Goal: Task Accomplishment & Management: Manage account settings

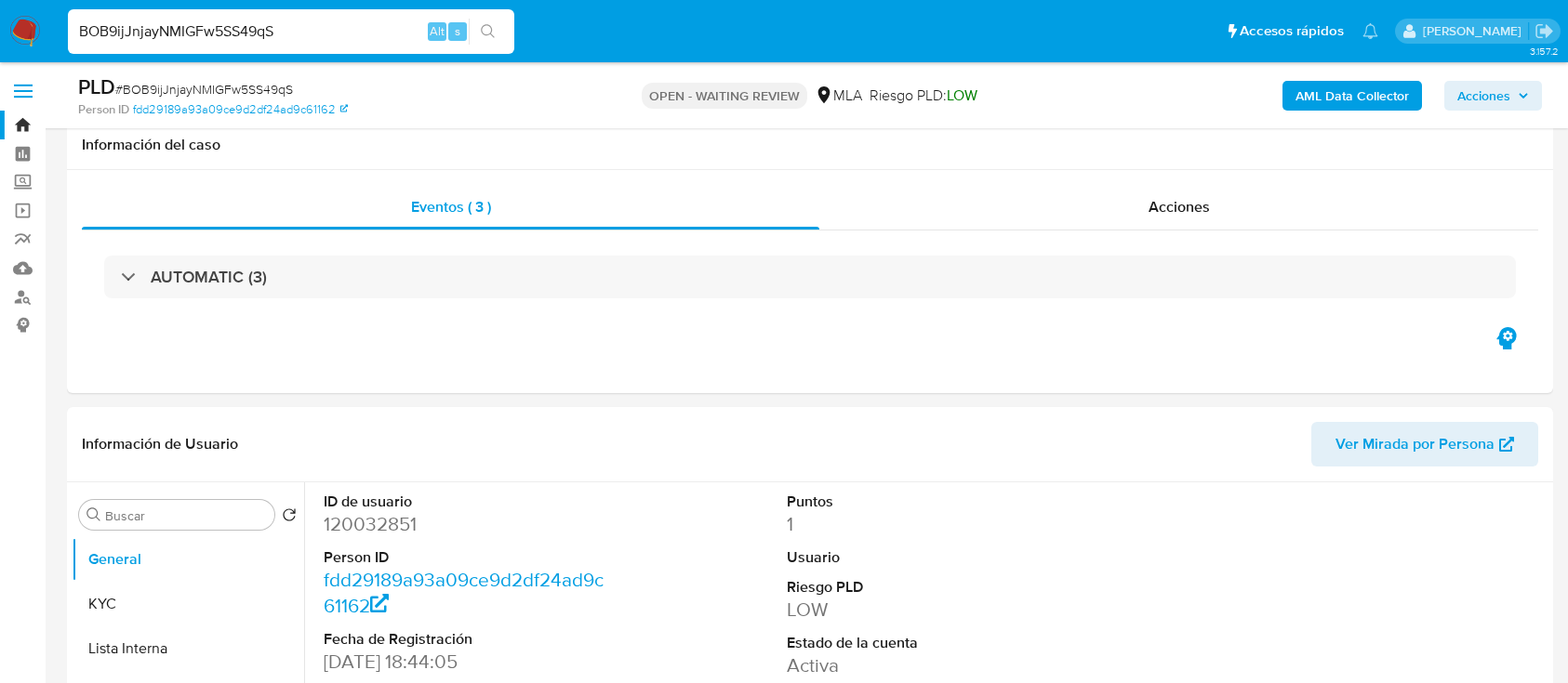
select select "10"
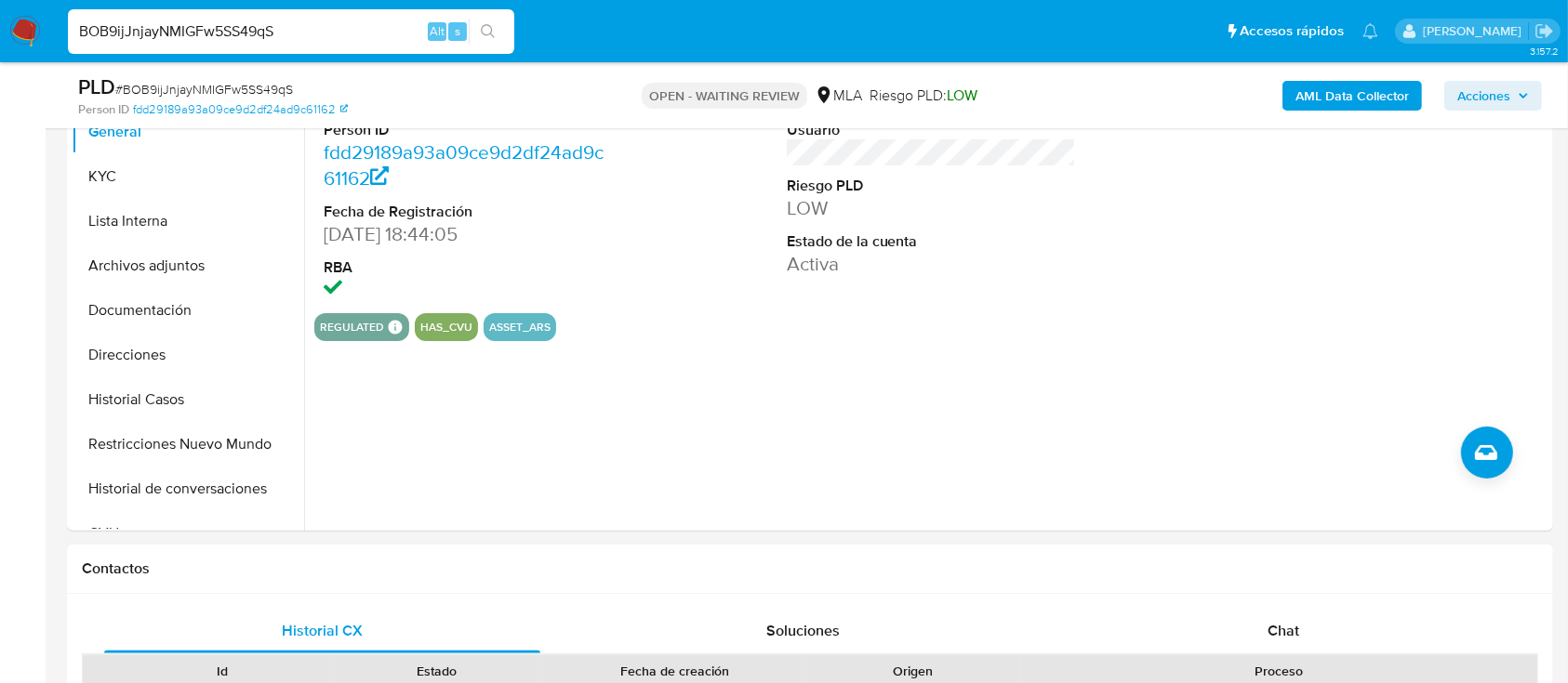
scroll to position [518, 0]
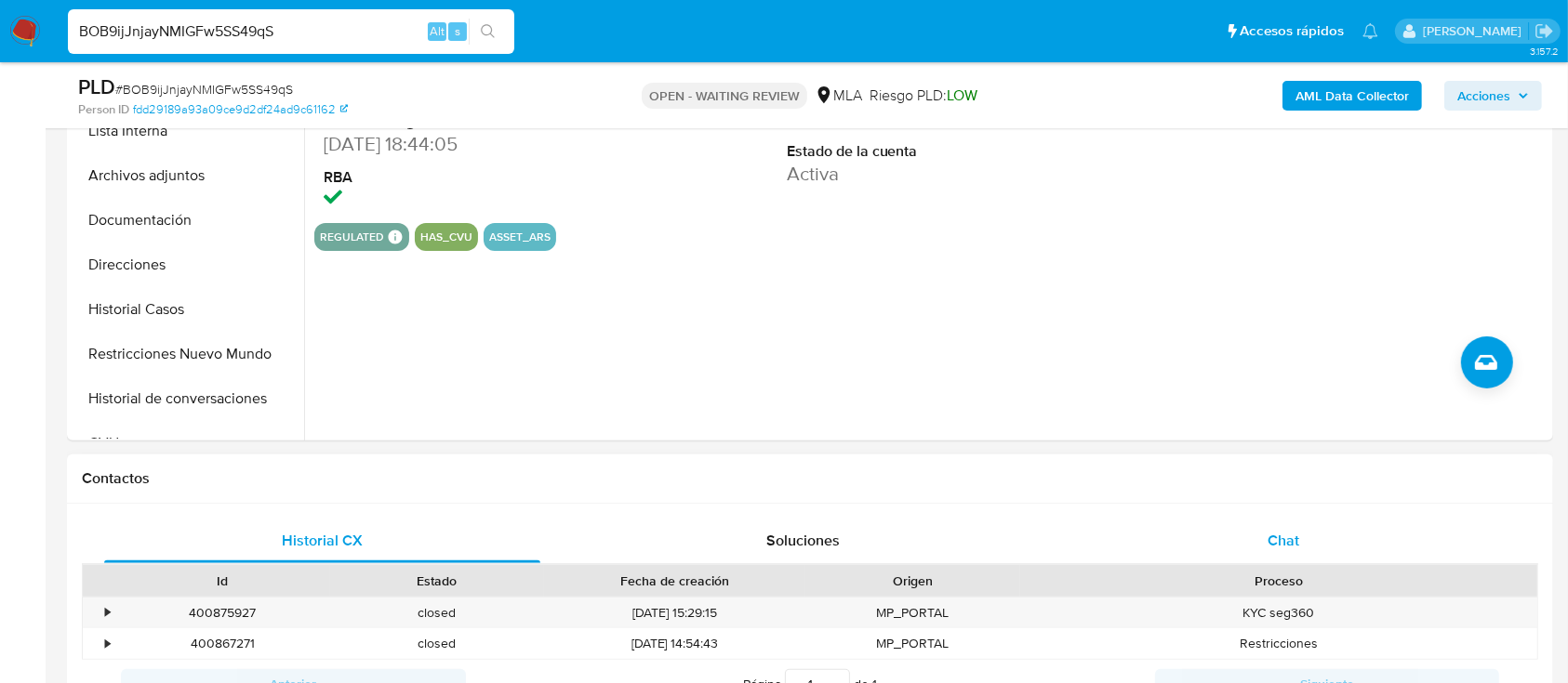
drag, startPoint x: 1171, startPoint y: 540, endPoint x: 1158, endPoint y: 541, distance: 13.0
click at [1170, 540] on div "Chat" at bounding box center [1284, 541] width 436 height 44
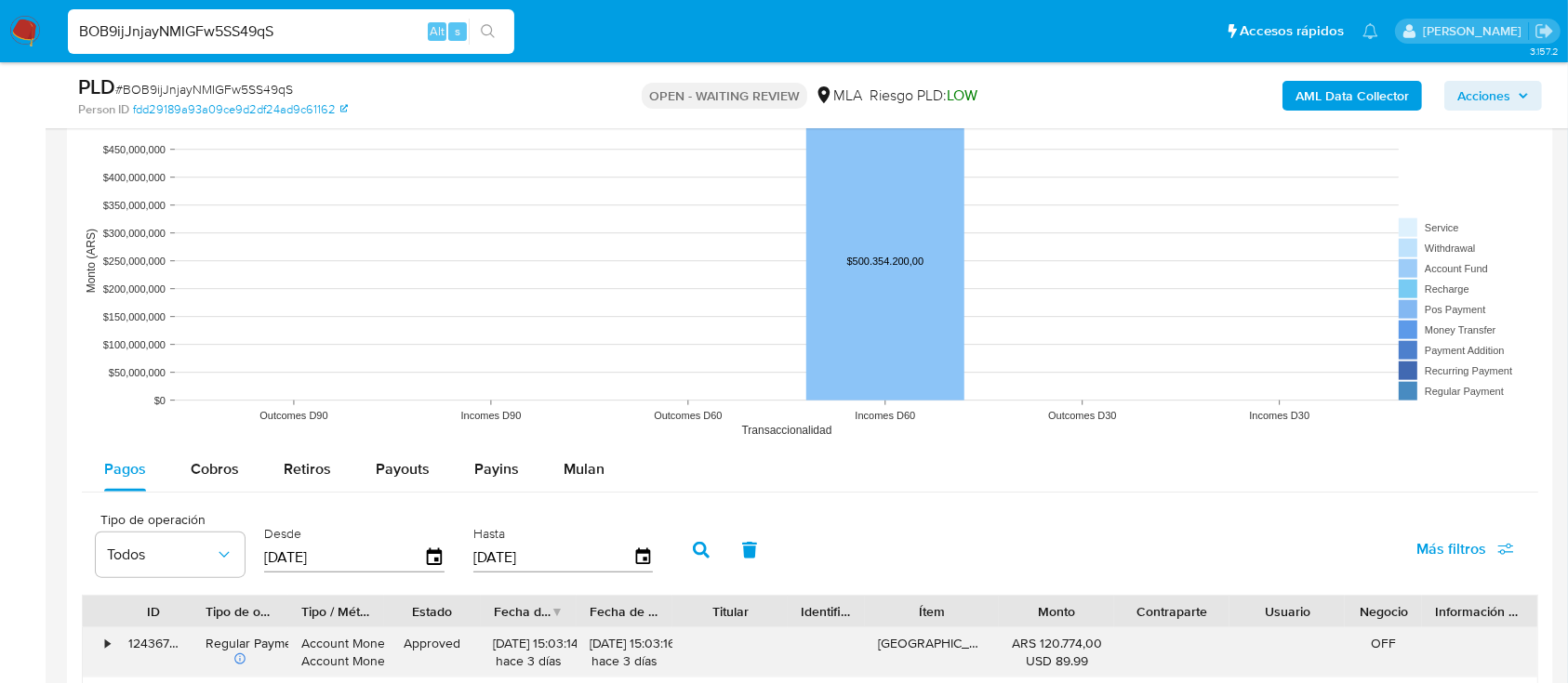
scroll to position [2006, 0]
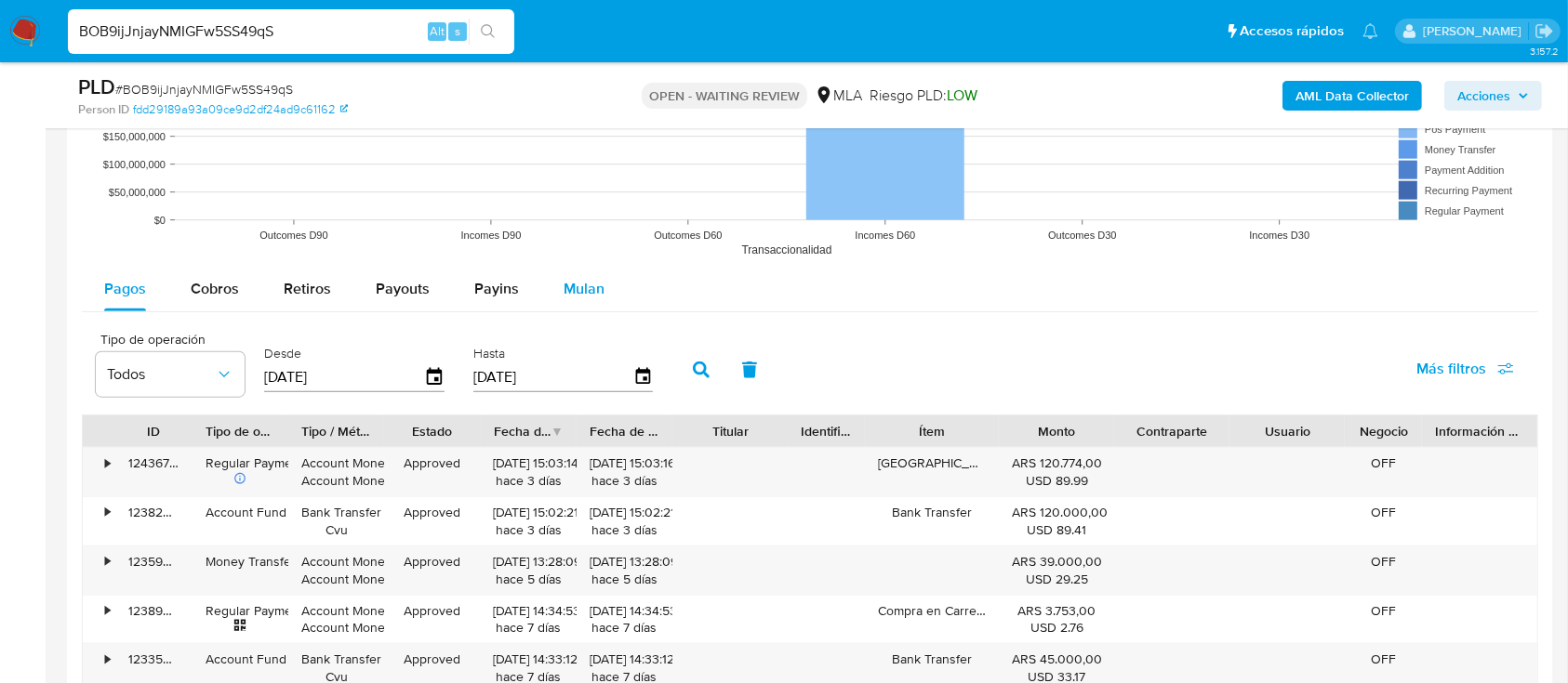
click at [563, 285] on span "Mulan" at bounding box center [583, 289] width 41 height 22
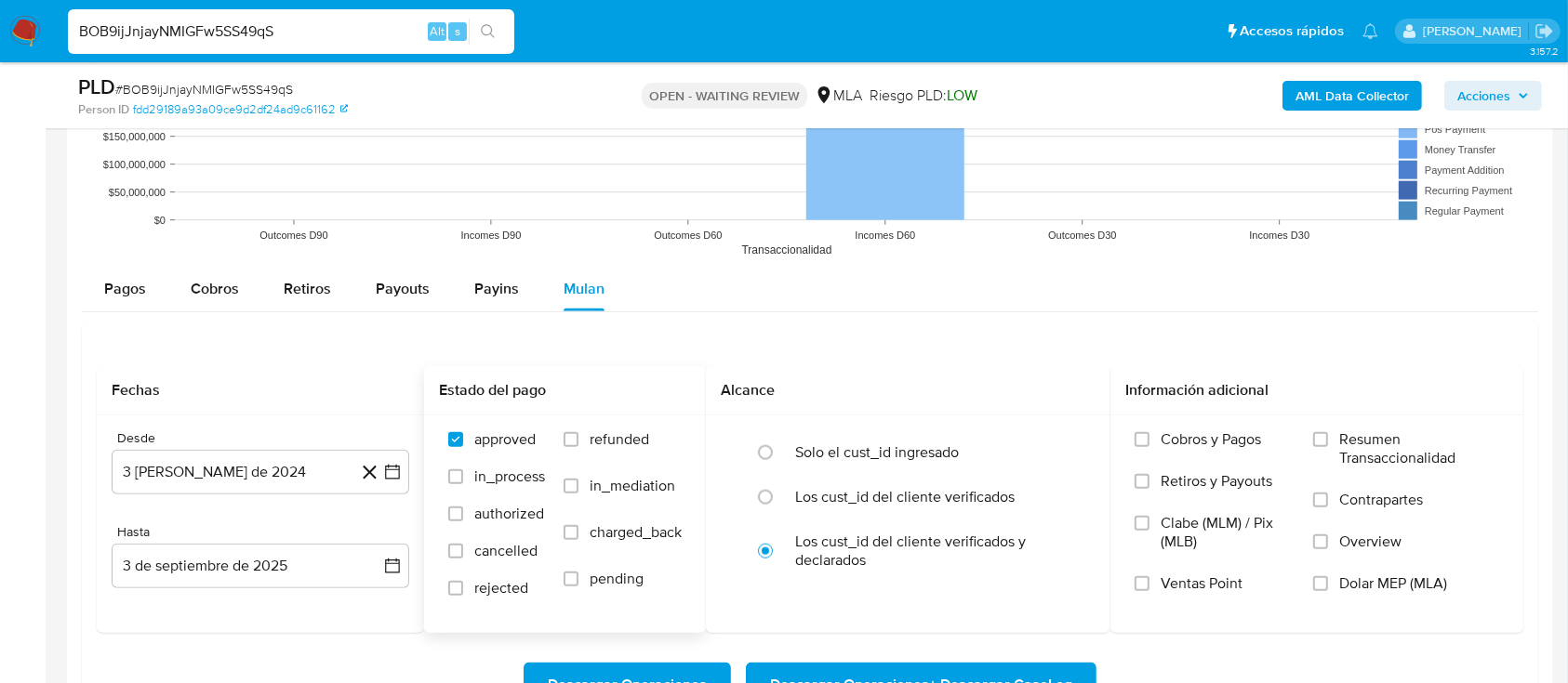
click at [616, 441] on span "refunded" at bounding box center [619, 440] width 59 height 19
click at [578, 441] on input "refunded" at bounding box center [571, 440] width 15 height 15
checkbox input "true"
click at [520, 468] on span "in_process" at bounding box center [509, 477] width 71 height 19
click at [463, 470] on input "in_process" at bounding box center [456, 477] width 15 height 15
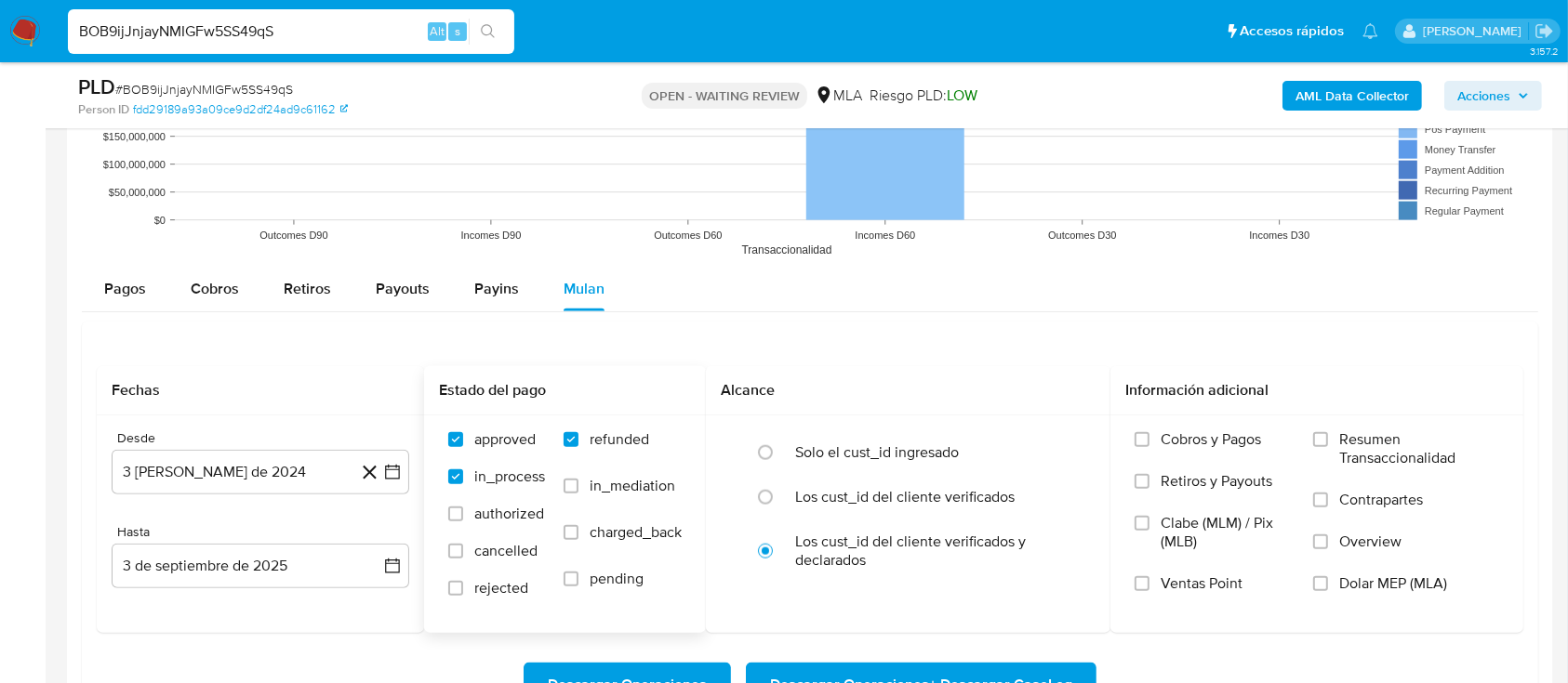
checkbox input "true"
click at [500, 505] on span "authorized" at bounding box center [509, 514] width 70 height 19
click at [463, 507] on input "authorized" at bounding box center [456, 514] width 15 height 15
checkbox input "true"
drag, startPoint x: 502, startPoint y: 550, endPoint x: 494, endPoint y: 585, distance: 35.9
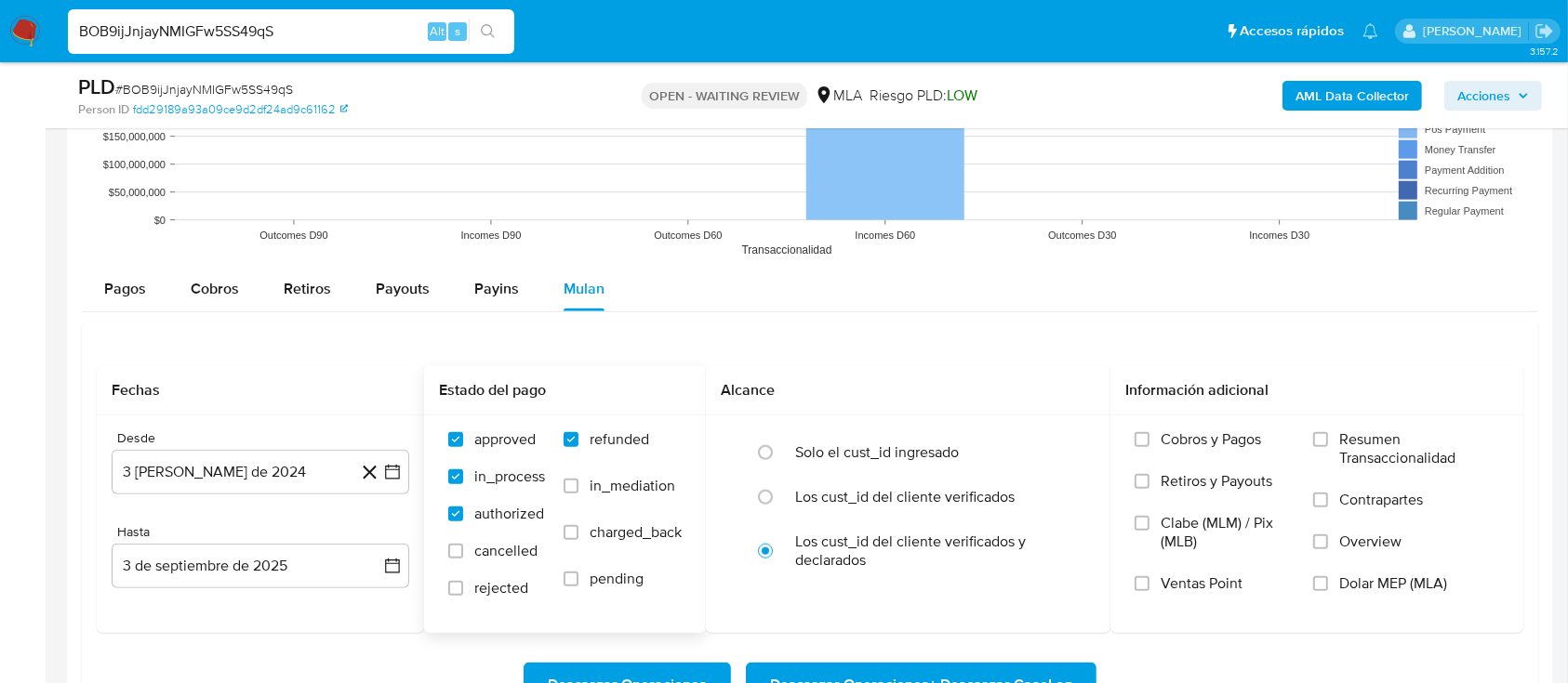
click at [502, 558] on span "cancelled" at bounding box center [506, 552] width 63 height 19
click at [463, 558] on input "cancelled" at bounding box center [456, 552] width 15 height 15
checkbox input "true"
click at [497, 581] on span "rejected" at bounding box center [501, 589] width 54 height 19
click at [463, 581] on input "rejected" at bounding box center [456, 589] width 15 height 15
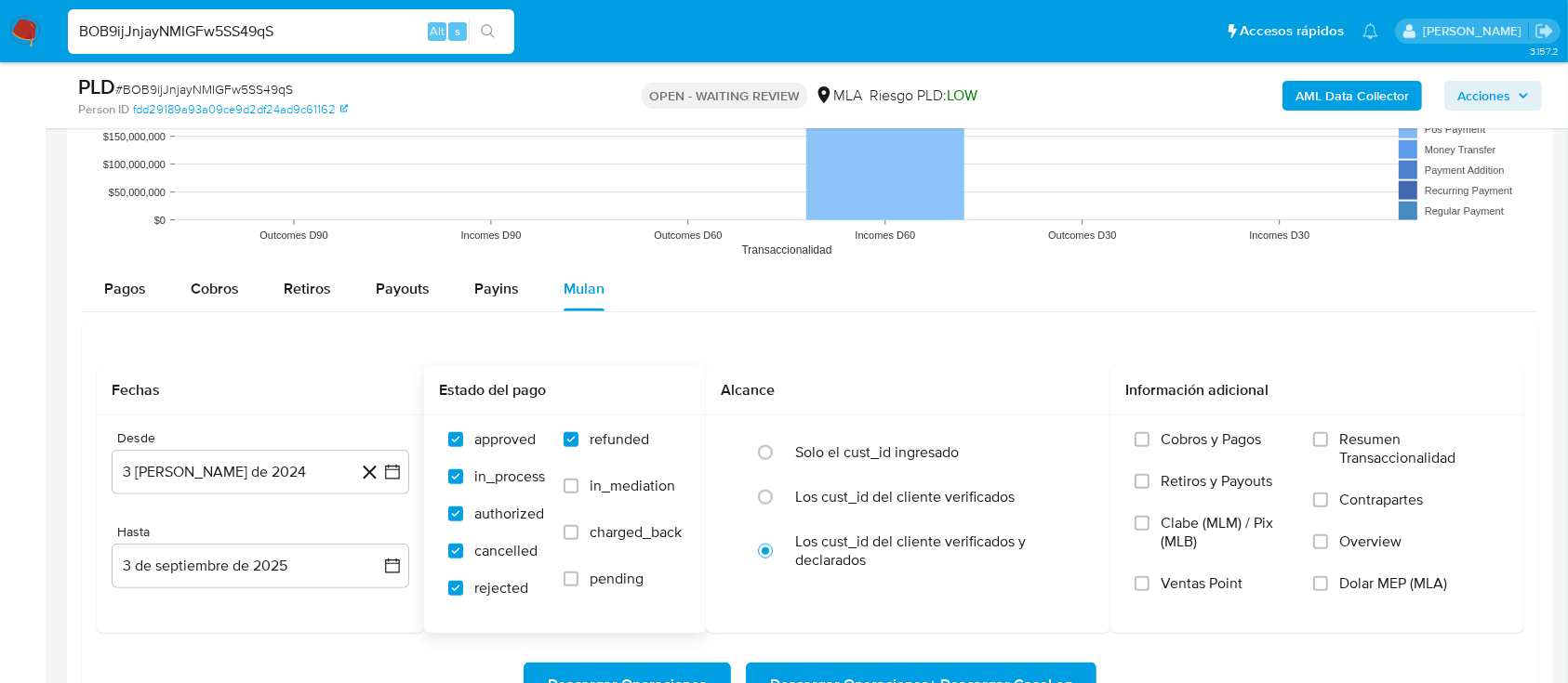
checkbox input "true"
click at [626, 575] on span "pending" at bounding box center [616, 579] width 54 height 19
click at [578, 575] on input "pending" at bounding box center [571, 579] width 15 height 15
checkbox input "true"
click at [626, 515] on label "in_mediation" at bounding box center [622, 500] width 118 height 46
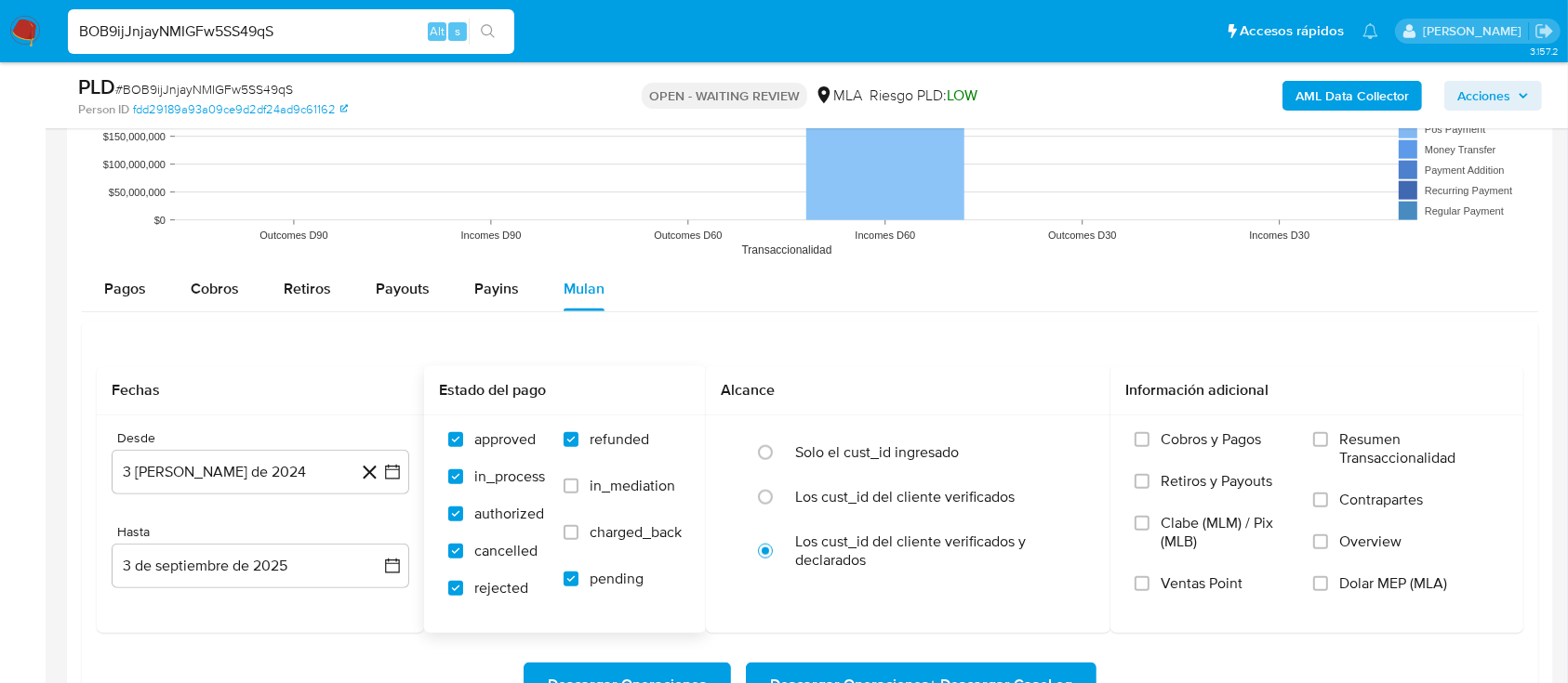
click at [578, 493] on input "in_mediation" at bounding box center [571, 487] width 15 height 15
checkbox input "true"
click at [624, 536] on span "charged_back" at bounding box center [636, 533] width 92 height 19
click at [578, 536] on input "charged_back" at bounding box center [571, 533] width 15 height 15
checkbox input "true"
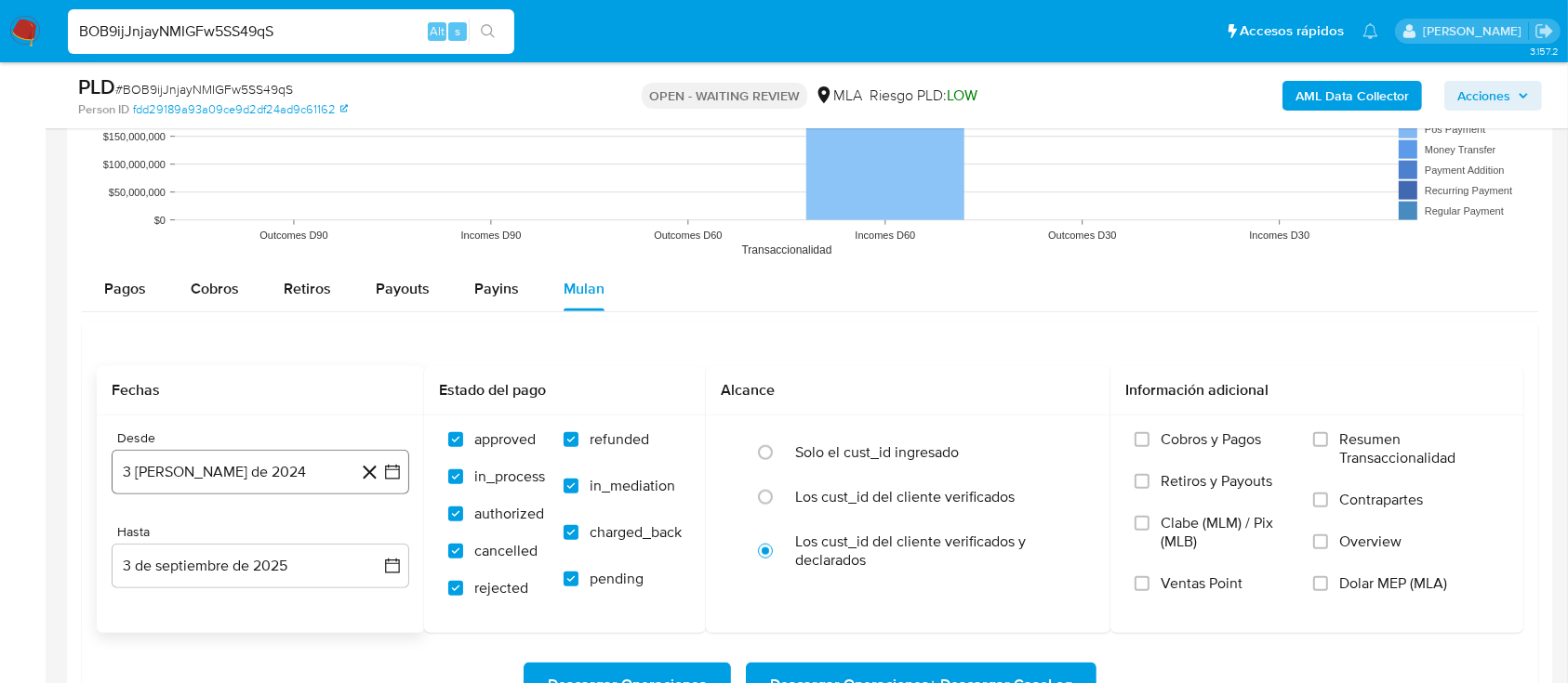
click at [180, 465] on button "3 de agosto de 2024" at bounding box center [259, 472] width 297 height 44
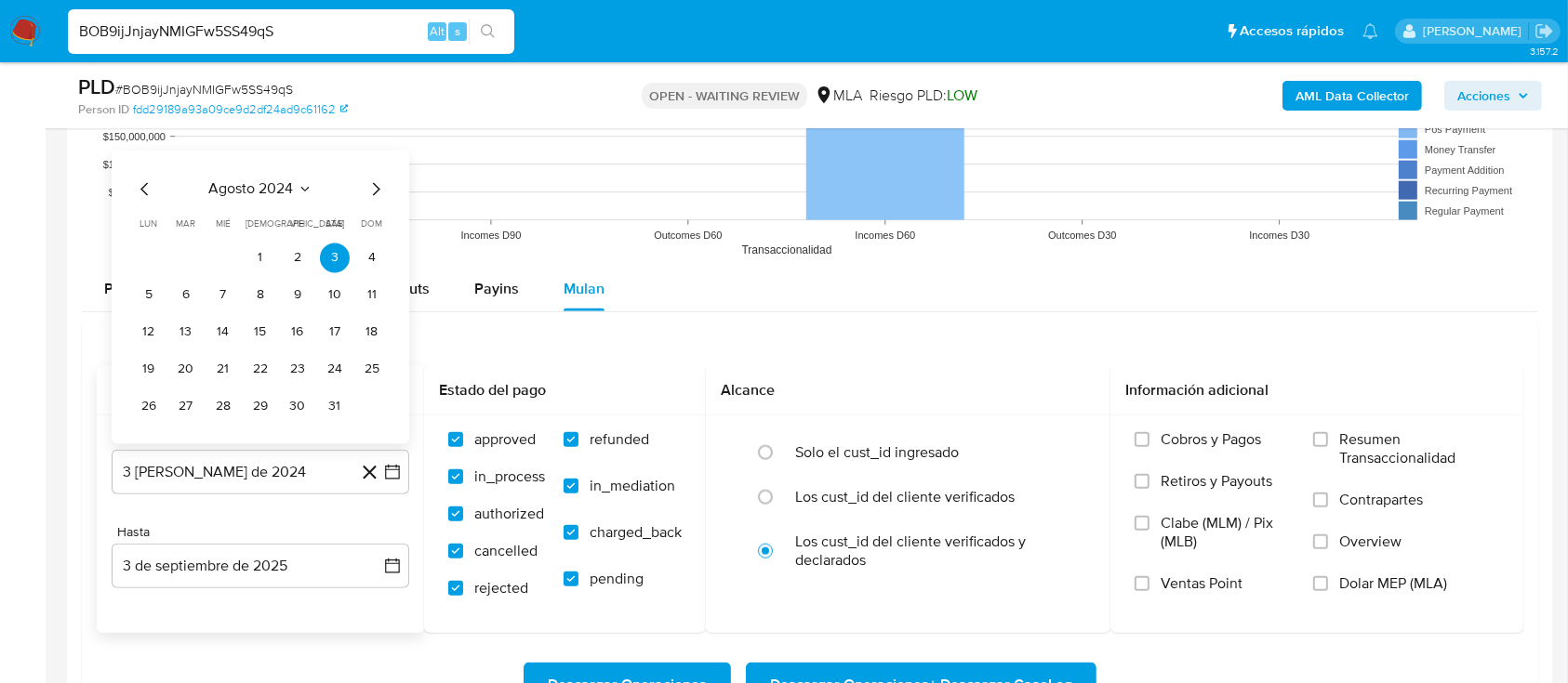
click at [264, 189] on span "agosto 2024" at bounding box center [252, 190] width 85 height 19
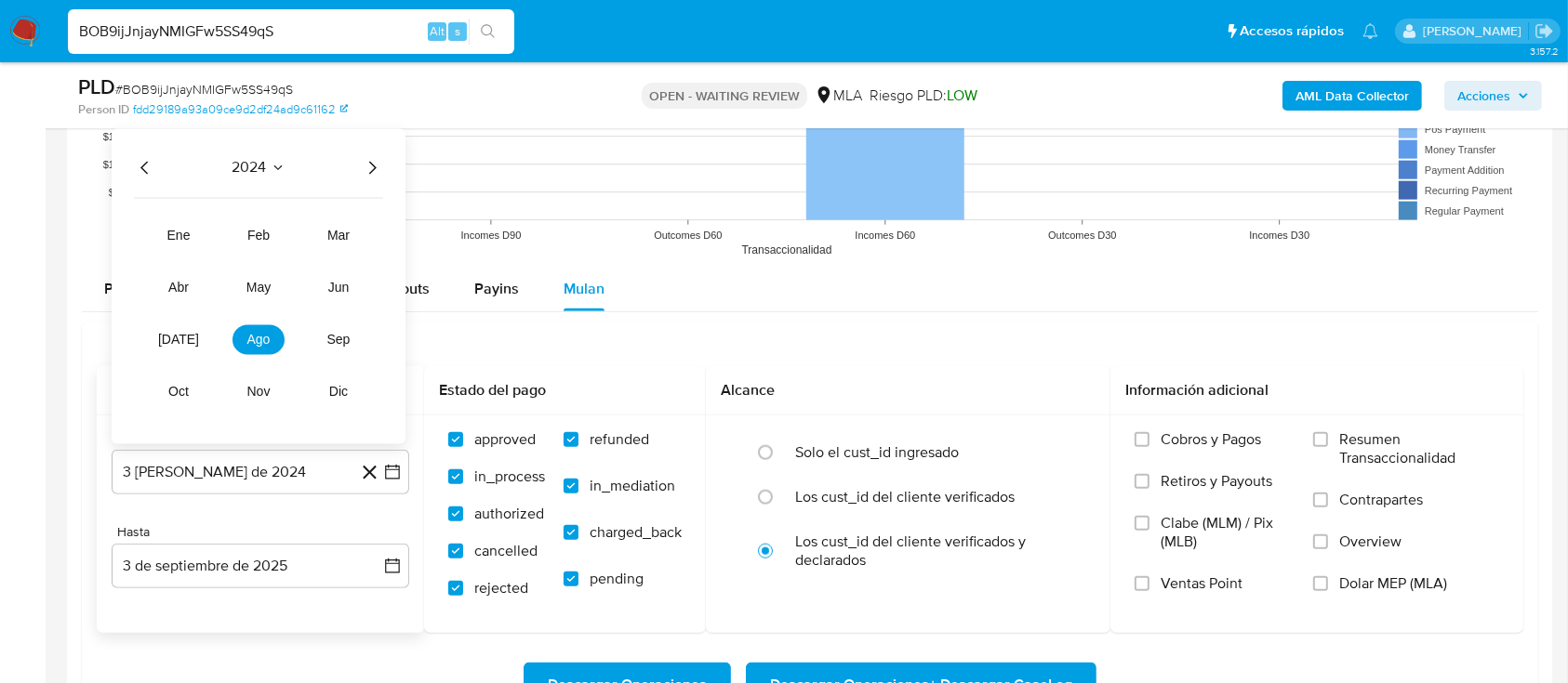
click at [374, 167] on icon "Año siguiente" at bounding box center [373, 168] width 8 height 13
click at [171, 295] on button "abr" at bounding box center [178, 289] width 52 height 30
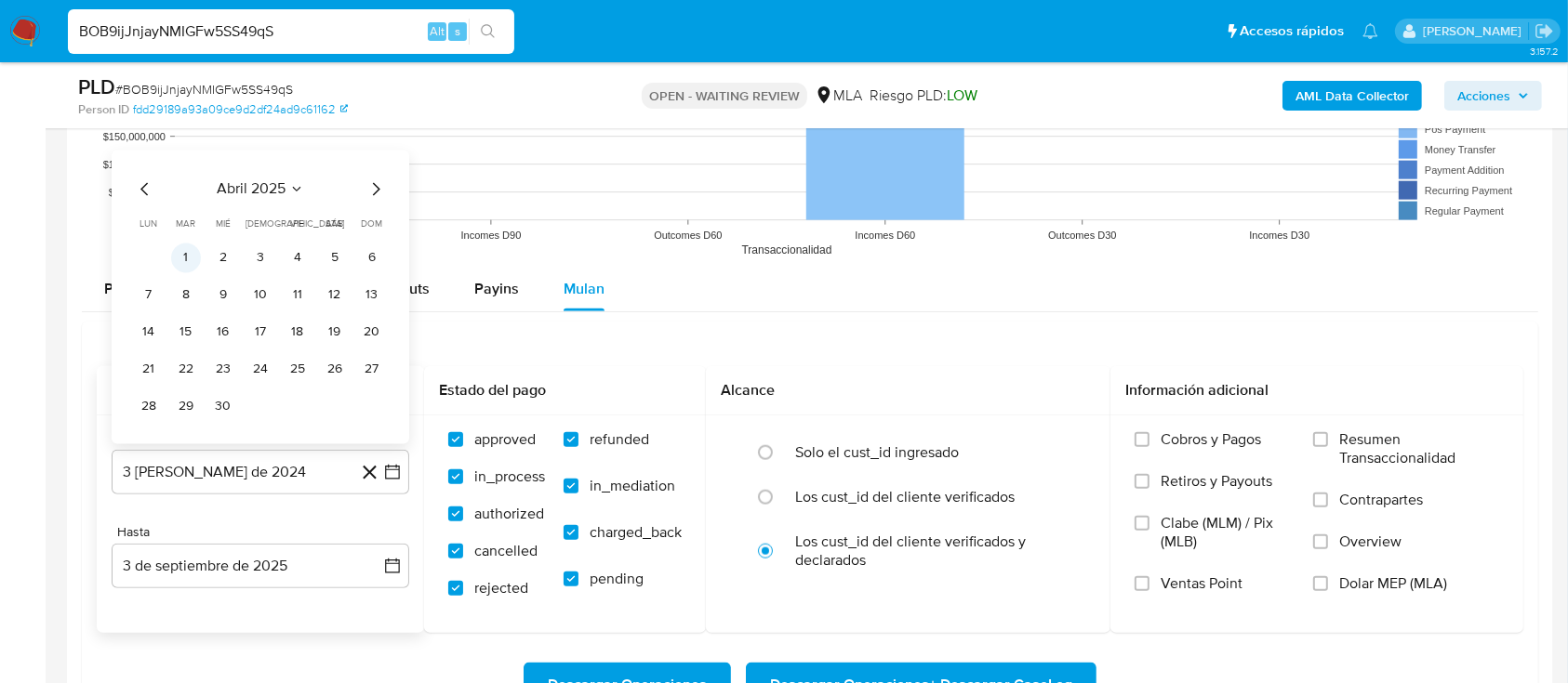
click at [191, 248] on button "1" at bounding box center [186, 258] width 30 height 30
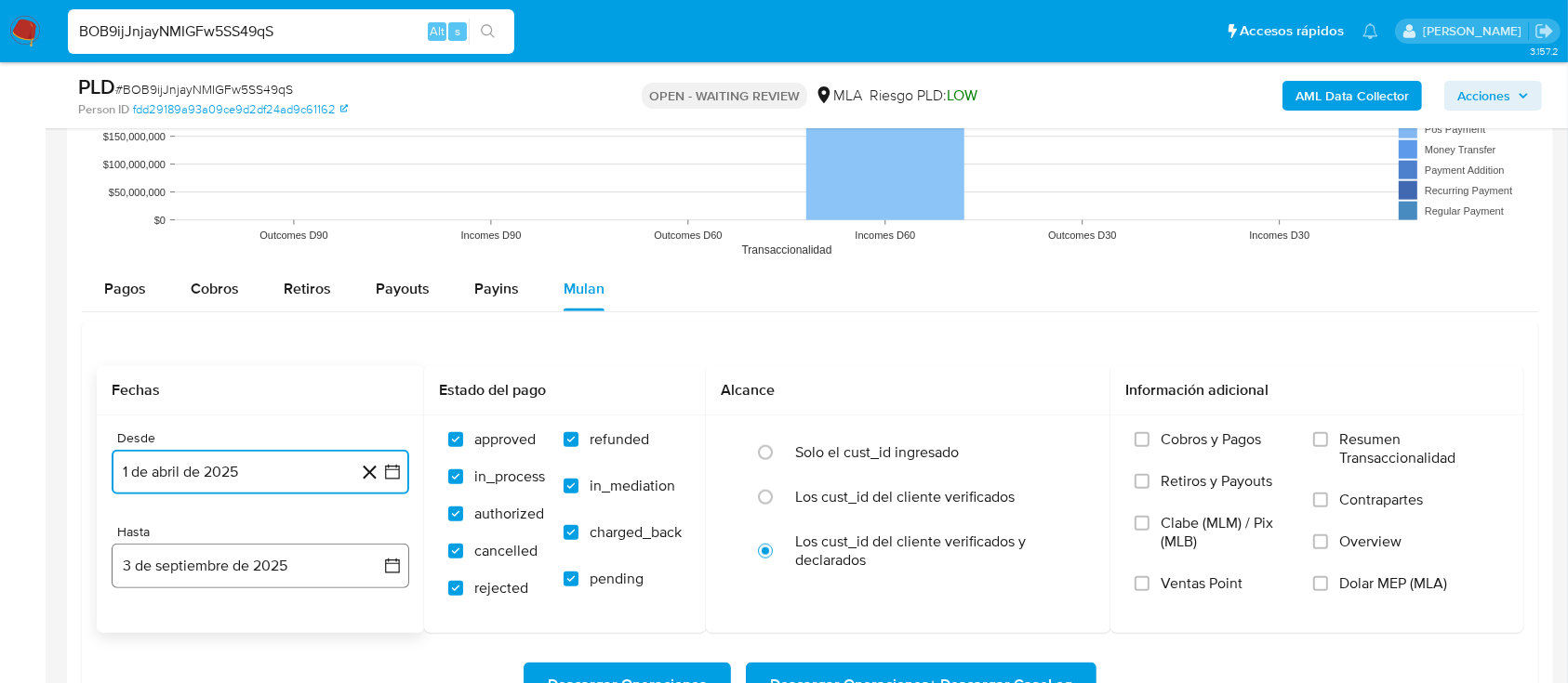
click at [209, 562] on button "3 de septiembre de 2025" at bounding box center [259, 566] width 297 height 44
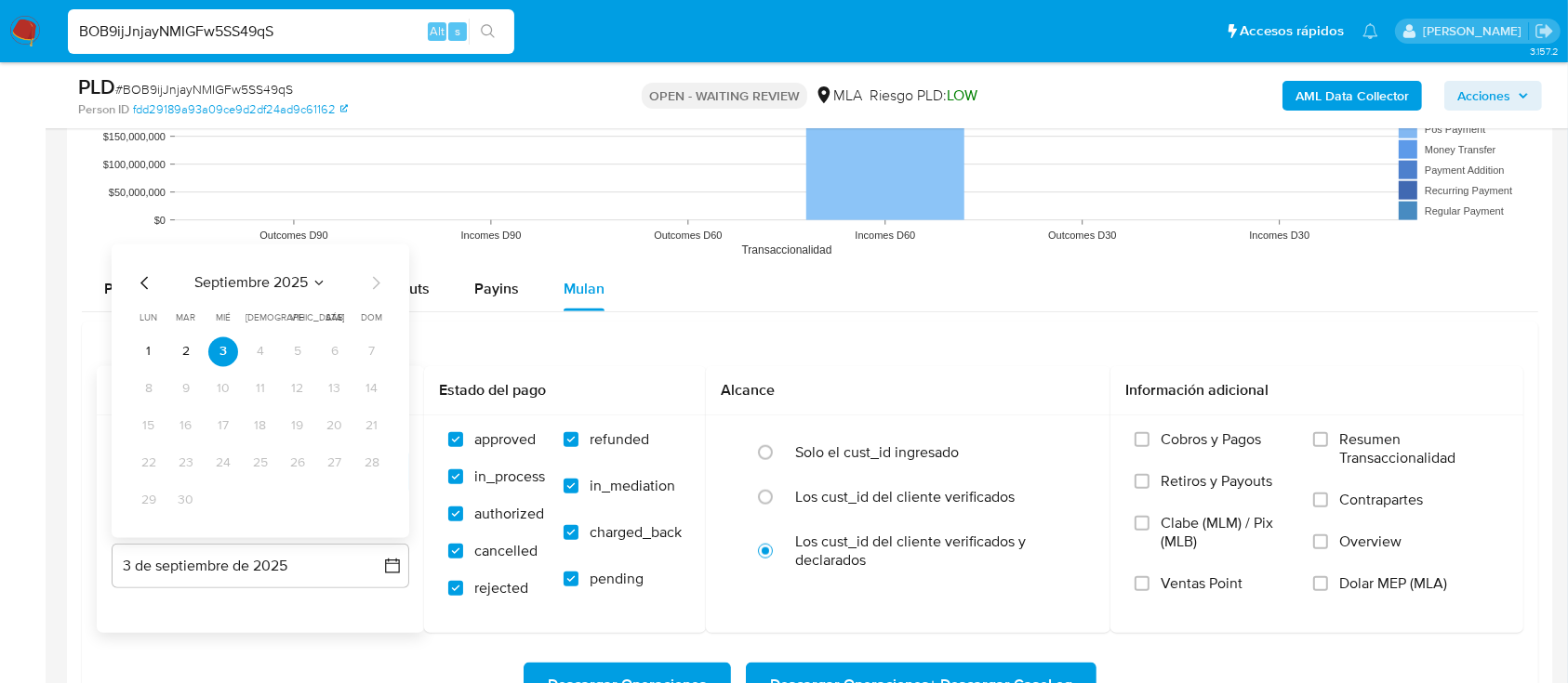
click at [142, 288] on icon "Mes anterior" at bounding box center [145, 284] width 23 height 23
drag, startPoint x: 21, startPoint y: 571, endPoint x: 146, endPoint y: 500, distance: 143.8
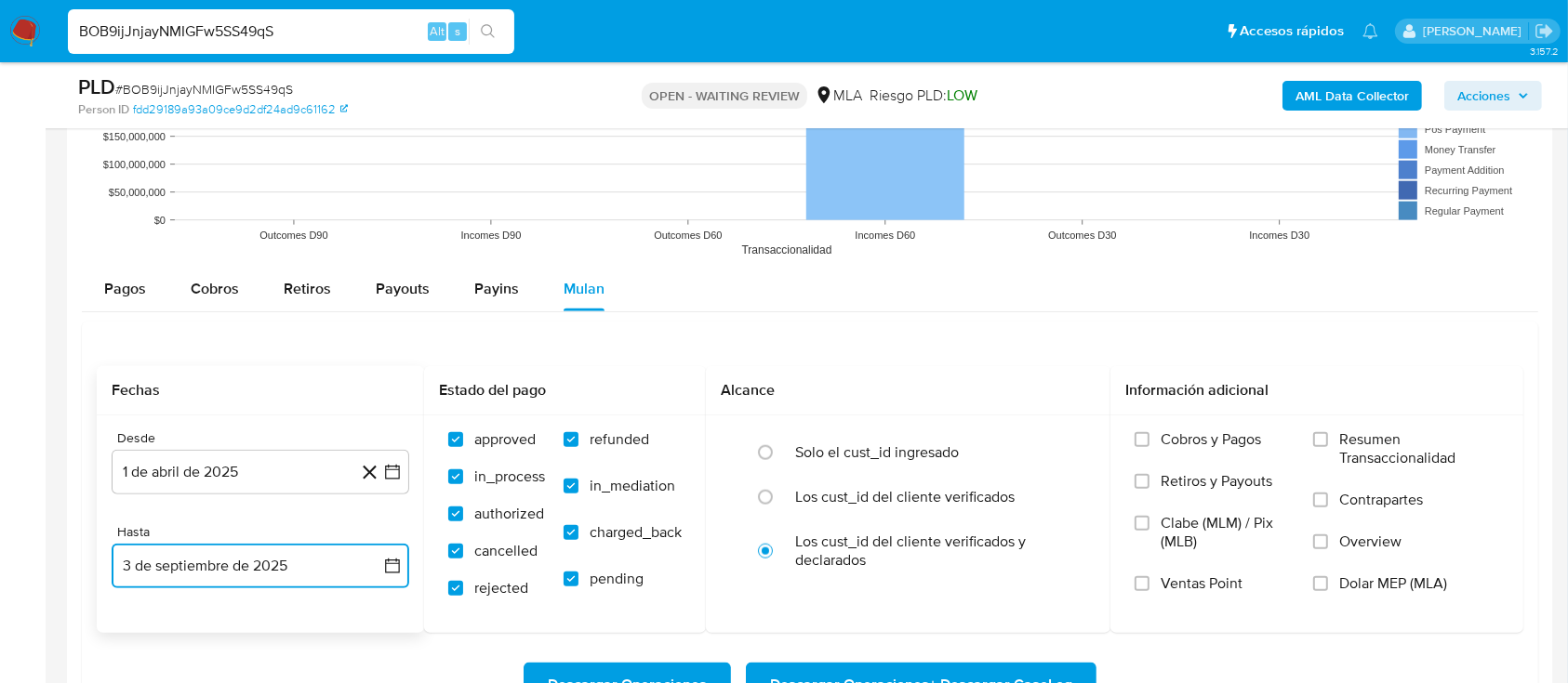
click at [234, 563] on button "3 de septiembre de 2025" at bounding box center [259, 566] width 297 height 44
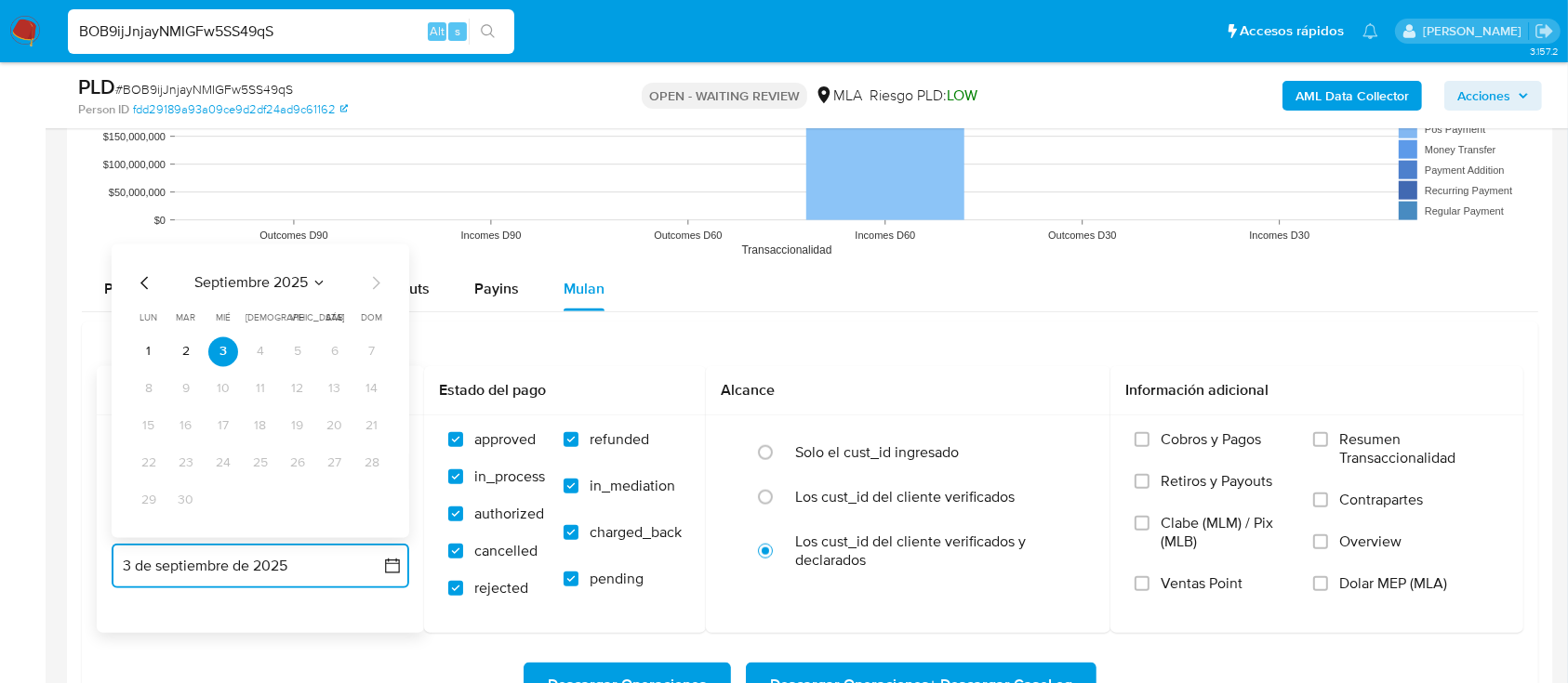
click at [252, 287] on span "septiembre 2025" at bounding box center [251, 284] width 113 height 19
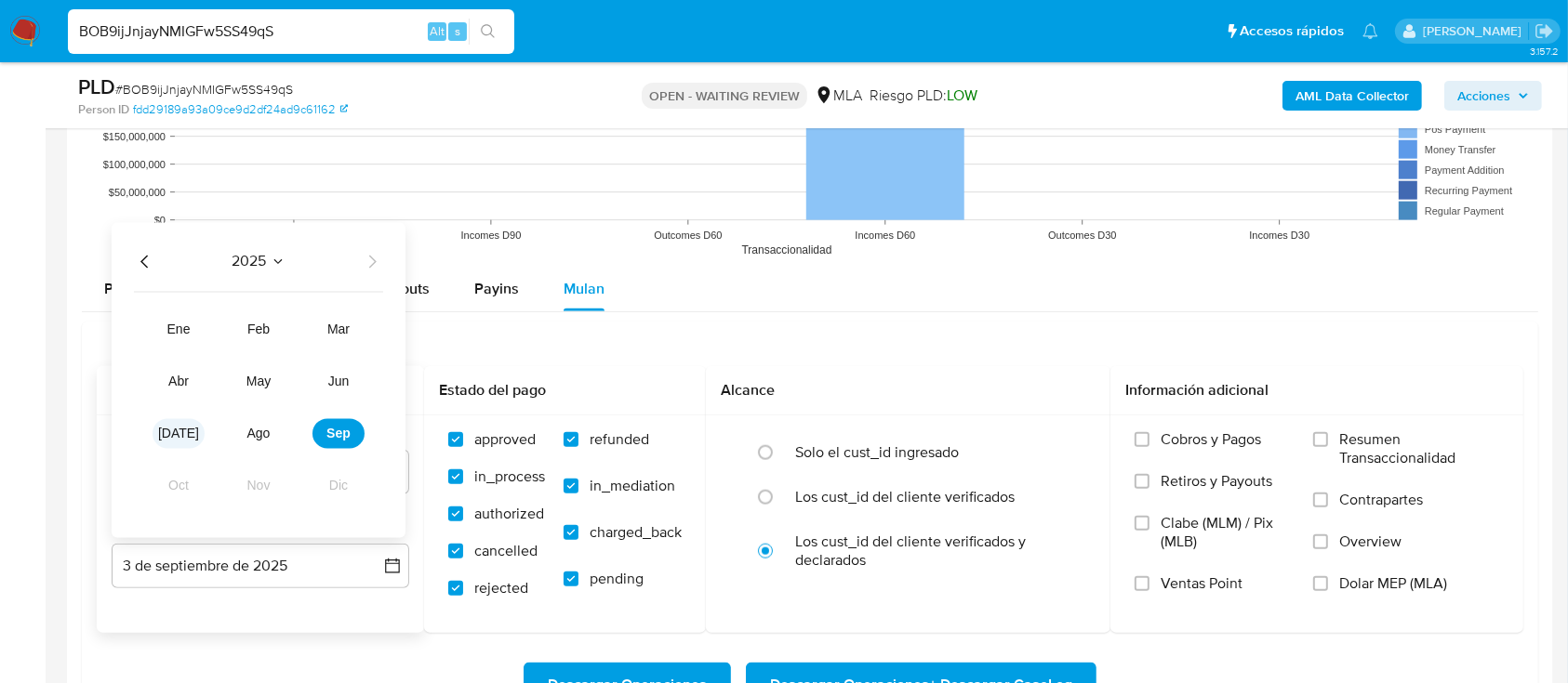
click at [175, 432] on span "jul" at bounding box center [178, 434] width 41 height 15
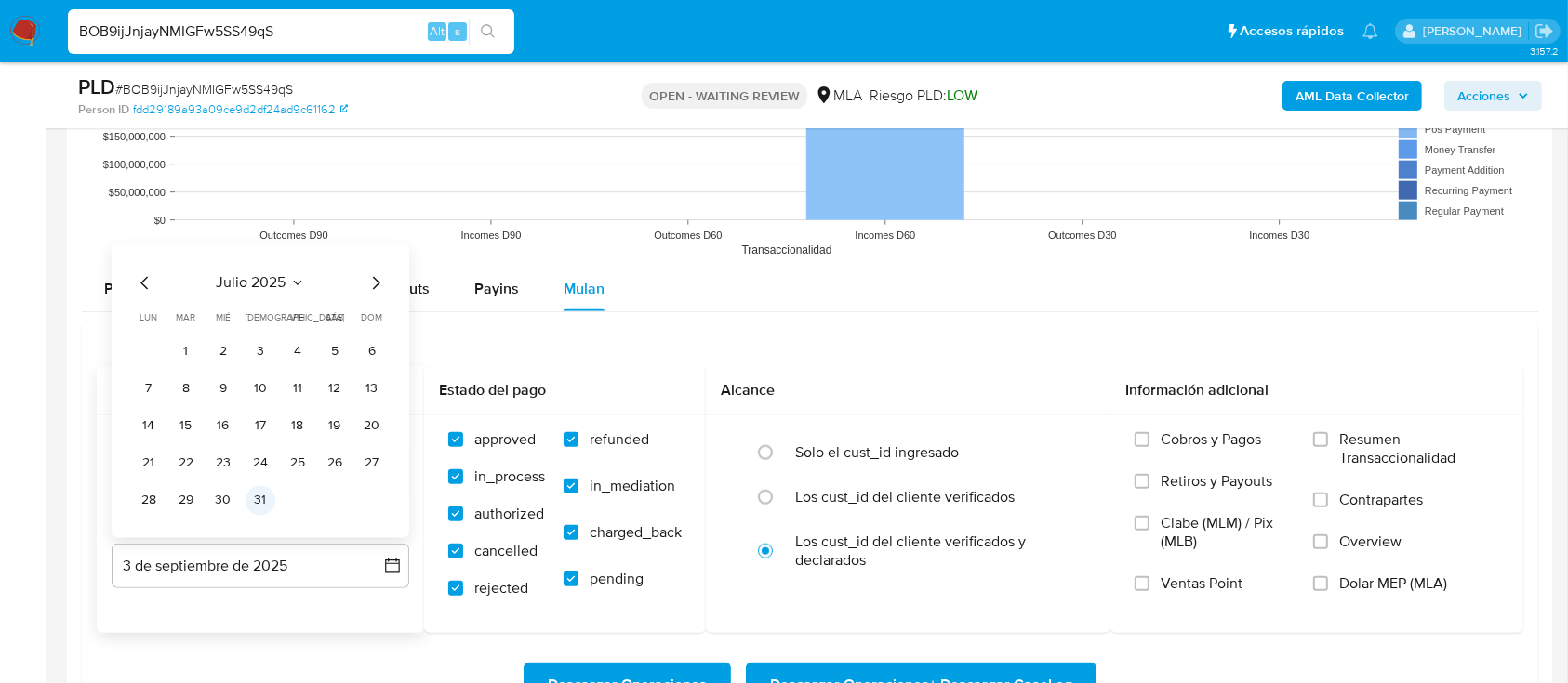
click at [265, 496] on button "31" at bounding box center [260, 501] width 30 height 30
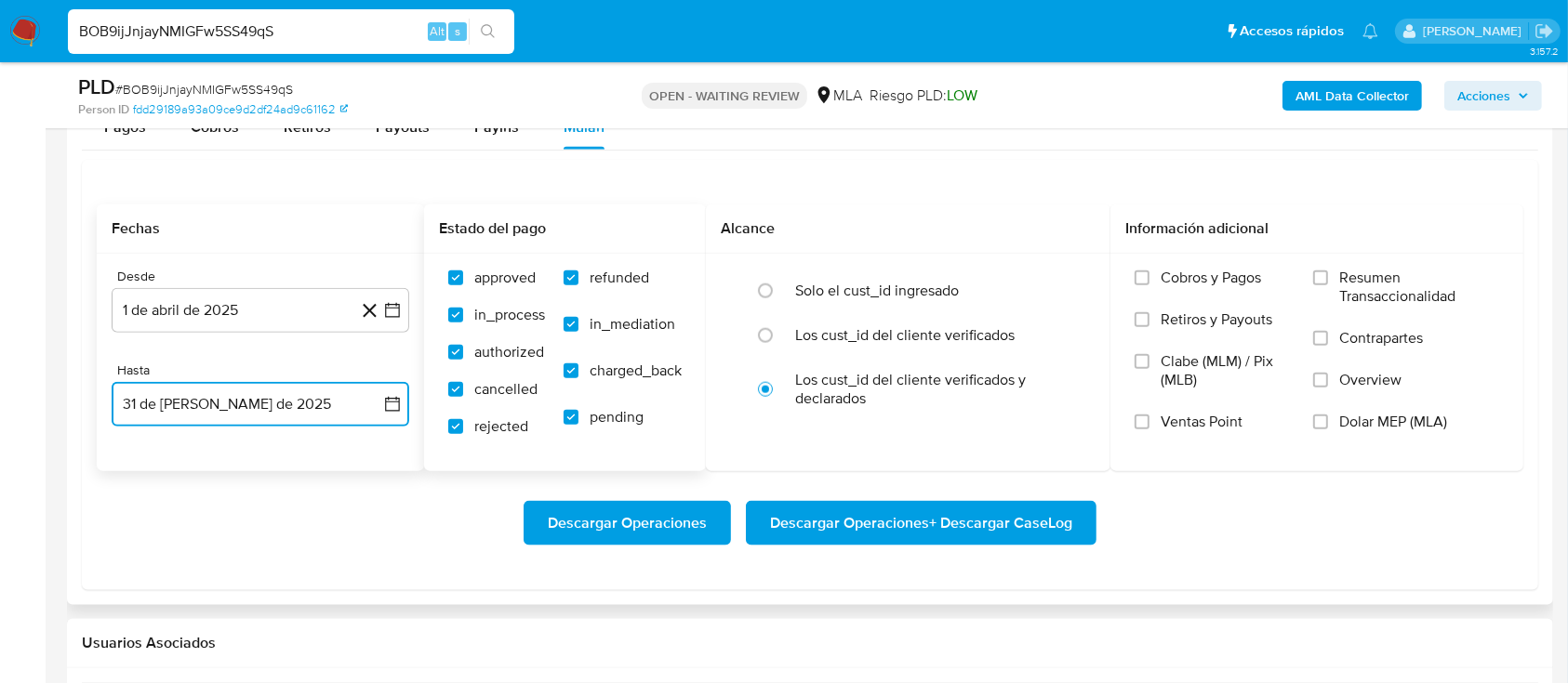
scroll to position [2129, 0]
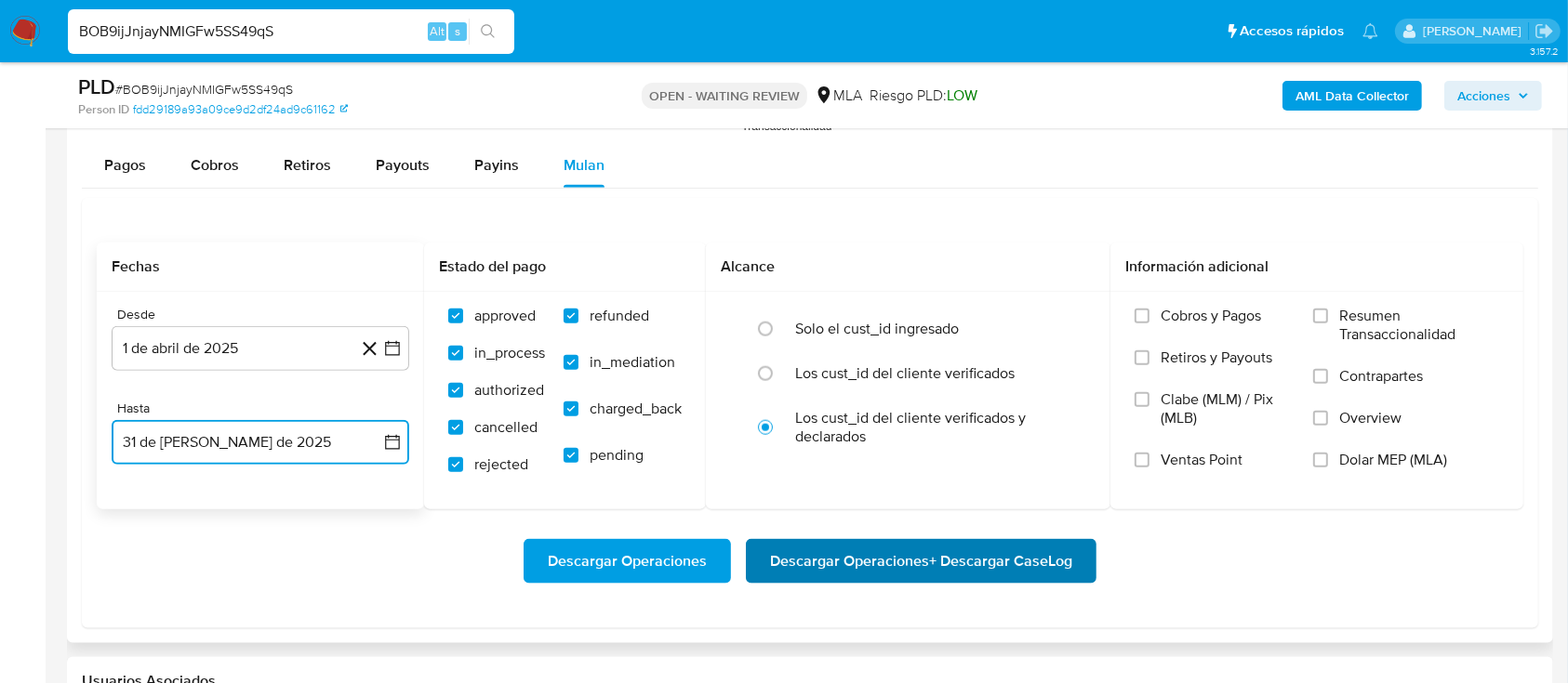
click at [968, 561] on span "Descargar Operaciones + Descargar CaseLog" at bounding box center [921, 561] width 302 height 41
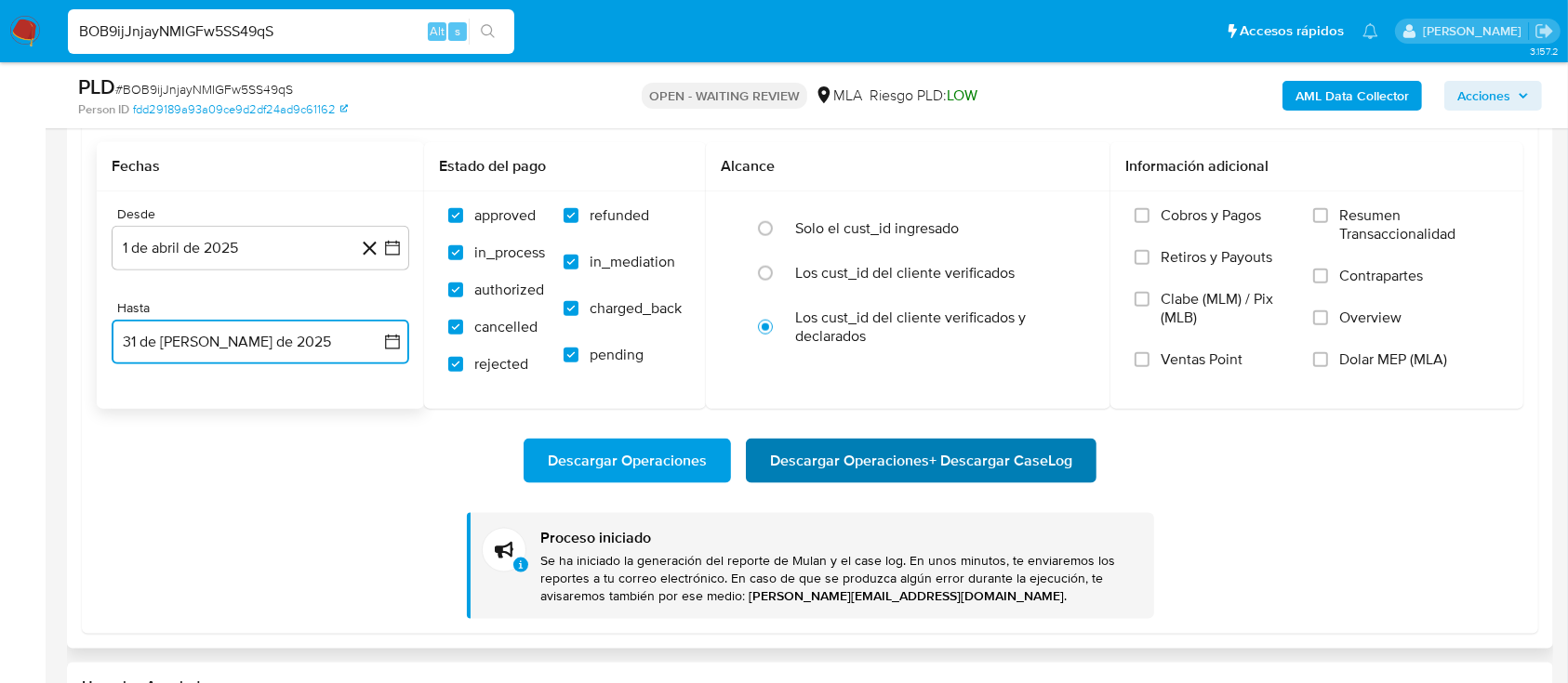
scroll to position [2377, 0]
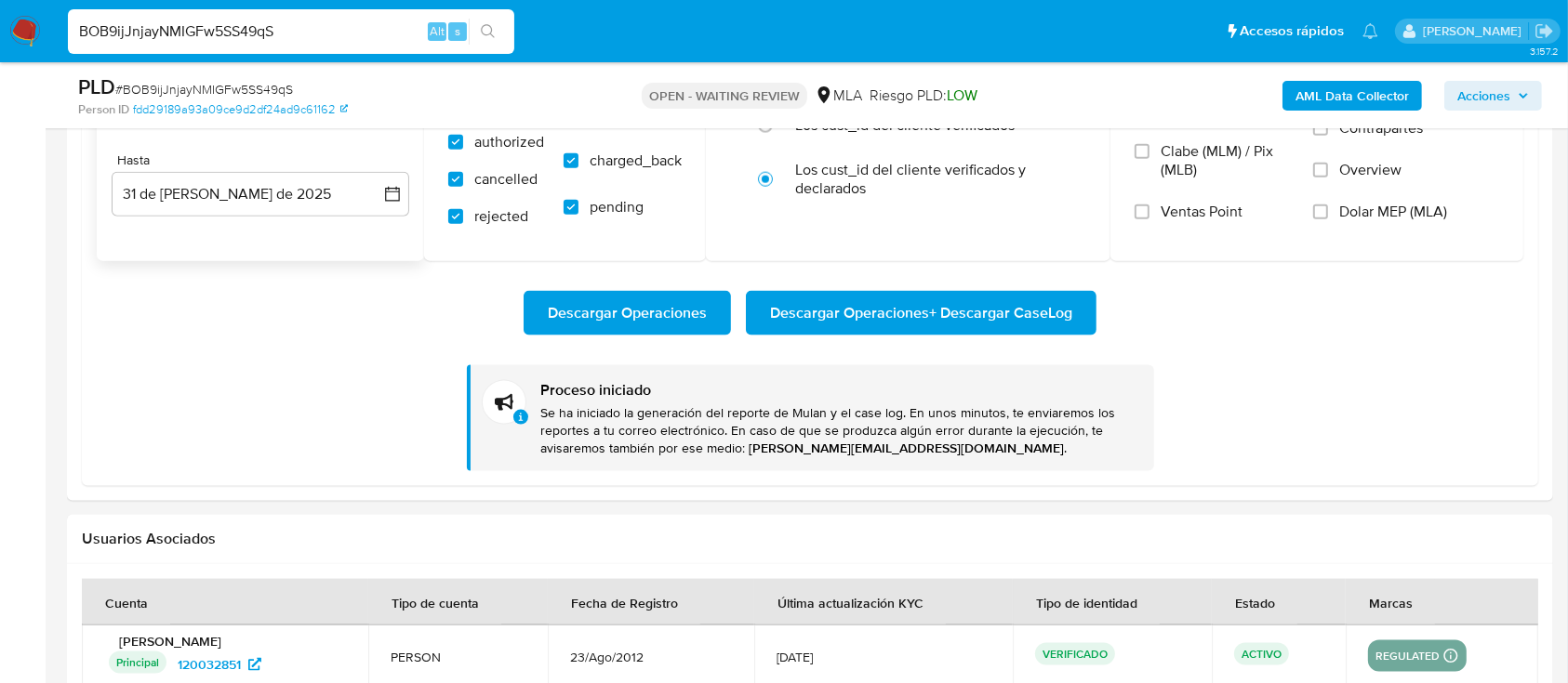
click at [312, 22] on input "BOB9ijJnjayNMIGFw5SS49qS" at bounding box center [291, 32] width 446 height 25
paste input "eGursSc3hq4CUWSt4dnzJT7t"
type input "eGursSc3hq4CUWSt4dnzJT7t"
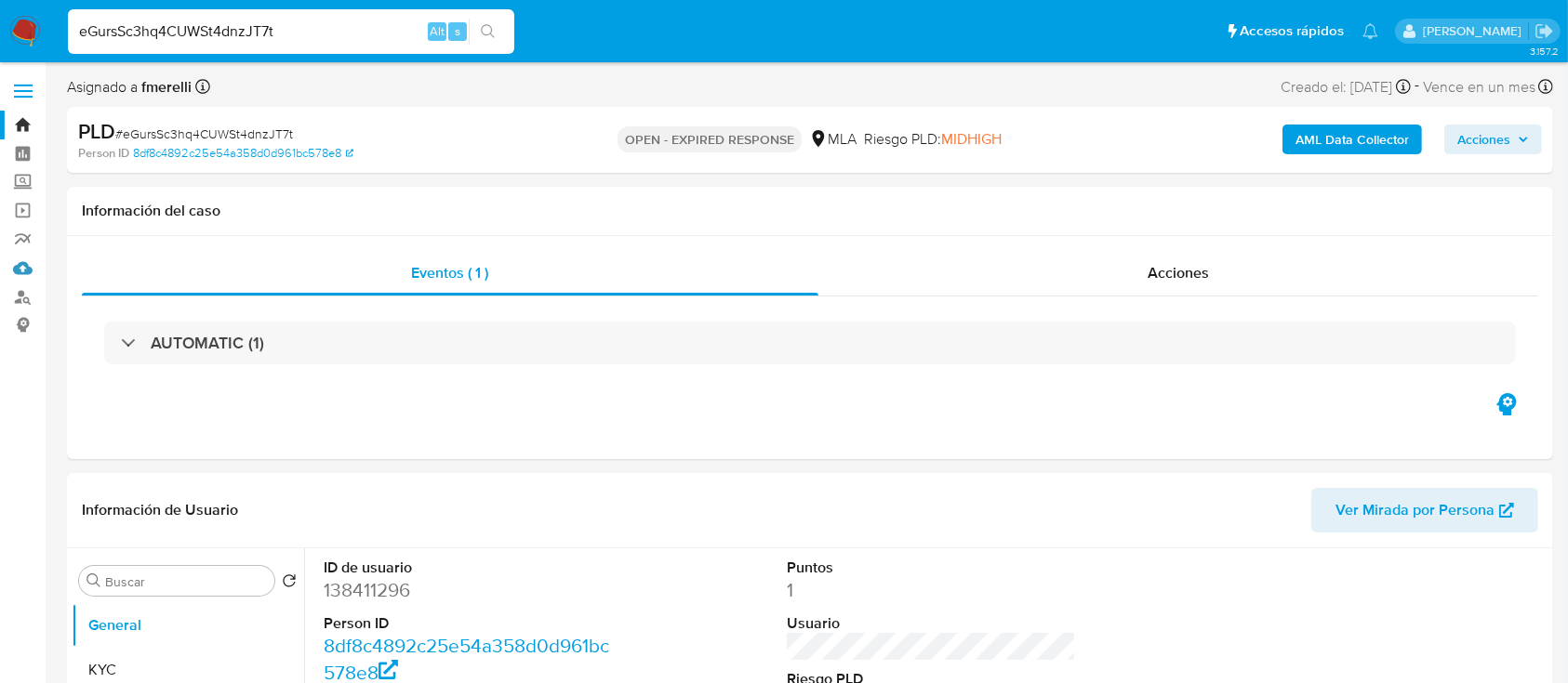
select select "10"
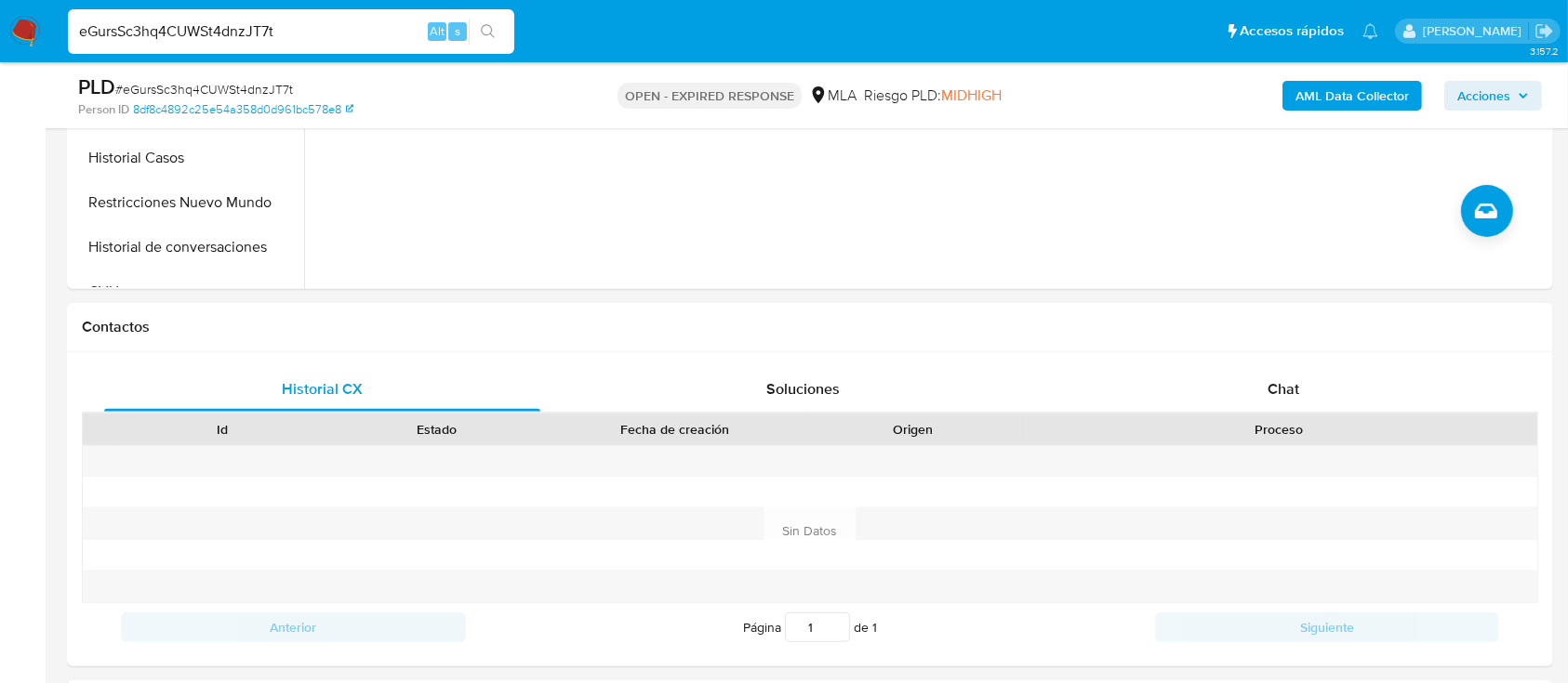
scroll to position [495, 0]
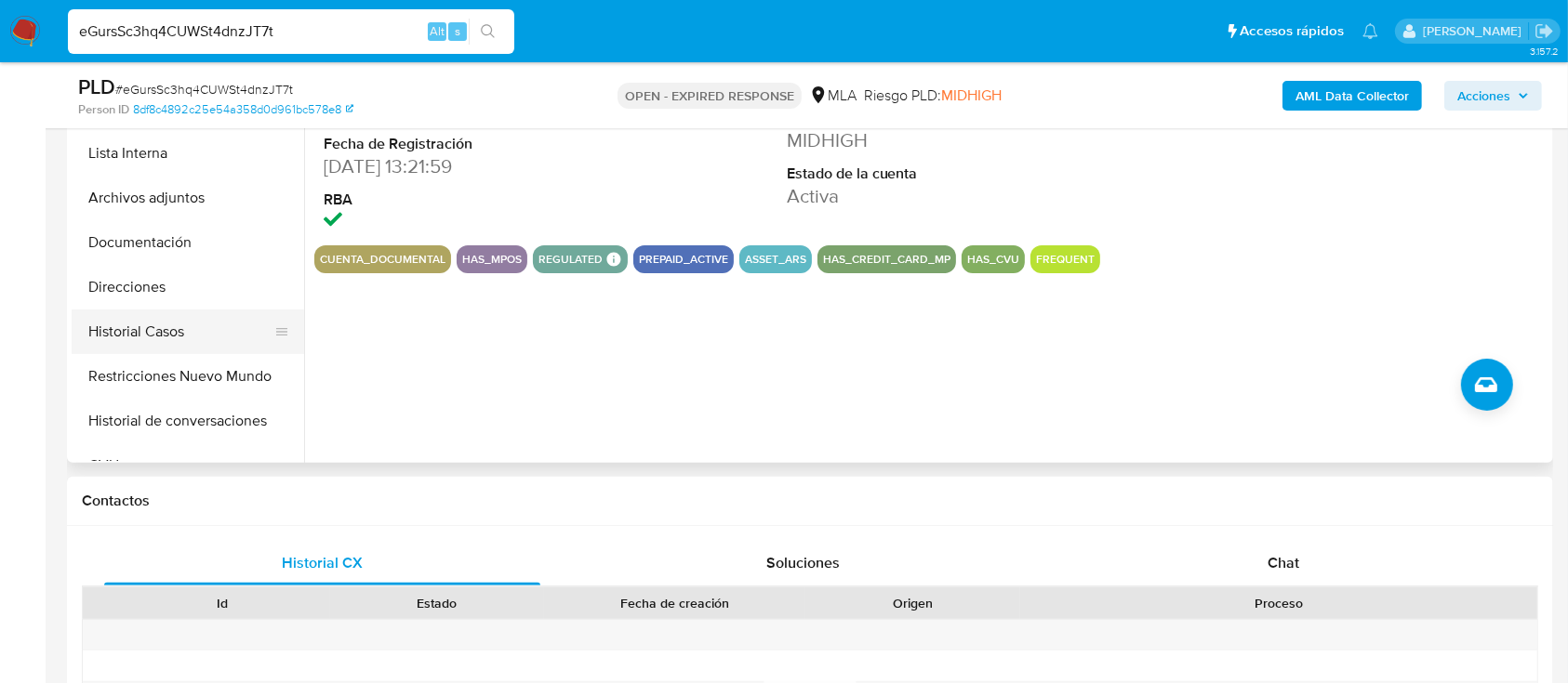
click at [170, 331] on button "Historial Casos" at bounding box center [180, 331] width 218 height 44
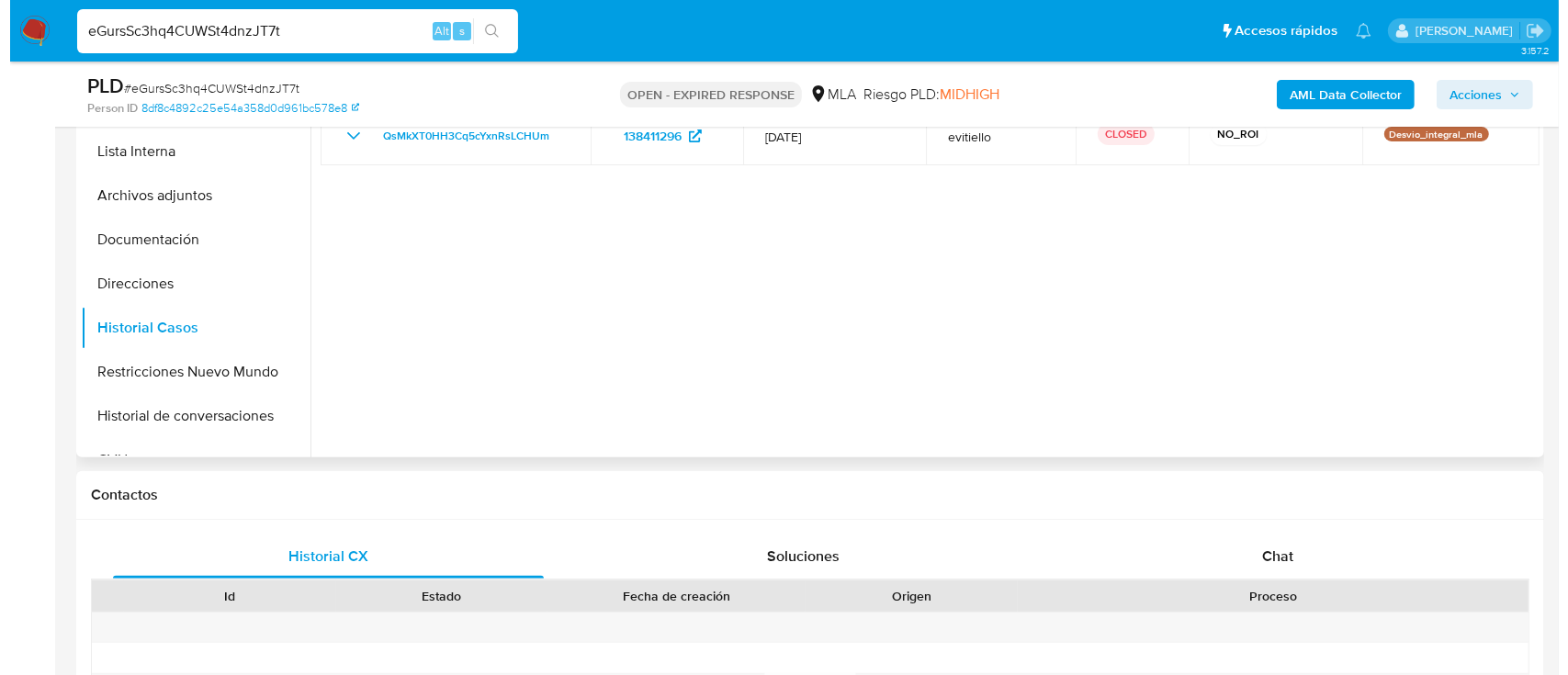
scroll to position [244, 0]
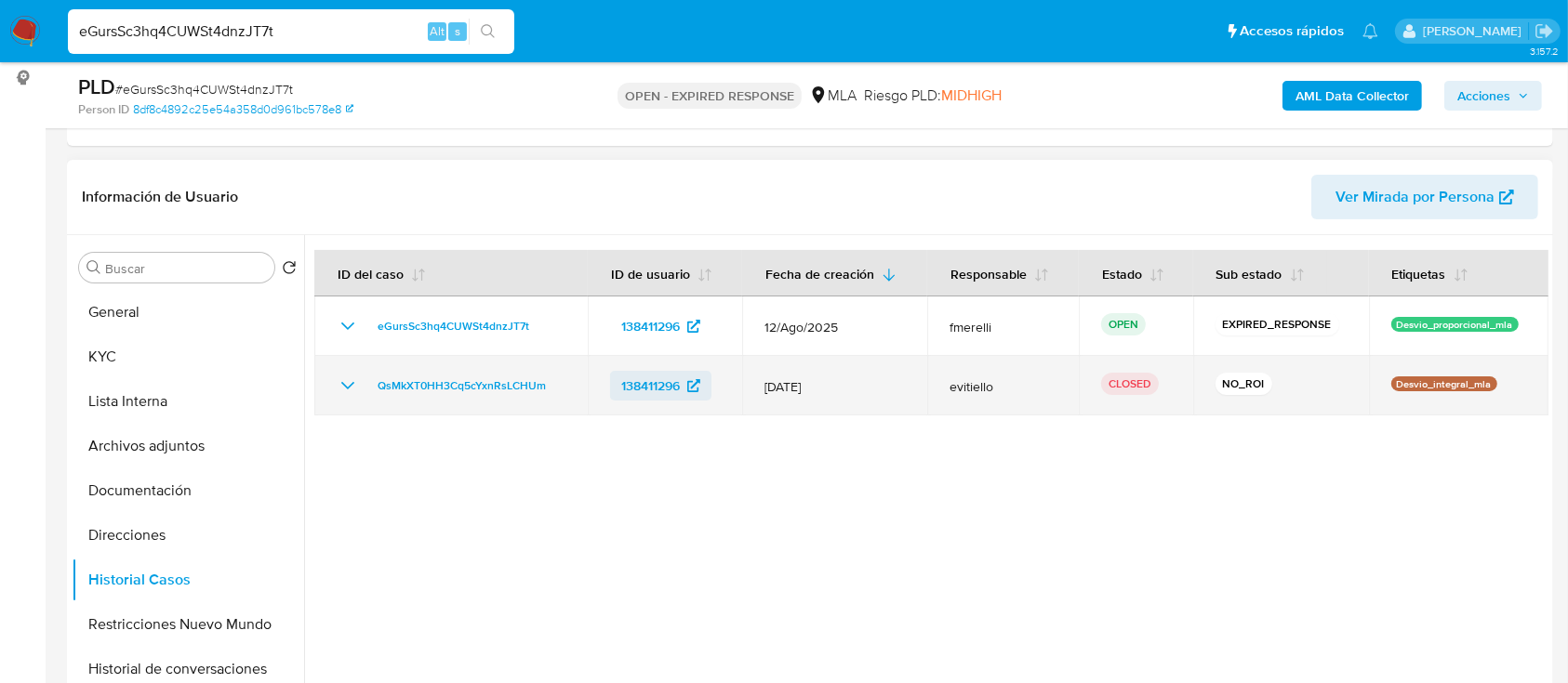
drag, startPoint x: 1453, startPoint y: 383, endPoint x: 659, endPoint y: 383, distance: 794.0
click at [659, 383] on tr "QsMkXT0HH3Cq5cYxnRsLCHUm 138411296 12/Jun/2025 evitiello CLOSED NO_ROI Desvio_i…" at bounding box center [931, 385] width 1234 height 59
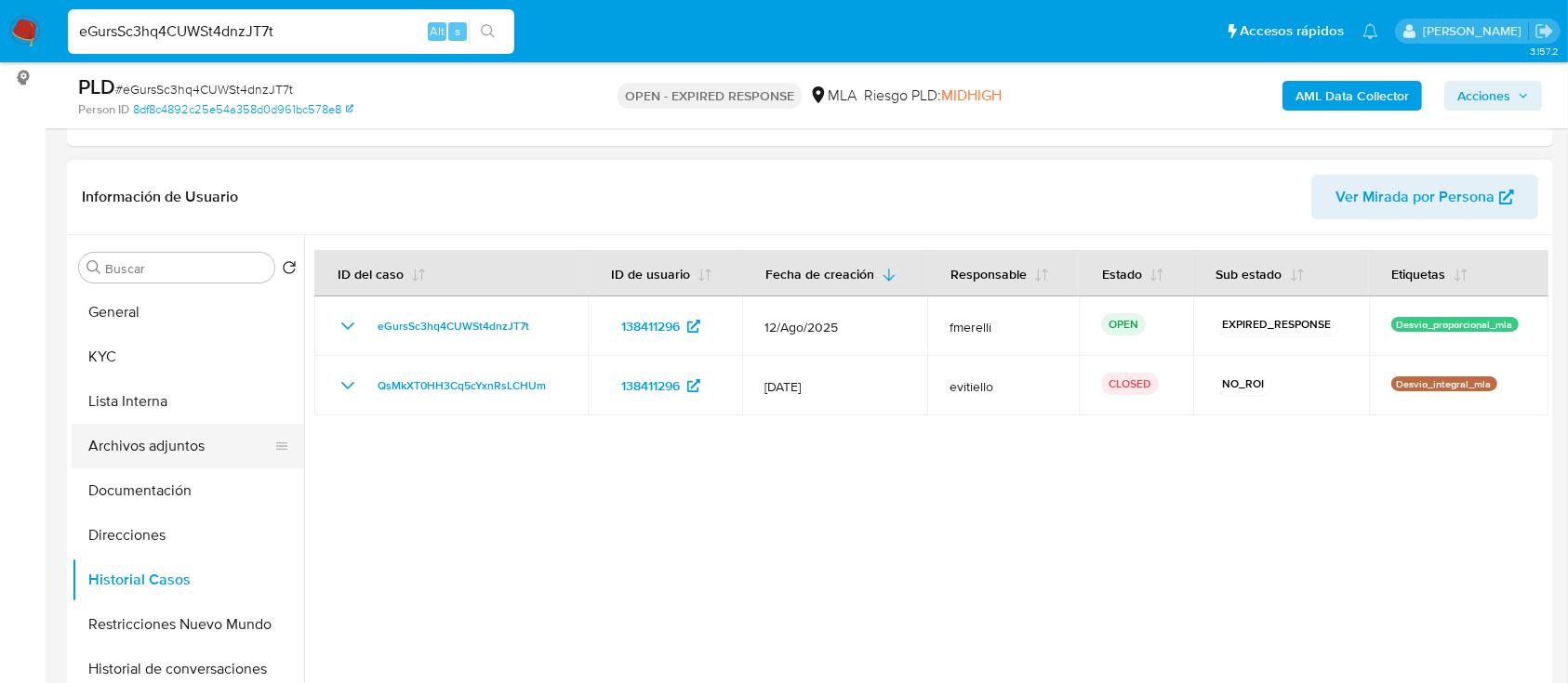
drag, startPoint x: 846, startPoint y: 556, endPoint x: 165, endPoint y: 460, distance: 687.7
click at [833, 552] on div at bounding box center [926, 473] width 1244 height 476
click at [122, 440] on button "Archivos adjuntos" at bounding box center [180, 445] width 218 height 44
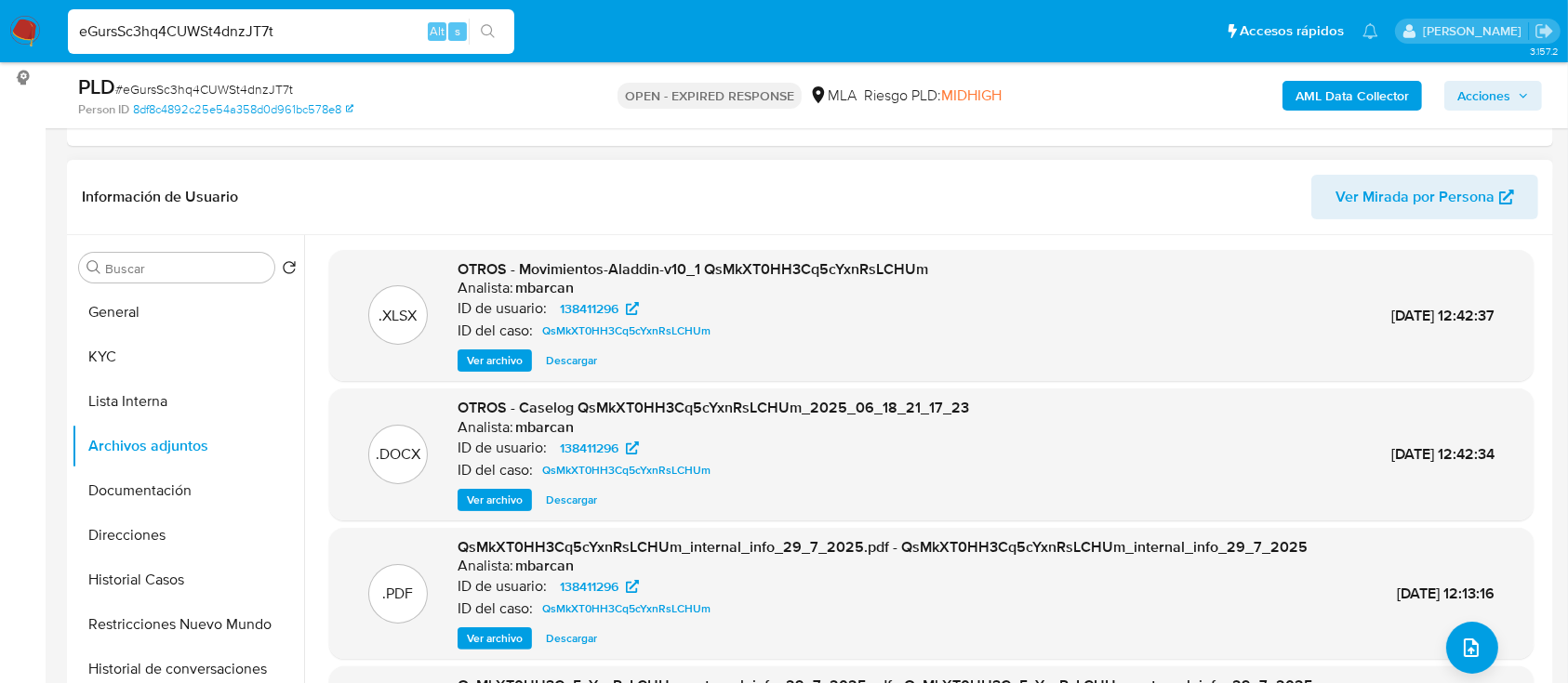
click at [476, 500] on span "Ver archivo" at bounding box center [494, 500] width 56 height 19
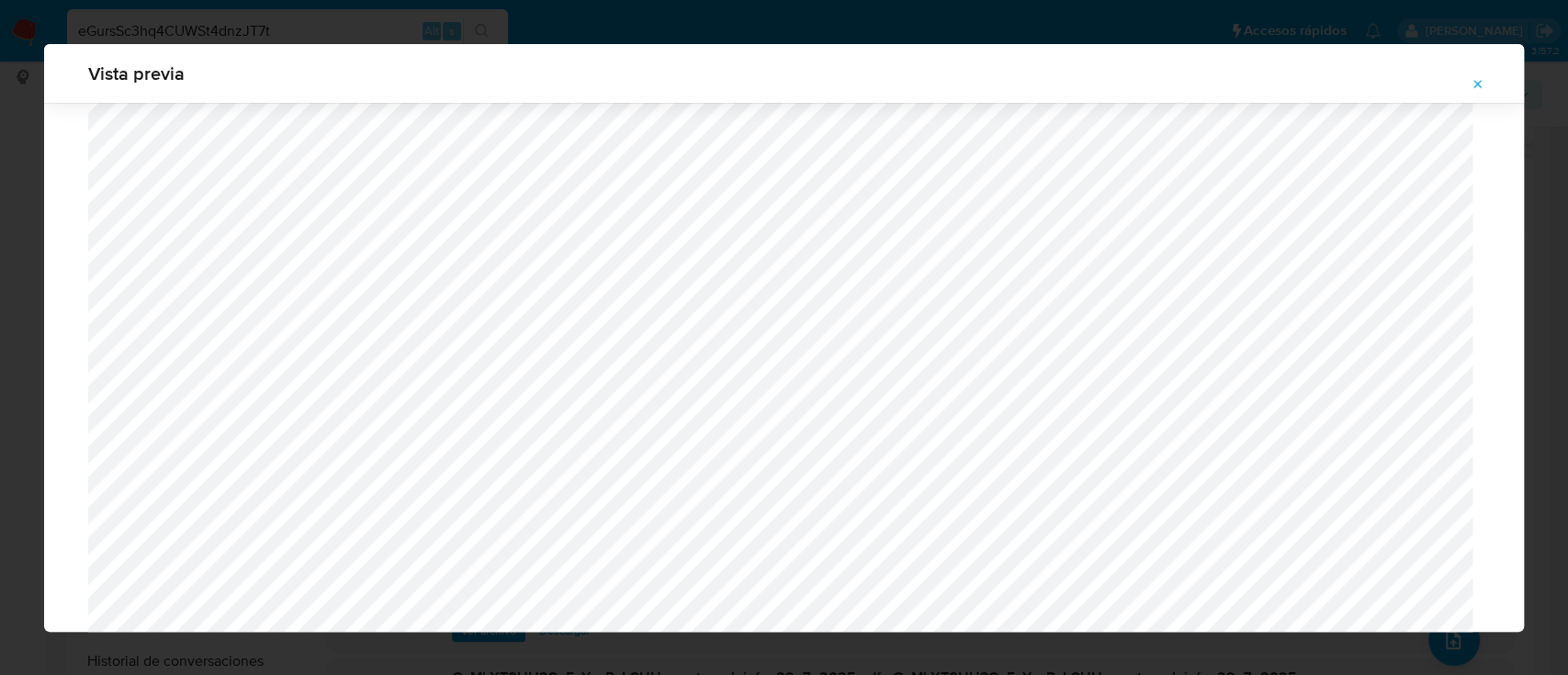
scroll to position [575, 0]
click at [1479, 82] on icon "Attachment preview" at bounding box center [1479, 84] width 8 height 8
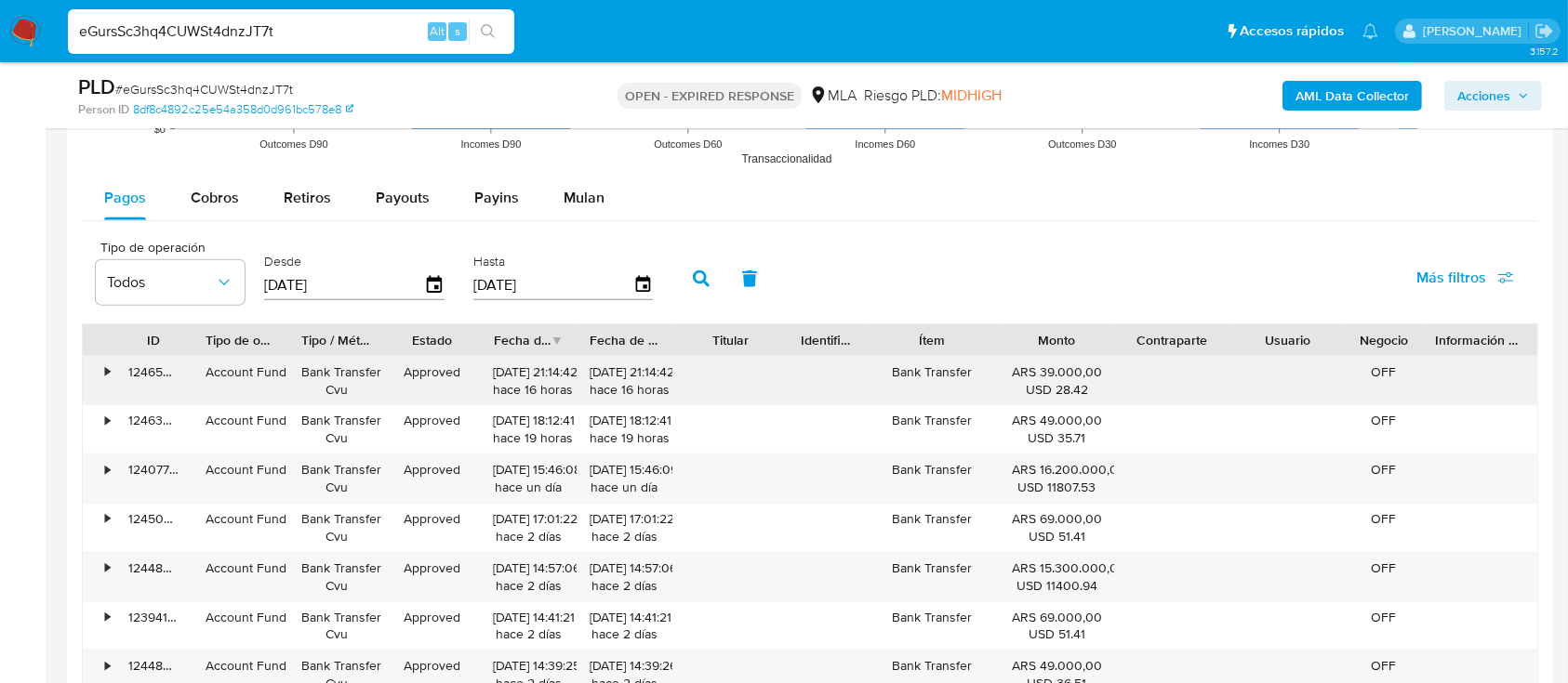
scroll to position [1983, 0]
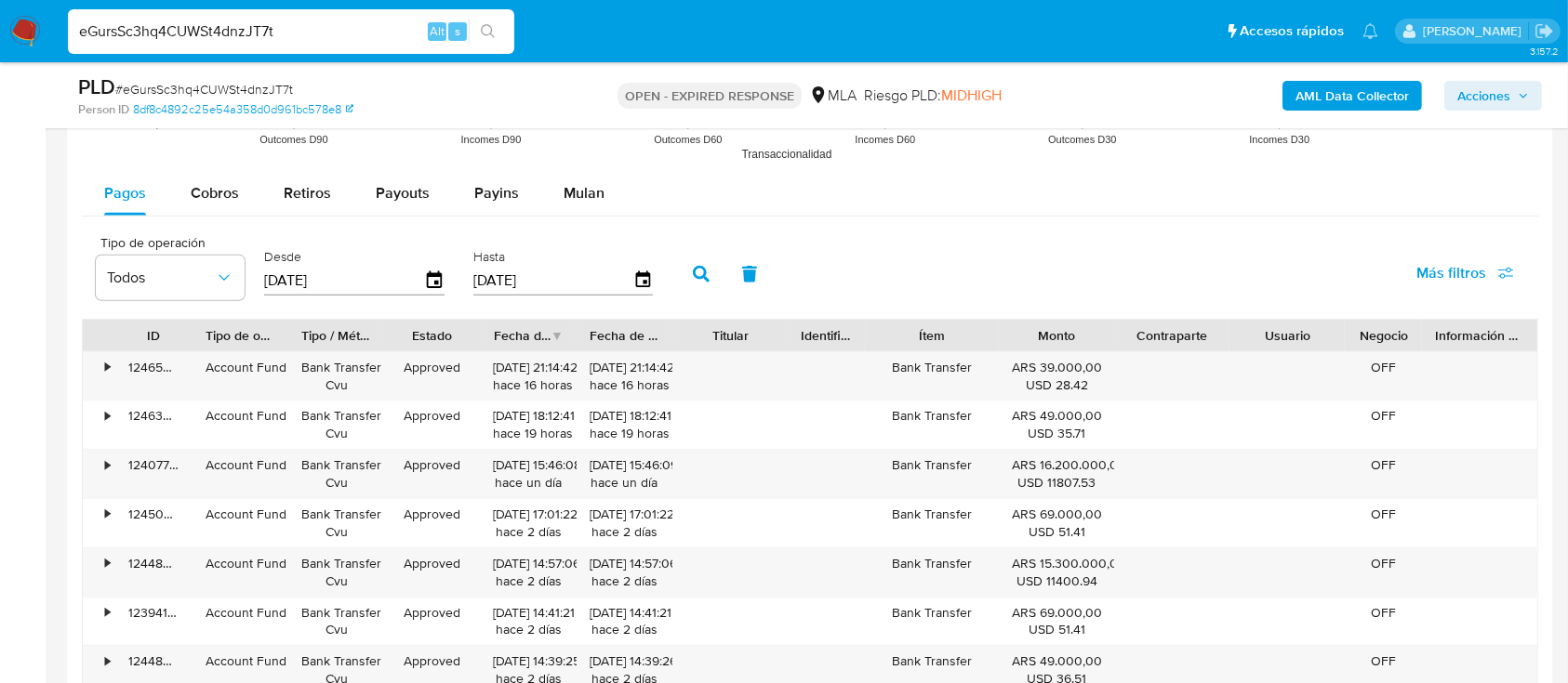
drag, startPoint x: 570, startPoint y: 198, endPoint x: 548, endPoint y: 224, distance: 34.1
click at [571, 198] on span "Mulan" at bounding box center [583, 192] width 41 height 22
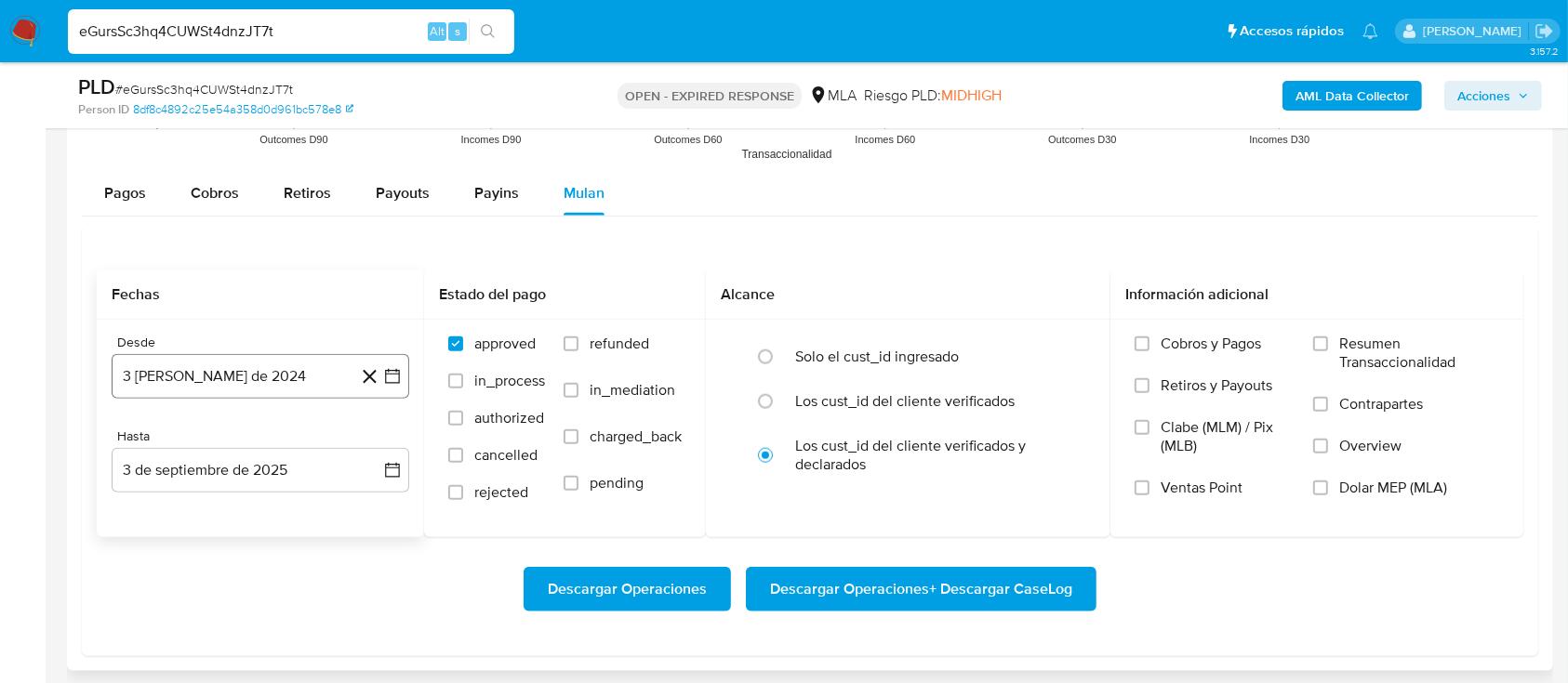
click at [308, 371] on button "3 de agosto de 2024" at bounding box center [259, 376] width 297 height 44
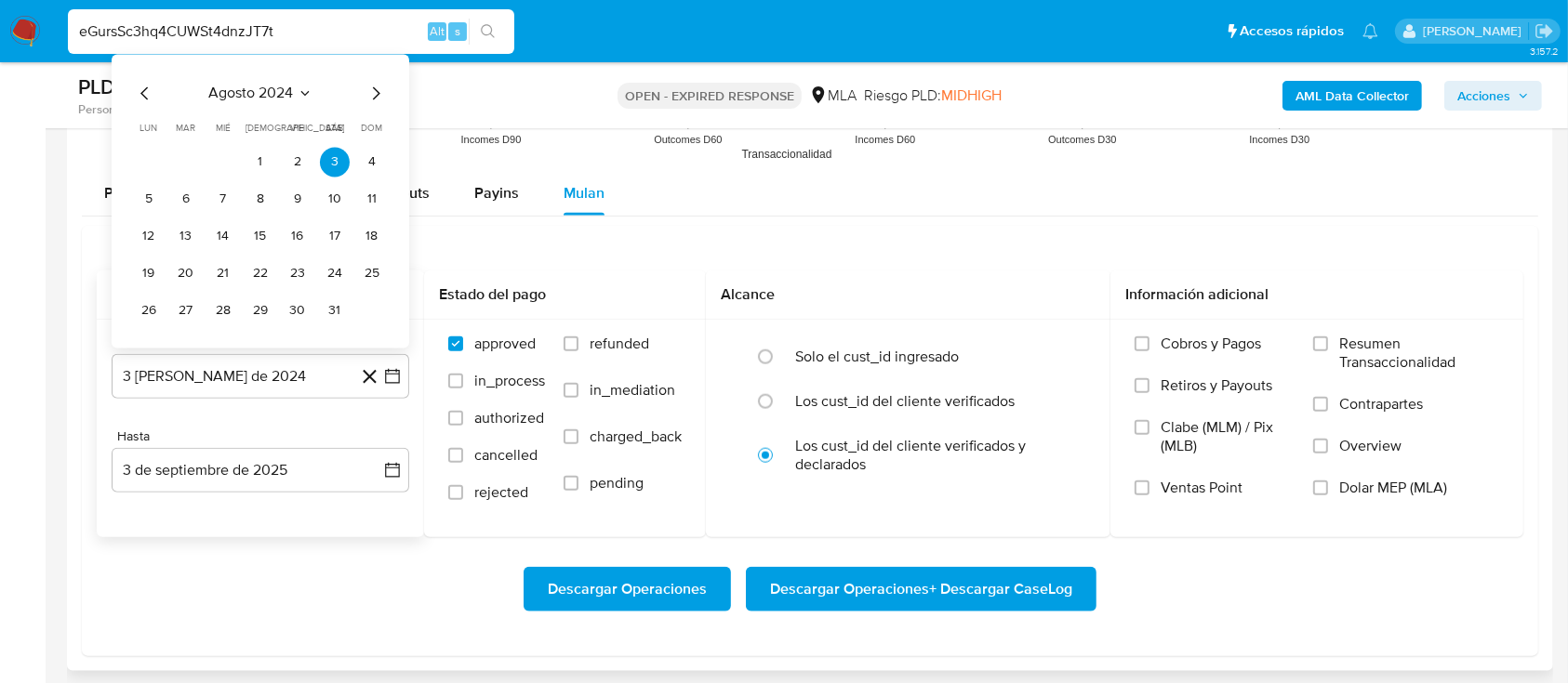
click at [275, 96] on span "agosto 2024" at bounding box center [252, 93] width 85 height 19
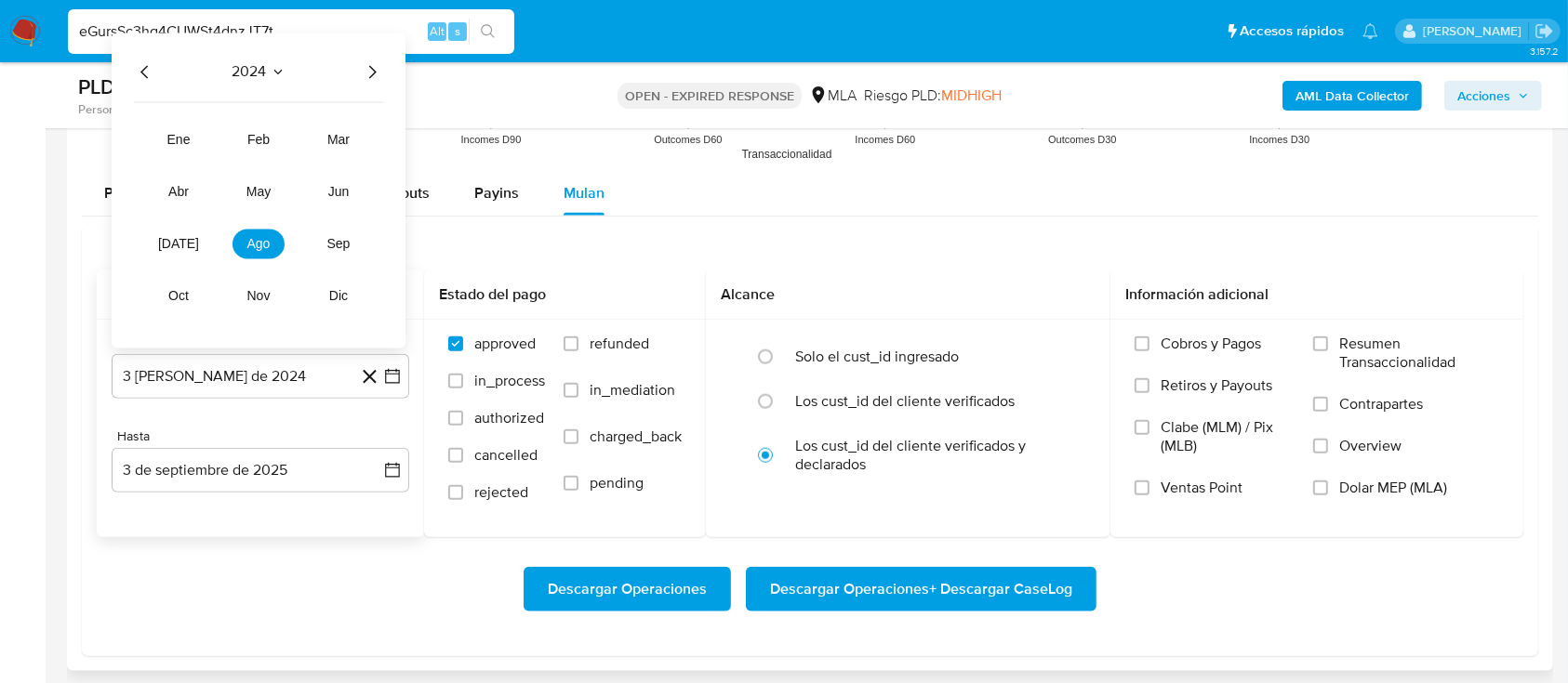
click at [375, 74] on icon "Año siguiente" at bounding box center [372, 72] width 23 height 23
click at [319, 190] on button "jun" at bounding box center [338, 192] width 52 height 30
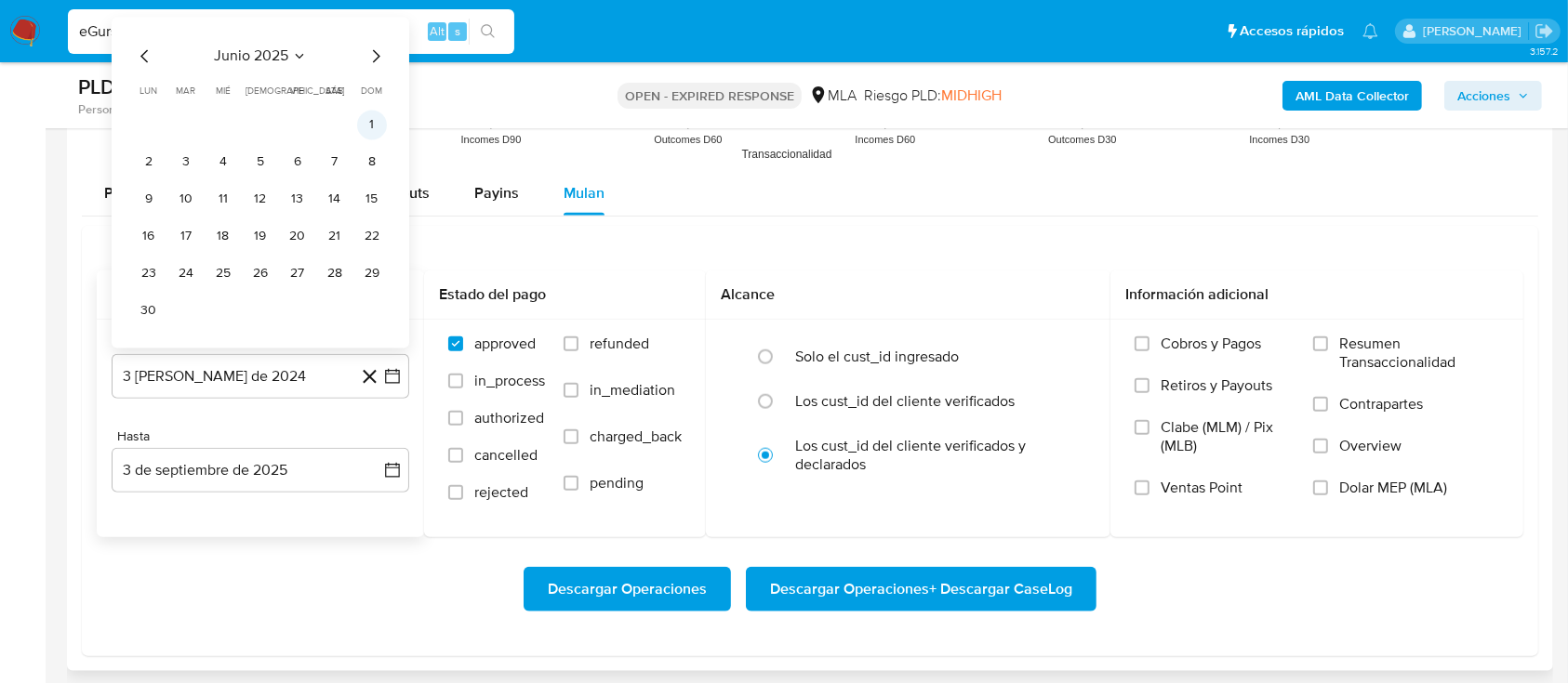
click at [364, 121] on button "1" at bounding box center [372, 125] width 30 height 30
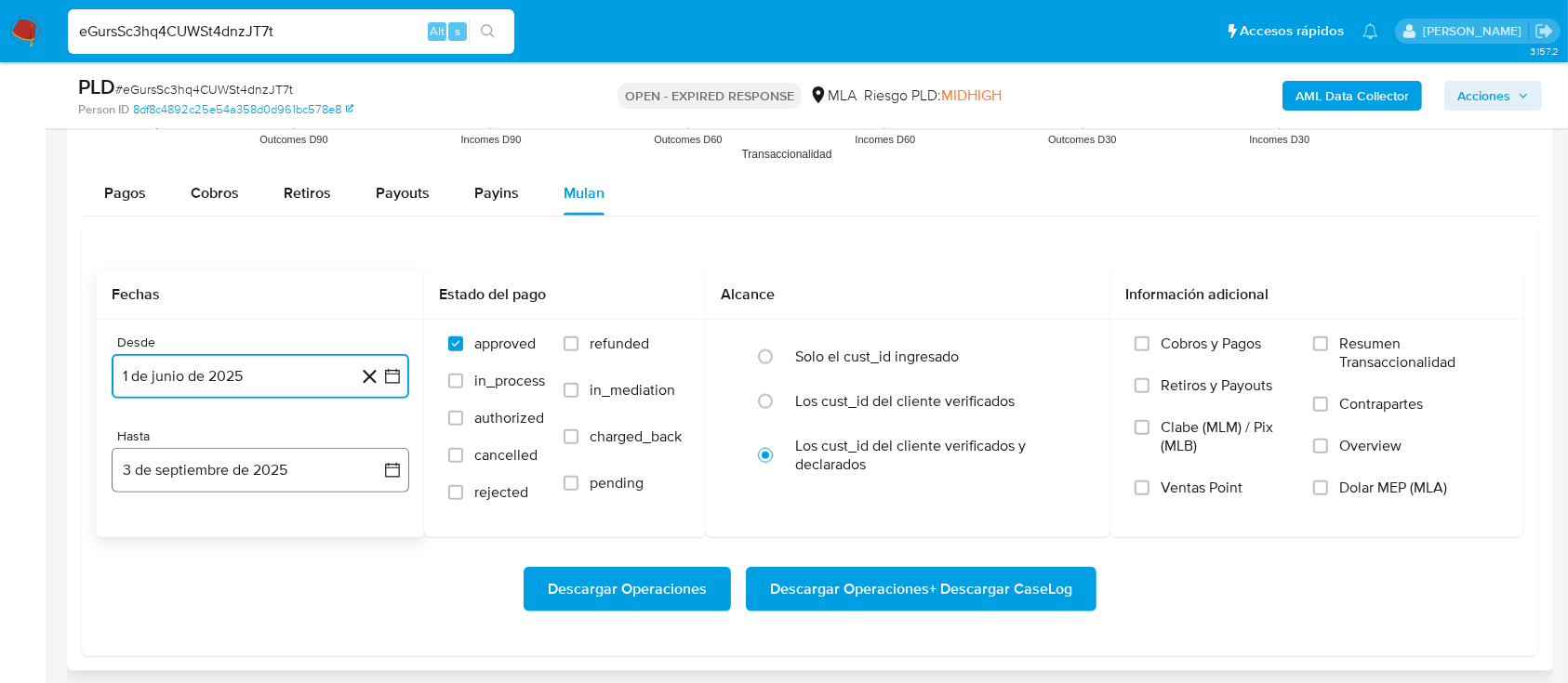
click at [250, 456] on button "3 de septiembre de 2025" at bounding box center [259, 470] width 297 height 44
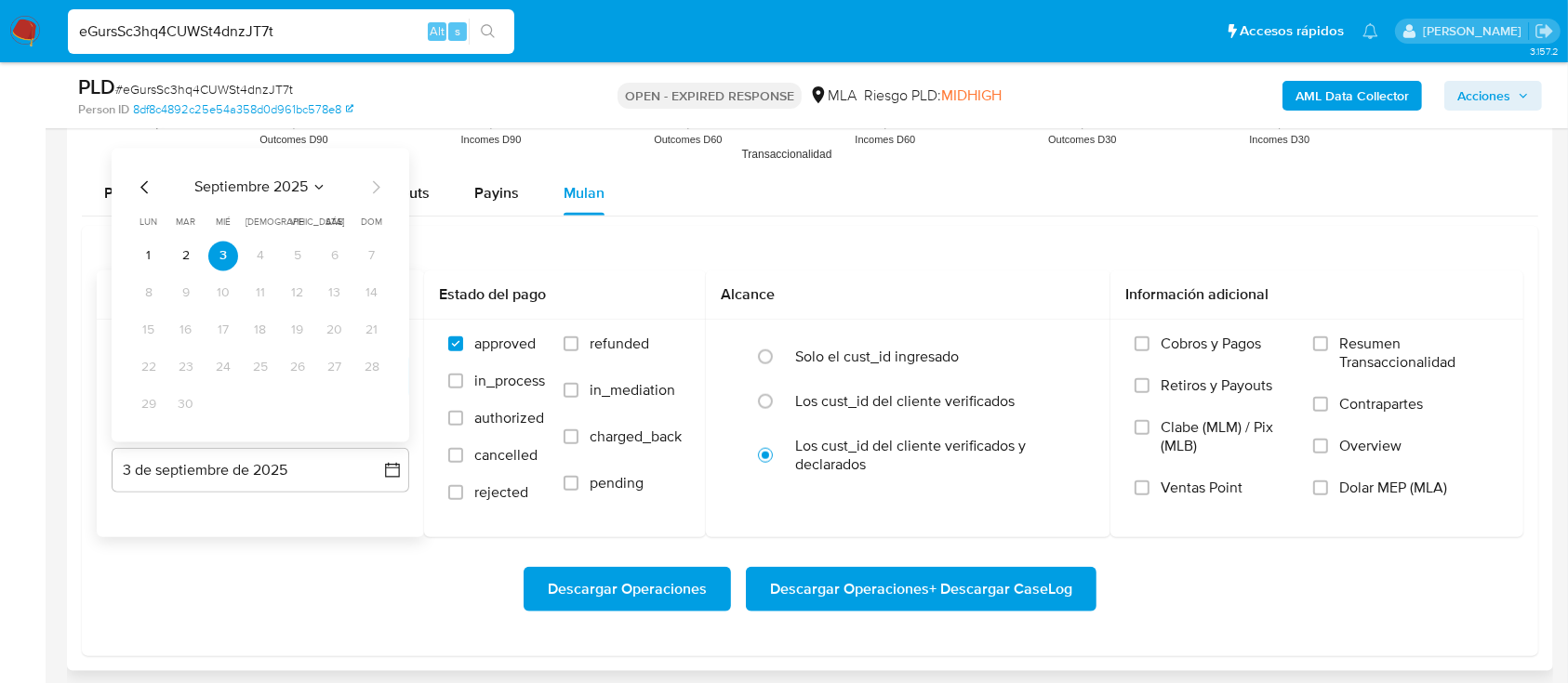
click at [245, 187] on span "septiembre 2025" at bounding box center [251, 187] width 113 height 19
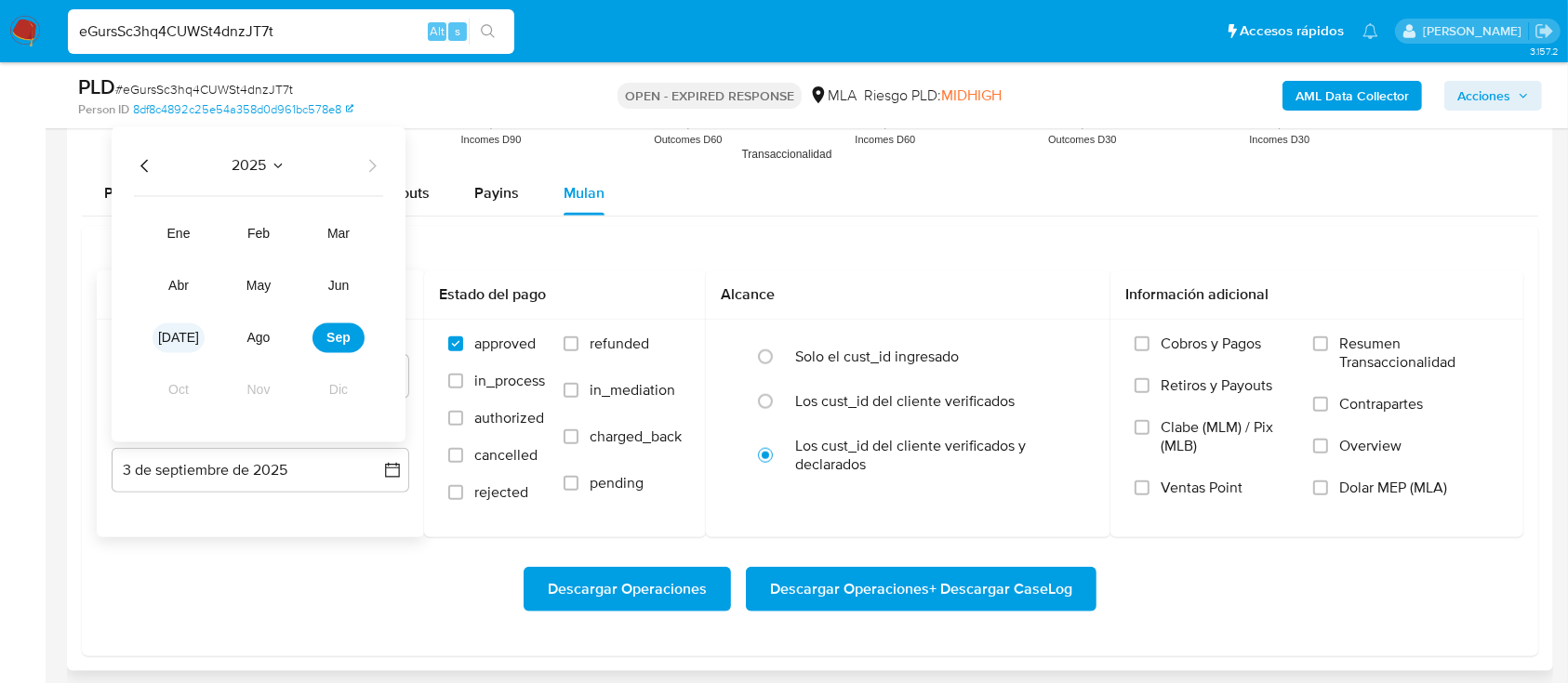
click at [186, 336] on span "jul" at bounding box center [178, 338] width 41 height 15
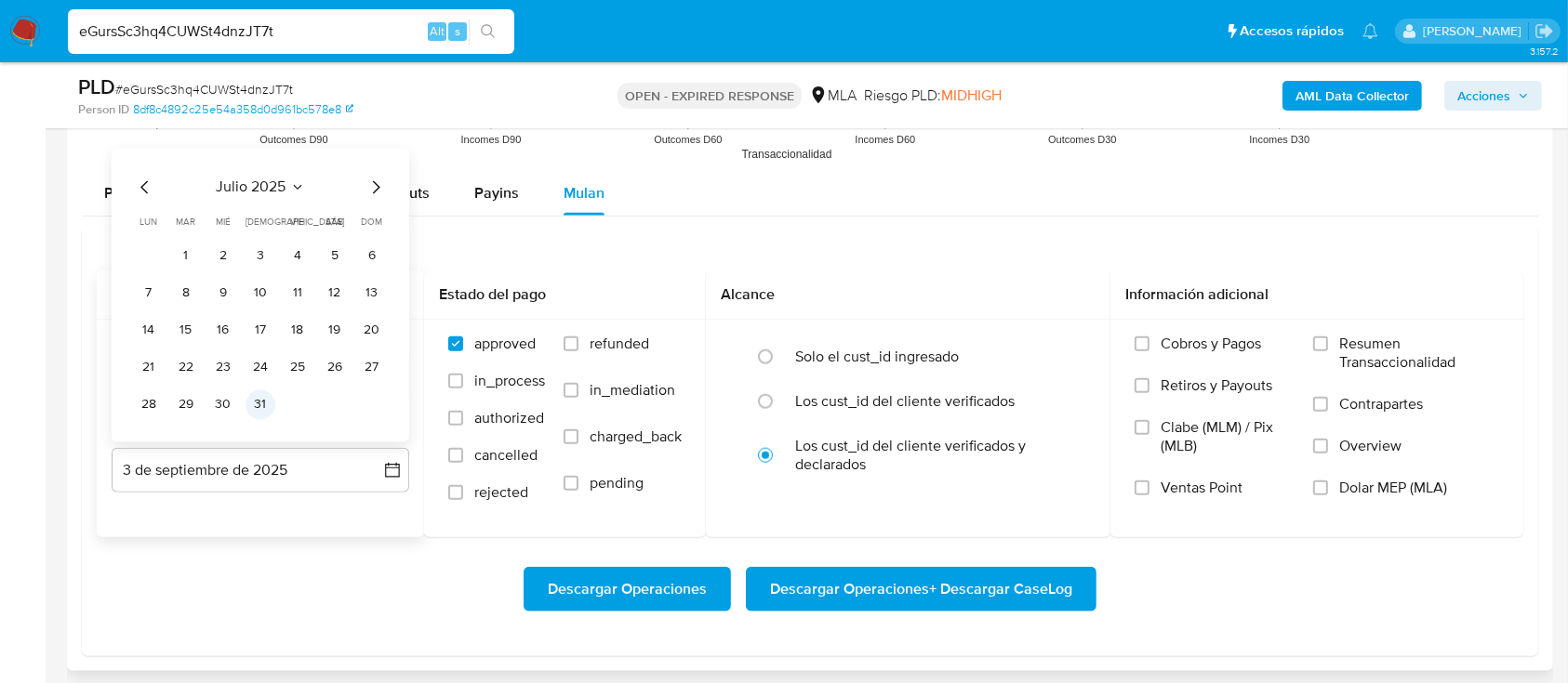
click at [263, 410] on button "31" at bounding box center [260, 405] width 30 height 30
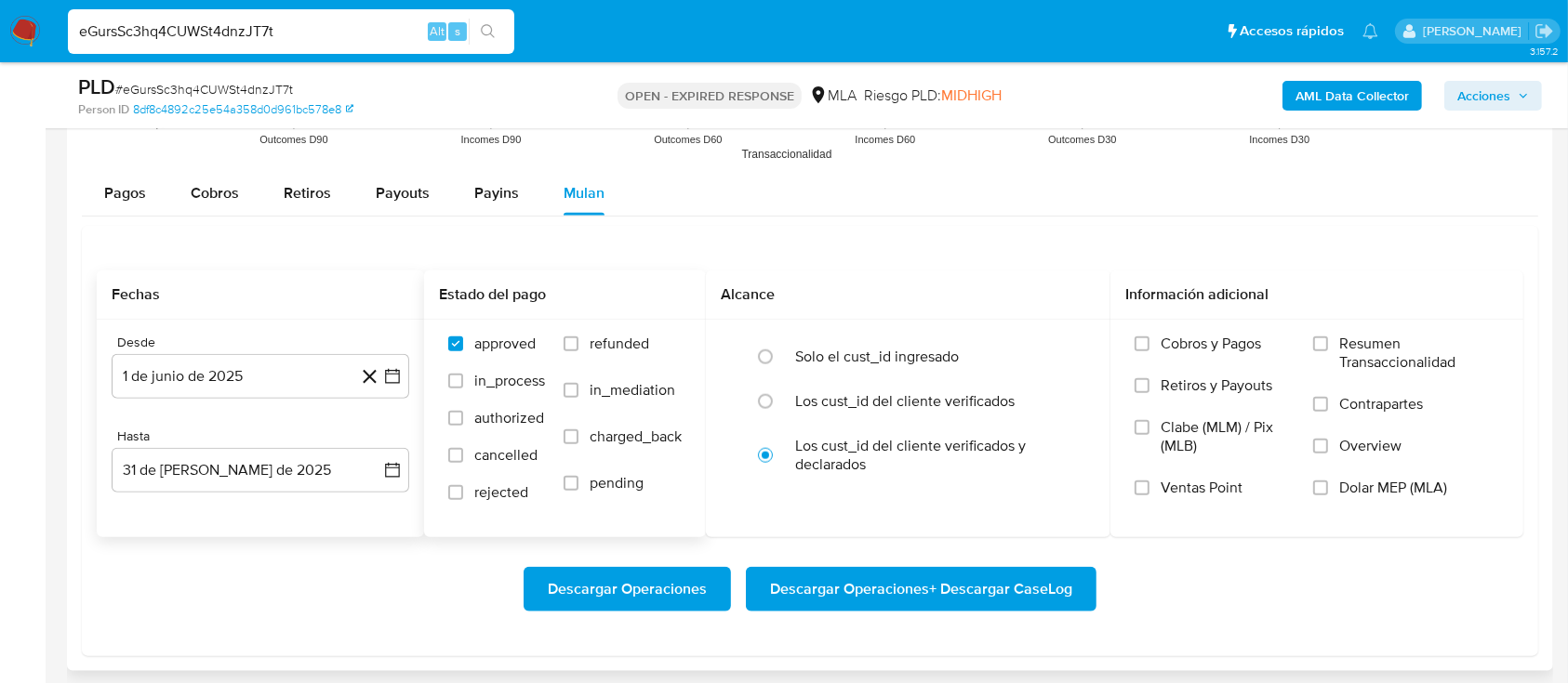
click at [615, 346] on span "refunded" at bounding box center [619, 344] width 59 height 19
click at [578, 346] on input "refunded" at bounding box center [571, 344] width 15 height 15
checkbox input "true"
click at [1406, 493] on span "Dolar MEP (MLA)" at bounding box center [1393, 489] width 108 height 19
click at [1327, 493] on input "Dolar MEP (MLA)" at bounding box center [1321, 489] width 15 height 15
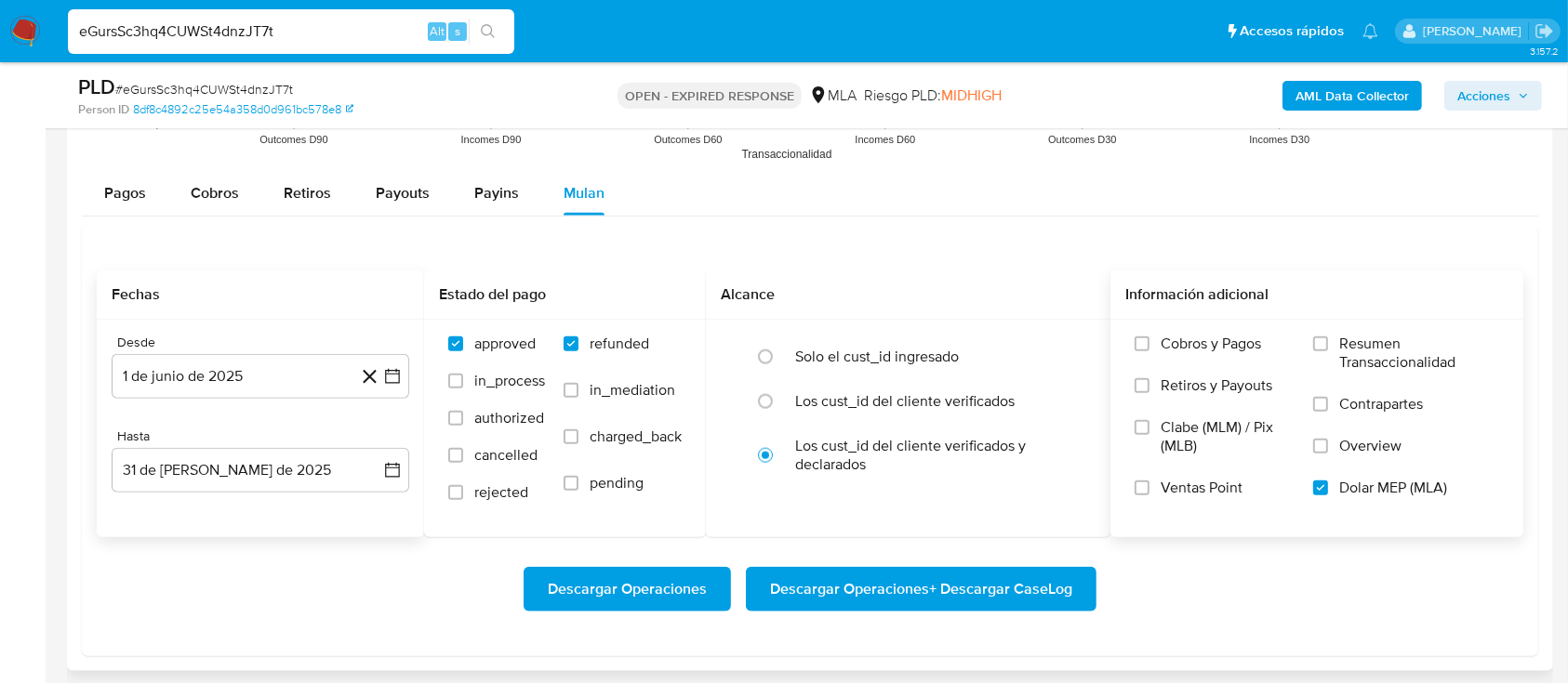
click at [1008, 586] on span "Descargar Operaciones + Descargar CaseLog" at bounding box center [921, 589] width 302 height 41
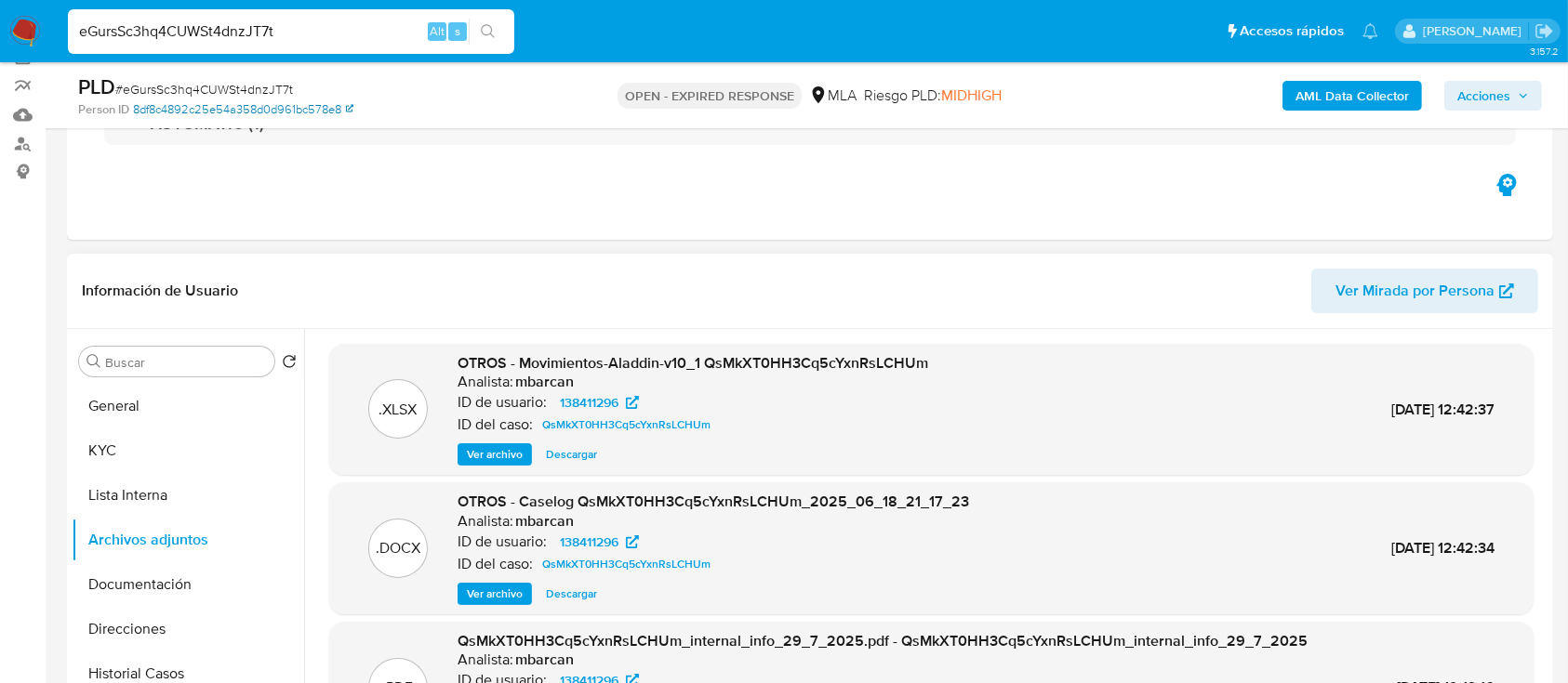
scroll to position [0, 0]
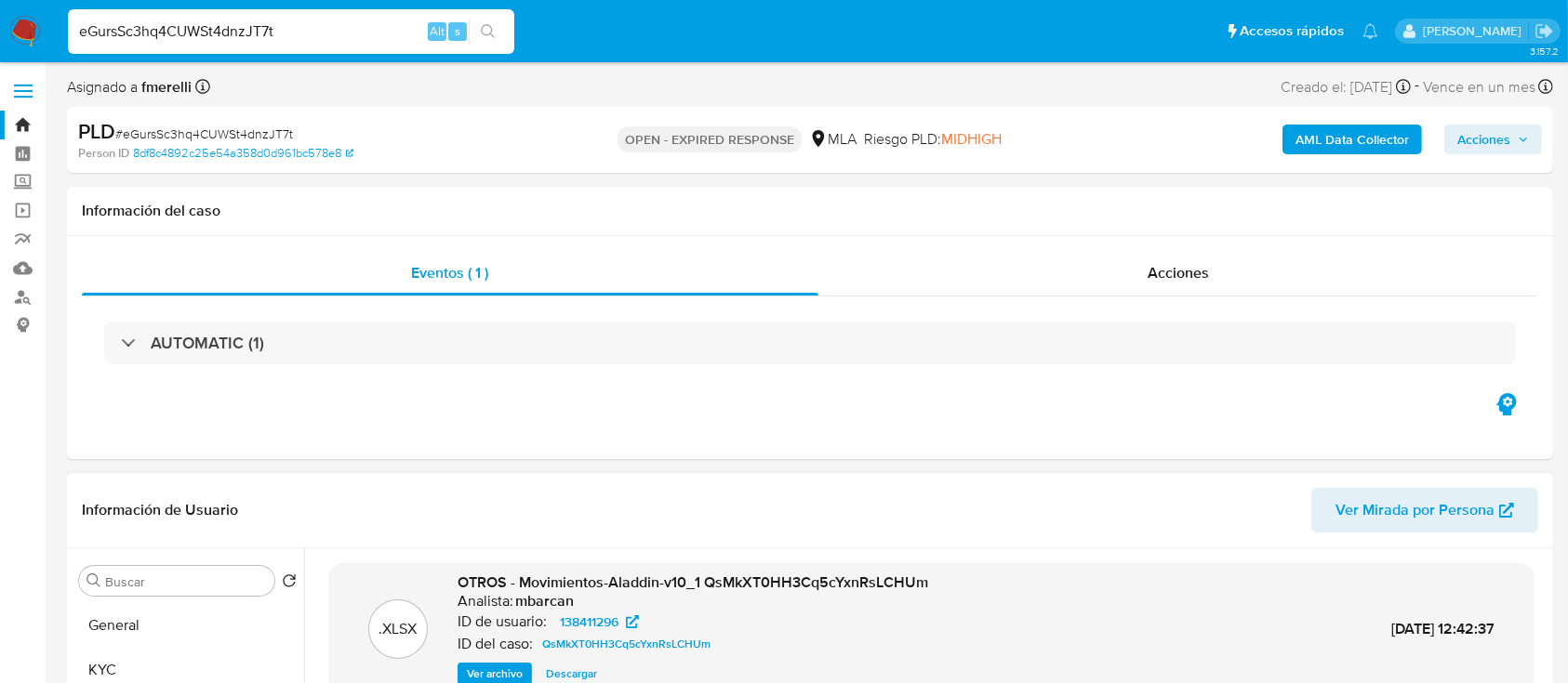
click at [24, 19] on img at bounding box center [25, 32] width 32 height 32
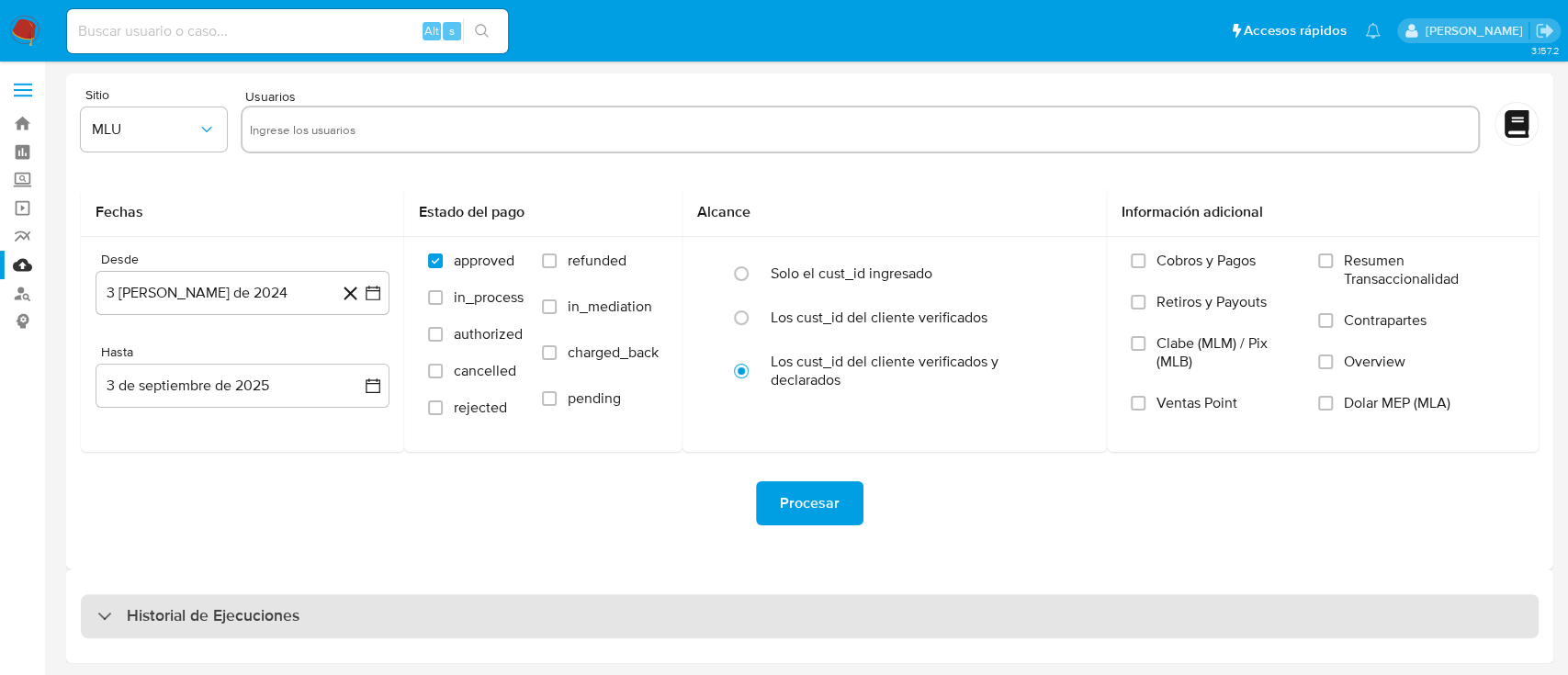
click at [327, 638] on div "Historial de Ejecuciones" at bounding box center [810, 616] width 1488 height 94
click at [337, 618] on div "Historial de Ejecuciones" at bounding box center [810, 616] width 1458 height 44
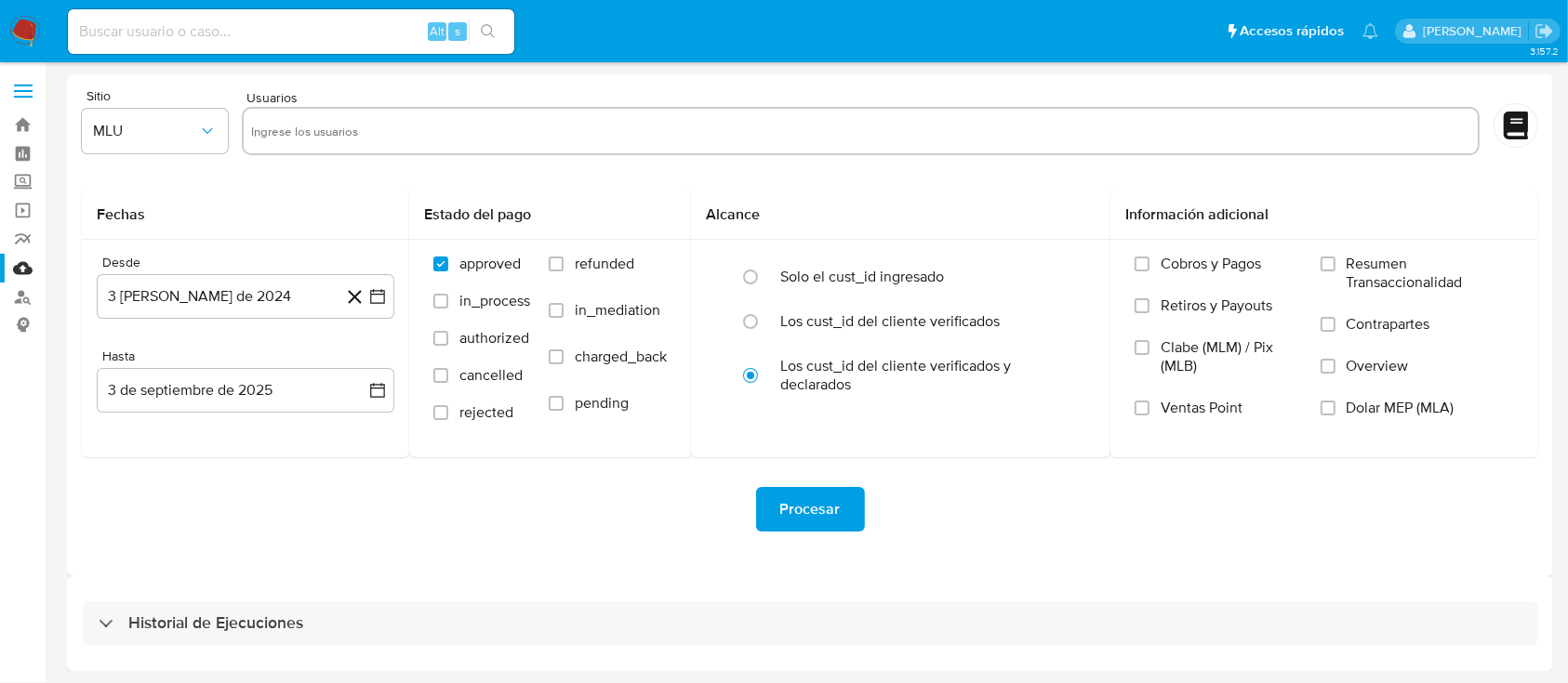
select select "10"
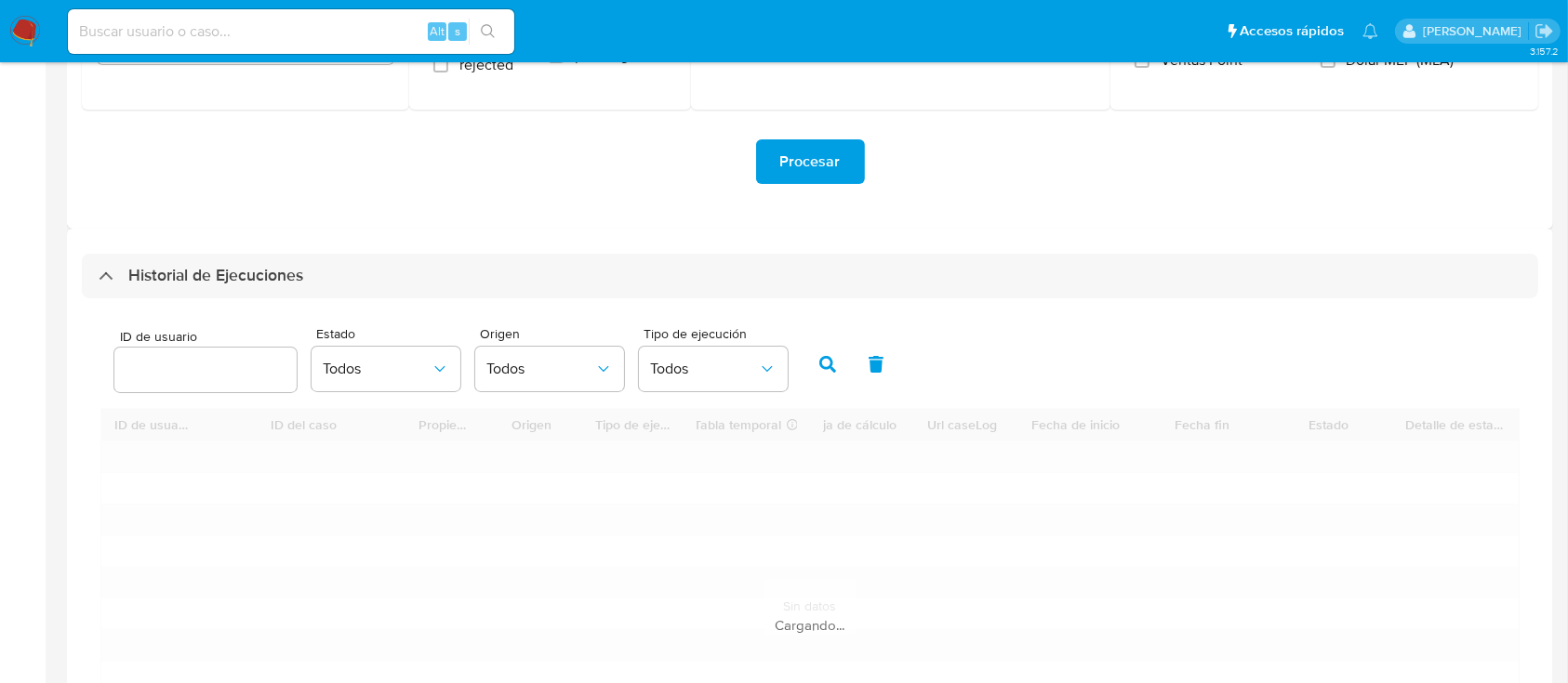
scroll to position [526, 0]
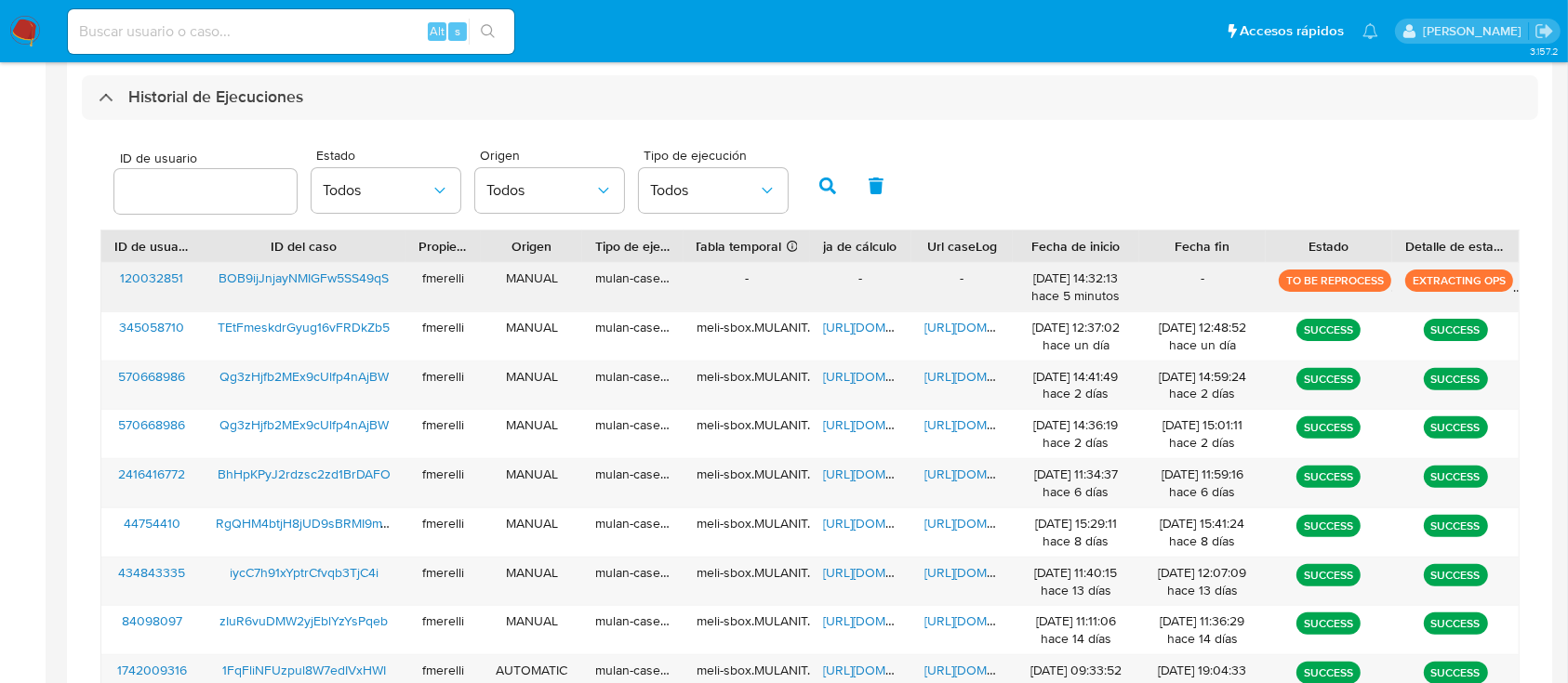
drag, startPoint x: 1411, startPoint y: 282, endPoint x: 1199, endPoint y: 285, distance: 212.0
click at [1199, 285] on div "120032851 BOB9ijJnjayNMIGFw5SS49qS fmerelli MANUAL mulan-caselog - - - 03/09/20…" at bounding box center [809, 287] width 1417 height 48
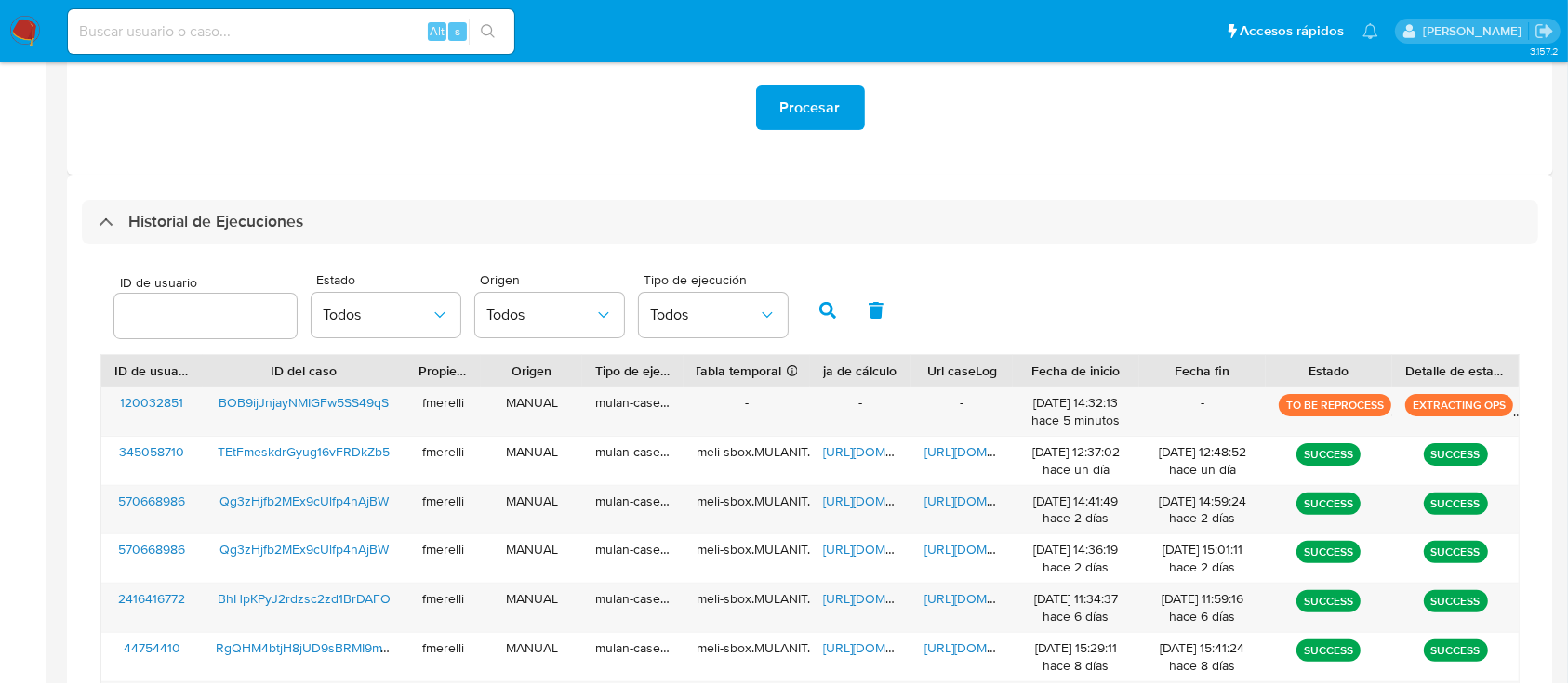
click at [213, 330] on div at bounding box center [205, 315] width 182 height 44
click at [225, 326] on input "number" at bounding box center [205, 316] width 182 height 25
paste input "22321657"
type input "22321657"
click at [827, 302] on icon "button" at bounding box center [827, 310] width 17 height 17
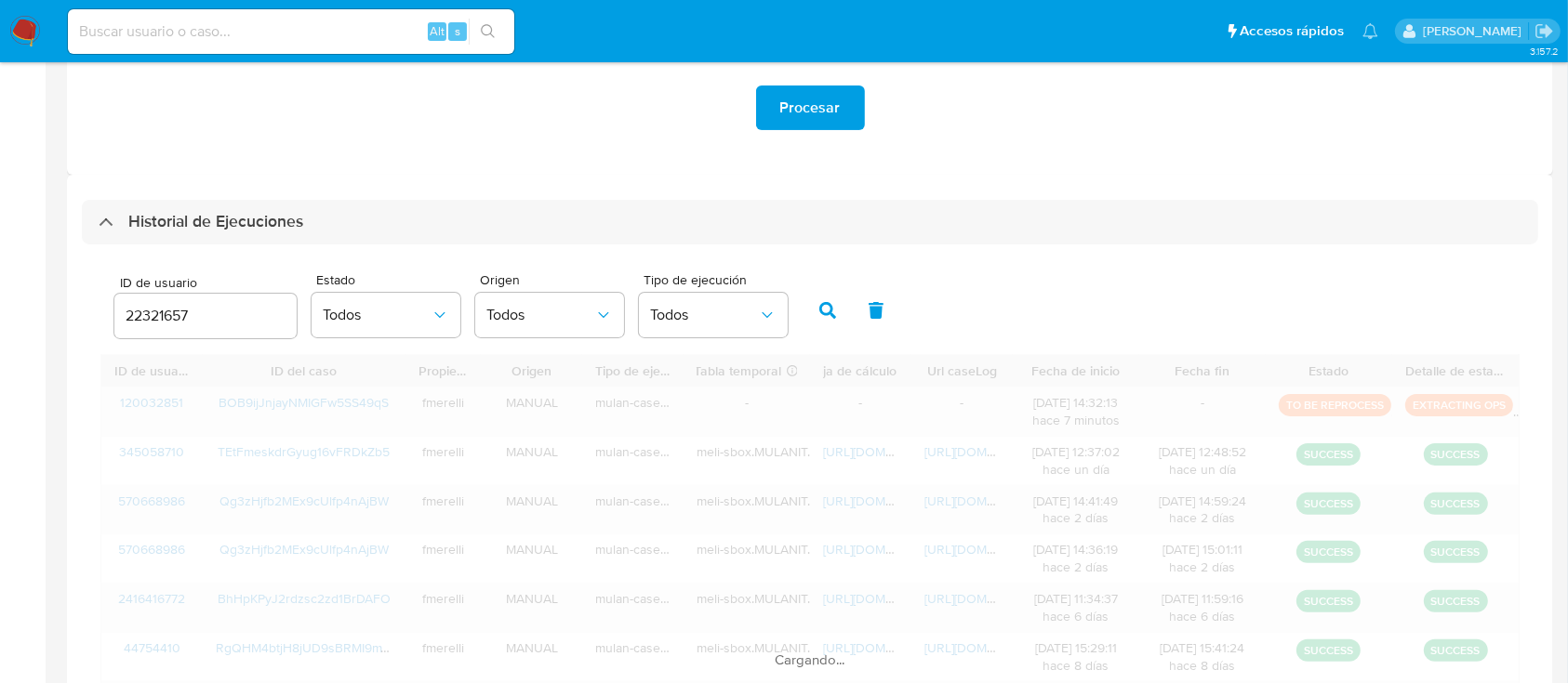
scroll to position [260, 0]
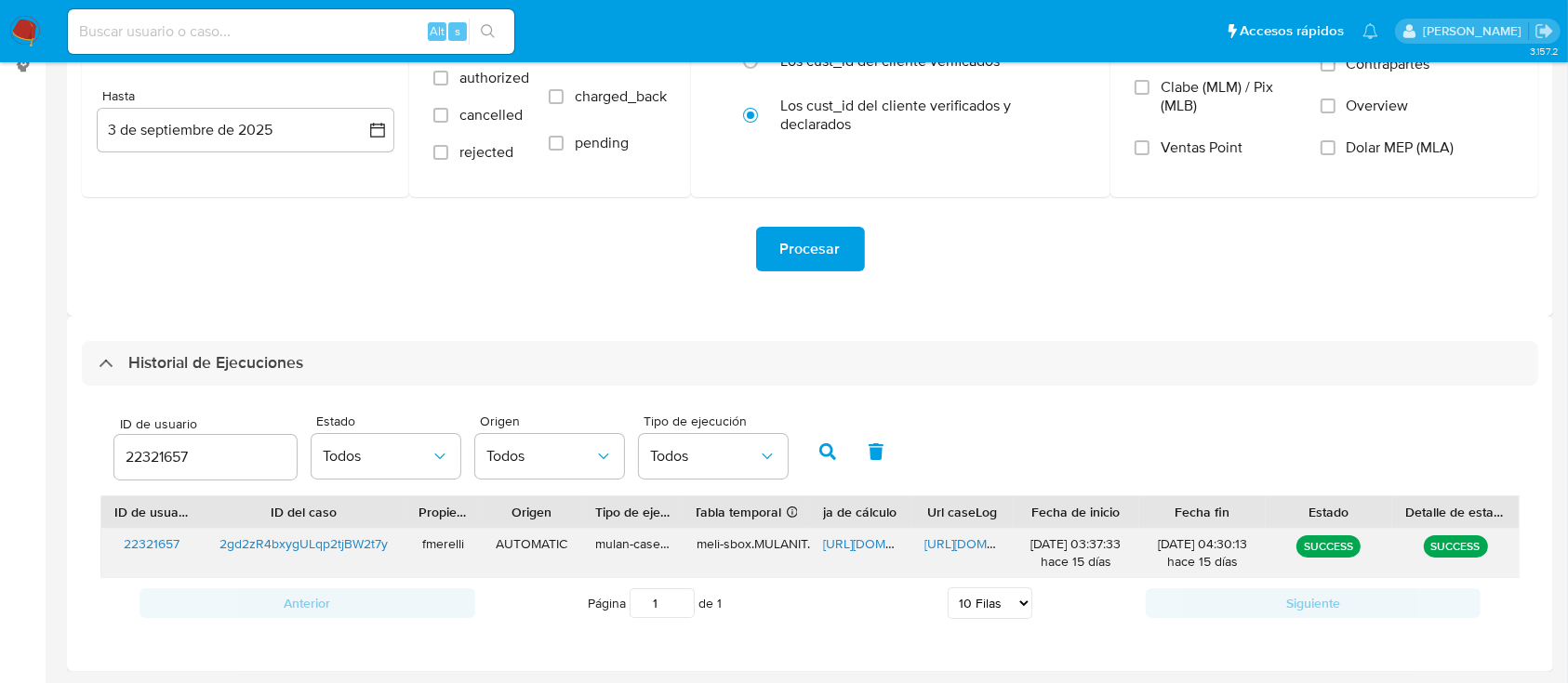
click at [944, 540] on span "https://docs.google.com/document/d/1cMR1jy6G3pjwUBptX-0Qzd1Ofq2AVX-wW3D21AFfpYE…" at bounding box center [989, 544] width 128 height 19
click at [856, 539] on span "https://docs.google.com/spreadsheets/d/1MYBIjMw2fCrE3rcWA7LBe0L1DoR9y_4i6mOsflF…" at bounding box center [887, 544] width 128 height 19
click at [878, 448] on icon "button" at bounding box center [877, 452] width 15 height 17
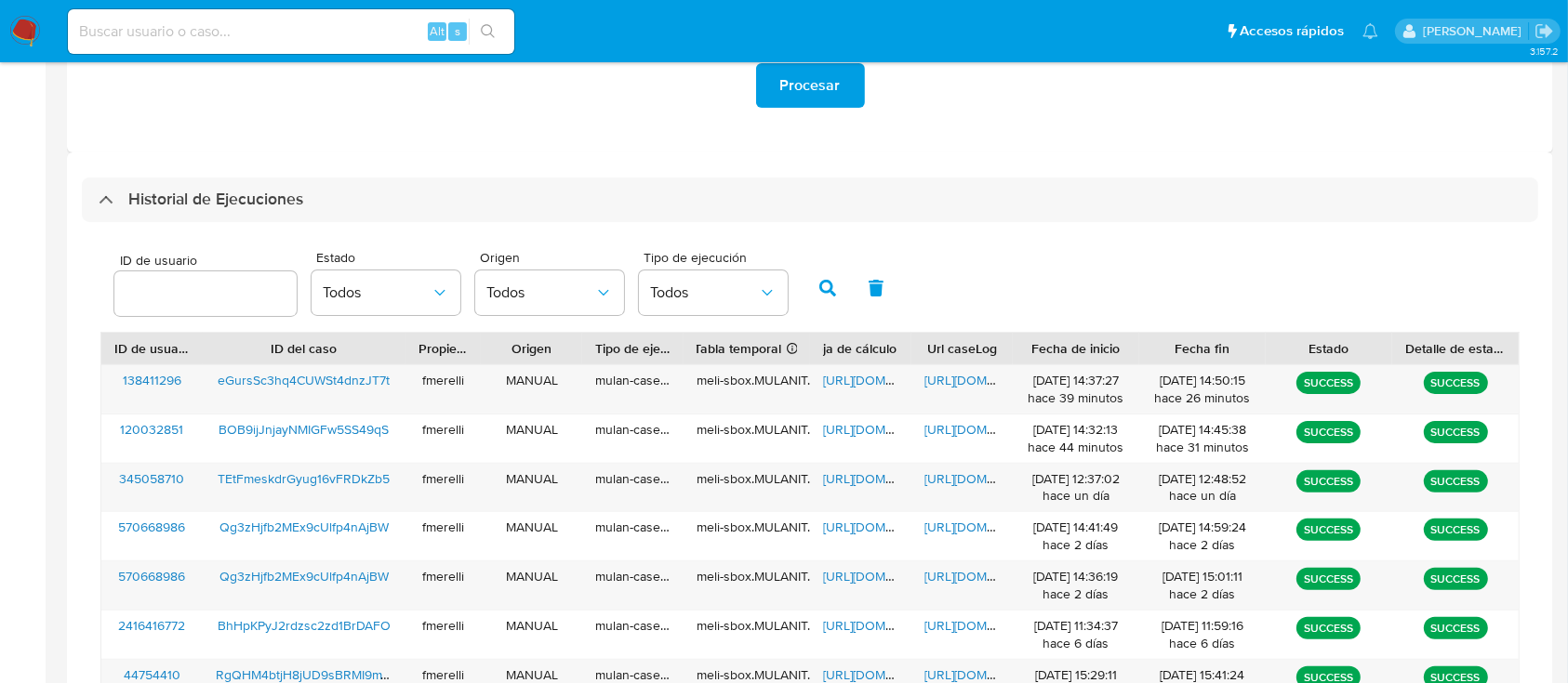
scroll to position [508, 0]
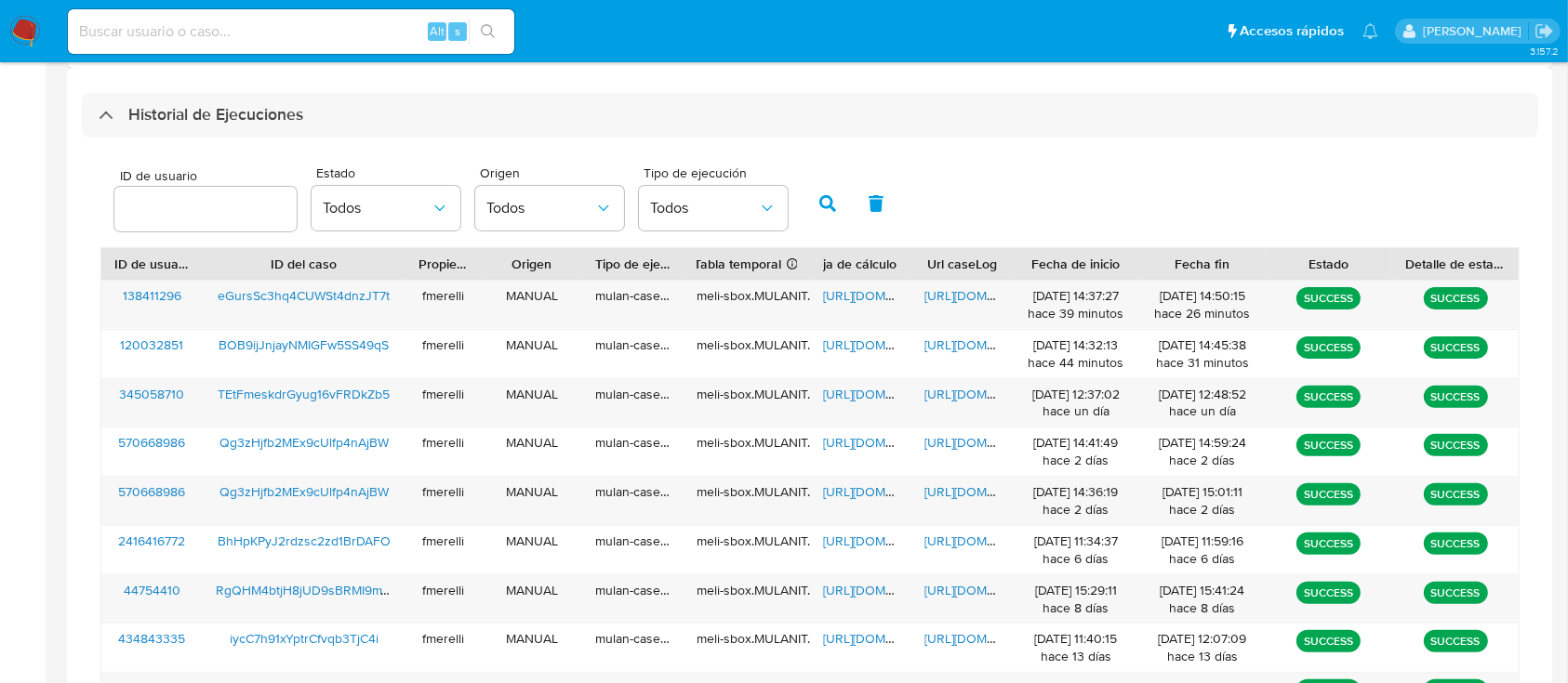
click at [229, 207] on input "number" at bounding box center [205, 209] width 182 height 25
click at [832, 208] on icon "button" at bounding box center [827, 204] width 17 height 17
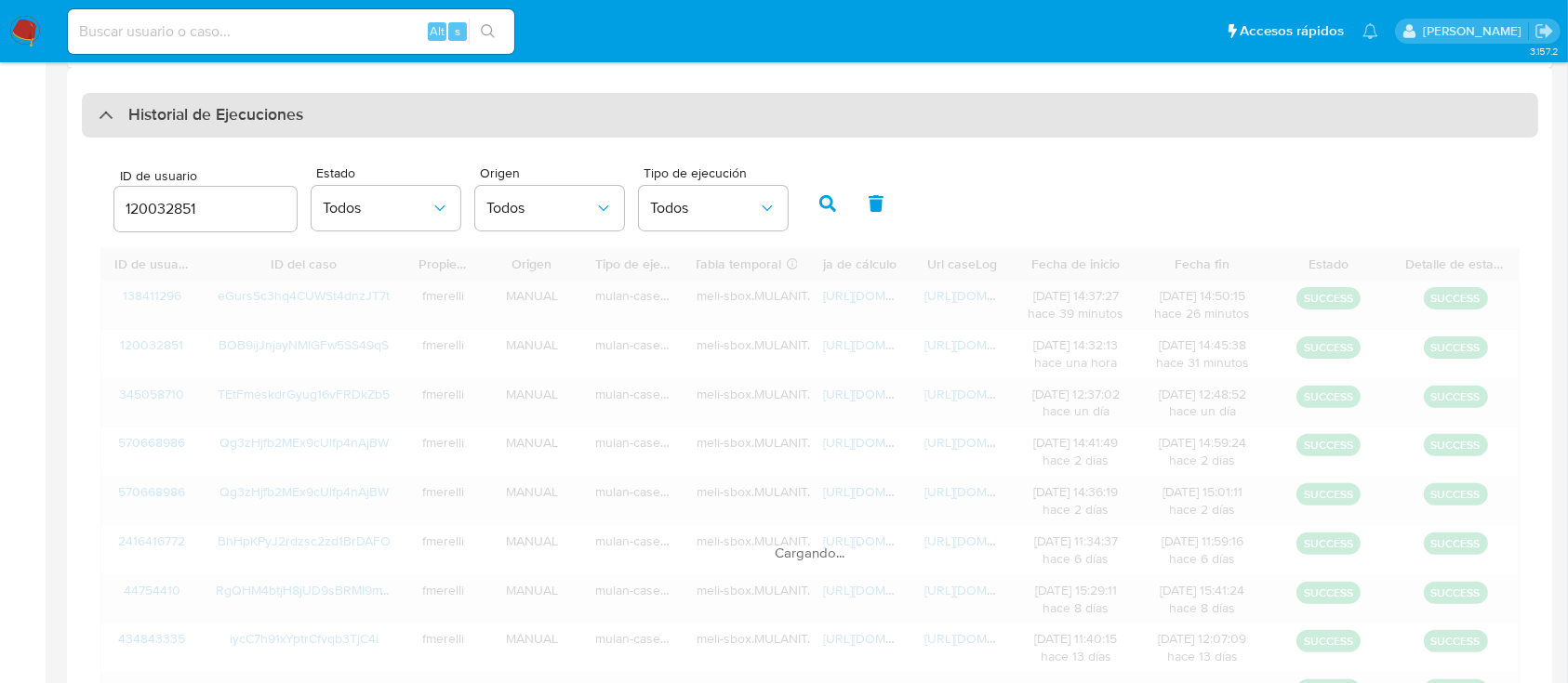
scroll to position [309, 0]
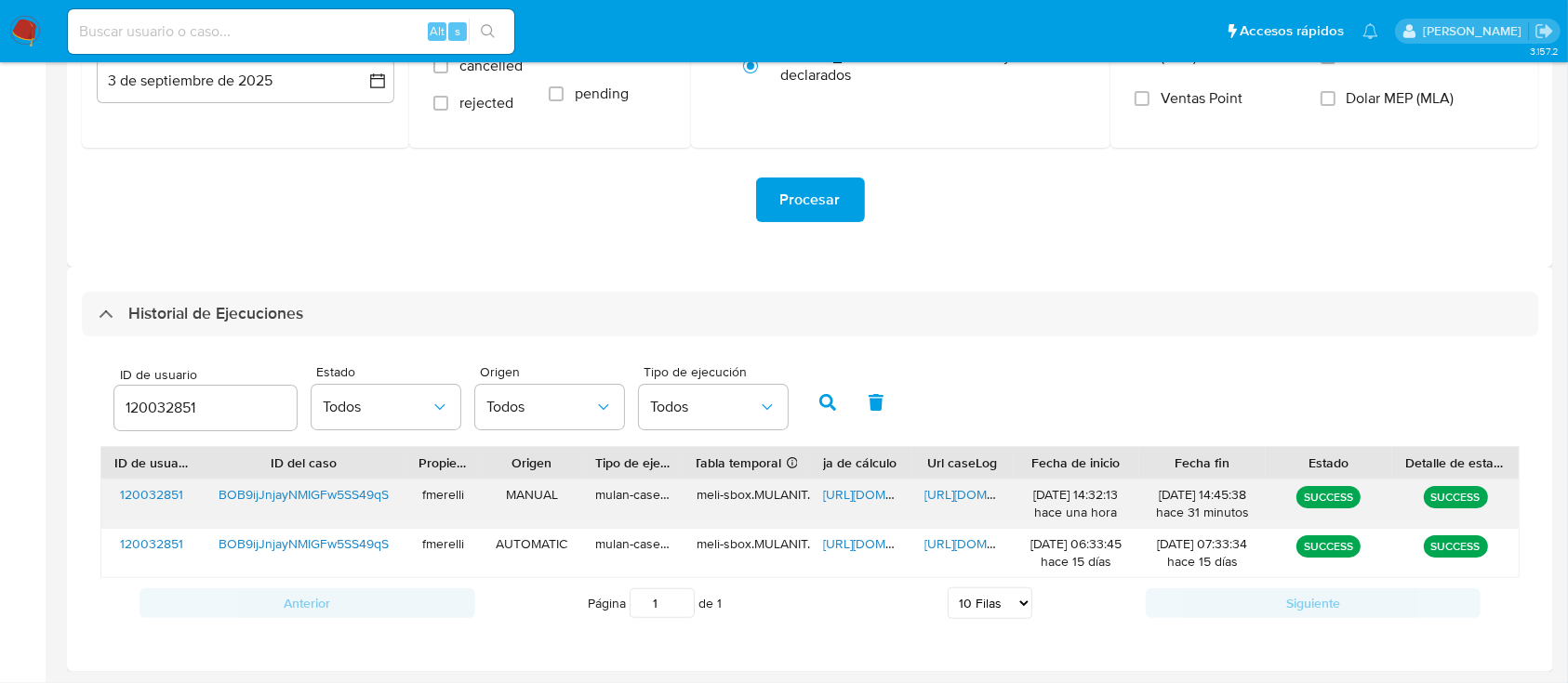
click at [888, 492] on span "https://docs.google.com/spreadsheets/d/1l_Ra4H5c04pWSrYtPeINPuyoyi2z1HfLeo87Ayq…" at bounding box center [887, 494] width 128 height 19
click at [156, 419] on input "120032851" at bounding box center [205, 408] width 182 height 25
click at [156, 418] on input "120032851" at bounding box center [205, 408] width 182 height 25
type input "1677116284"
click at [827, 408] on icon "button" at bounding box center [827, 403] width 17 height 17
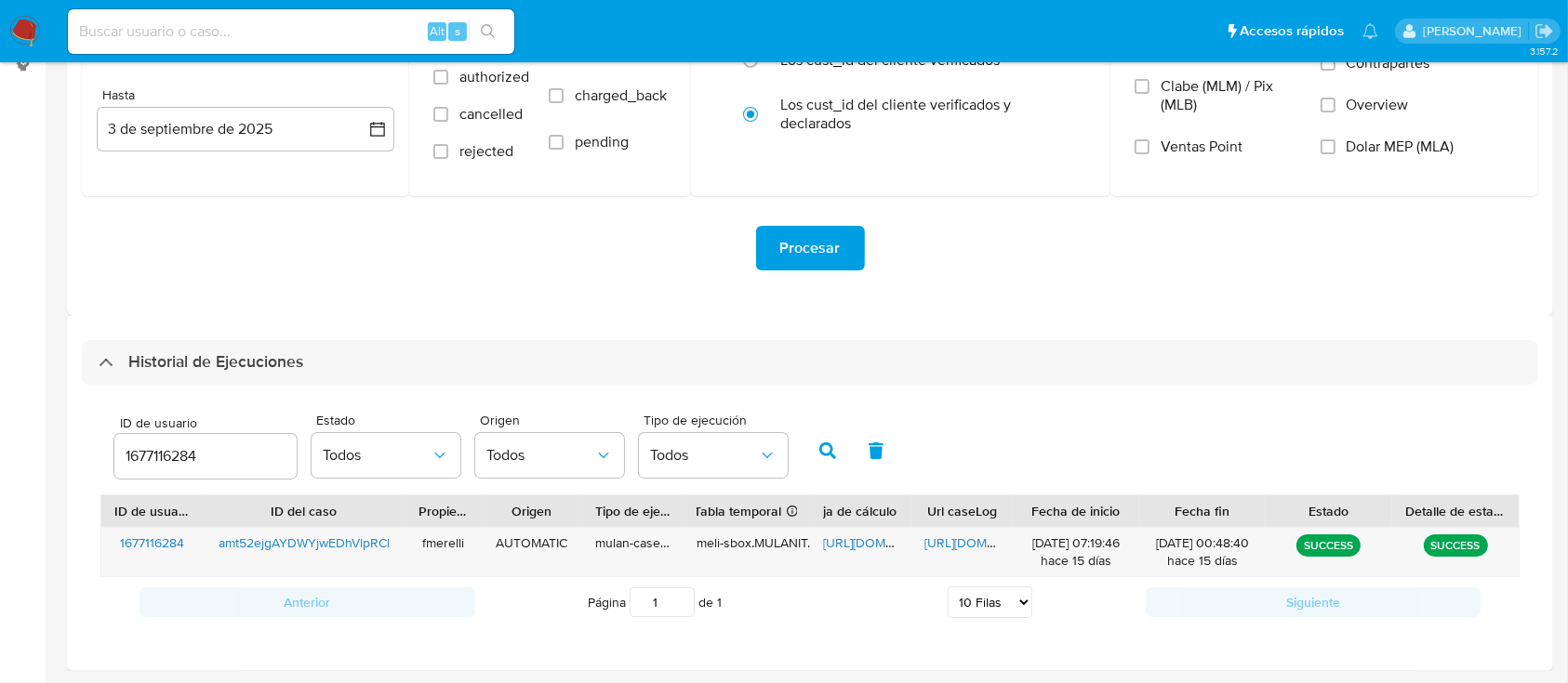
scroll to position [260, 0]
click at [974, 554] on div "https://docs.google.com/document/d/1CfDYaJ0yPtybKNYn3JP1BSZIuGooxw7cWns6bhcD6PQ…" at bounding box center [961, 553] width 101 height 48
click at [969, 550] on span "https://docs.google.com/document/d/1CfDYaJ0yPtybKNYn3JP1BSZIuGooxw7cWns6bhcD6PQ…" at bounding box center [989, 544] width 128 height 19
click at [843, 550] on span "https://docs.google.com/spreadsheets/d/1YcZJsFV0JOMqKIzuGEm12u-vxqrNcpxckXo_hVa…" at bounding box center [887, 544] width 128 height 19
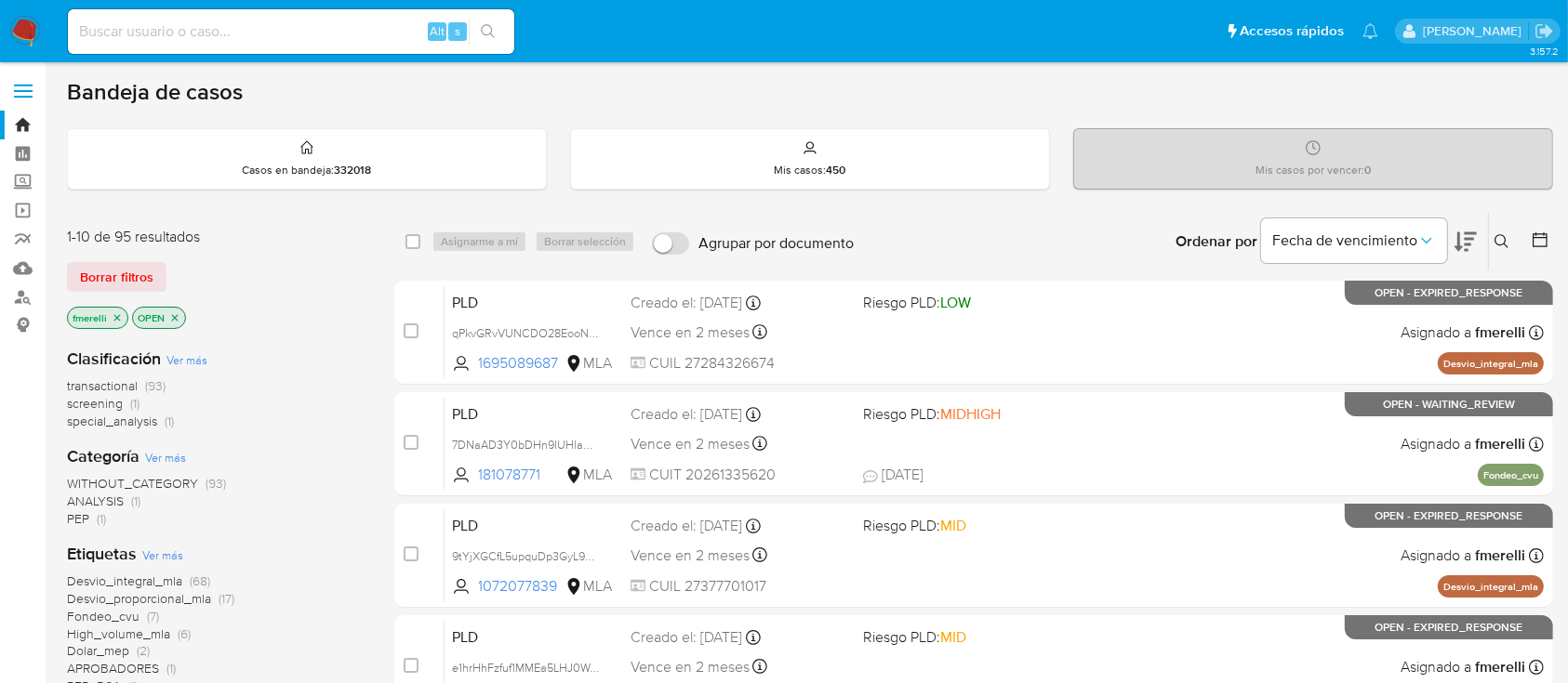
click at [369, 26] on input at bounding box center [291, 32] width 446 height 25
paste input "2gd2zR4bxygULqp2tjBW2t7y"
type input "2gd2zR4bxygULqp2tjBW2t7y"
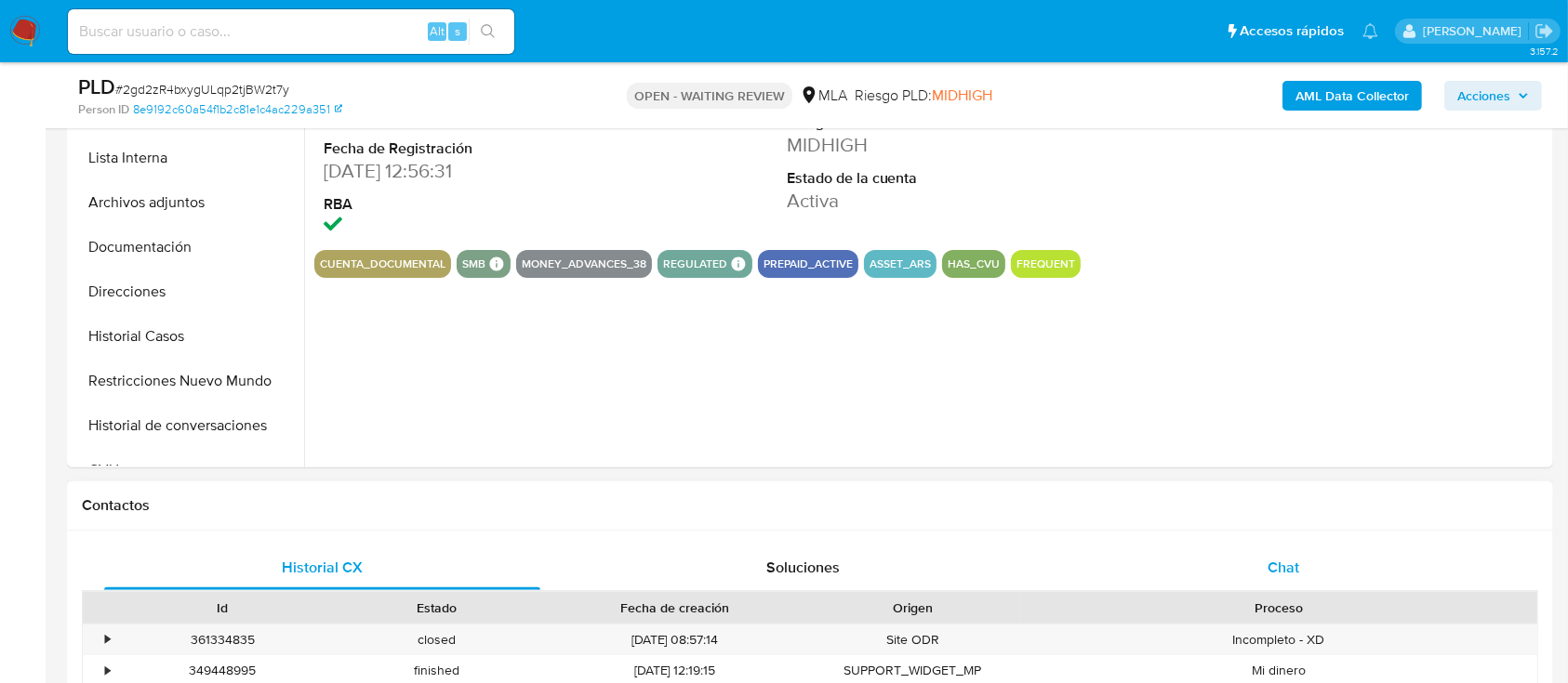
click at [1267, 564] on span "Chat" at bounding box center [1283, 567] width 32 height 22
select select "10"
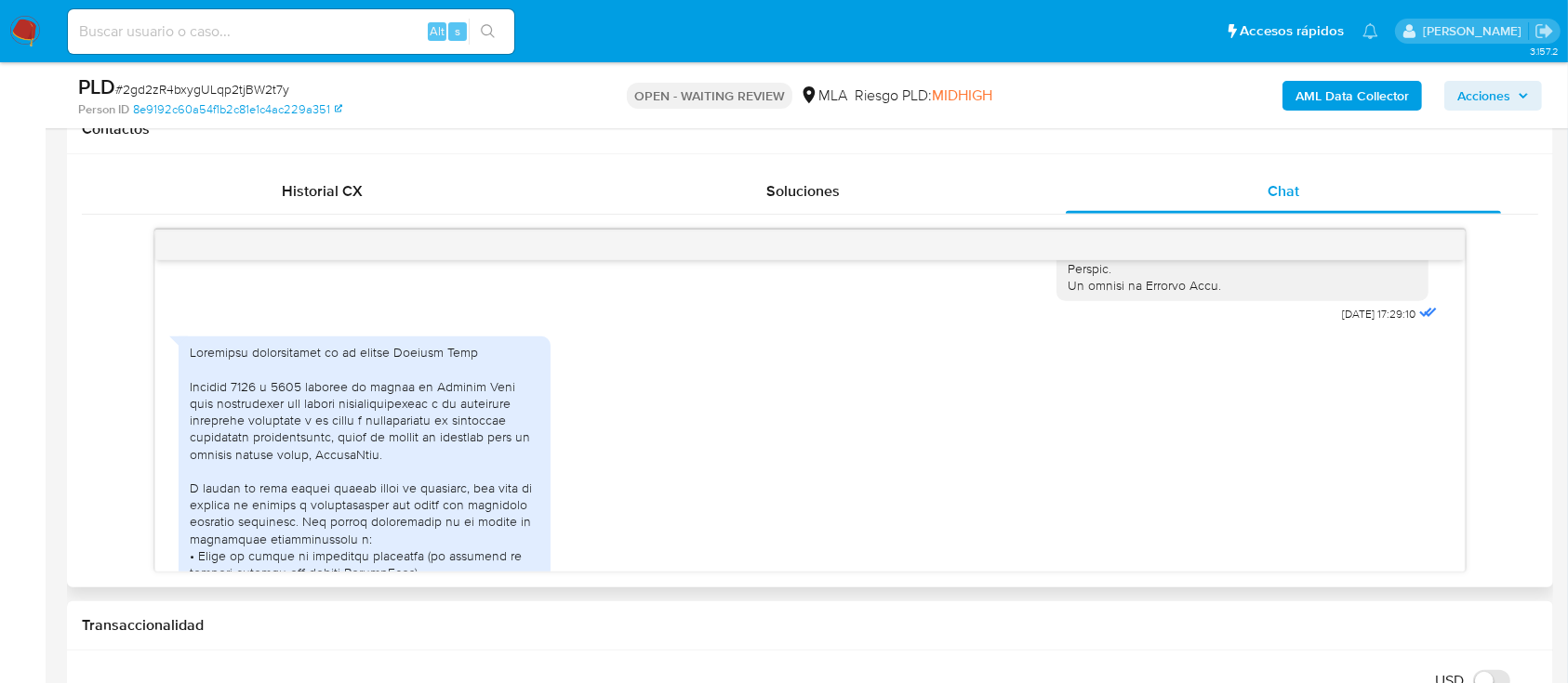
scroll to position [997, 0]
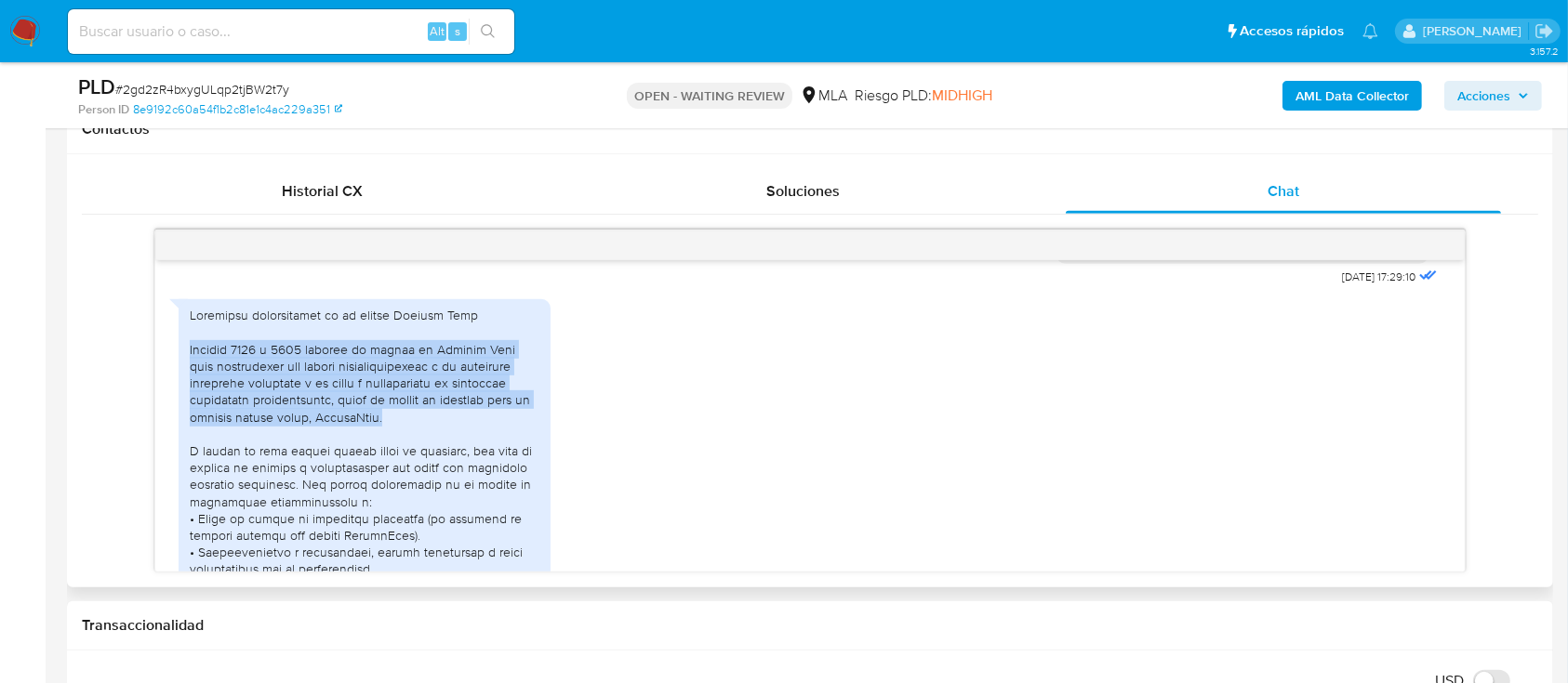
drag, startPoint x: 188, startPoint y: 382, endPoint x: 417, endPoint y: 453, distance: 239.8
click at [523, 448] on div "PDF PDF Libro I.V.A. Ventas - Período -2024-.pdf PDF PDF Libro I.V.A. Ventas -…" at bounding box center [364, 592] width 372 height 587
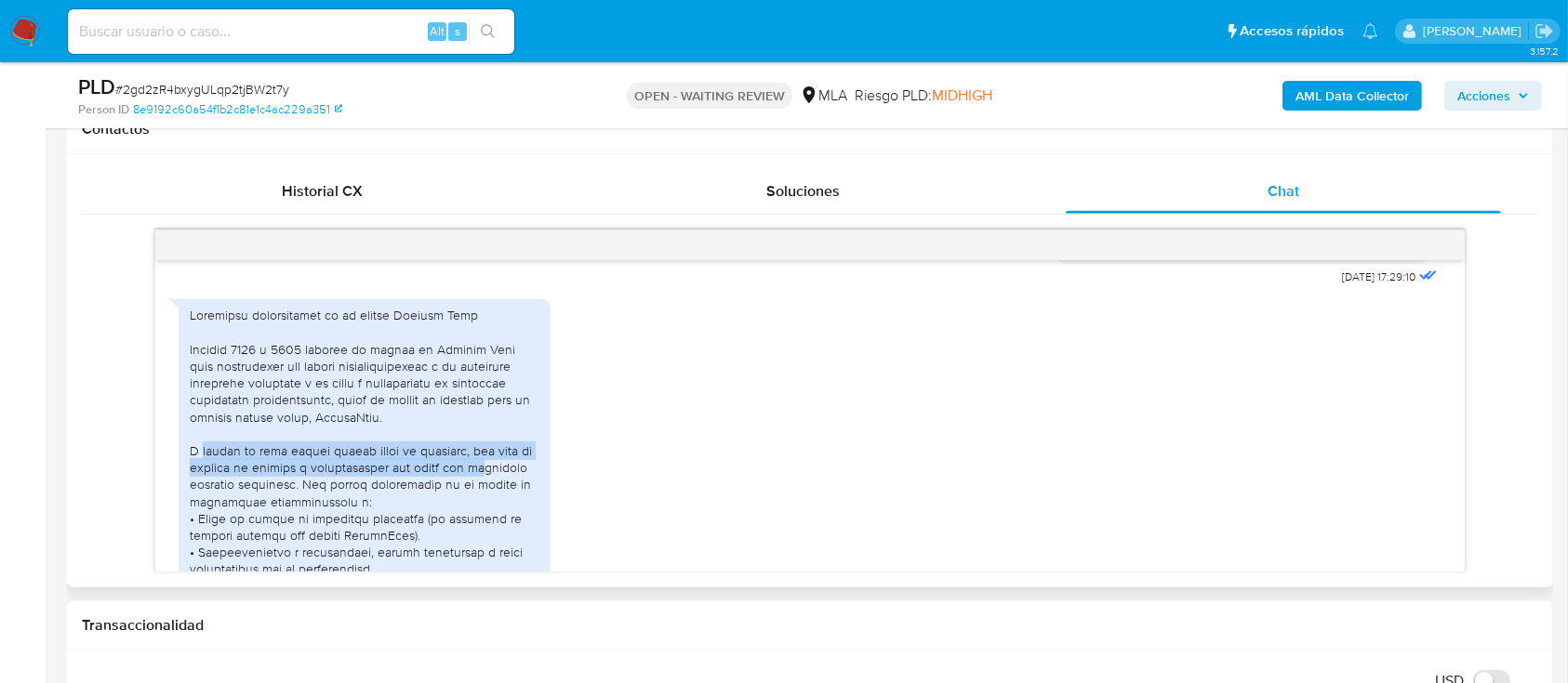
drag, startPoint x: 200, startPoint y: 489, endPoint x: 454, endPoint y: 503, distance: 254.4
click at [493, 502] on div at bounding box center [364, 560] width 350 height 508
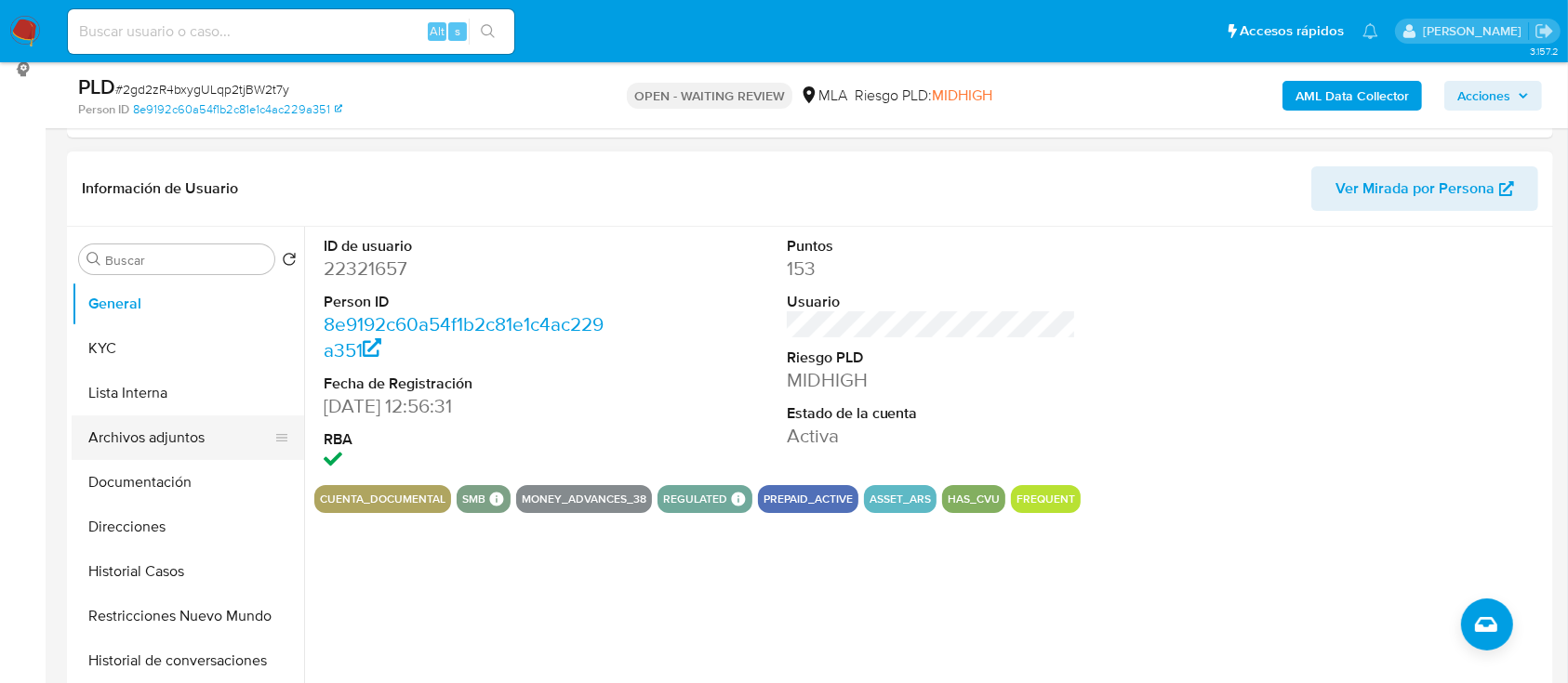
scroll to position [247, 0]
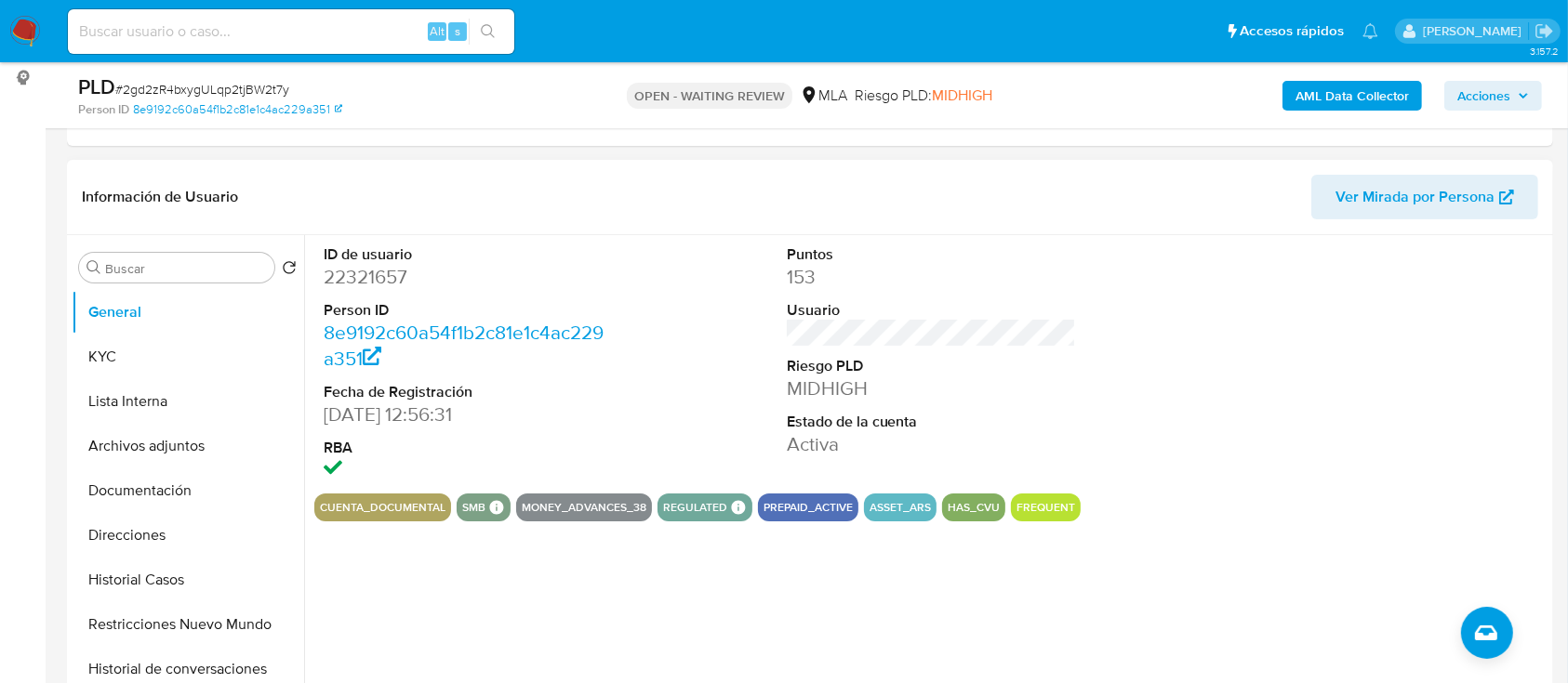
click at [350, 284] on dd "22321657" at bounding box center [469, 277] width 291 height 26
copy dd "22321657"
click at [98, 574] on button "Historial Casos" at bounding box center [180, 579] width 218 height 44
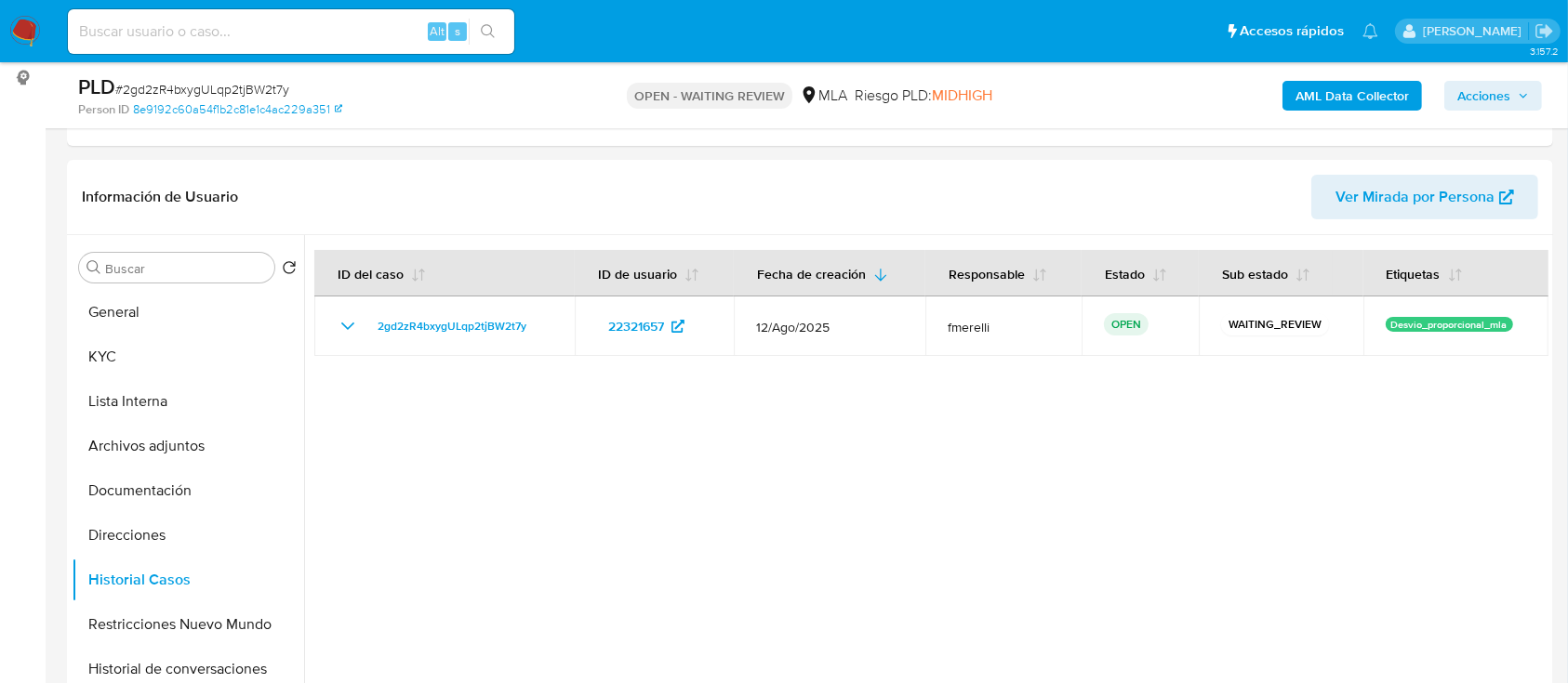
click at [16, 21] on img at bounding box center [25, 32] width 32 height 32
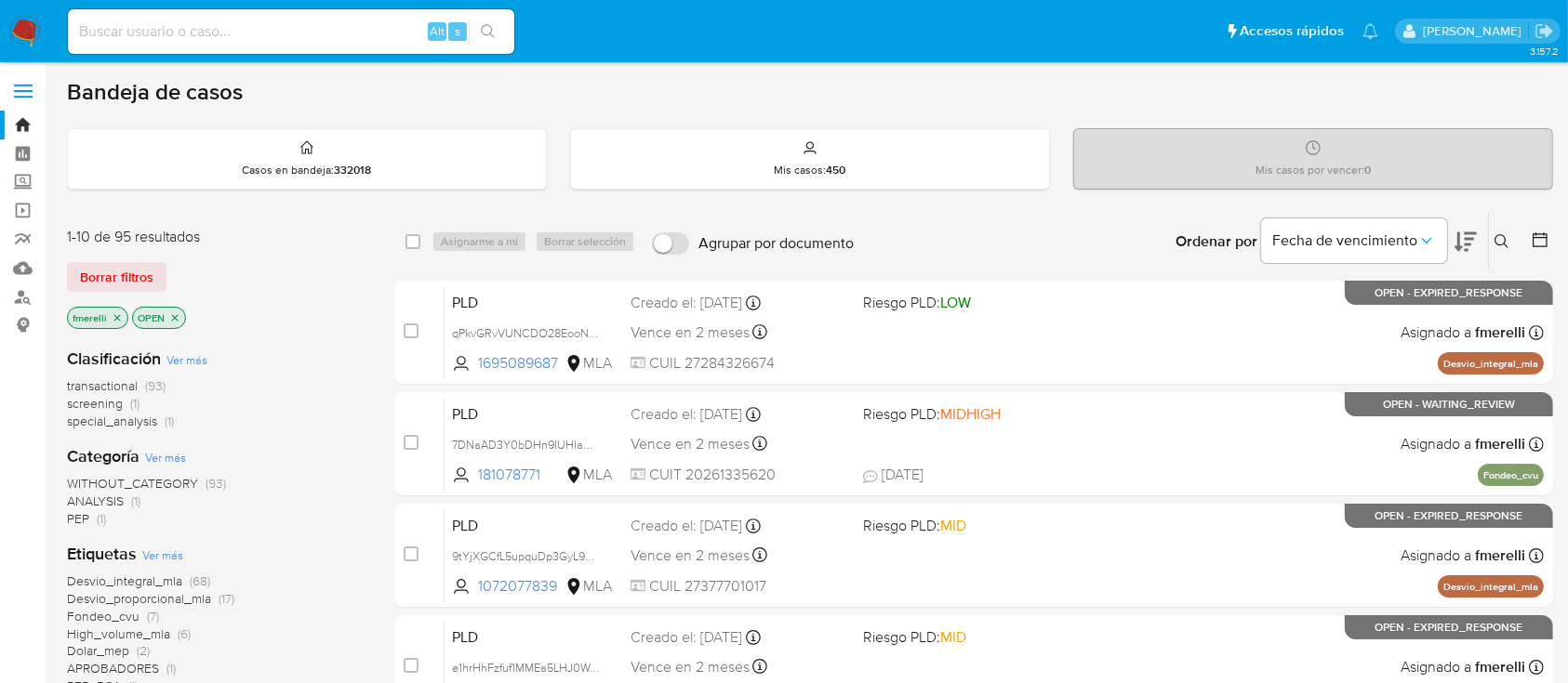
click at [1502, 240] on icon at bounding box center [1502, 242] width 15 height 15
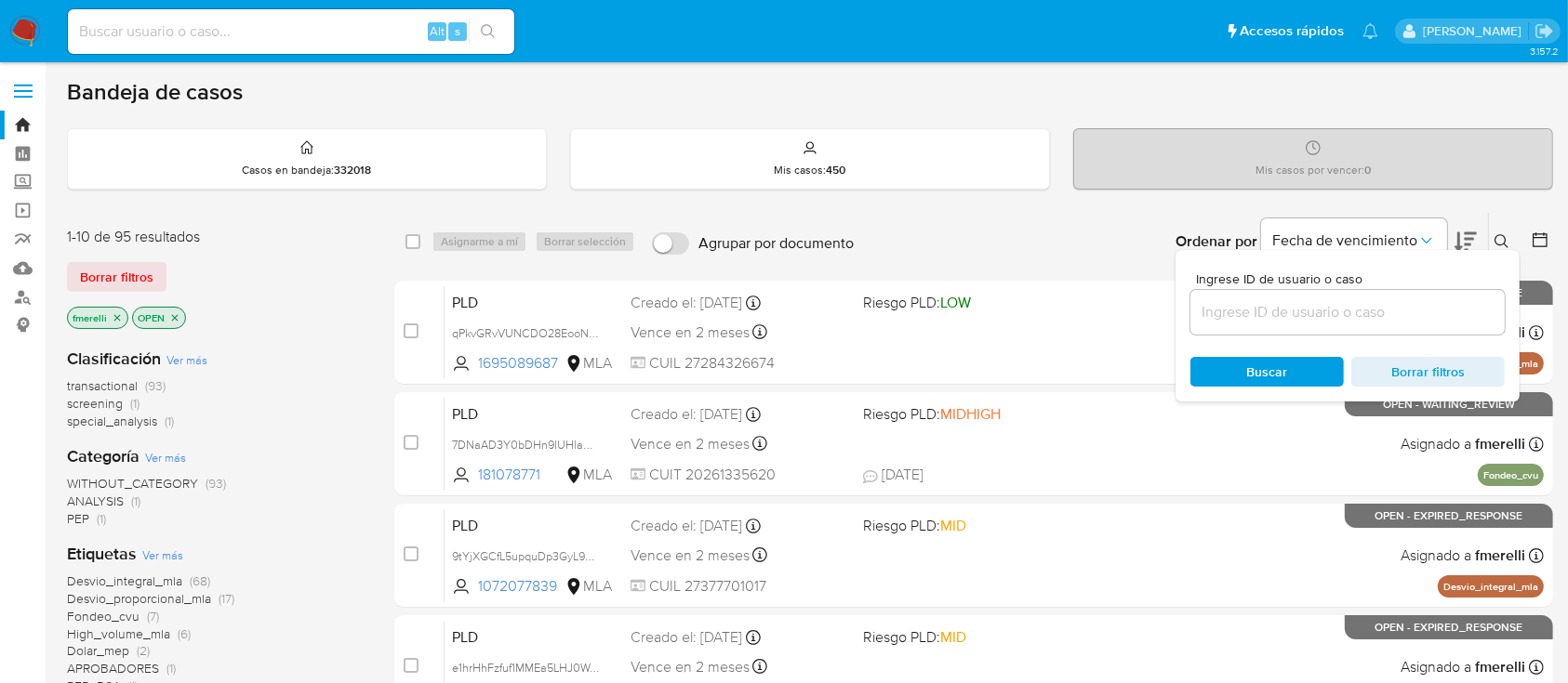
click at [1421, 323] on input at bounding box center [1347, 312] width 314 height 25
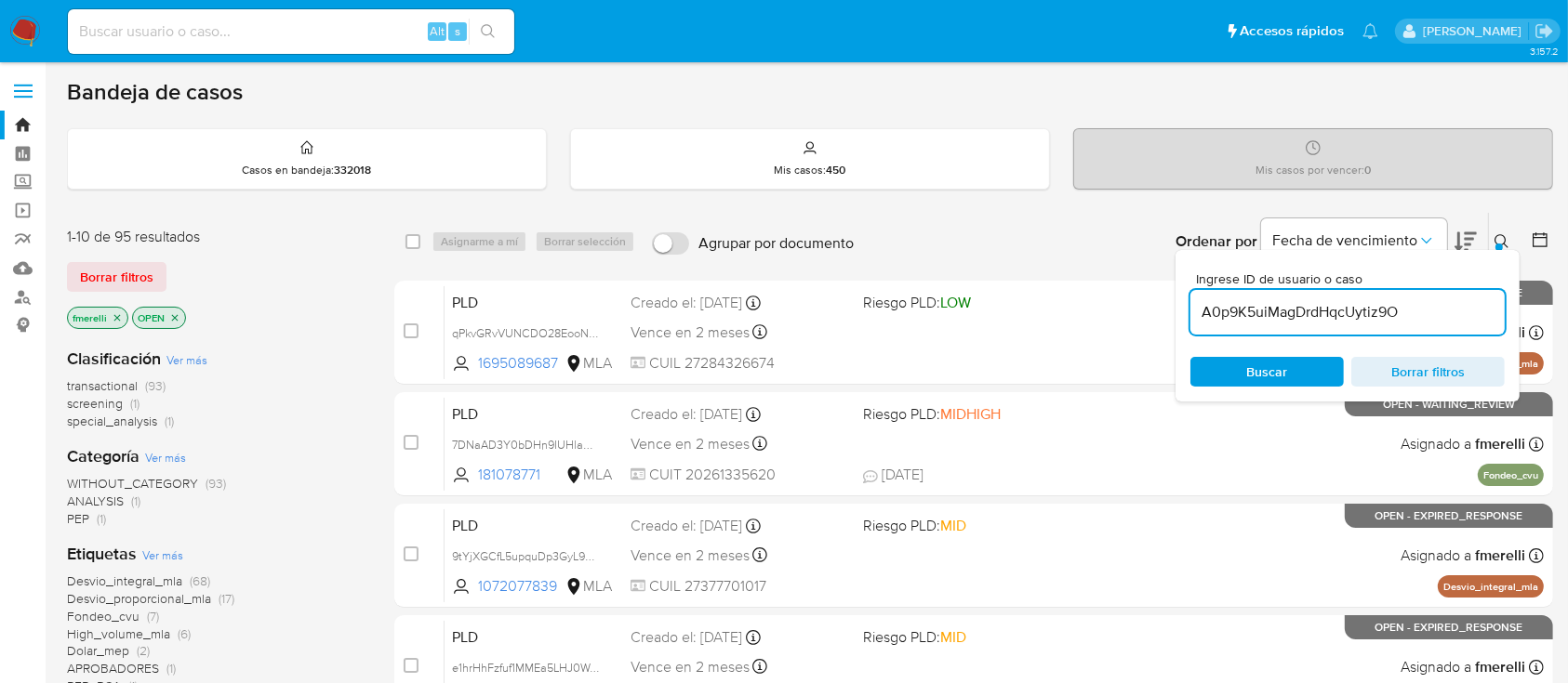
type input "A0p9K5uiMagDrdHqcUytiz9O"
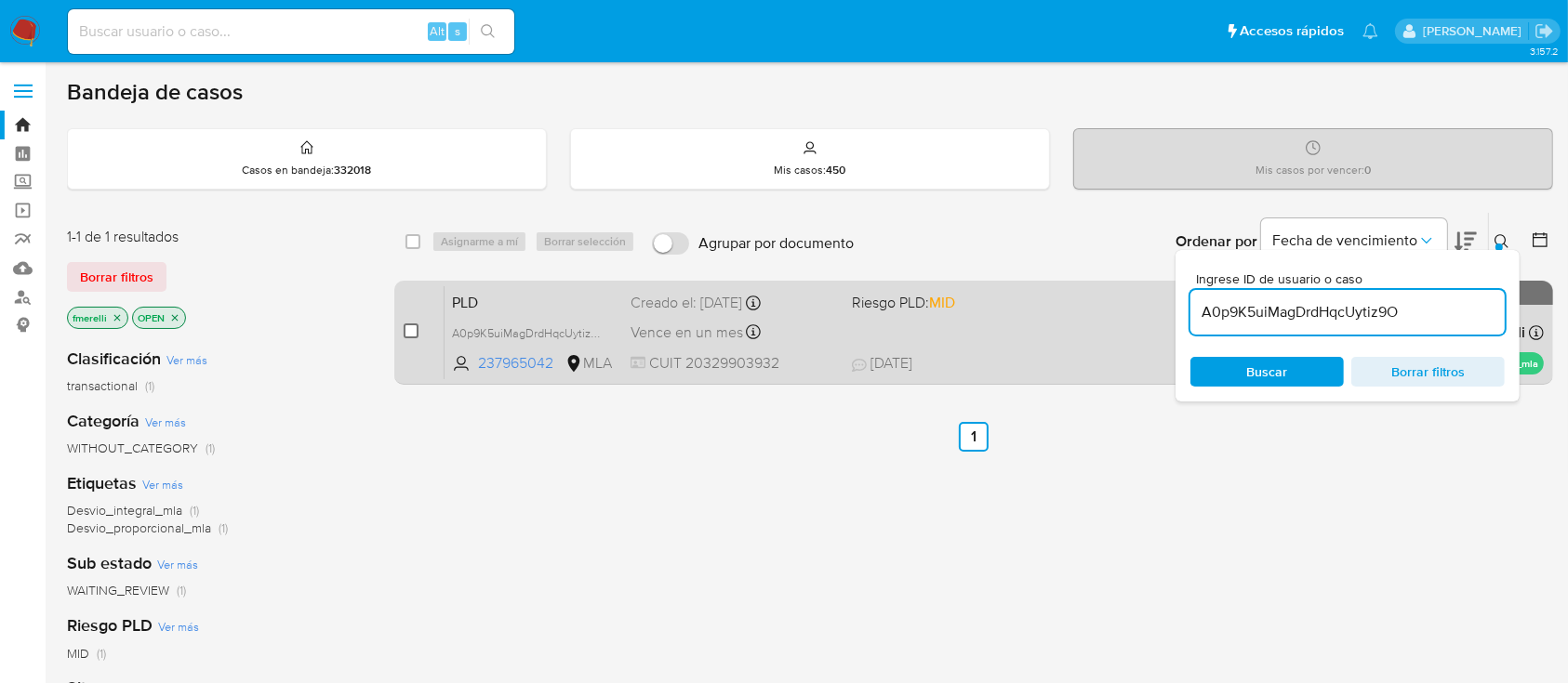
click at [416, 331] on input "checkbox" at bounding box center [411, 331] width 15 height 15
checkbox input "true"
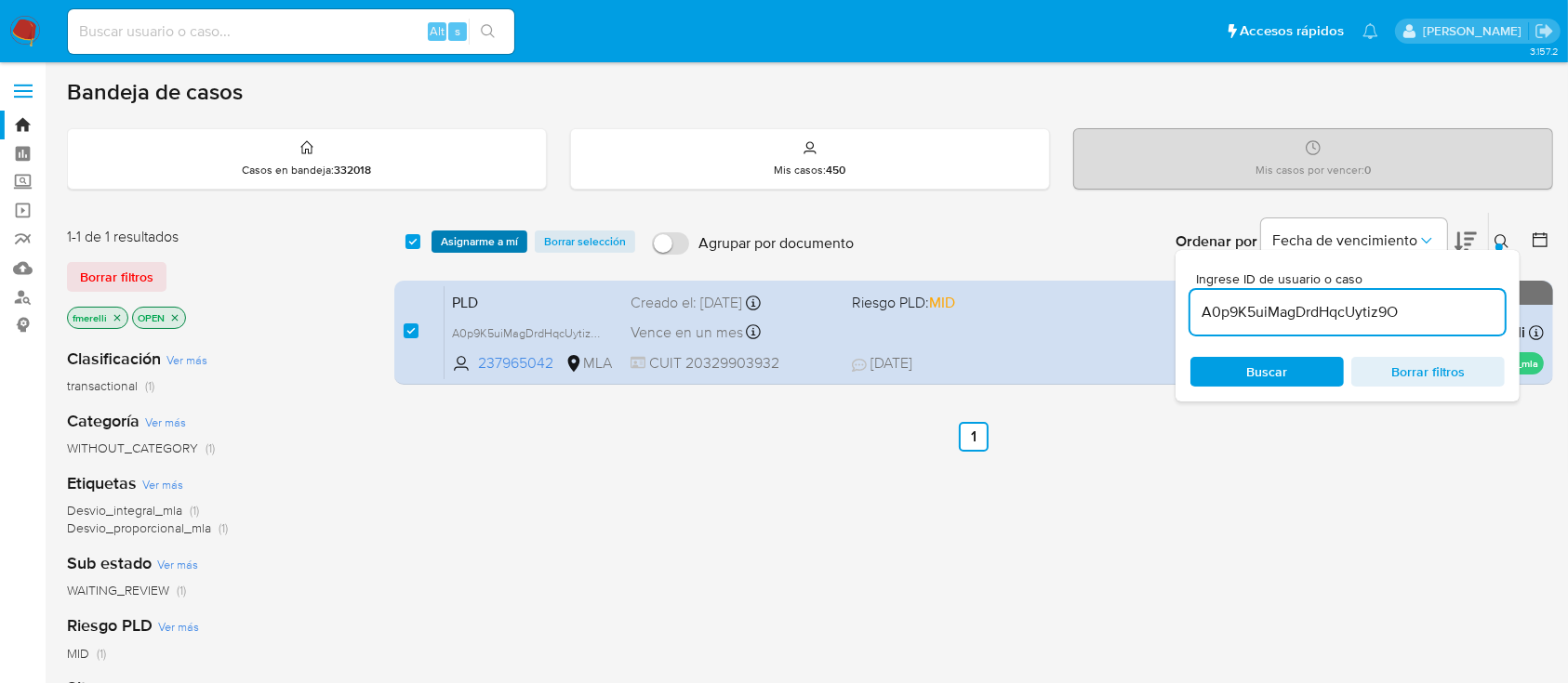
click at [480, 247] on span "Asignarme a mí" at bounding box center [479, 242] width 77 height 19
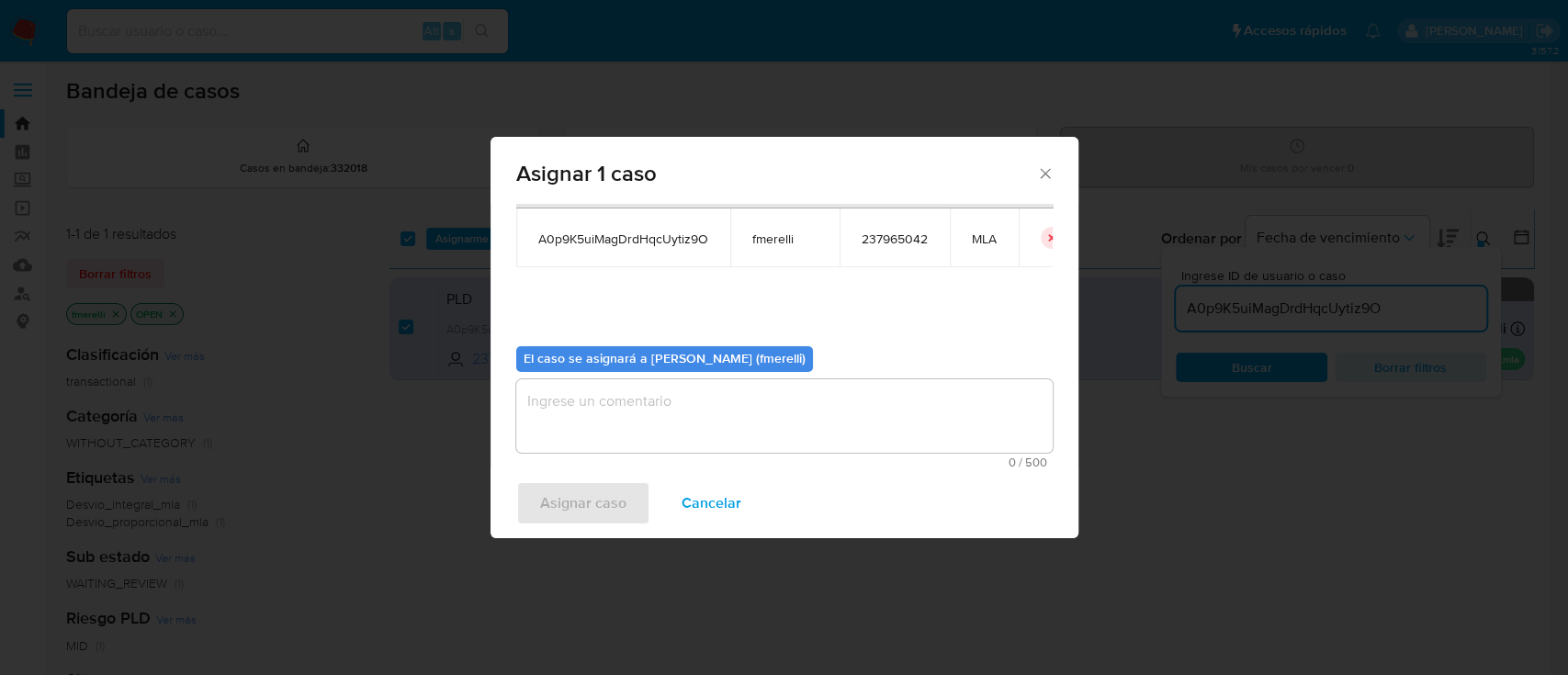
click at [651, 458] on span "0 / 500" at bounding box center [785, 462] width 526 height 12
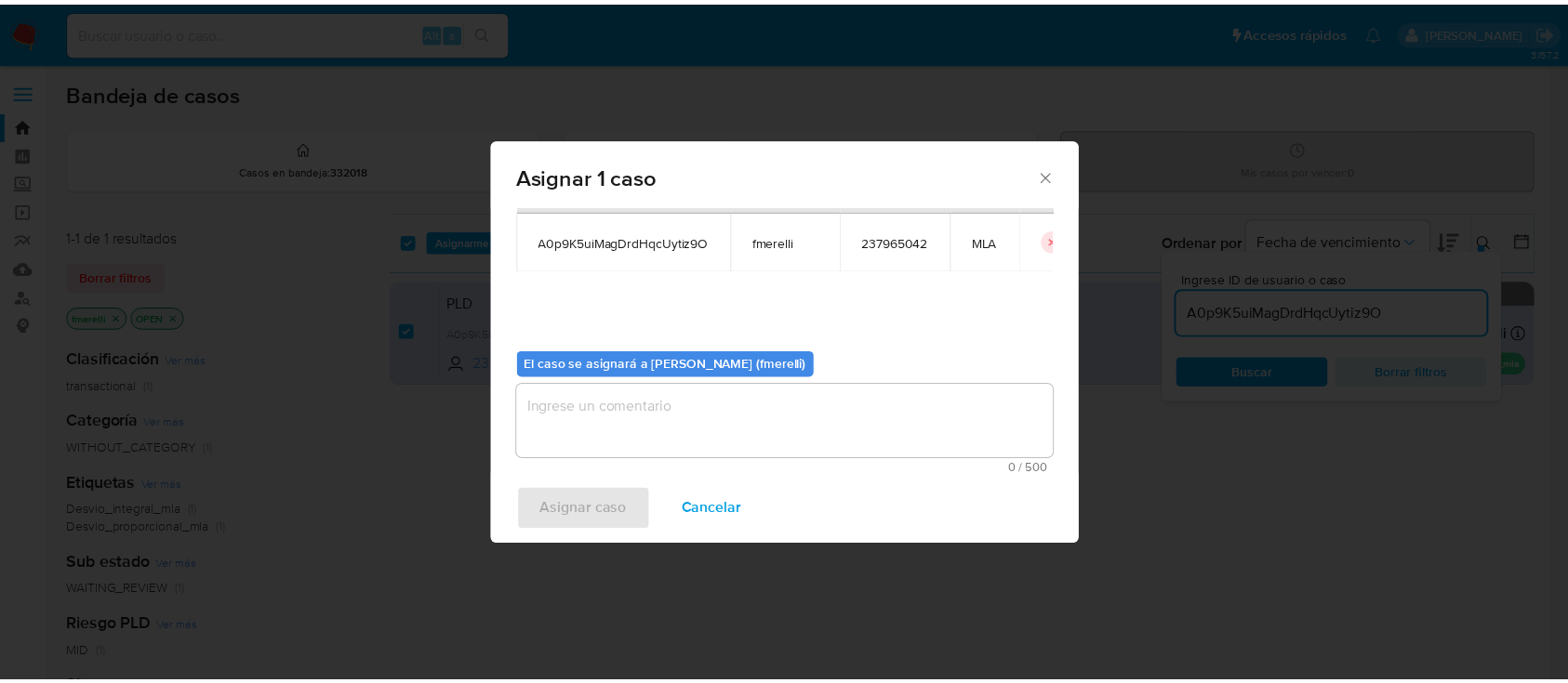
scroll to position [95, 0]
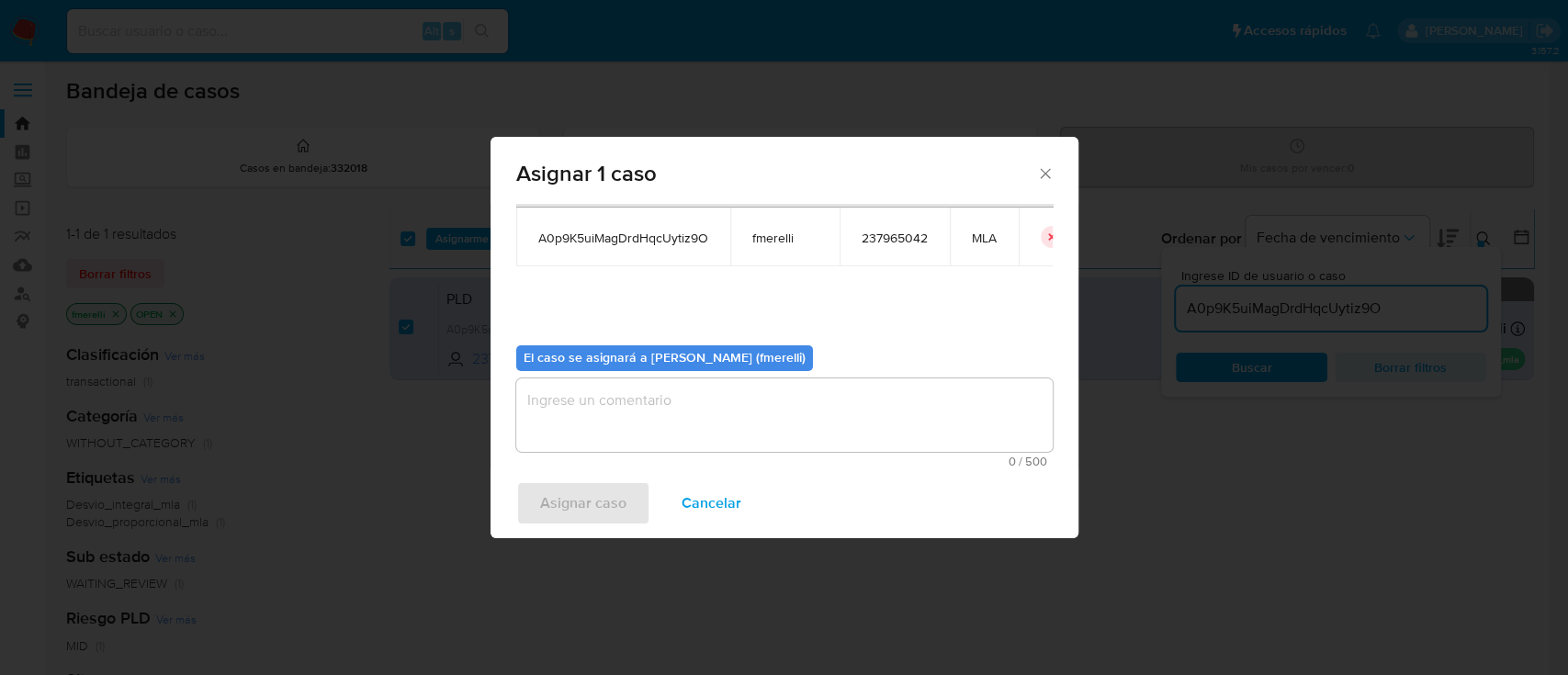
click at [670, 438] on textarea "assign-modal" at bounding box center [785, 415] width 537 height 74
click at [599, 489] on span "Asignar caso" at bounding box center [584, 503] width 87 height 40
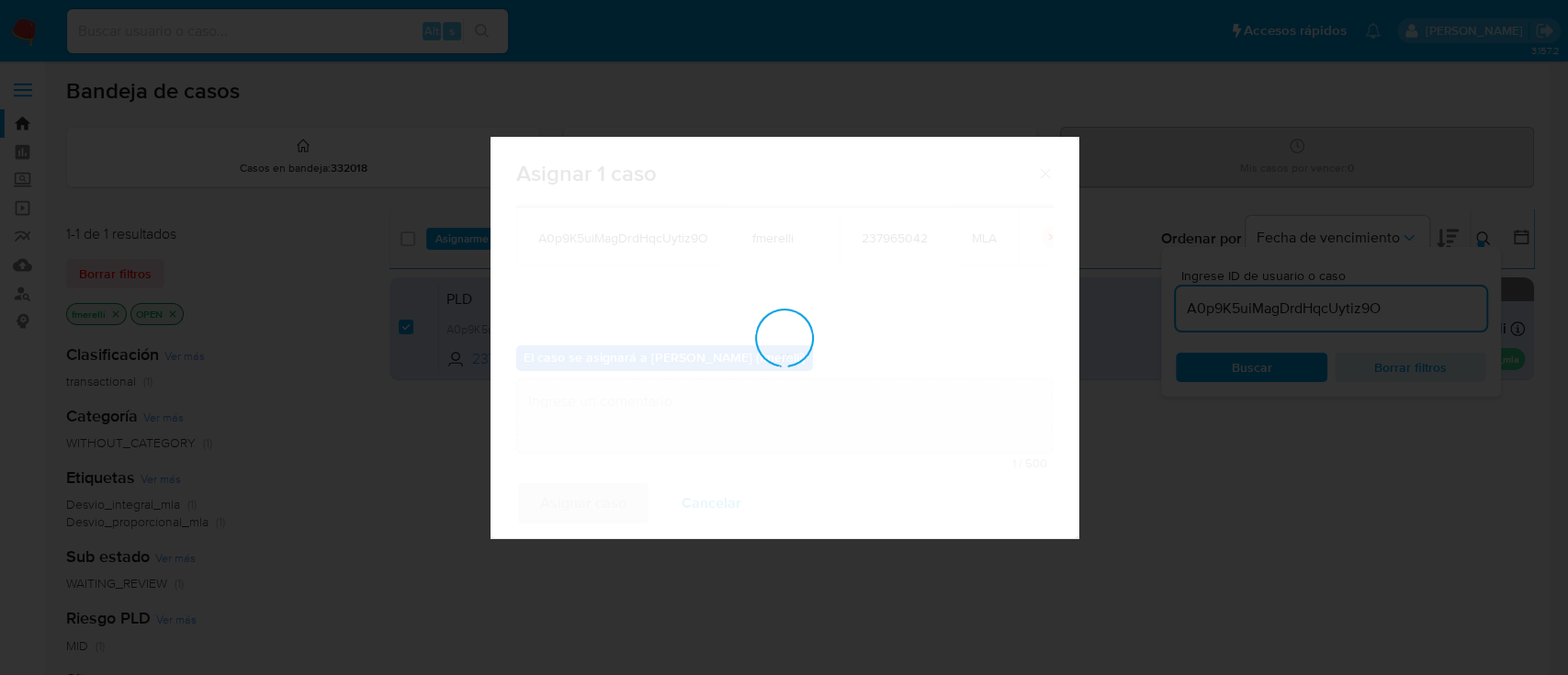
checkbox input "false"
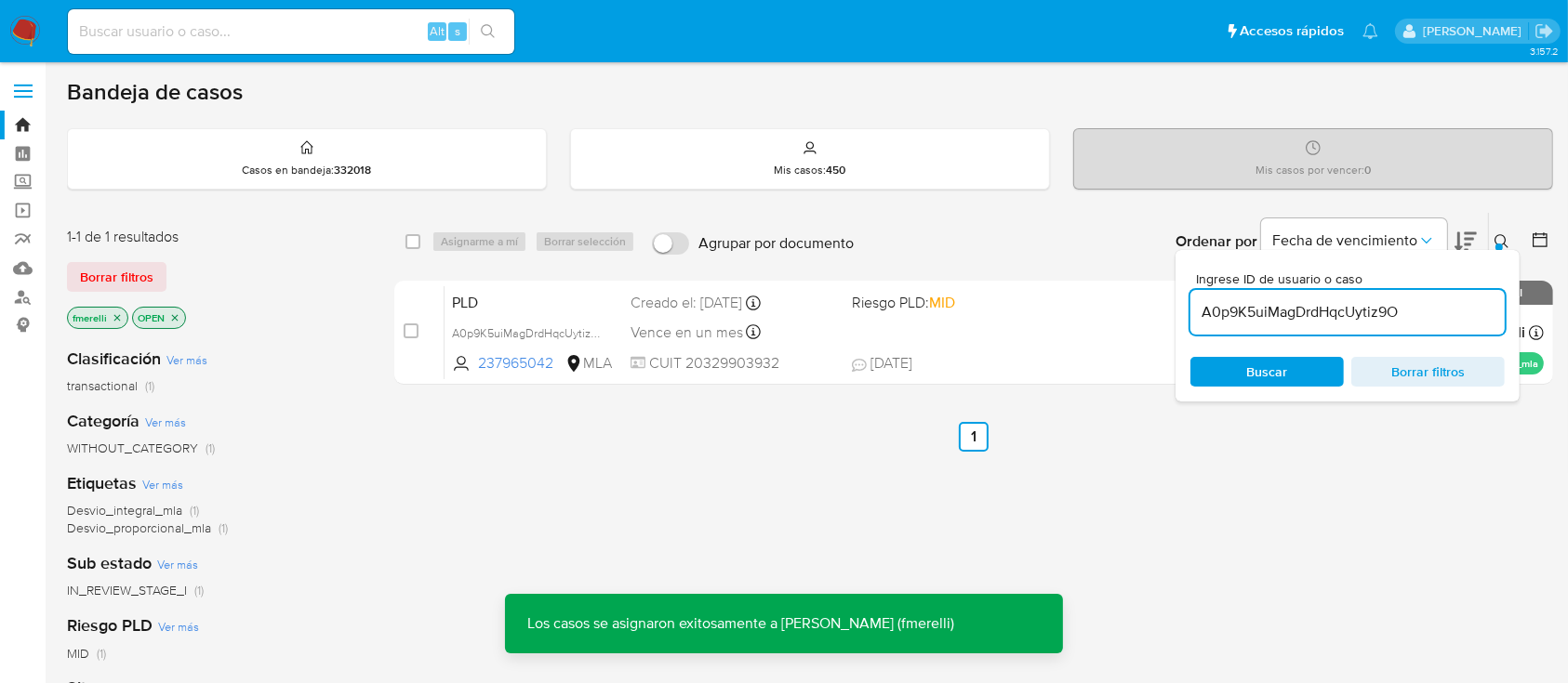
click at [828, 351] on div "PLD A0p9K5uiMagDrdHqcUytiz9O 237965042 MLA Riesgo PLD: MID Creado el: 12/08/202…" at bounding box center [993, 333] width 1099 height 94
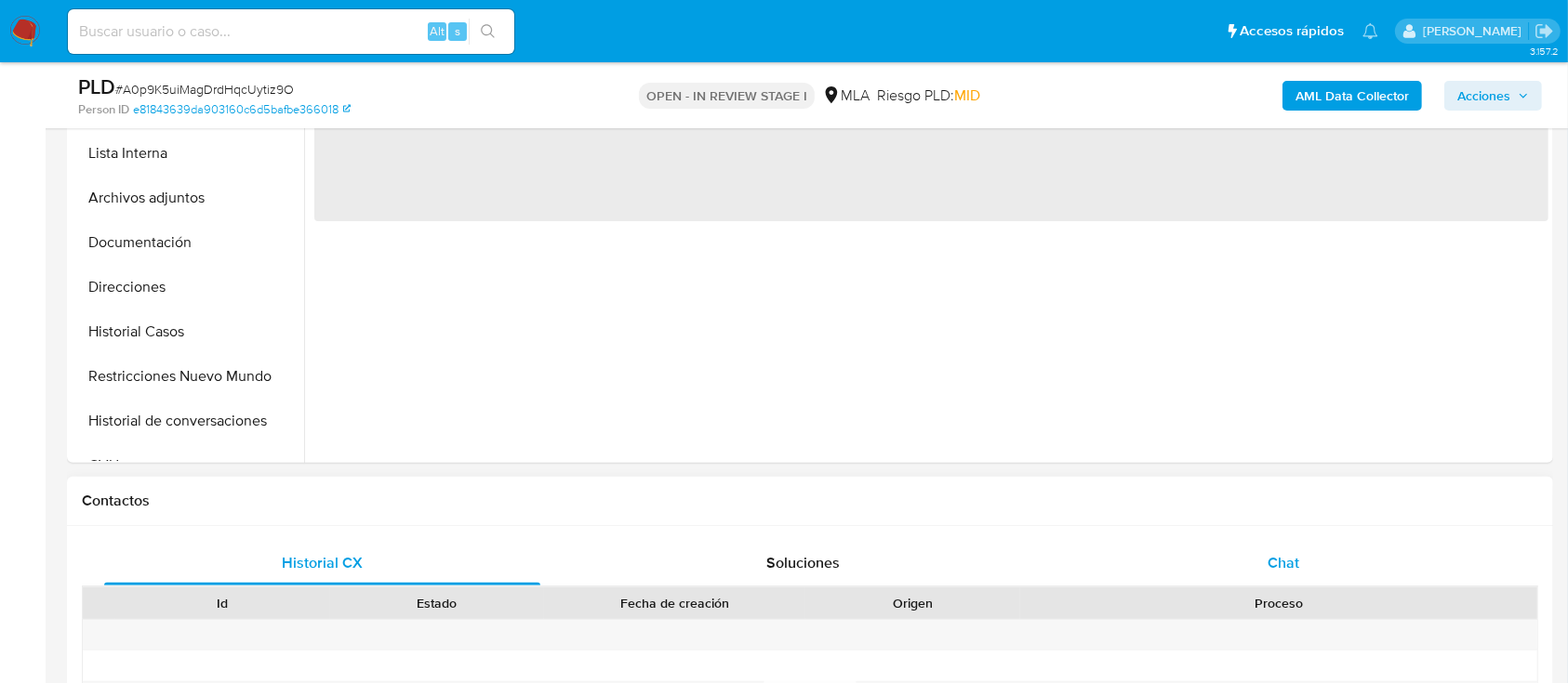
click at [1196, 575] on div "Chat" at bounding box center [1284, 563] width 436 height 44
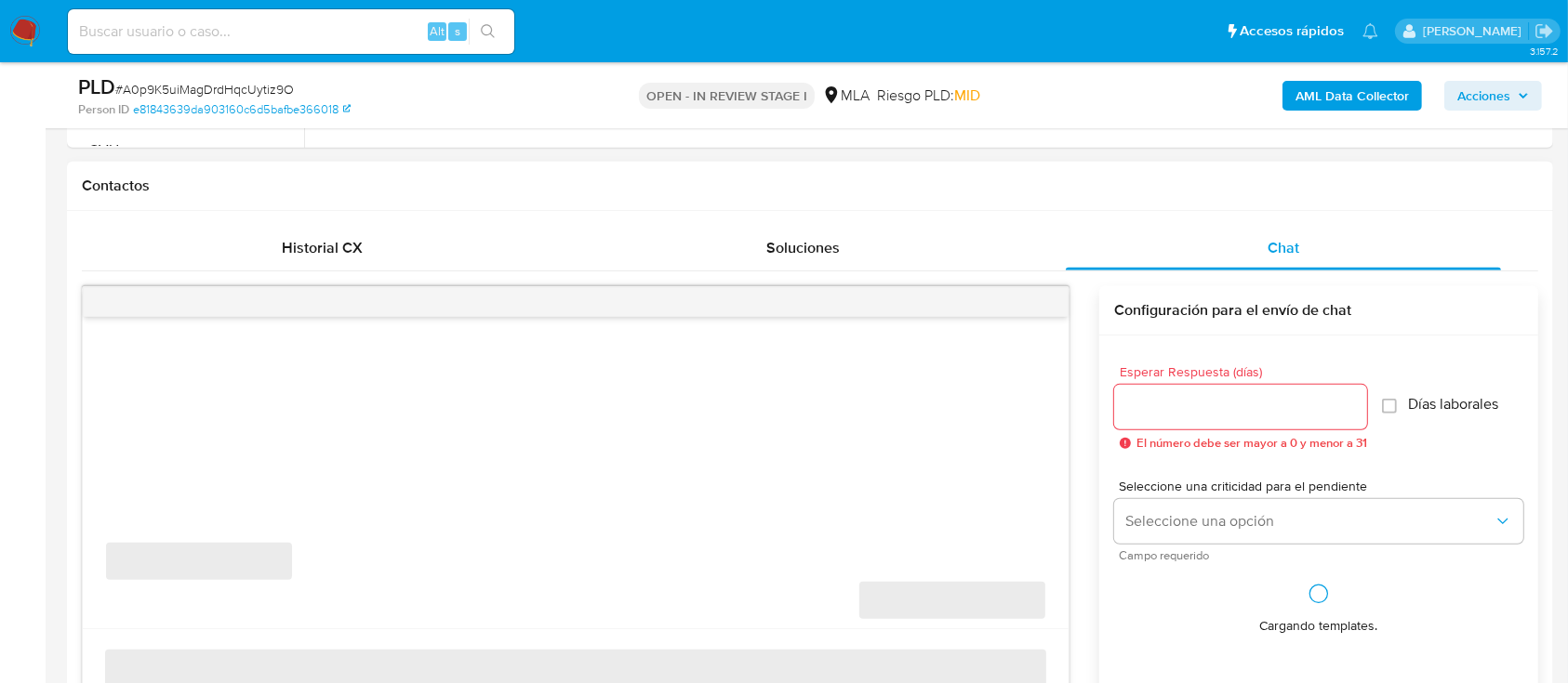
scroll to position [868, 0]
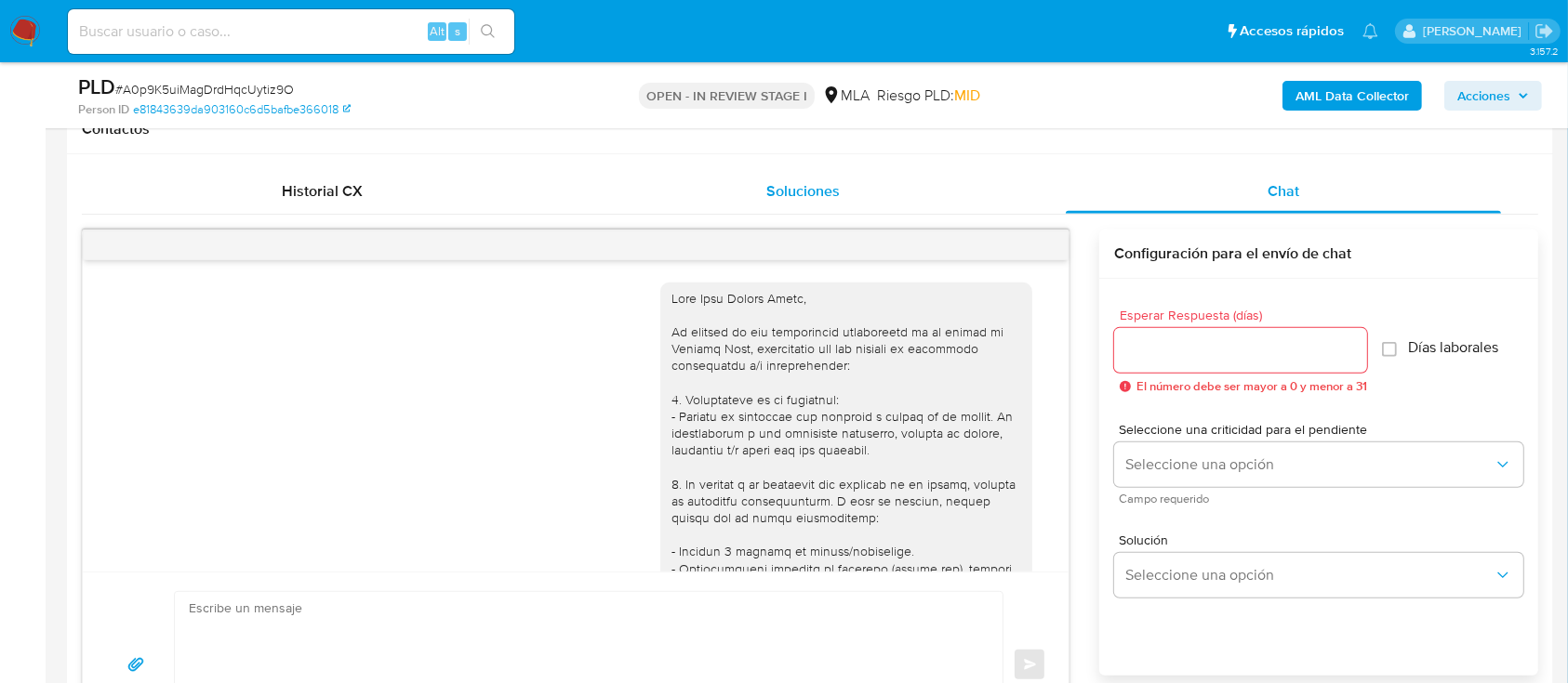
select select "10"
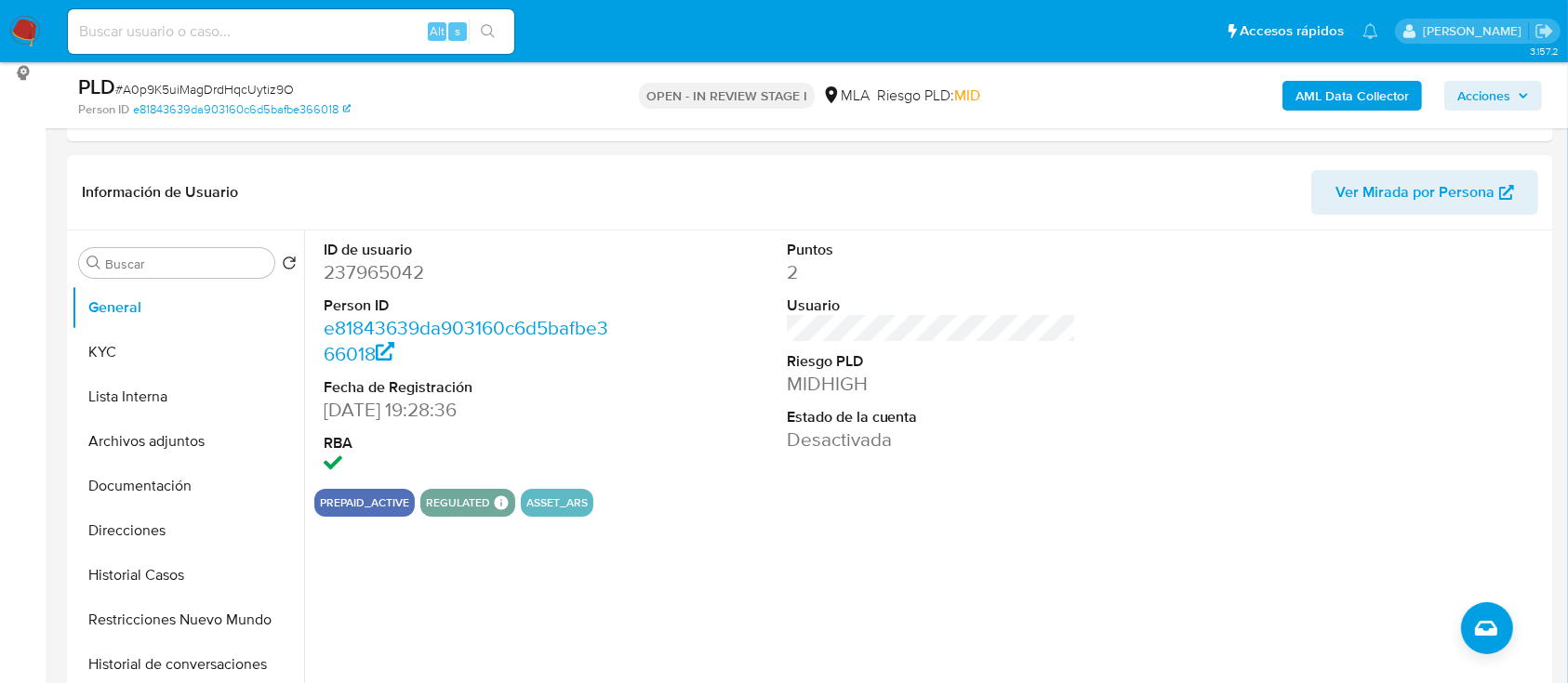
scroll to position [247, 0]
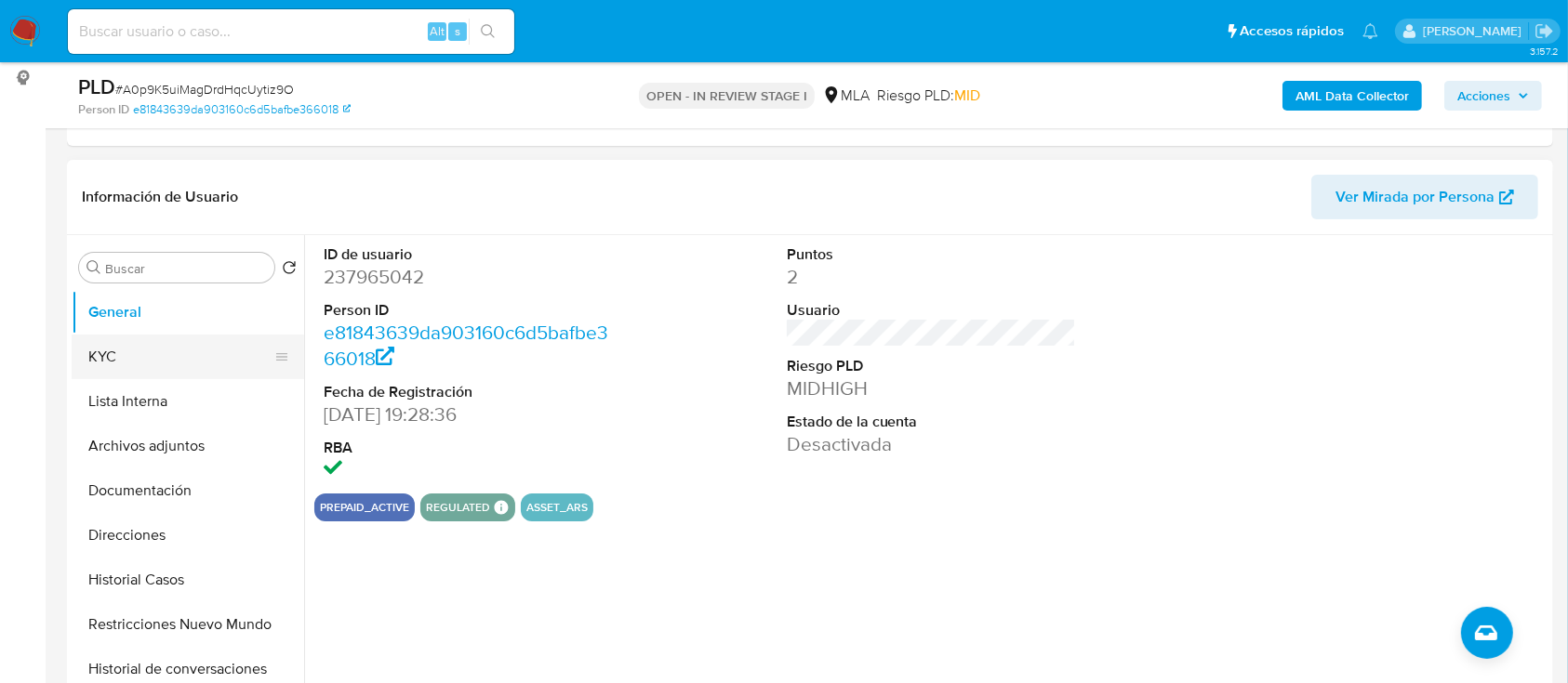
click at [82, 365] on button "KYC" at bounding box center [180, 357] width 218 height 44
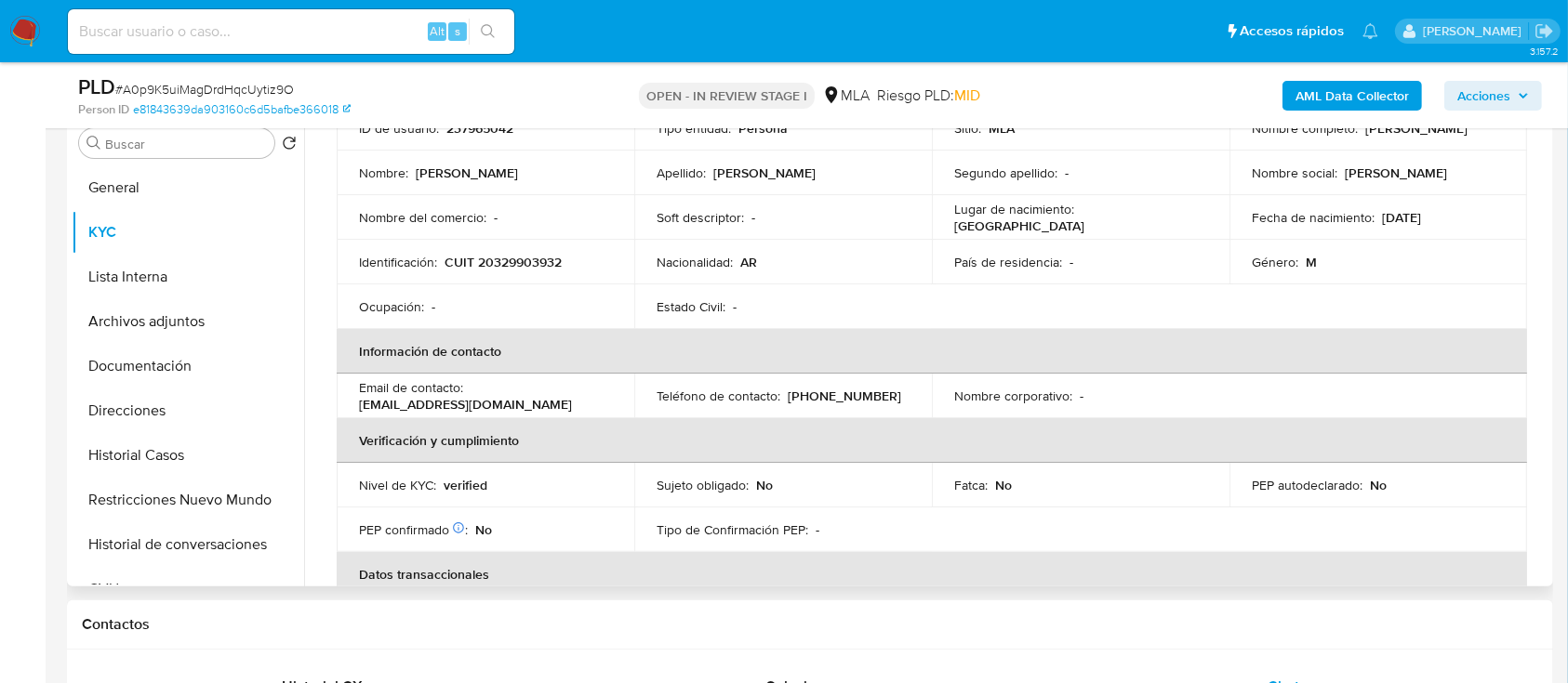
scroll to position [0, 0]
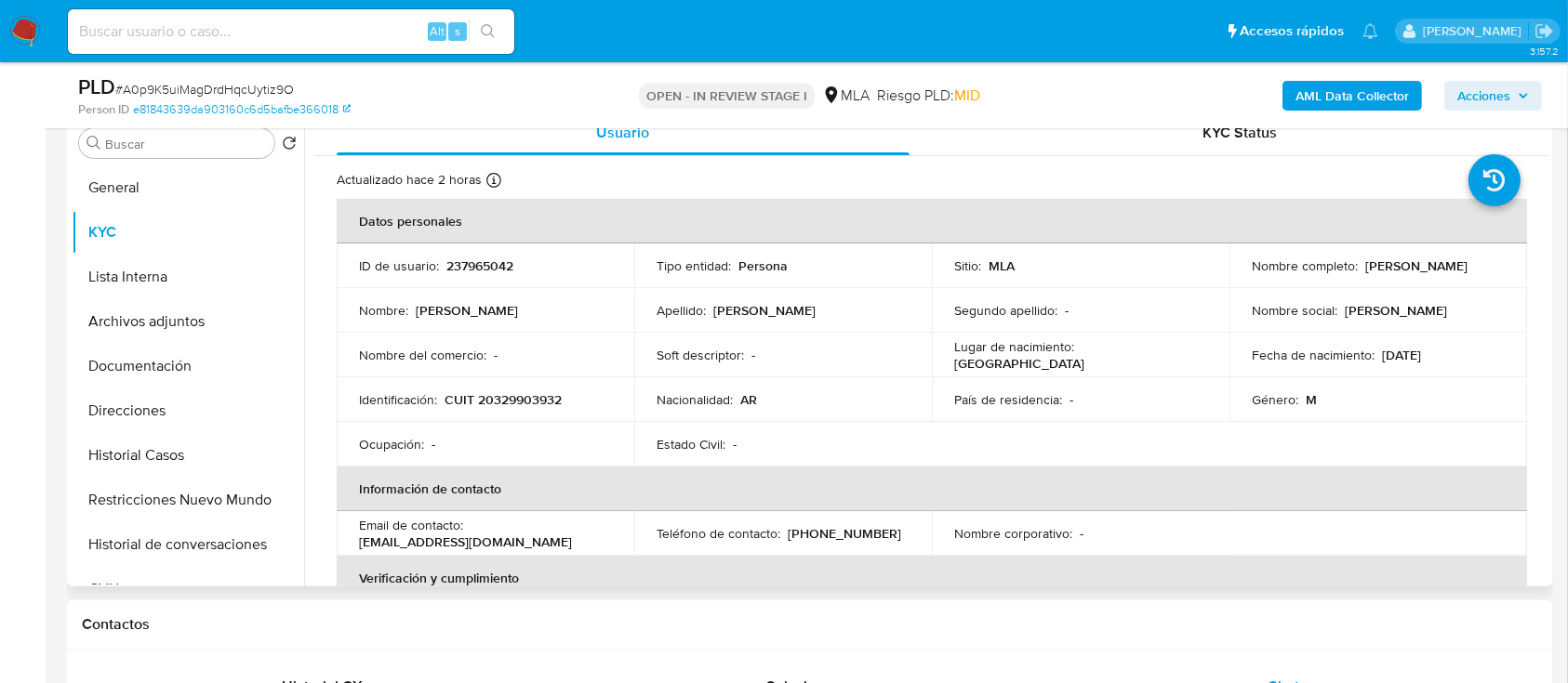
drag, startPoint x: 1359, startPoint y: 264, endPoint x: 1517, endPoint y: 278, distance: 158.6
click at [1517, 278] on td "Nombre completo : Juan Martín Gilly" at bounding box center [1377, 265] width 297 height 44
copy p "[PERSON_NAME]"
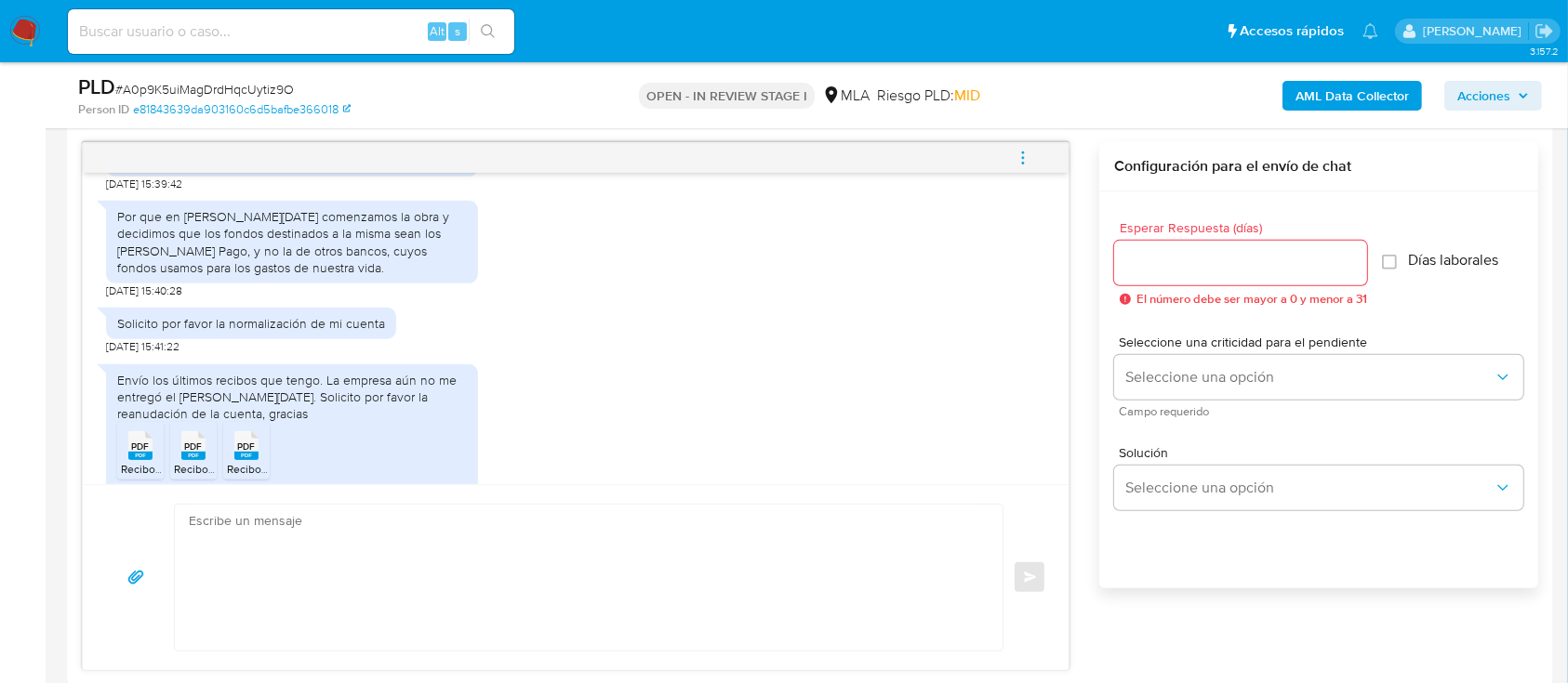
scroll to position [991, 0]
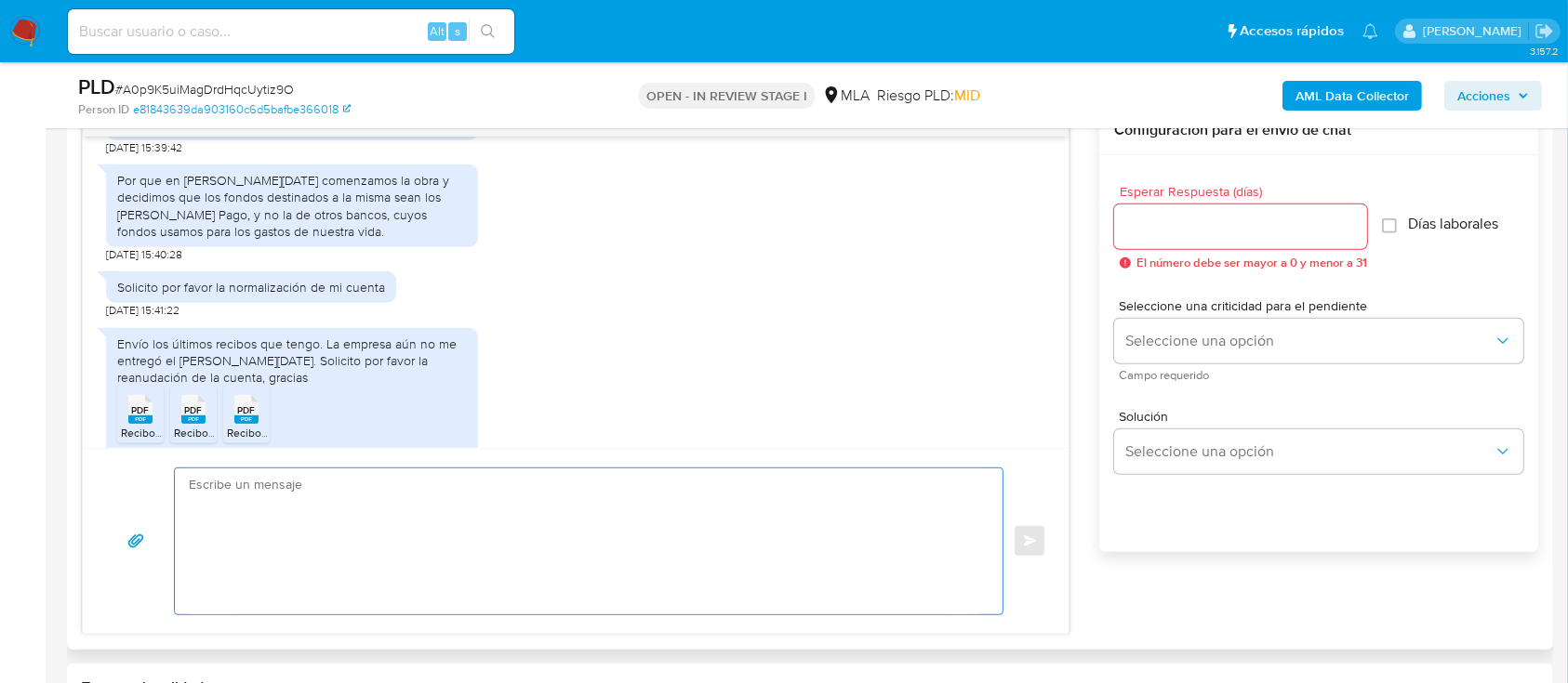
click at [670, 541] on textarea at bounding box center [584, 541] width 791 height 146
type textarea "H"
paste textarea "[PERSON_NAME]"
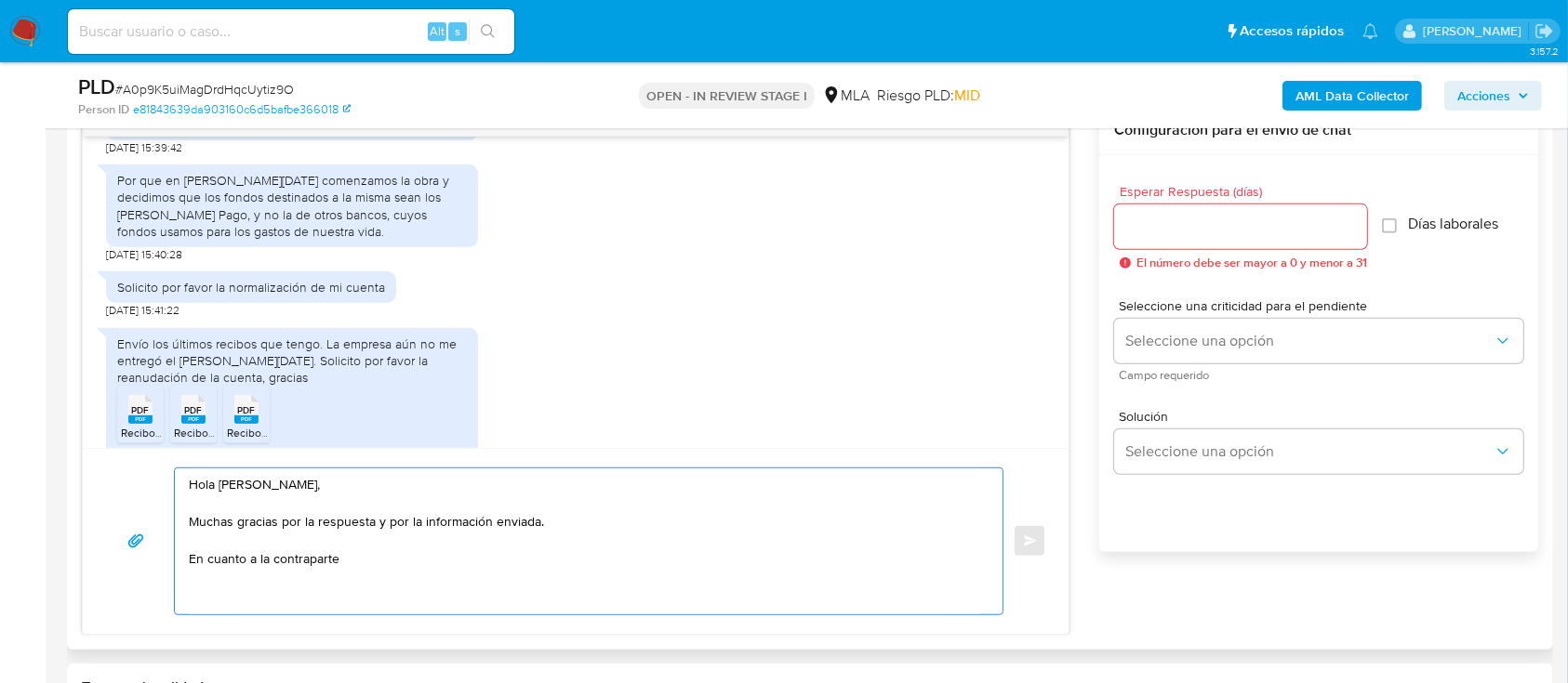
paste textarea "Hugo Rodolfo Gutierrez"
paste textarea "20177916707"
paste textarea "$ 10.000.000"
drag, startPoint x: 251, startPoint y: 564, endPoint x: 892, endPoint y: 556, distance: 641.0
click at [892, 556] on textarea "Hola Juan Martín Gilly, Muchas gracias por la respuesta y por la información en…" at bounding box center [584, 541] width 791 height 146
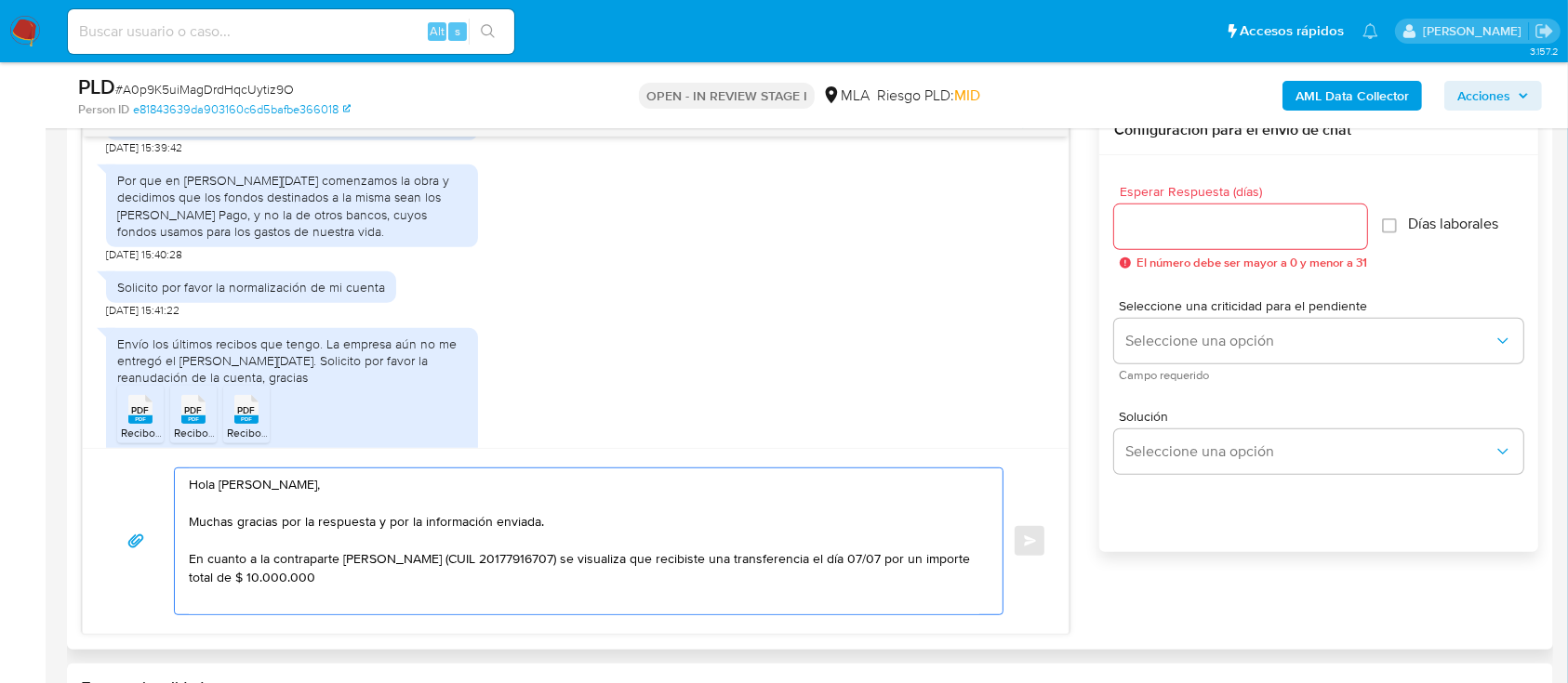
click at [805, 562] on textarea "Hola Juan Martín Gilly, Muchas gracias por la respuesta y por la información en…" at bounding box center [584, 541] width 791 height 146
drag, startPoint x: 877, startPoint y: 561, endPoint x: 373, endPoint y: 592, distance: 505.0
click at [372, 592] on textarea "Hola Juan Martín Gilly, Muchas gracias por la respuesta y por la información en…" at bounding box center [584, 541] width 791 height 146
click at [408, 586] on textarea "Hola Juan Martín Gilly, Muchas gracias por la respuesta y por la información en…" at bounding box center [584, 541] width 791 height 146
click at [291, 577] on textarea "Hola Juan Martín Gilly, Muchas gracias por la respuesta y por la información en…" at bounding box center [584, 541] width 791 height 146
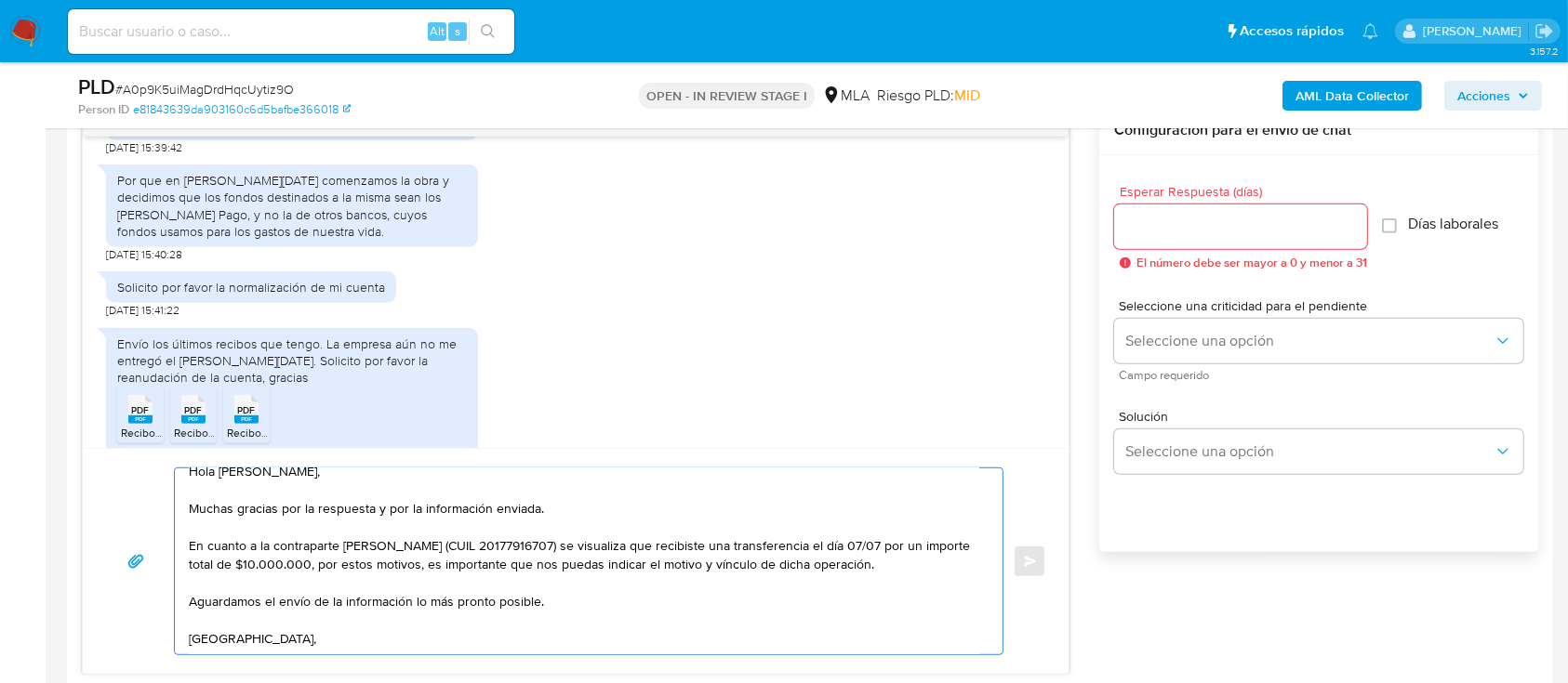
scroll to position [48, 0]
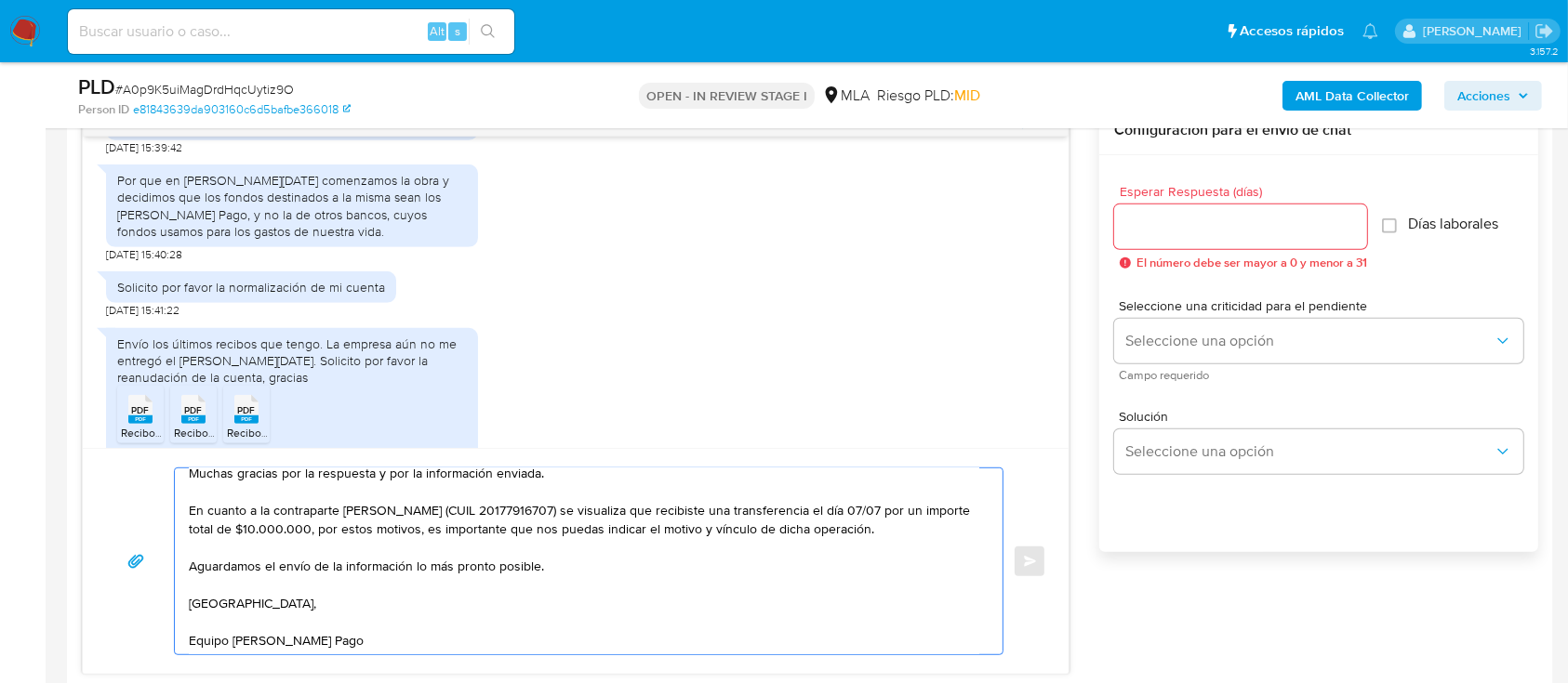
type textarea "Hola Juan Martín Gilly, Muchas gracias por la respuesta y por la información en…"
click at [1173, 241] on div at bounding box center [1241, 226] width 253 height 44
click at [1184, 233] on input "Esperar Respuesta (días)" at bounding box center [1241, 227] width 253 height 25
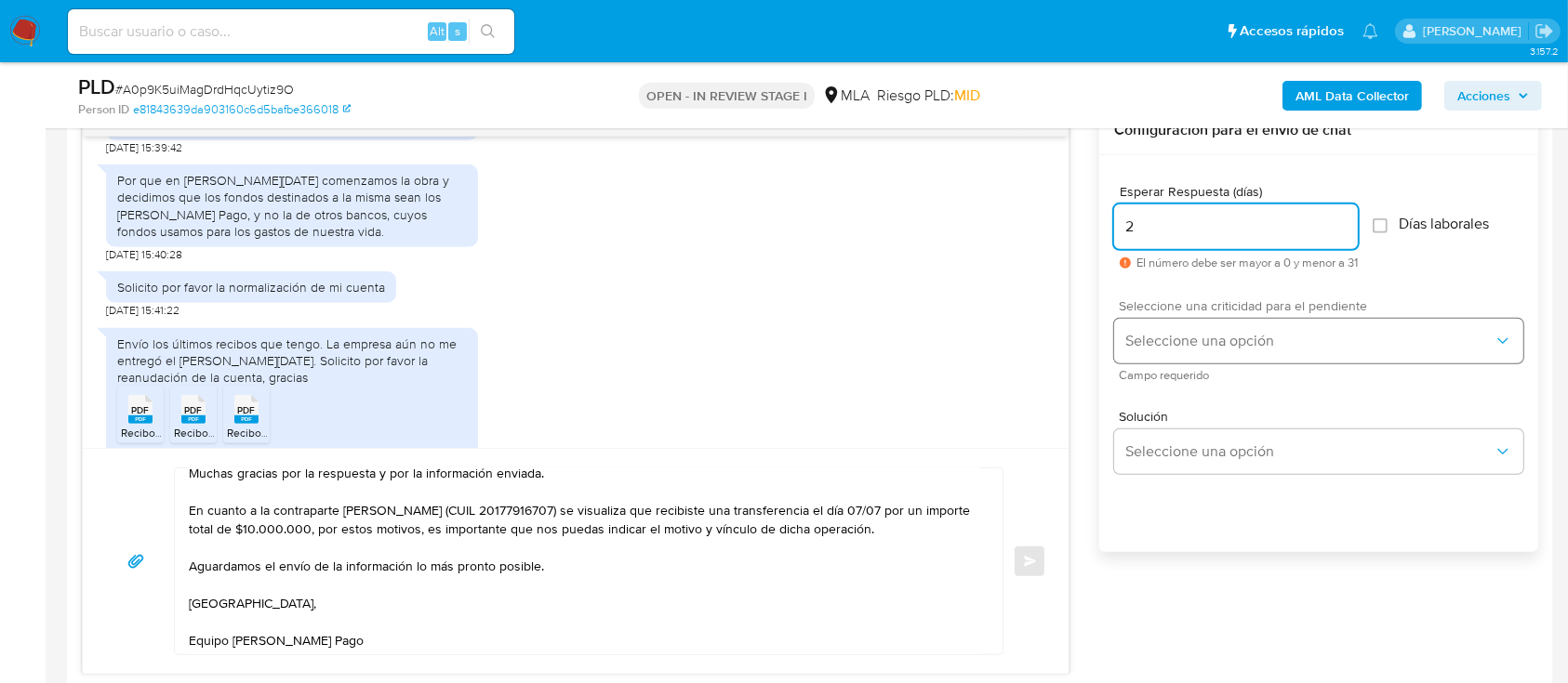
type input "2"
click at [1180, 332] on span "Seleccione una opción" at bounding box center [1309, 342] width 368 height 19
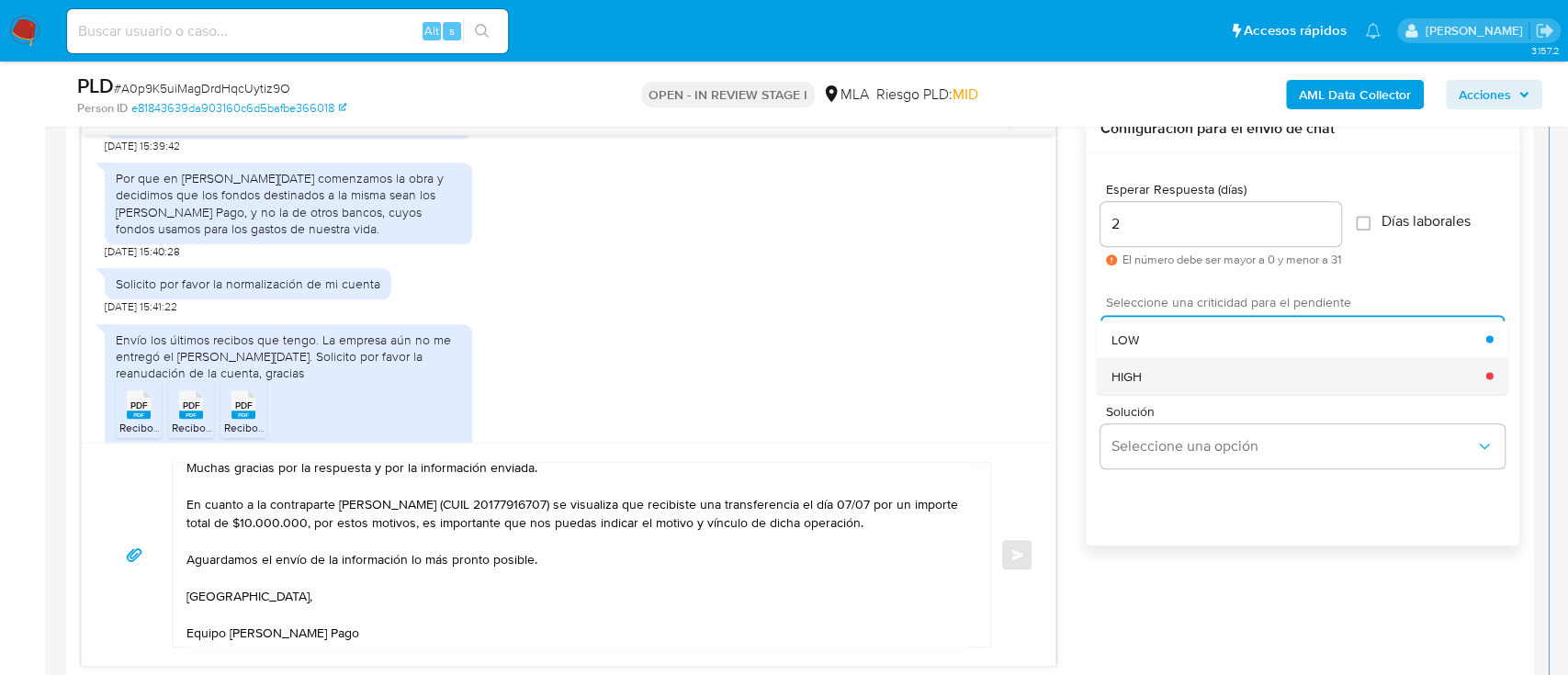
click at [1166, 367] on div "HIGH" at bounding box center [1300, 375] width 375 height 36
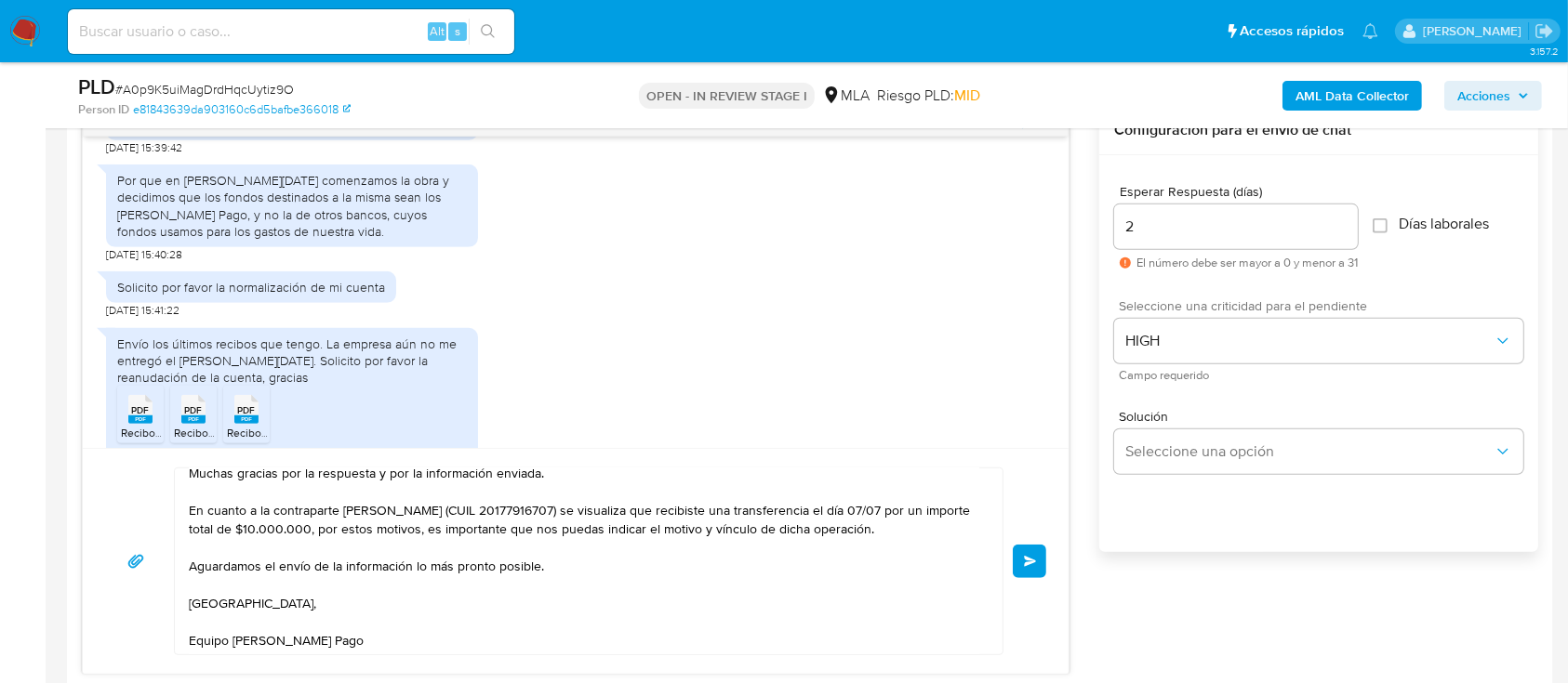
click at [1025, 569] on button "Enviar" at bounding box center [1028, 561] width 33 height 33
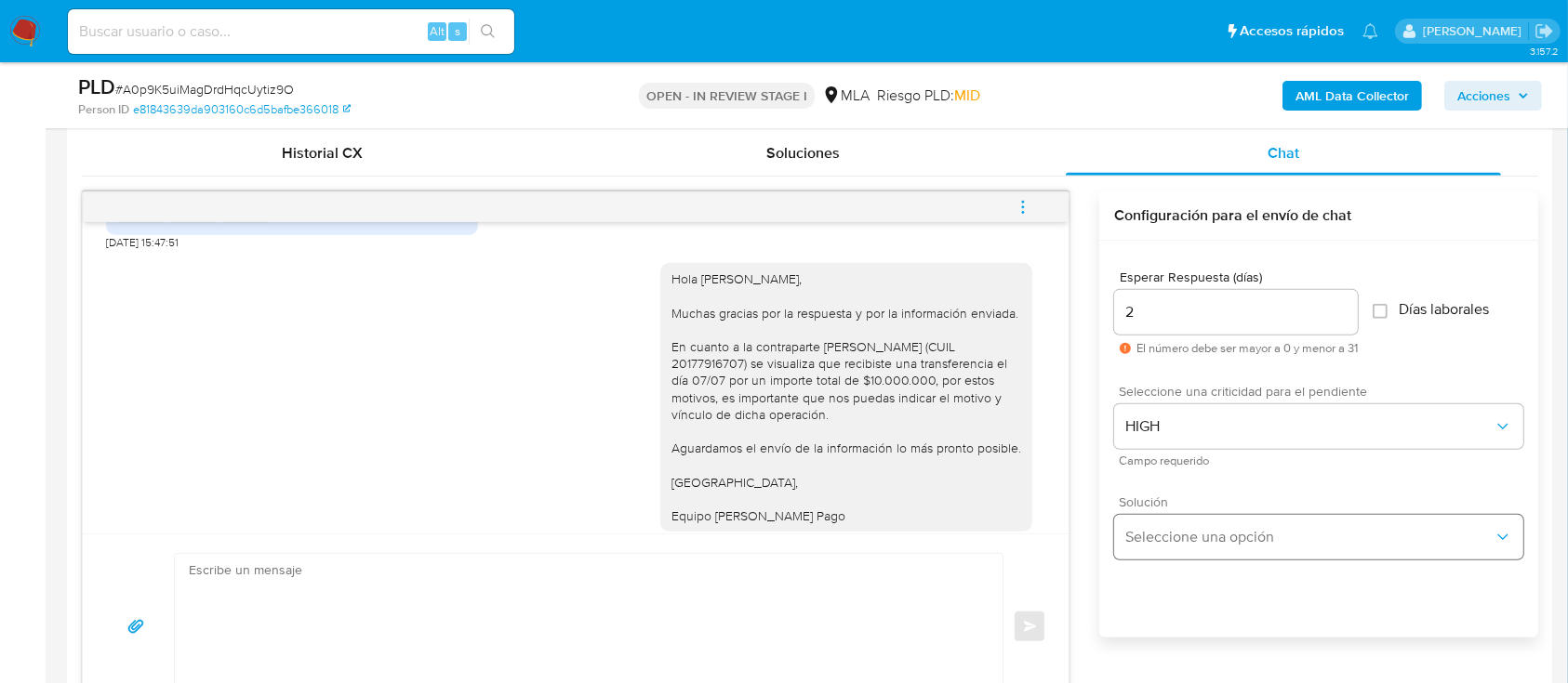
scroll to position [868, 0]
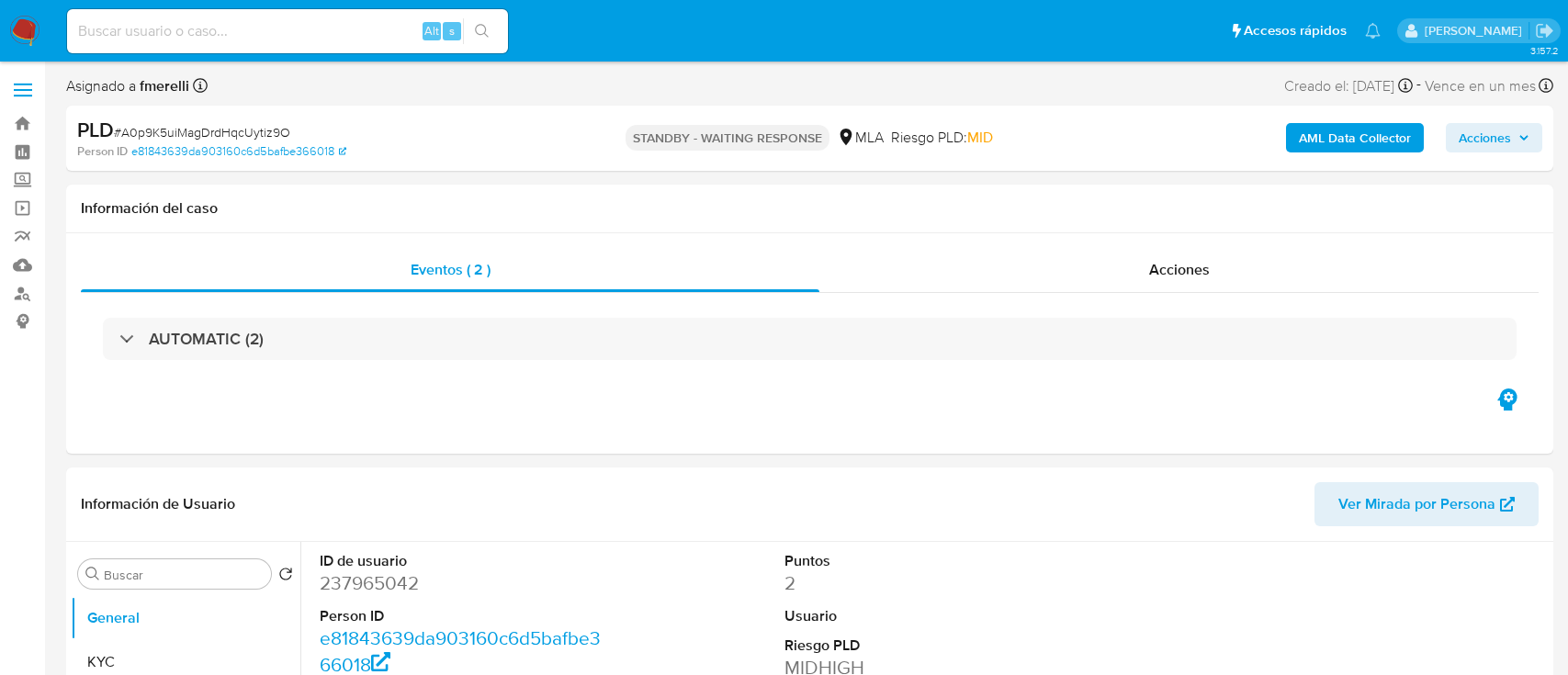
select select "10"
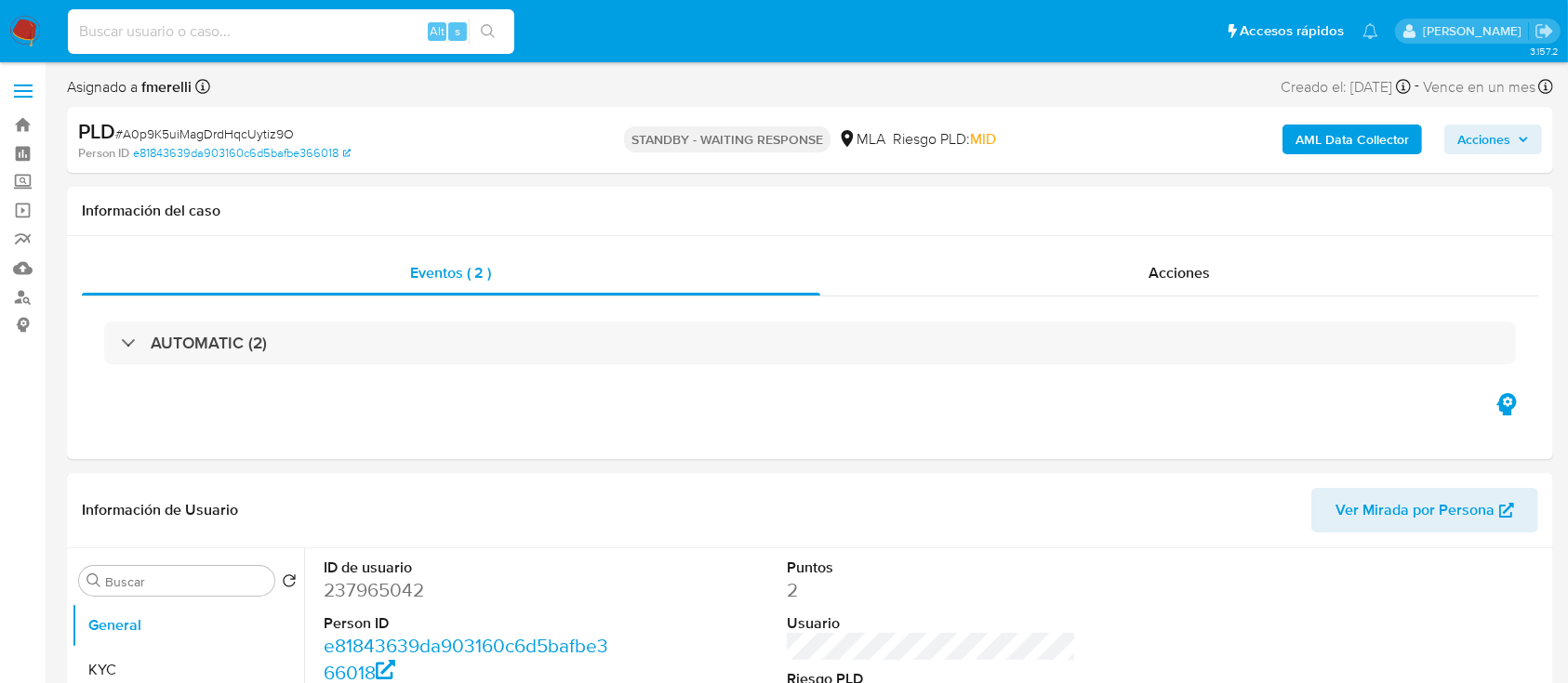
click at [379, 38] on input at bounding box center [291, 32] width 446 height 25
paste input "2gd2zR4bxygULqp2tjBW2t7y"
type input "2gd2zR4bxygULqp2tjBW2t7y"
select select "10"
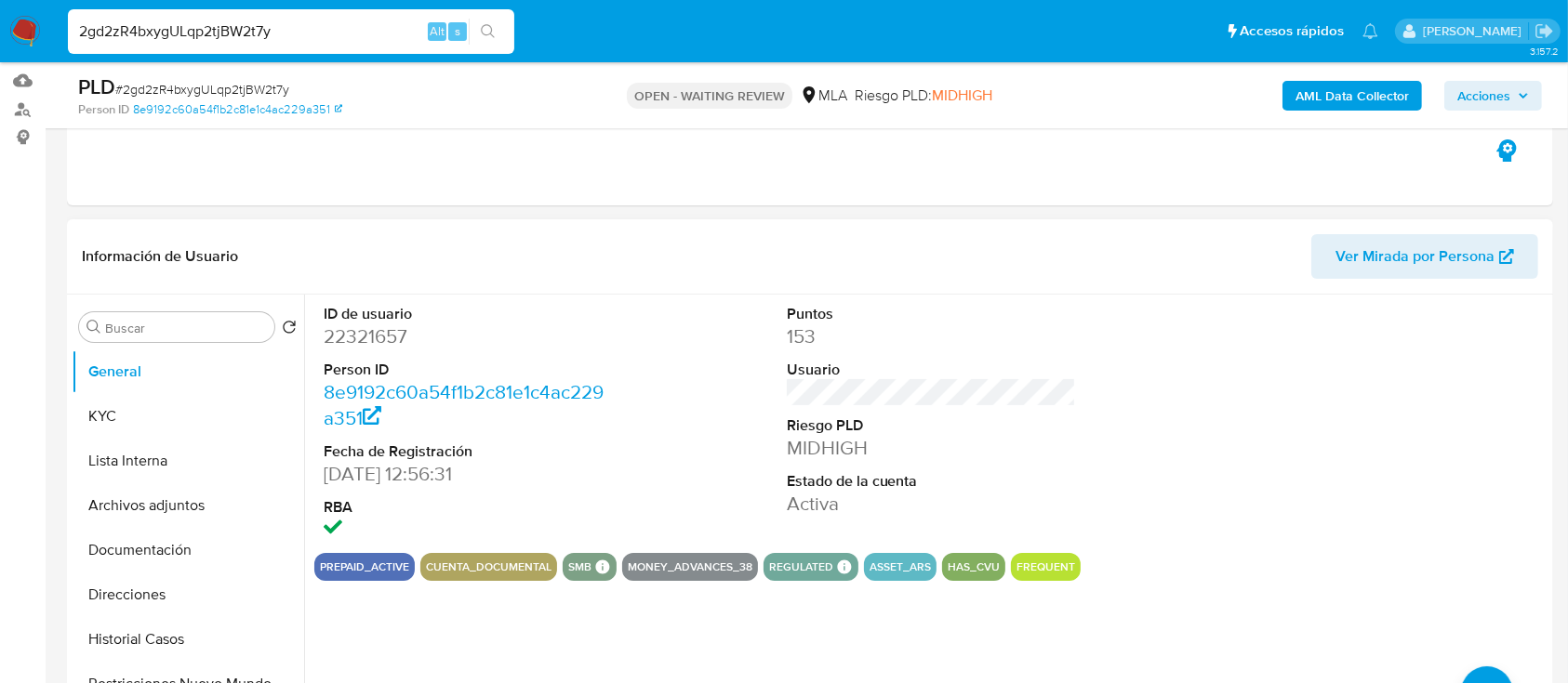
scroll to position [372, 0]
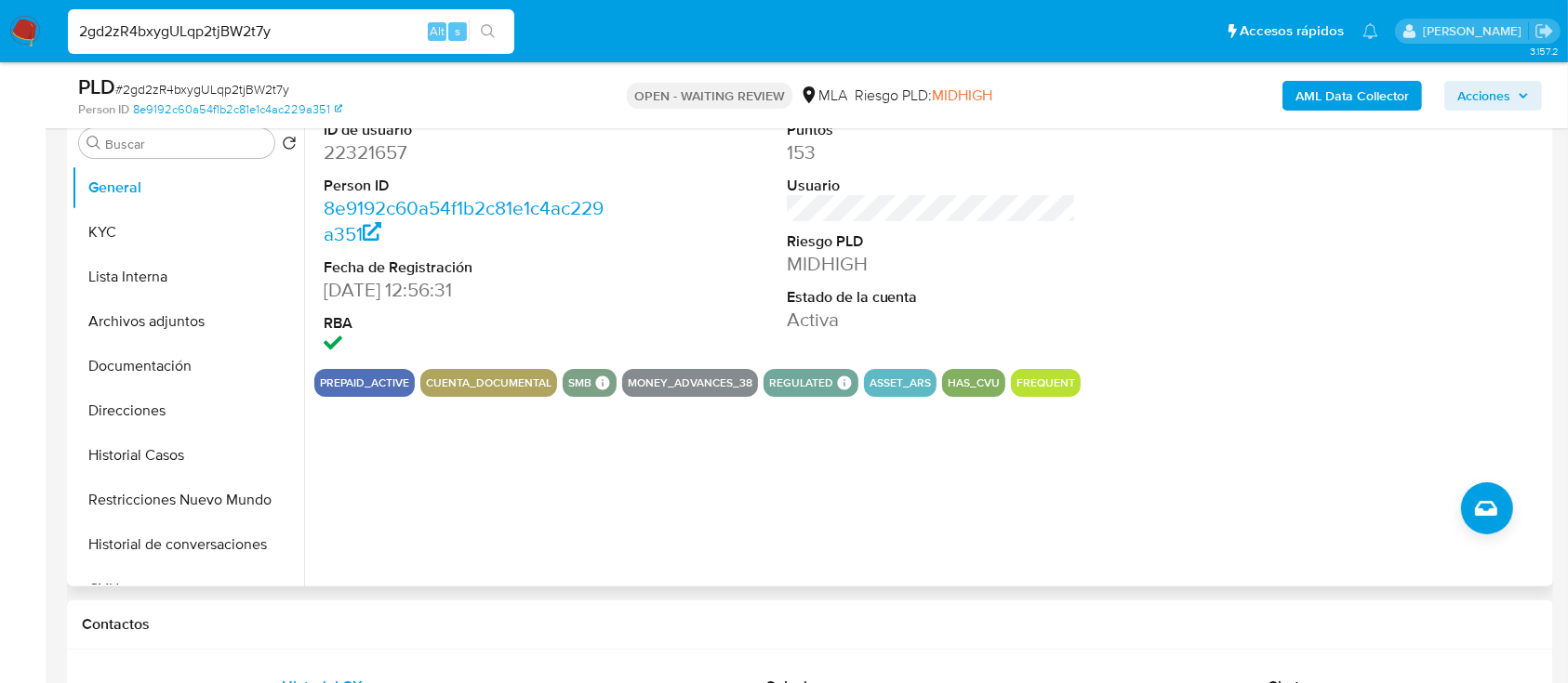
drag, startPoint x: 444, startPoint y: 44, endPoint x: 462, endPoint y: 540, distance: 496.3
click at [463, 540] on div "ID de usuario 22321657 Person ID 8e9192c60a54f1b2c81e1c4ac229a351 Fecha de Regi…" at bounding box center [926, 348] width 1244 height 476
click at [157, 218] on button "KYC" at bounding box center [180, 232] width 218 height 44
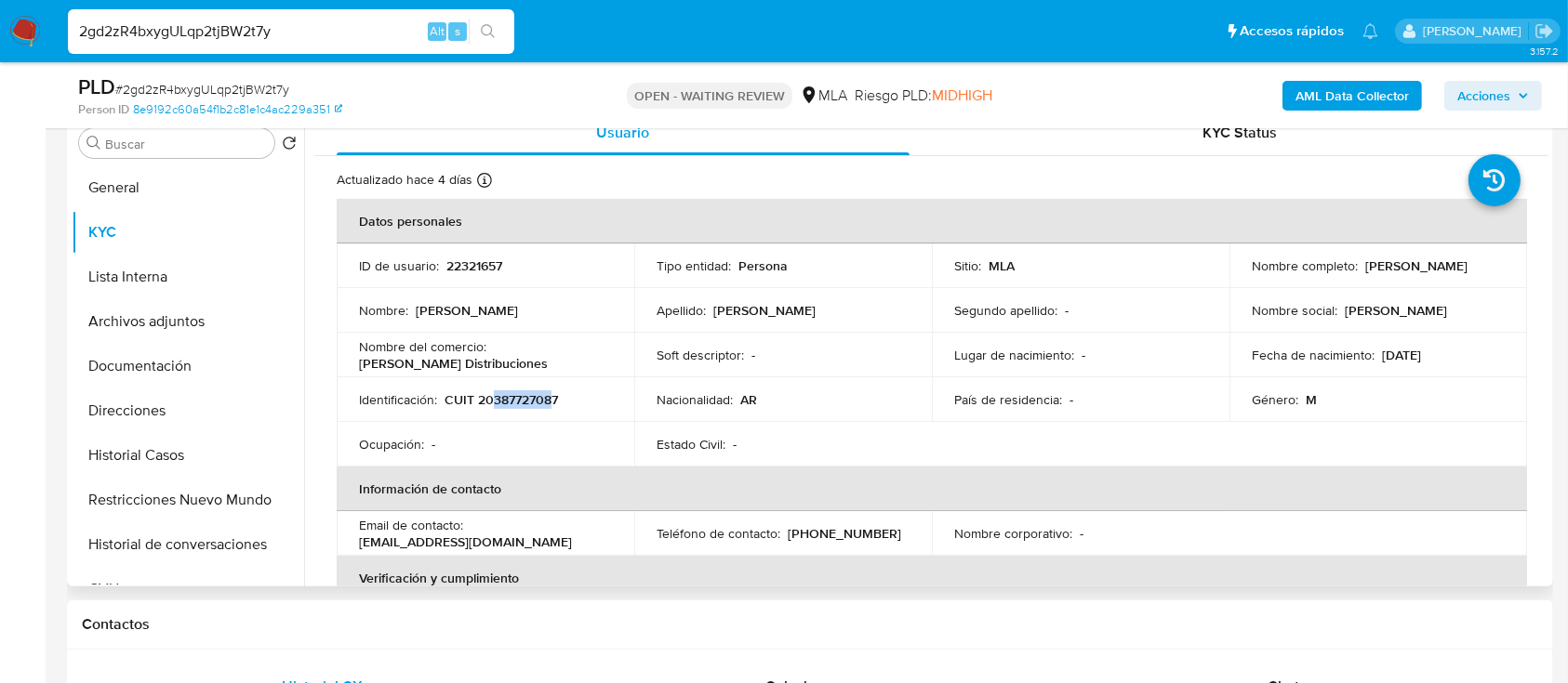
drag, startPoint x: 489, startPoint y: 396, endPoint x: 553, endPoint y: 398, distance: 64.0
click at [553, 398] on p "CUIT 20387727087" at bounding box center [501, 400] width 113 height 17
copy p "38772708"
click at [196, 374] on button "Documentación" at bounding box center [180, 366] width 218 height 44
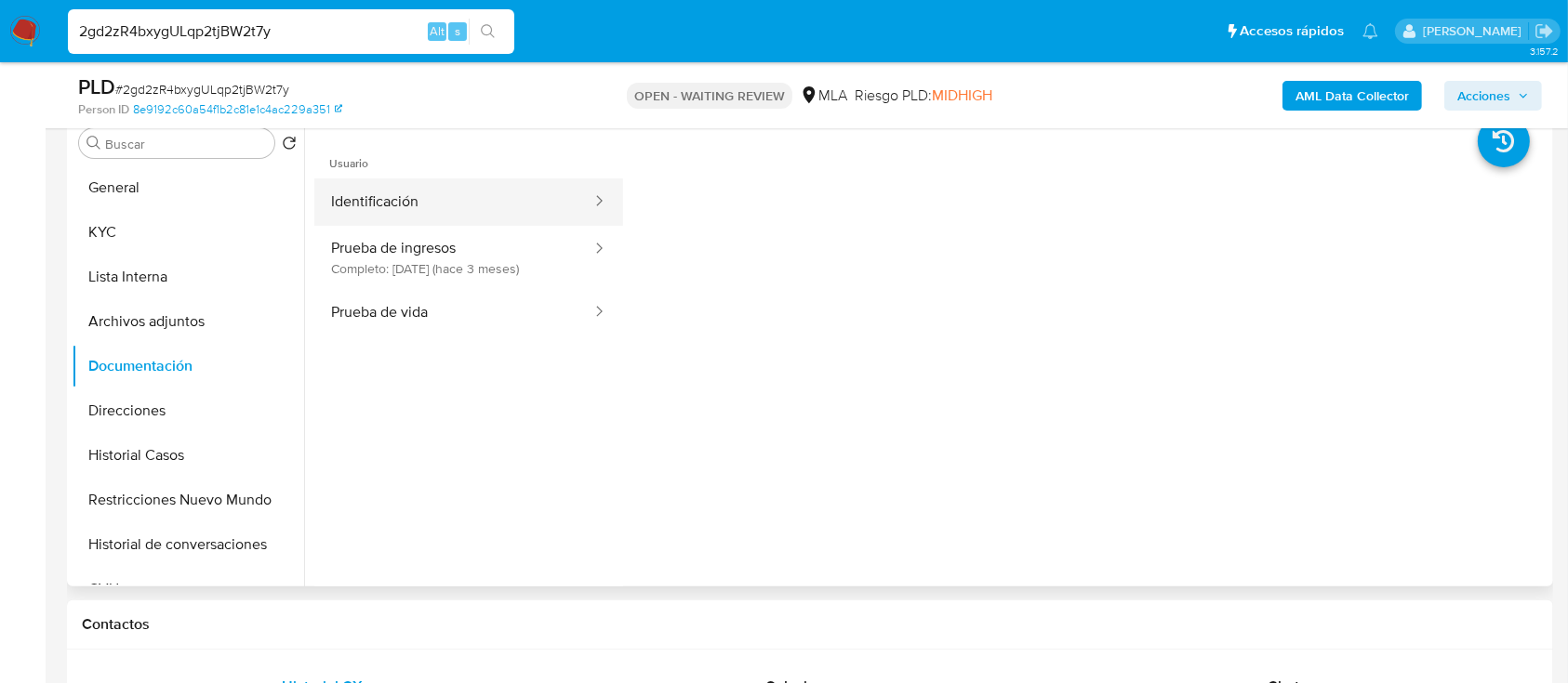
click at [452, 210] on button "Identificación" at bounding box center [454, 202] width 279 height 47
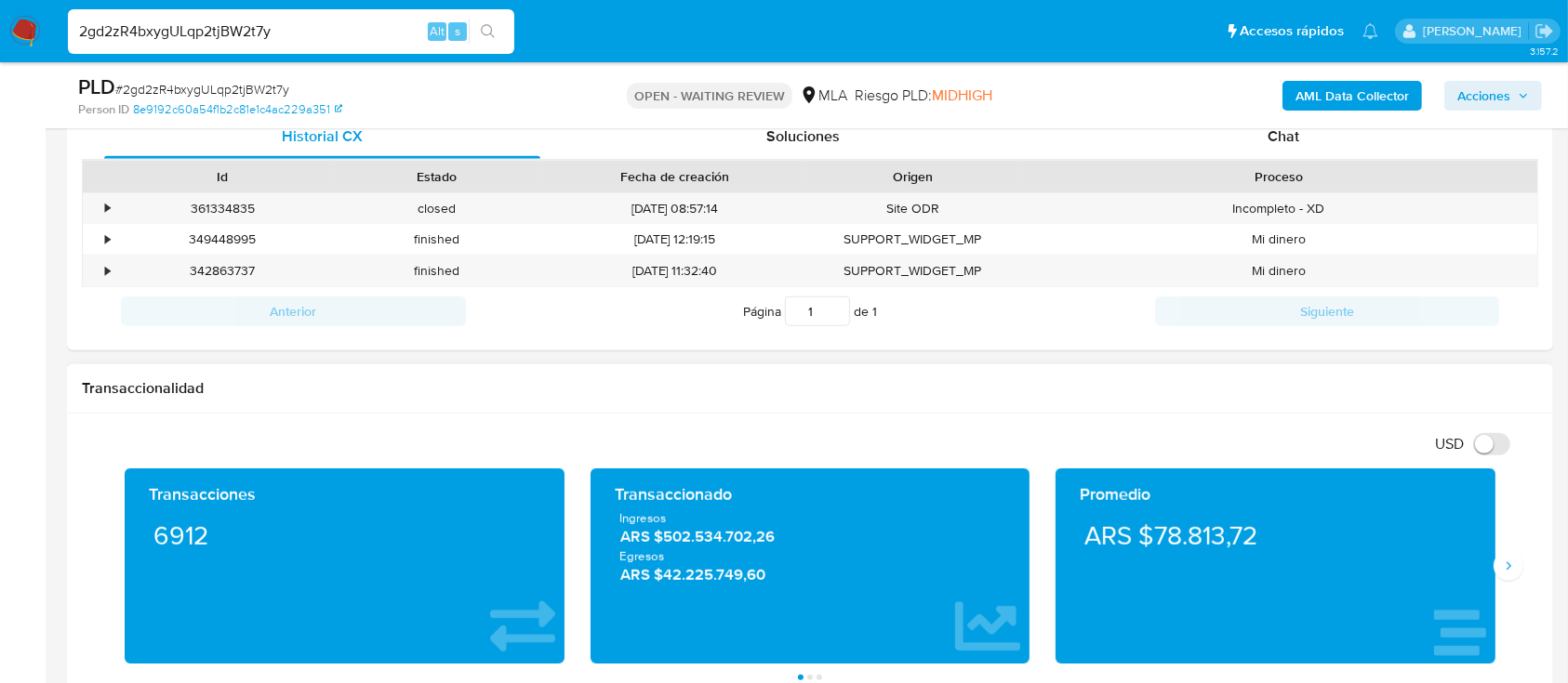
scroll to position [352, 0]
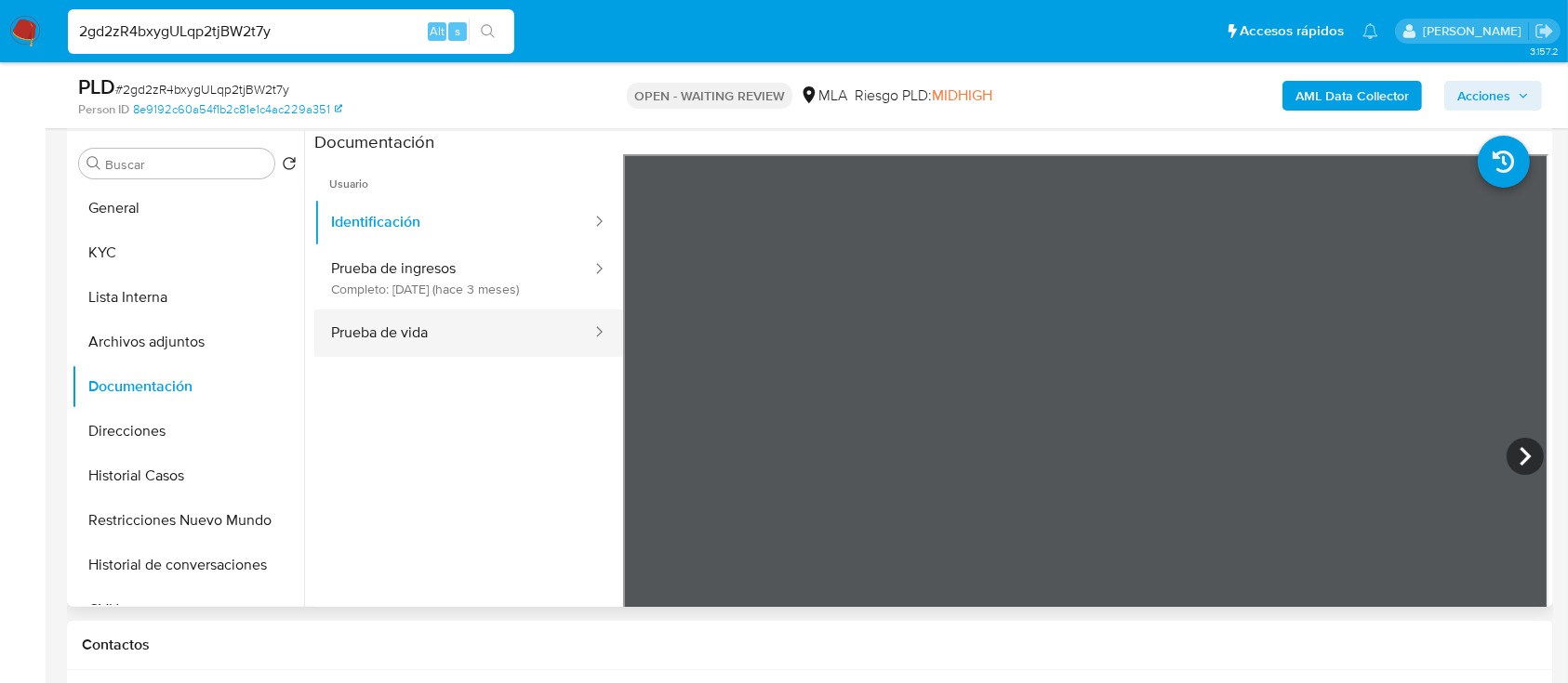
click at [477, 338] on button "Prueba de vida" at bounding box center [454, 333] width 279 height 47
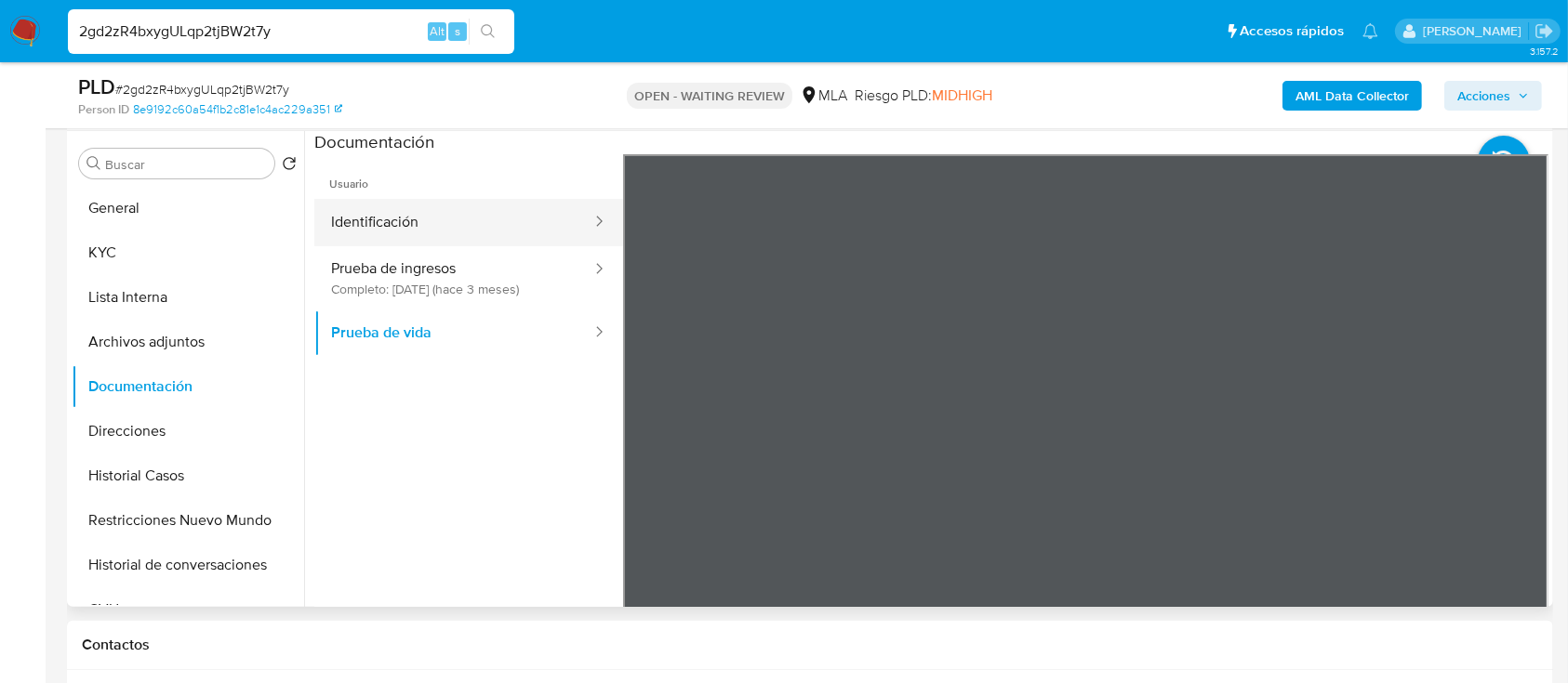
click at [479, 220] on button "Identificación" at bounding box center [454, 223] width 279 height 47
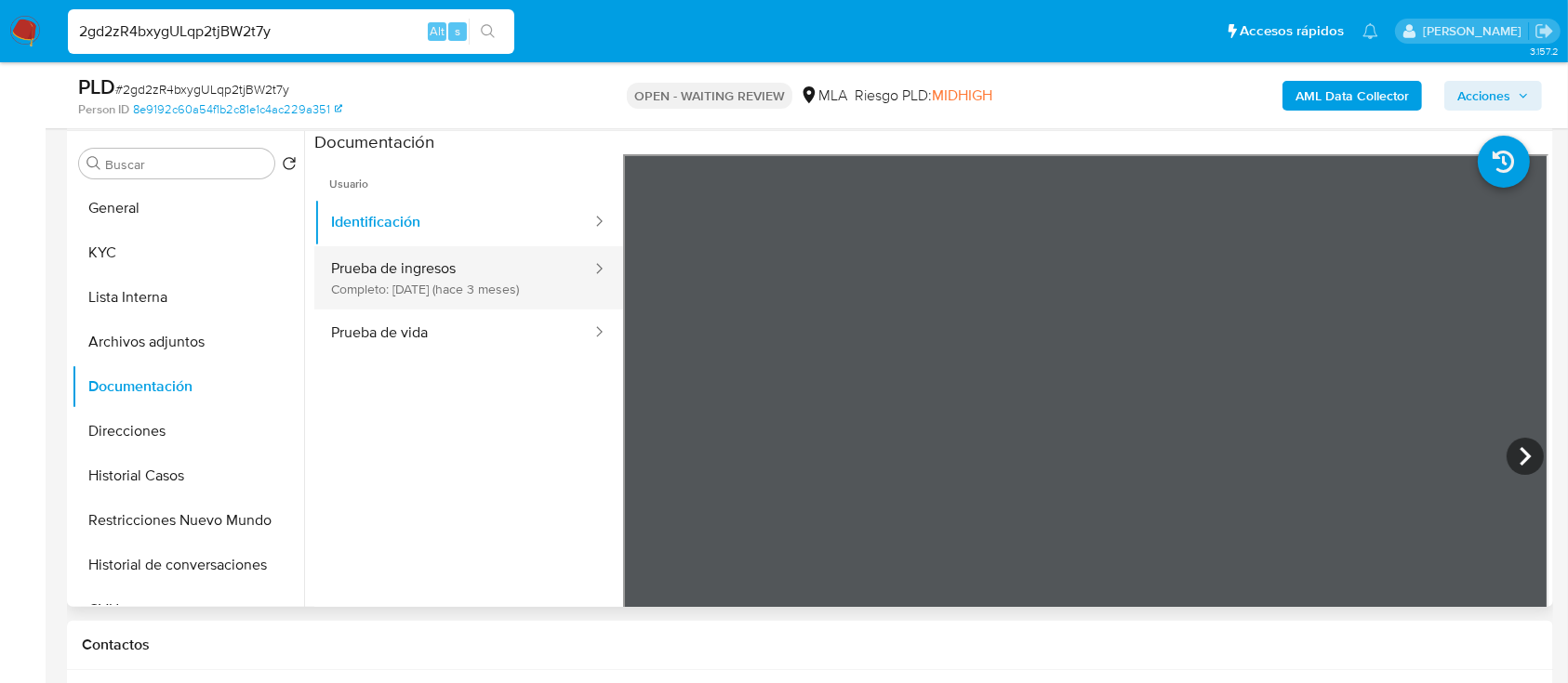
click at [480, 292] on button "Prueba de ingresos Completo: [DATE] ([DATE])" at bounding box center [454, 277] width 279 height 63
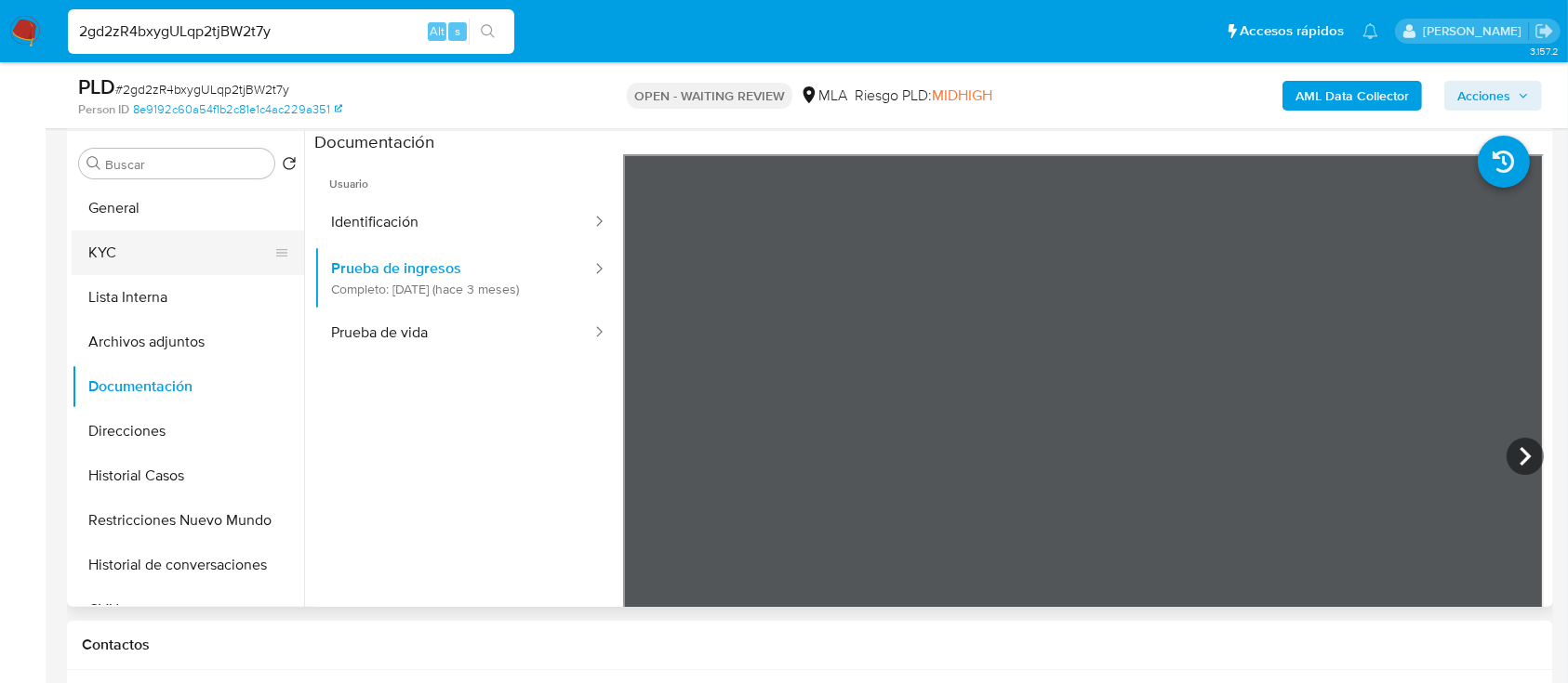
click at [209, 272] on ul "General KYC Lista Interna Archivos adjuntos Documentación Direcciones Historial…" at bounding box center [188, 395] width 232 height 420
click at [192, 266] on button "KYC" at bounding box center [180, 252] width 218 height 44
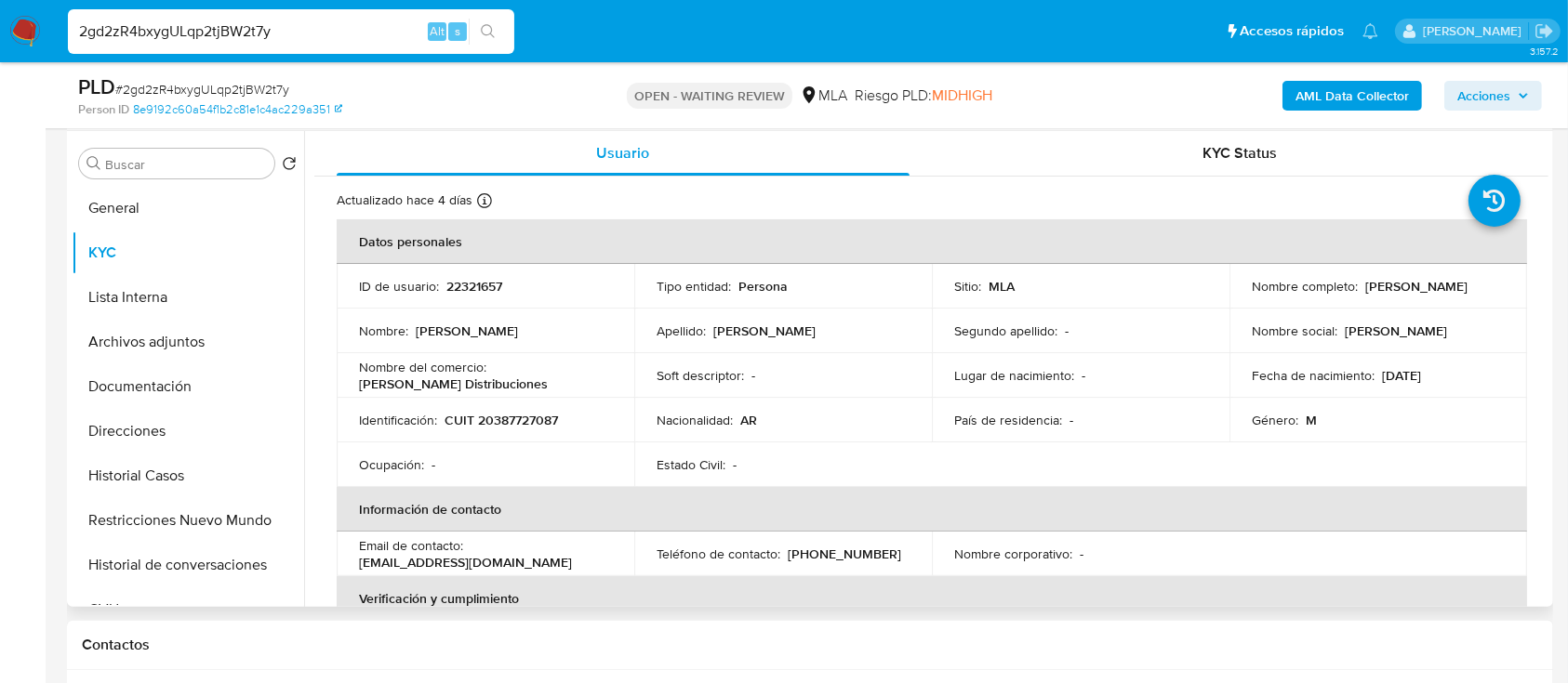
click at [454, 413] on p "CUIT 20387727087" at bounding box center [501, 421] width 113 height 17
click at [479, 413] on p "CUIT 20387727087" at bounding box center [501, 421] width 113 height 17
copy p "20387727087"
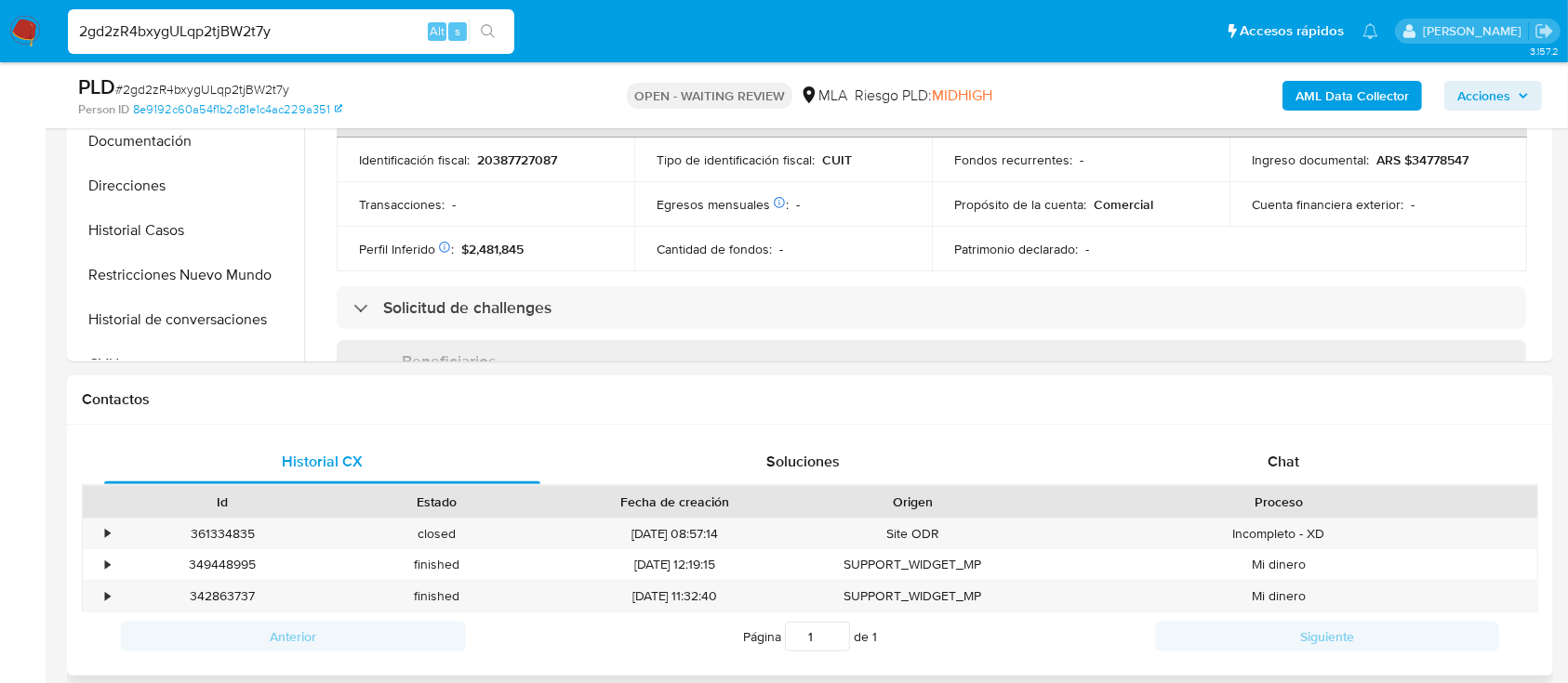
scroll to position [600, 0]
click at [1261, 458] on div "Chat" at bounding box center [1284, 458] width 436 height 44
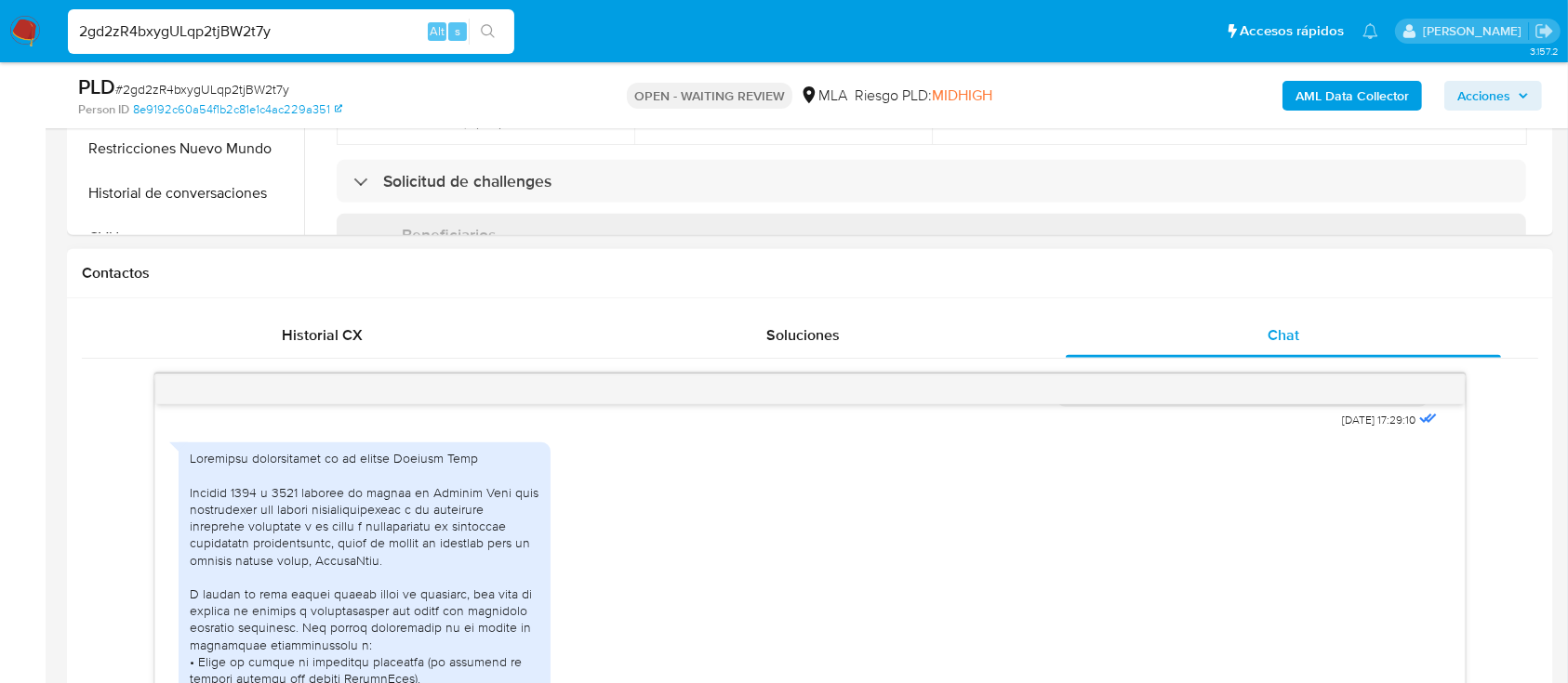
scroll to position [1123, 0]
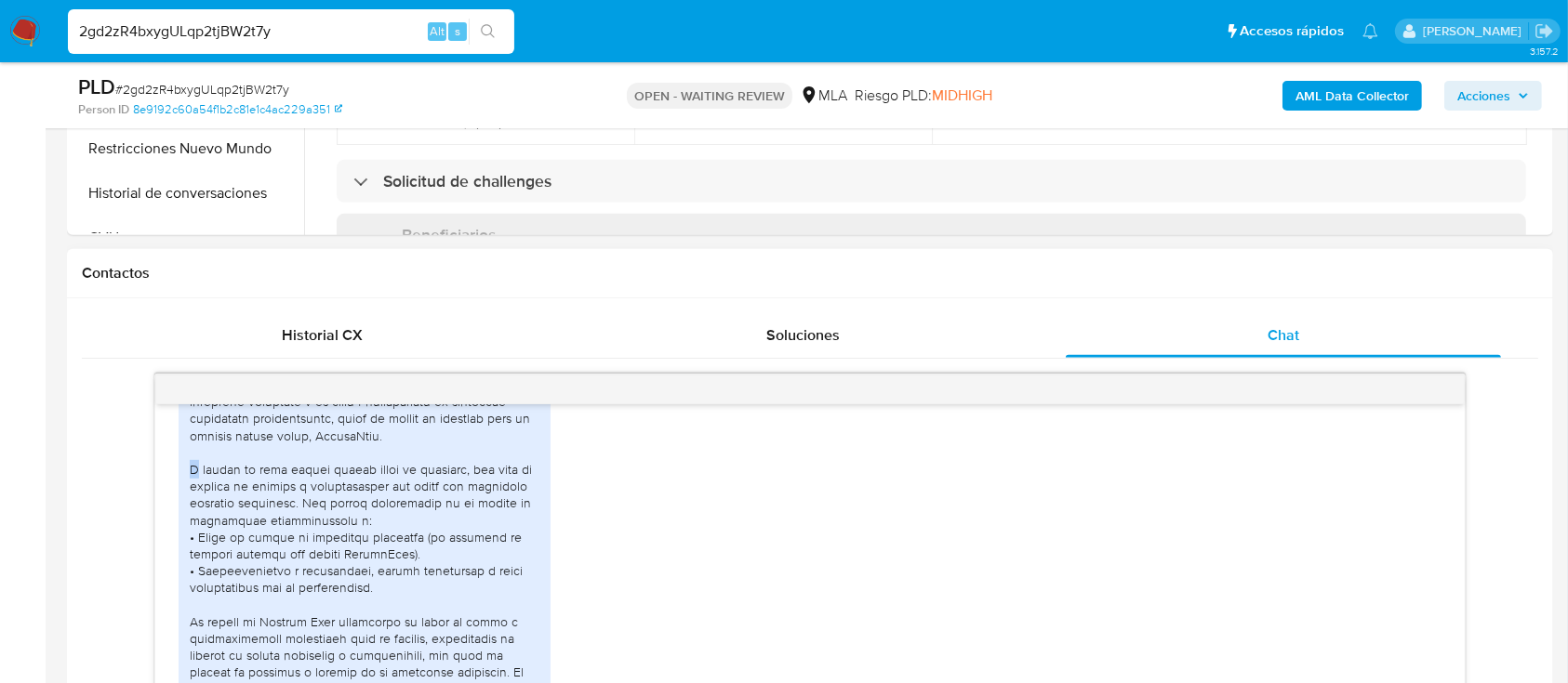
click at [190, 501] on div at bounding box center [364, 579] width 350 height 508
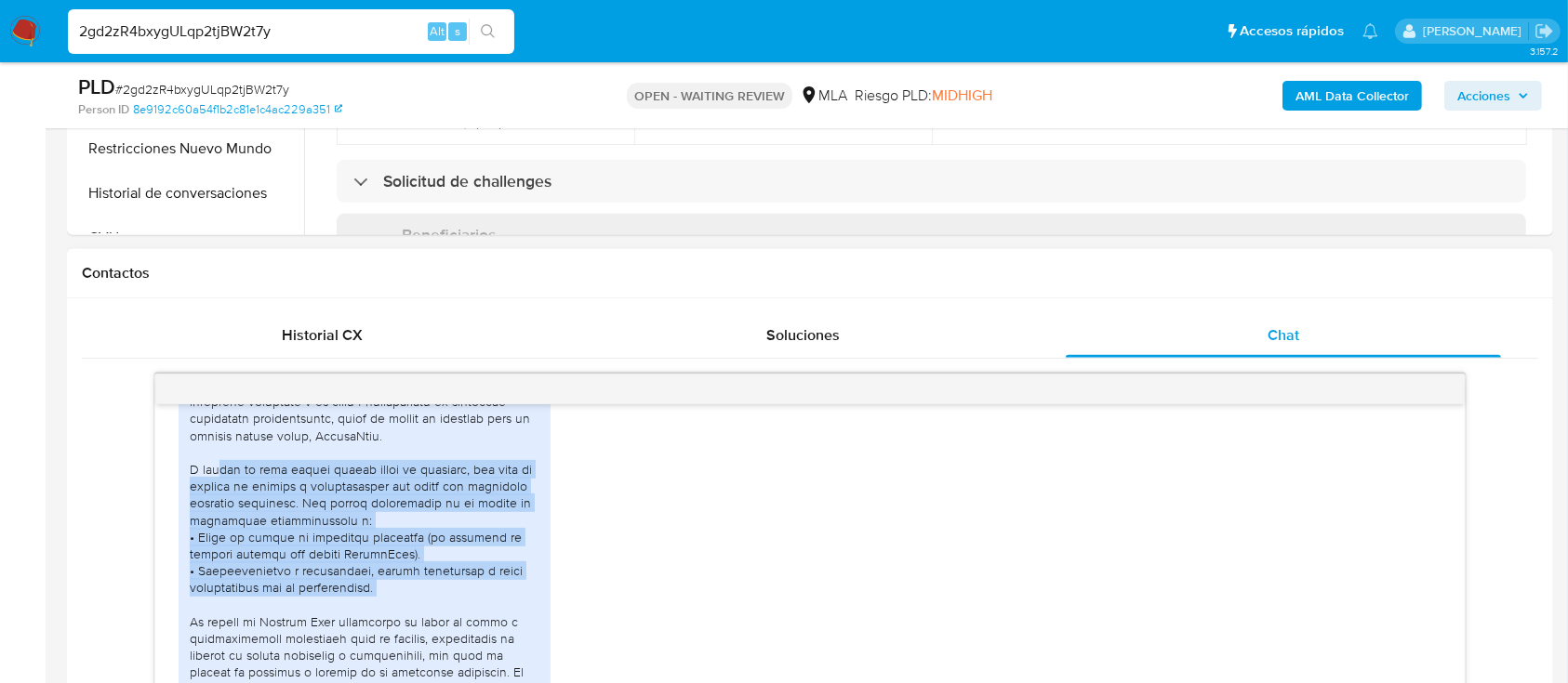
drag, startPoint x: 217, startPoint y: 507, endPoint x: 496, endPoint y: 637, distance: 307.8
click at [496, 639] on div at bounding box center [364, 579] width 350 height 508
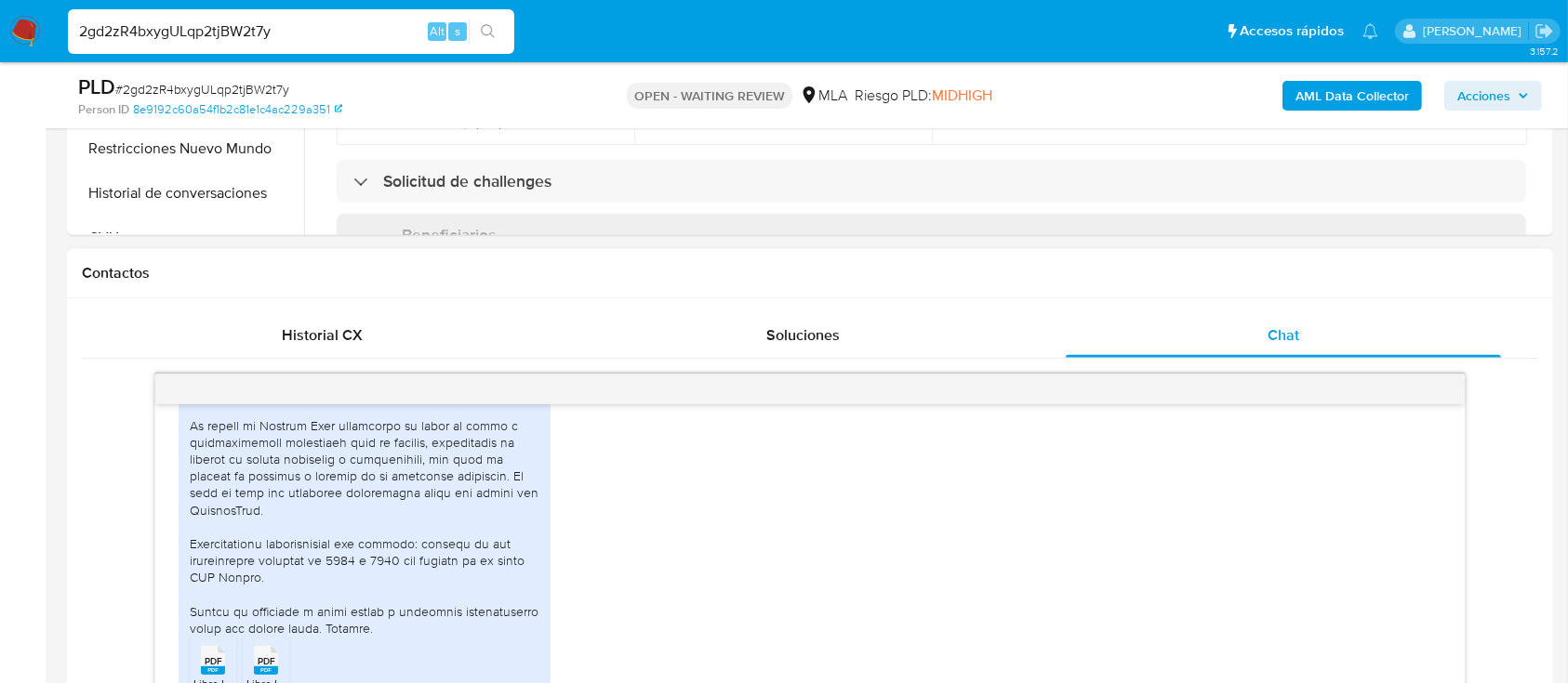
scroll to position [1369, 0]
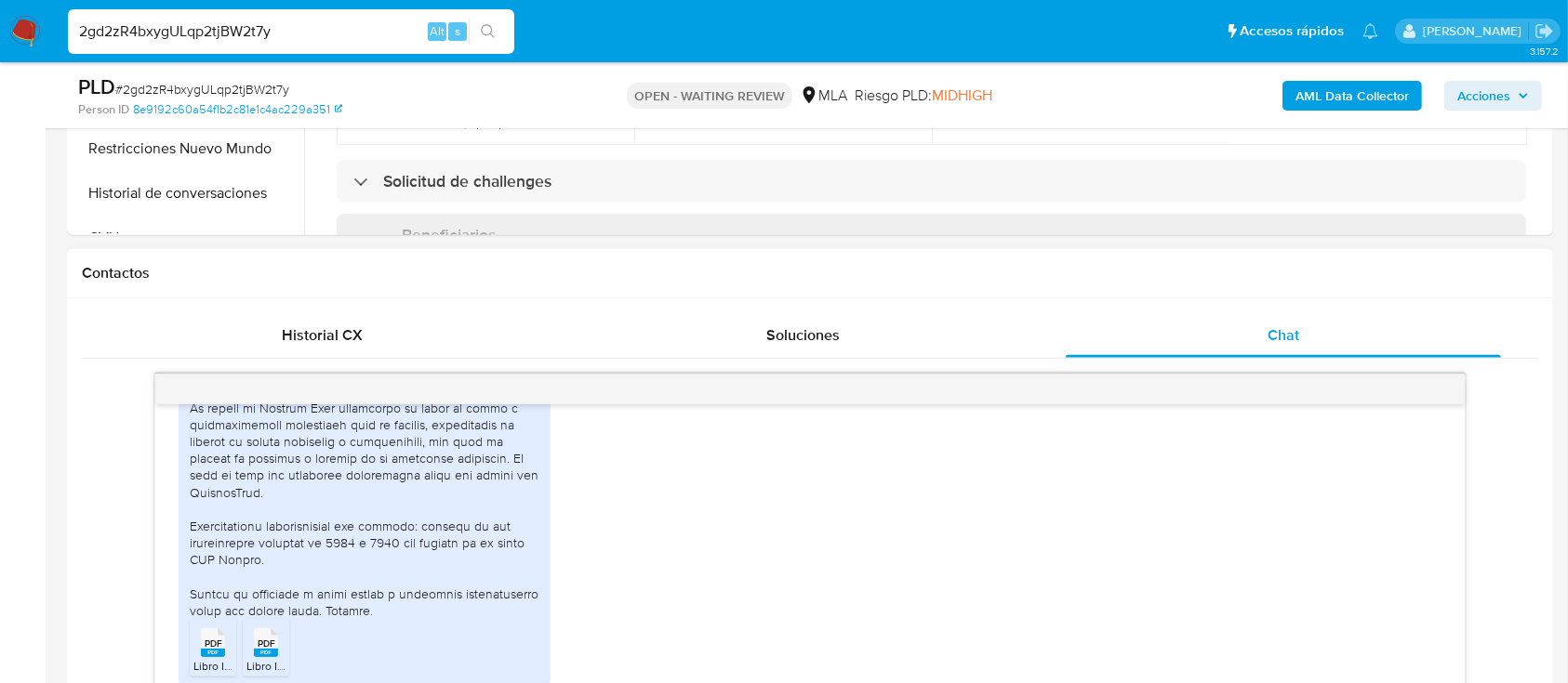
click at [209, 644] on span "PDF" at bounding box center [213, 643] width 18 height 12
click at [260, 642] on span "PDF" at bounding box center [266, 643] width 18 height 12
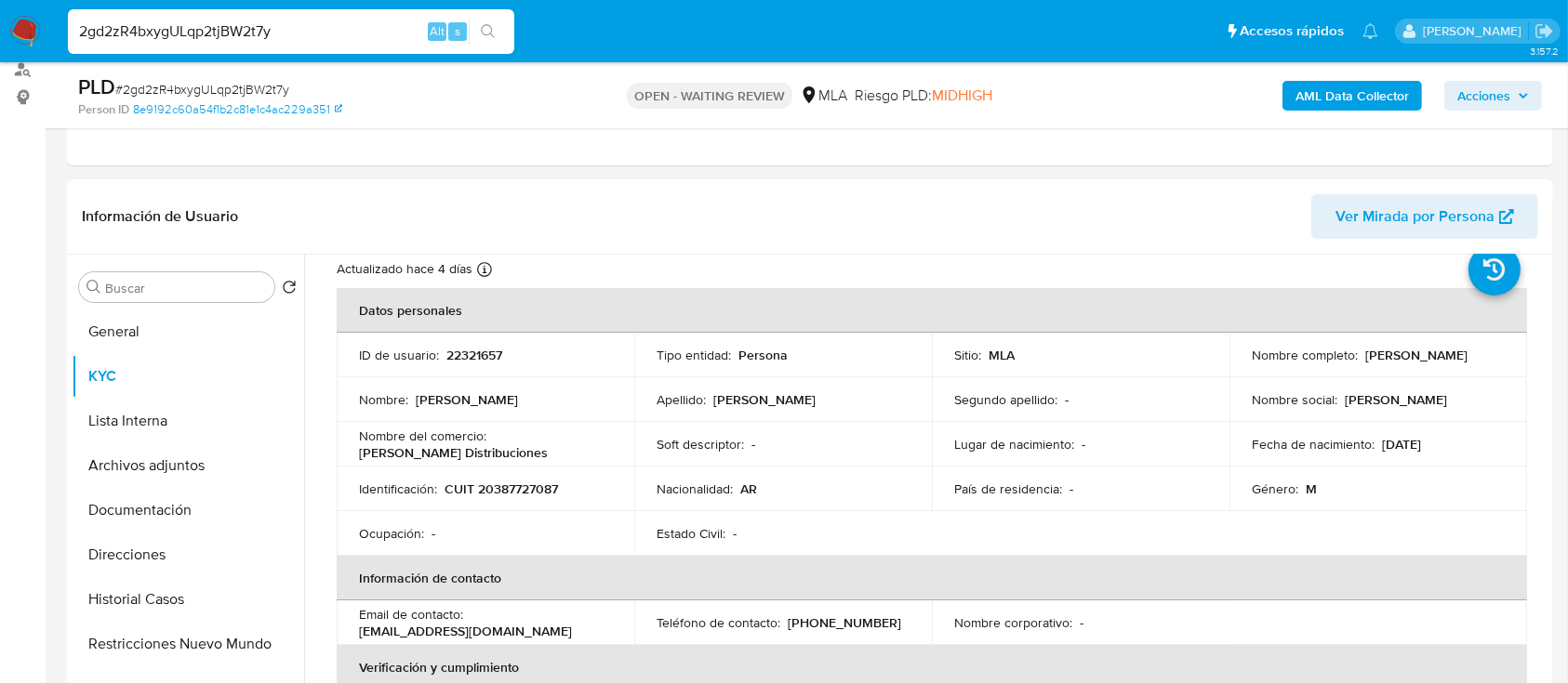
scroll to position [0, 0]
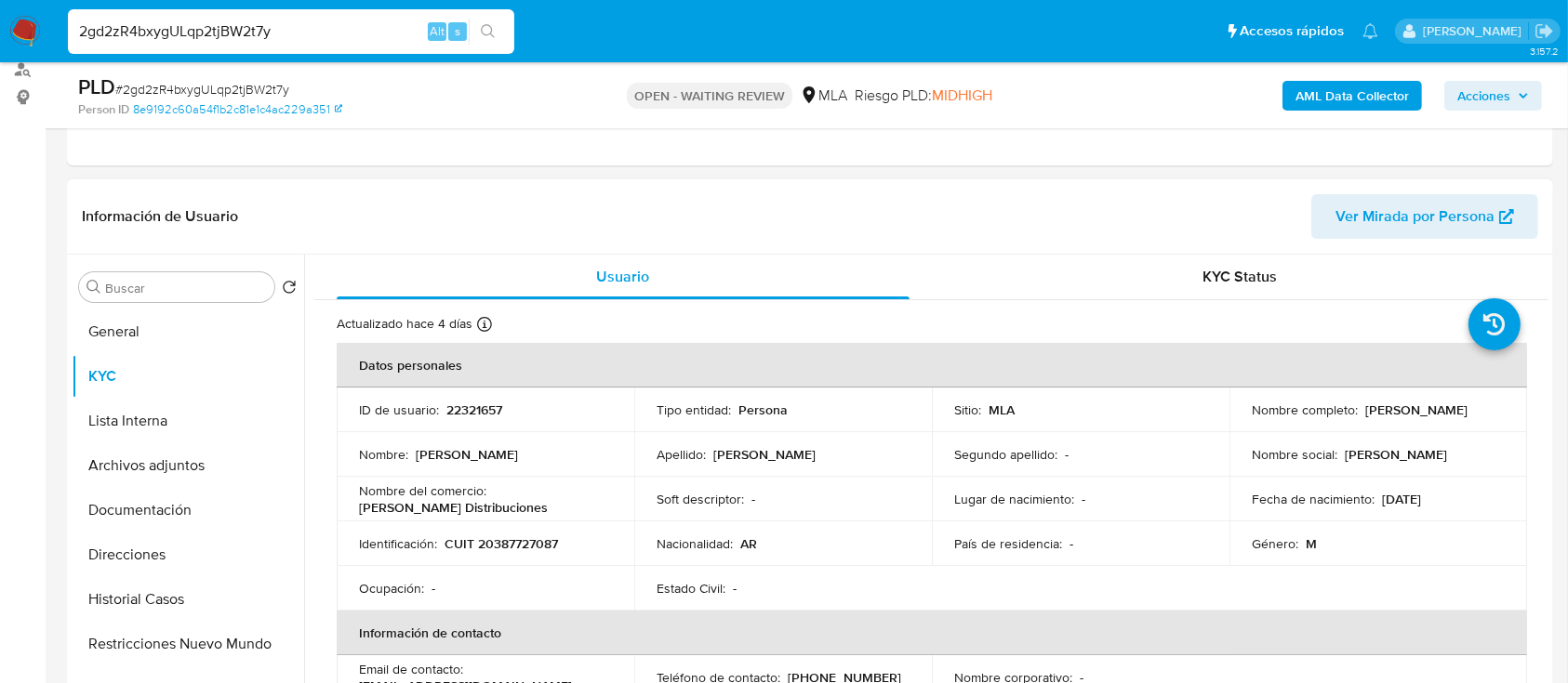
click at [707, 532] on td "Nacionalidad : AR" at bounding box center [782, 543] width 297 height 44
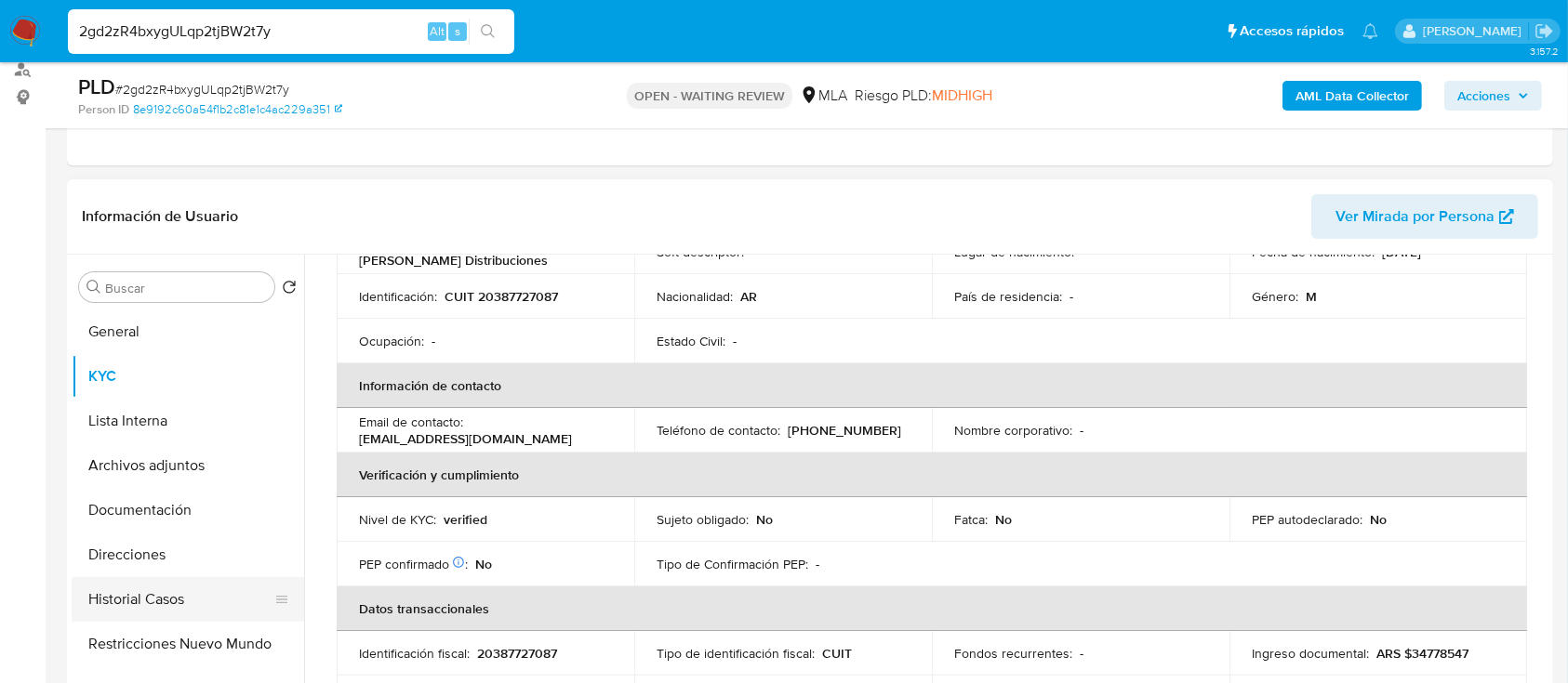
scroll to position [247, 0]
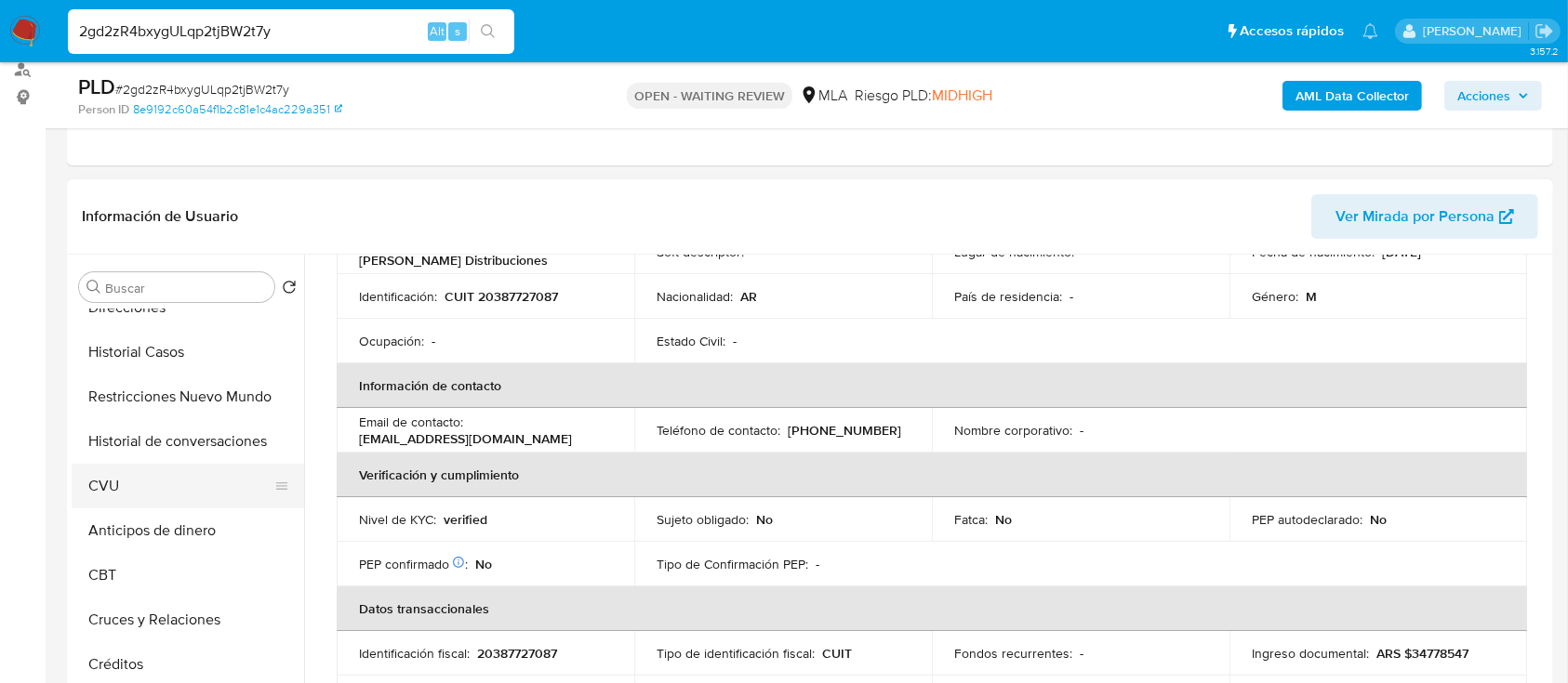
click at [171, 492] on button "CVU" at bounding box center [180, 486] width 218 height 44
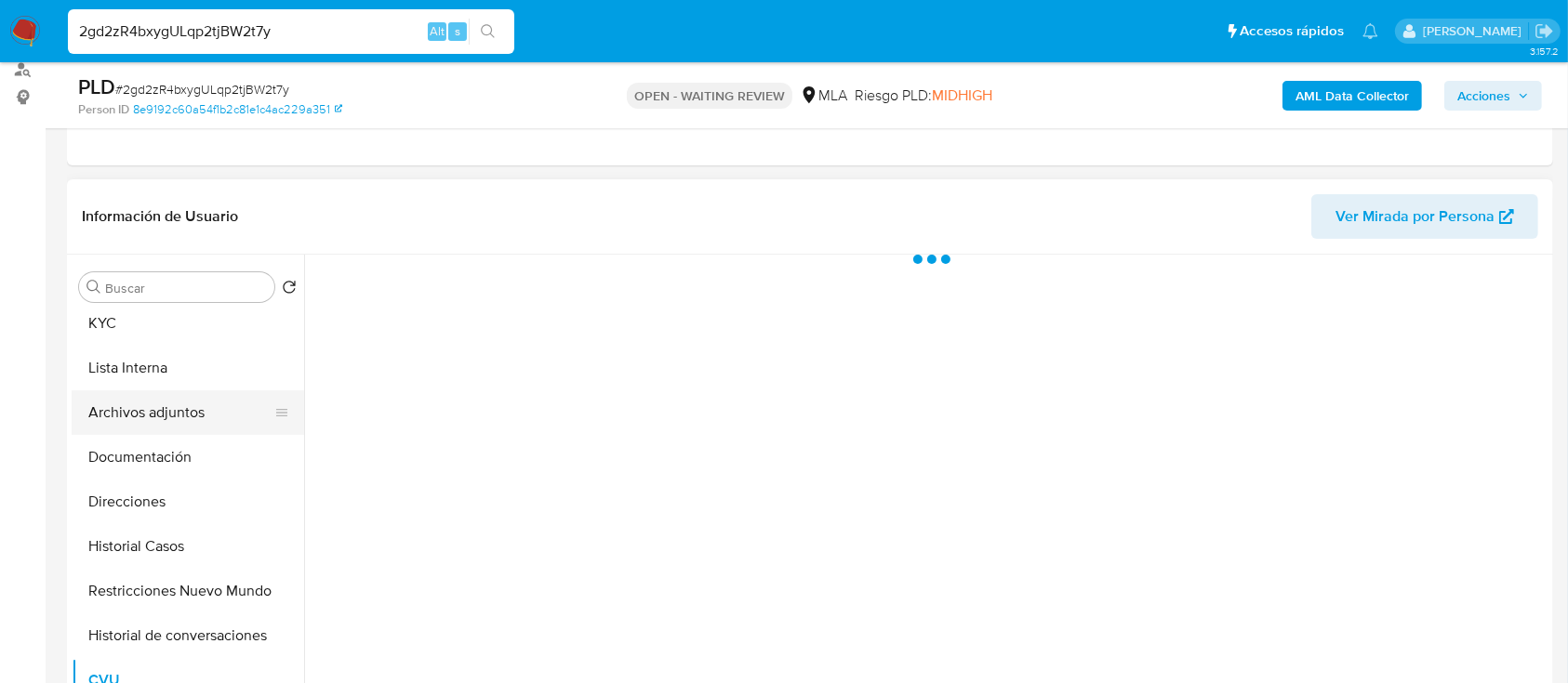
scroll to position [0, 0]
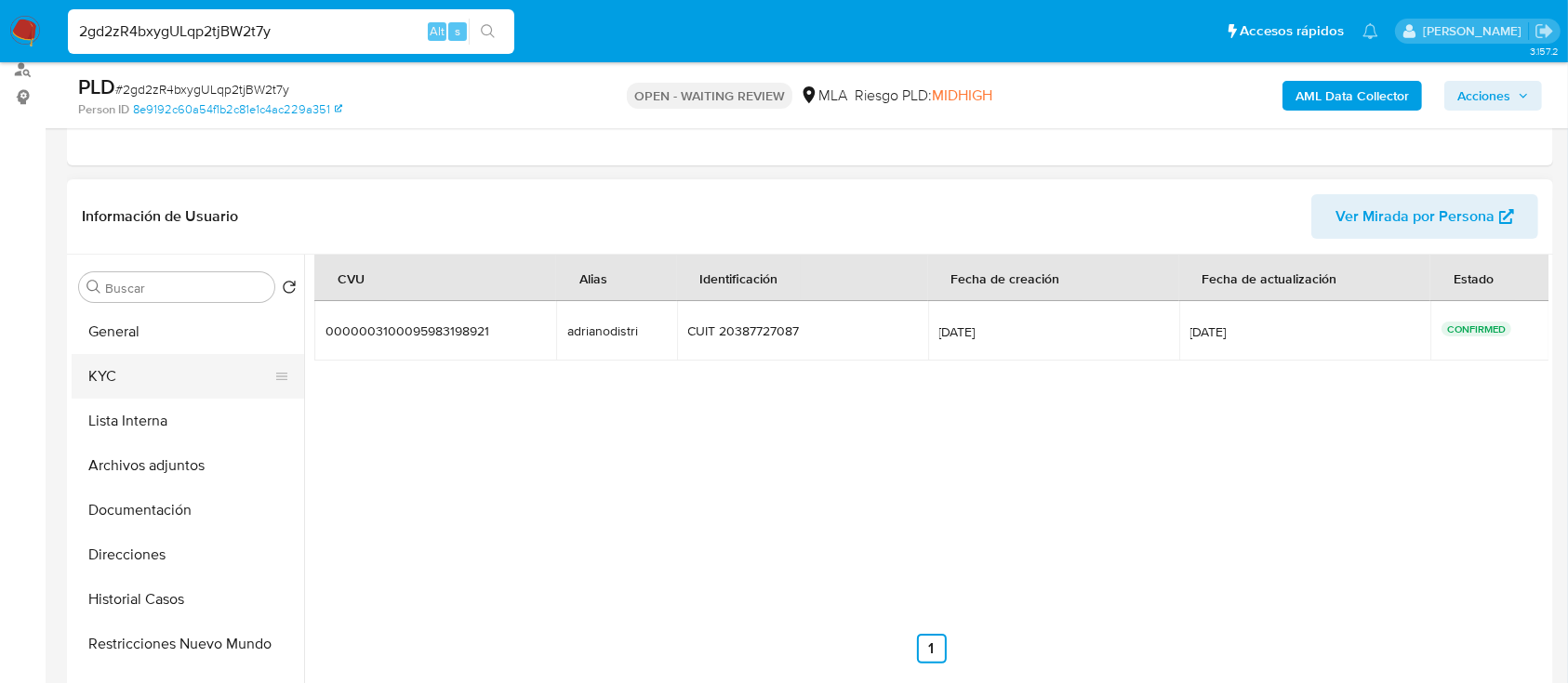
click at [139, 372] on button "KYC" at bounding box center [180, 376] width 218 height 44
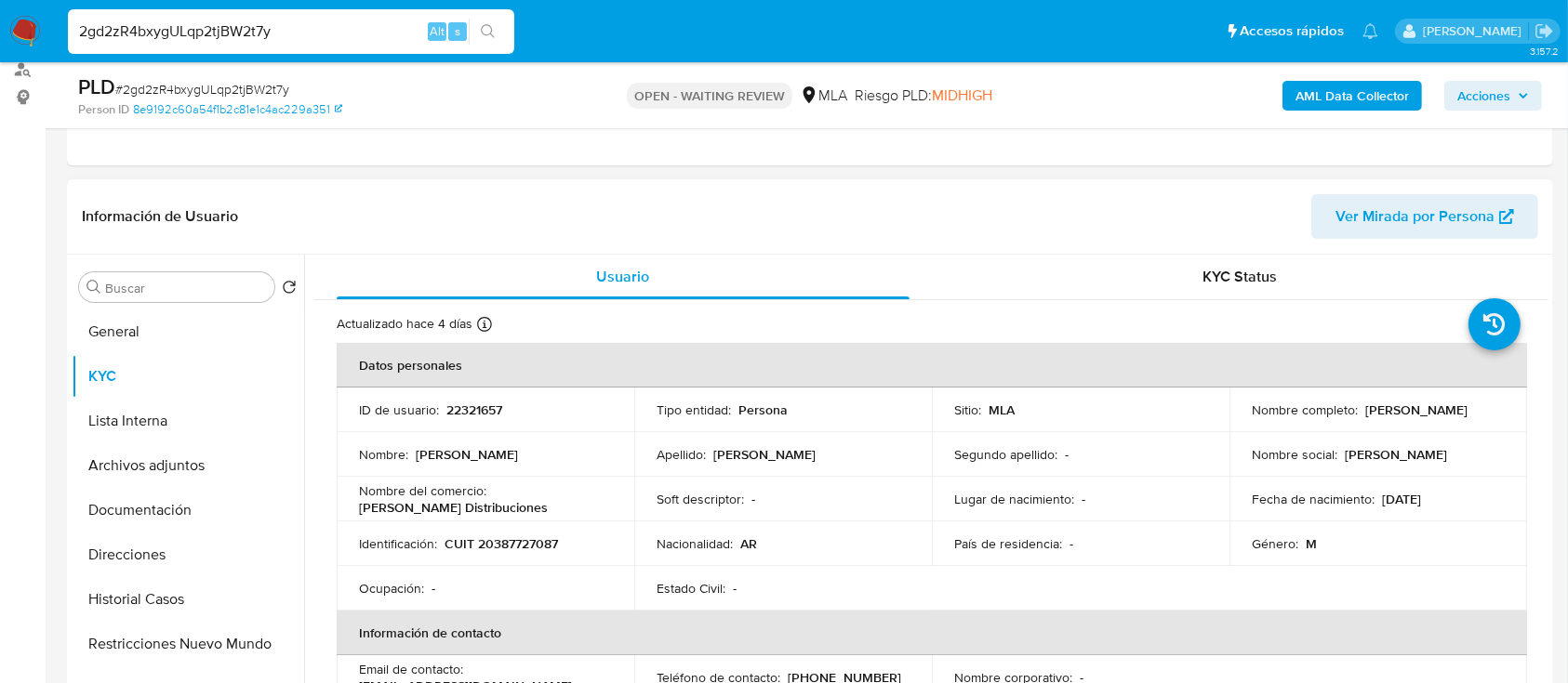
click at [443, 506] on p "Adriano Distribuciones" at bounding box center [453, 508] width 189 height 17
click at [495, 508] on div "Nombre del comercio : Adriano Distribuciones" at bounding box center [485, 499] width 253 height 33
drag, startPoint x: 495, startPoint y: 508, endPoint x: 341, endPoint y: 514, distance: 154.1
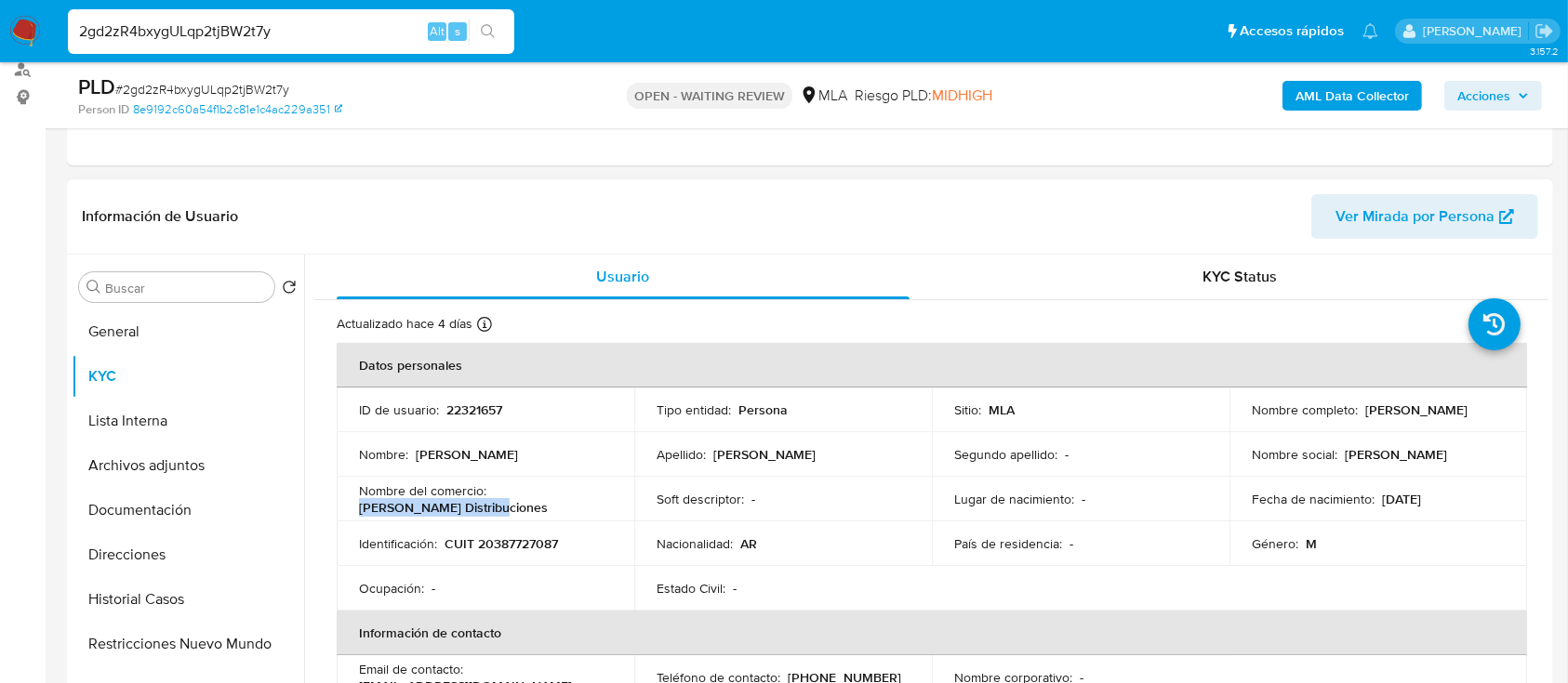
click at [341, 514] on td "Nombre del comercio : Adriano Distribuciones" at bounding box center [485, 499] width 297 height 44
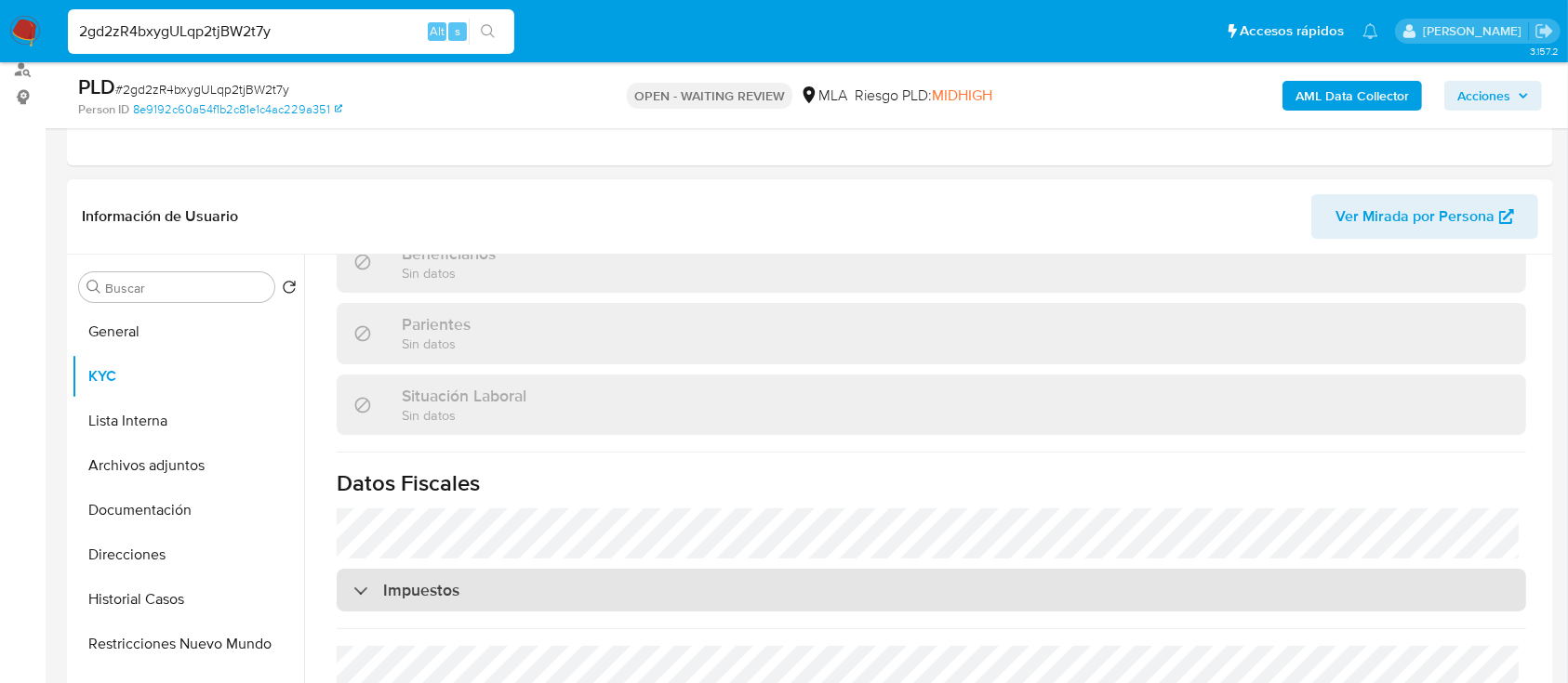
scroll to position [1008, 0]
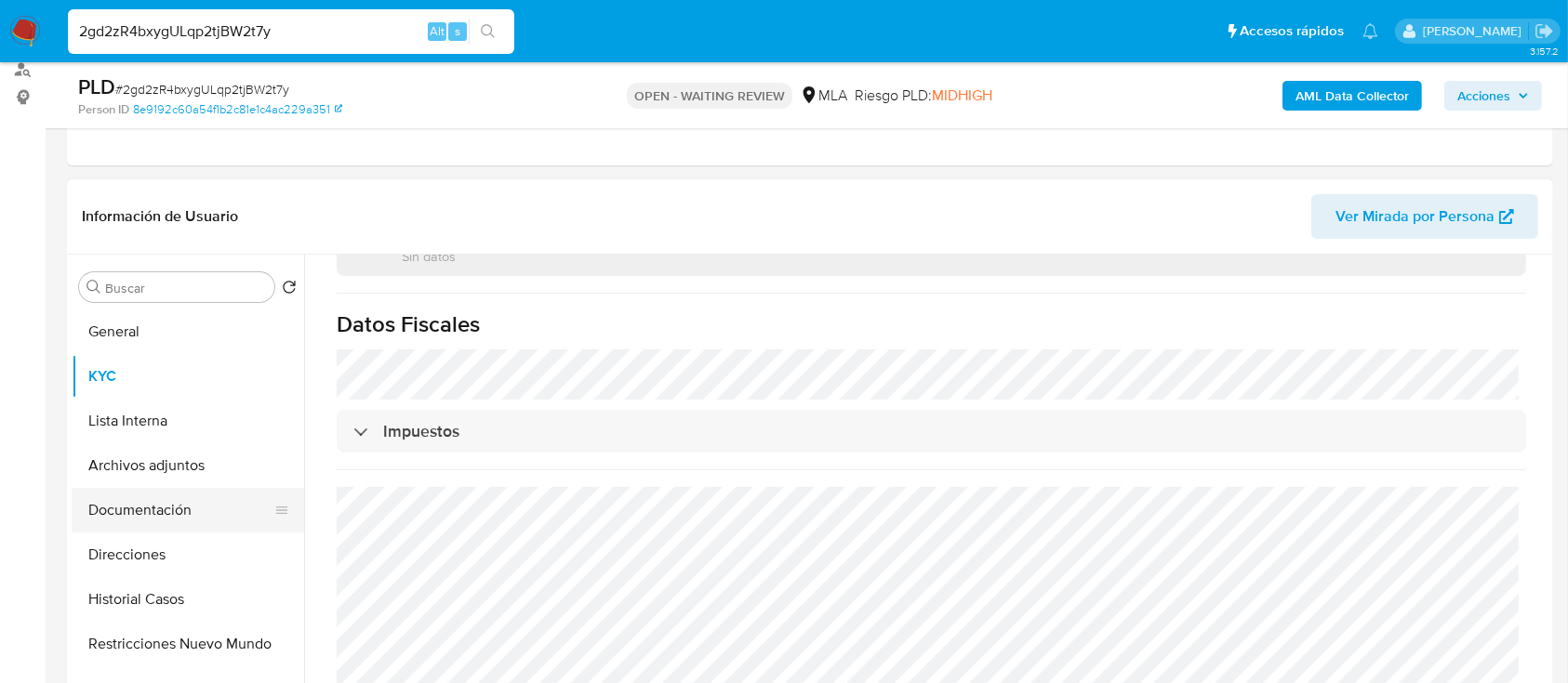
click at [171, 509] on button "Documentación" at bounding box center [180, 509] width 218 height 44
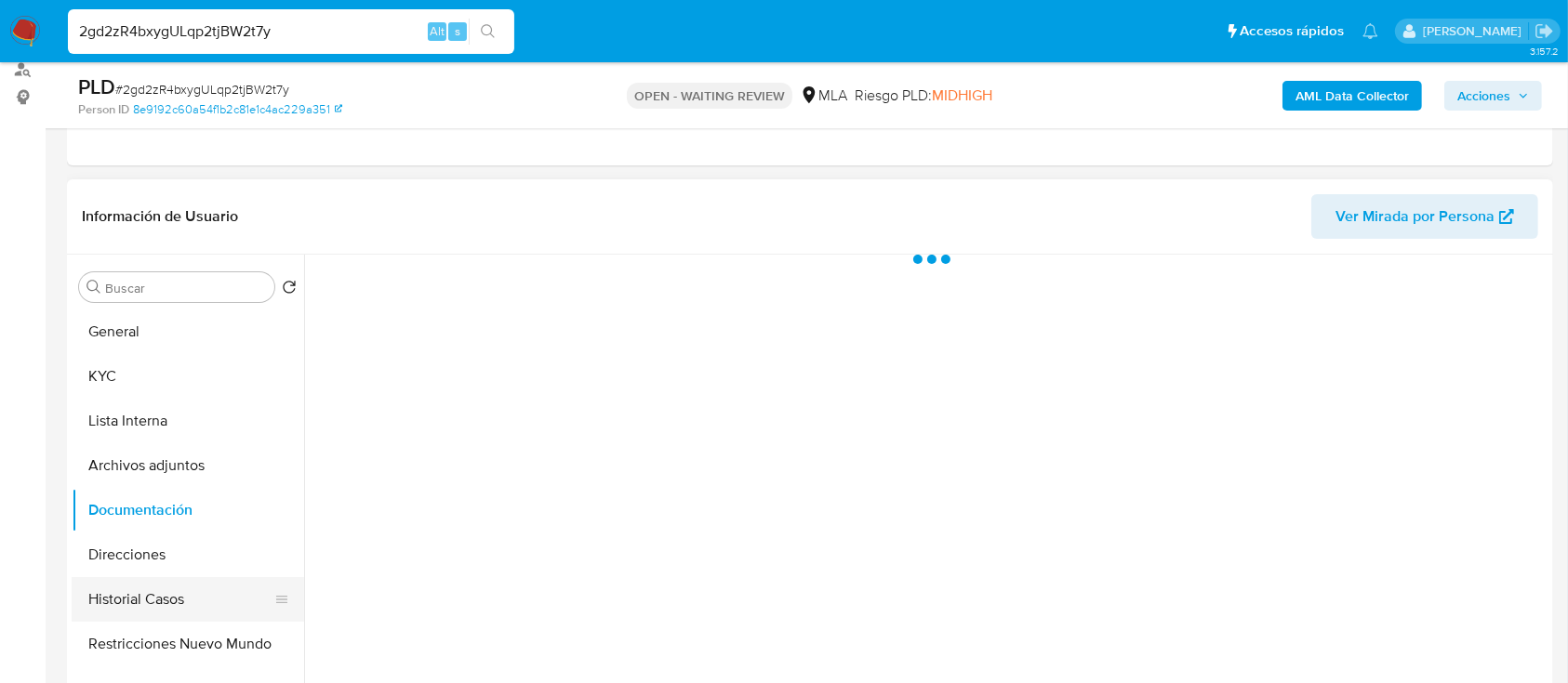
scroll to position [0, 0]
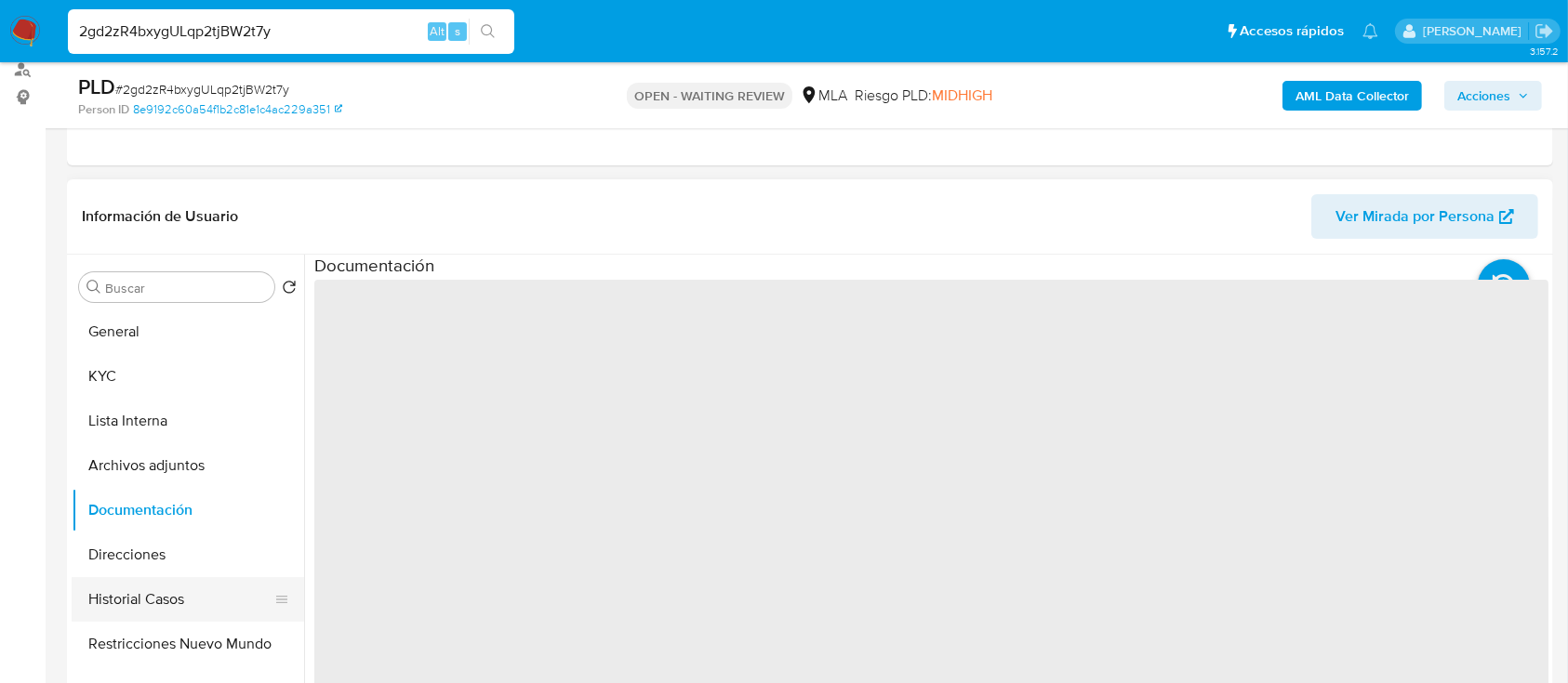
click at [158, 579] on button "Historial Casos" at bounding box center [180, 599] width 218 height 44
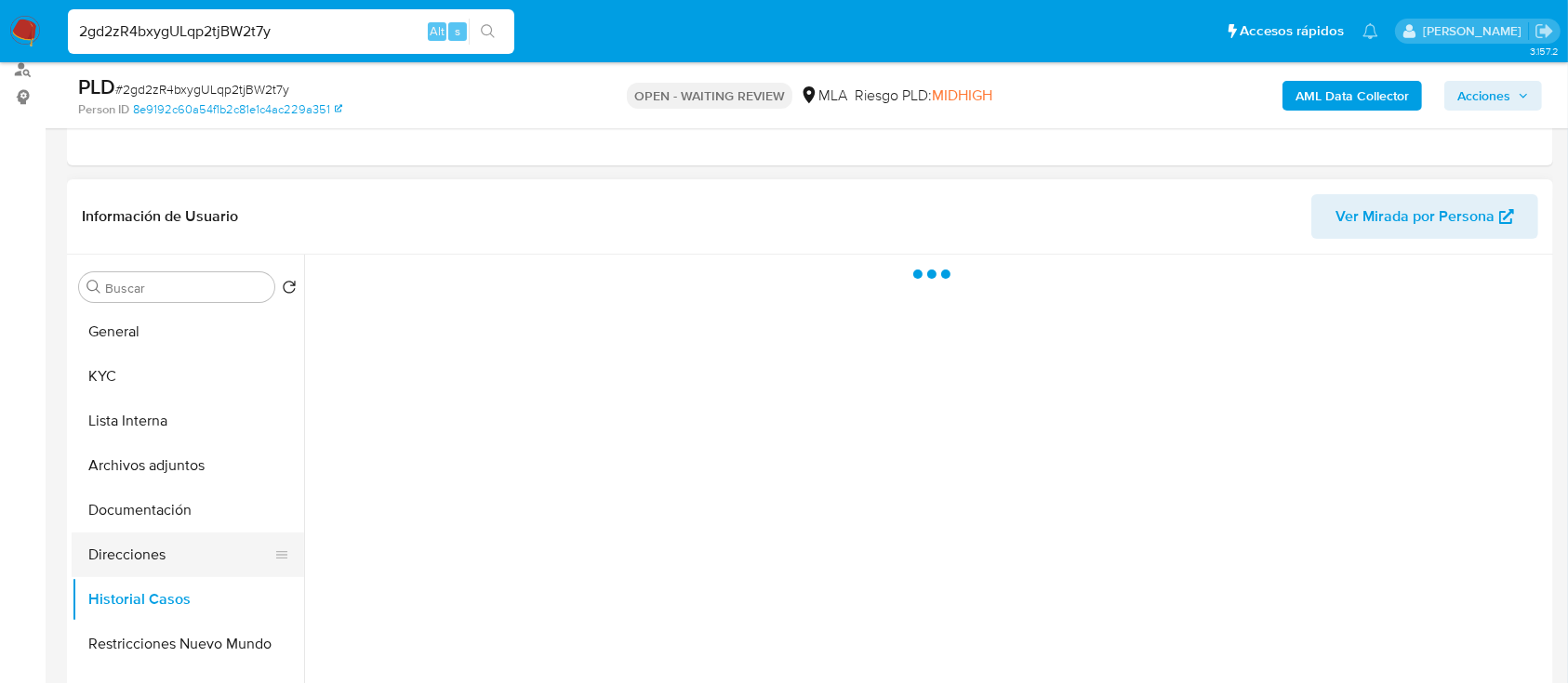
click at [173, 559] on button "Direcciones" at bounding box center [180, 555] width 218 height 44
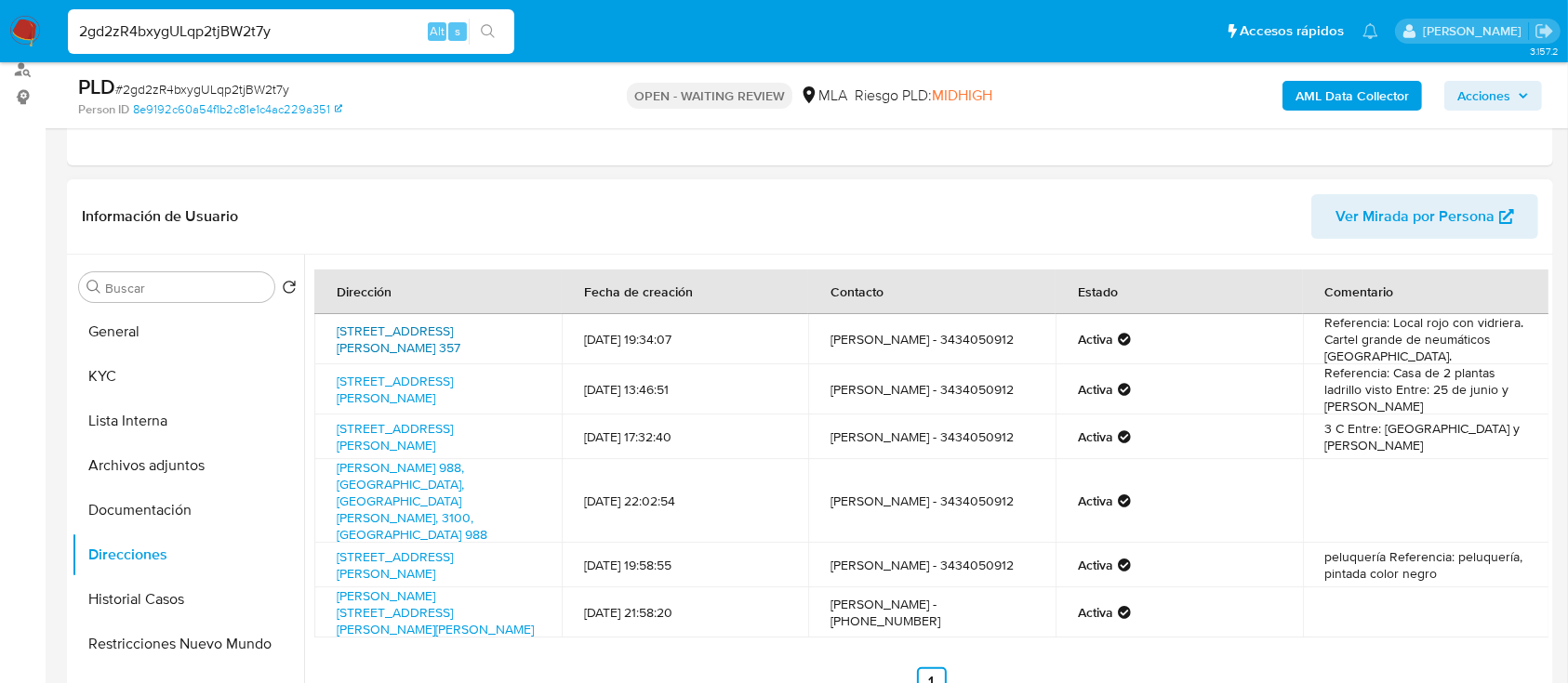
click at [460, 344] on link "Avenida Almafuerte 357, Paraná, Entre Ríos, 3104, Argentina 357" at bounding box center [398, 339] width 124 height 35
click at [453, 548] on link "Calle Monte Caseros 293, Paraná, Entre Ríos, 3100, Argentina 293" at bounding box center [394, 565] width 116 height 35
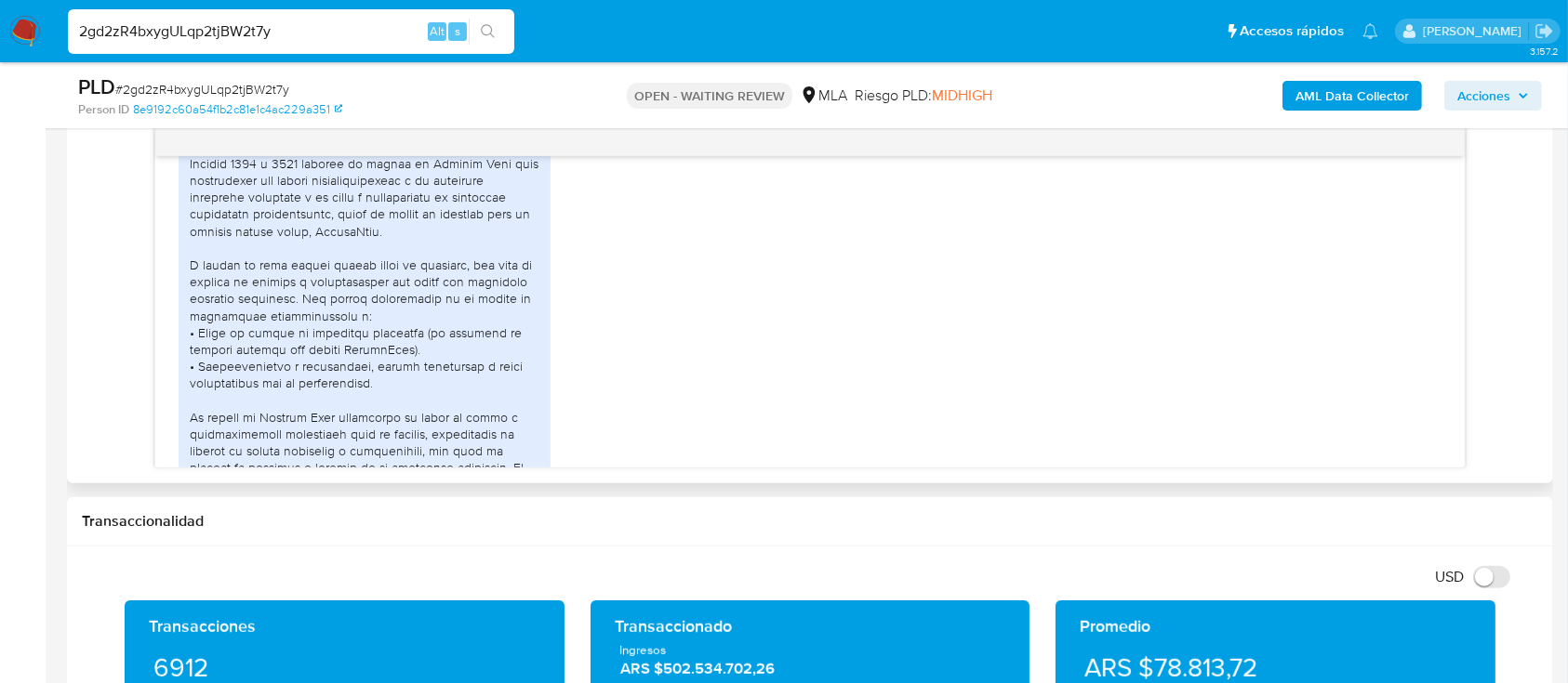
scroll to position [1116, 0]
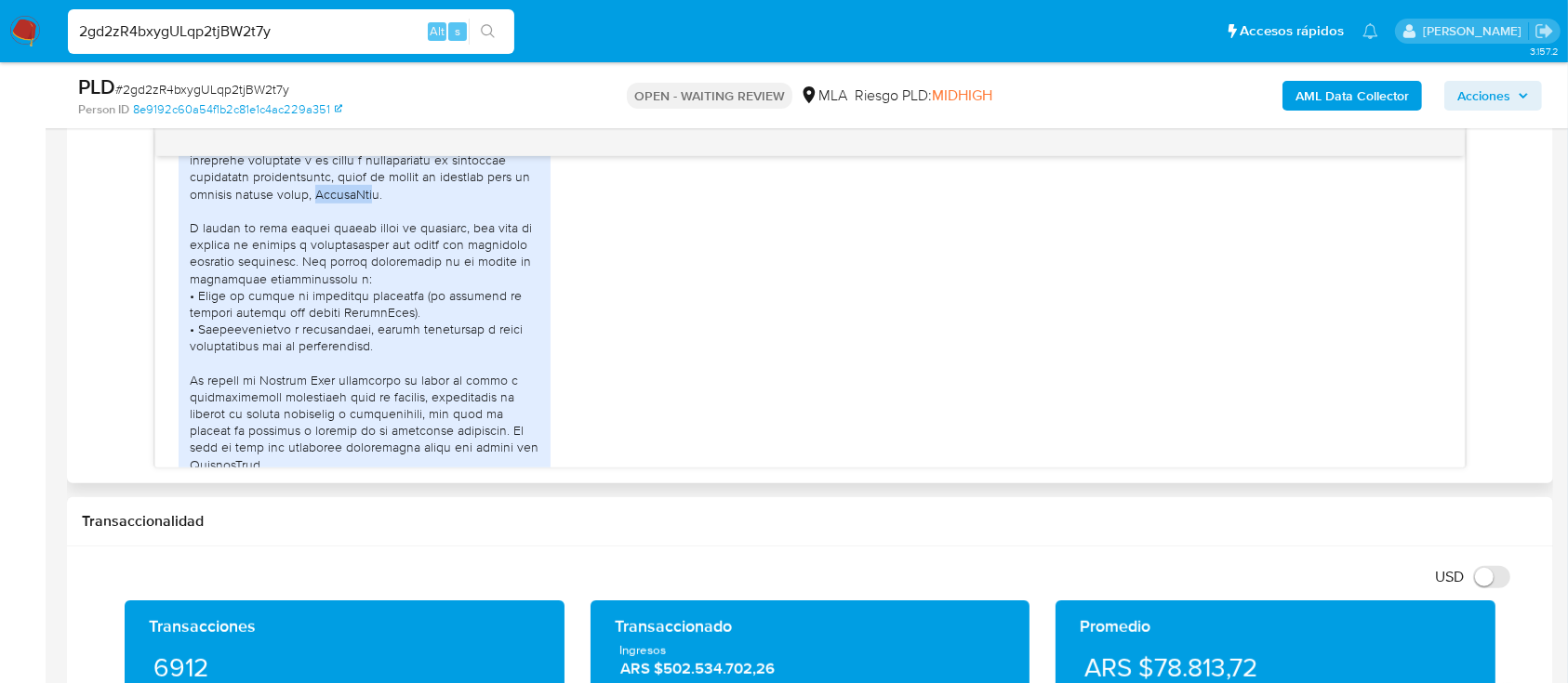
drag, startPoint x: 392, startPoint y: 229, endPoint x: 334, endPoint y: 231, distance: 58.0
click at [334, 231] on div at bounding box center [364, 338] width 350 height 508
click at [333, 231] on div at bounding box center [364, 338] width 350 height 508
drag, startPoint x: 336, startPoint y: 227, endPoint x: 398, endPoint y: 226, distance: 62.0
click at [398, 226] on div at bounding box center [364, 338] width 350 height 508
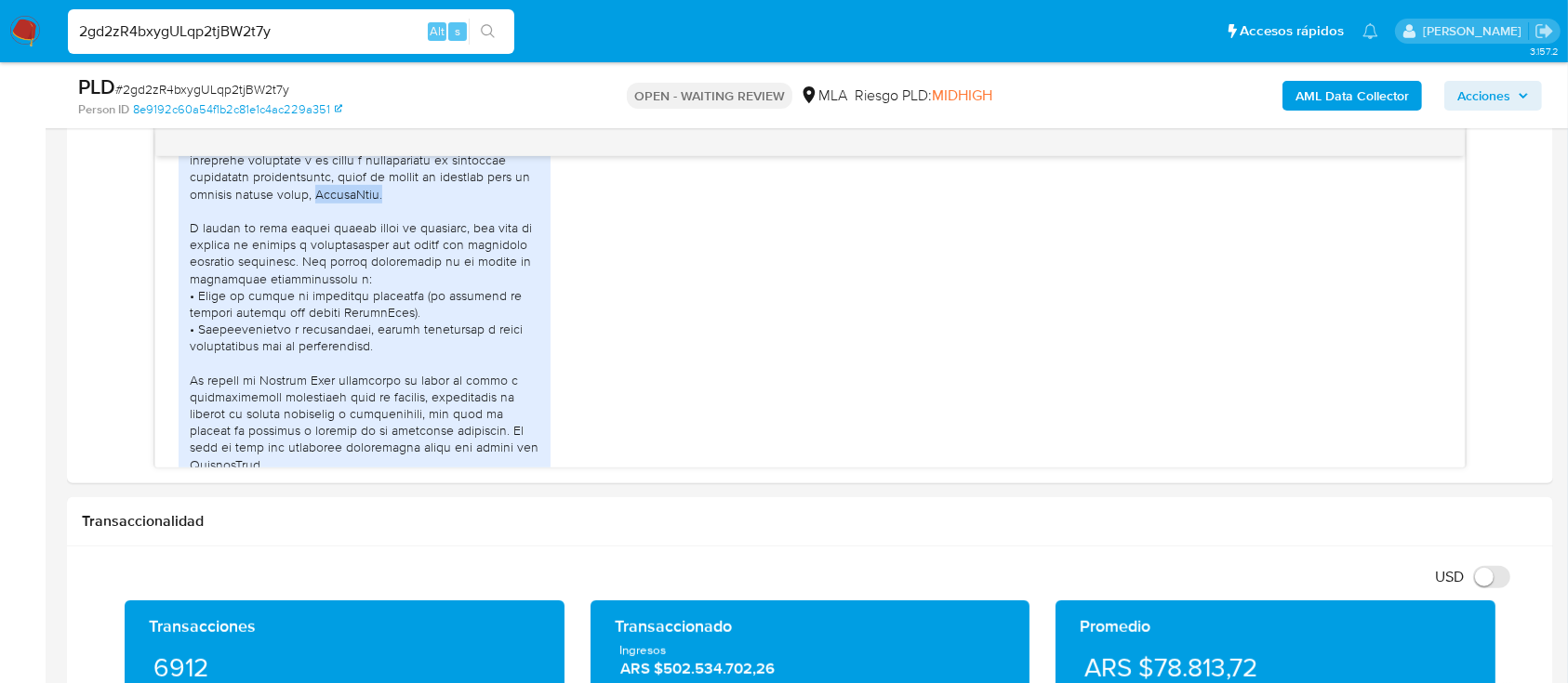
copy div "LuminoLiss."
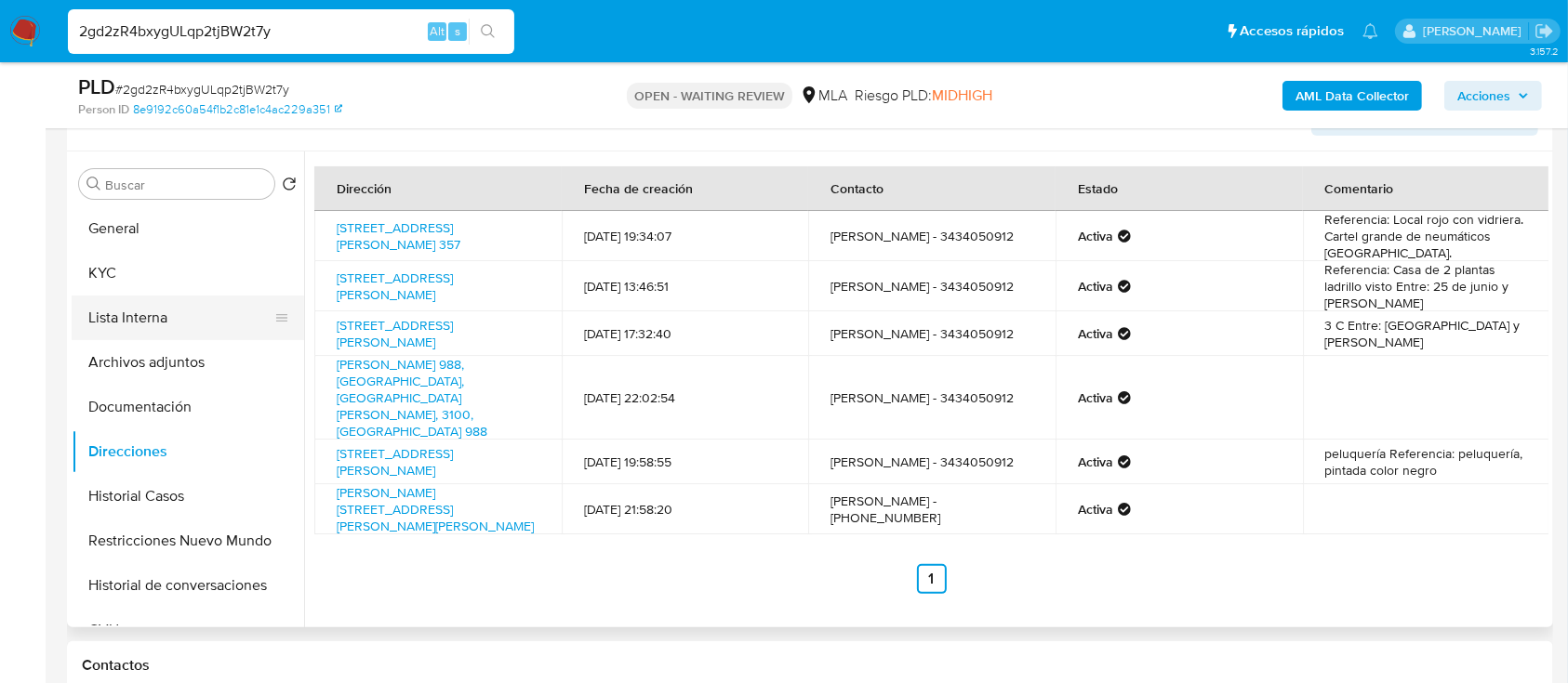
scroll to position [227, 0]
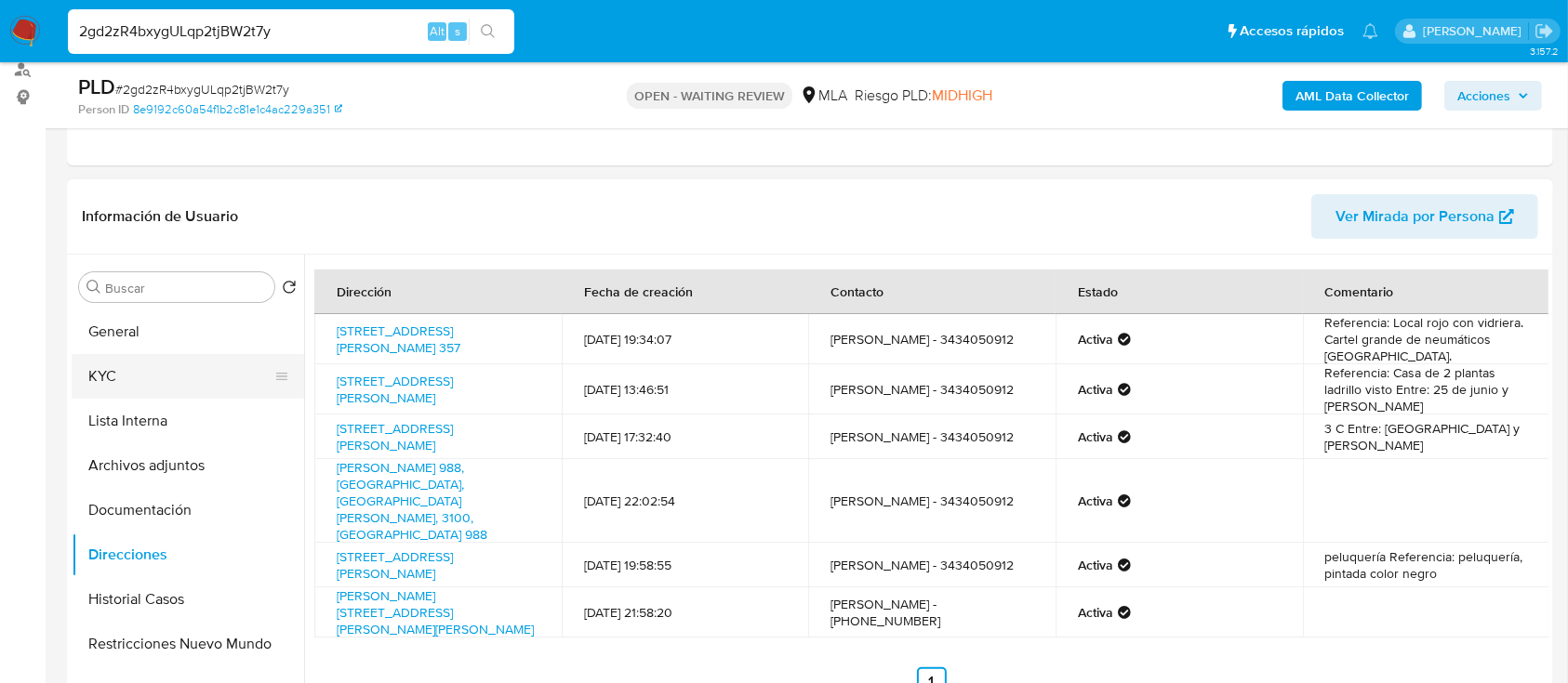
click at [205, 383] on button "KYC" at bounding box center [180, 376] width 218 height 44
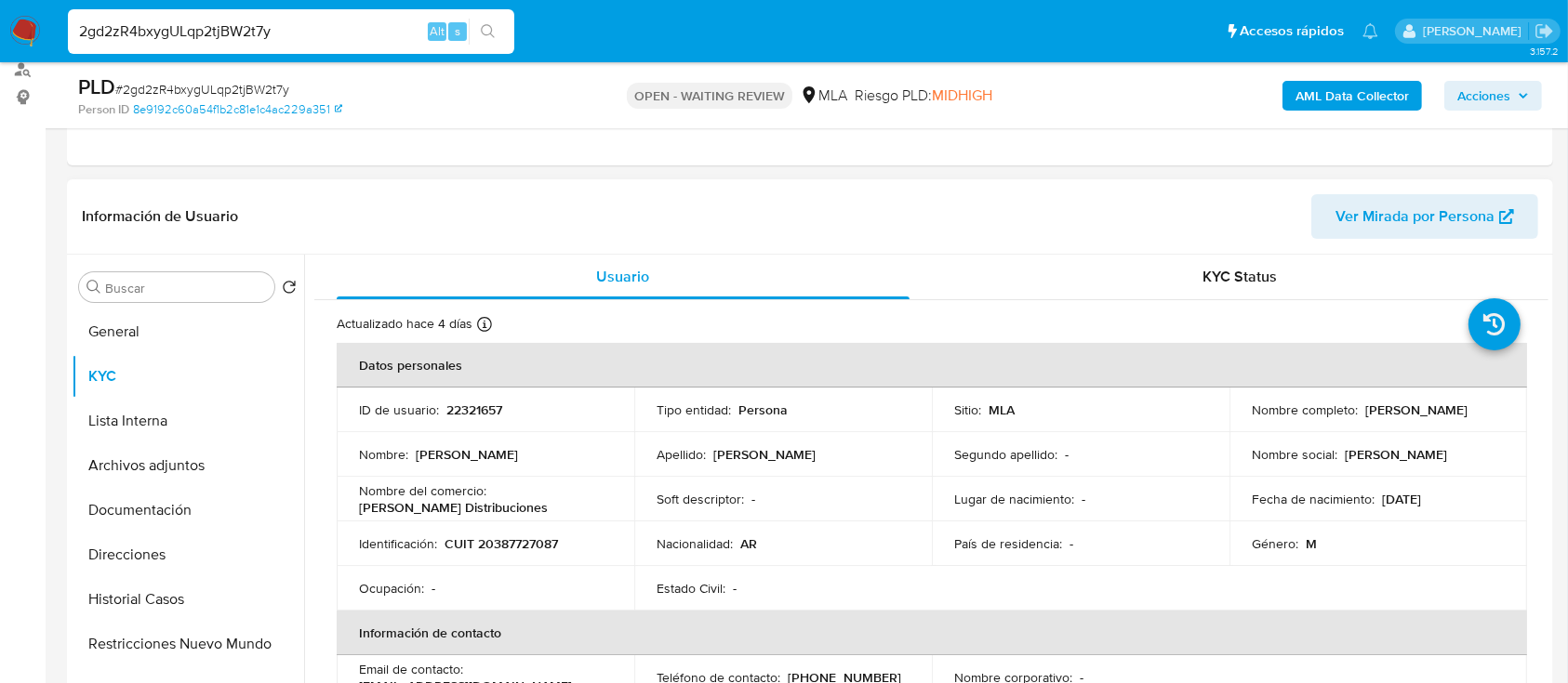
click at [499, 539] on p "CUIT 20387727087" at bounding box center [501, 544] width 113 height 17
copy p "20387727087"
click at [210, 92] on span "# 2gd2zR4bxygULqp2tjBW2t7y" at bounding box center [202, 90] width 174 height 19
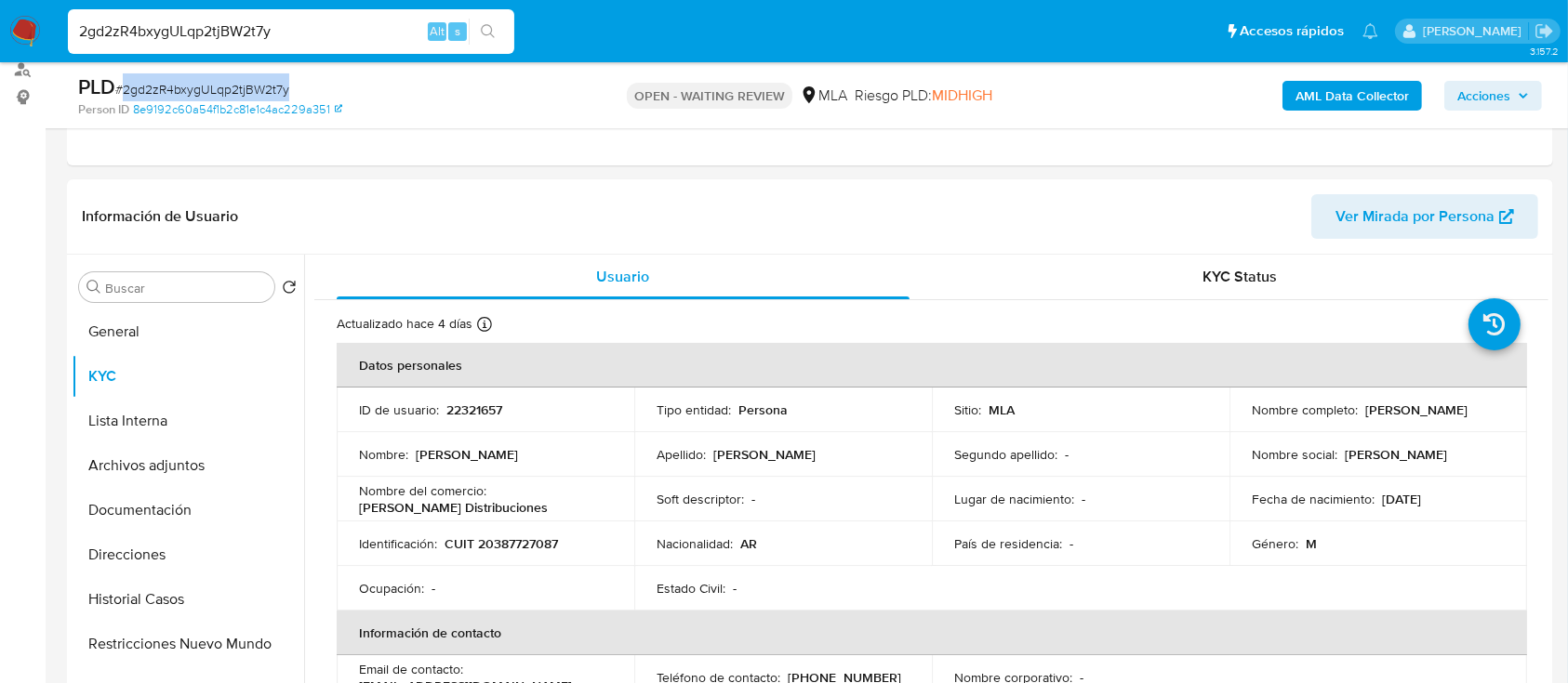
copy span "2gd2zR4bxygULqp2tjBW2t7y"
click at [34, 33] on img at bounding box center [25, 32] width 32 height 32
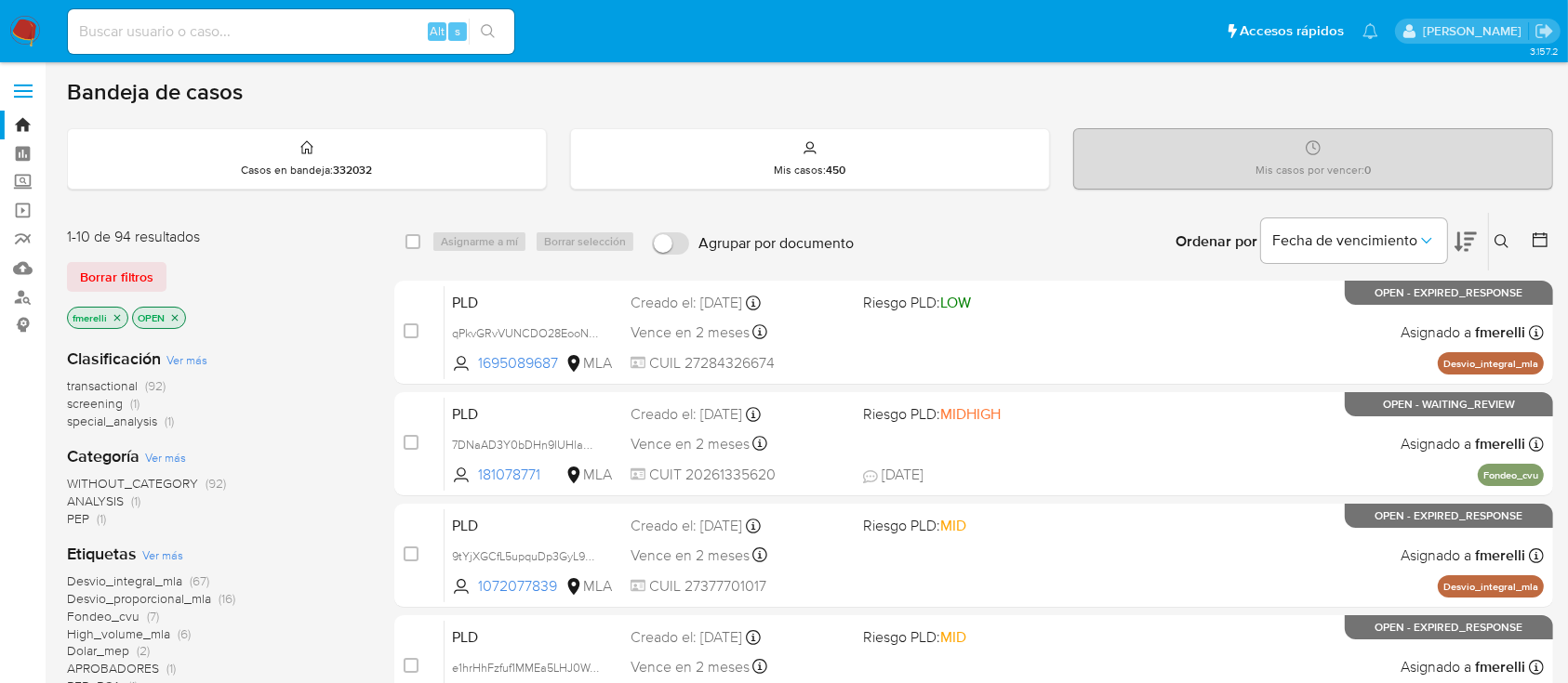
click at [1508, 248] on button at bounding box center [1504, 242] width 31 height 23
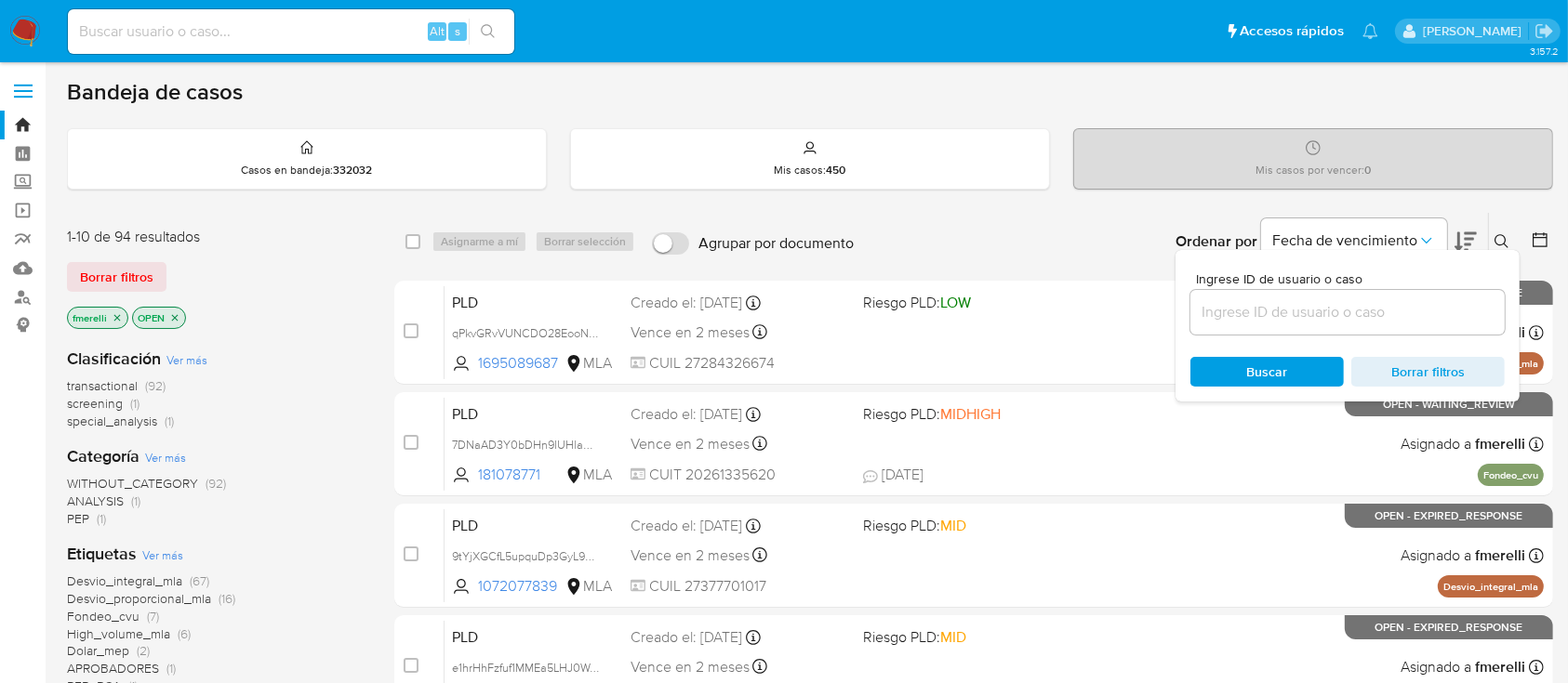
click at [1395, 313] on input at bounding box center [1347, 312] width 314 height 25
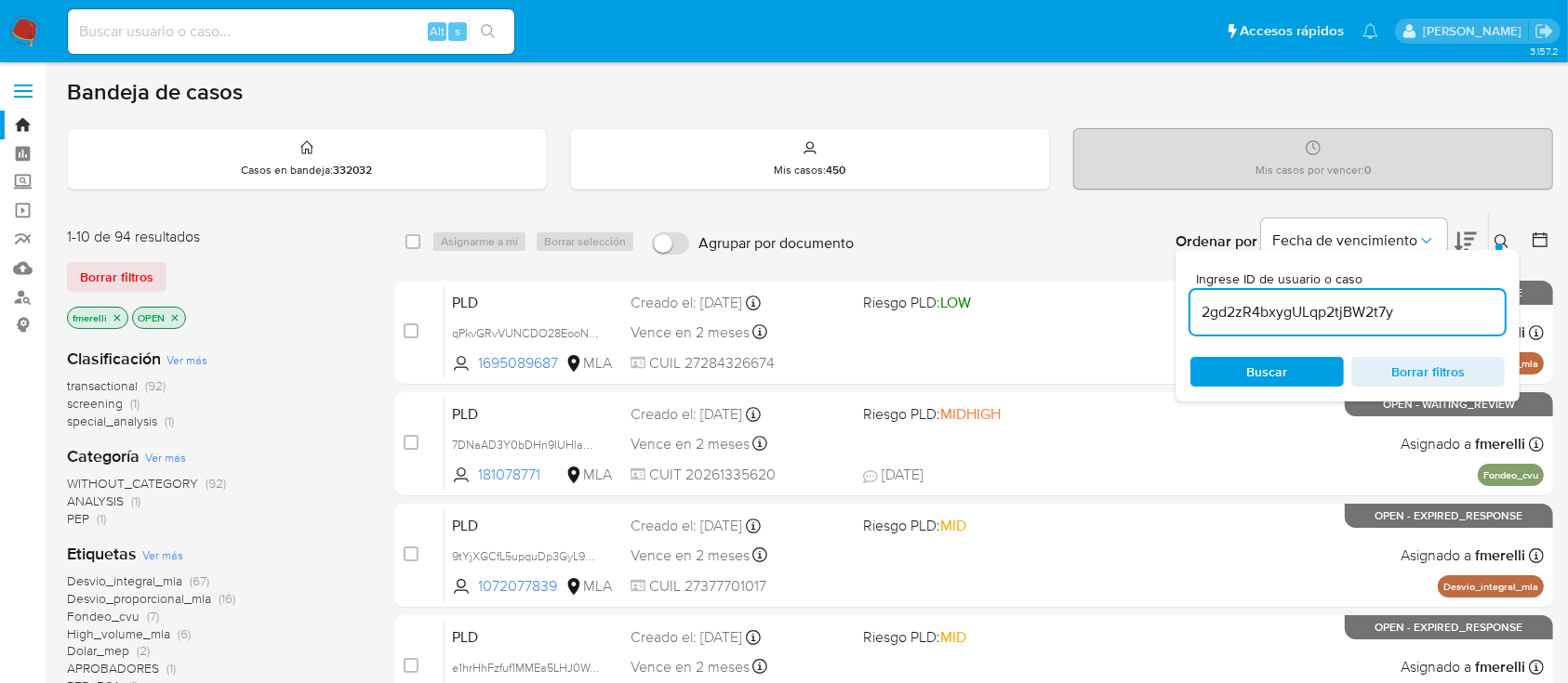
type input "2gd2zR4bxygULqp2tjBW2t7y"
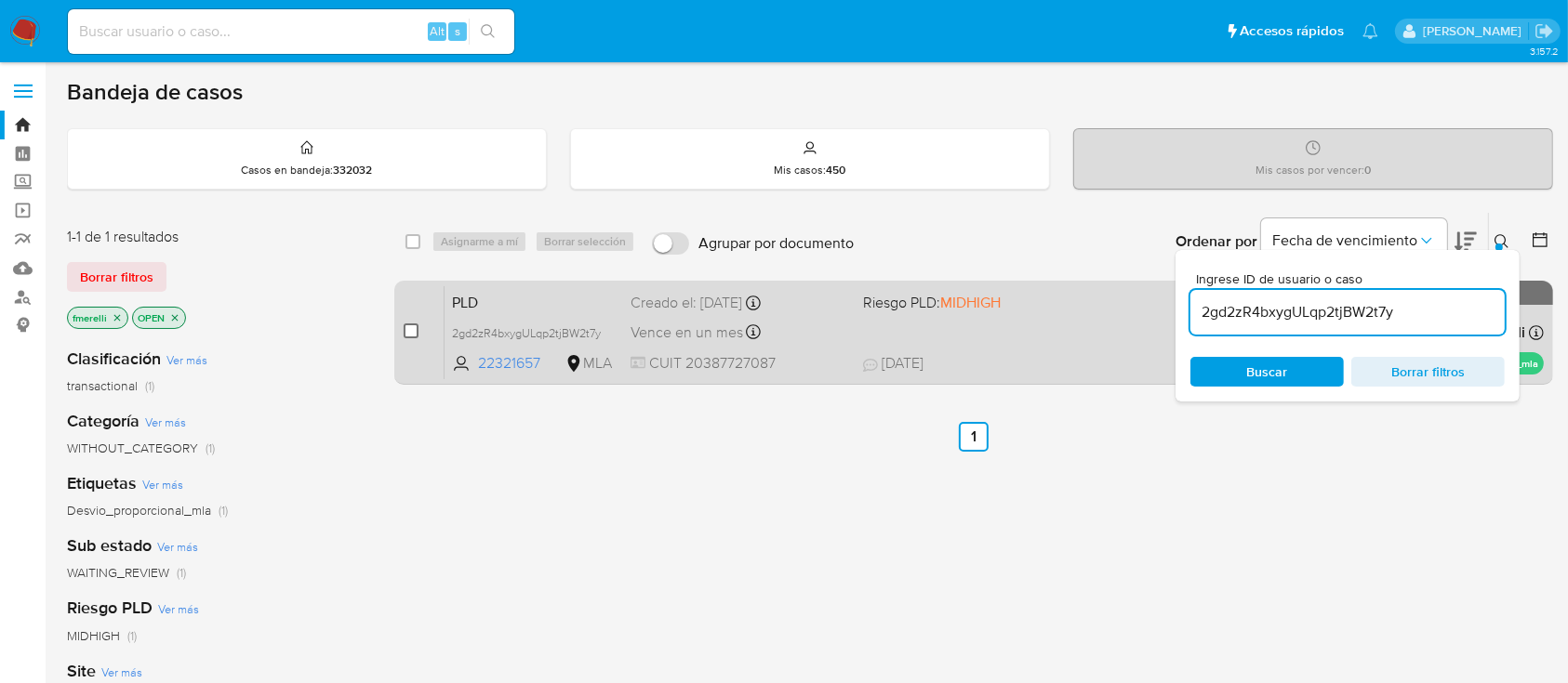
drag, startPoint x: 379, startPoint y: 331, endPoint x: 417, endPoint y: 325, distance: 38.5
click at [419, 325] on div "case-item-checkbox No es posible asignar el caso" at bounding box center [424, 333] width 41 height 94
click at [410, 327] on input "checkbox" at bounding box center [411, 331] width 15 height 15
checkbox input "true"
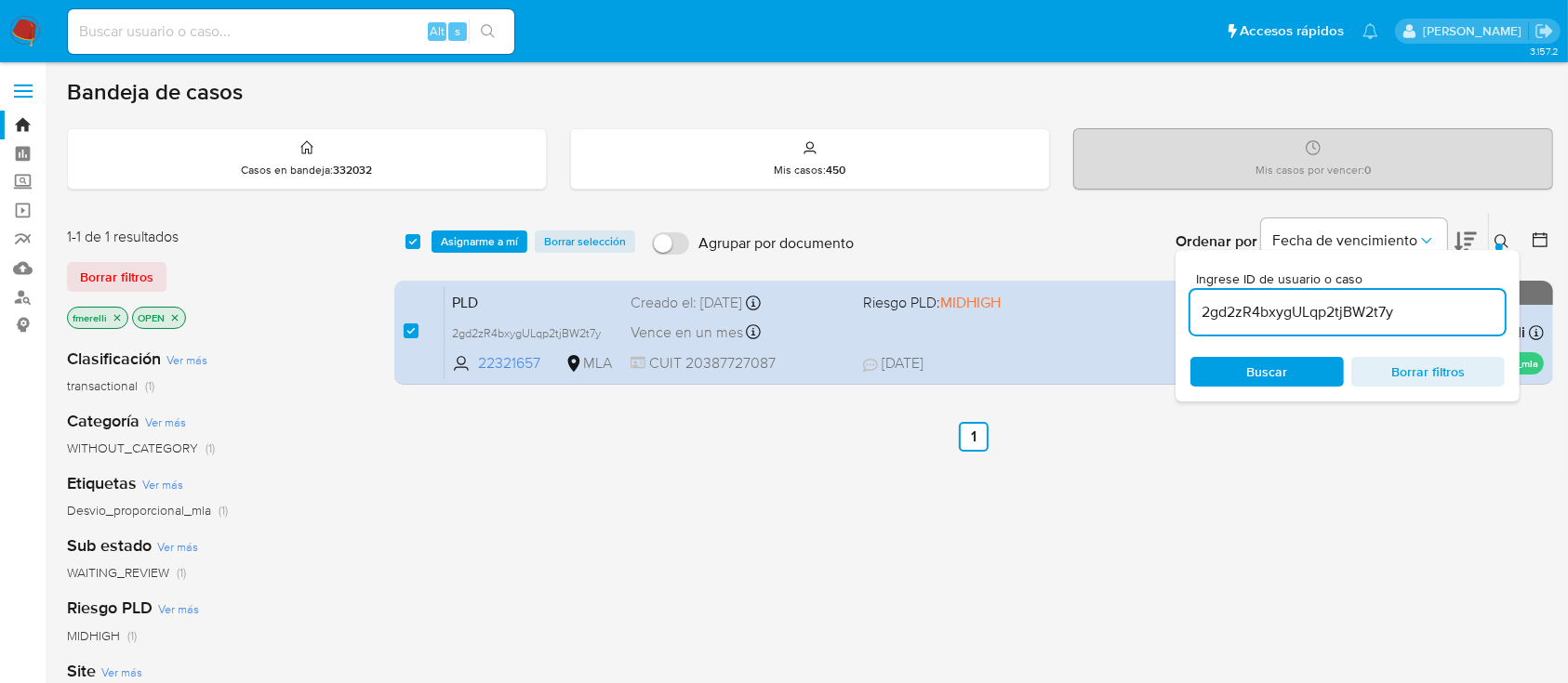
click at [509, 253] on div "select-all-cases-checkbox Asignarme a mí Borrar selección Agrupar por documento…" at bounding box center [974, 242] width 1159 height 58
click at [502, 244] on span "Asignarme a mí" at bounding box center [479, 242] width 77 height 19
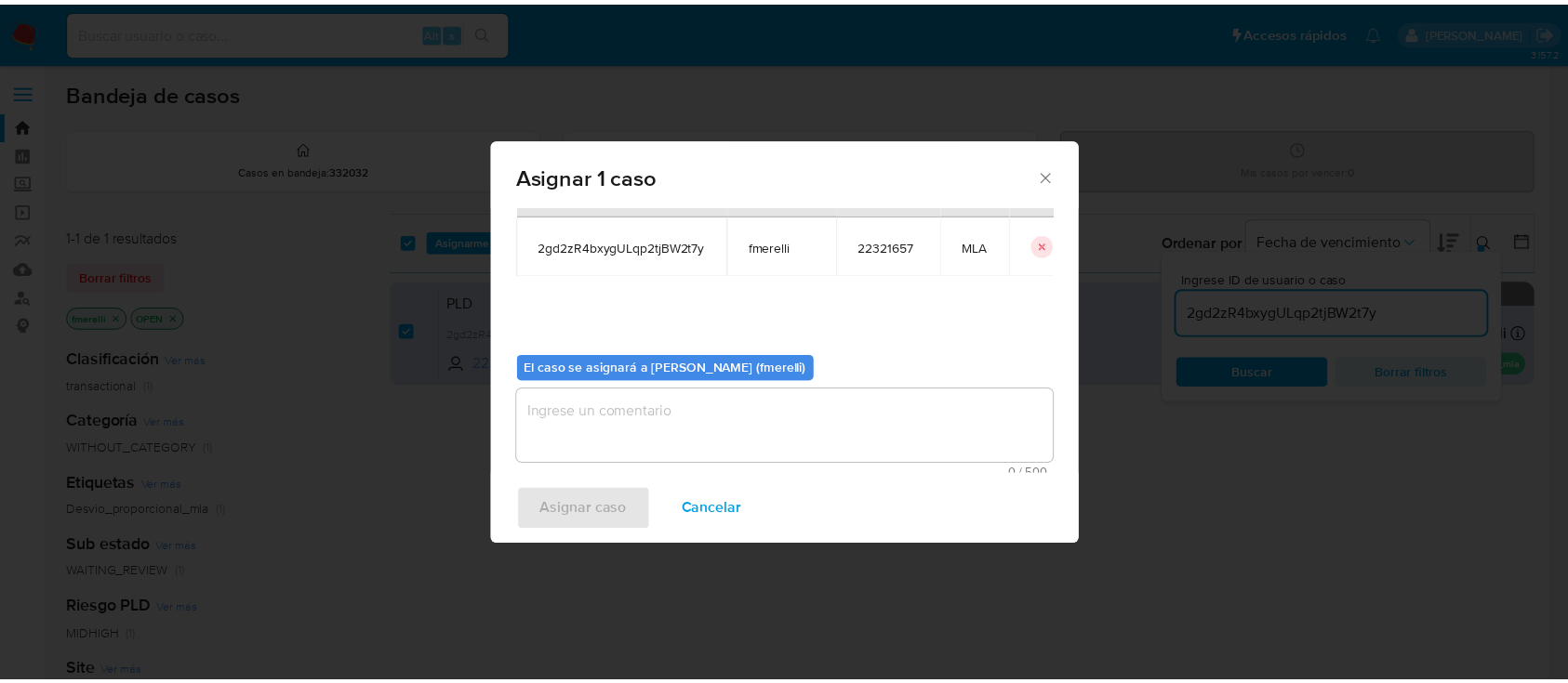
scroll to position [95, 0]
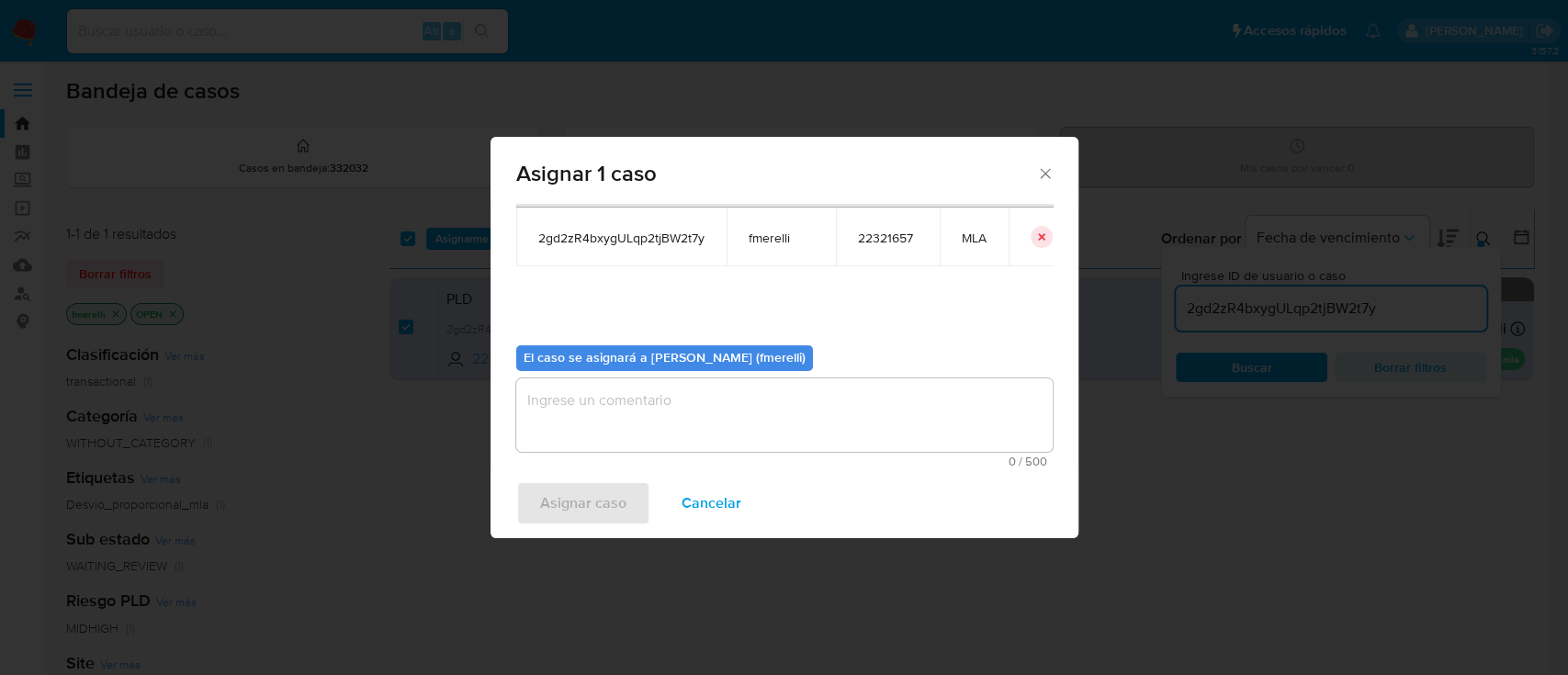
click at [658, 415] on textarea "assign-modal" at bounding box center [785, 415] width 537 height 74
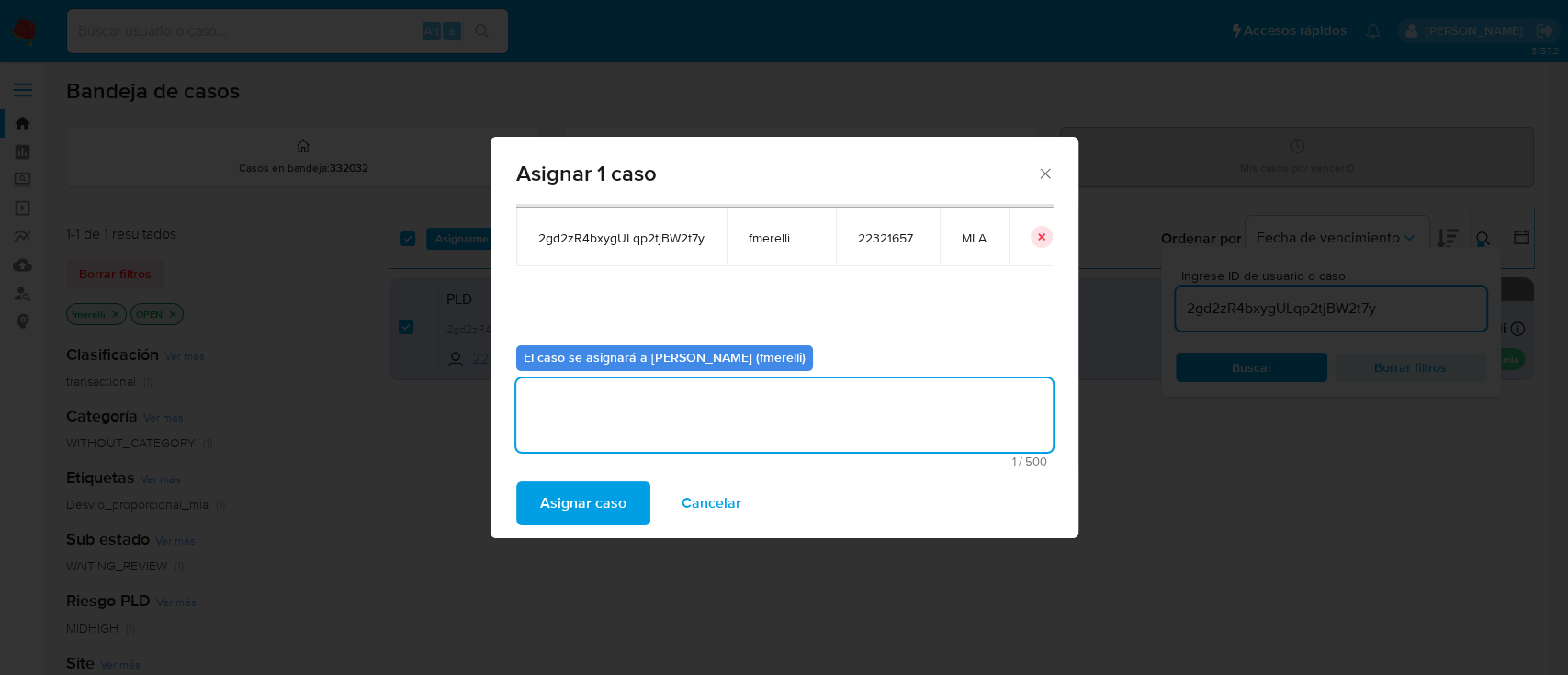
click at [592, 491] on span "Asignar caso" at bounding box center [584, 503] width 87 height 40
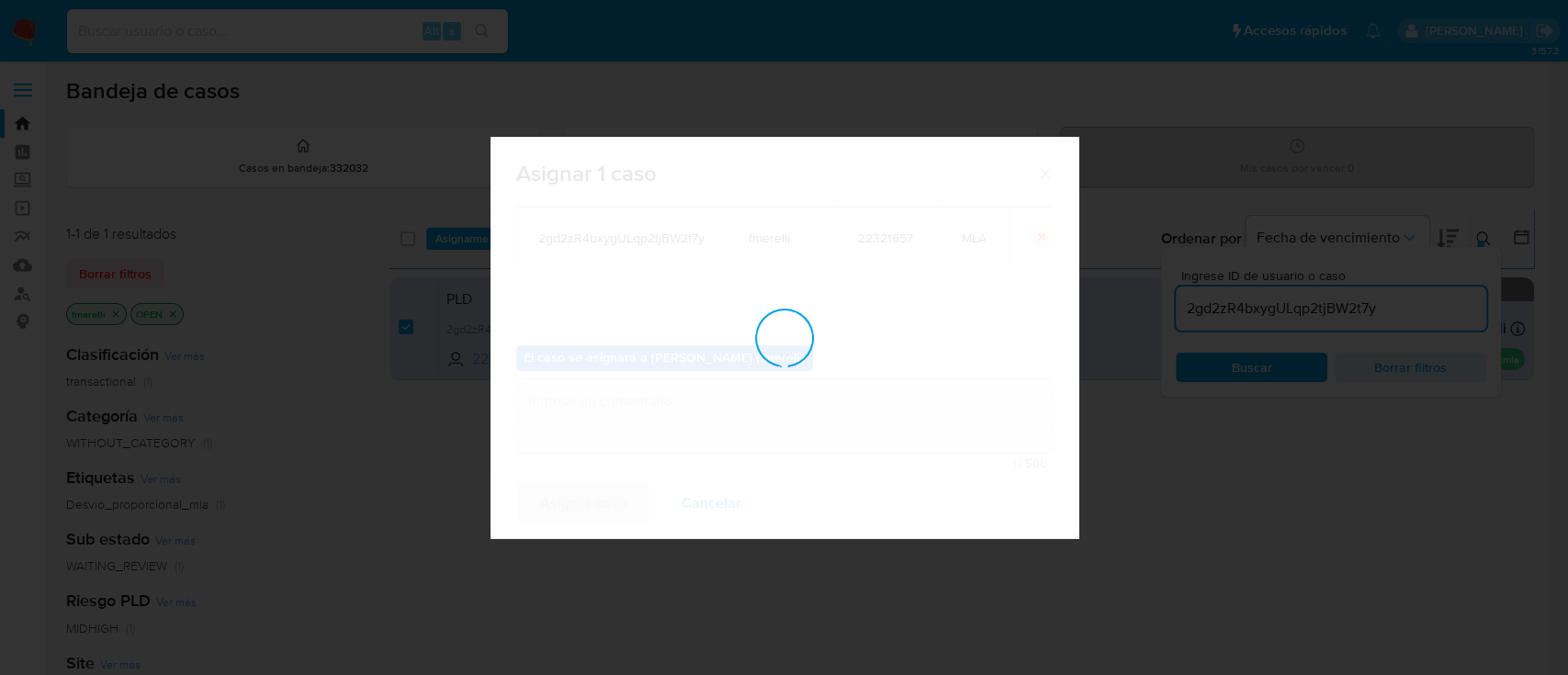
checkbox input "false"
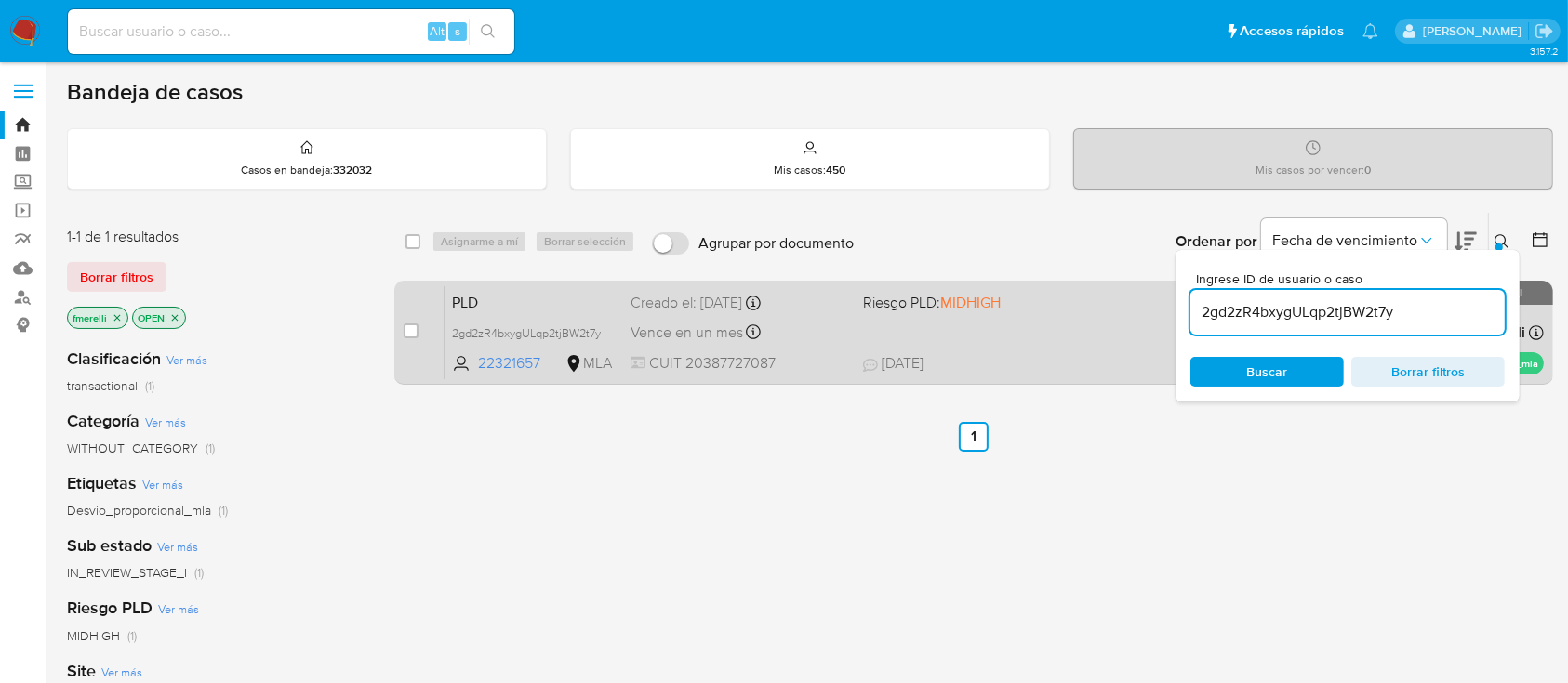
click at [789, 338] on div "Vence en un mes Vence el [DATE] 12:21:30" at bounding box center [739, 332] width 217 height 25
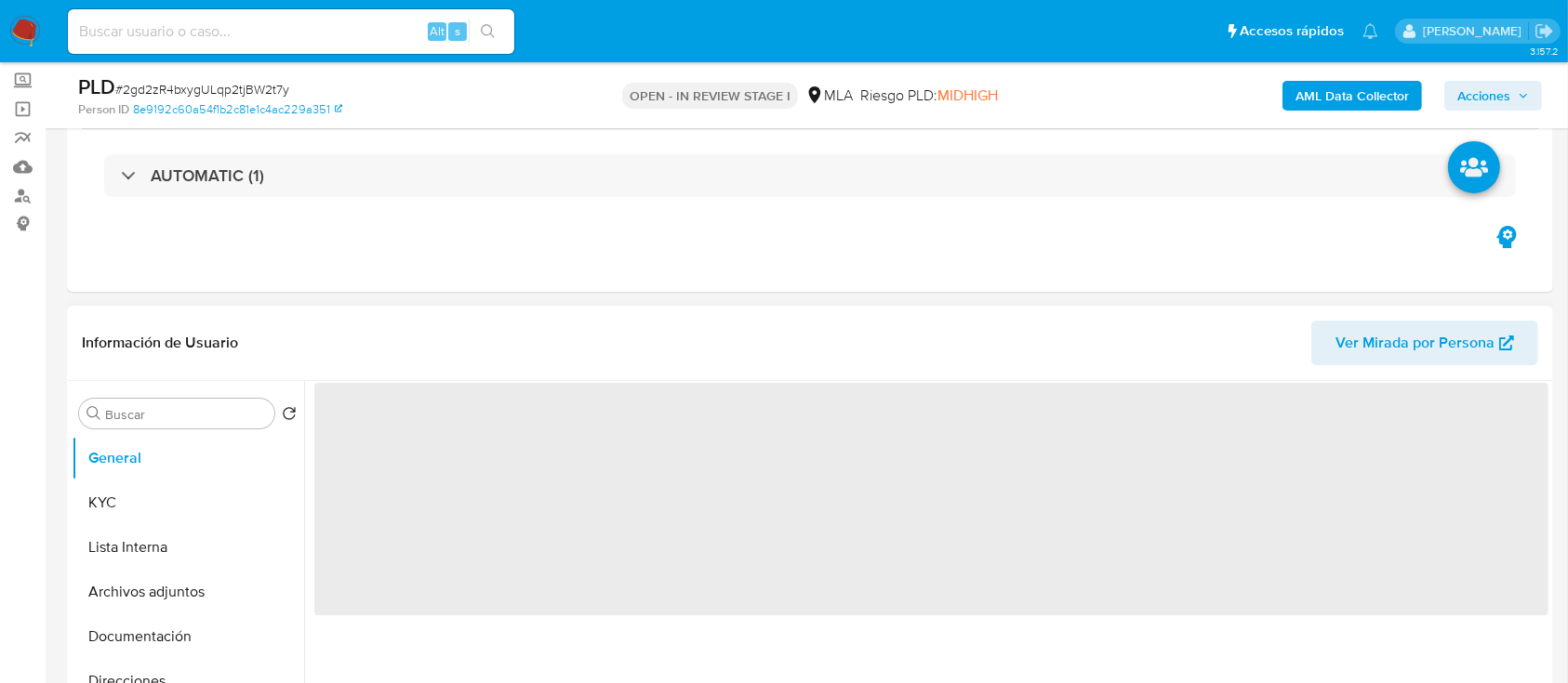
scroll to position [124, 0]
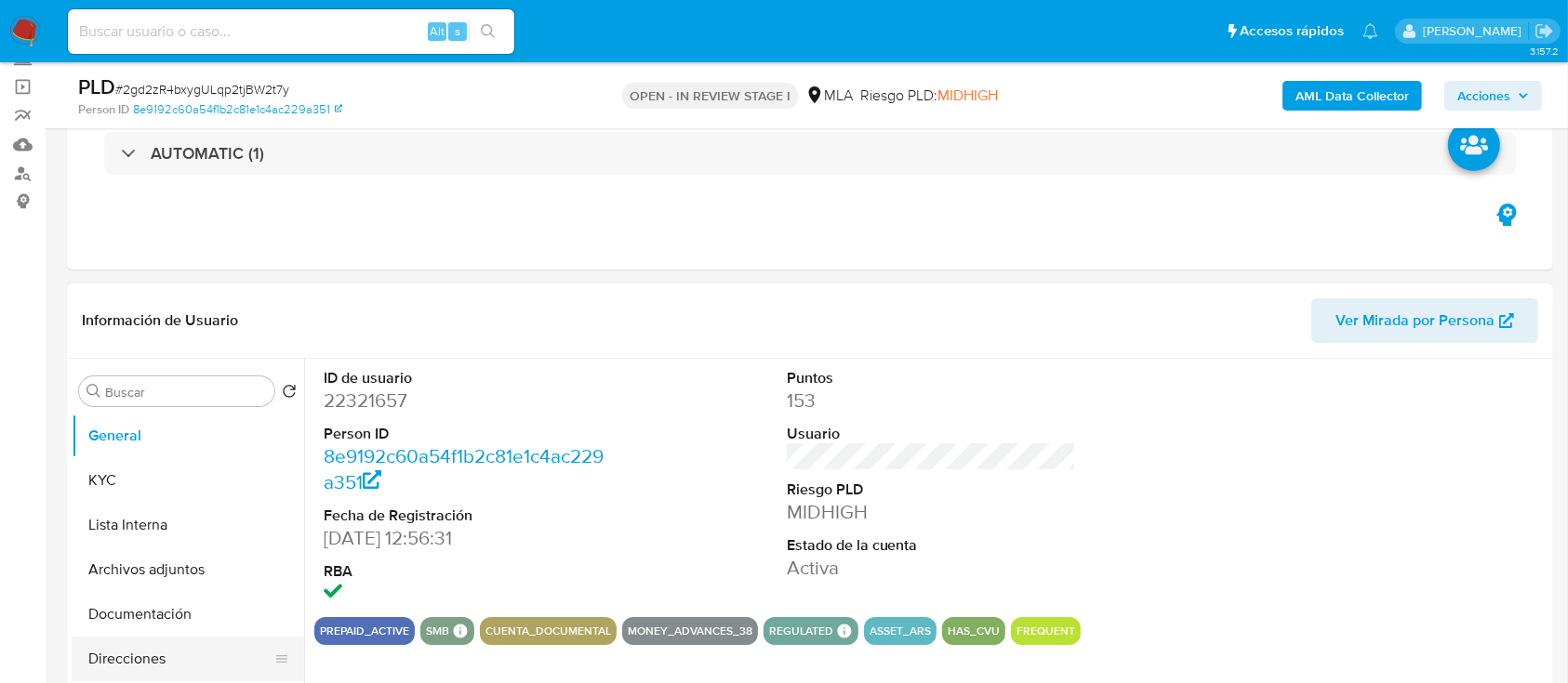
select select "10"
click at [151, 610] on button "Documentación" at bounding box center [180, 614] width 218 height 44
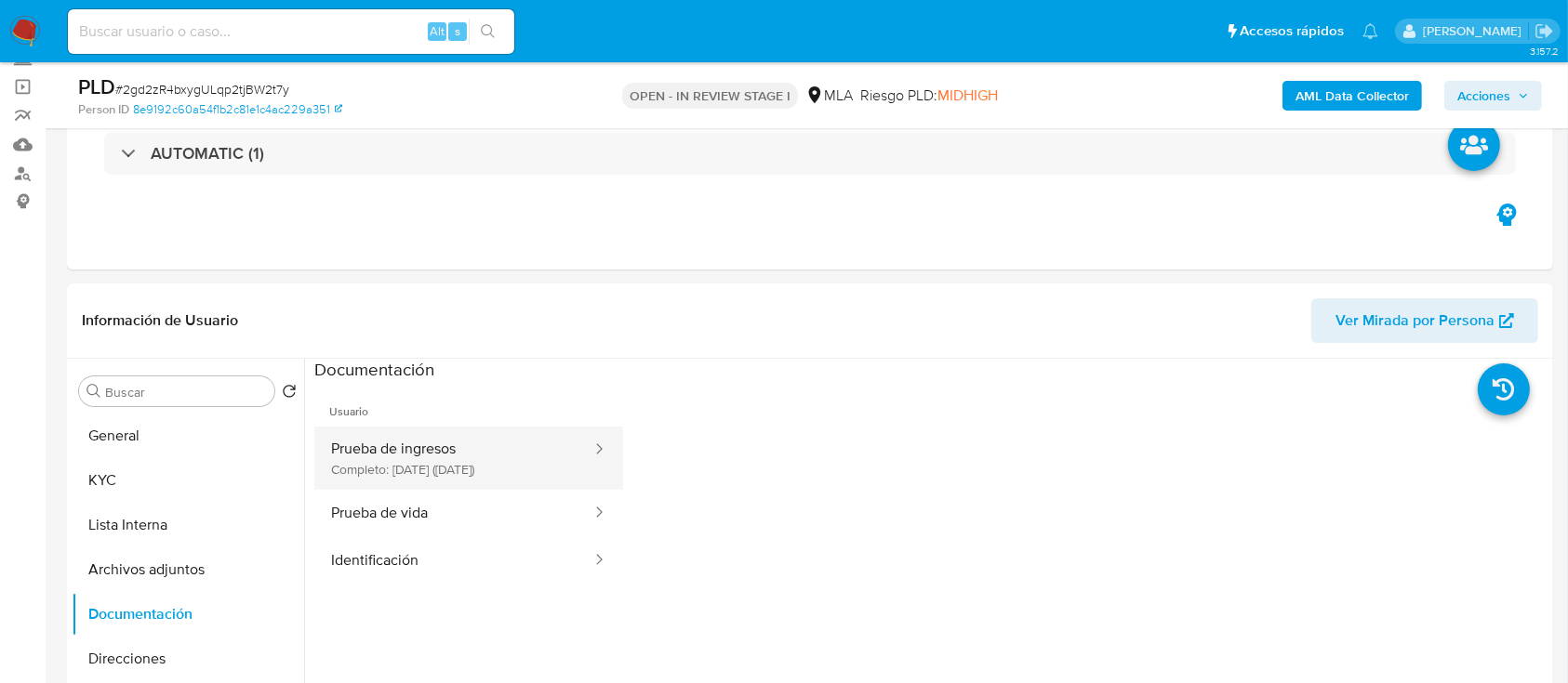
click at [506, 480] on button "Prueba de ingresos Completo: [DATE] ([DATE])" at bounding box center [454, 458] width 279 height 63
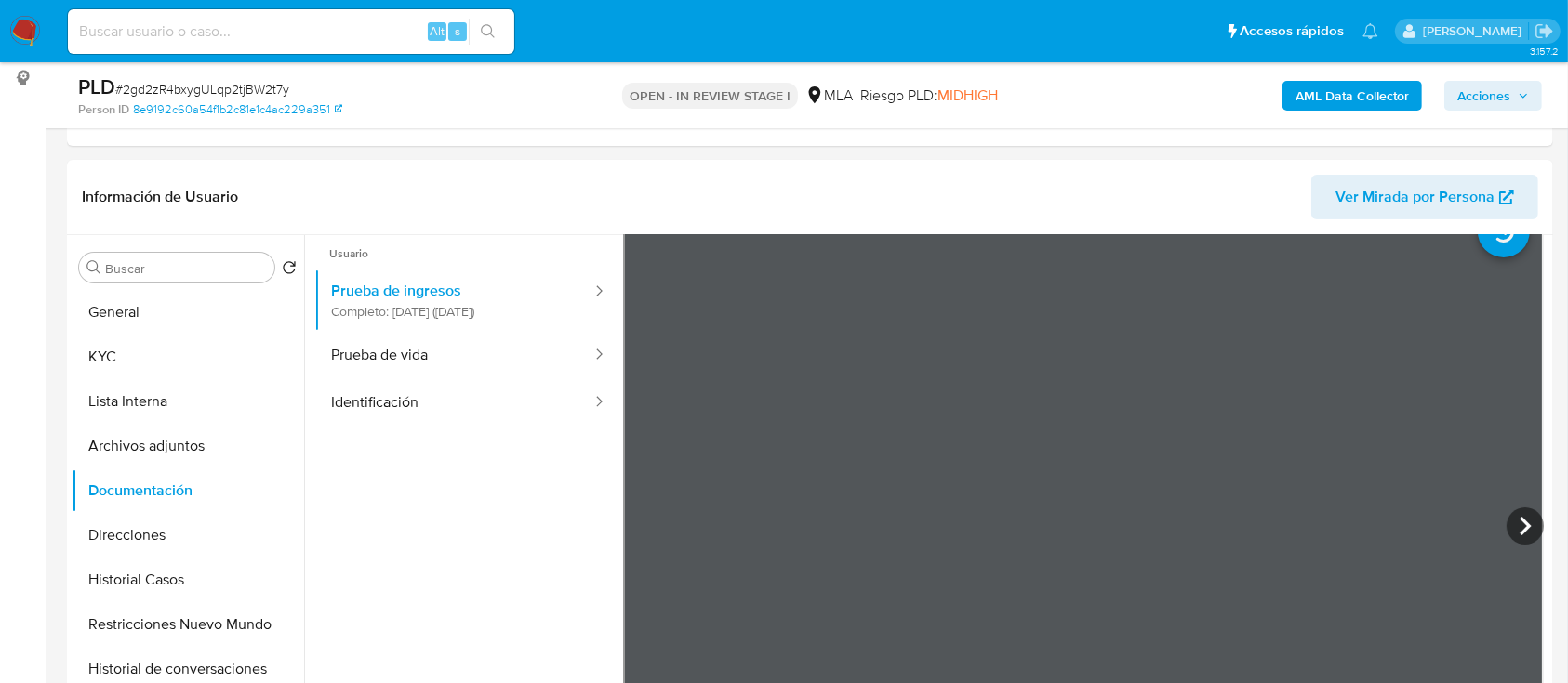
scroll to position [0, 0]
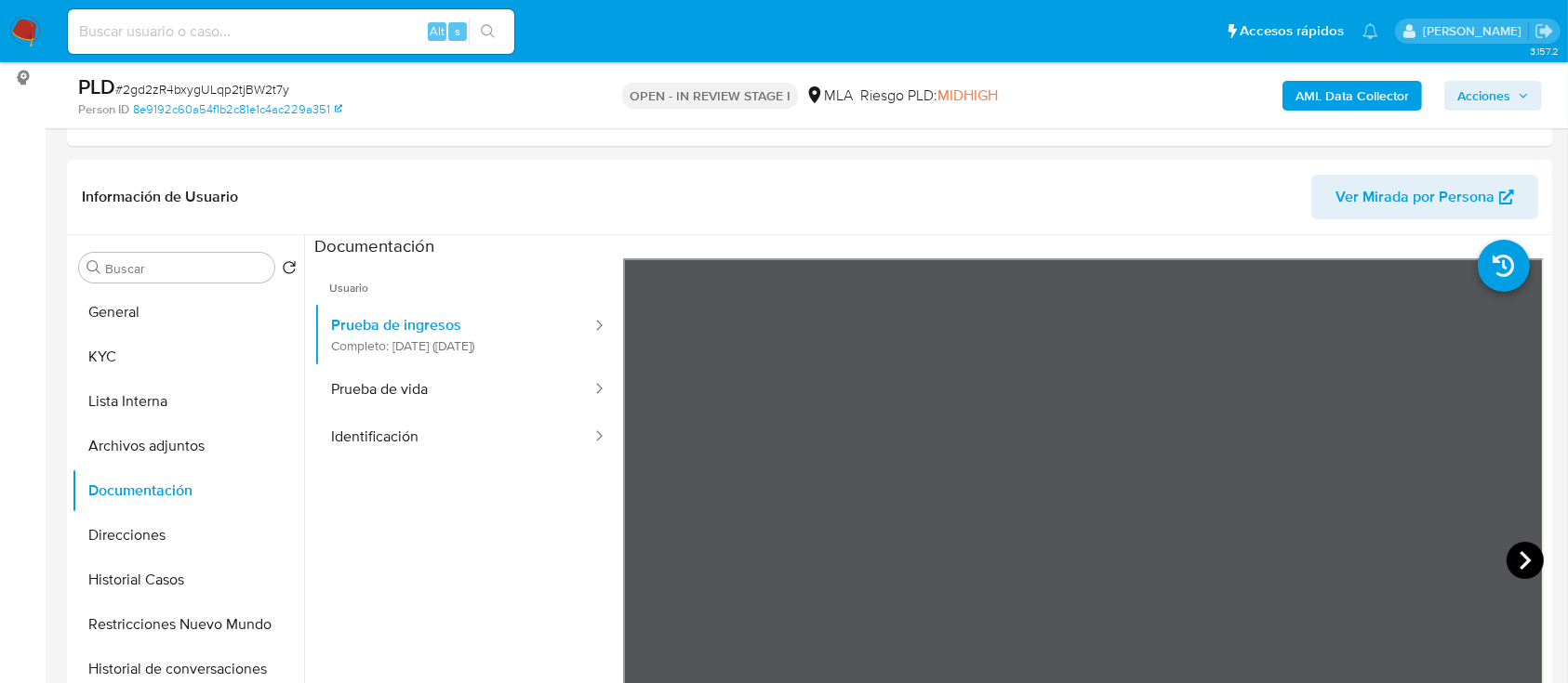
click at [1520, 554] on icon at bounding box center [1526, 560] width 11 height 19
click at [1526, 554] on icon at bounding box center [1525, 560] width 37 height 37
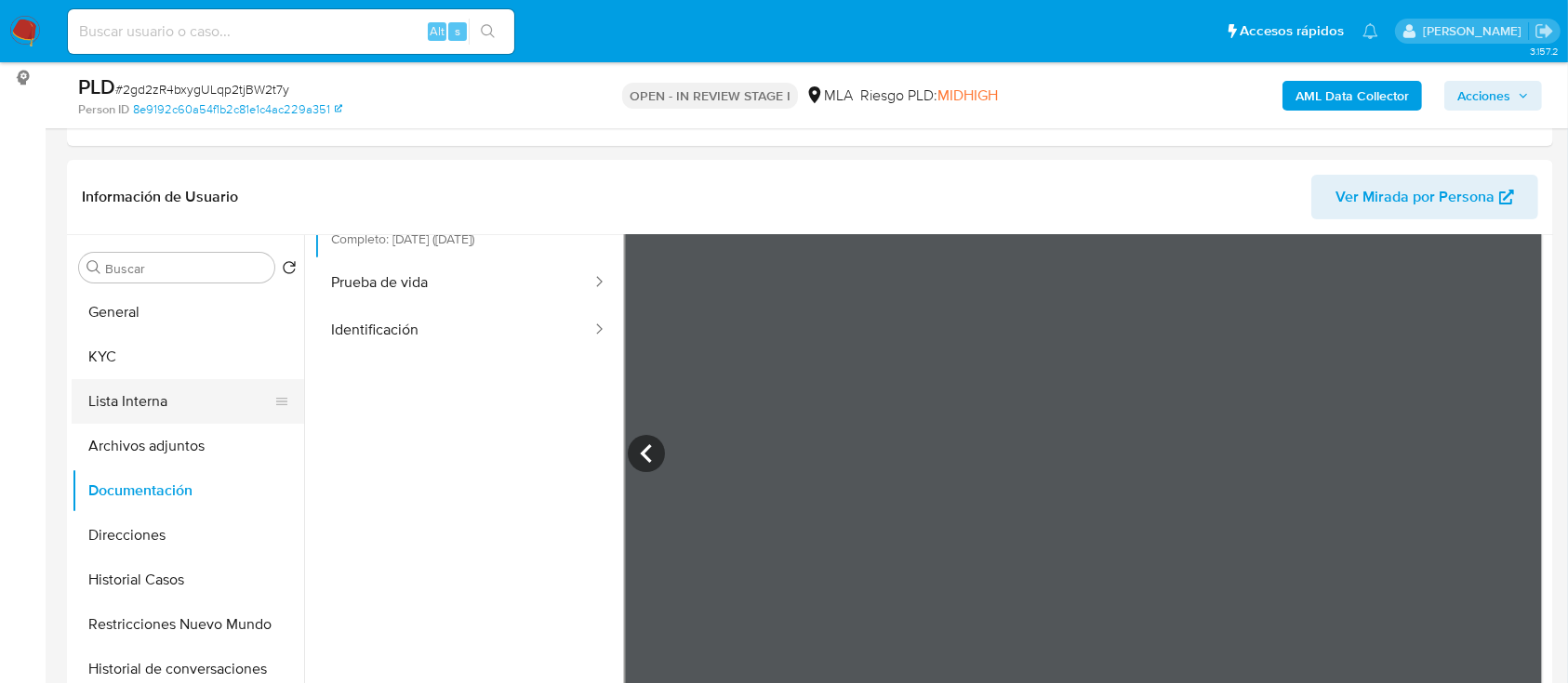
scroll to position [161, 0]
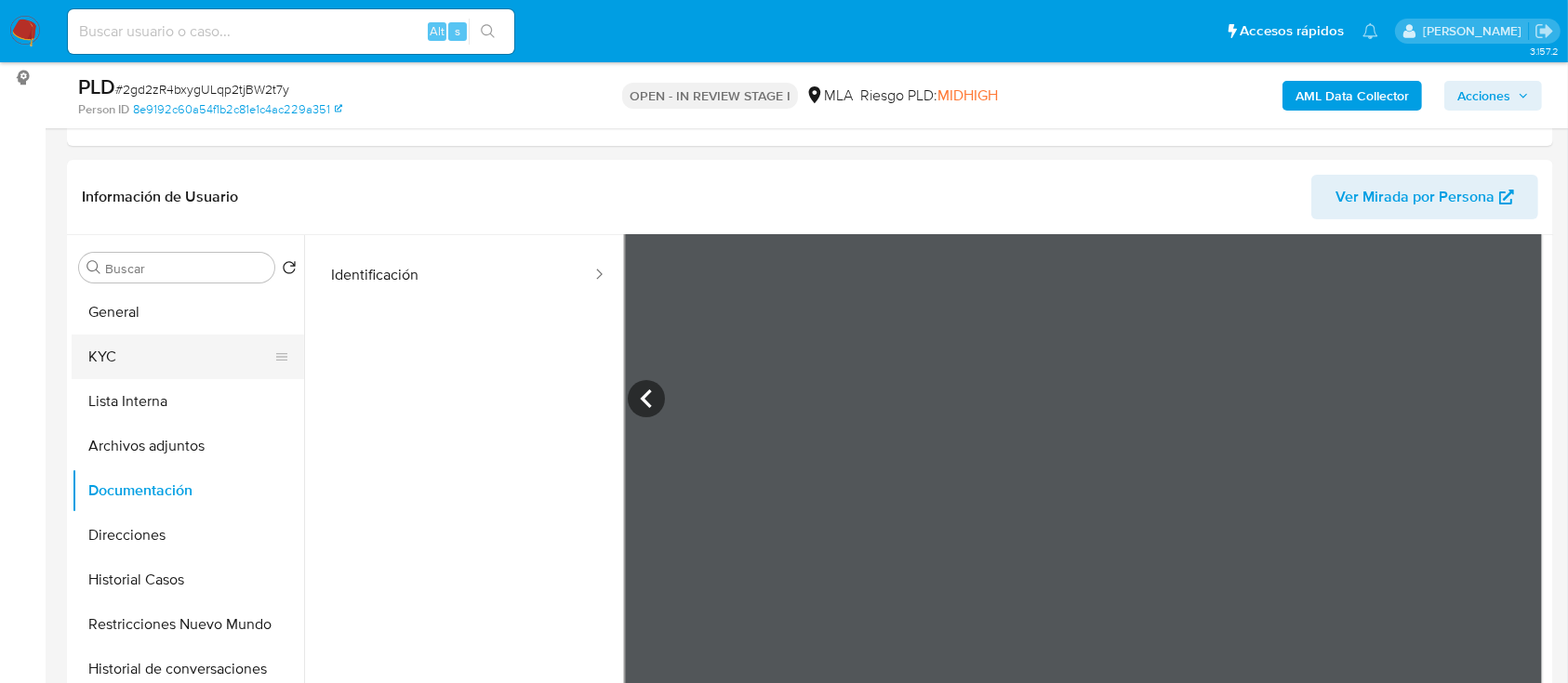
click at [163, 337] on button "KYC" at bounding box center [180, 357] width 218 height 44
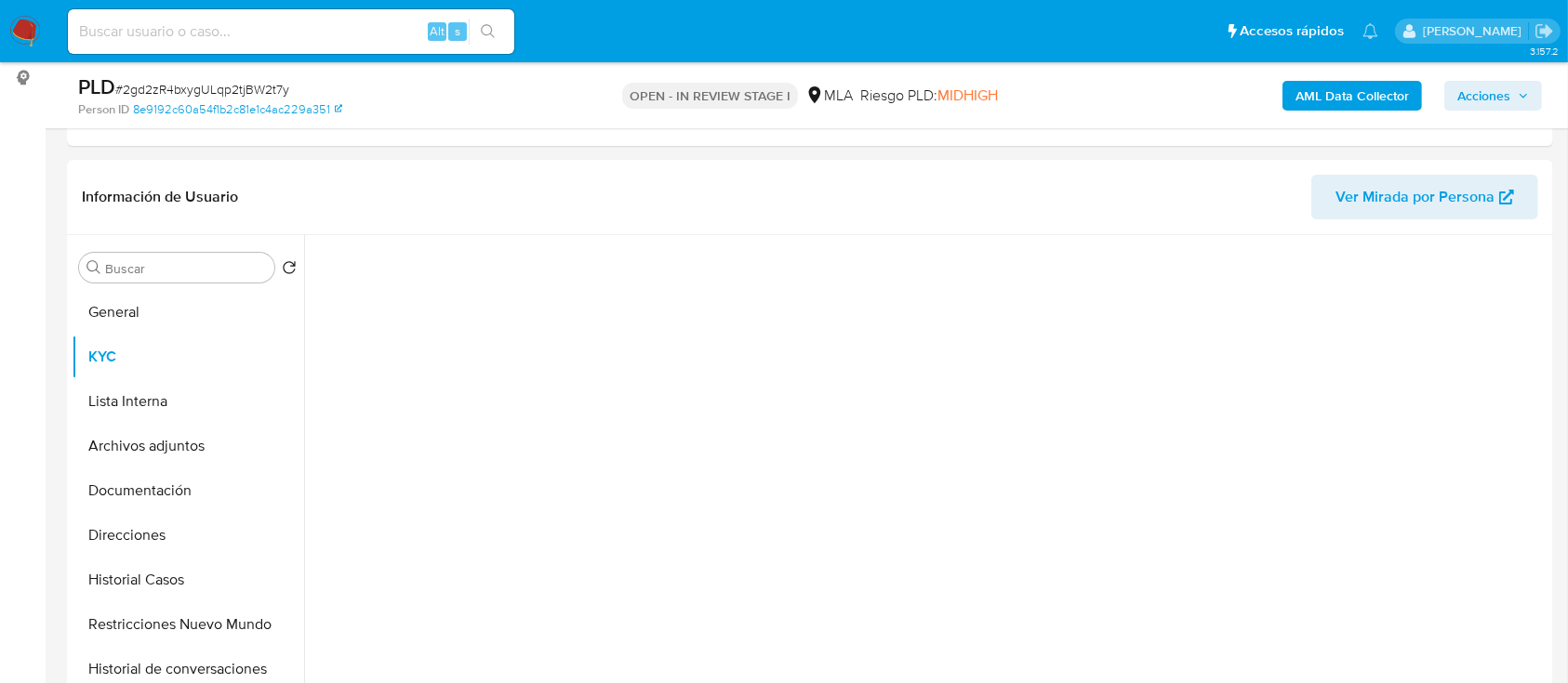
scroll to position [0, 0]
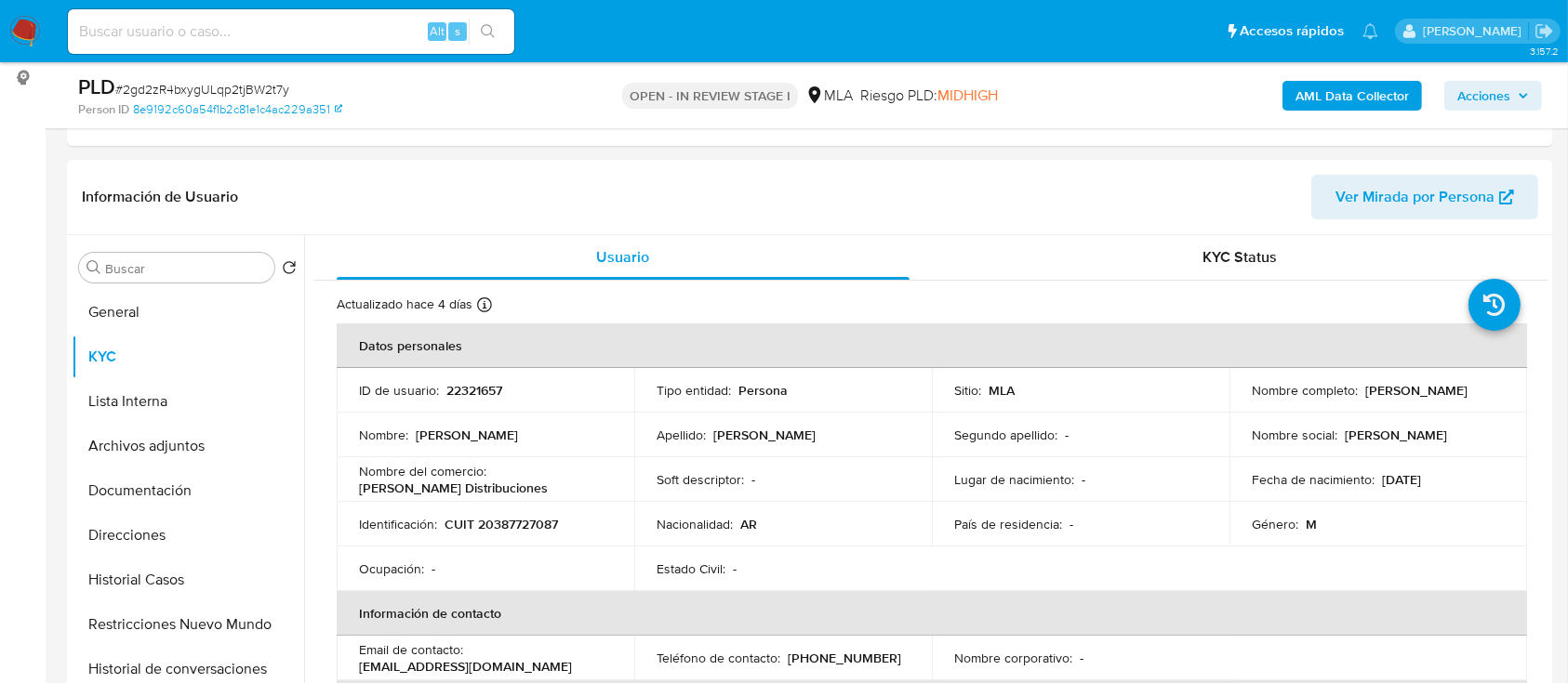
drag, startPoint x: 1358, startPoint y: 395, endPoint x: 1493, endPoint y: 393, distance: 135.0
click at [1493, 393] on div "Nombre completo : [PERSON_NAME]" at bounding box center [1378, 391] width 253 height 17
copy p "[PERSON_NAME]"
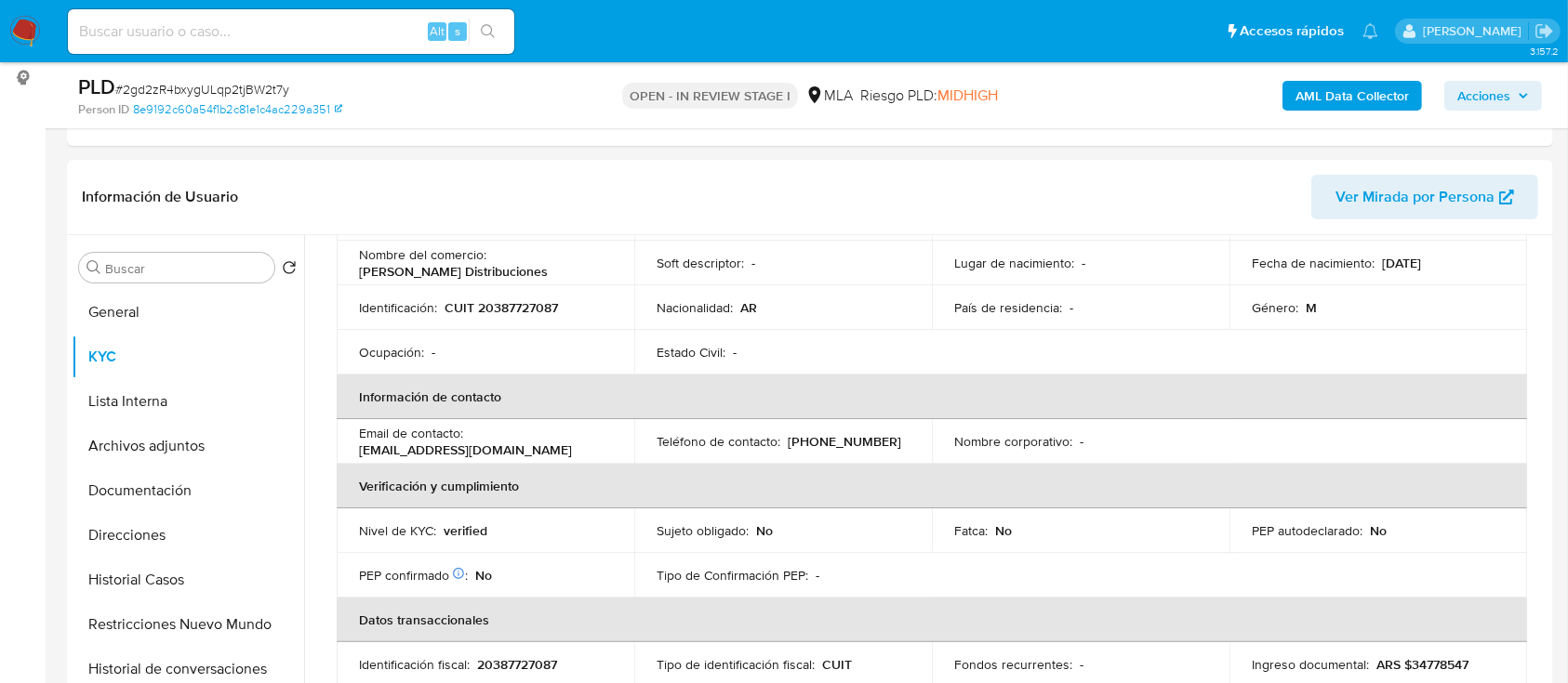
scroll to position [495, 0]
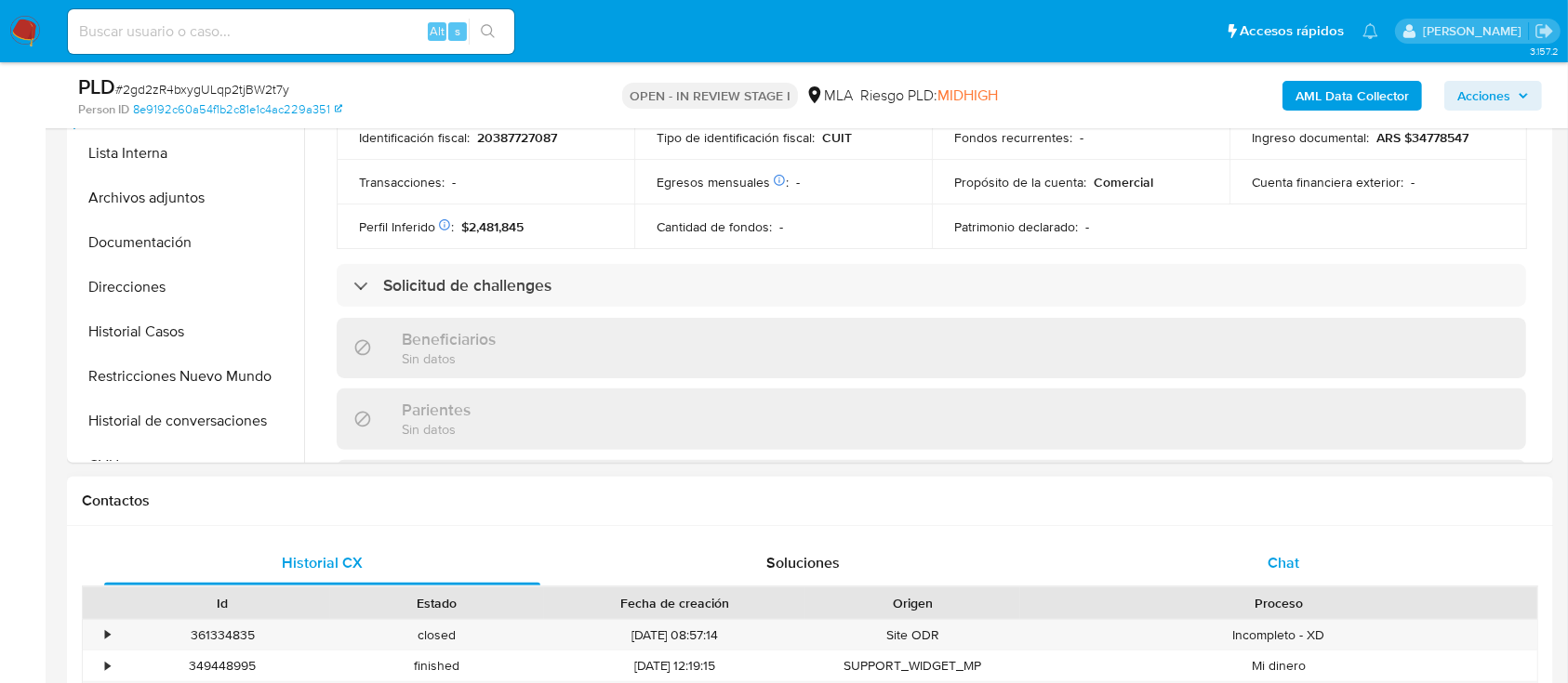
click at [1247, 566] on div "Chat" at bounding box center [1284, 563] width 436 height 44
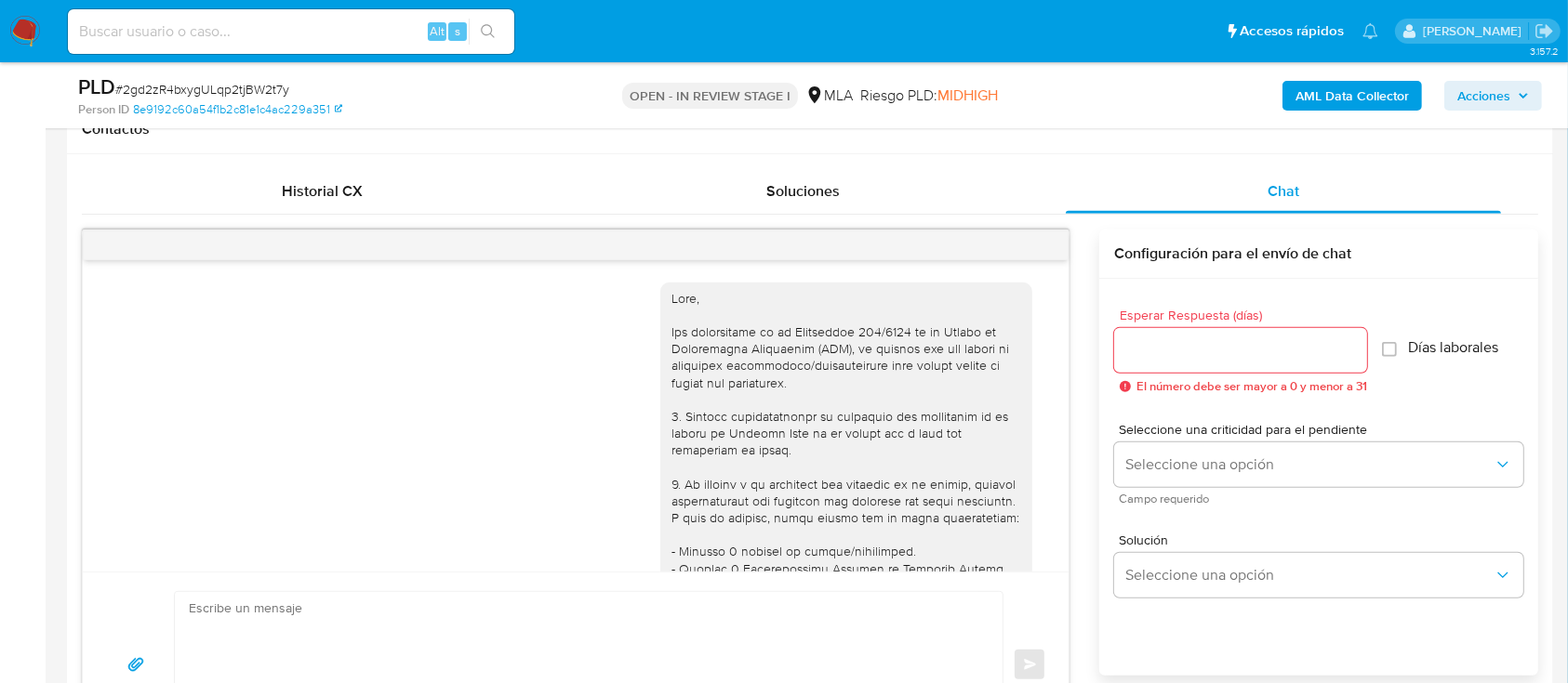
scroll to position [1369, 0]
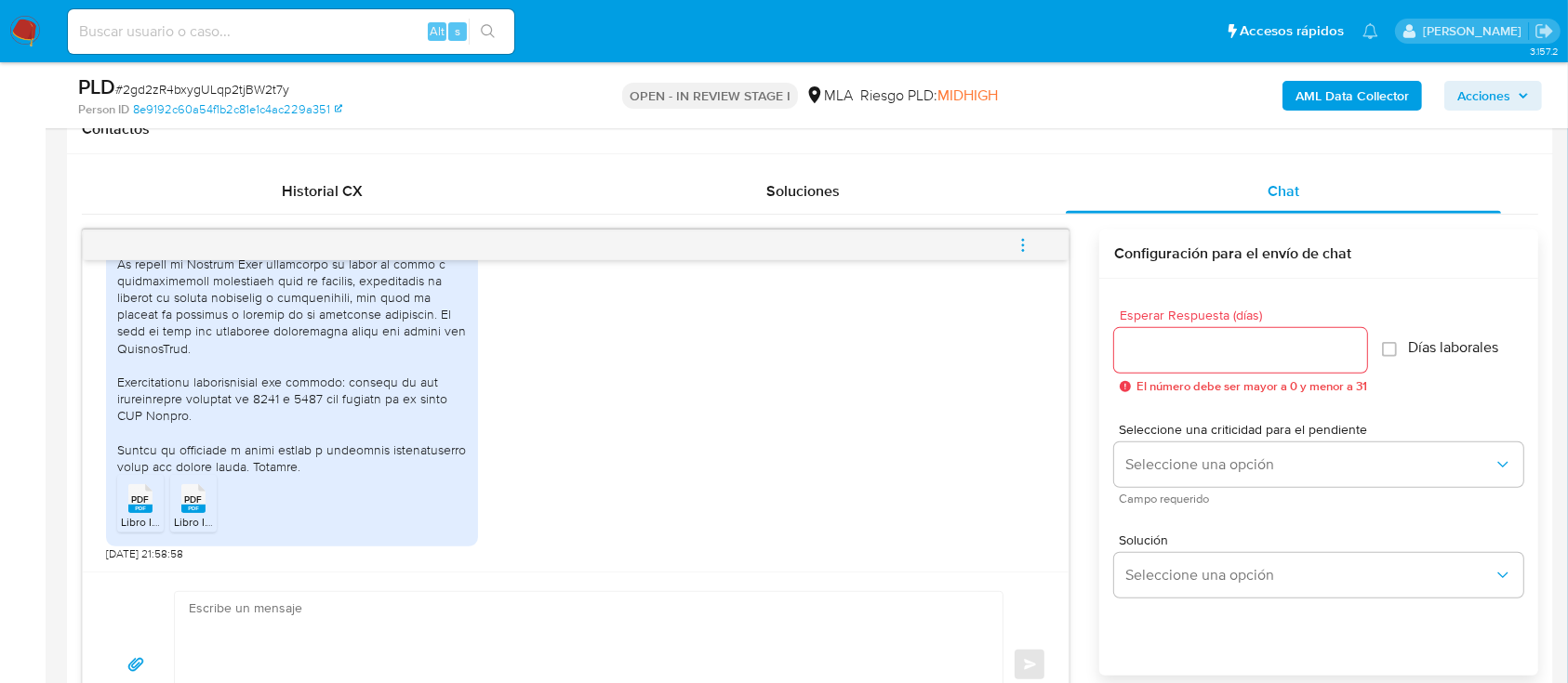
click at [531, 614] on textarea at bounding box center [584, 665] width 791 height 146
paste textarea "[PERSON_NAME]"
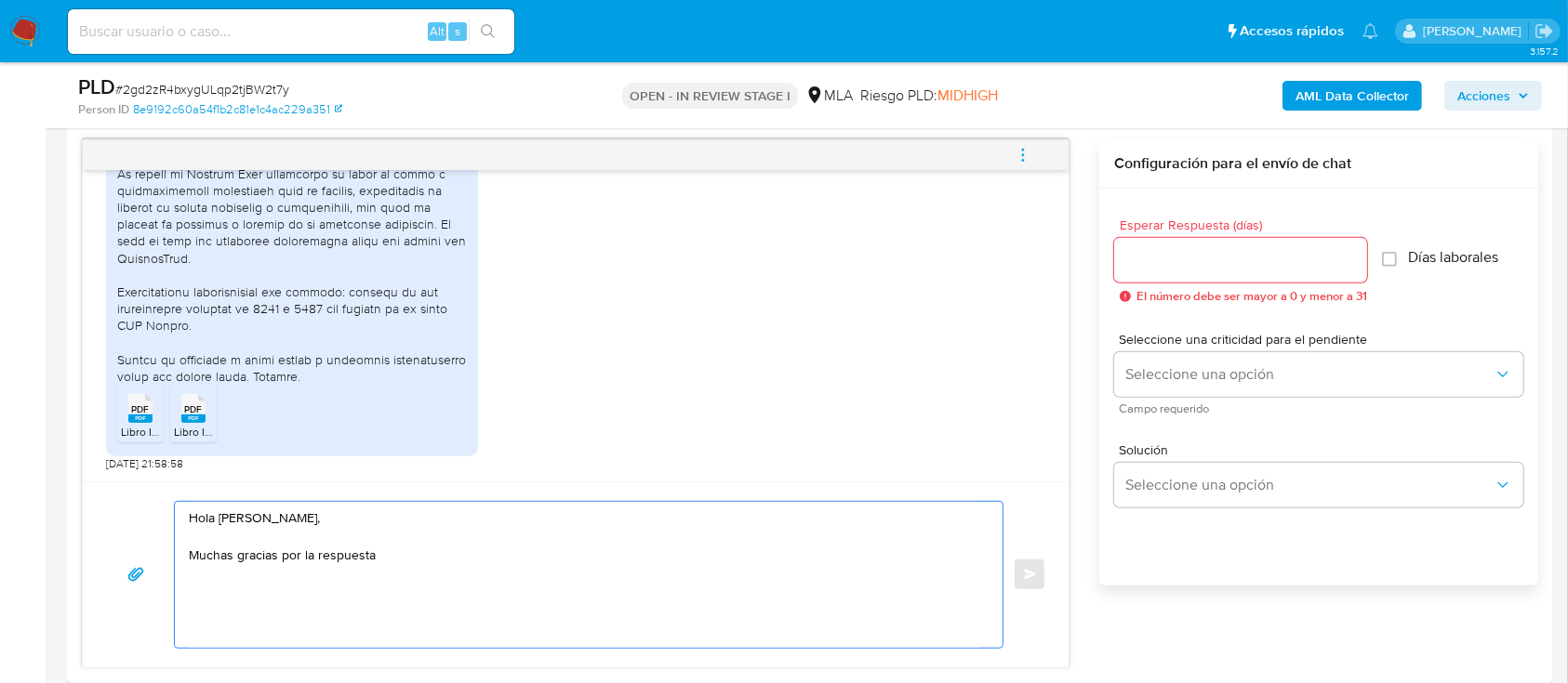
scroll to position [991, 0]
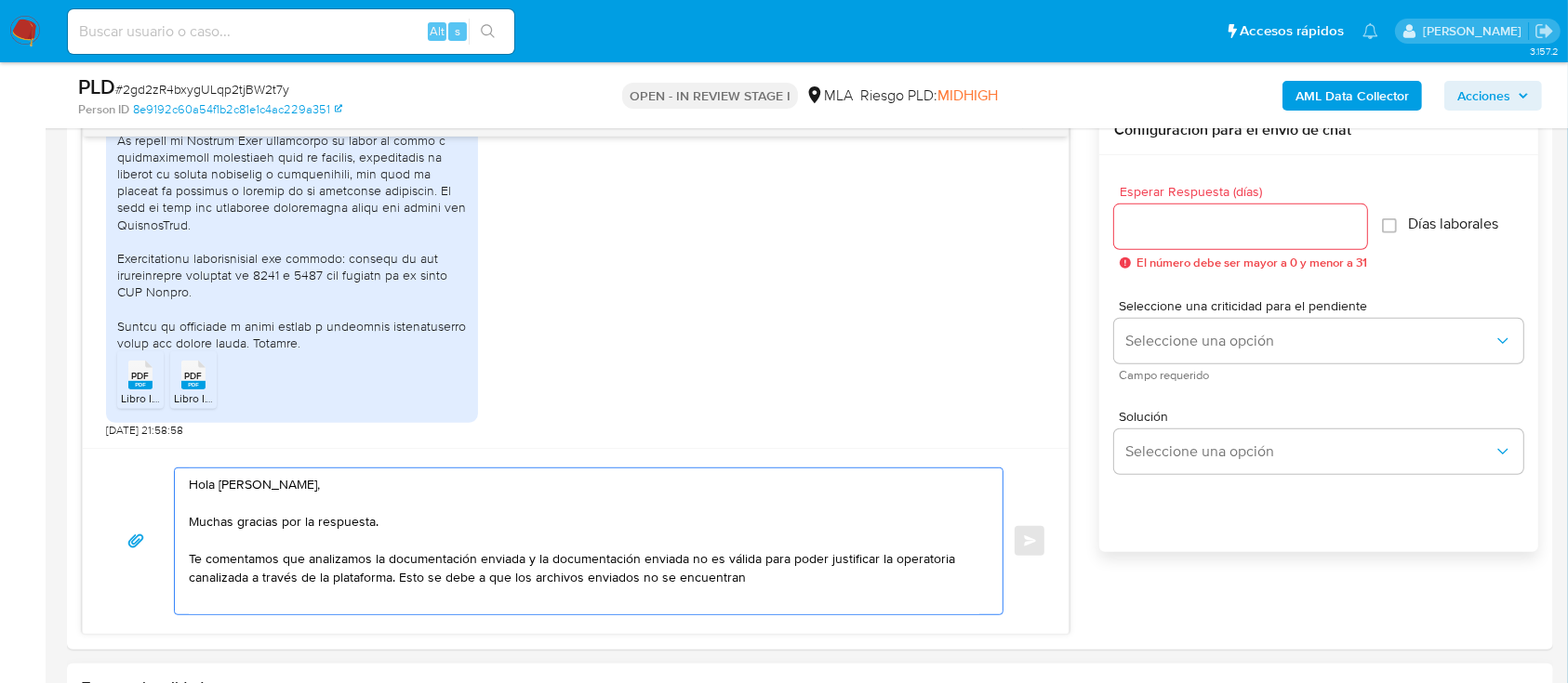
drag, startPoint x: 661, startPoint y: 582, endPoint x: 826, endPoint y: 666, distance: 185.2
click at [811, 582] on textarea "Hola Adrian Marcelo Caliva, Muchas gracias por la respuesta. Te comentamos que …" at bounding box center [584, 541] width 791 height 146
drag, startPoint x: 423, startPoint y: 599, endPoint x: 442, endPoint y: 599, distance: 19.0
click at [423, 599] on textarea "Hola Adrian Marcelo Caliva, Muchas gracias por la respuesta. Te comentamos que …" at bounding box center [584, 561] width 791 height 186
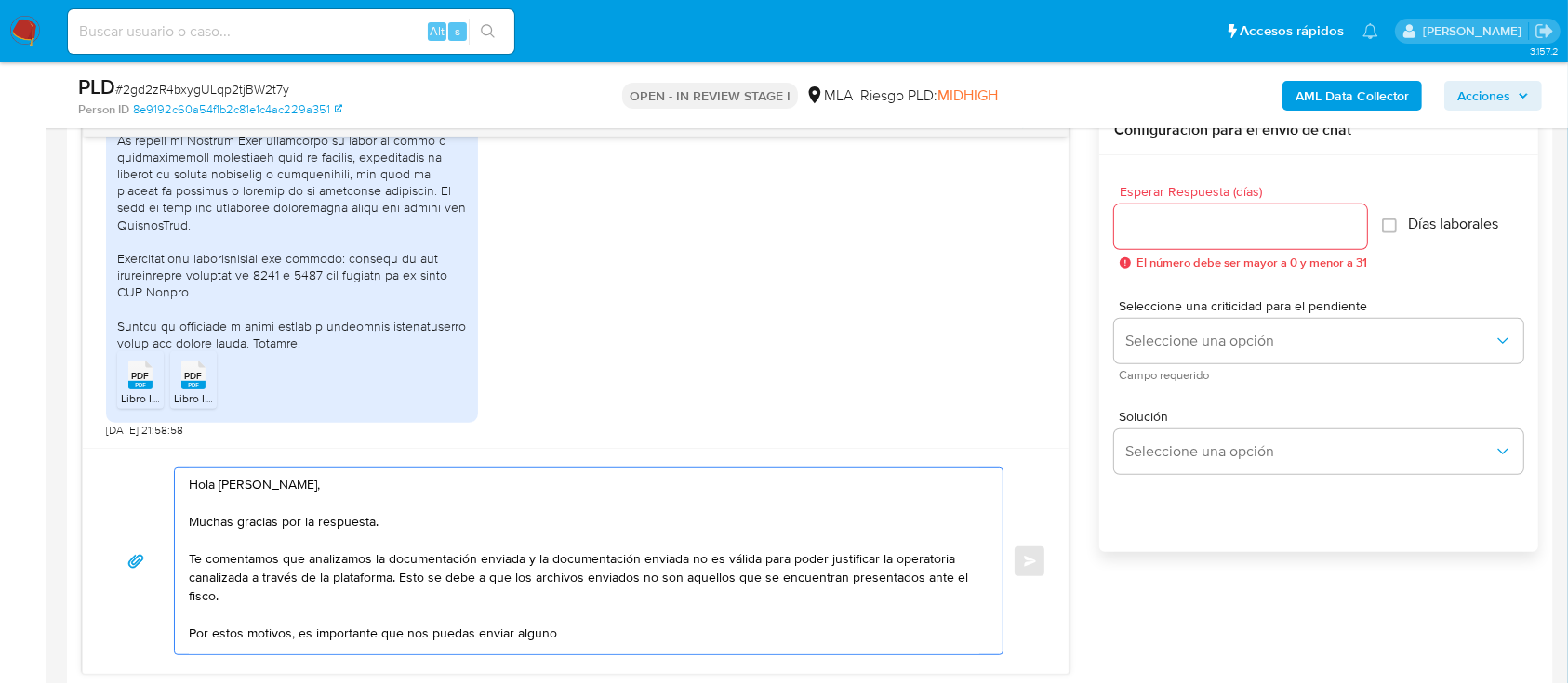
paste textarea "- Últimas 6 Declaraciones Juradas de Ingresos Brutos (donde se visualice la bas…"
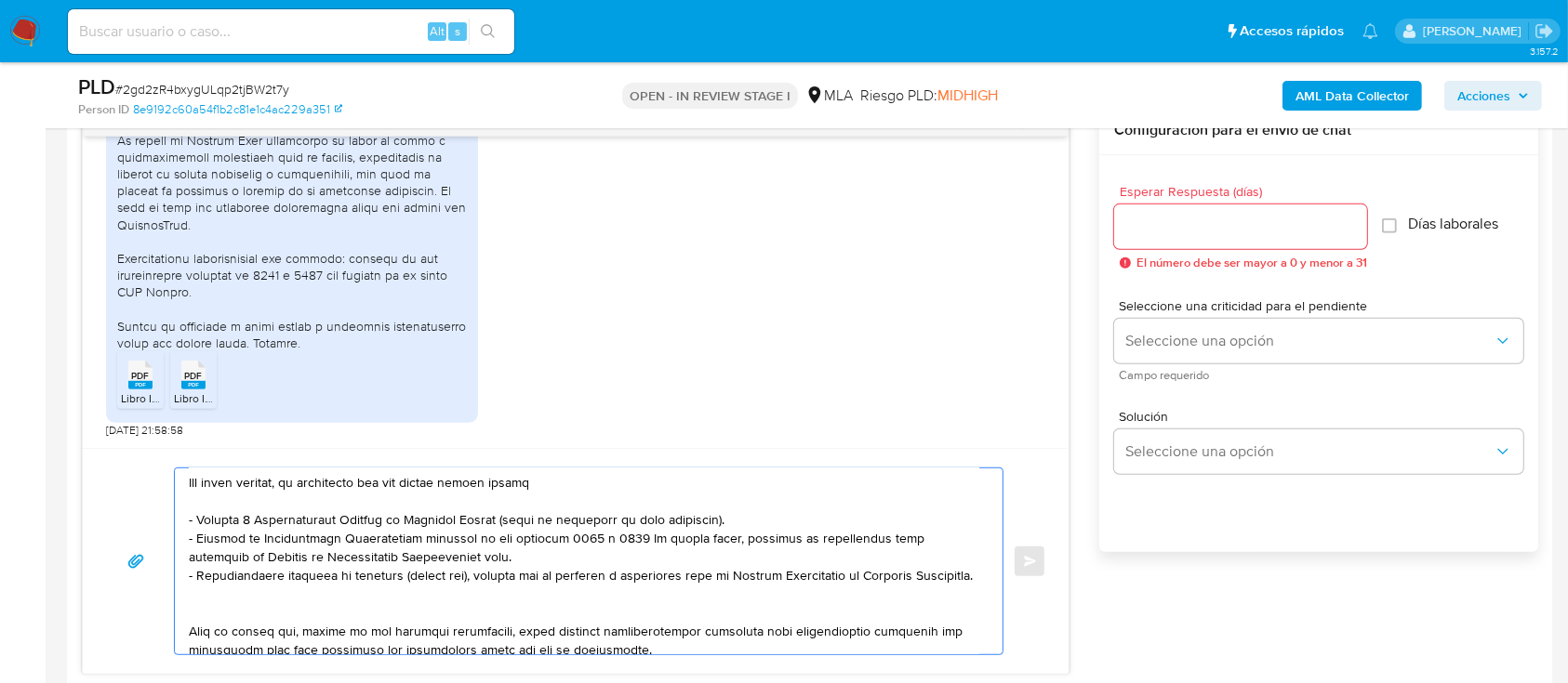
scroll to position [76, 0]
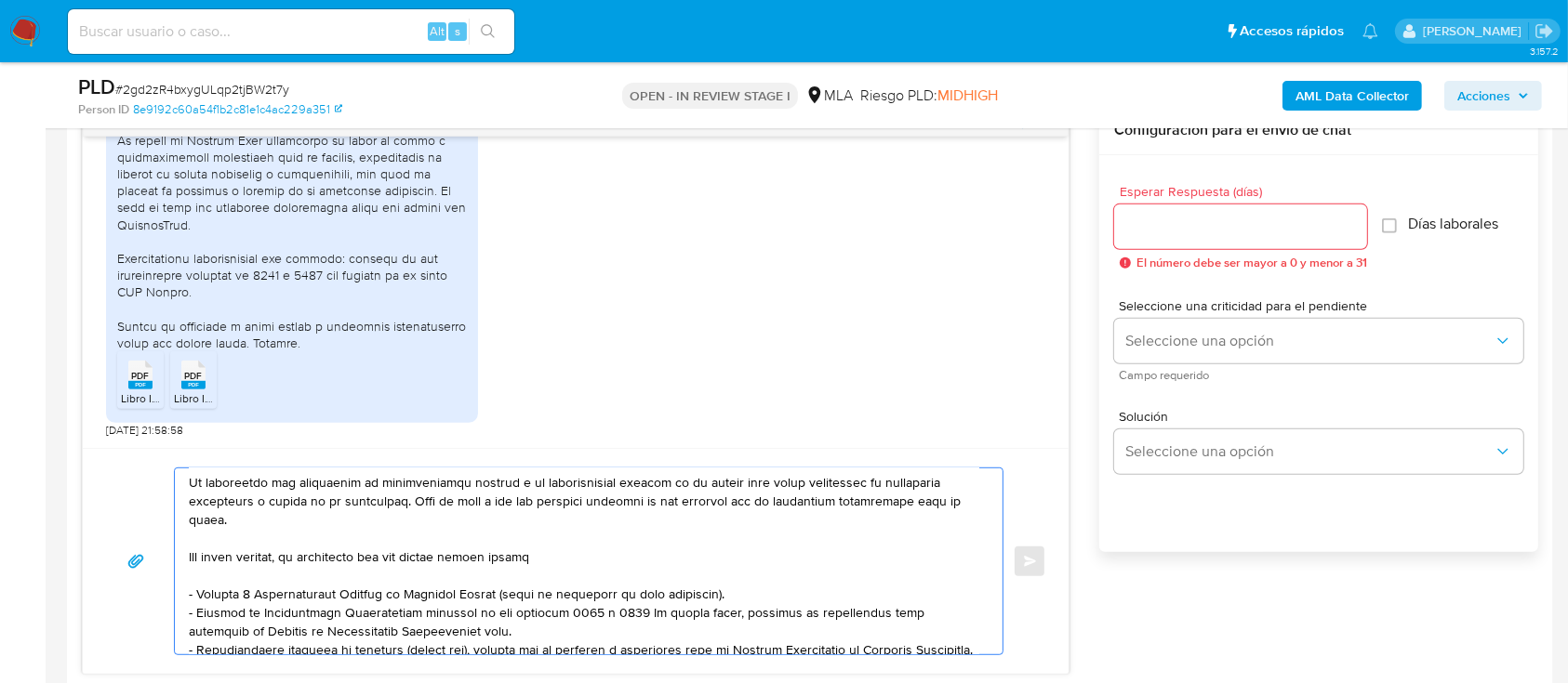
click at [572, 564] on textarea at bounding box center [584, 561] width 791 height 186
click at [536, 555] on textarea at bounding box center [584, 561] width 791 height 186
paste textarea "uno de estos comprobantes"
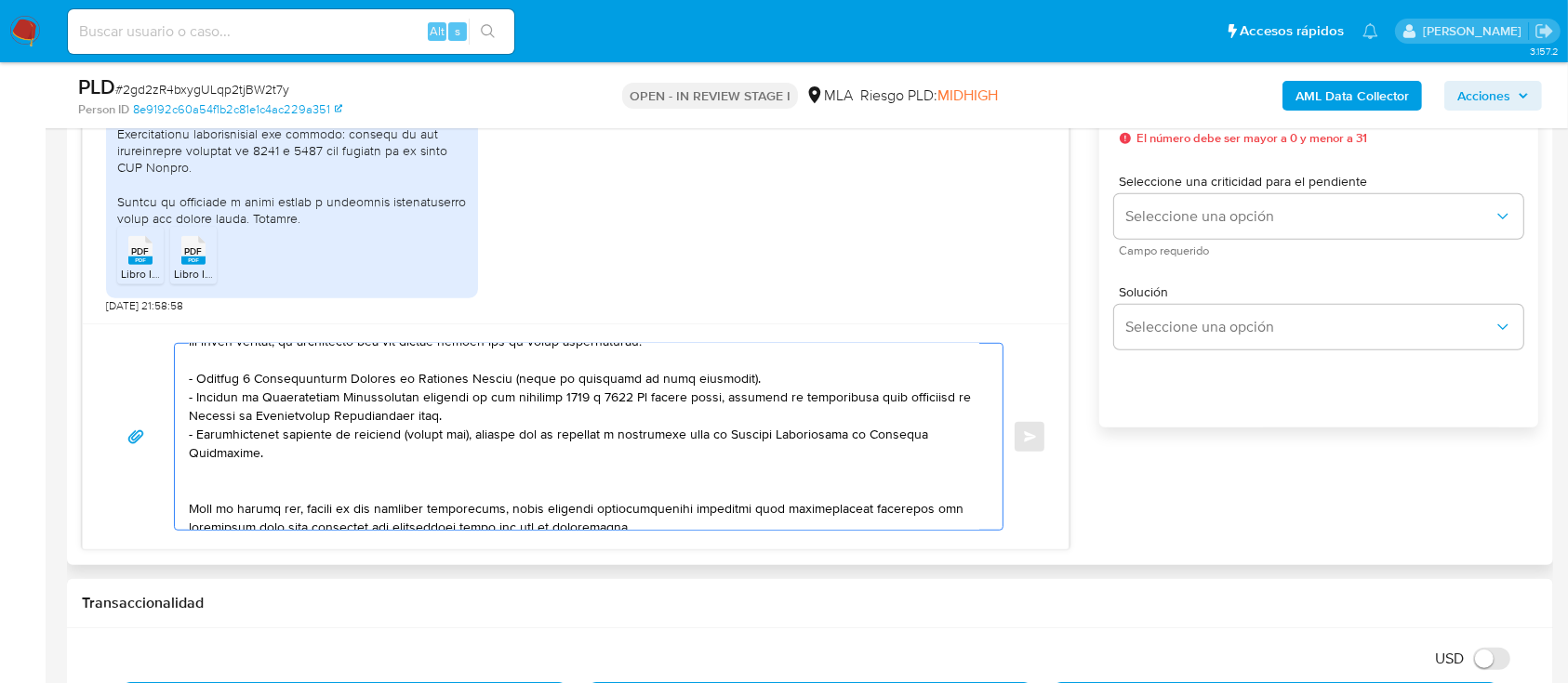
scroll to position [201, 0]
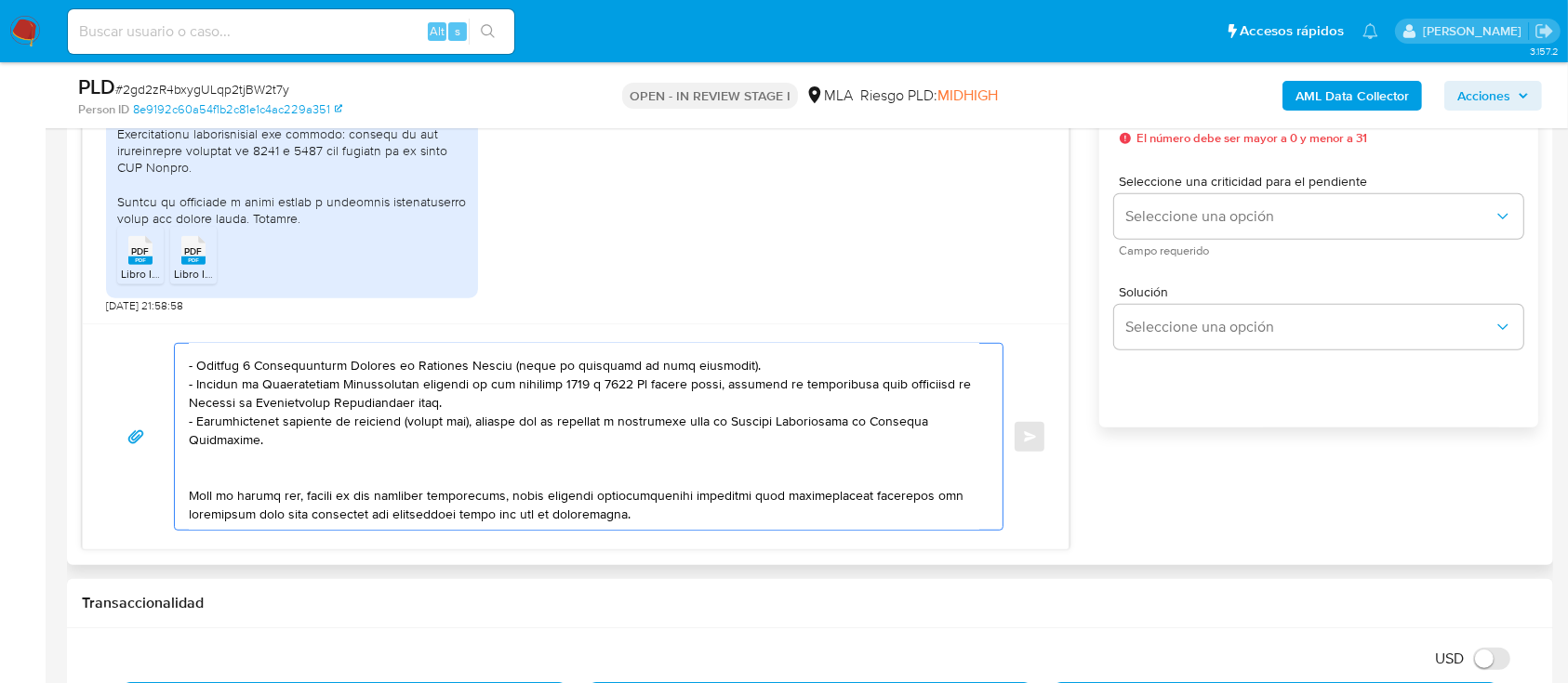
click at [517, 376] on textarea at bounding box center [584, 437] width 791 height 186
paste textarea "https://www.mercadopago.com.ar/ayuda/30181"
click at [271, 474] on textarea at bounding box center [584, 437] width 791 height 186
click at [298, 458] on textarea at bounding box center [584, 437] width 791 height 186
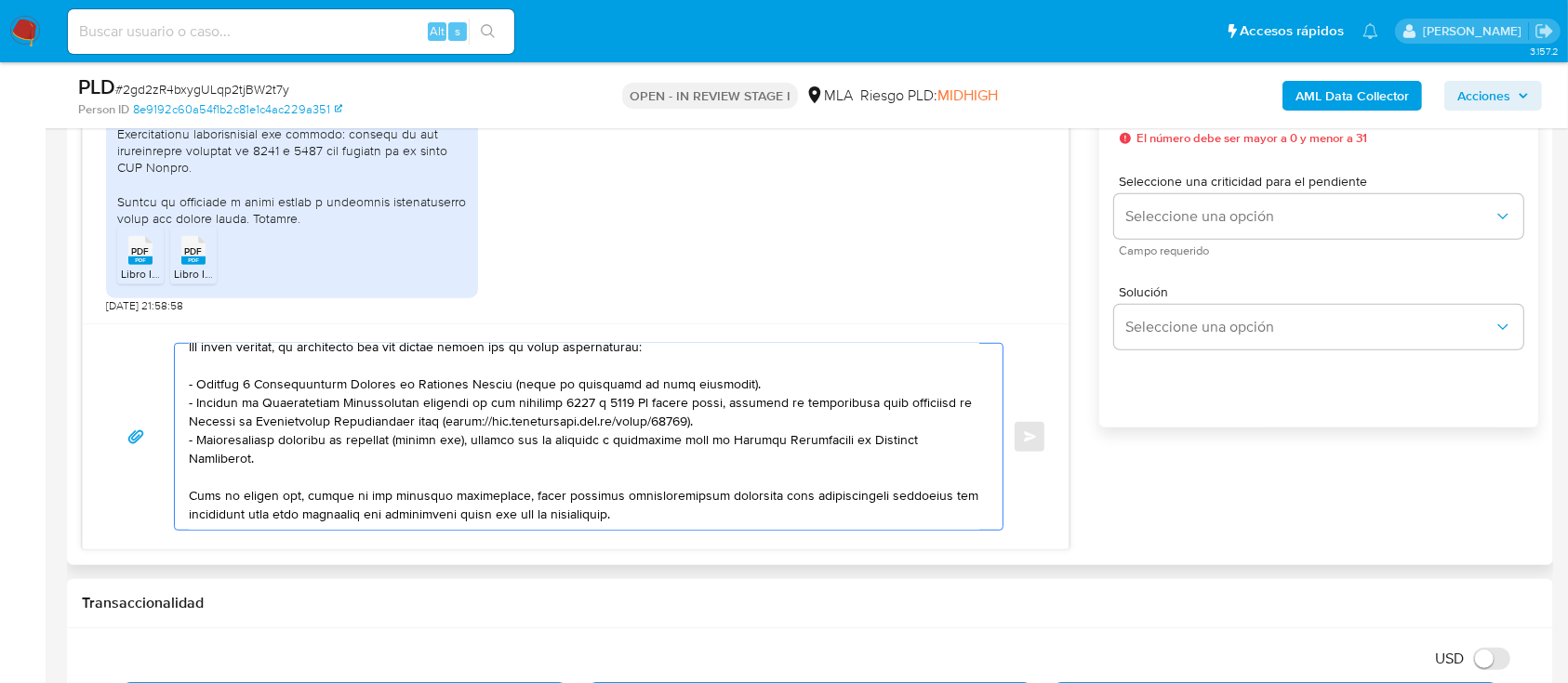
scroll to position [226, 0]
click at [287, 497] on textarea at bounding box center [584, 437] width 791 height 186
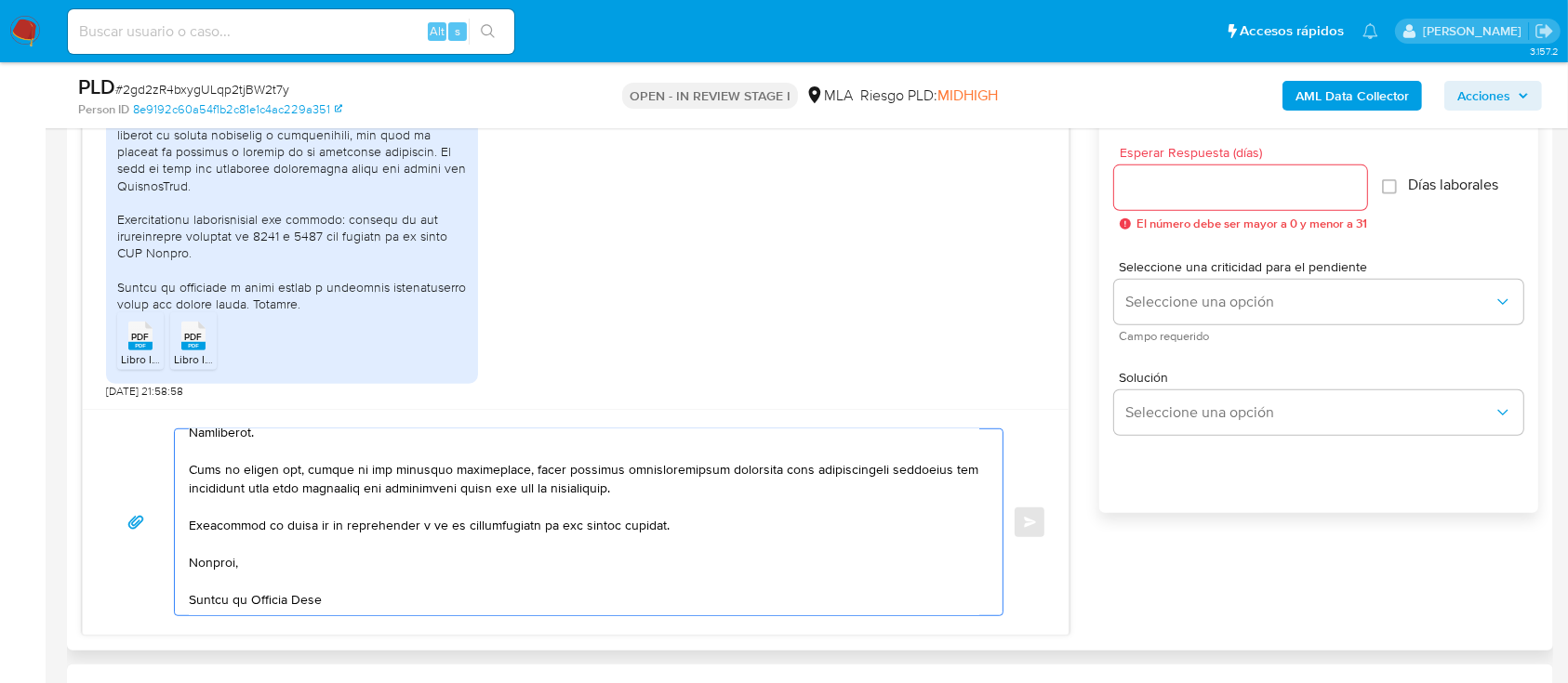
scroll to position [991, 0]
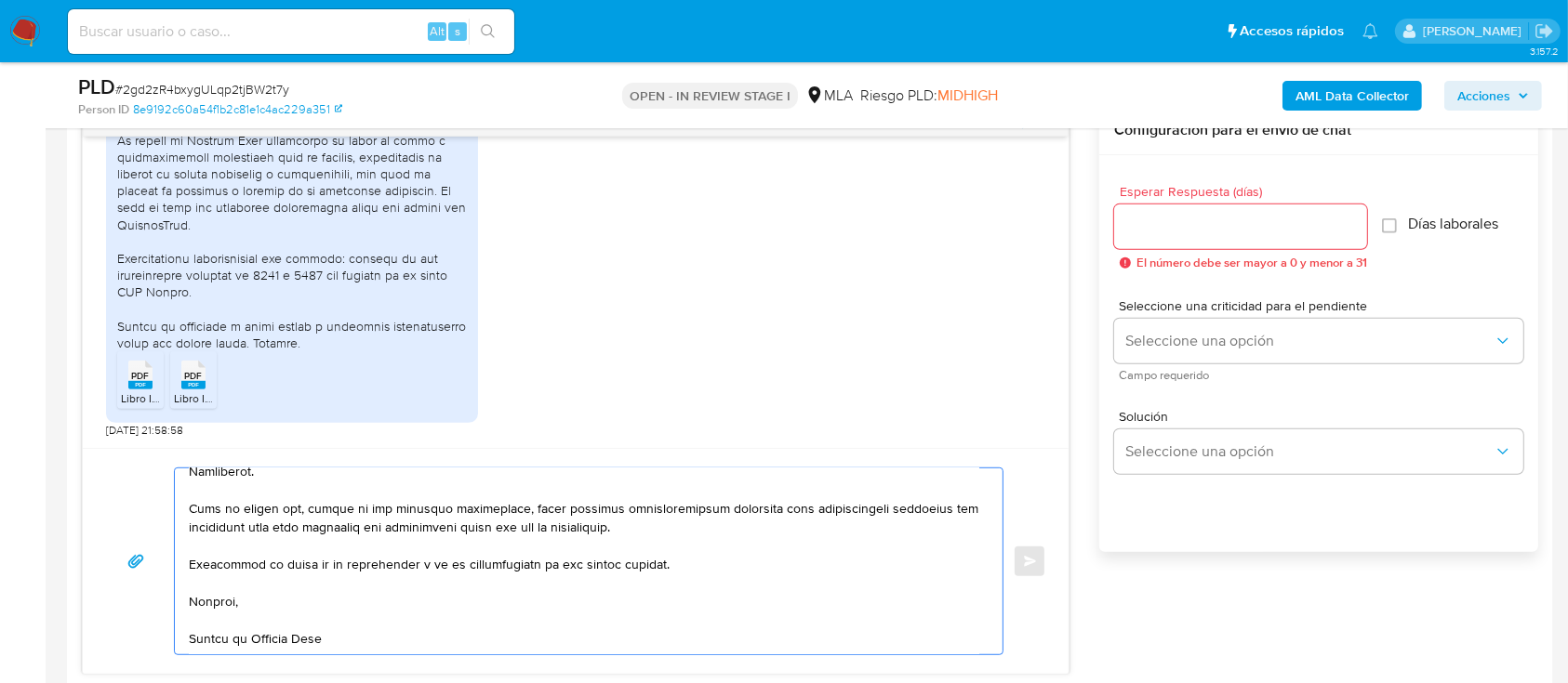
type textarea "Hola Adrian Marcelo Caliva, Muchas gracias por la respuesta. Te comentamos que …"
click at [1160, 226] on input "Esperar Respuesta (días)" at bounding box center [1241, 227] width 253 height 25
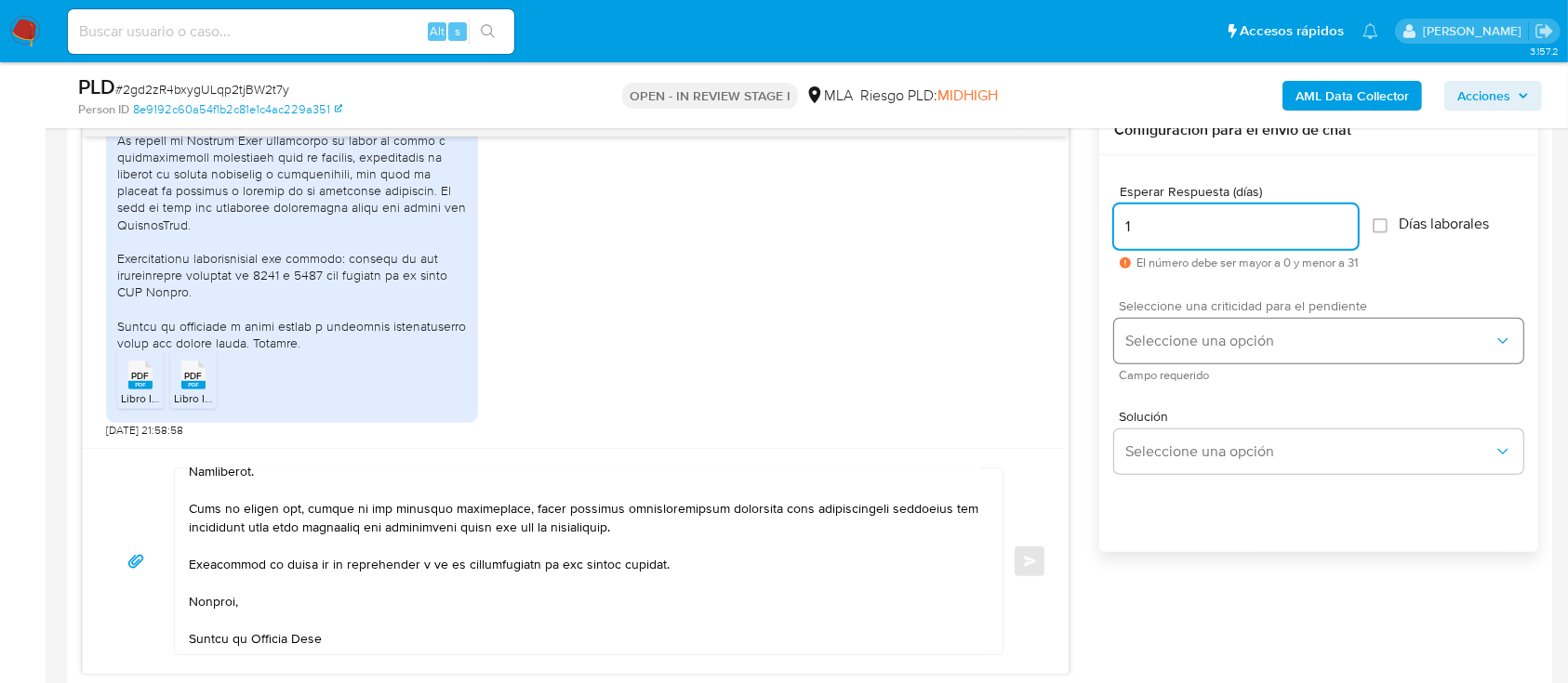
type input "1"
click at [1166, 319] on button "Seleccione una opción" at bounding box center [1319, 341] width 409 height 44
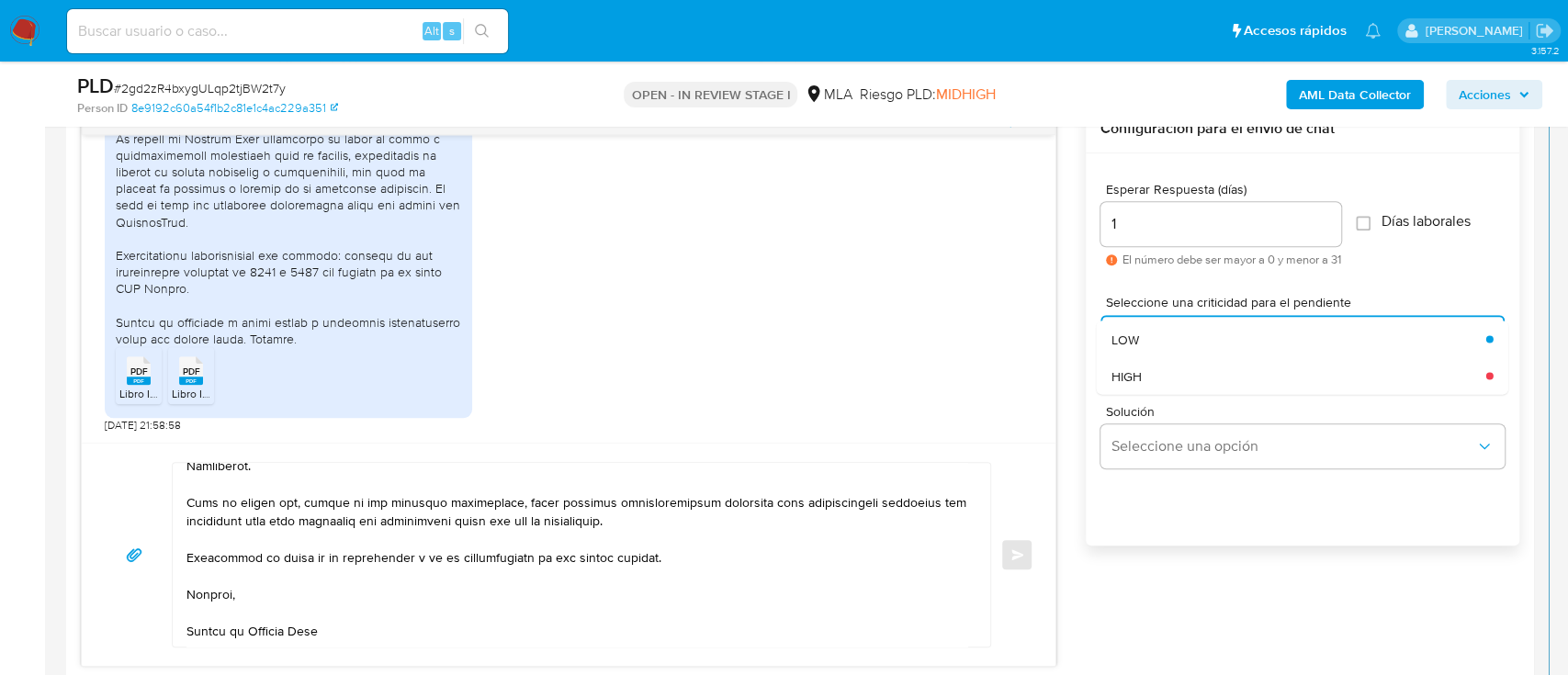
click at [1171, 231] on input "1" at bounding box center [1221, 225] width 241 height 24
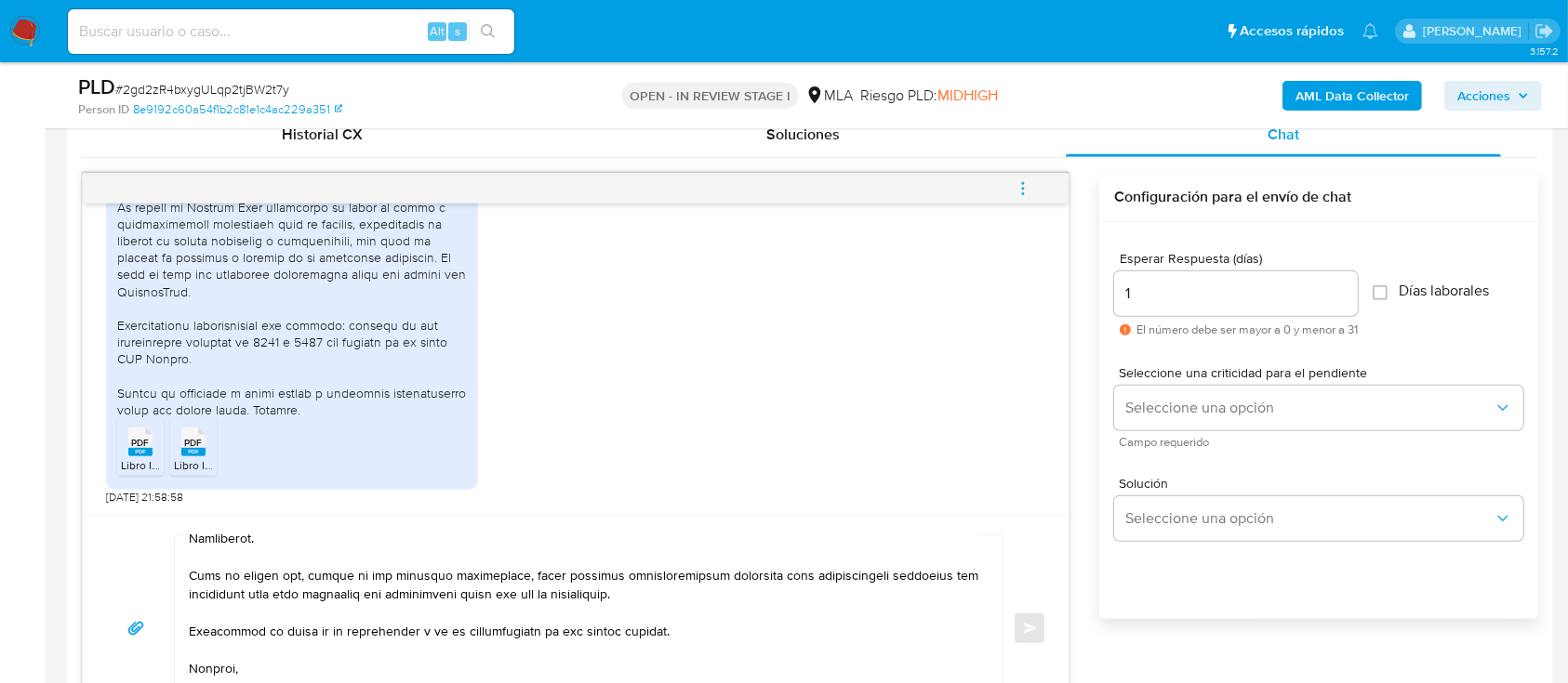
scroll to position [868, 0]
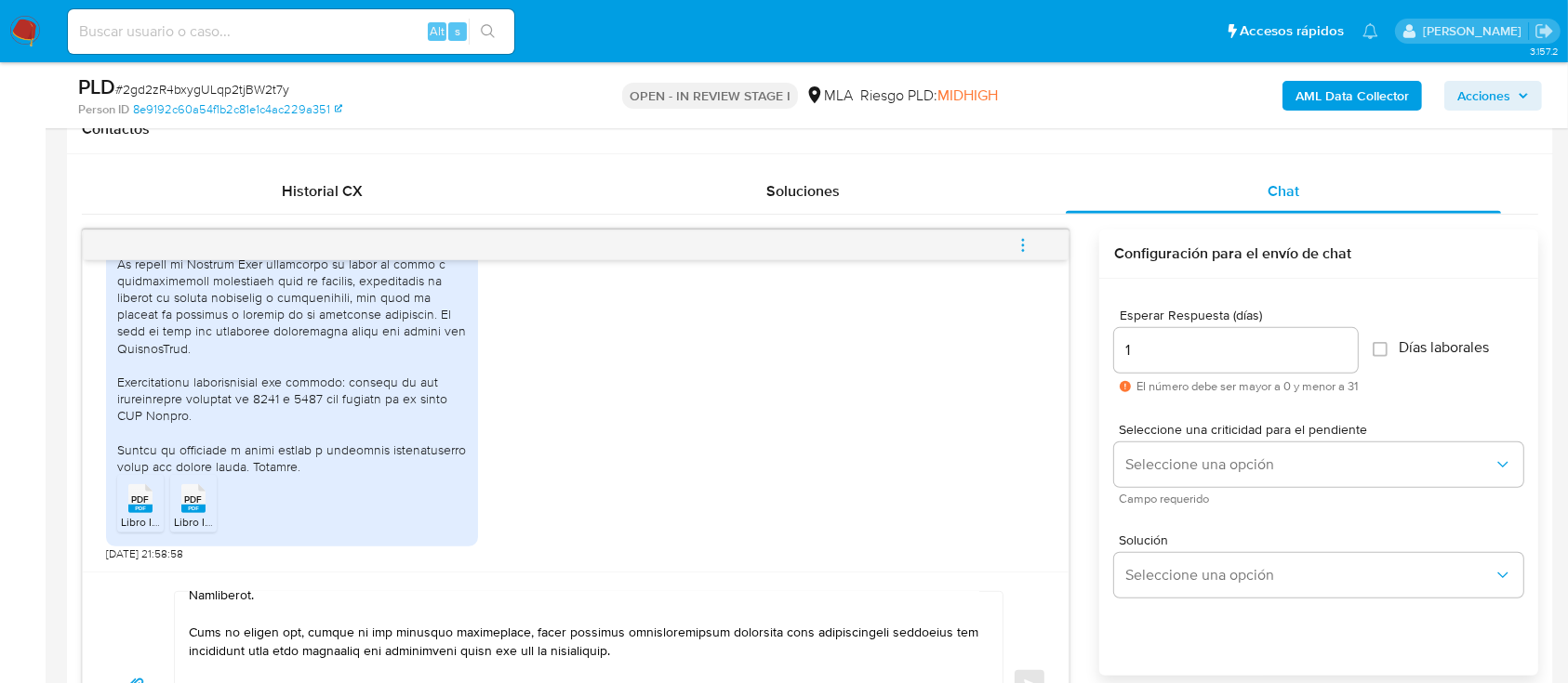
click at [1191, 350] on input "1" at bounding box center [1236, 351] width 243 height 25
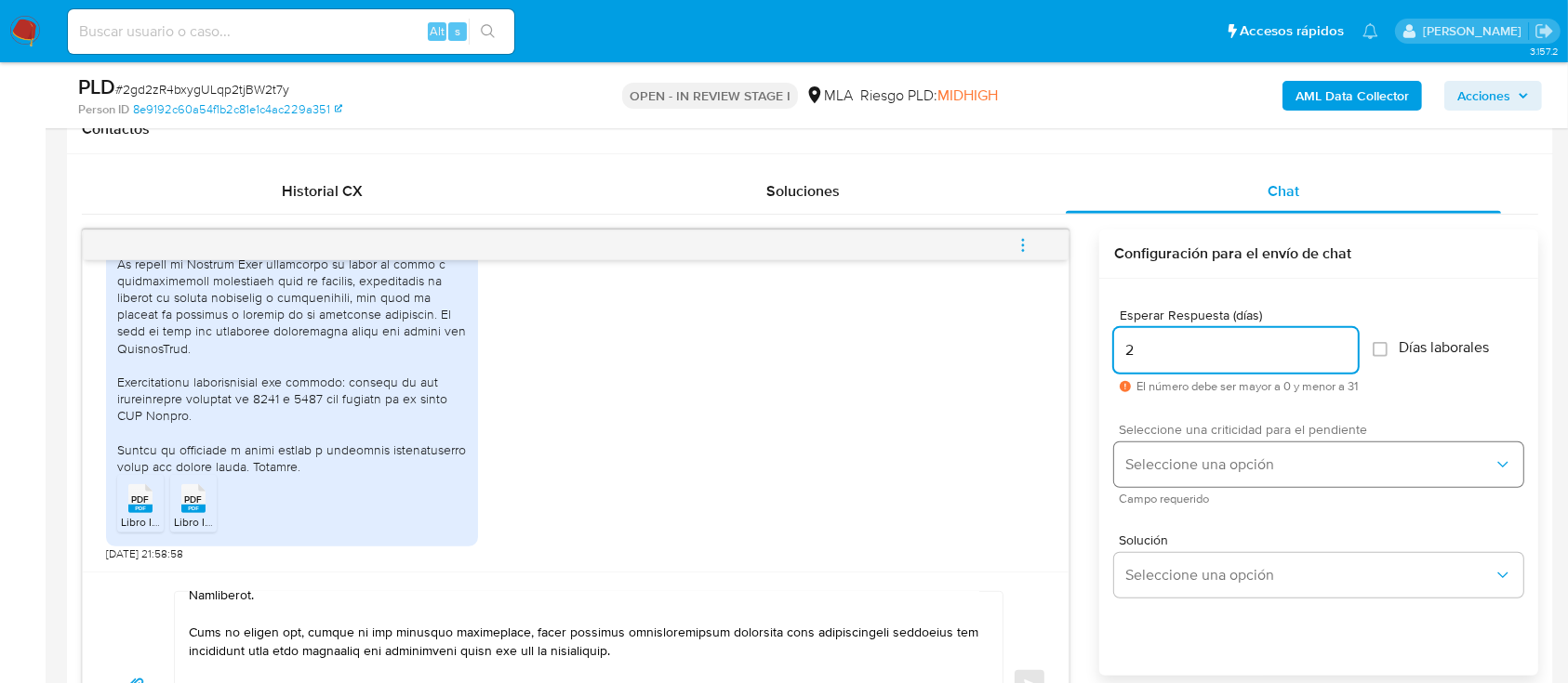
type input "2"
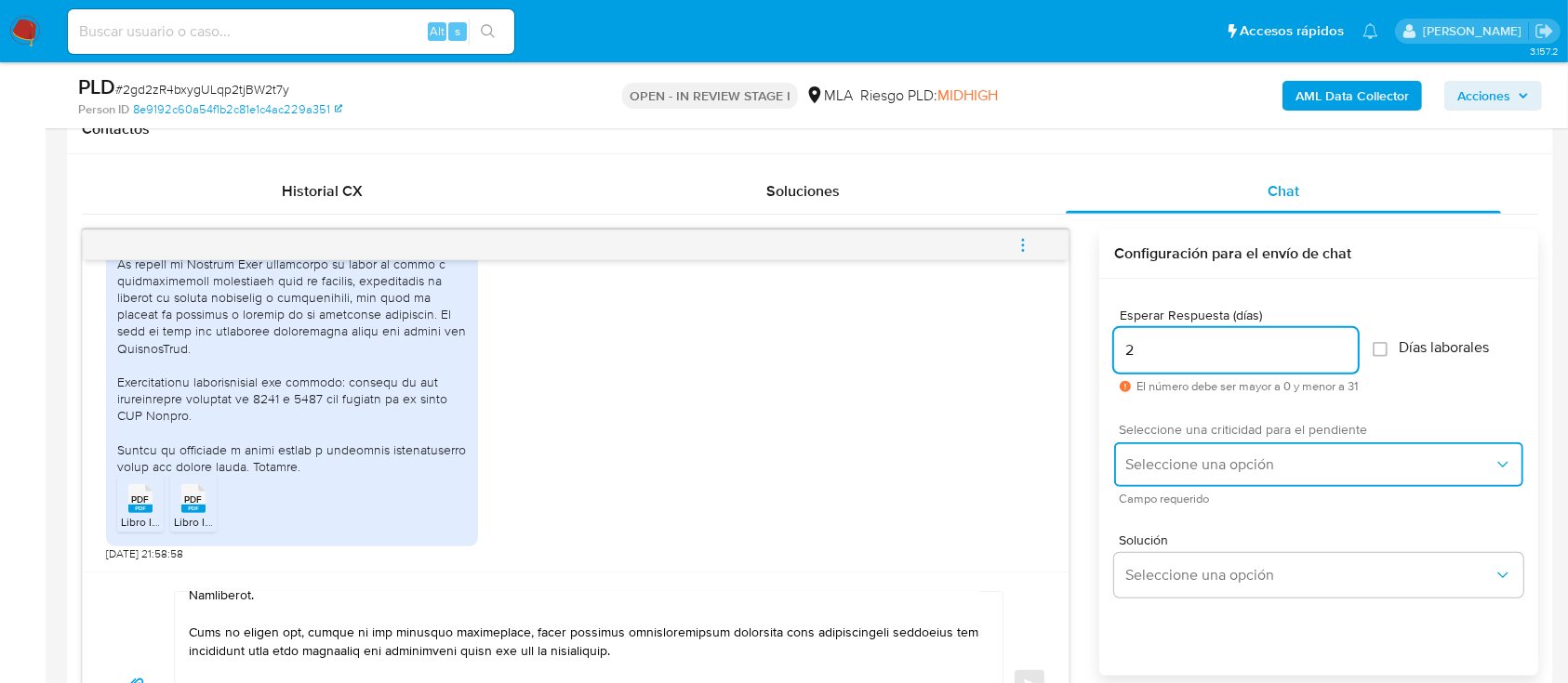
click at [1191, 465] on span "Seleccione una opción" at bounding box center [1309, 465] width 368 height 19
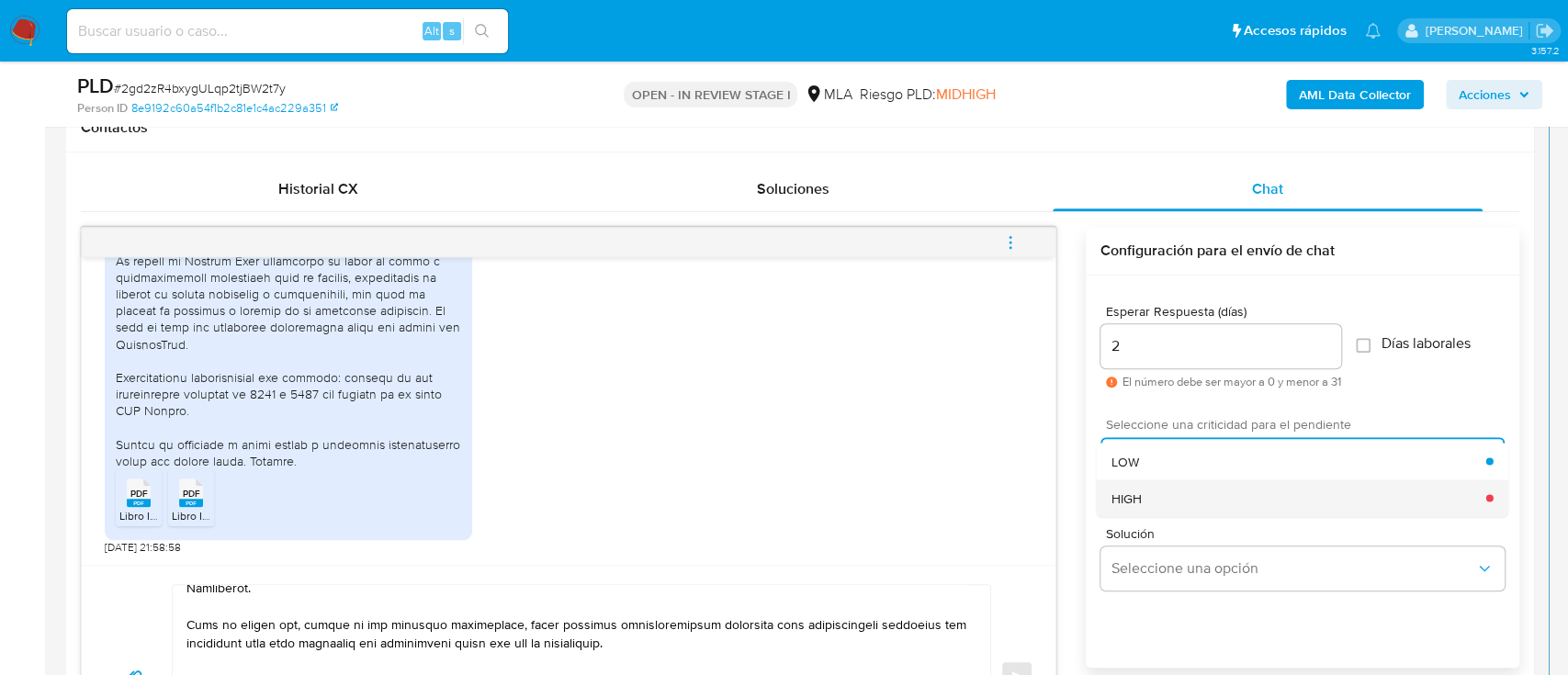
click at [1164, 491] on div "HIGH" at bounding box center [1300, 497] width 375 height 36
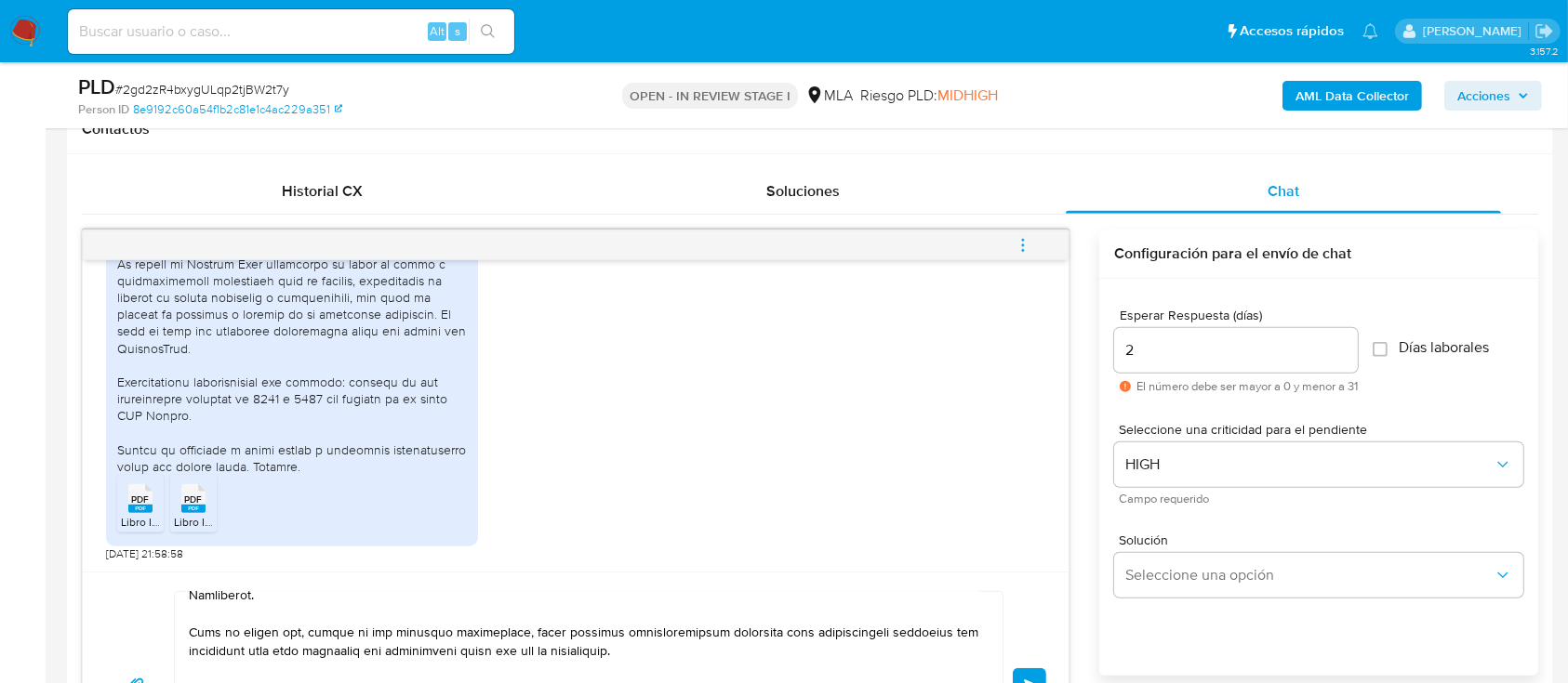
click at [1026, 674] on button "Enviar" at bounding box center [1028, 685] width 33 height 33
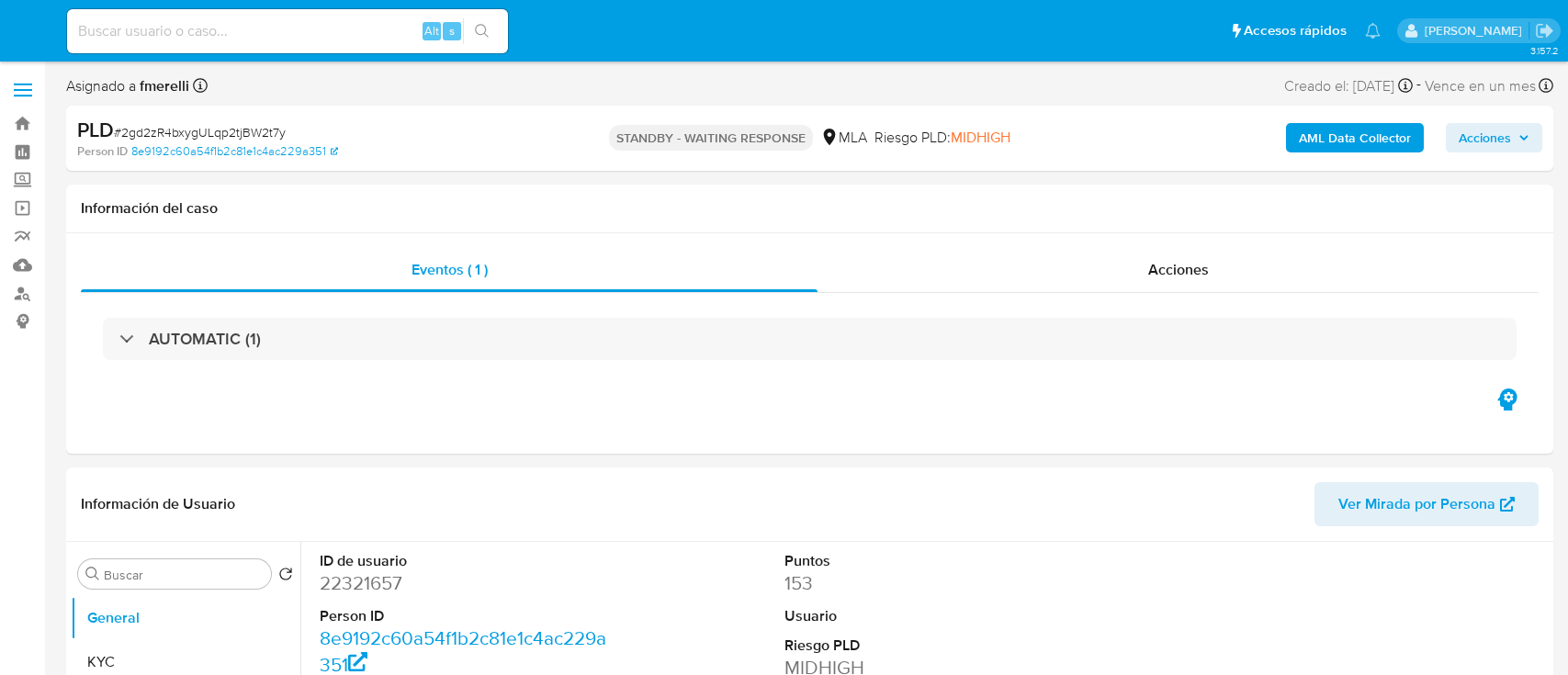
select select "10"
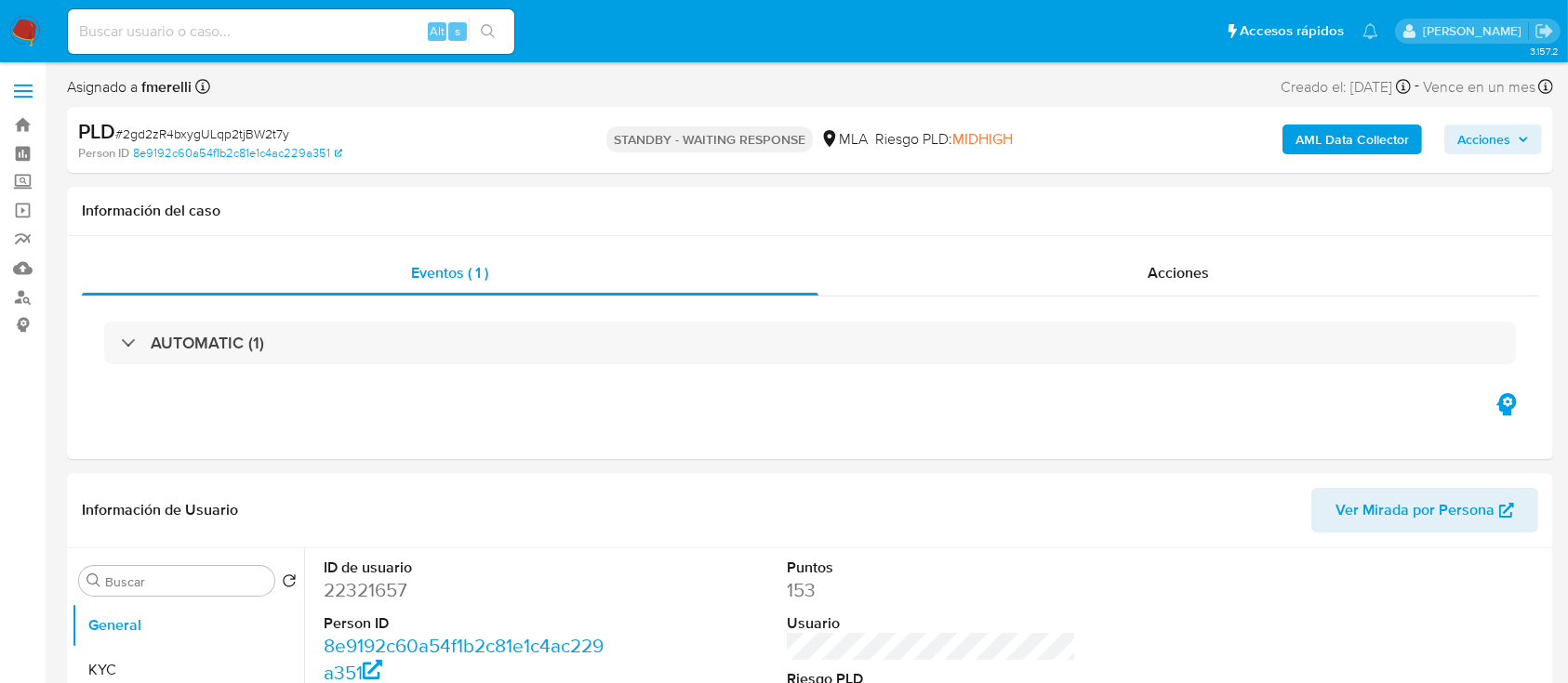
click at [335, 40] on input at bounding box center [291, 32] width 446 height 25
paste input "amt52ejgAYDWYjwEDhVlpRCl"
type input "amt52ejgAYDWYjwEDhVlpRCl"
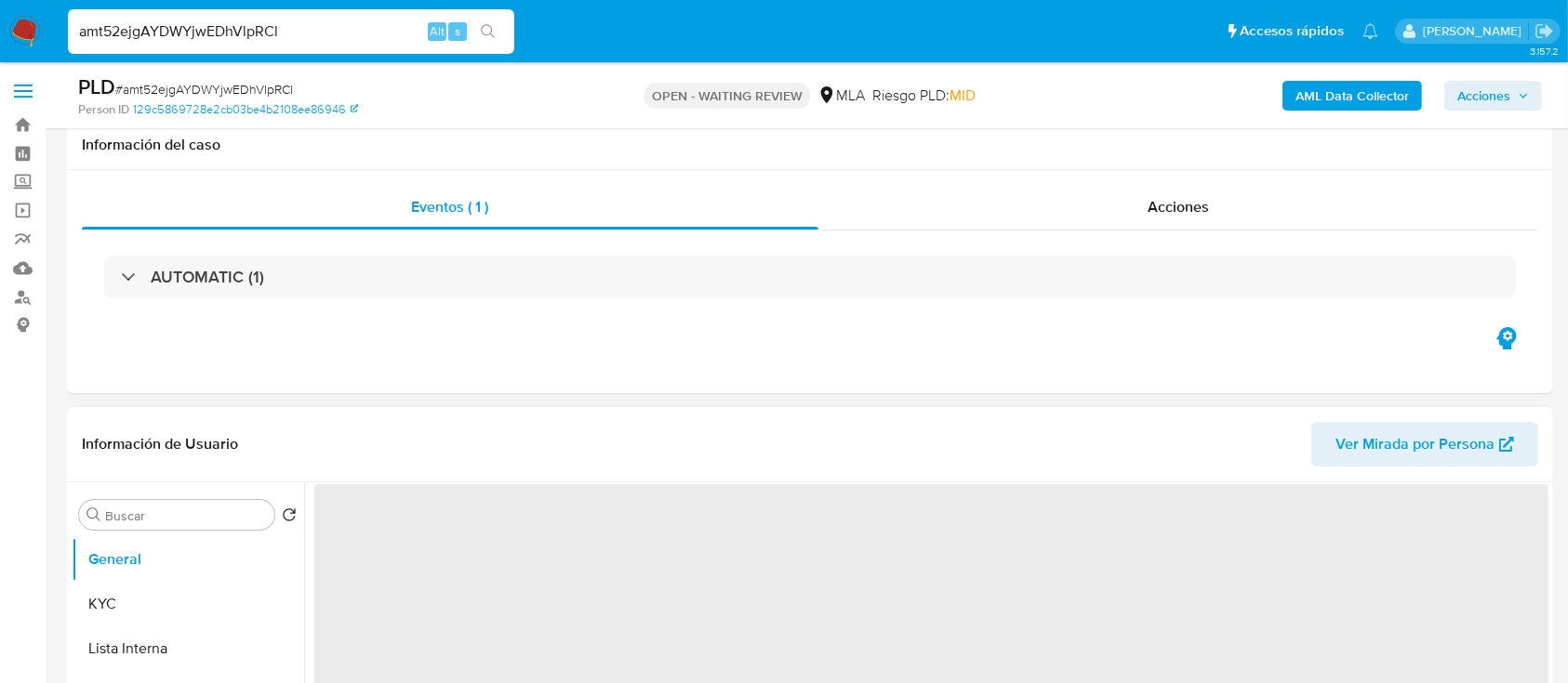
scroll to position [495, 0]
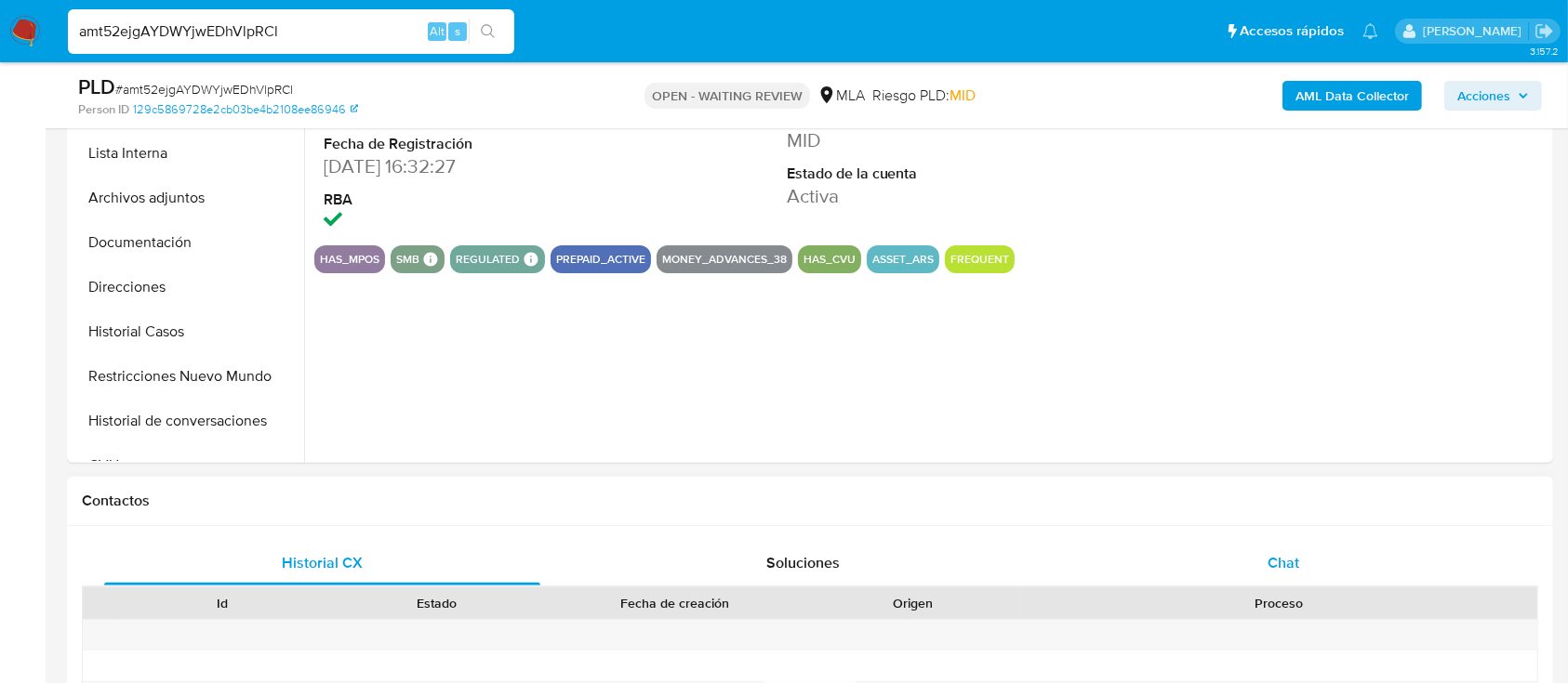
click at [1182, 552] on div "Chat" at bounding box center [1284, 563] width 436 height 44
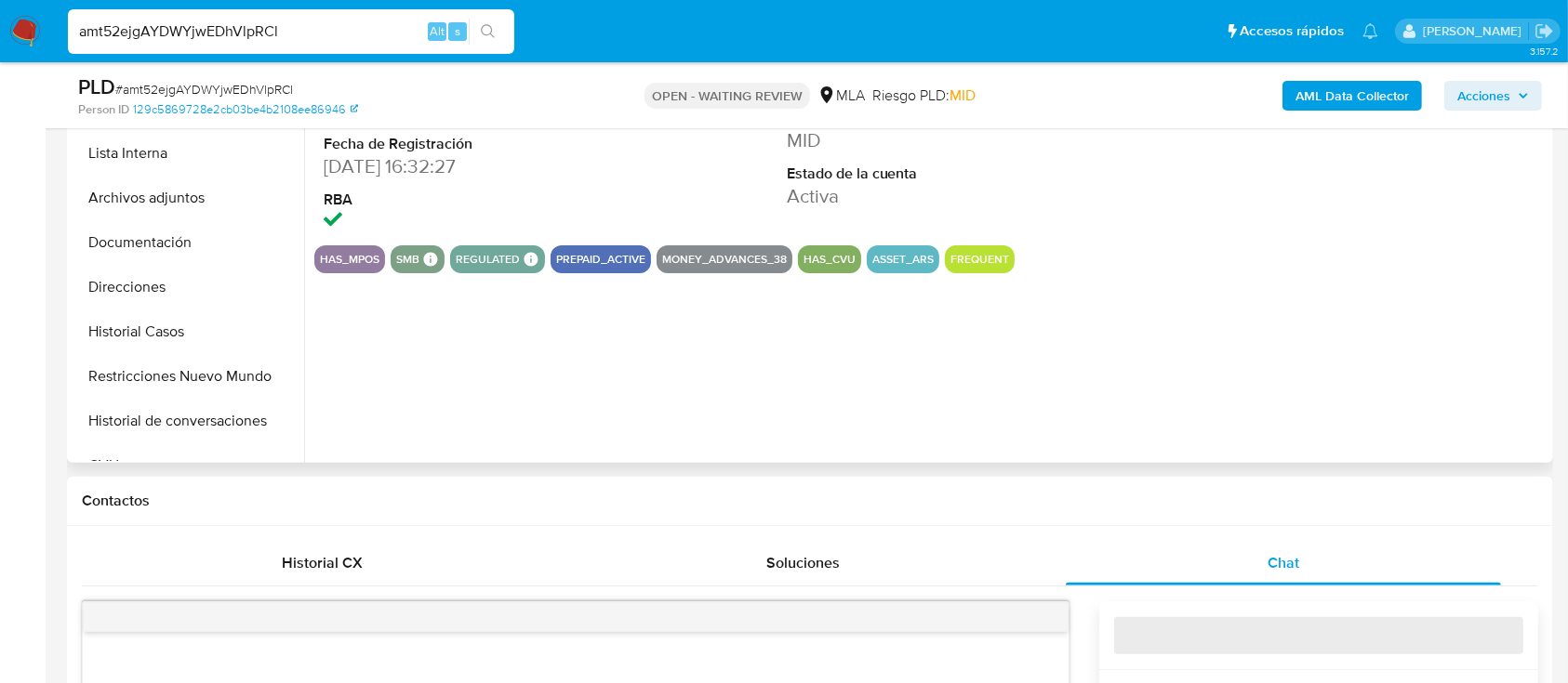
select select "10"
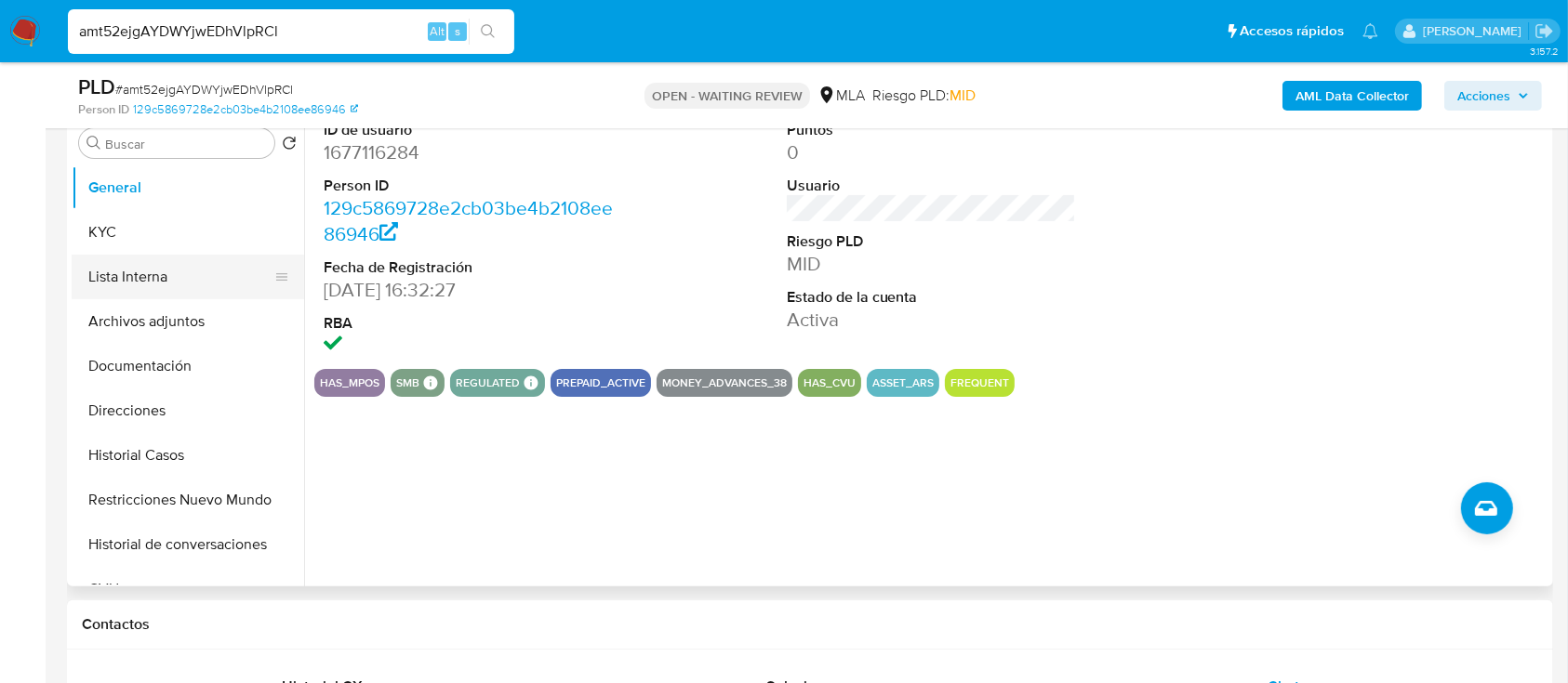
scroll to position [372, 0]
click at [149, 226] on button "KYC" at bounding box center [180, 232] width 218 height 44
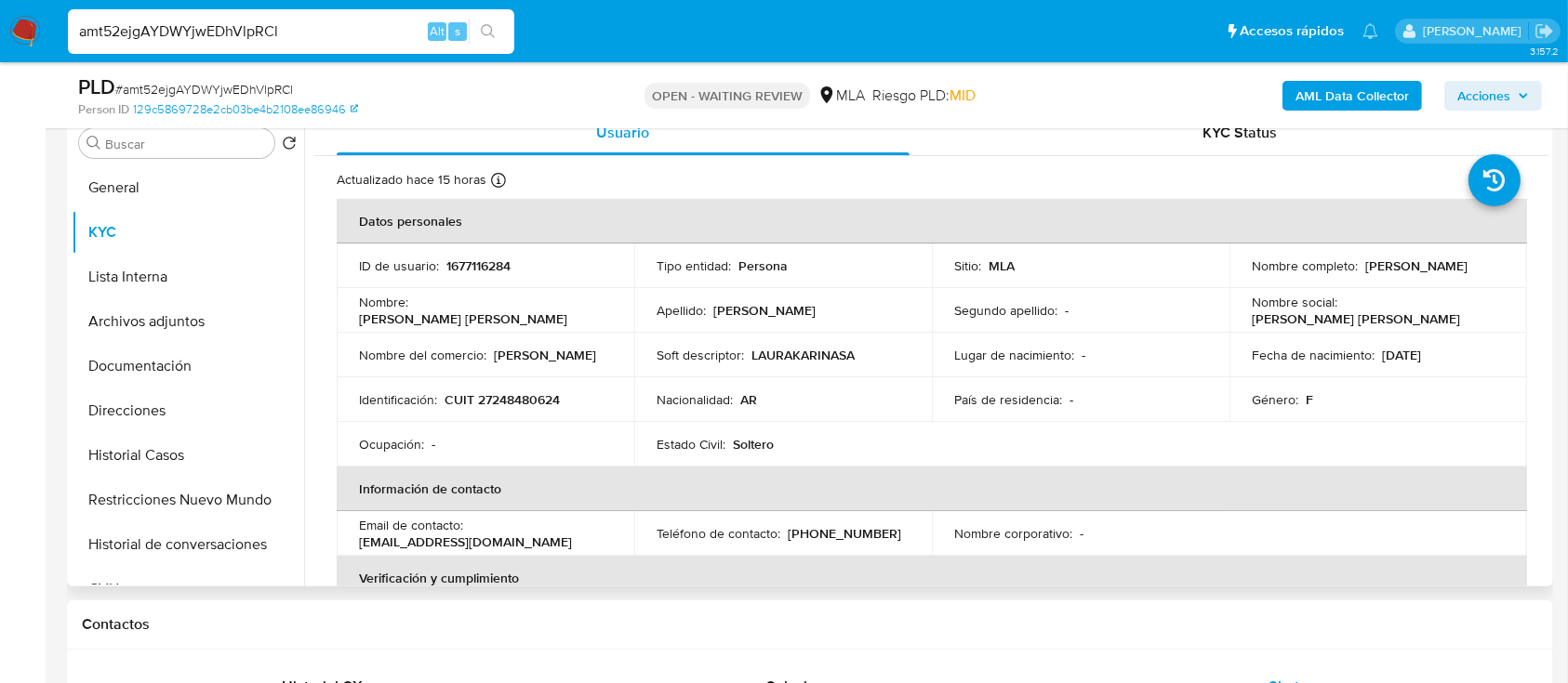
drag, startPoint x: 655, startPoint y: 2, endPoint x: 502, endPoint y: 441, distance: 464.9
click at [508, 461] on td "Ocupación : -" at bounding box center [485, 443] width 297 height 44
drag, startPoint x: 488, startPoint y: 400, endPoint x: 553, endPoint y: 402, distance: 65.0
click at [553, 402] on p "CUIT 27248480624" at bounding box center [502, 400] width 115 height 17
copy p "24848062"
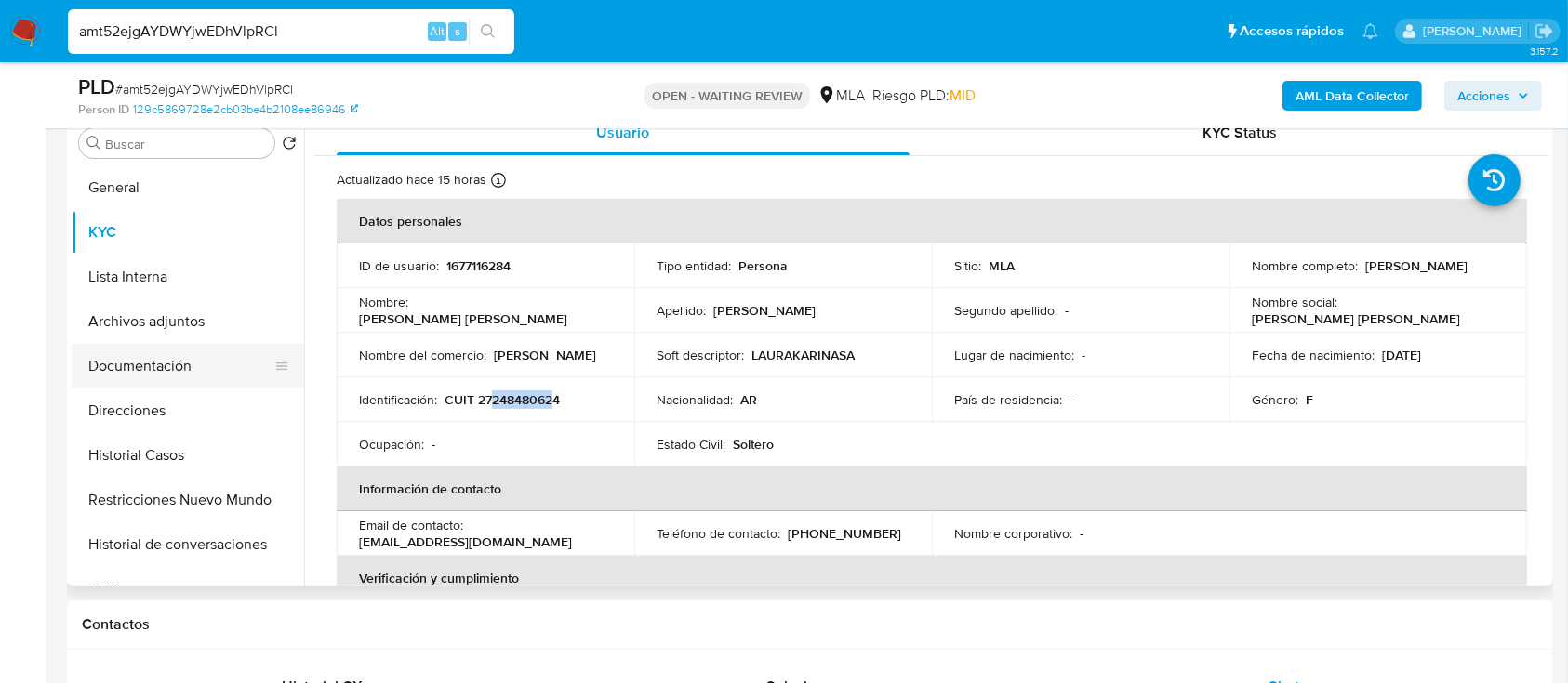
click at [155, 379] on button "Documentación" at bounding box center [180, 366] width 218 height 44
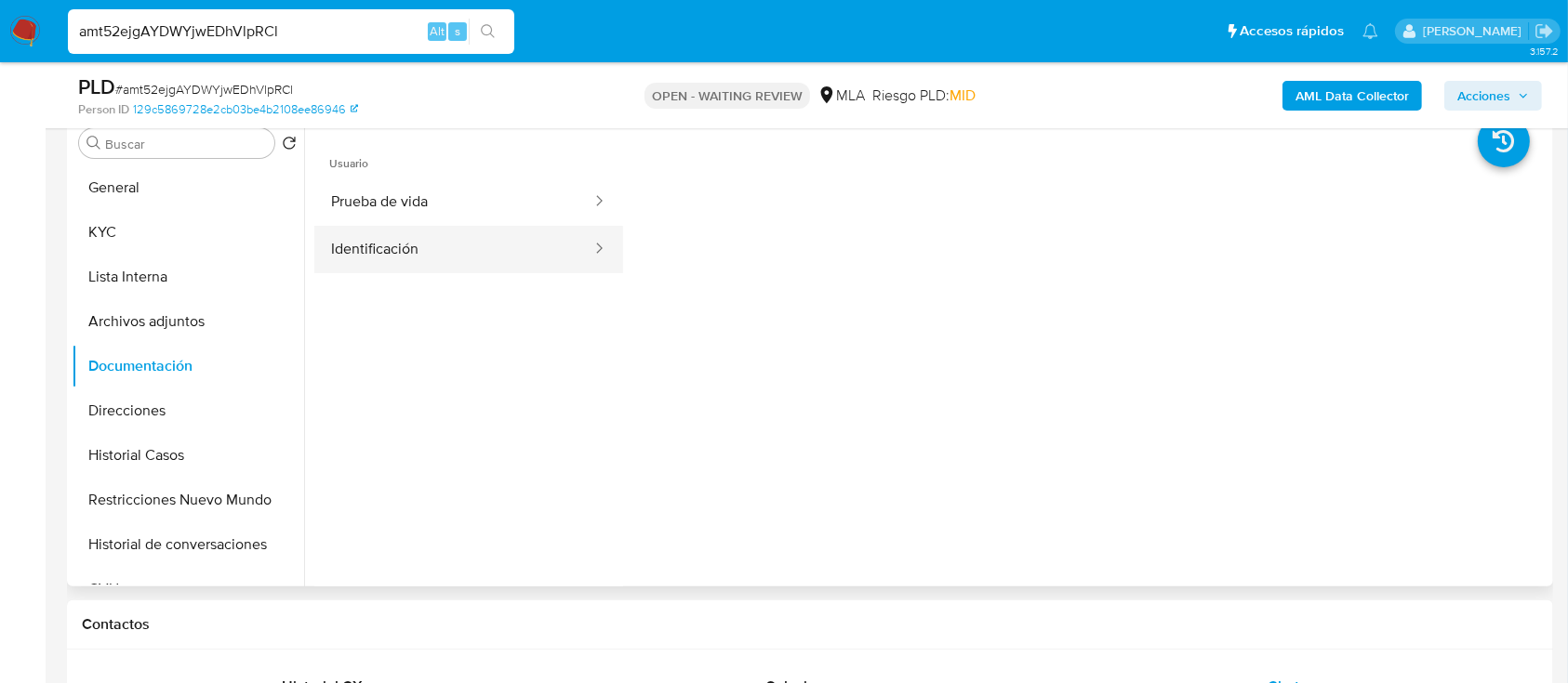
click at [414, 231] on button "Identificación" at bounding box center [454, 250] width 279 height 47
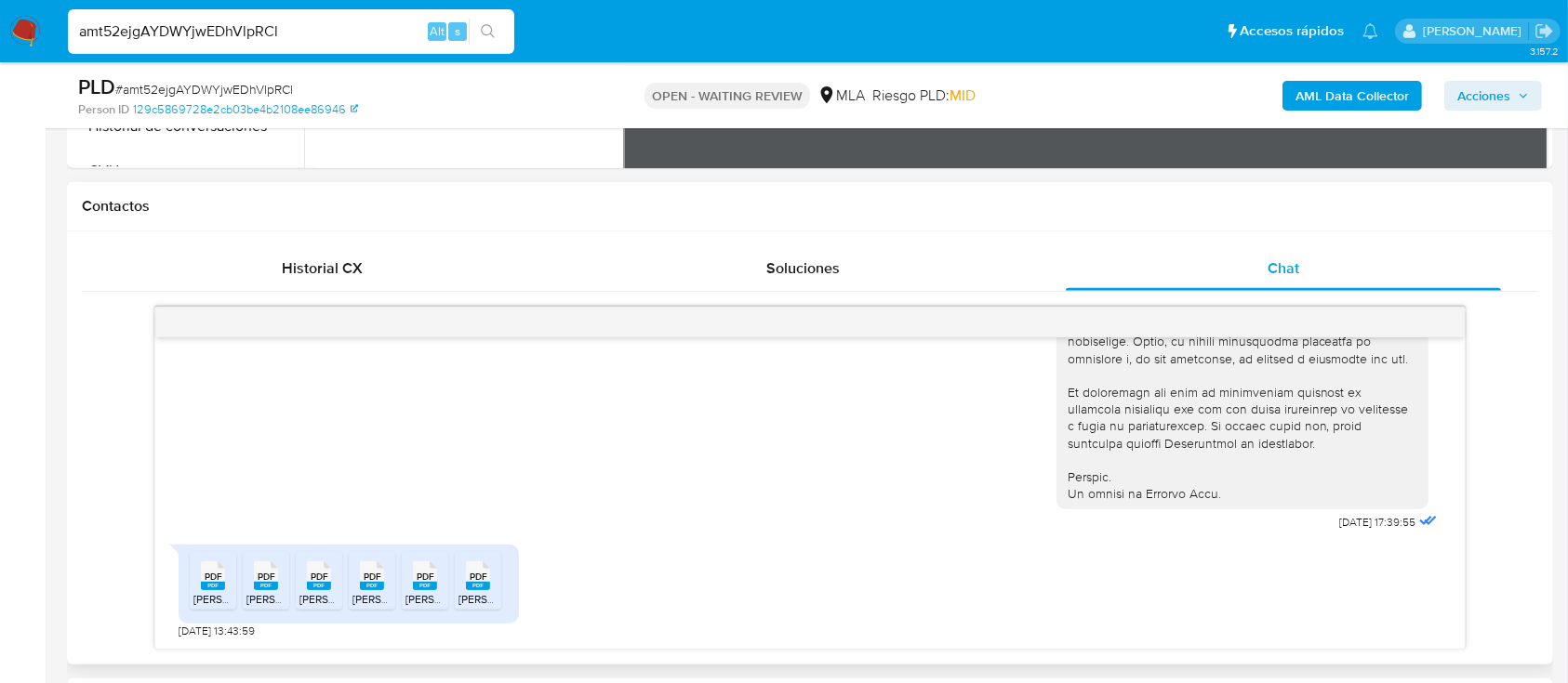
scroll to position [409, 0]
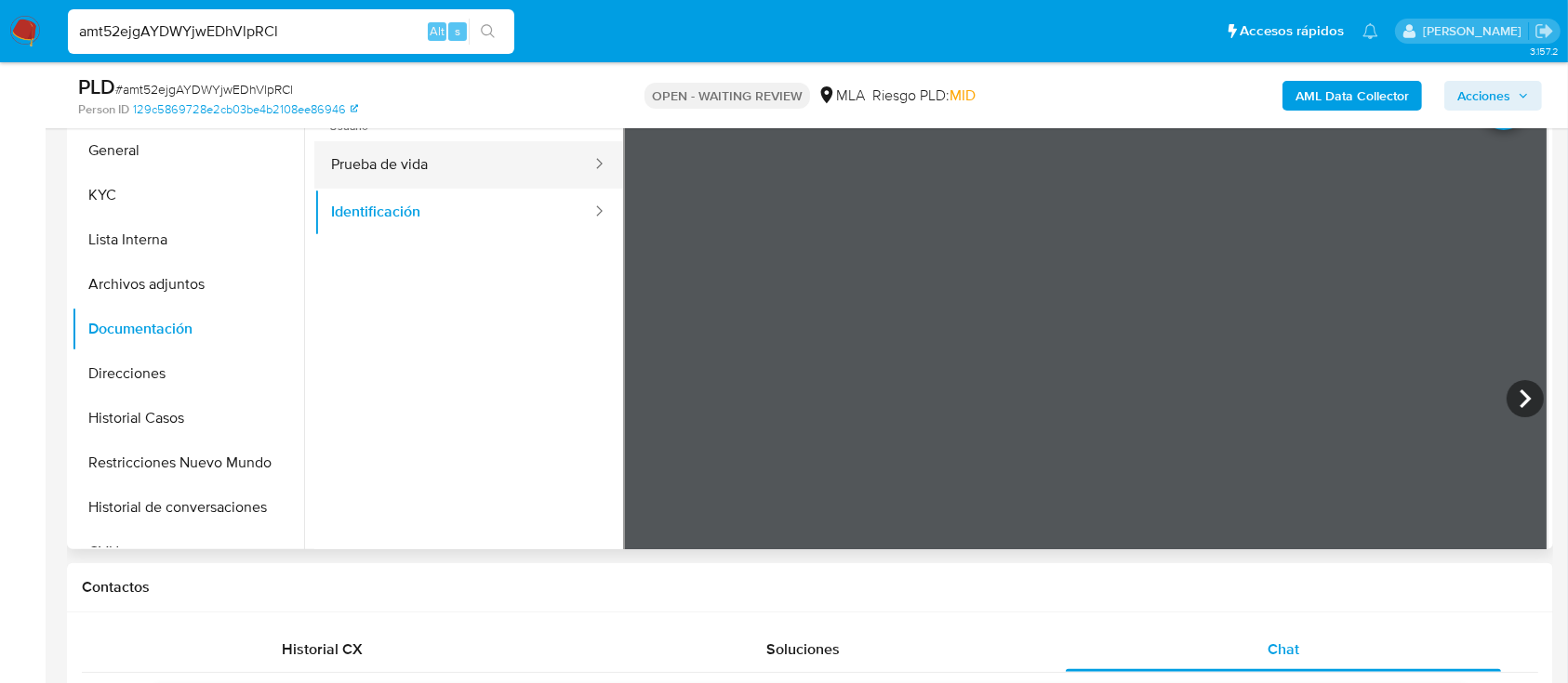
click at [473, 162] on button "Prueba de vida" at bounding box center [454, 165] width 279 height 47
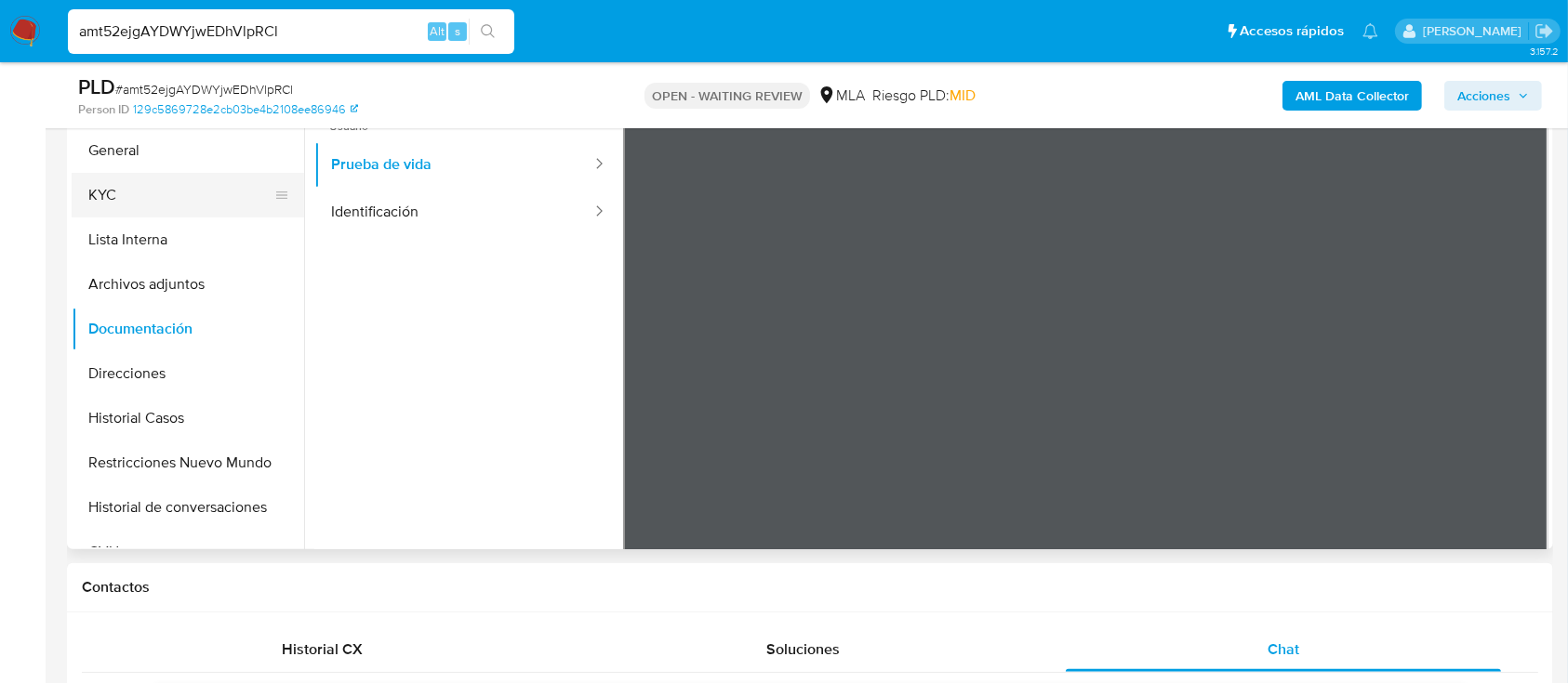
click at [196, 209] on button "KYC" at bounding box center [180, 194] width 218 height 44
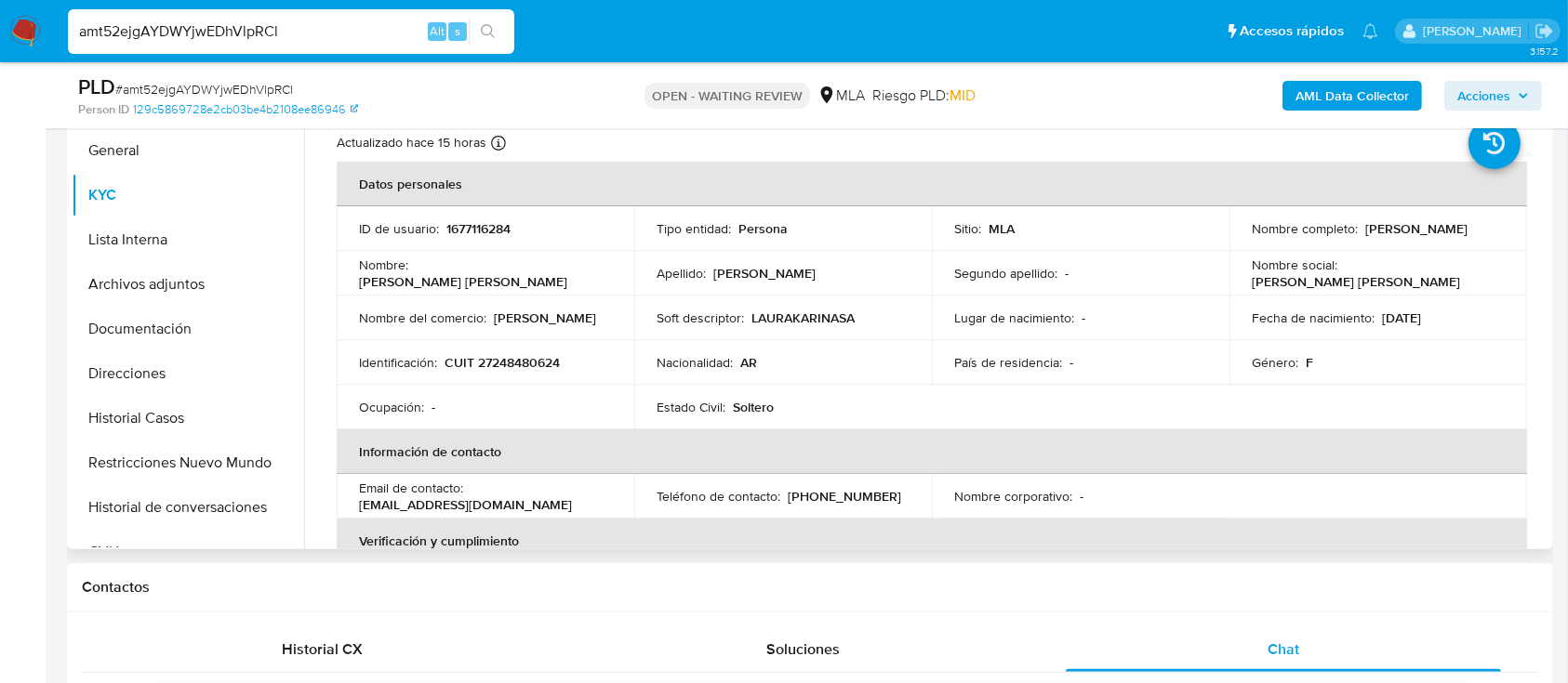
click at [542, 355] on p "CUIT 27248480624" at bounding box center [502, 363] width 115 height 17
copy p "27248480624"
click at [479, 229] on p "1677116284" at bounding box center [478, 229] width 64 height 17
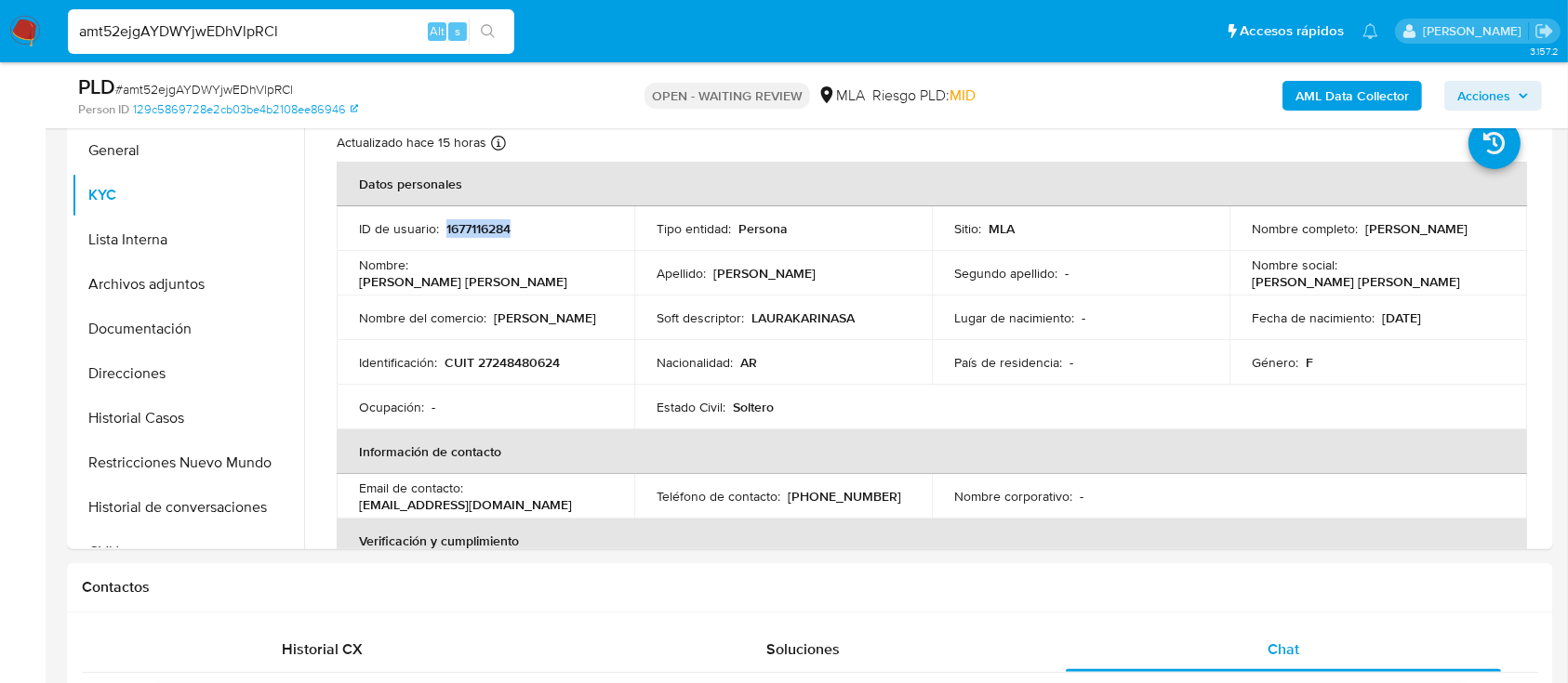
copy p "1677116284"
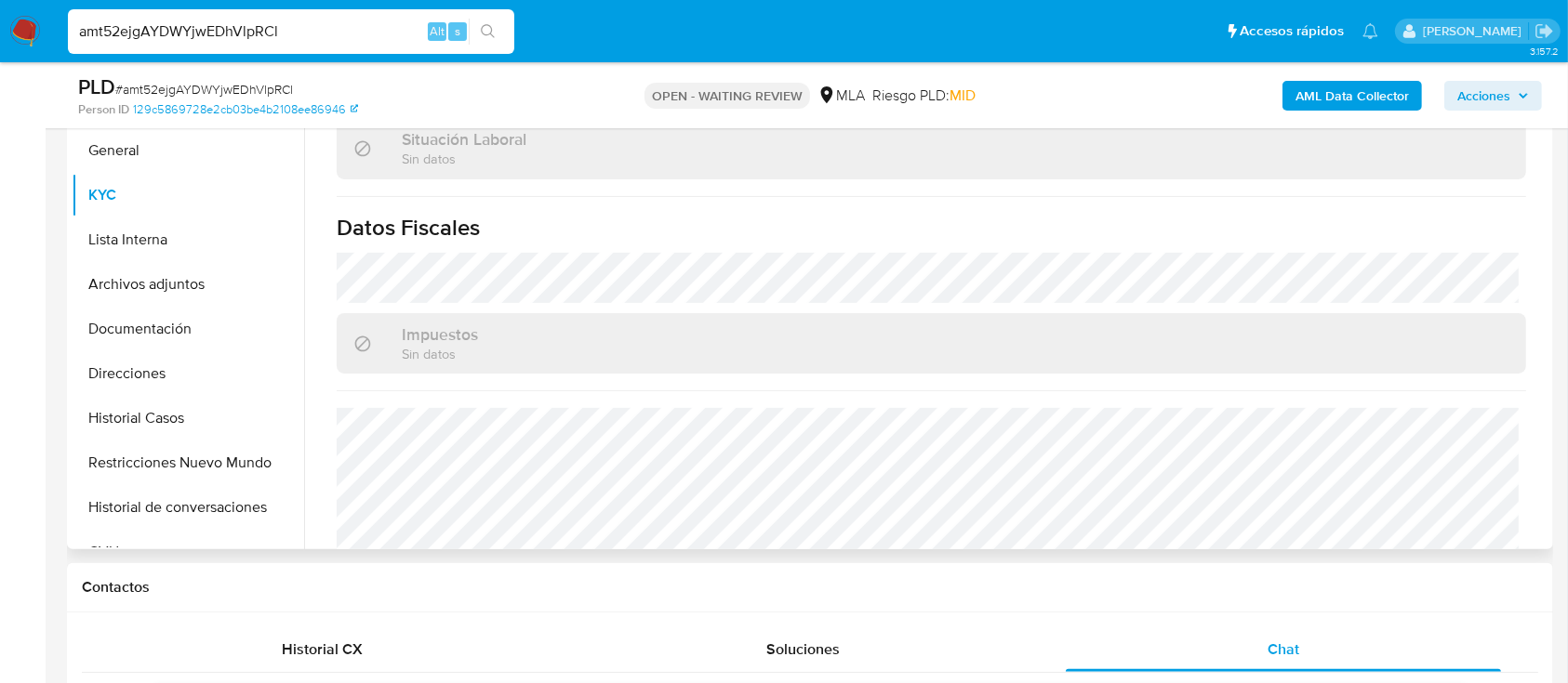
scroll to position [979, 0]
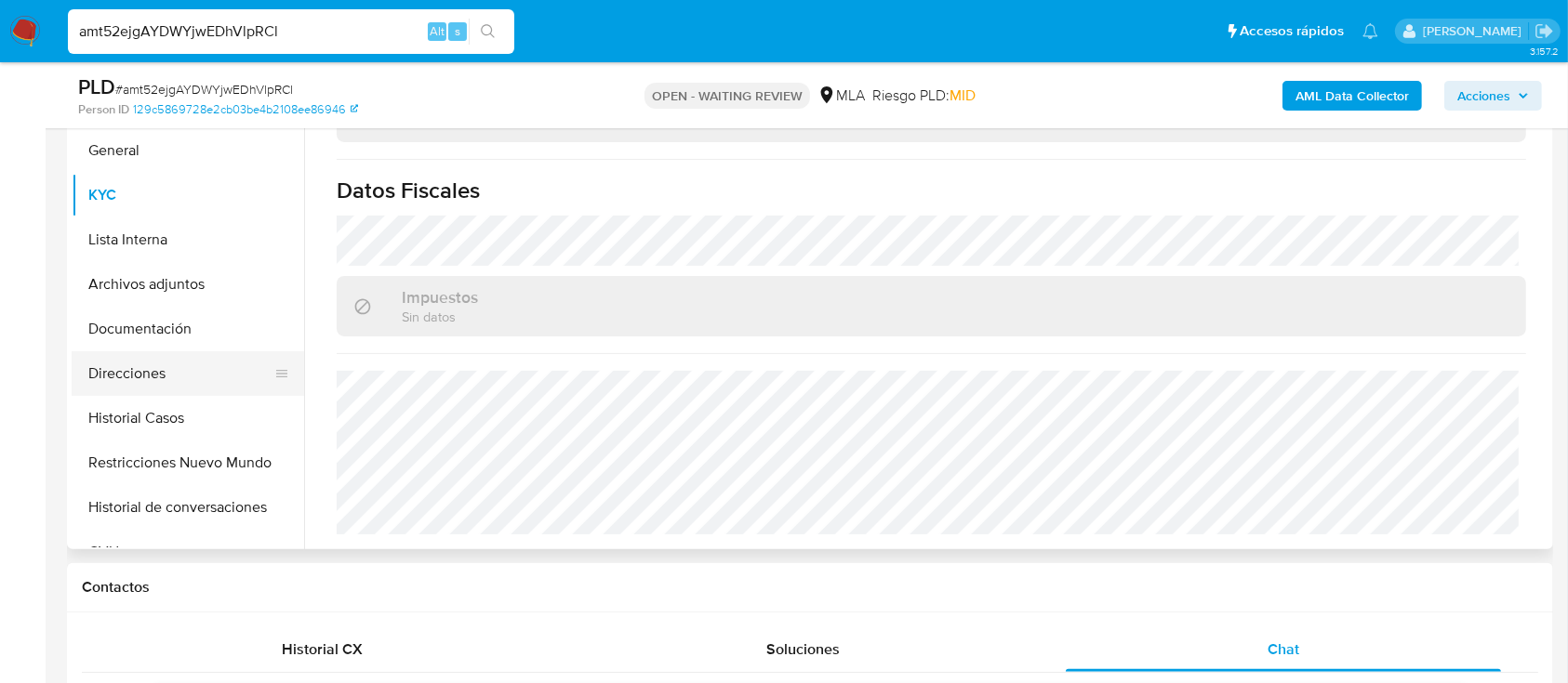
click at [132, 367] on button "Direcciones" at bounding box center [180, 374] width 218 height 44
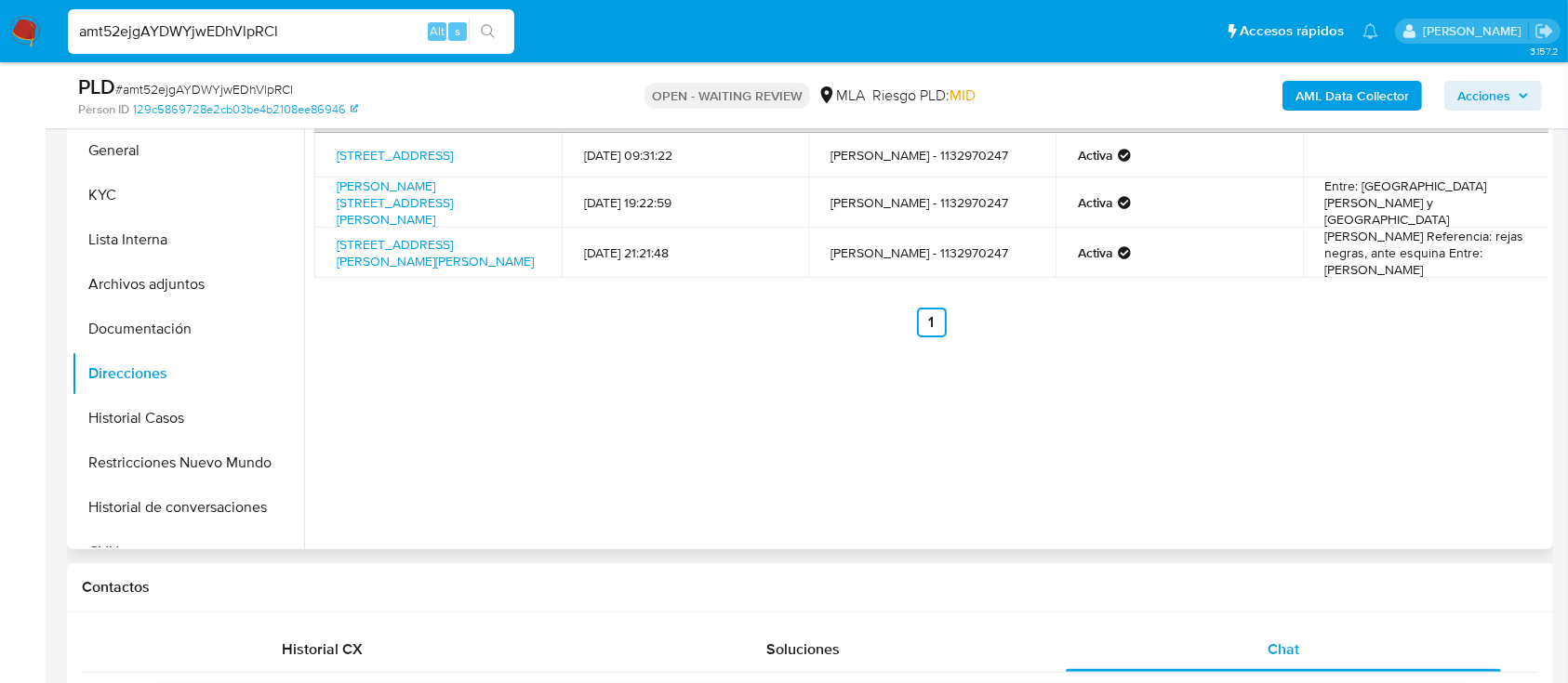
scroll to position [285, 0]
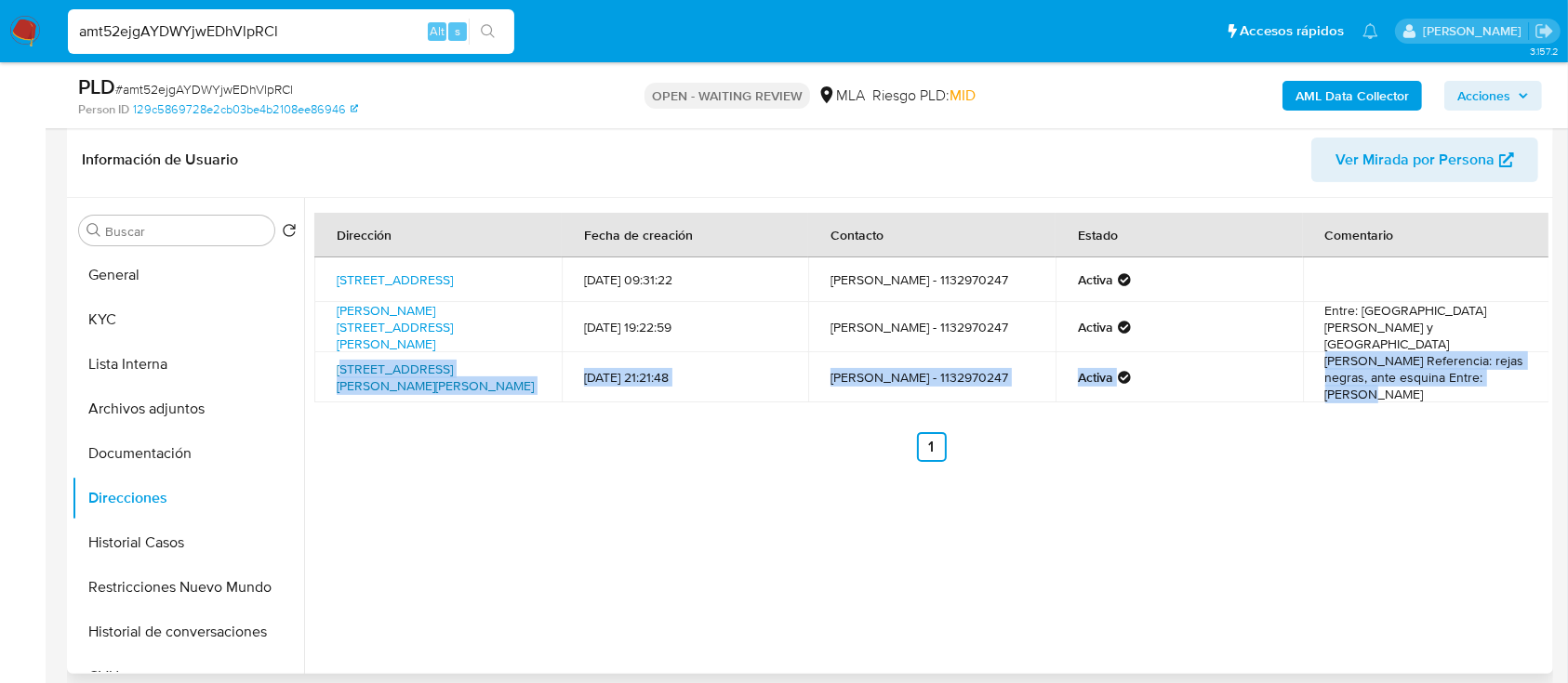
drag, startPoint x: 1495, startPoint y: 377, endPoint x: 342, endPoint y: 358, distance: 1153.2
click at [342, 358] on tr "[STREET_ADDRESS][PERSON_NAME][PERSON_NAME] 2233 [DATE] 21:21:48 [PERSON_NAME] -…" at bounding box center [931, 377] width 1235 height 50
click at [416, 446] on ul "Anterior 1 Siguiente" at bounding box center [931, 447] width 1234 height 30
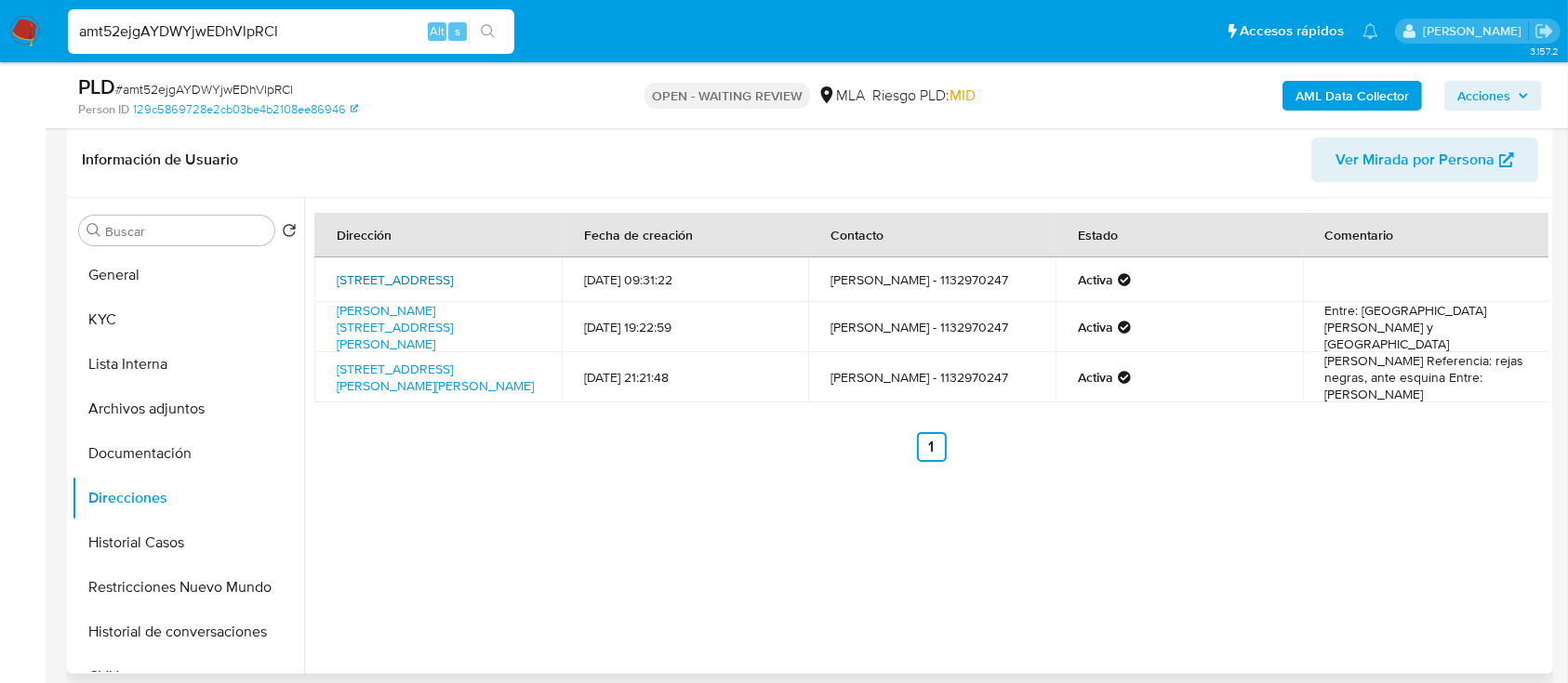
click at [452, 271] on link "[STREET_ADDRESS]" at bounding box center [394, 280] width 116 height 19
click at [414, 336] on link "[PERSON_NAME][STREET_ADDRESS][PERSON_NAME]" at bounding box center [394, 326] width 116 height 52
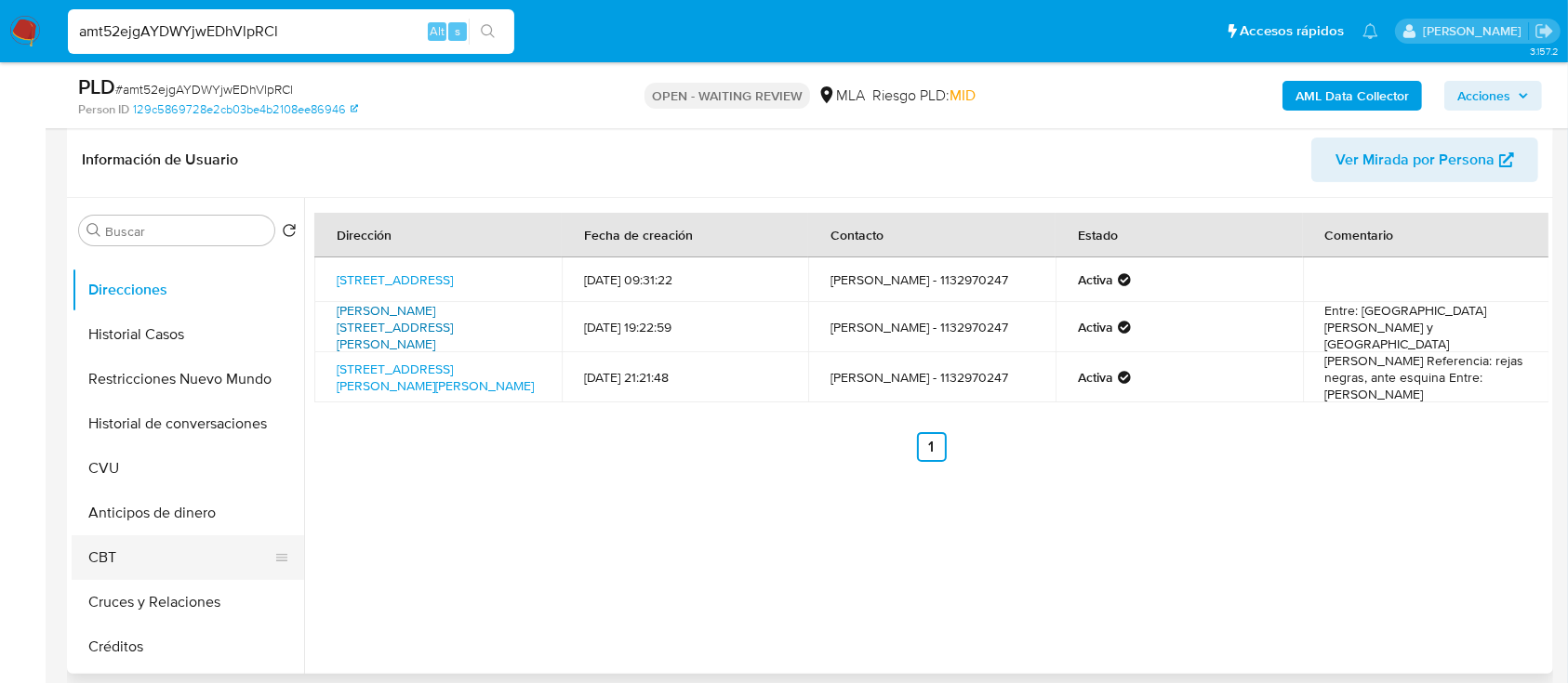
scroll to position [247, 0]
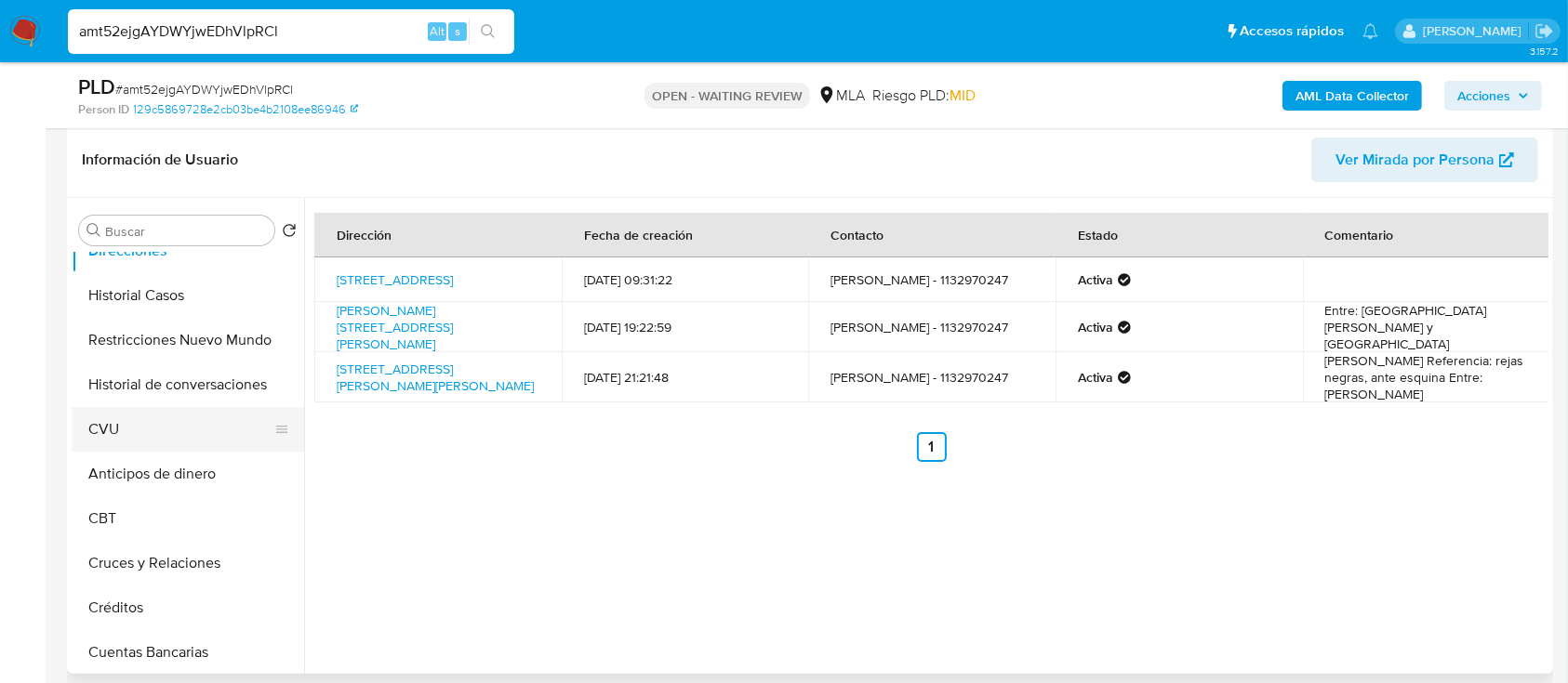
click at [167, 440] on button "CVU" at bounding box center [180, 429] width 218 height 44
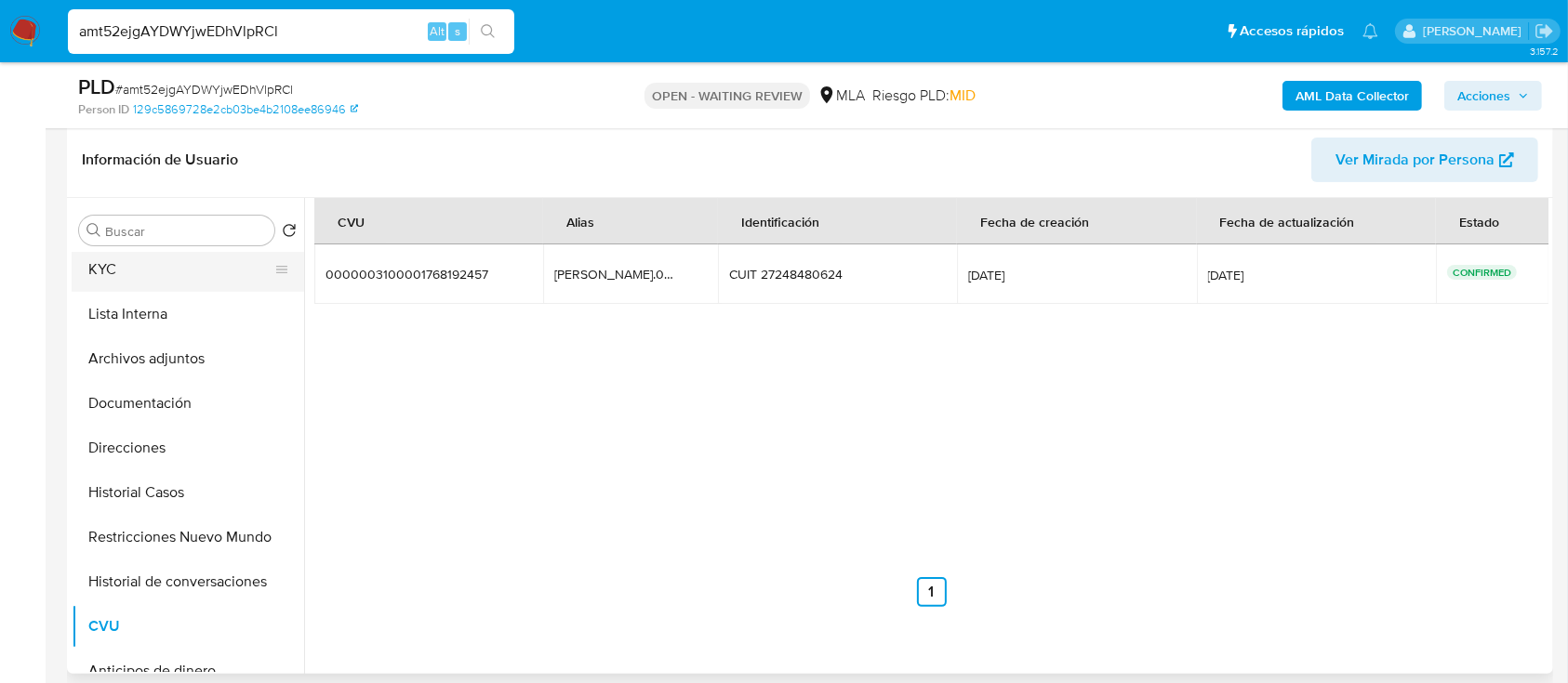
scroll to position [0, 0]
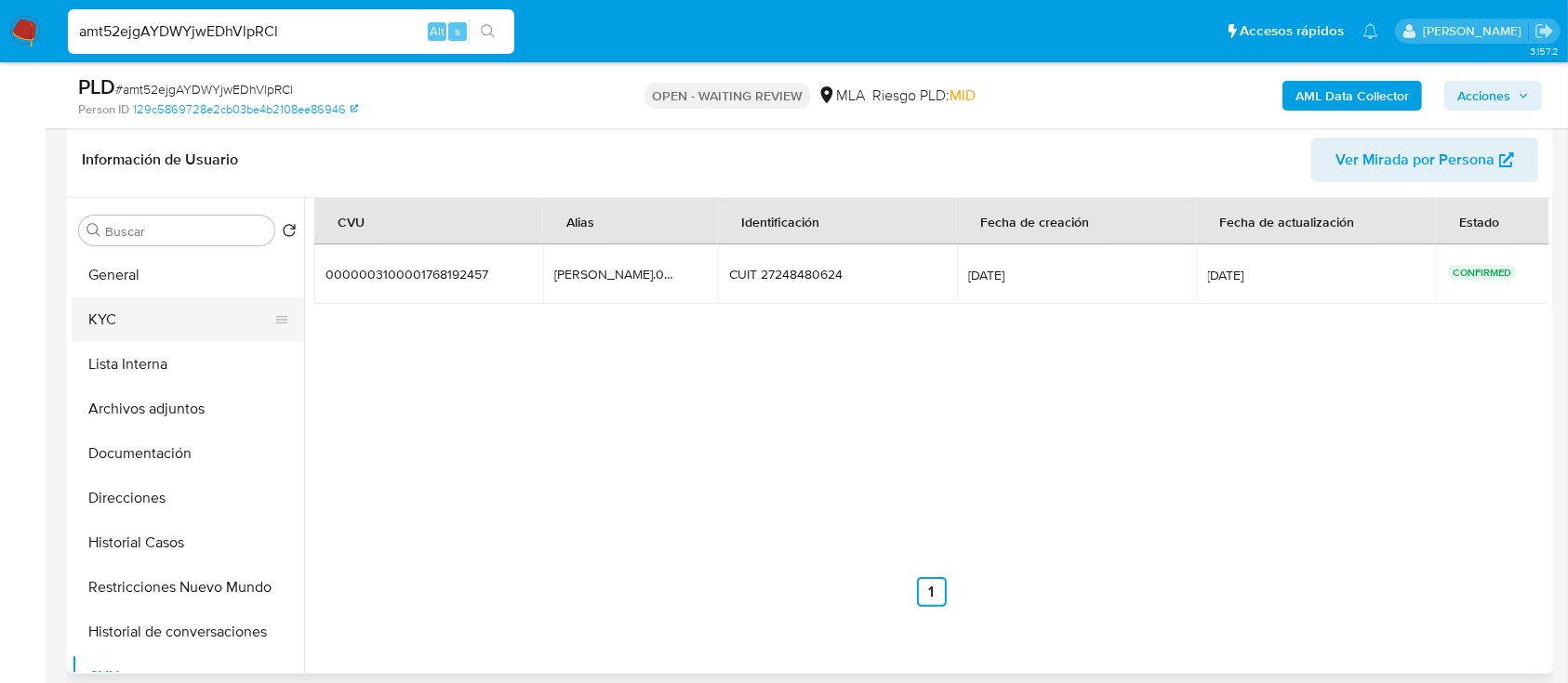
click at [162, 315] on button "KYC" at bounding box center [180, 319] width 218 height 44
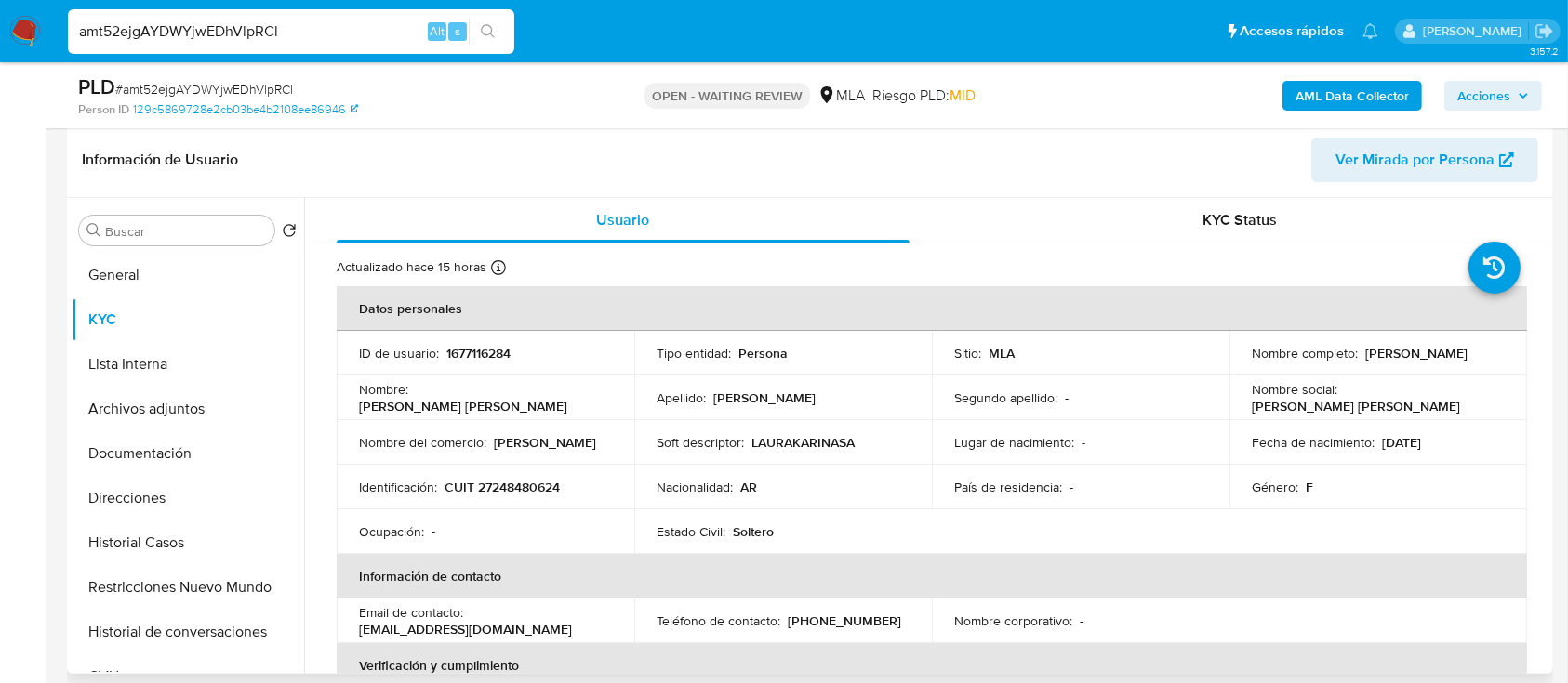
click at [528, 491] on p "CUIT 27248480624" at bounding box center [502, 488] width 115 height 17
copy p "27248480624"
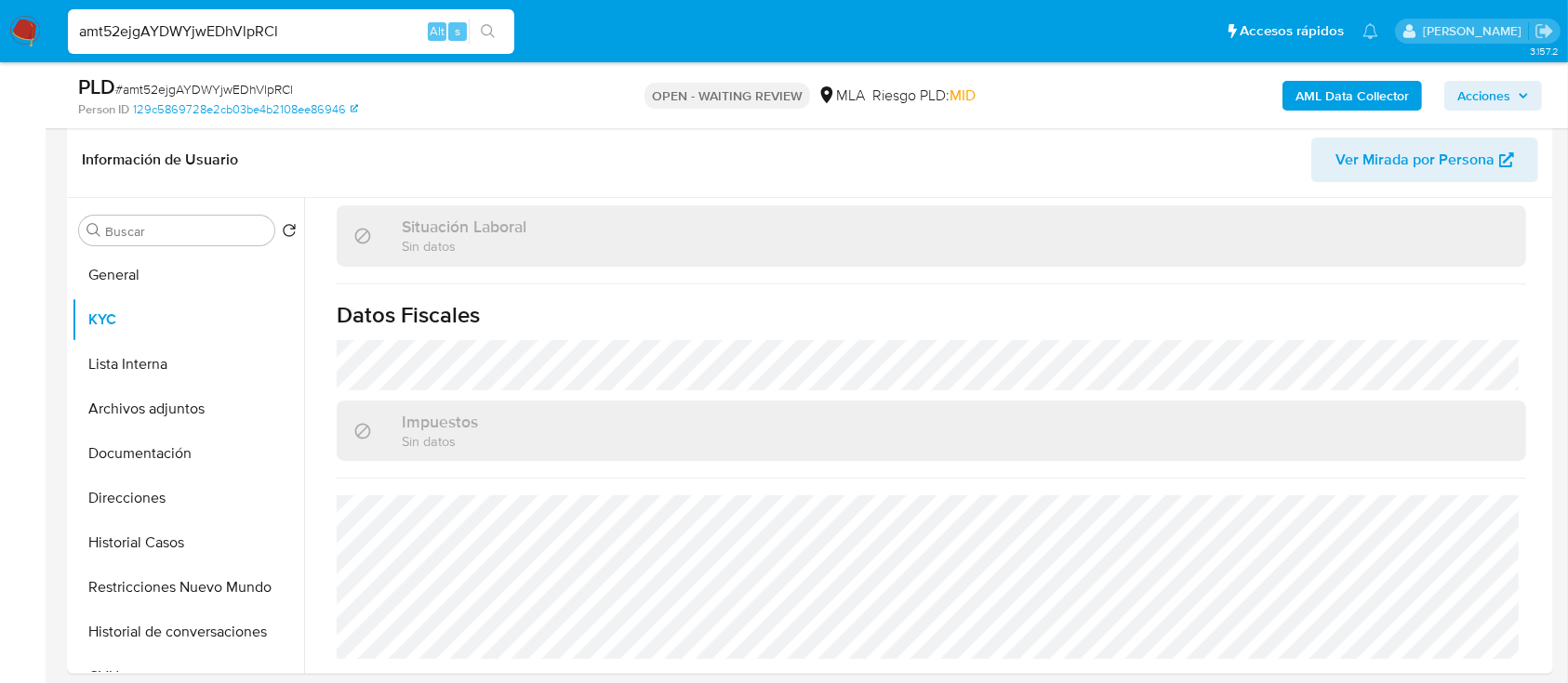
scroll to position [781, 0]
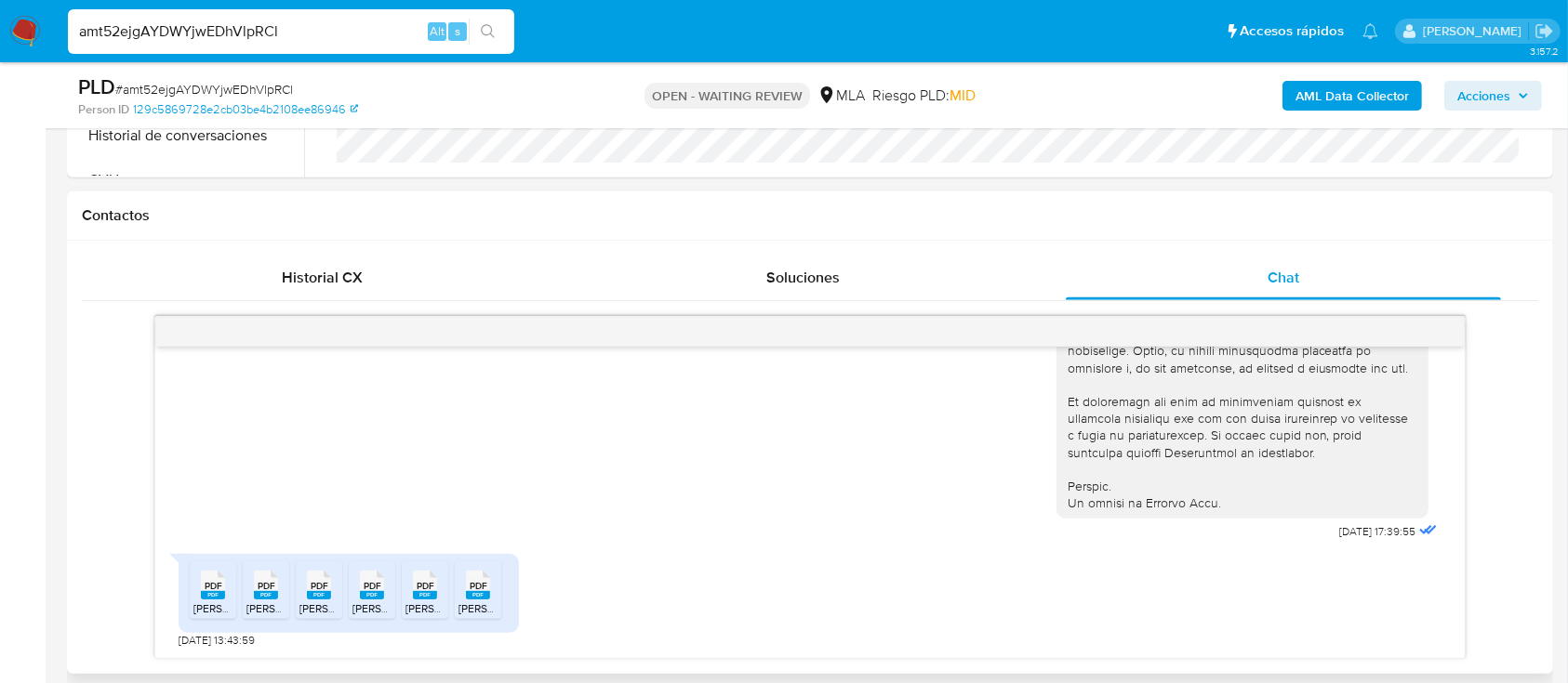
drag, startPoint x: 228, startPoint y: 584, endPoint x: 255, endPoint y: 588, distance: 27.3
click at [228, 584] on div "PDF PDF" at bounding box center [212, 583] width 39 height 36
click at [287, 591] on li "PDF PDF SANCHEZ - DJ IIBB 2025 04.pdf" at bounding box center [265, 590] width 46 height 58
drag, startPoint x: 325, startPoint y: 591, endPoint x: 364, endPoint y: 594, distance: 39.1
click at [326, 591] on rect at bounding box center [319, 595] width 25 height 8
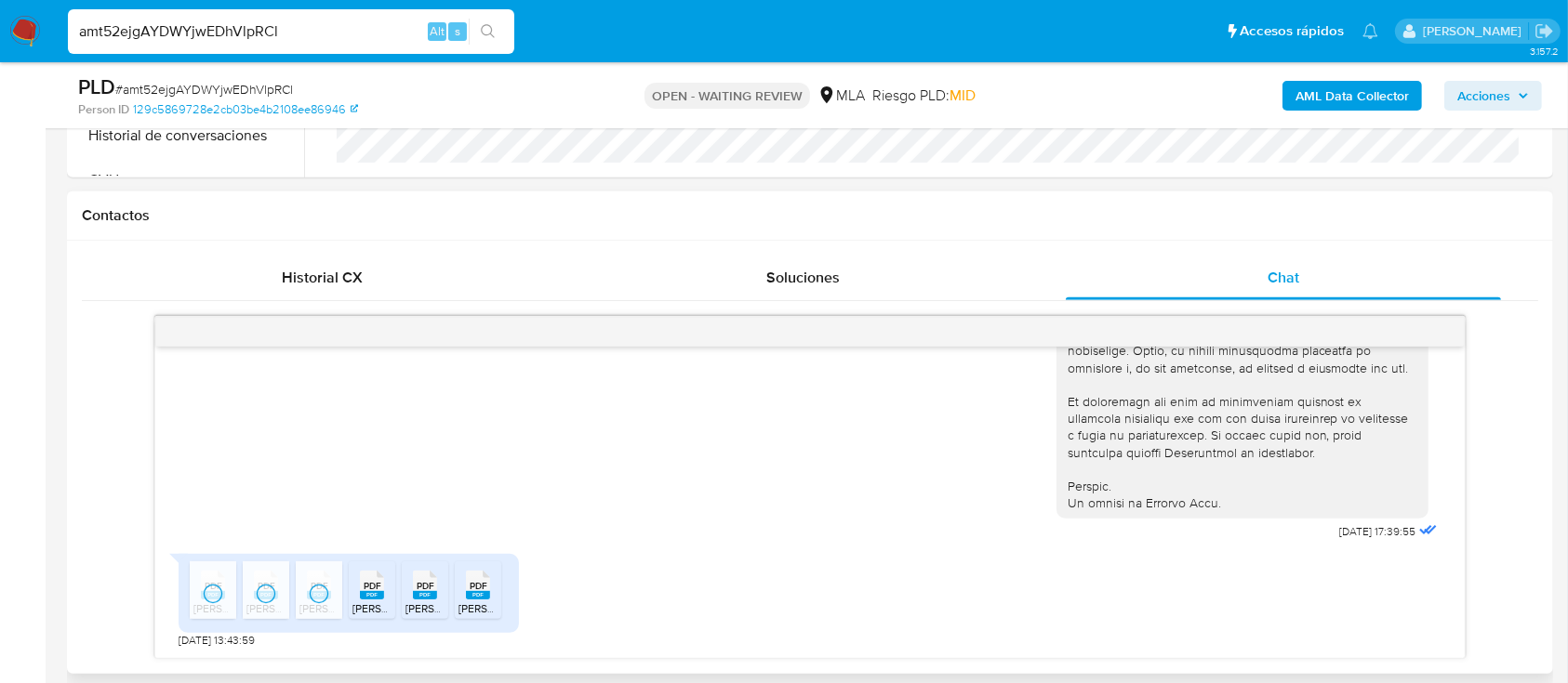
click at [372, 595] on rect at bounding box center [372, 595] width 25 height 8
drag, startPoint x: 411, startPoint y: 595, endPoint x: 469, endPoint y: 595, distance: 58.0
click at [413, 595] on icon "PDF" at bounding box center [425, 585] width 25 height 32
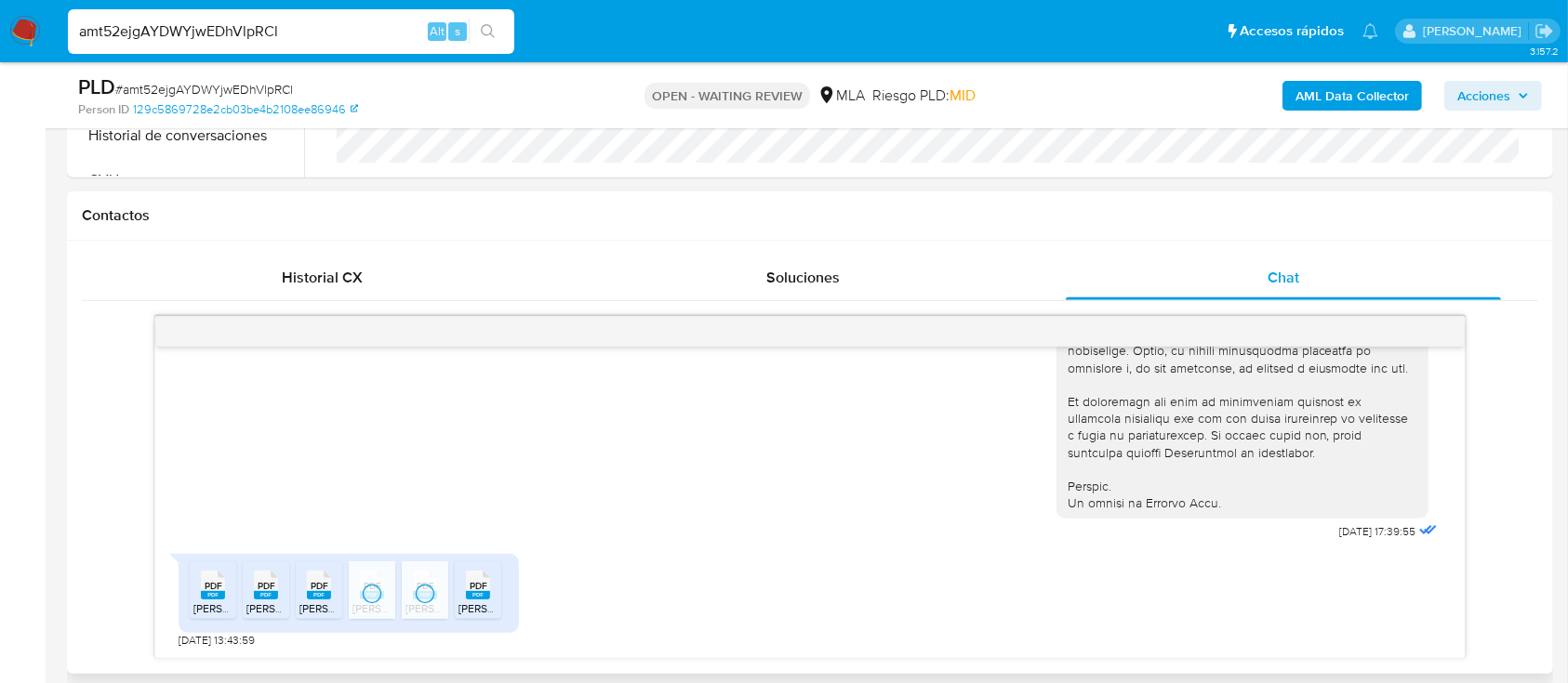
click at [476, 595] on rect at bounding box center [478, 595] width 25 height 8
click at [287, 91] on span "# amt52ejgAYDWYjwEDhVlpRCl" at bounding box center [204, 90] width 177 height 19
copy span "amt52ejgAYDWYjwEDhVlpRCl"
click at [42, 39] on nav "Pausado Ver notificaciones amt52ejgAYDWYjwEDhVlpRCl Alt s Accesos rápidos Presi…" at bounding box center [784, 31] width 1568 height 62
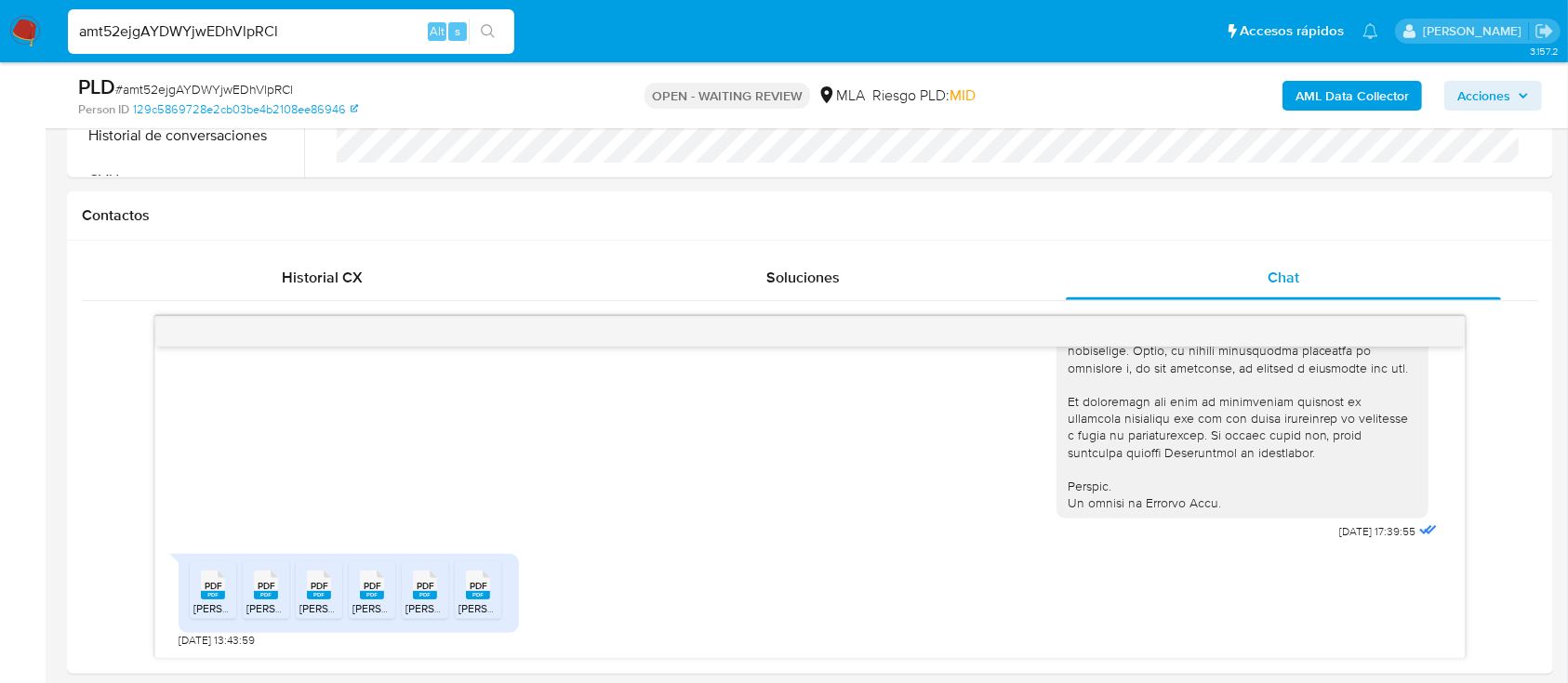
click at [37, 40] on img at bounding box center [25, 32] width 32 height 32
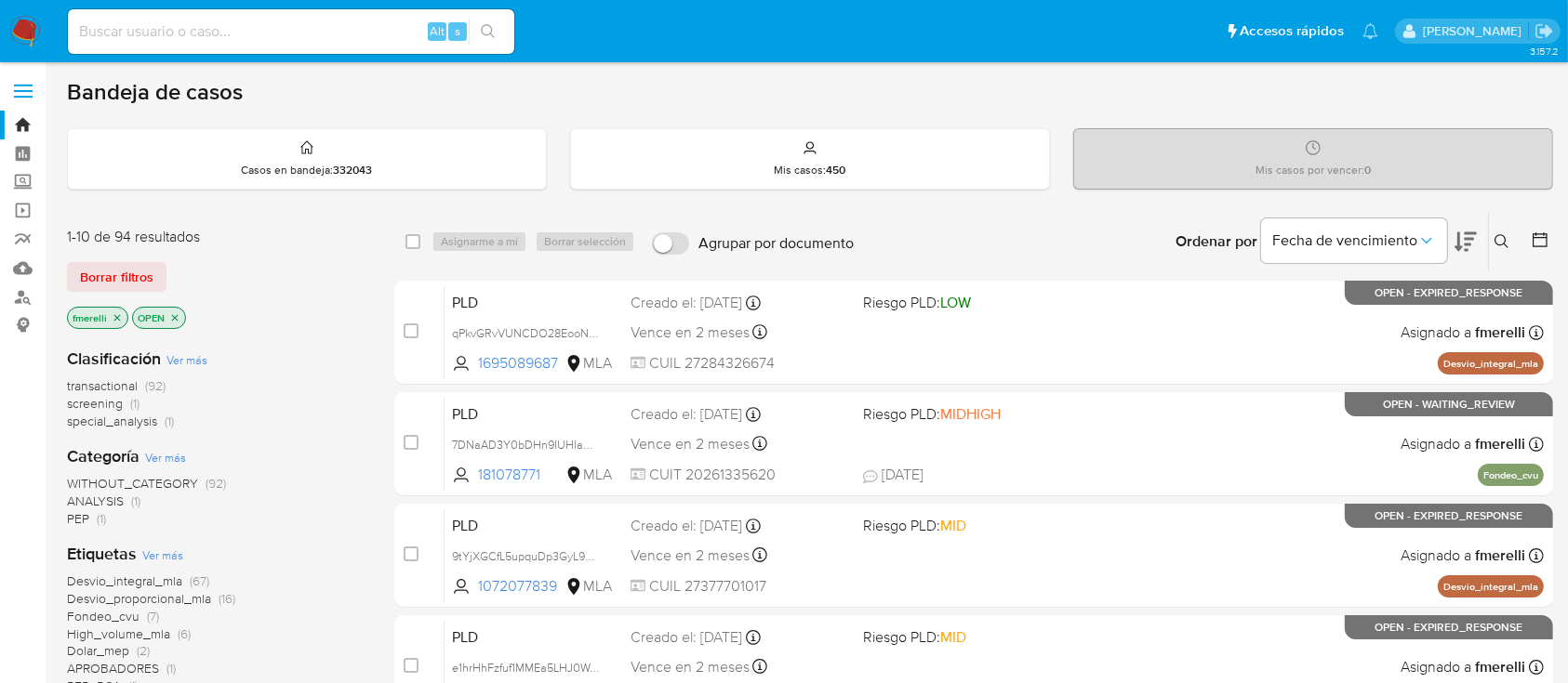
click at [1507, 234] on icon at bounding box center [1502, 242] width 15 height 15
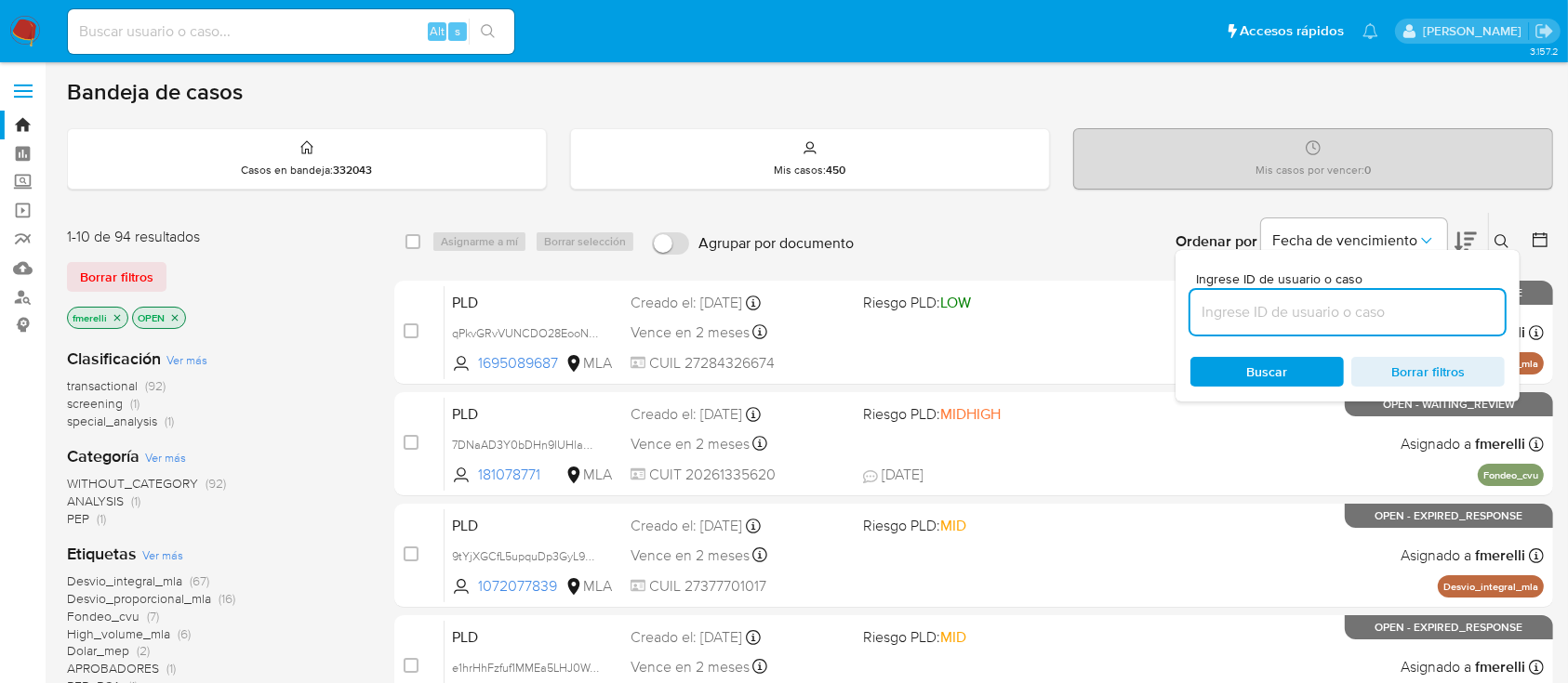
click at [1410, 323] on input at bounding box center [1347, 312] width 314 height 25
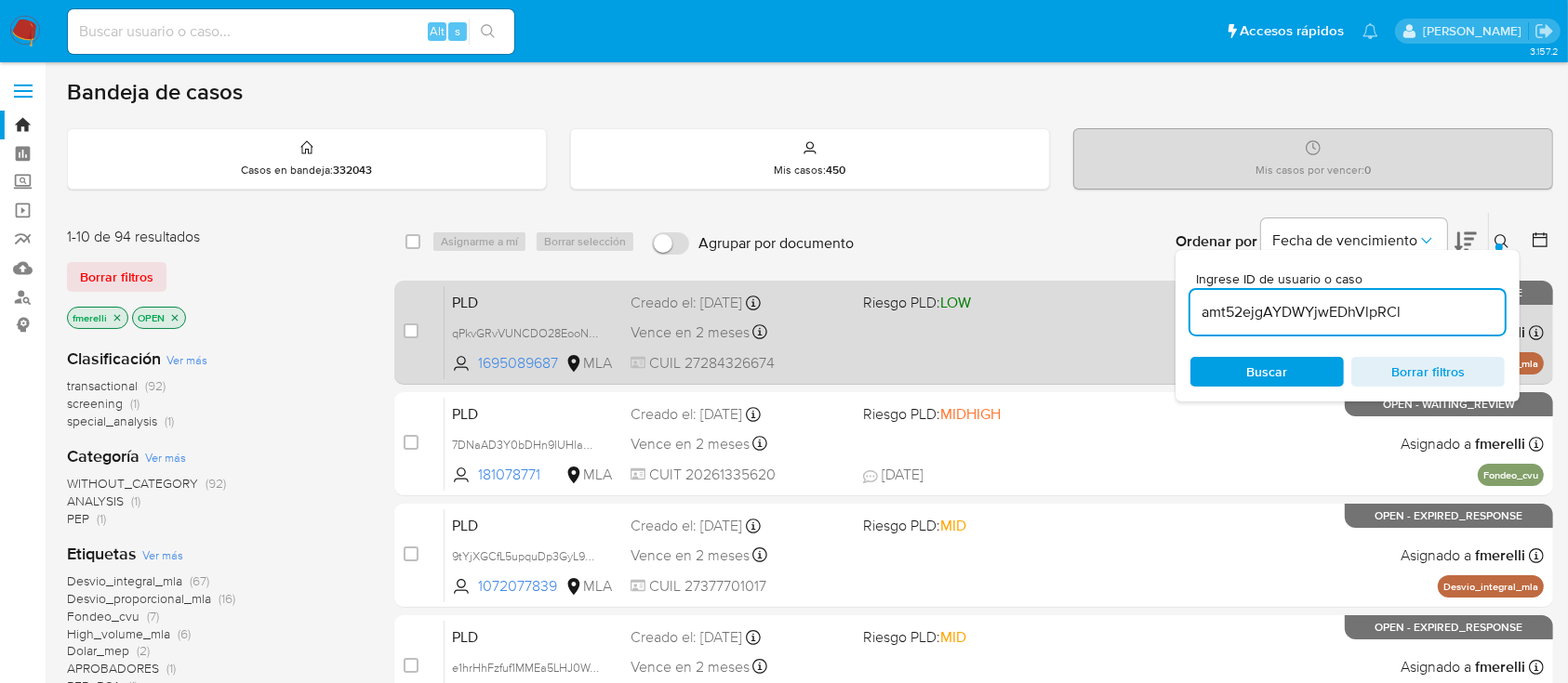
type input "amt52ejgAYDWYjwEDhVlpRCl"
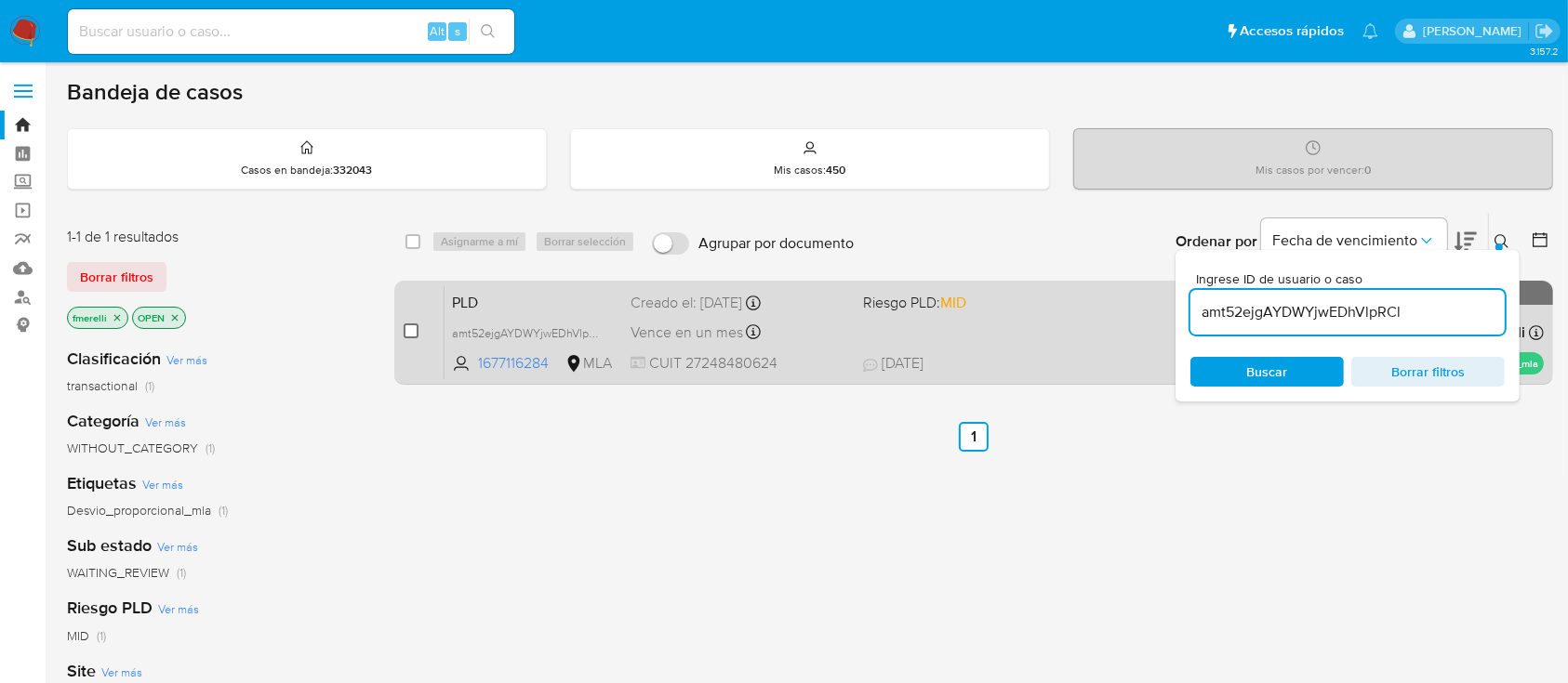
click at [413, 324] on input "checkbox" at bounding box center [411, 331] width 15 height 15
checkbox input "true"
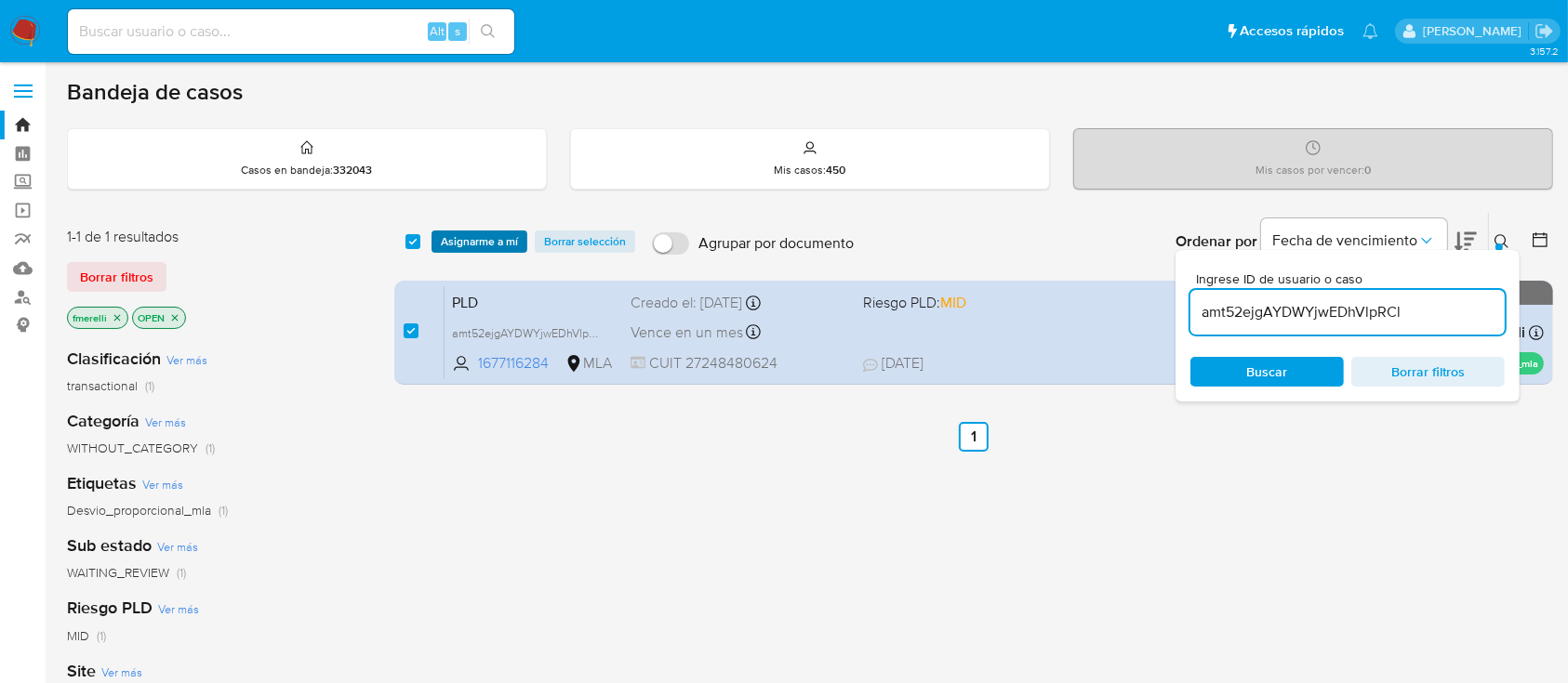
click at [480, 242] on span "Asignarme a mí" at bounding box center [479, 242] width 77 height 19
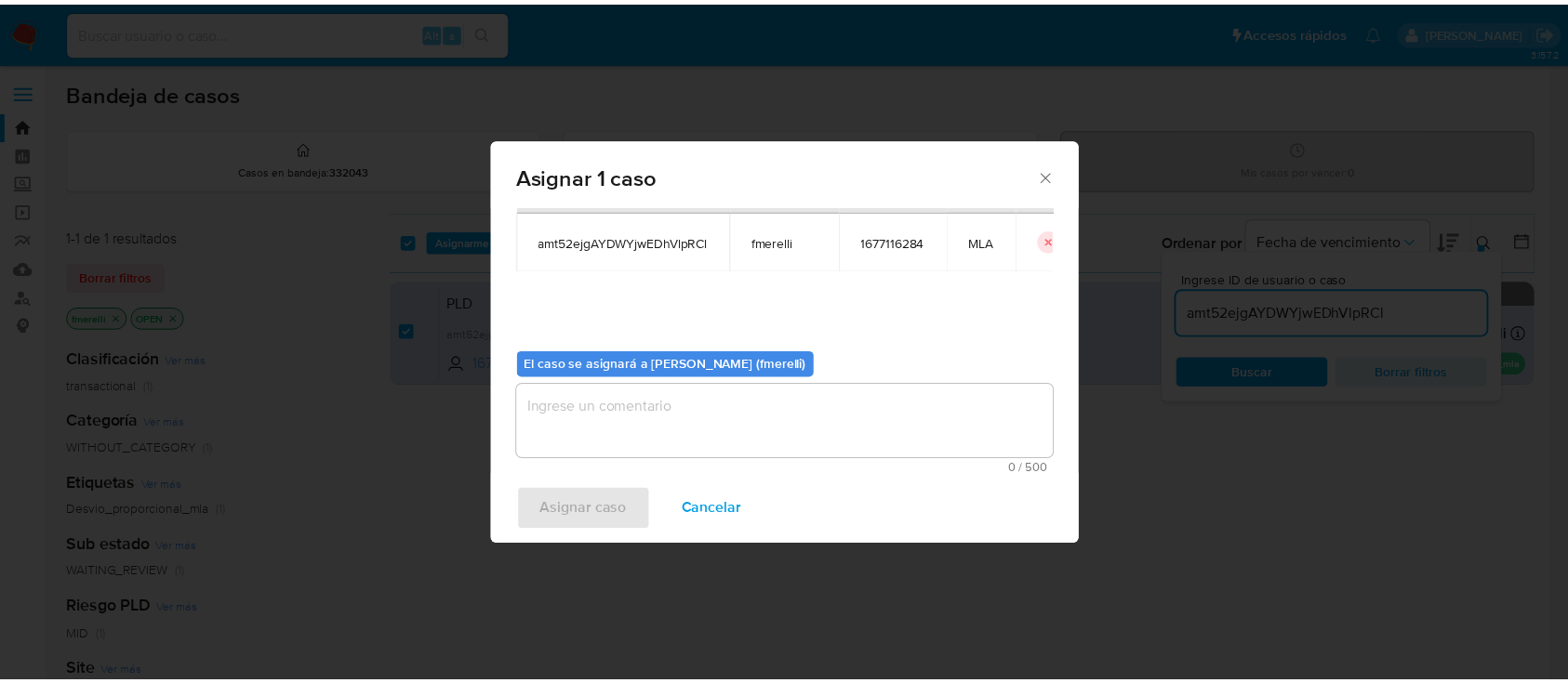
scroll to position [95, 0]
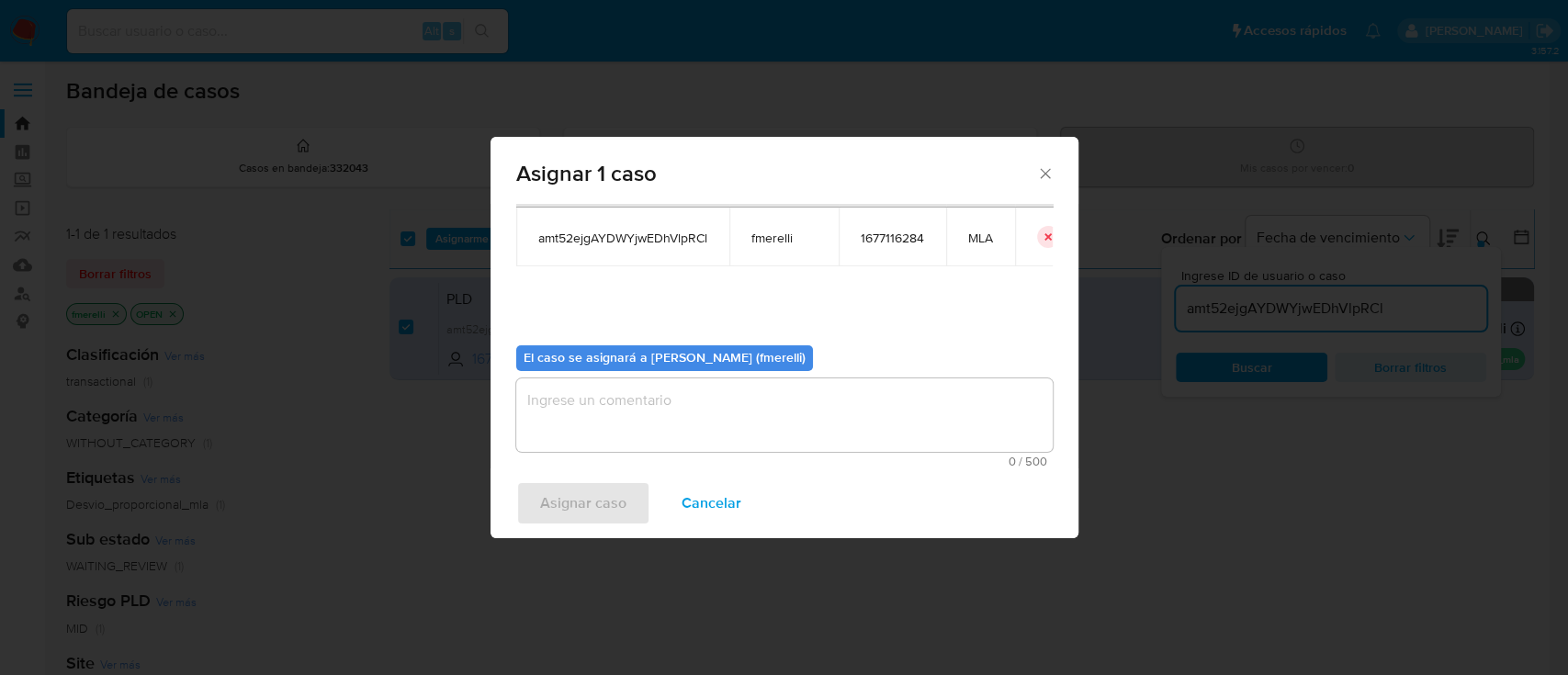
drag, startPoint x: 618, startPoint y: 476, endPoint x: 643, endPoint y: 431, distance: 51.5
click at [619, 472] on div "Asignar caso Cancelar" at bounding box center [784, 503] width 588 height 70
click at [642, 427] on textarea "assign-modal" at bounding box center [785, 415] width 537 height 74
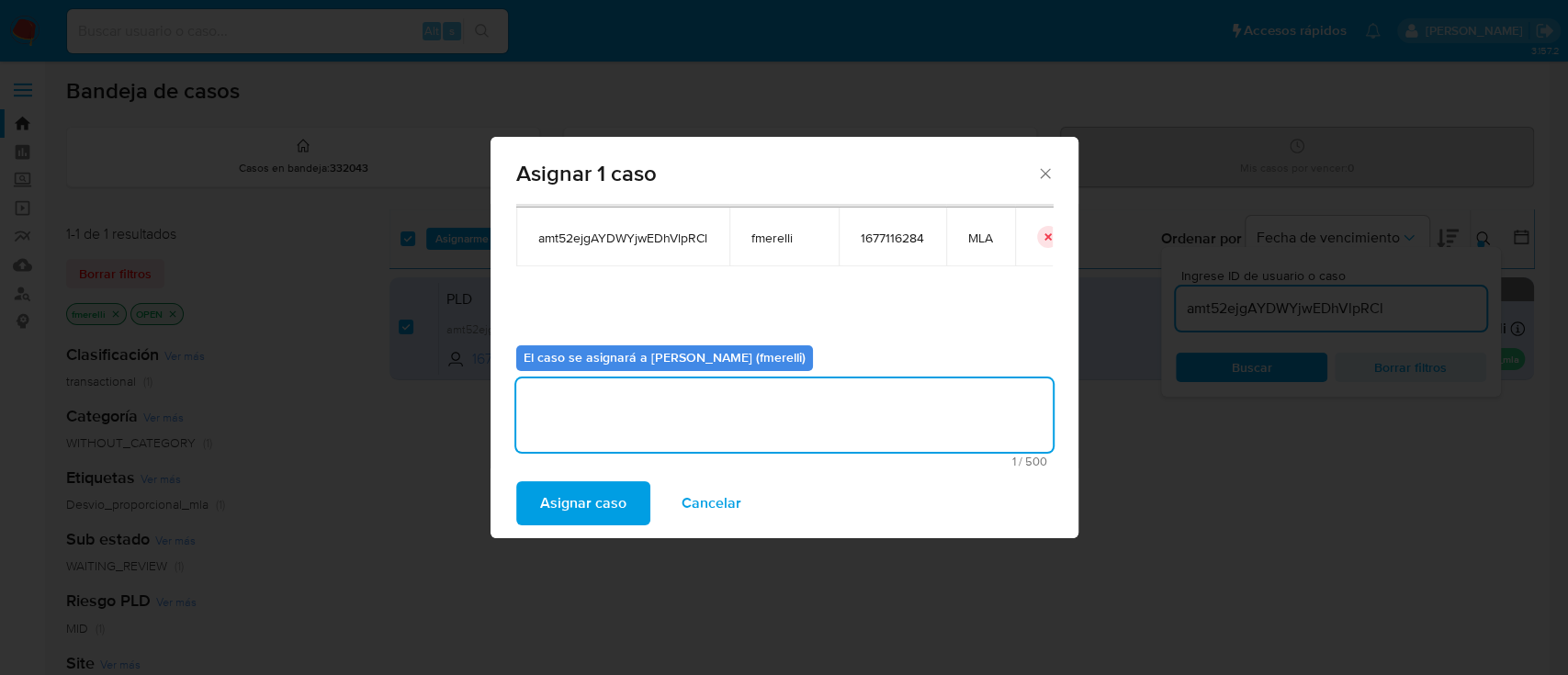
click at [558, 509] on span "Asignar caso" at bounding box center [584, 503] width 87 height 40
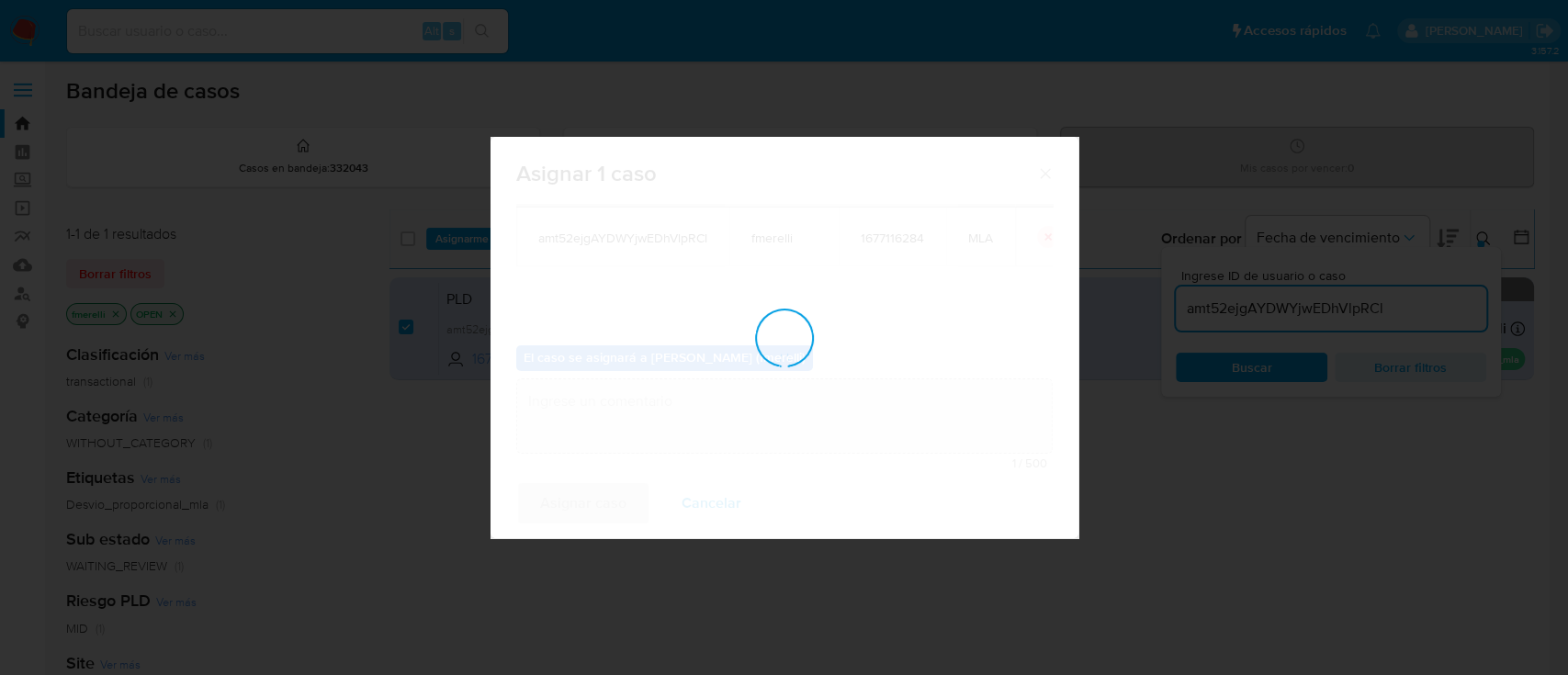
checkbox input "false"
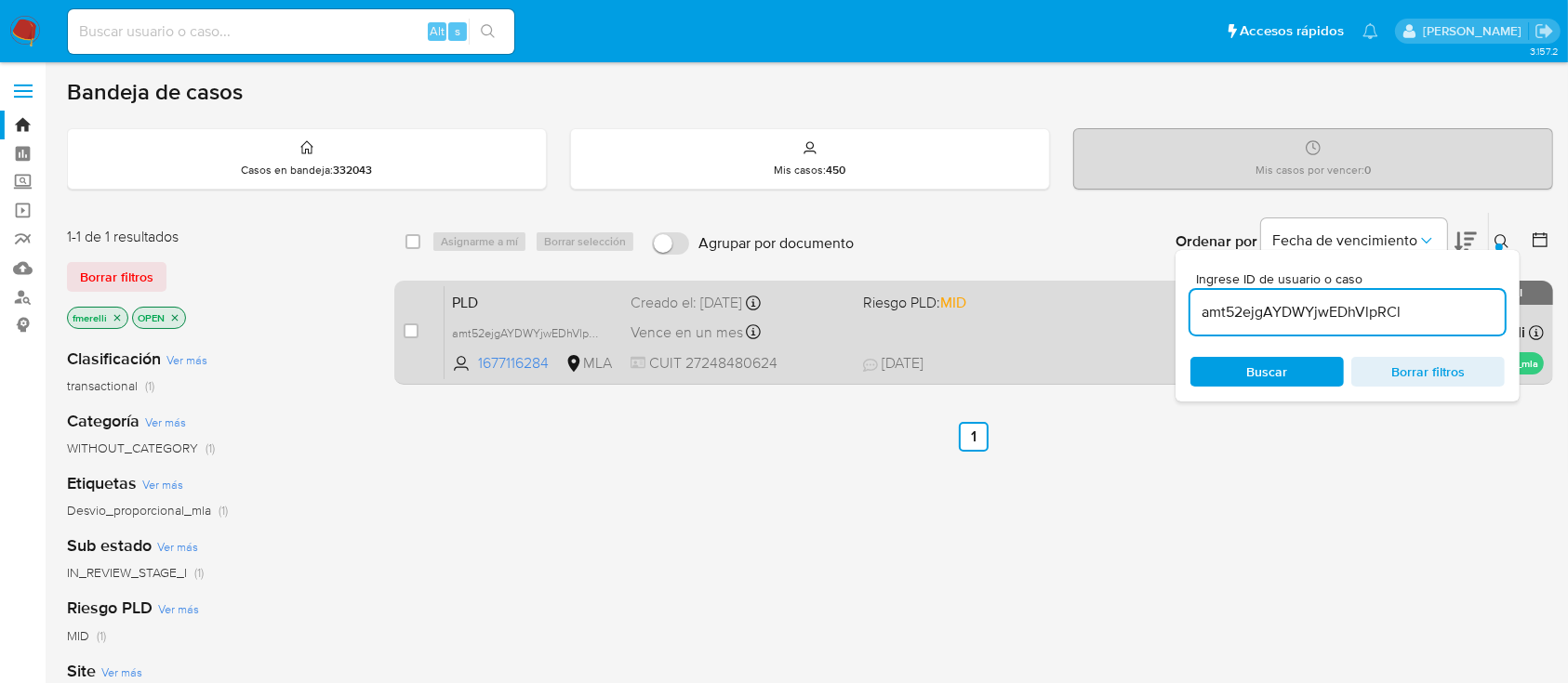
click at [843, 324] on div "Vence en un mes Vence el 14/10/2025 12:42:05" at bounding box center [739, 332] width 217 height 25
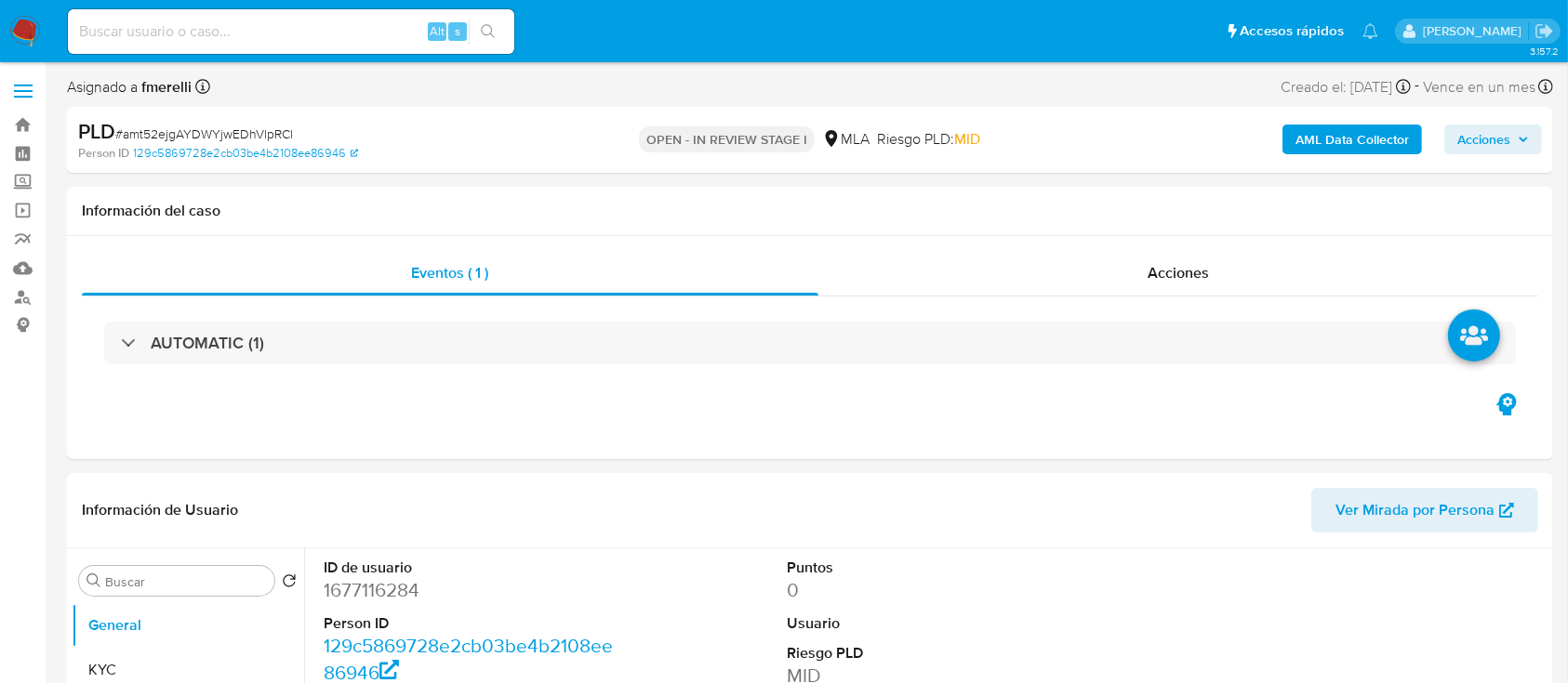
select select "10"
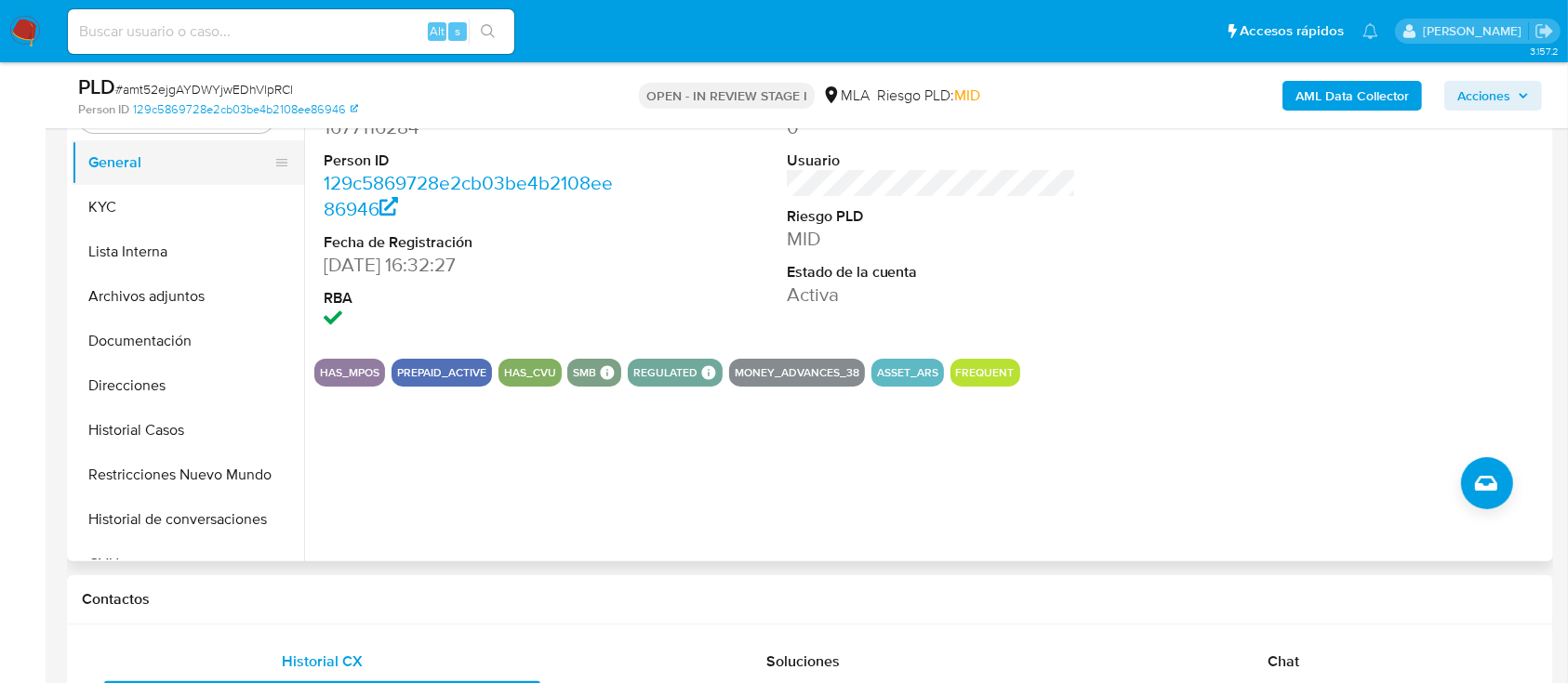
scroll to position [247, 0]
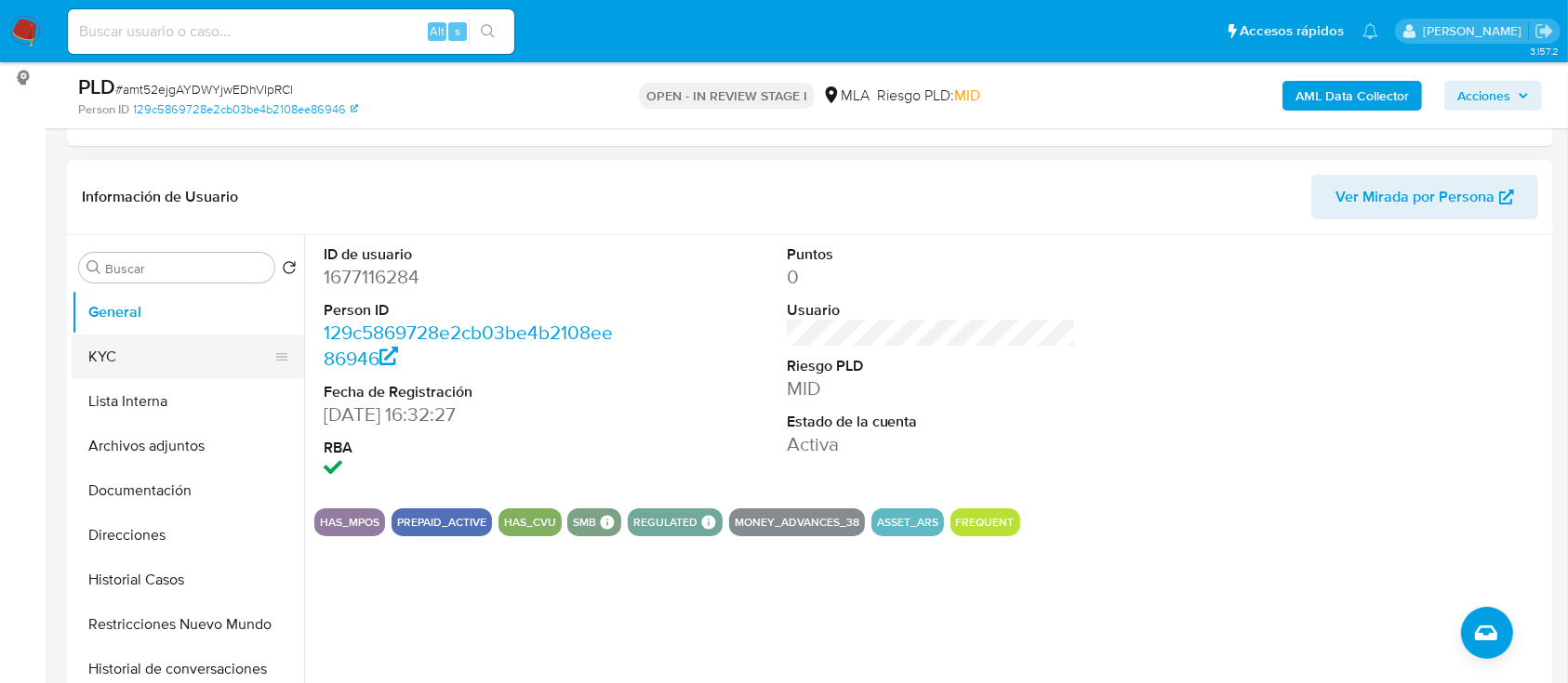
click at [177, 346] on button "KYC" at bounding box center [180, 357] width 218 height 44
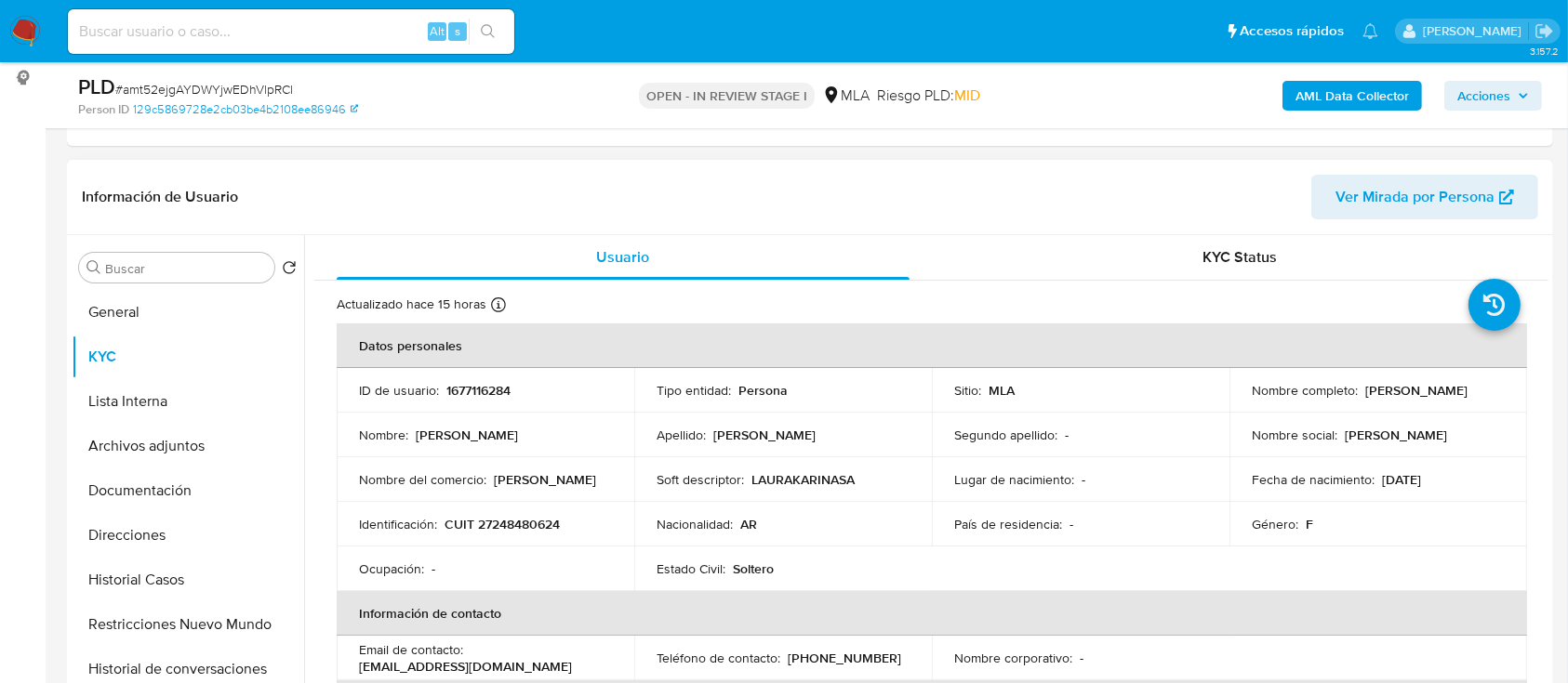
drag, startPoint x: 1359, startPoint y: 393, endPoint x: 1496, endPoint y: 392, distance: 137.0
click at [1496, 392] on div "Nombre completo : Laura Karina Sanchez" at bounding box center [1378, 391] width 253 height 17
copy p "[PERSON_NAME]"
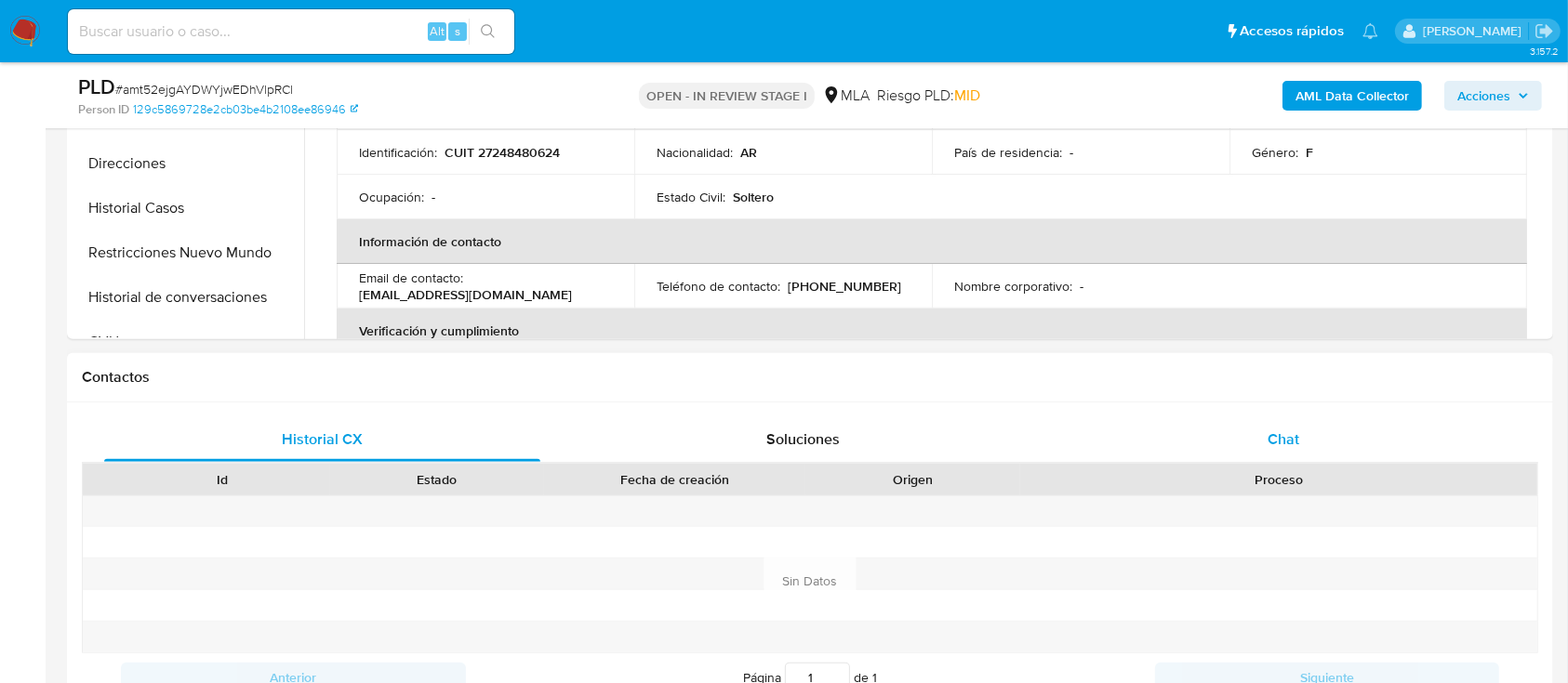
click at [1247, 434] on div "Chat" at bounding box center [1284, 440] width 436 height 44
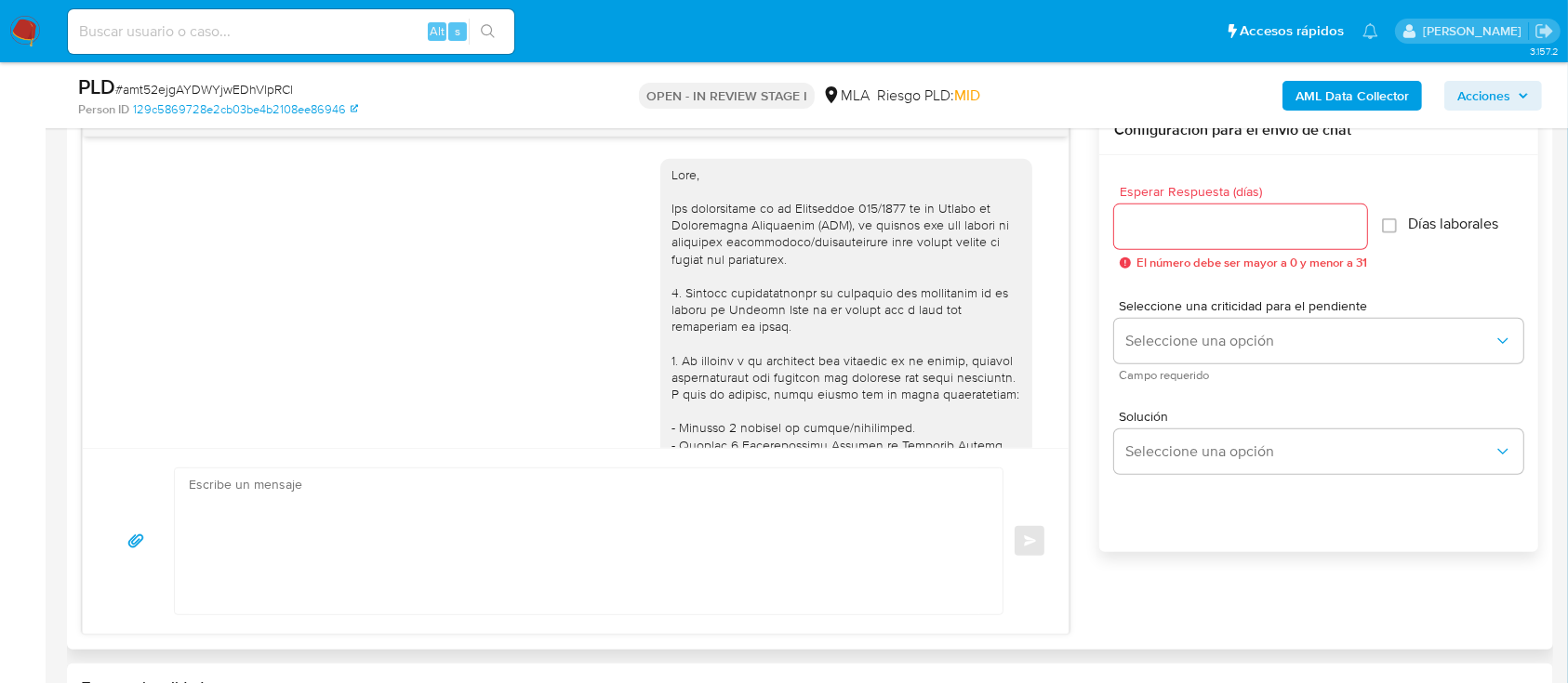
scroll to position [862, 0]
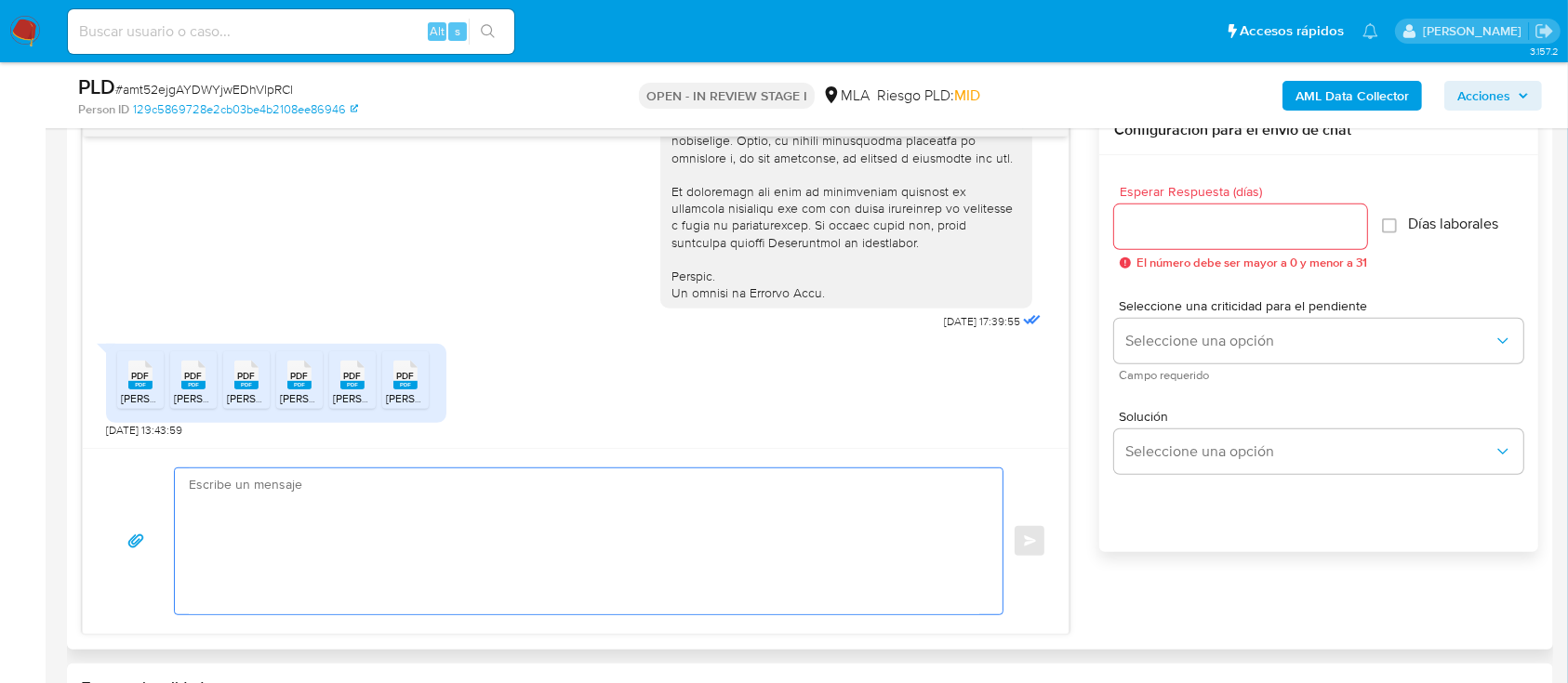
click at [640, 532] on textarea at bounding box center [584, 541] width 791 height 146
paste textarea "Laura Karina Sanchez"
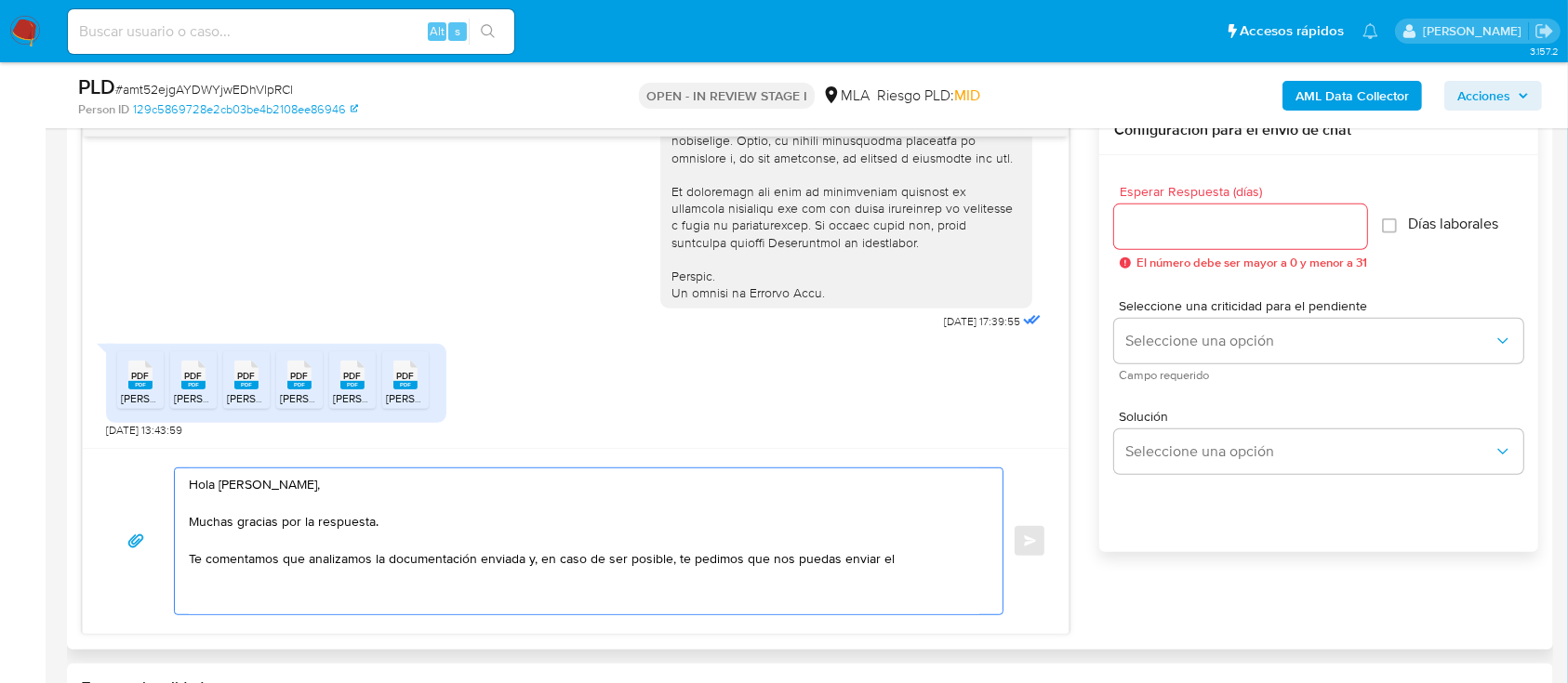
paste textarea "Resumen de Comprobantes Electrónicos emitidos de los períodos 2024 y 2025 Si ti…"
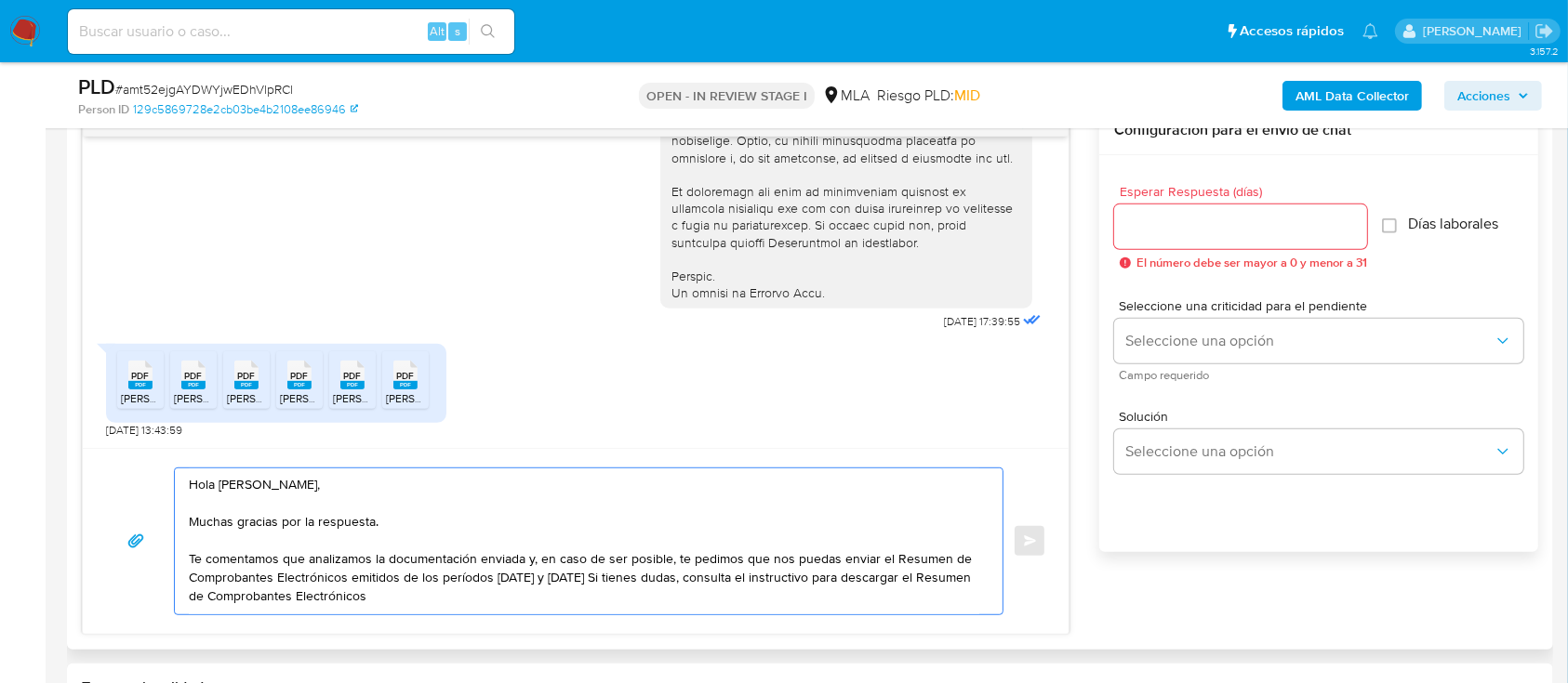
click at [569, 579] on textarea "Hola Laura Karina Sanchez, Muchas gracias por la respuesta. Te comentamos que a…" at bounding box center [584, 541] width 791 height 146
paste textarea "https://www.mercadopago.com.ar/ayuda/30181"
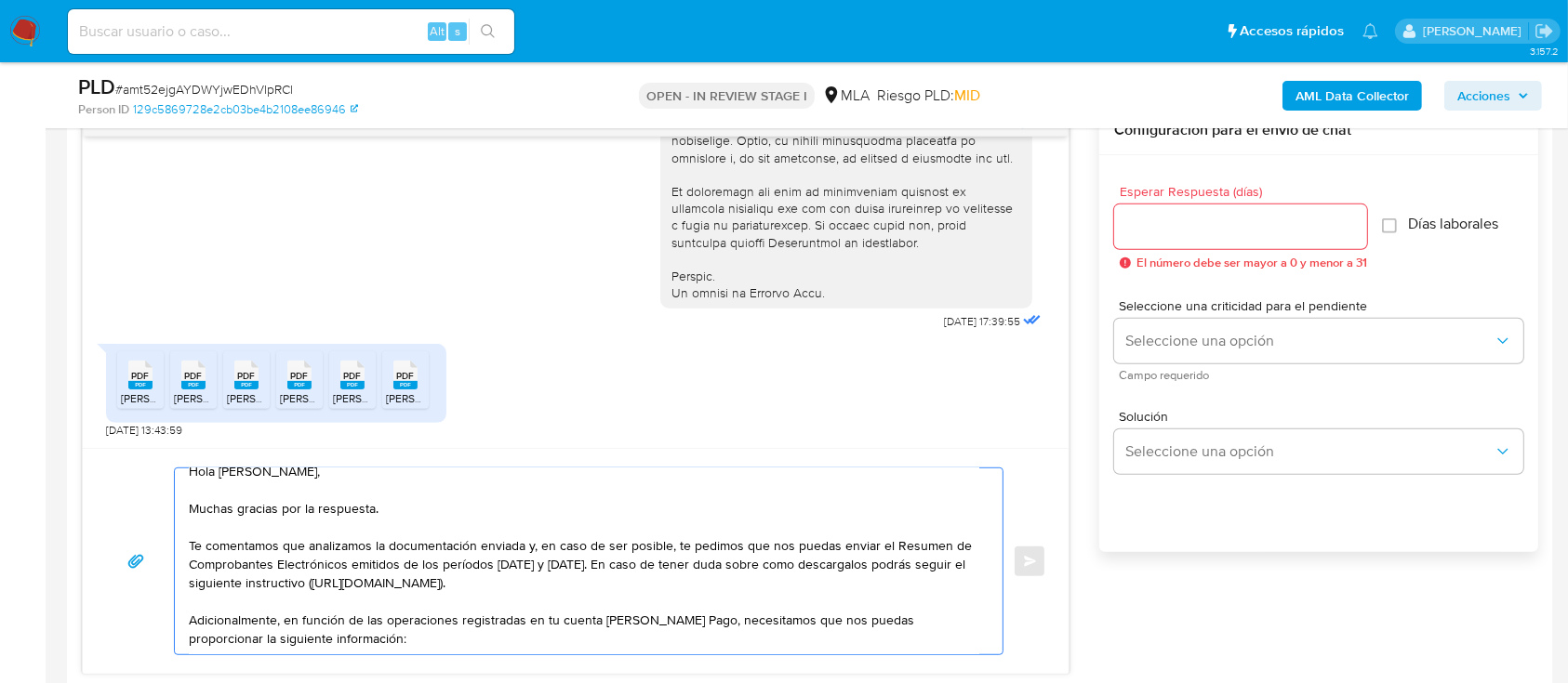
scroll to position [48, 0]
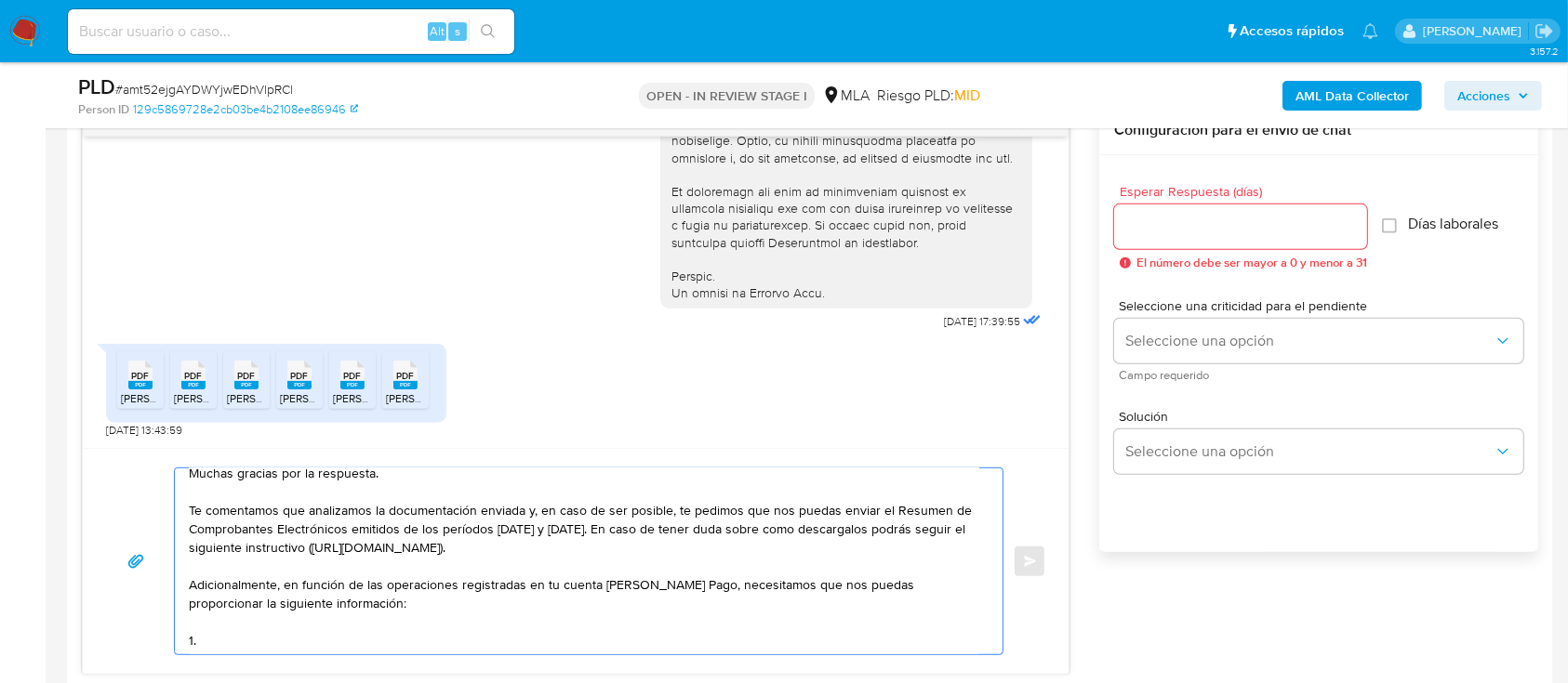
paste textarea "Origen del dinero ingresado en efectivo: - Explica el origen del dinero ingresa…"
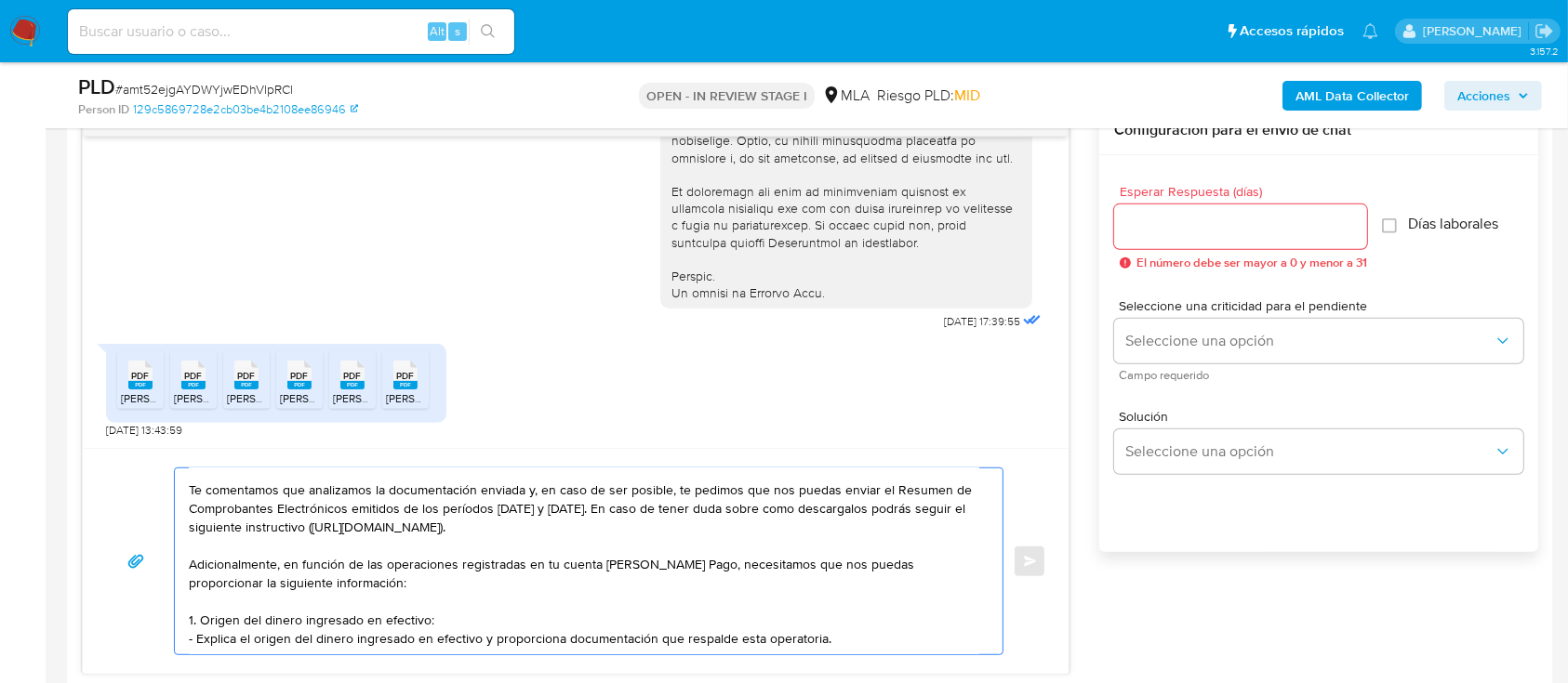
drag, startPoint x: 200, startPoint y: 601, endPoint x: 480, endPoint y: 630, distance: 281.5
click at [480, 630] on textarea "Hola Laura Karina Sanchez, Muchas gracias por la respuesta. Te comentamos que a…" at bounding box center [584, 561] width 791 height 186
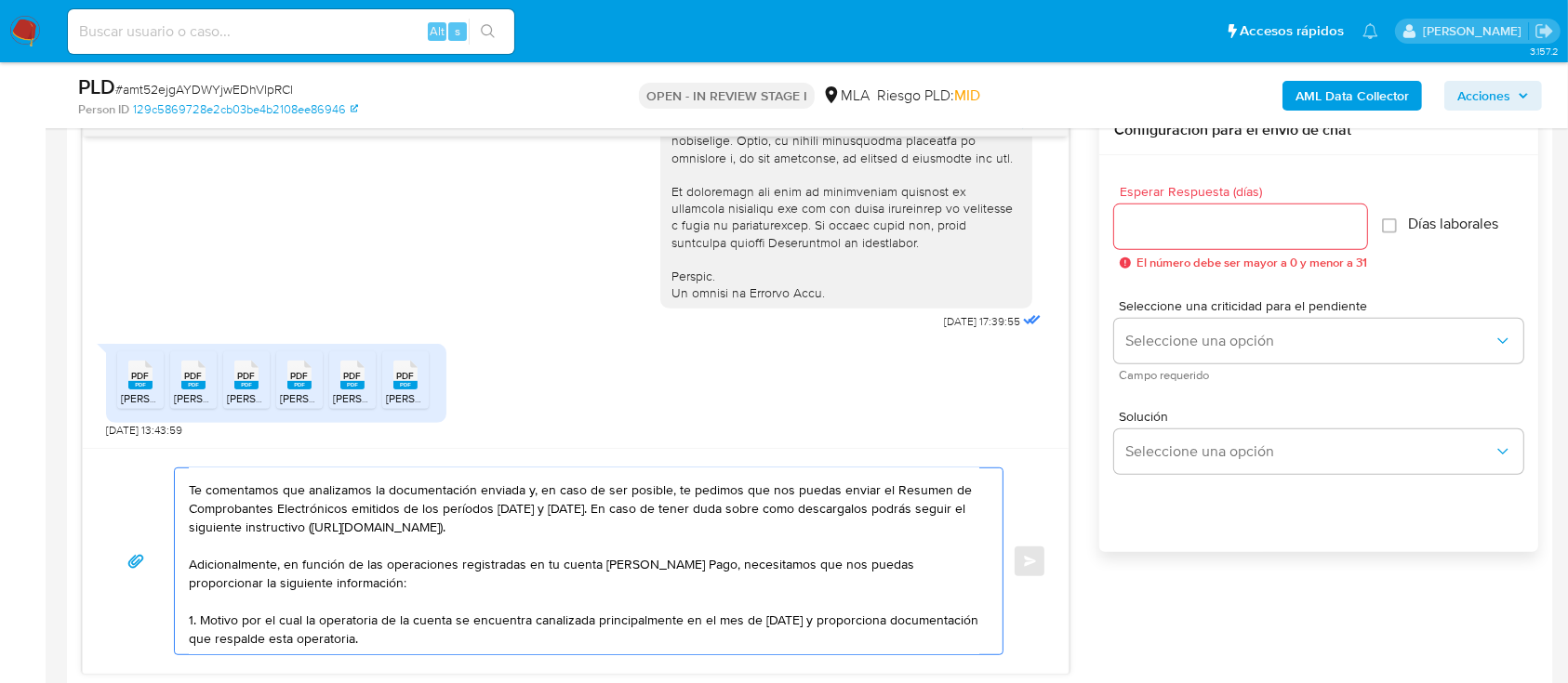
scroll to position [105, 0]
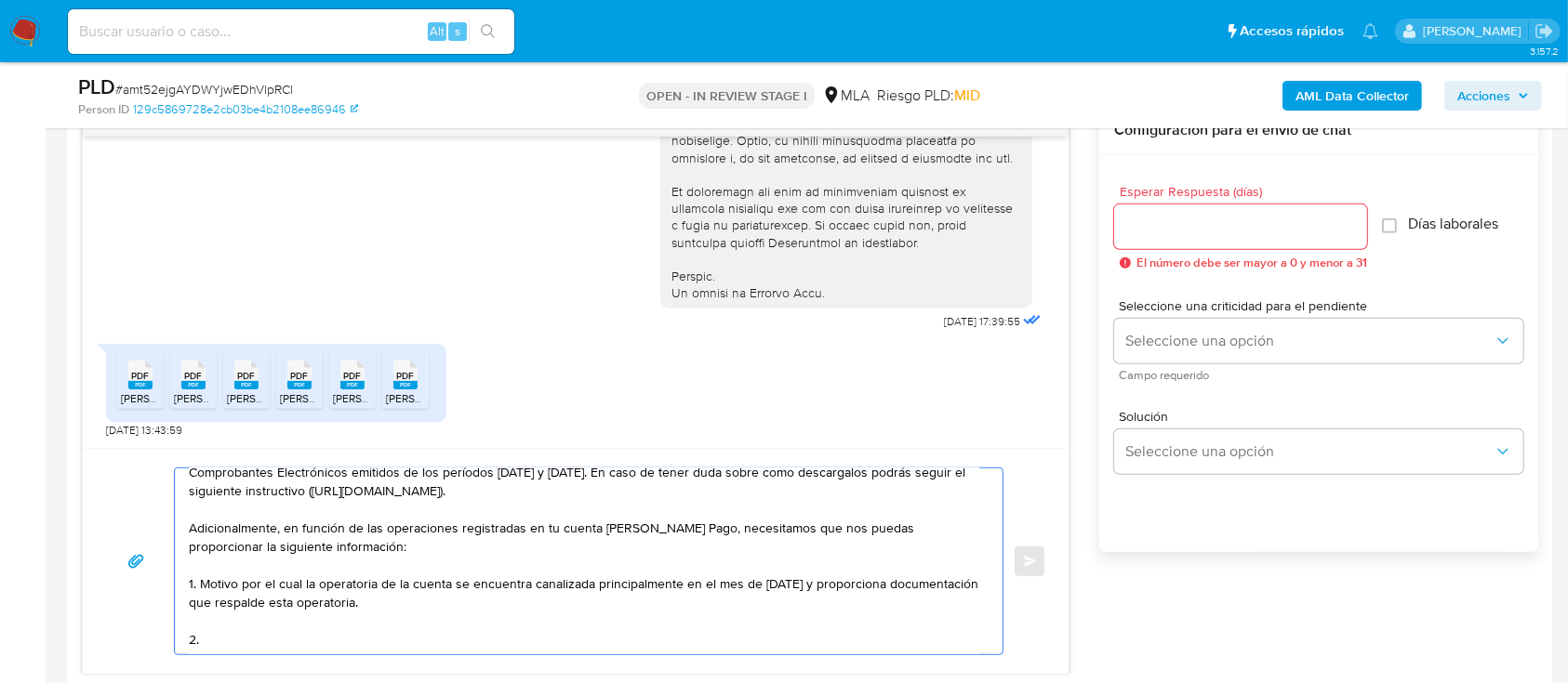
paste textarea "Proporciona el vínculo con las siguientes contrapartes con las que operaste, el…"
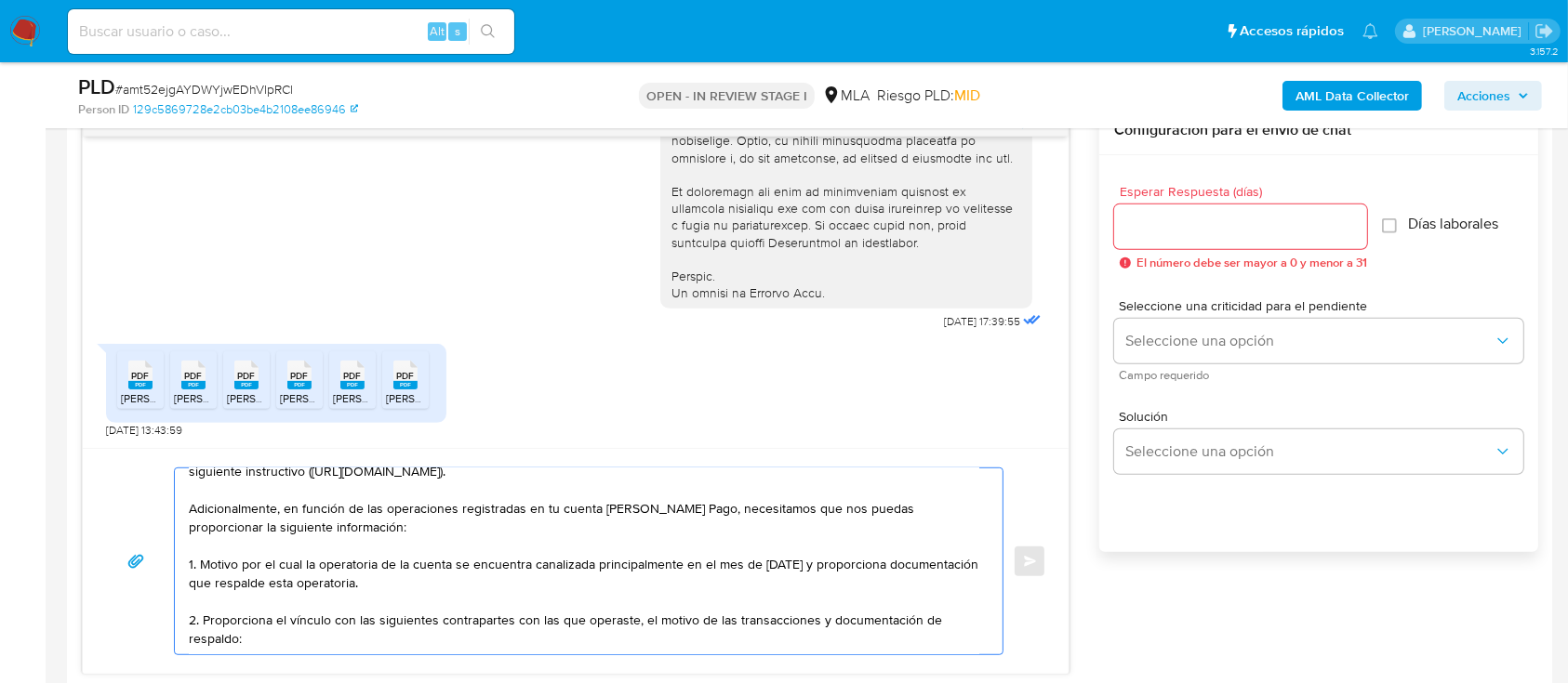
scroll to position [162, 0]
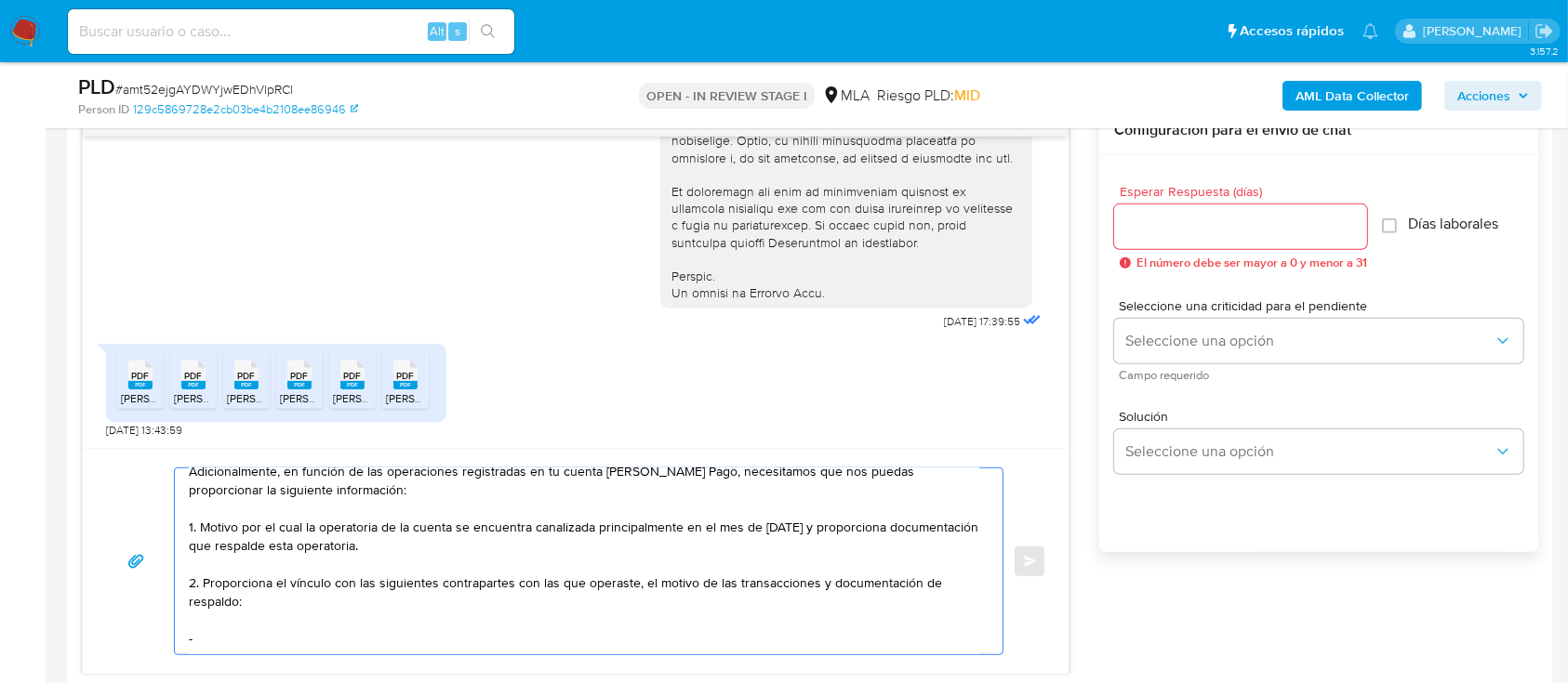
paste textarea "Mariano Hector Dulac"
paste textarea "20244848886"
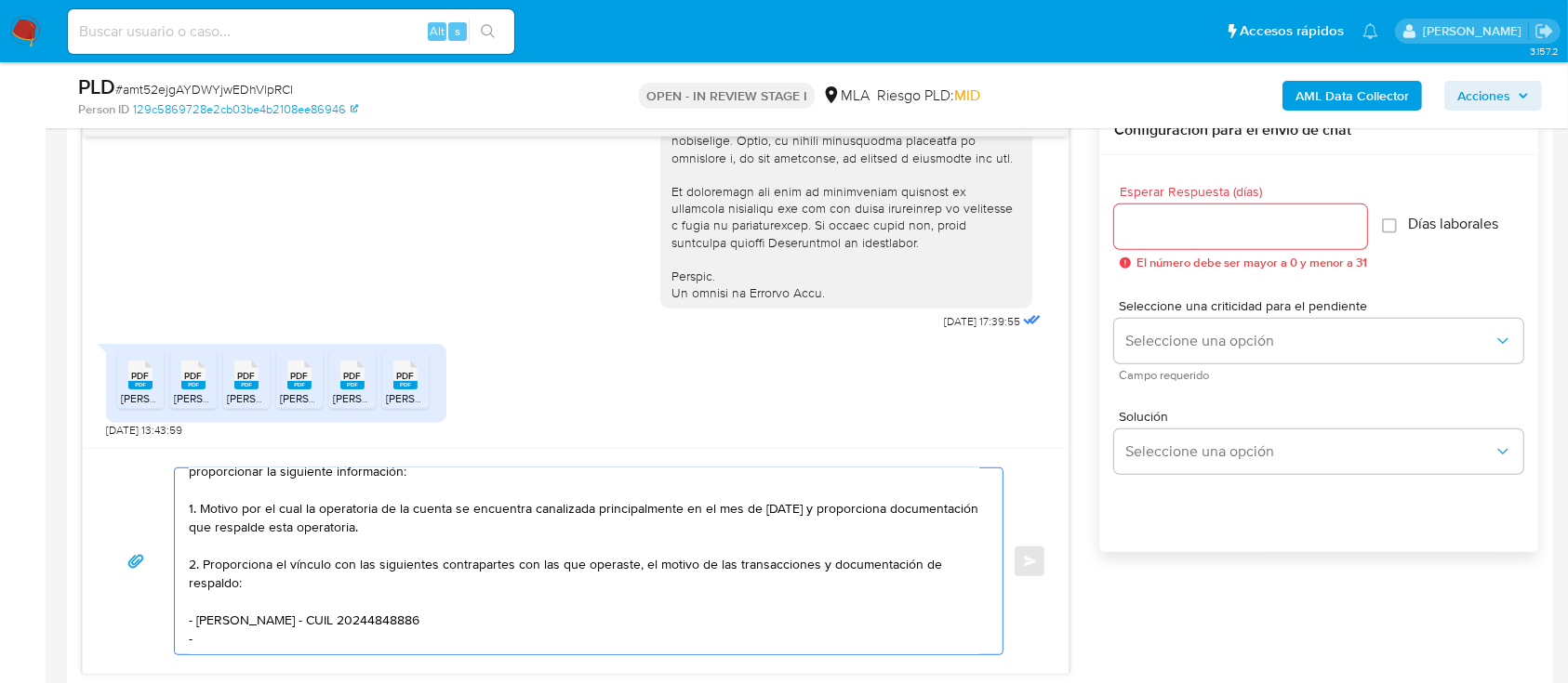
paste textarea "Claudia Edith Herrera"
paste textarea "27208158630"
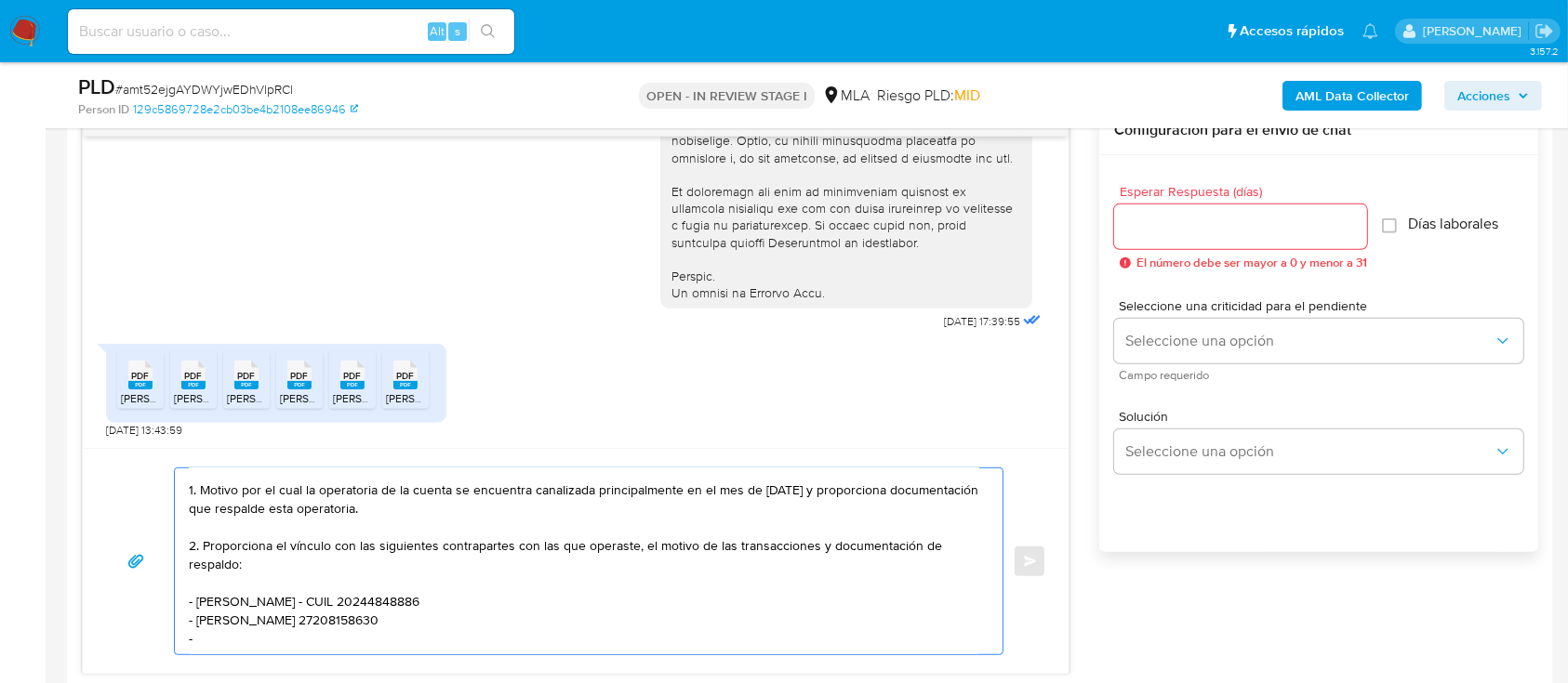
paste textarea "Nancy Leonor Albornoz"
paste textarea "27259969404"
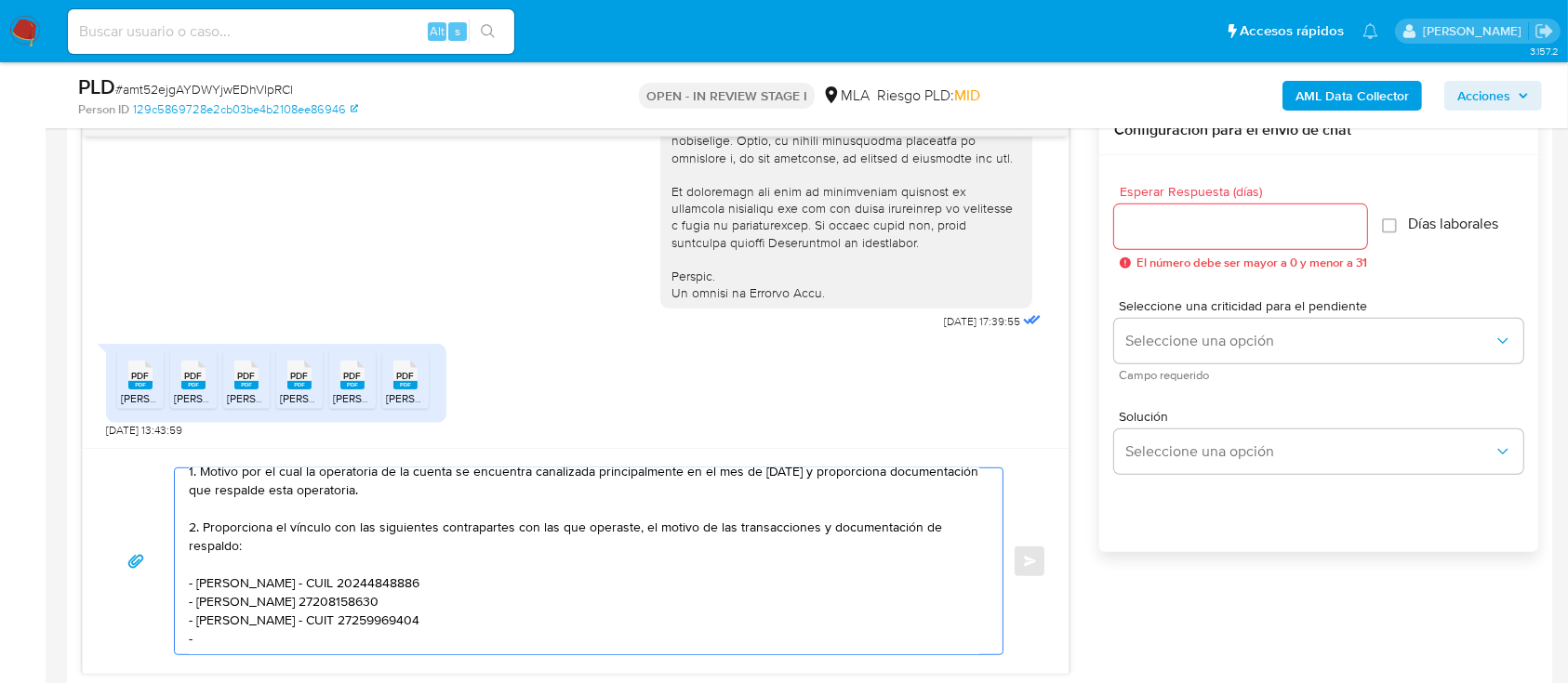
paste textarea "TAP BILLETERA SAU"
paste textarea "30716627531"
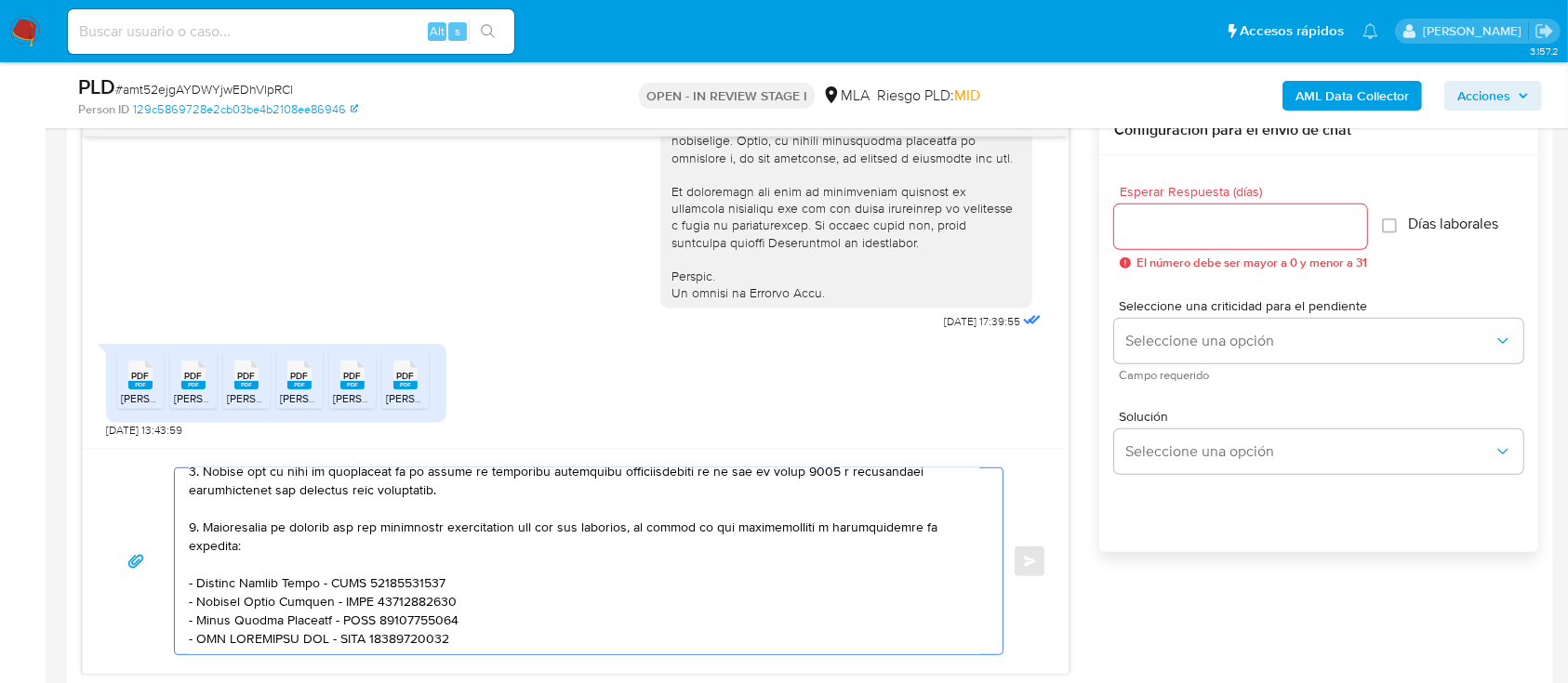
scroll to position [238, 0]
paste textarea "Es importante que sepas que, en caso de no responder a lo solicitado o si lo pr…"
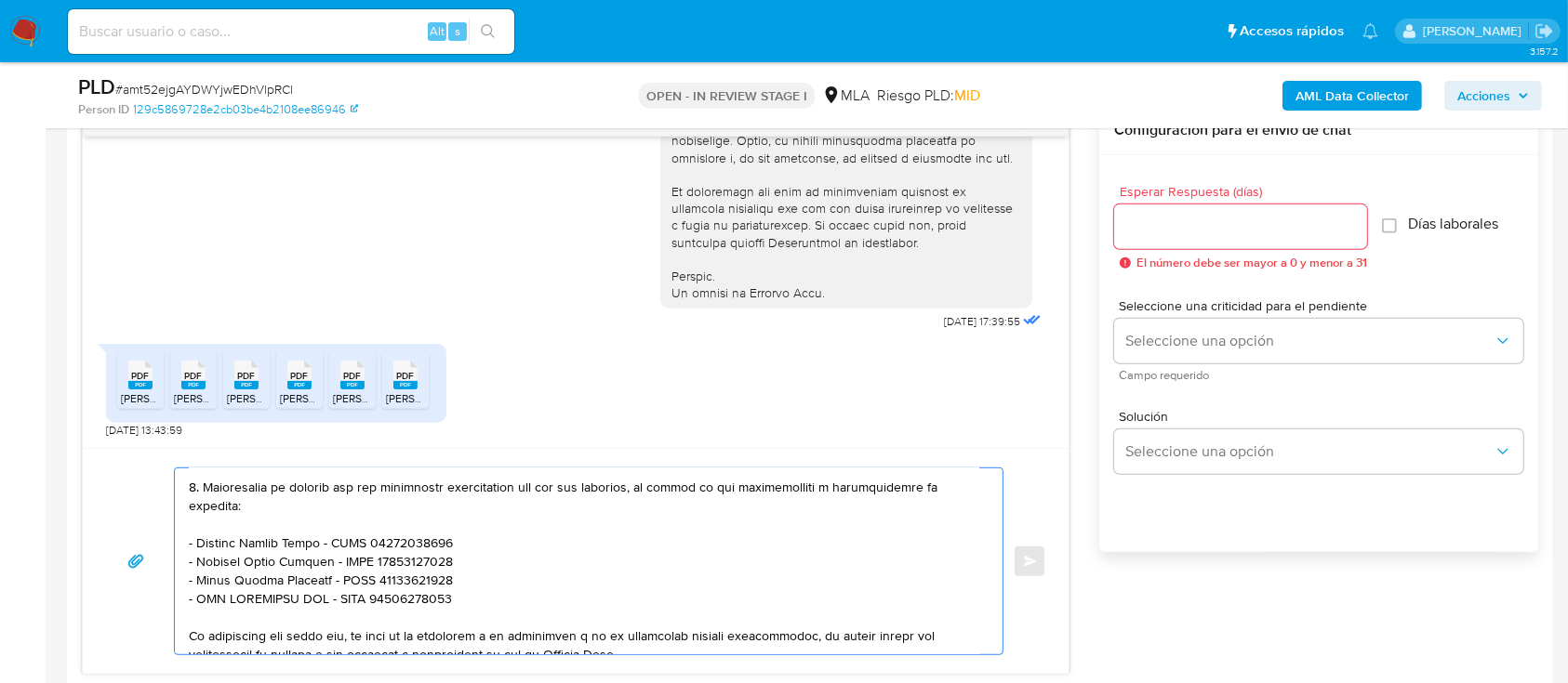
scroll to position [580, 0]
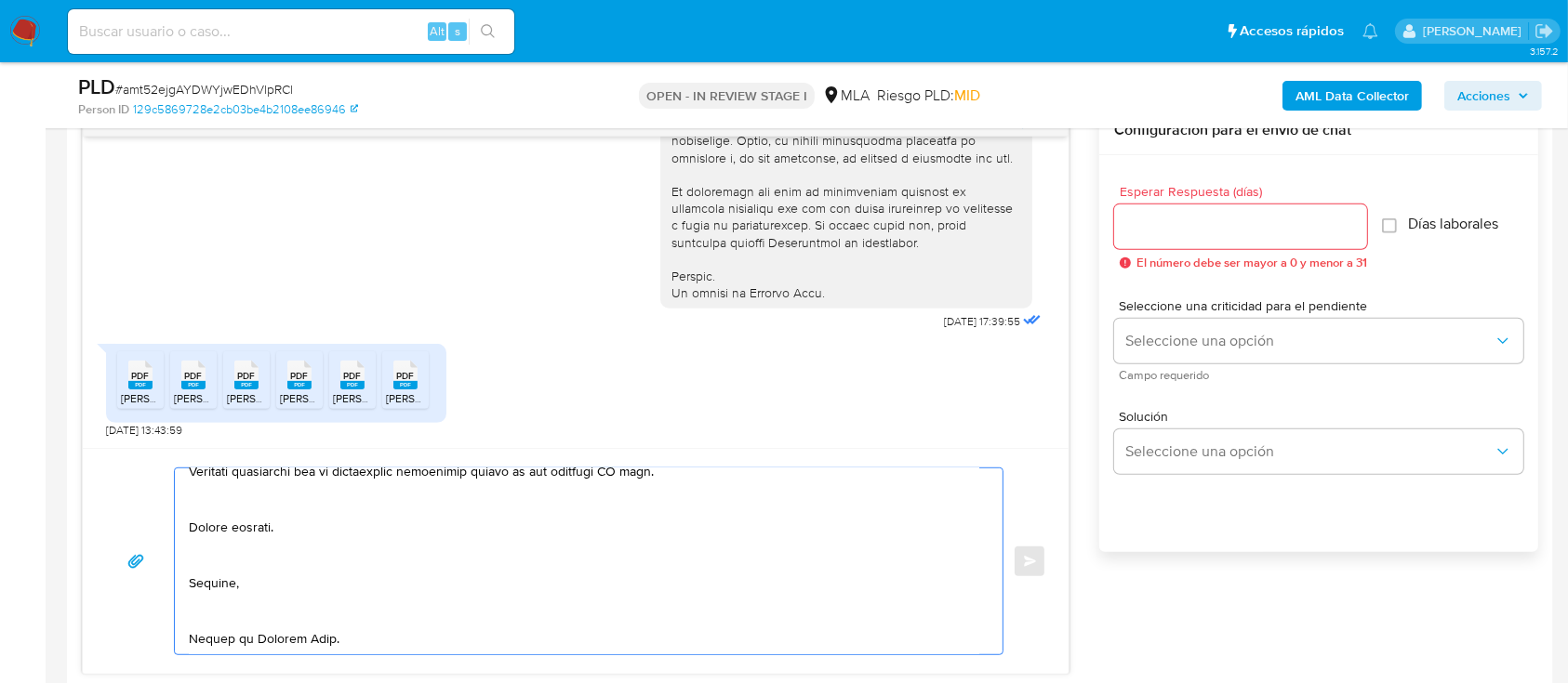
click at [275, 610] on textarea at bounding box center [584, 561] width 791 height 186
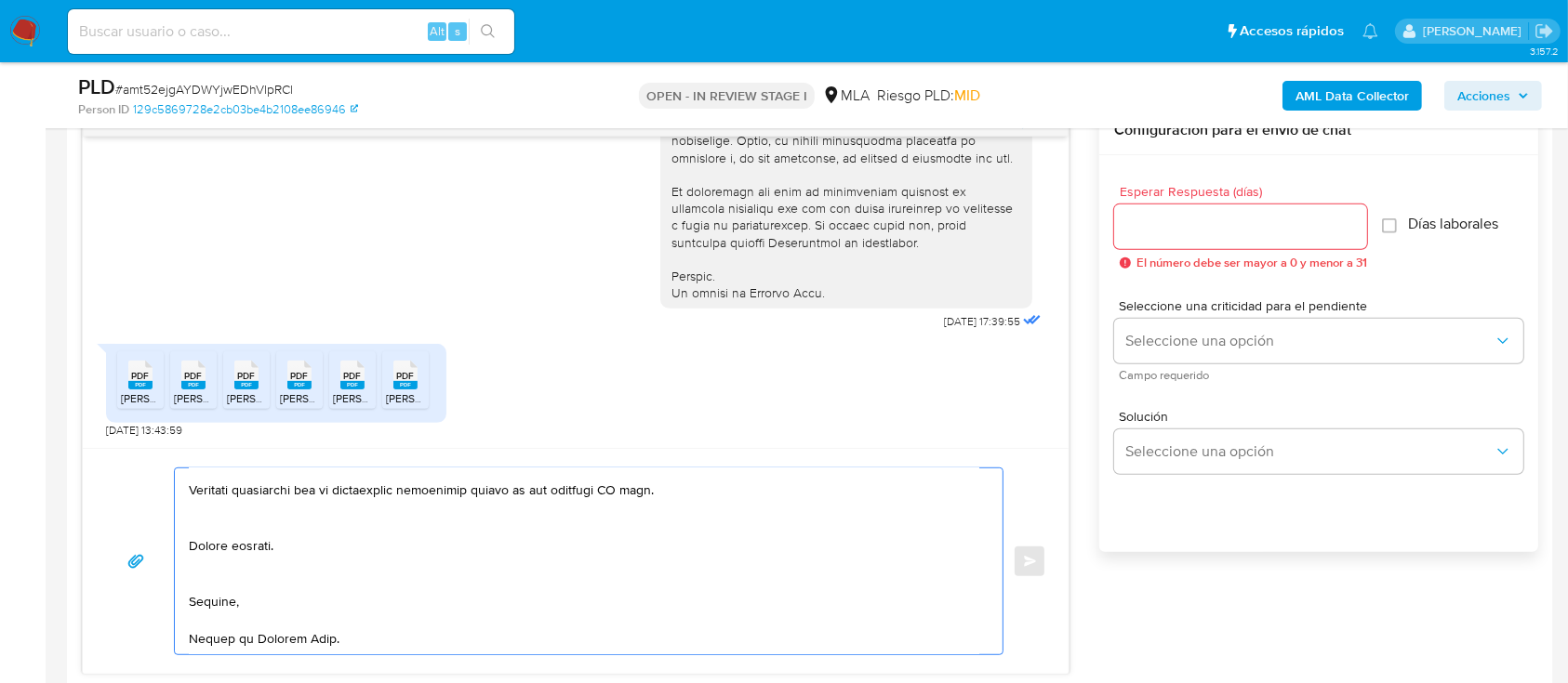
click at [230, 558] on textarea at bounding box center [584, 561] width 791 height 186
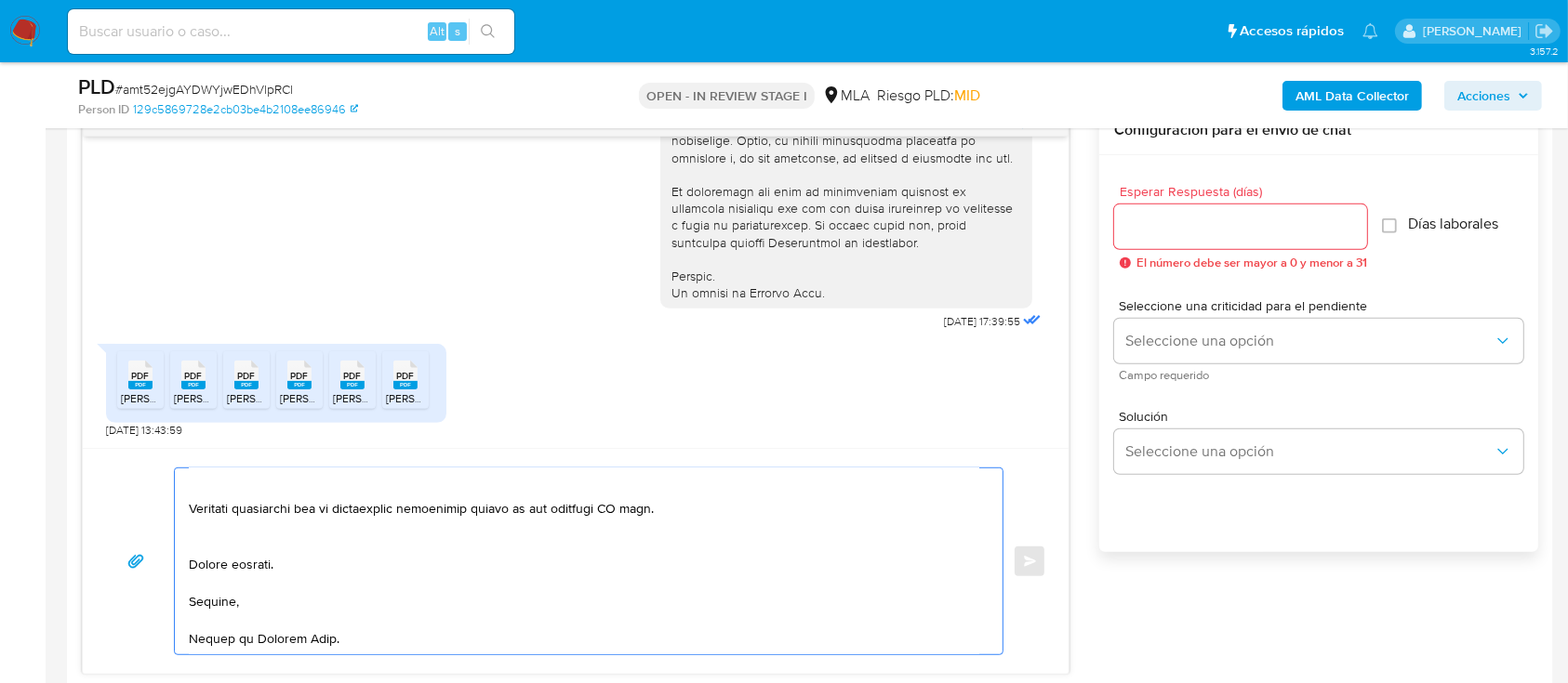
click at [264, 533] on textarea at bounding box center [584, 561] width 791 height 186
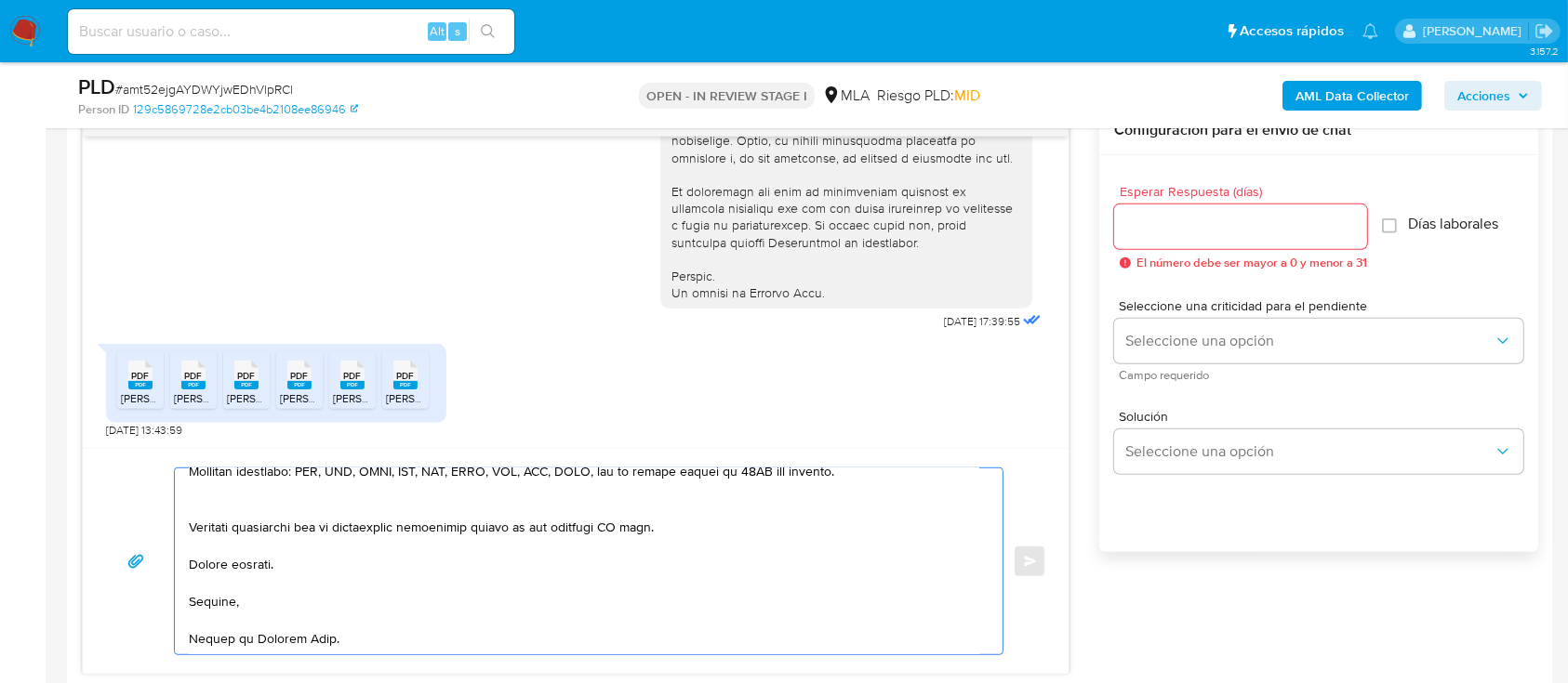
scroll to position [511, 0]
click at [280, 512] on textarea at bounding box center [584, 561] width 791 height 186
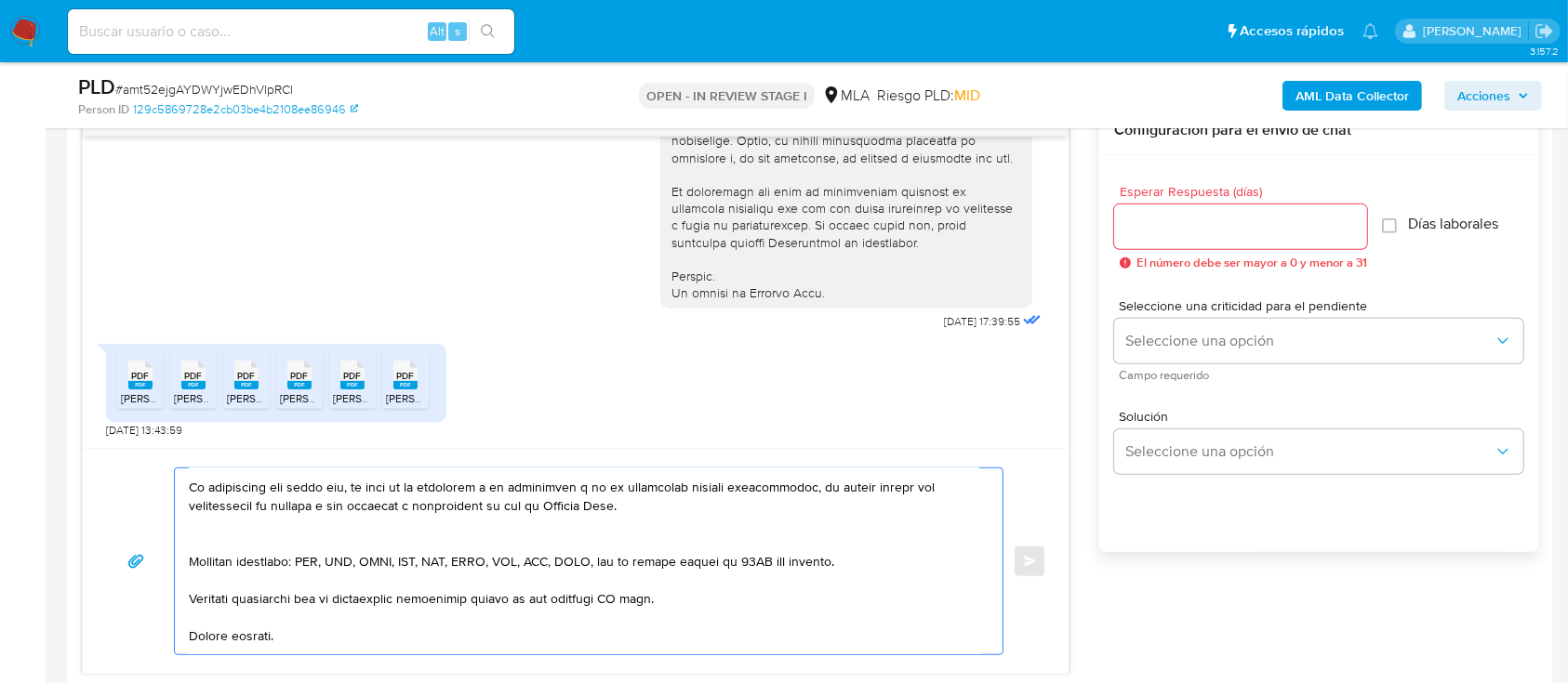
scroll to position [368, 0]
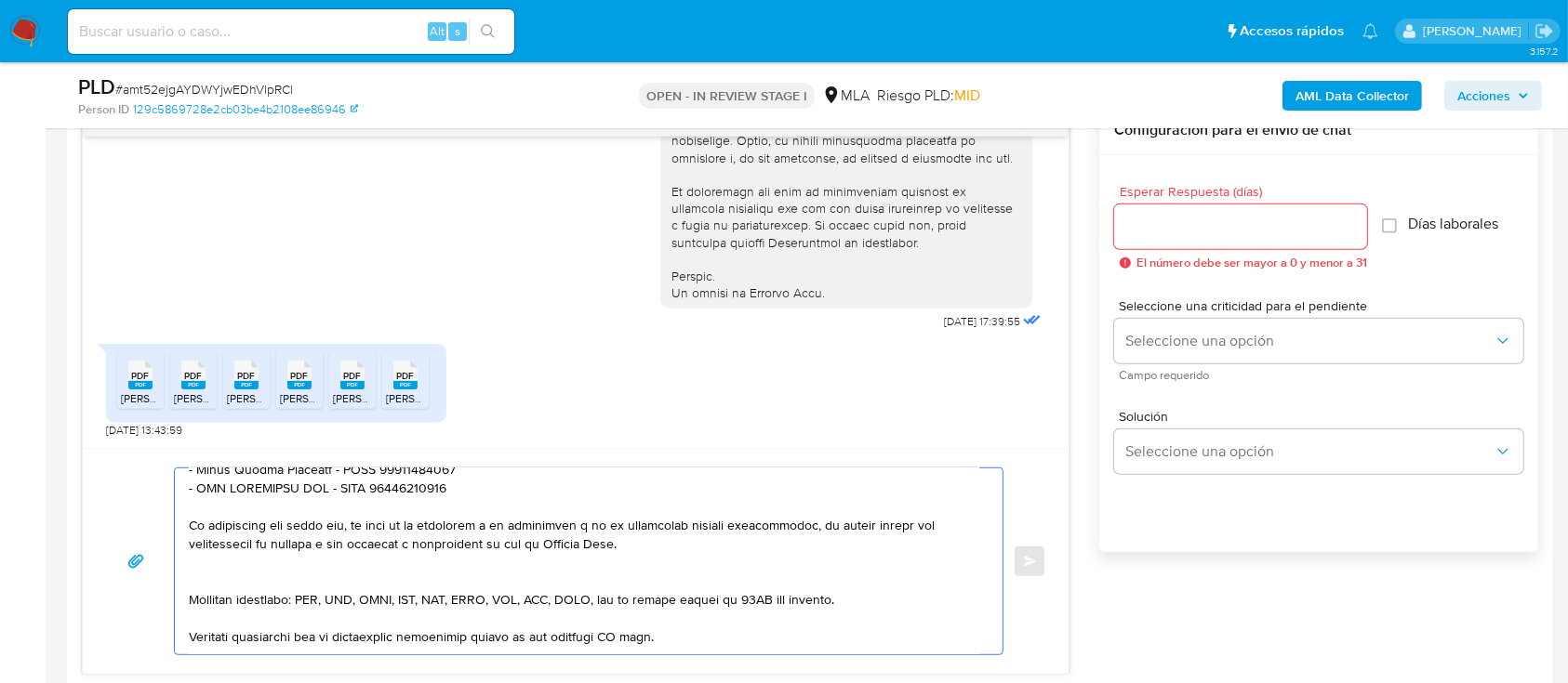
click at [326, 584] on textarea at bounding box center [584, 561] width 791 height 186
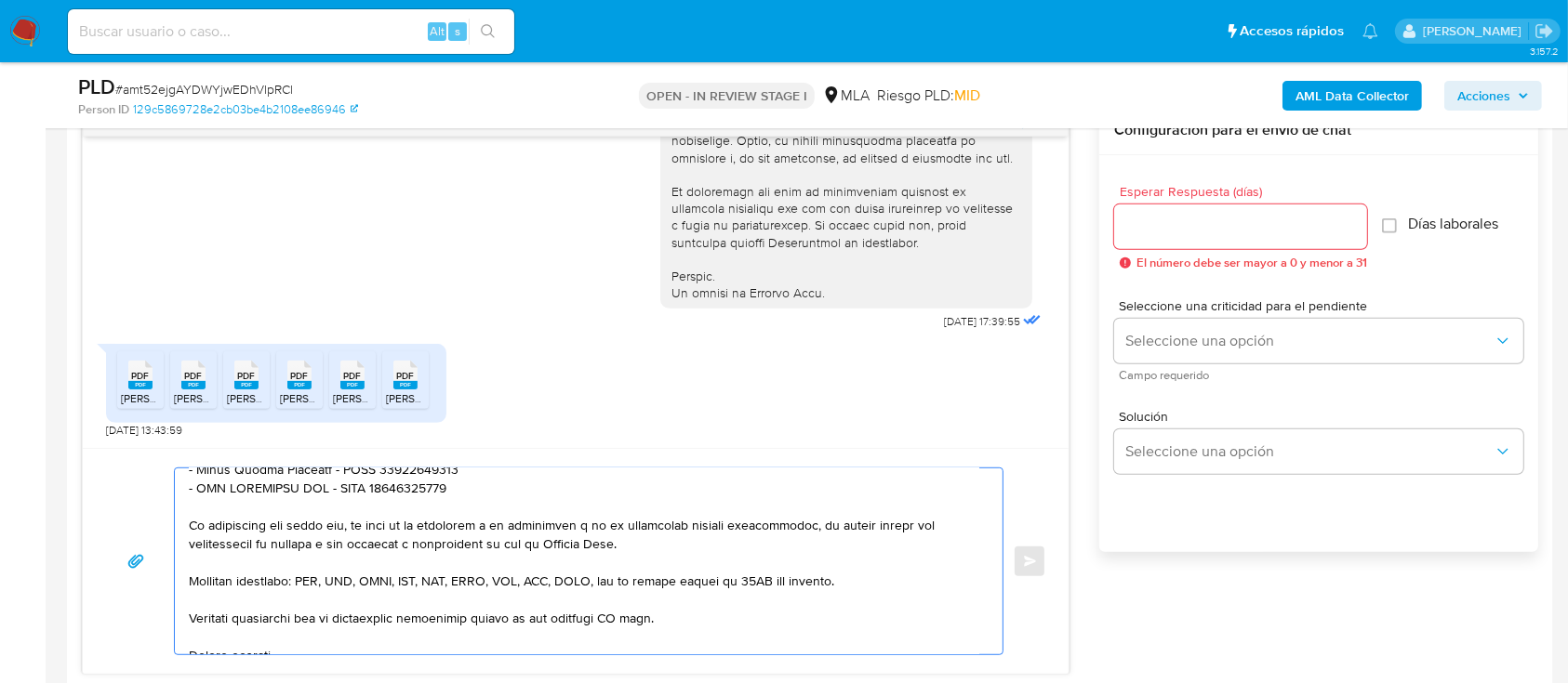
click at [354, 509] on textarea at bounding box center [584, 561] width 791 height 186
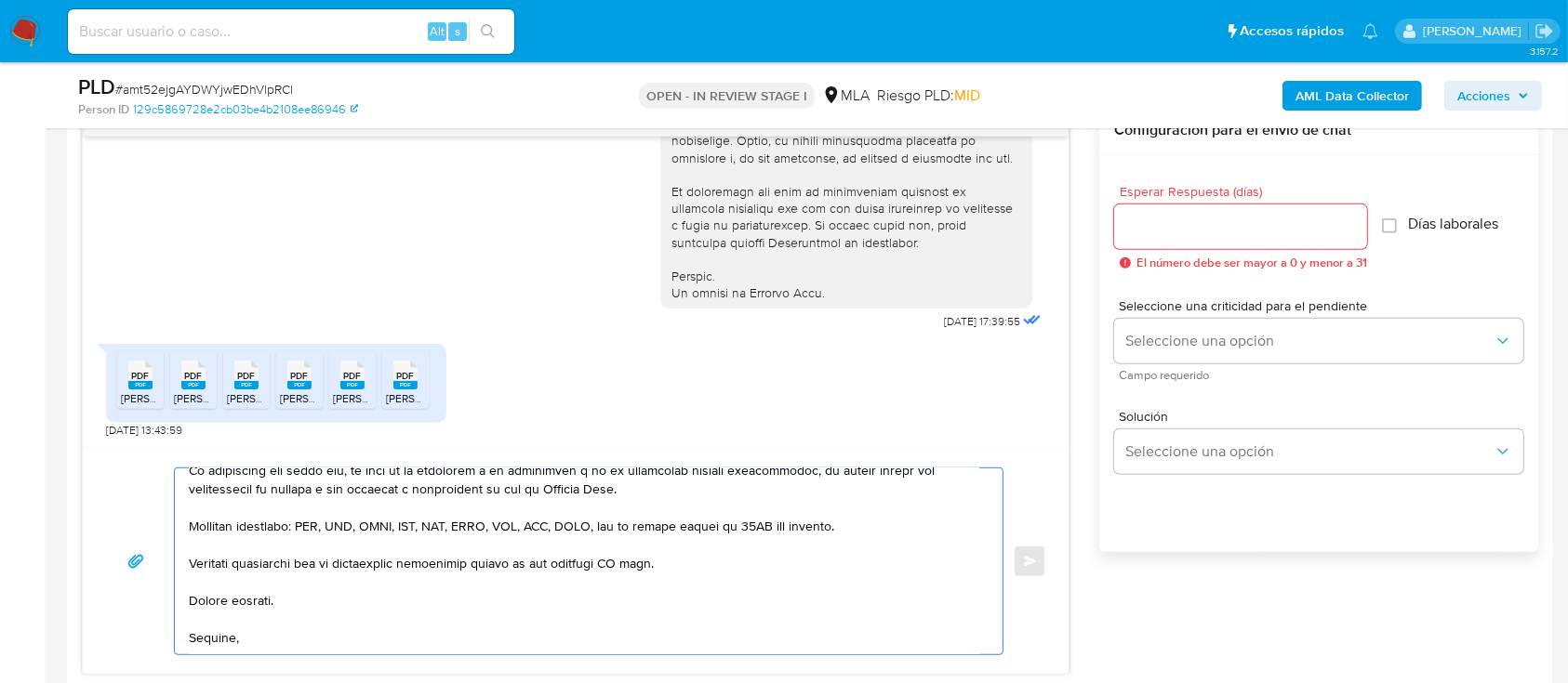
scroll to position [474, 0]
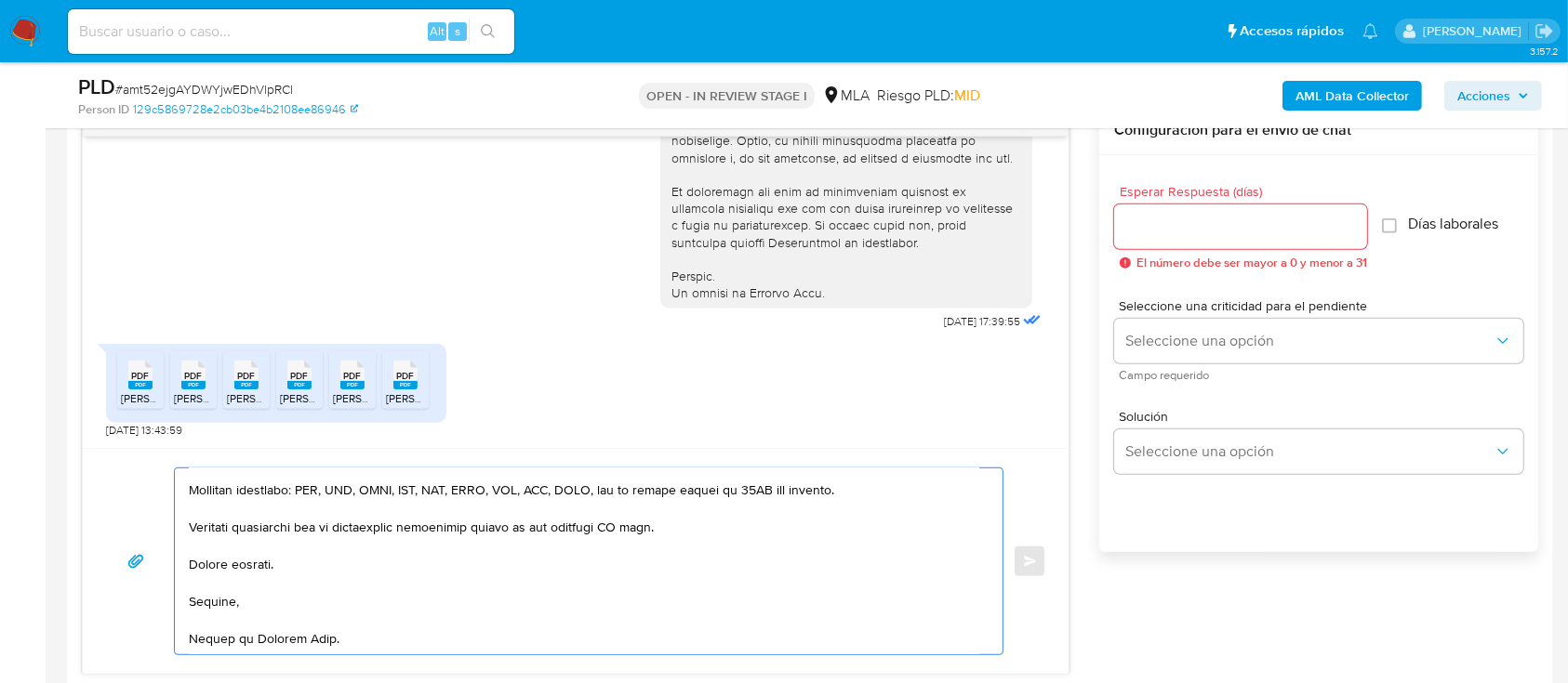
click at [632, 531] on textarea at bounding box center [584, 561] width 791 height 186
type textarea "Hola Laura Karina Sanchez, Muchas gracias por la respuesta. Te comentamos que a…"
drag, startPoint x: 1207, startPoint y: 225, endPoint x: 1208, endPoint y: 241, distance: 16.0
click at [1208, 225] on input "Esperar Respuesta (días)" at bounding box center [1241, 227] width 253 height 25
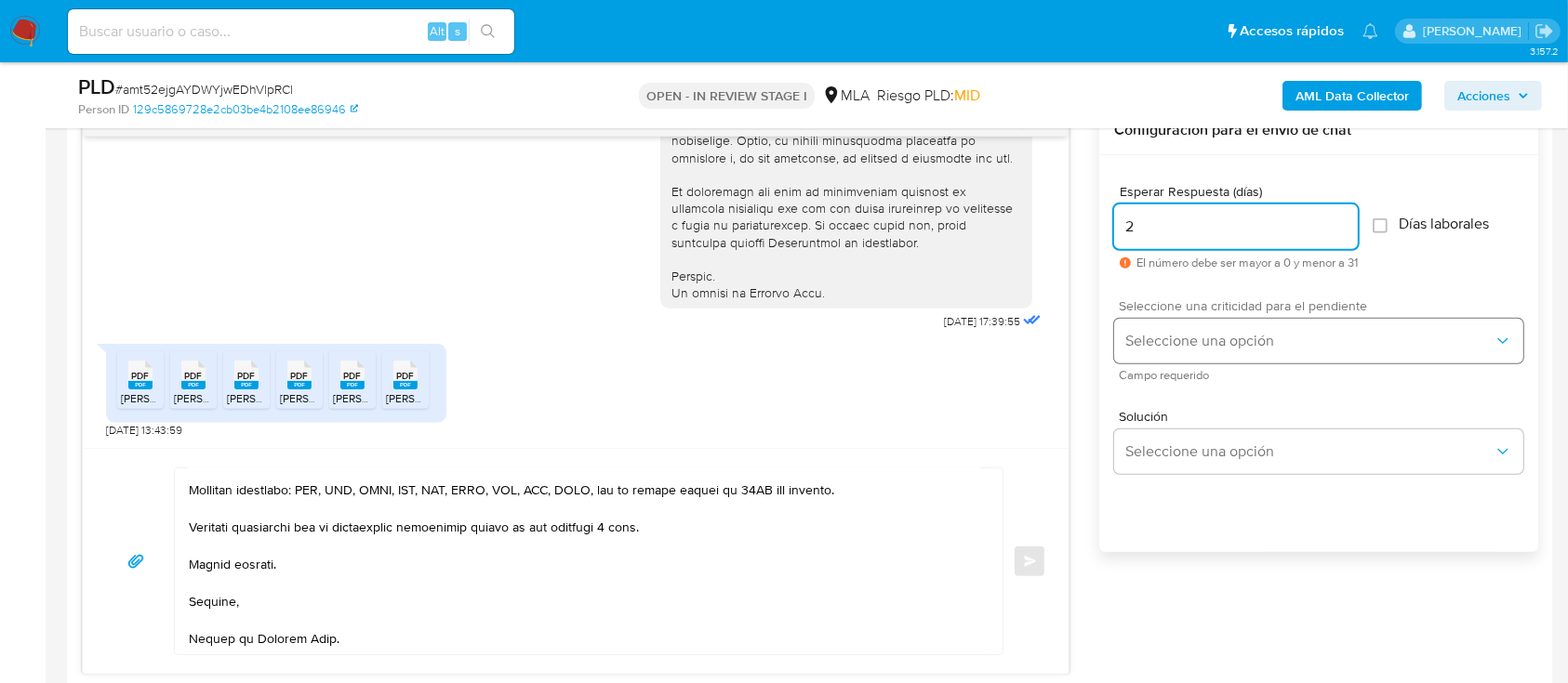
type input "2"
click at [1181, 346] on span "Seleccione una opción" at bounding box center [1309, 342] width 368 height 19
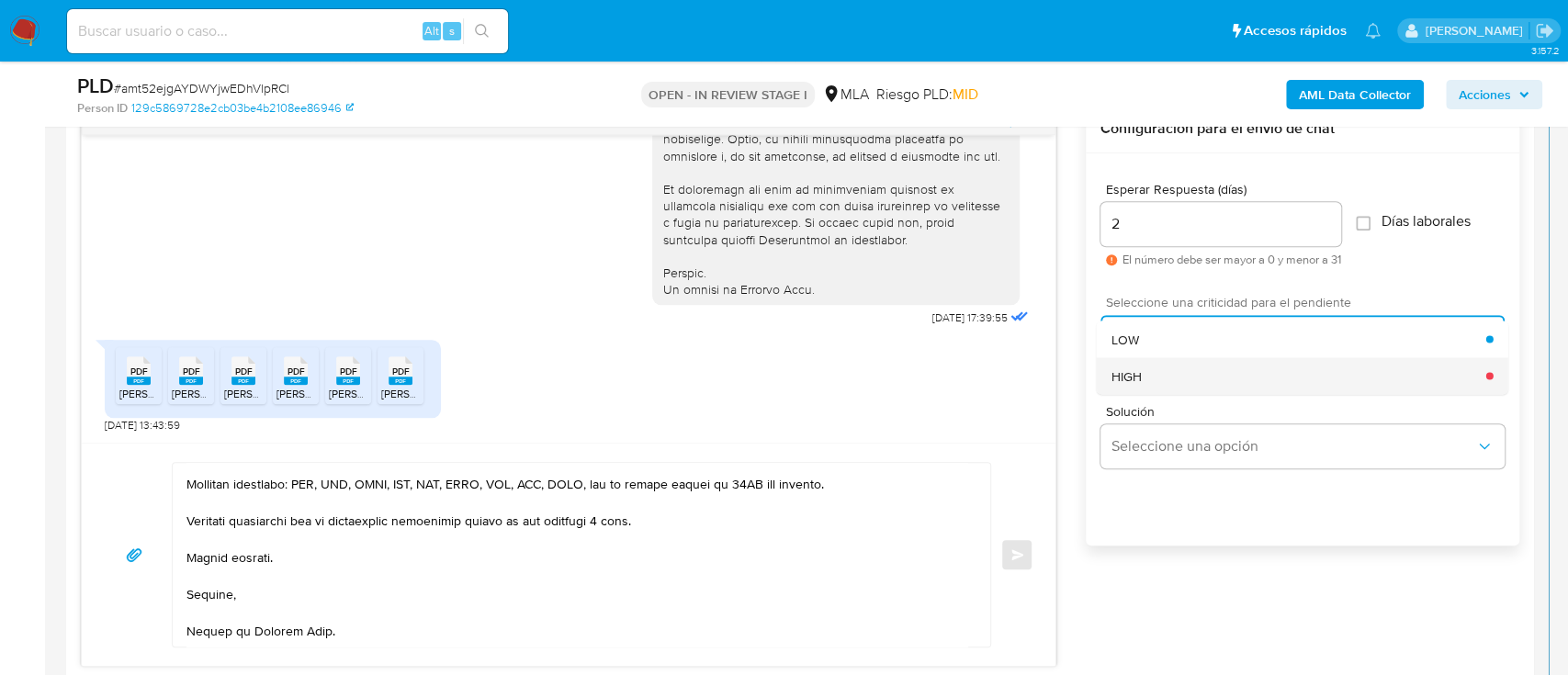
click at [1151, 368] on div "HIGH" at bounding box center [1300, 375] width 375 height 36
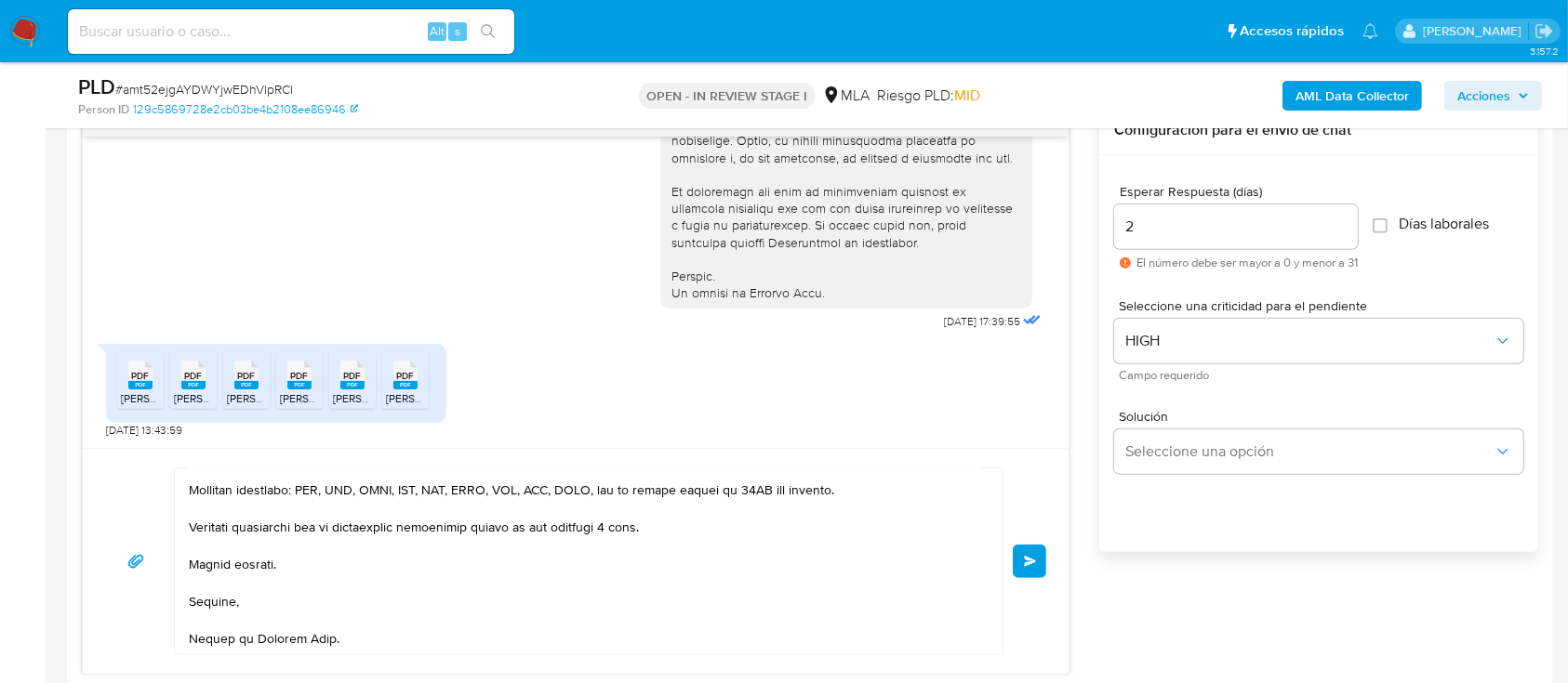
click at [1022, 572] on button "Enviar" at bounding box center [1028, 561] width 33 height 33
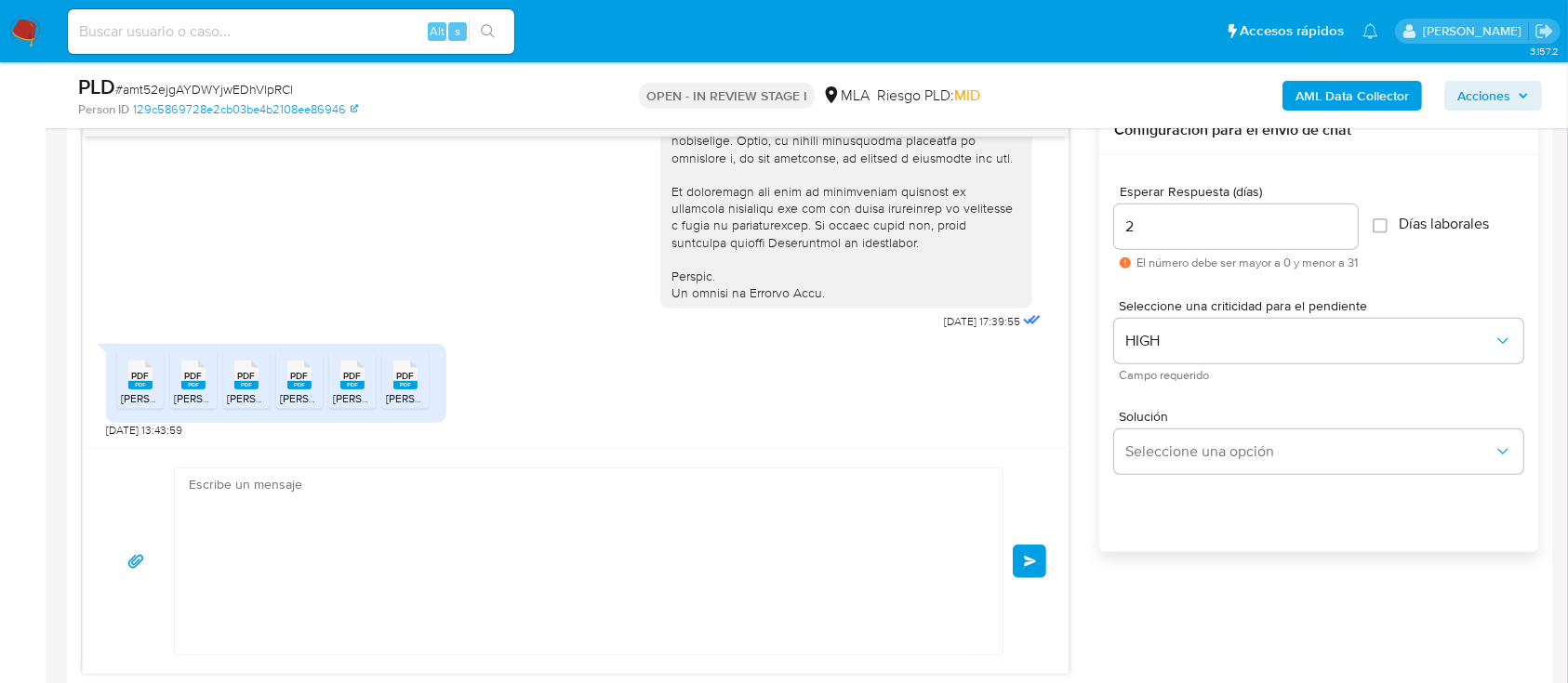
scroll to position [1659, 0]
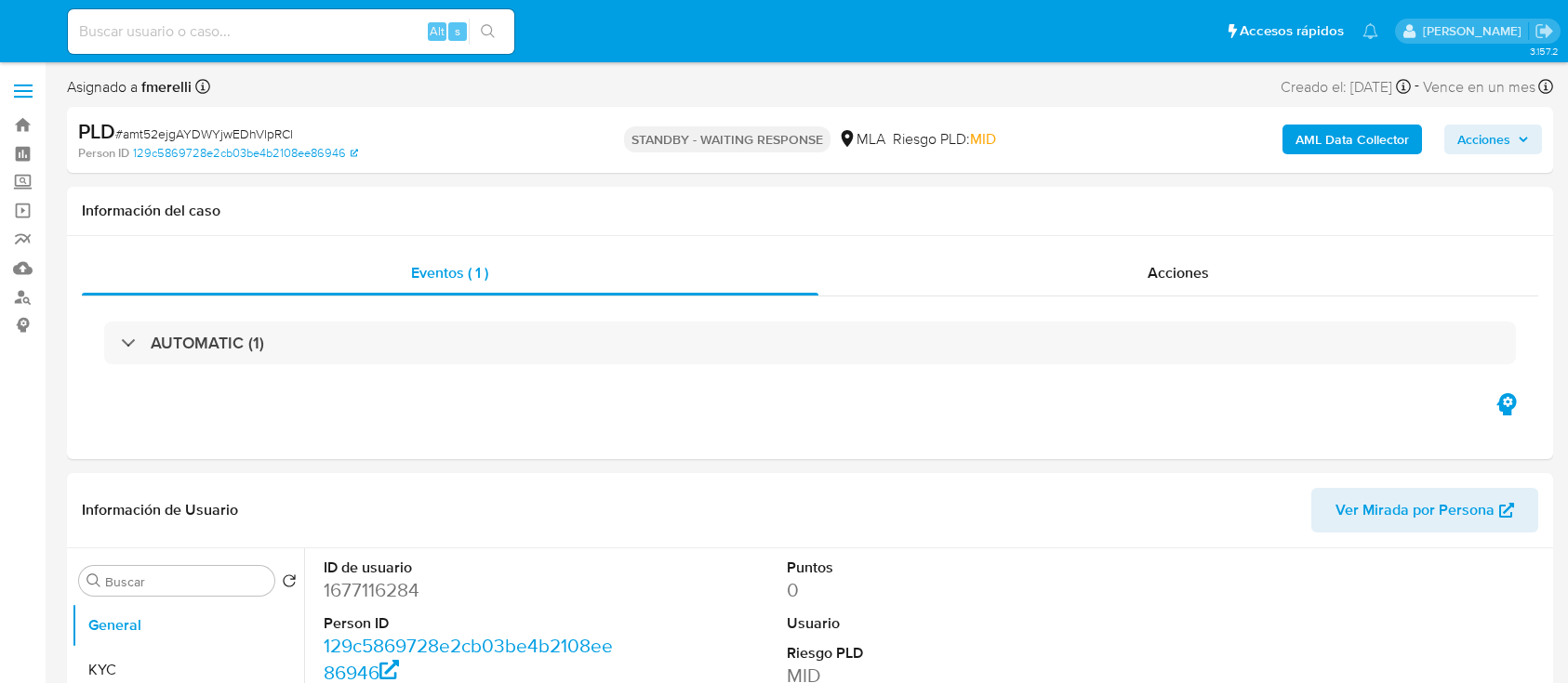
select select "10"
click at [24, 33] on img at bounding box center [25, 32] width 32 height 32
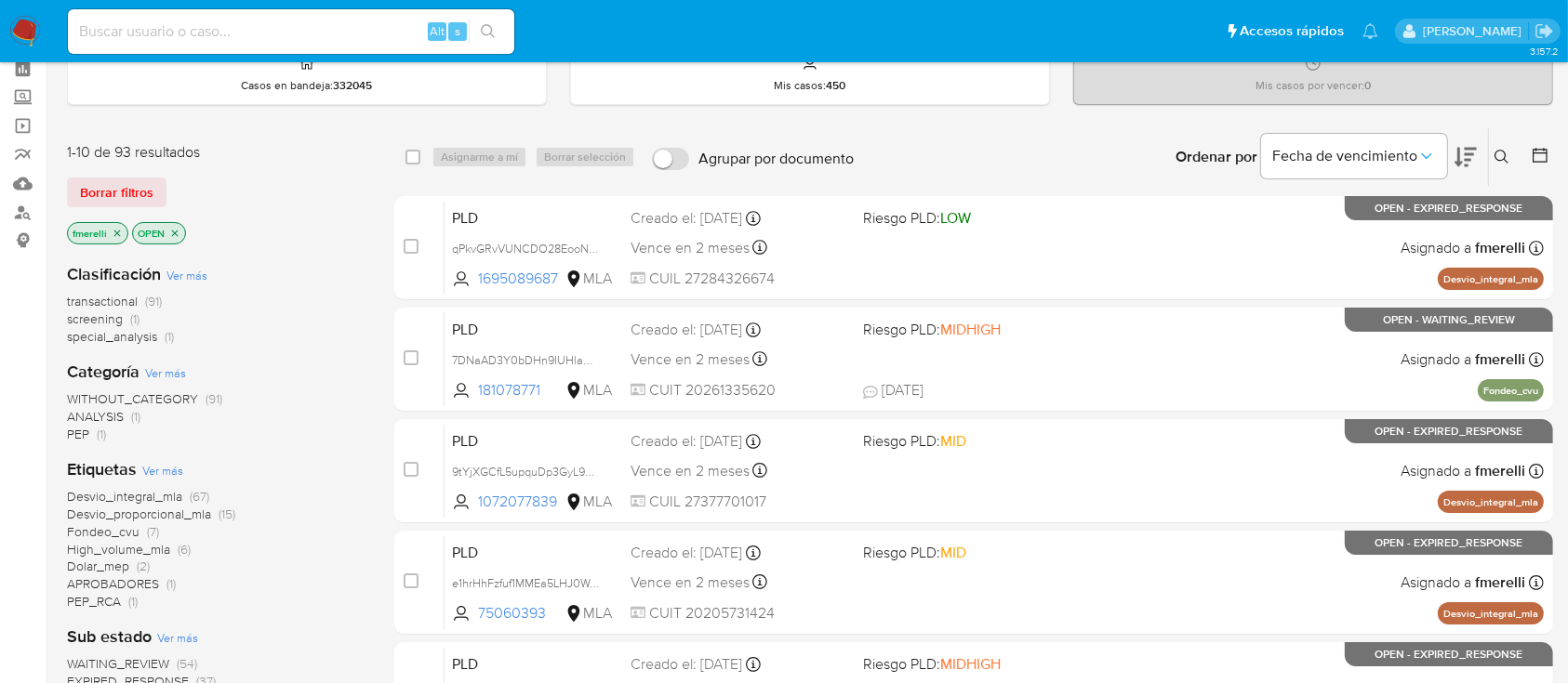
scroll to position [124, 0]
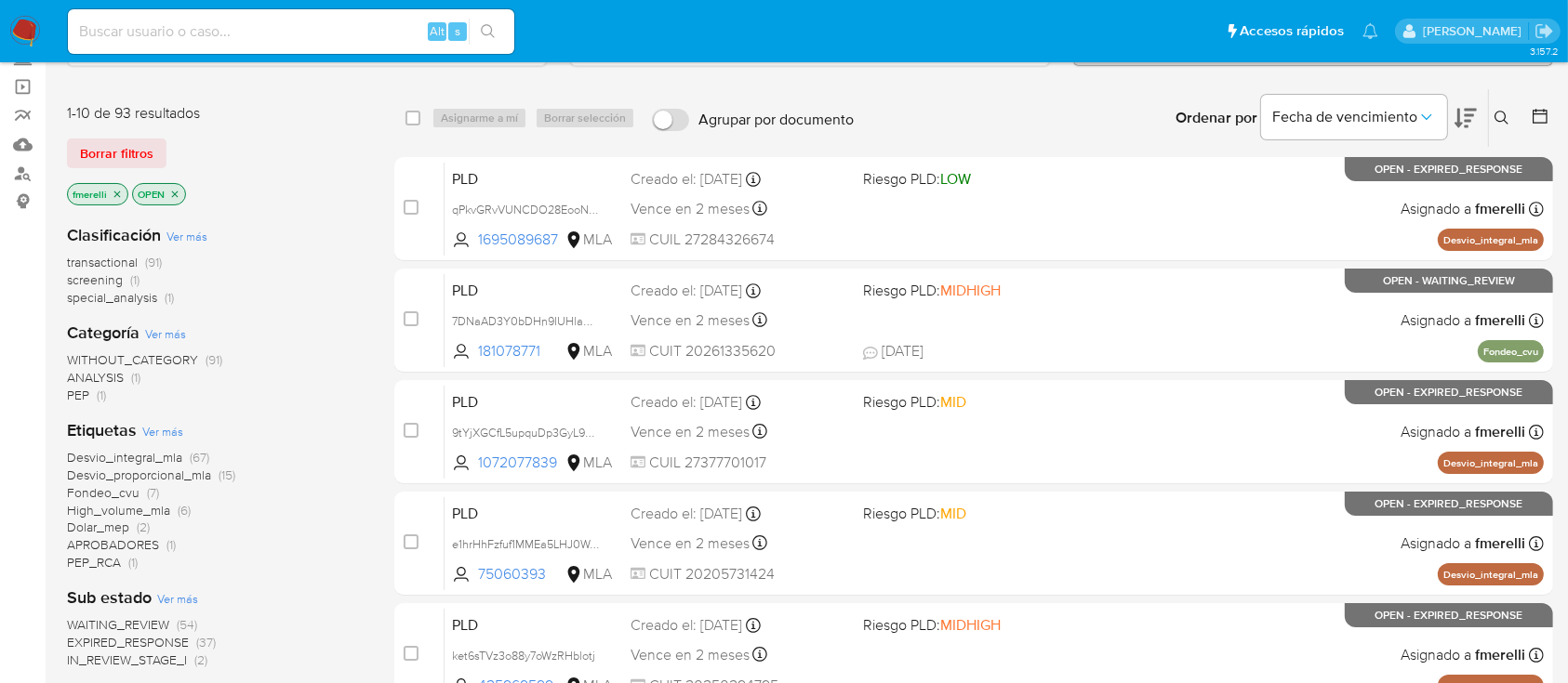
click at [373, 36] on input at bounding box center [291, 32] width 446 height 25
paste input "A0p9K5uiMagDrdHqcUytiz9O"
type input "A0p9K5uiMagDrdHqcUytiz9O"
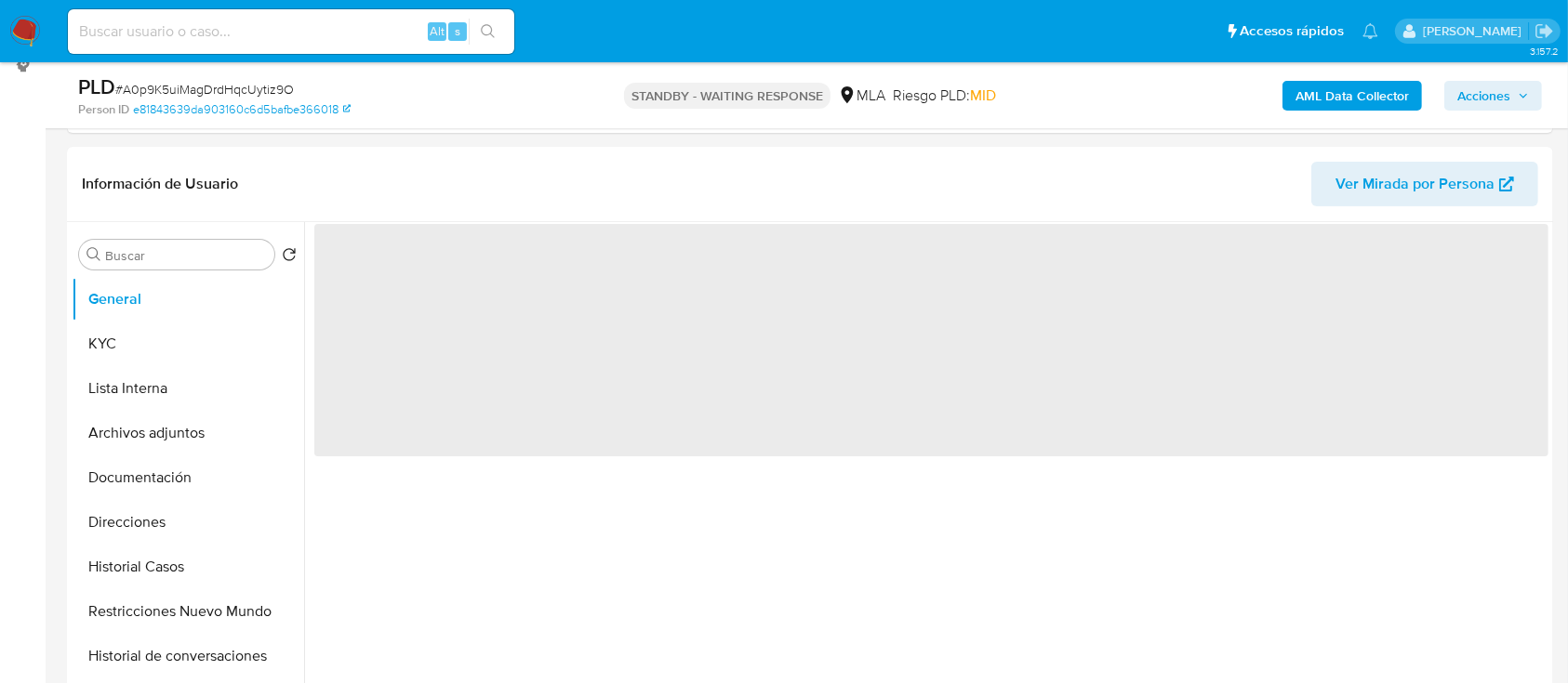
scroll to position [495, 0]
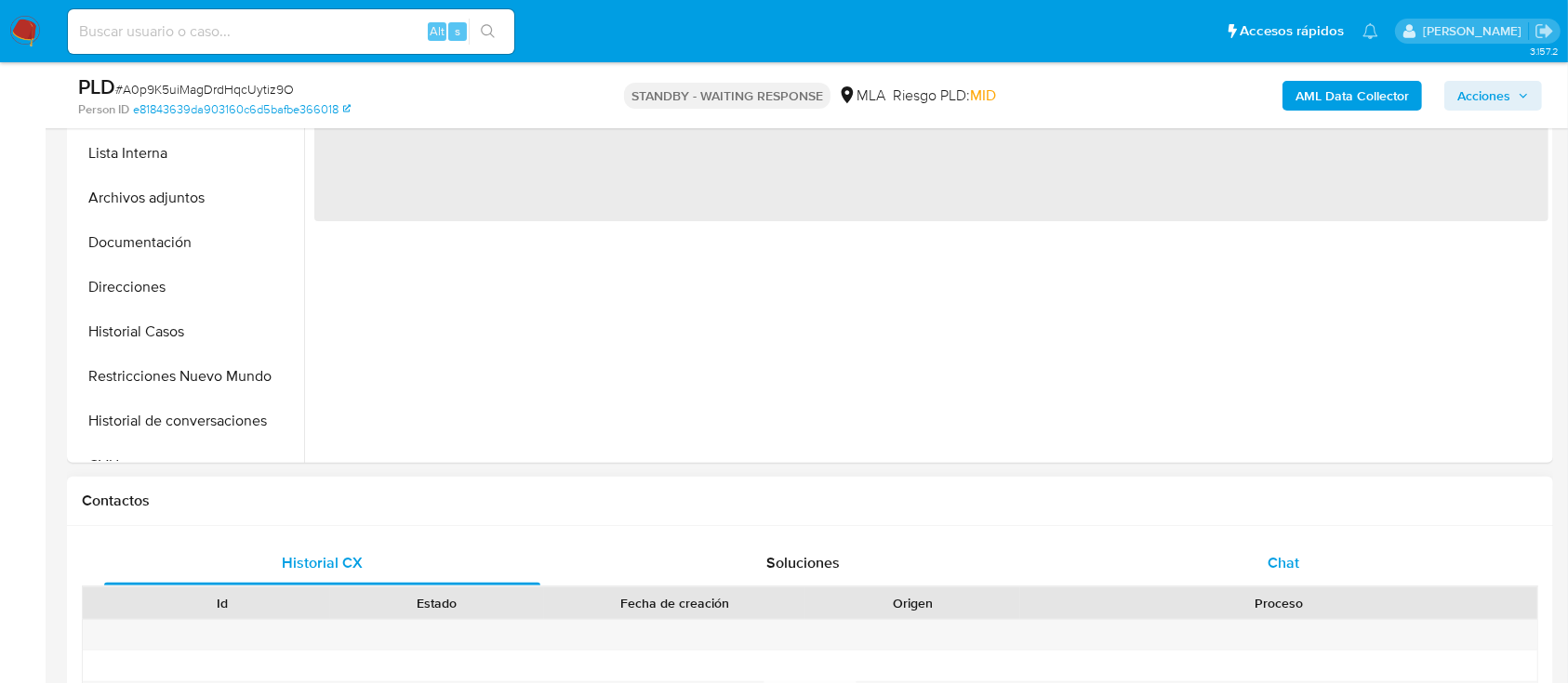
click at [1168, 569] on div "Chat" at bounding box center [1284, 563] width 436 height 44
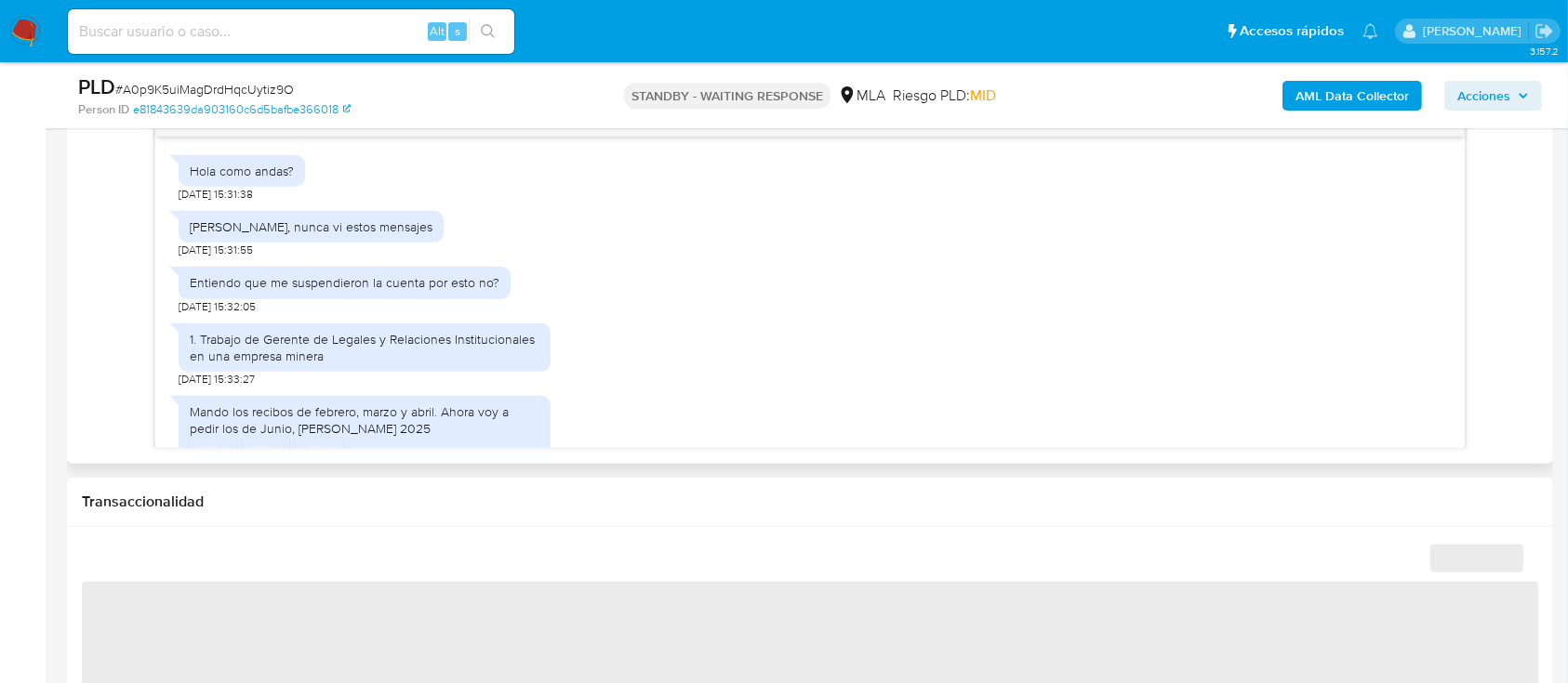
scroll to position [800, 0]
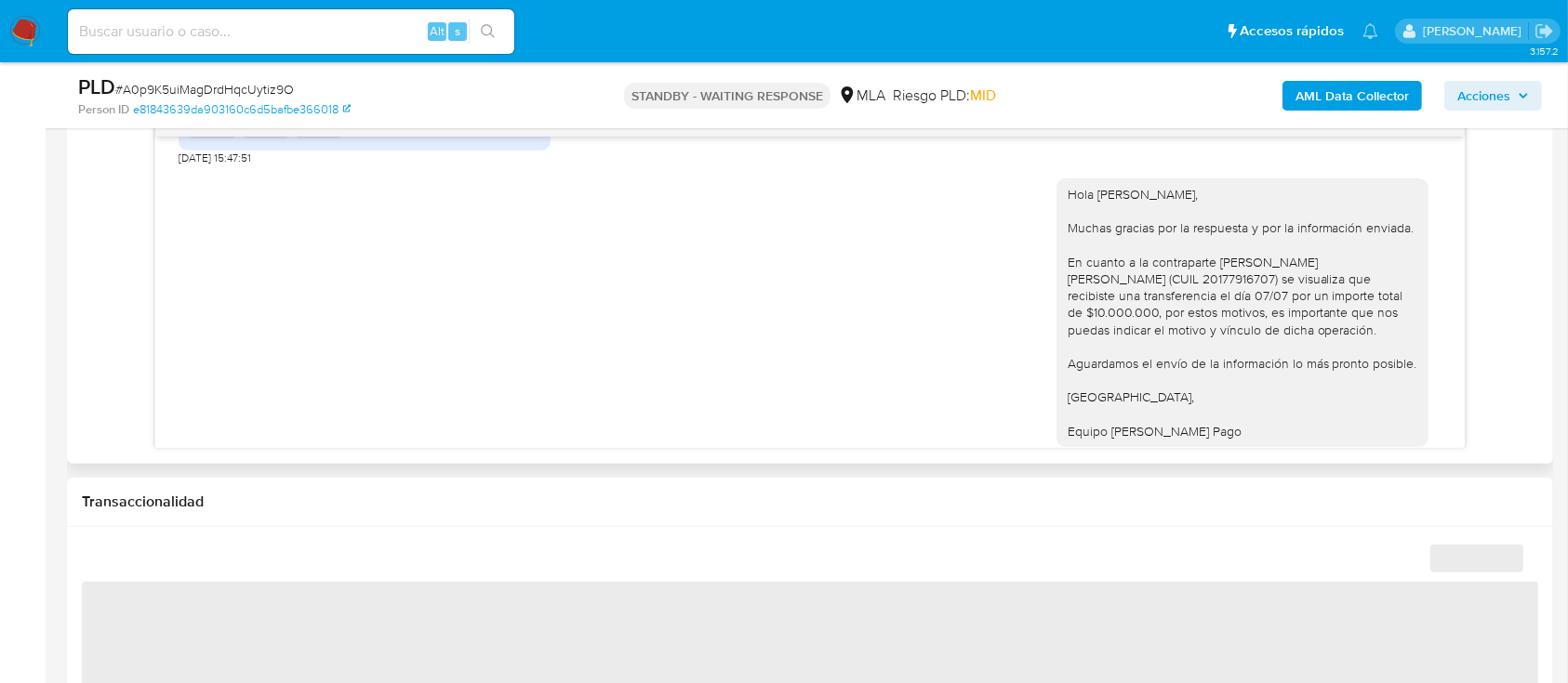
select select "10"
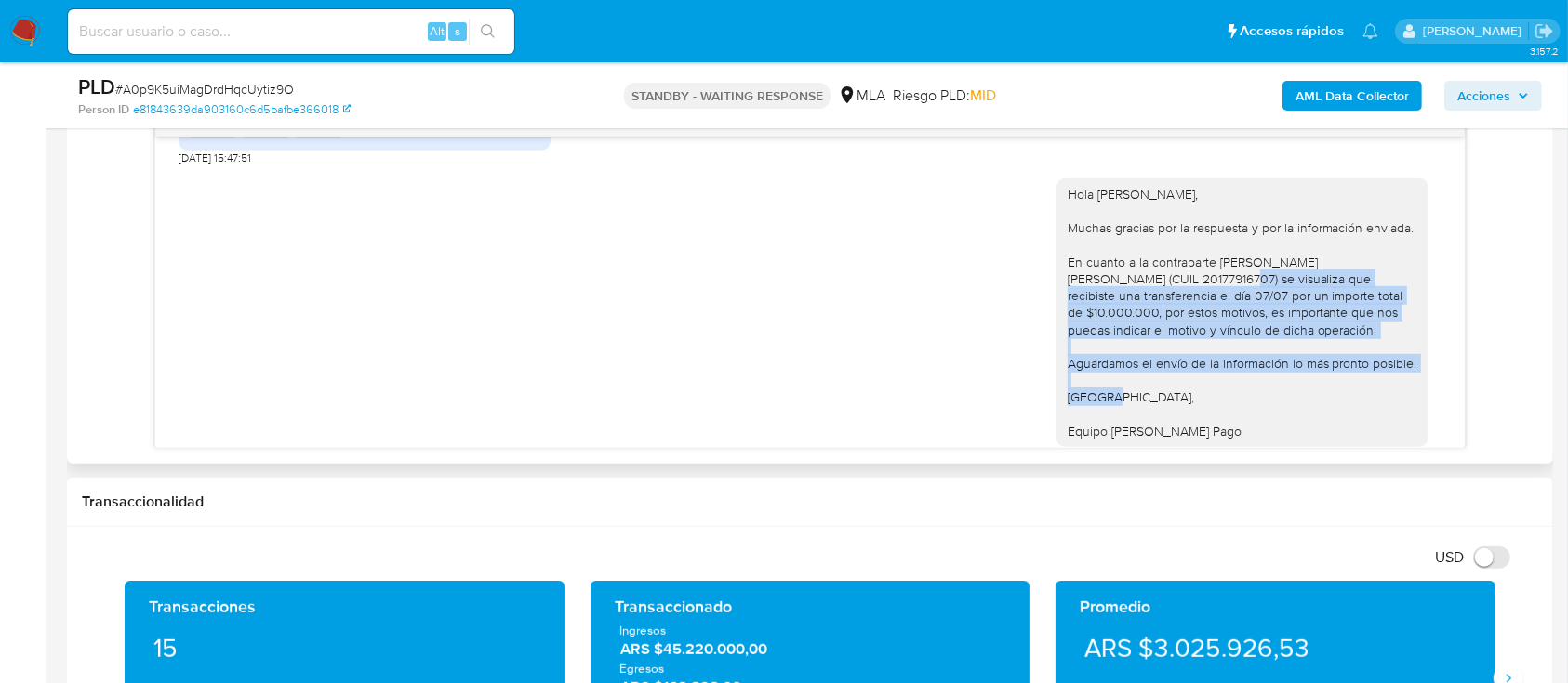
drag, startPoint x: 1264, startPoint y: 293, endPoint x: 1297, endPoint y: 385, distance: 97.7
click at [1297, 381] on div "Hola Juan Martín Gilly, Muchas gracias por la respuesta y por la información en…" at bounding box center [1242, 312] width 350 height 254
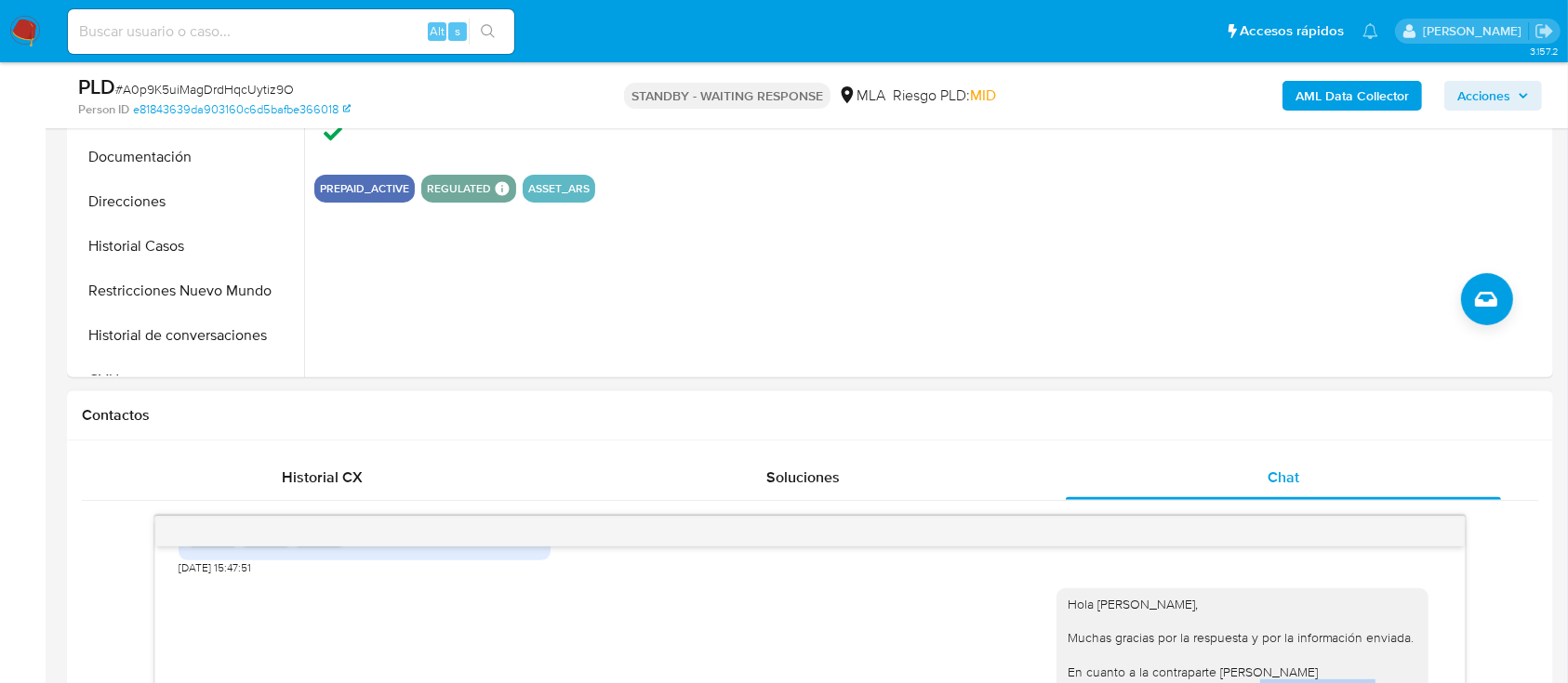
scroll to position [372, 0]
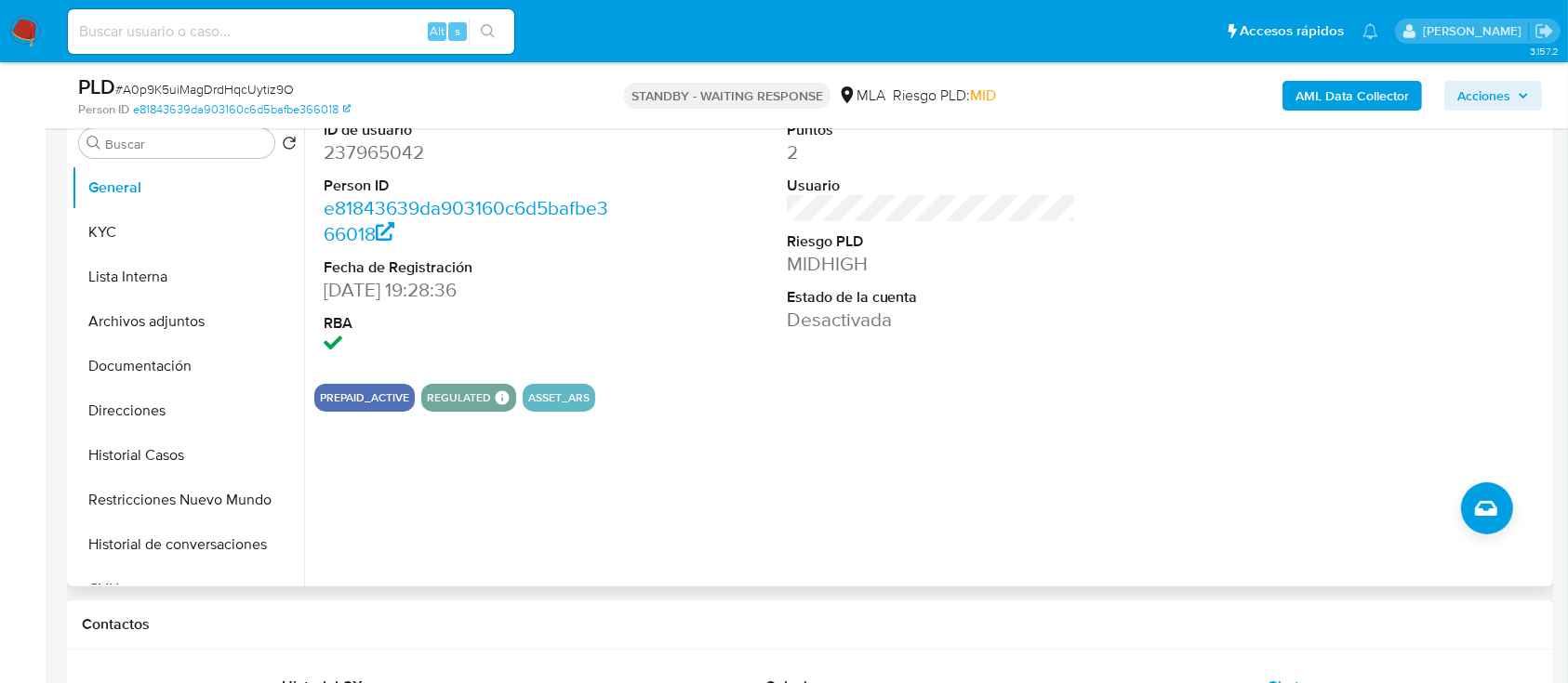
drag, startPoint x: 703, startPoint y: 236, endPoint x: 703, endPoint y: 256, distance: 20.0
click at [703, 237] on div "ID de usuario 237965042 Person ID e81843639da903160c6d5bafbe366018 Fecha de Reg…" at bounding box center [931, 240] width 1234 height 258
drag, startPoint x: 508, startPoint y: 4, endPoint x: 297, endPoint y: 33, distance: 213.0
click at [297, 33] on input at bounding box center [291, 32] width 446 height 25
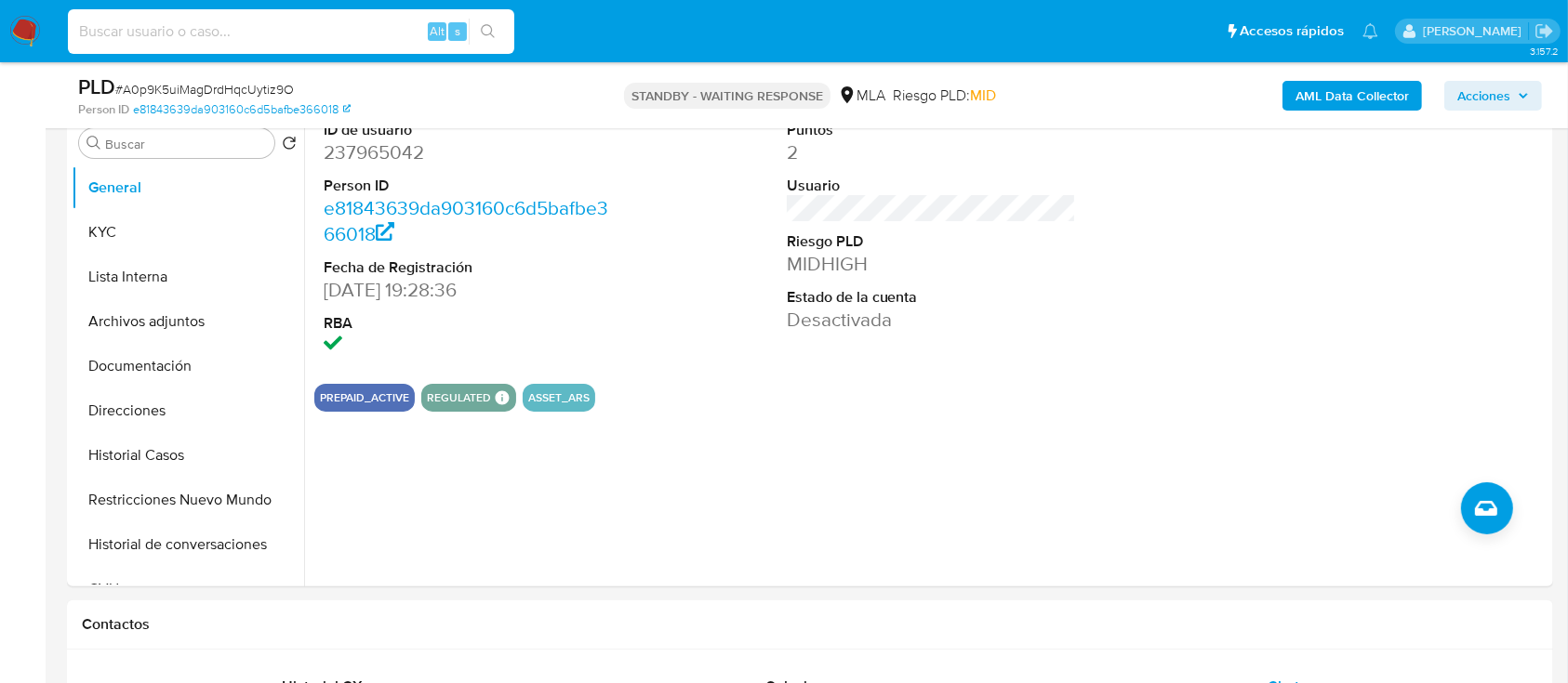
paste input "A0p9K5uiMagDrdHqcUytiz9O"
type input "A0p9K5uiMagDrdHqcUytiz9O"
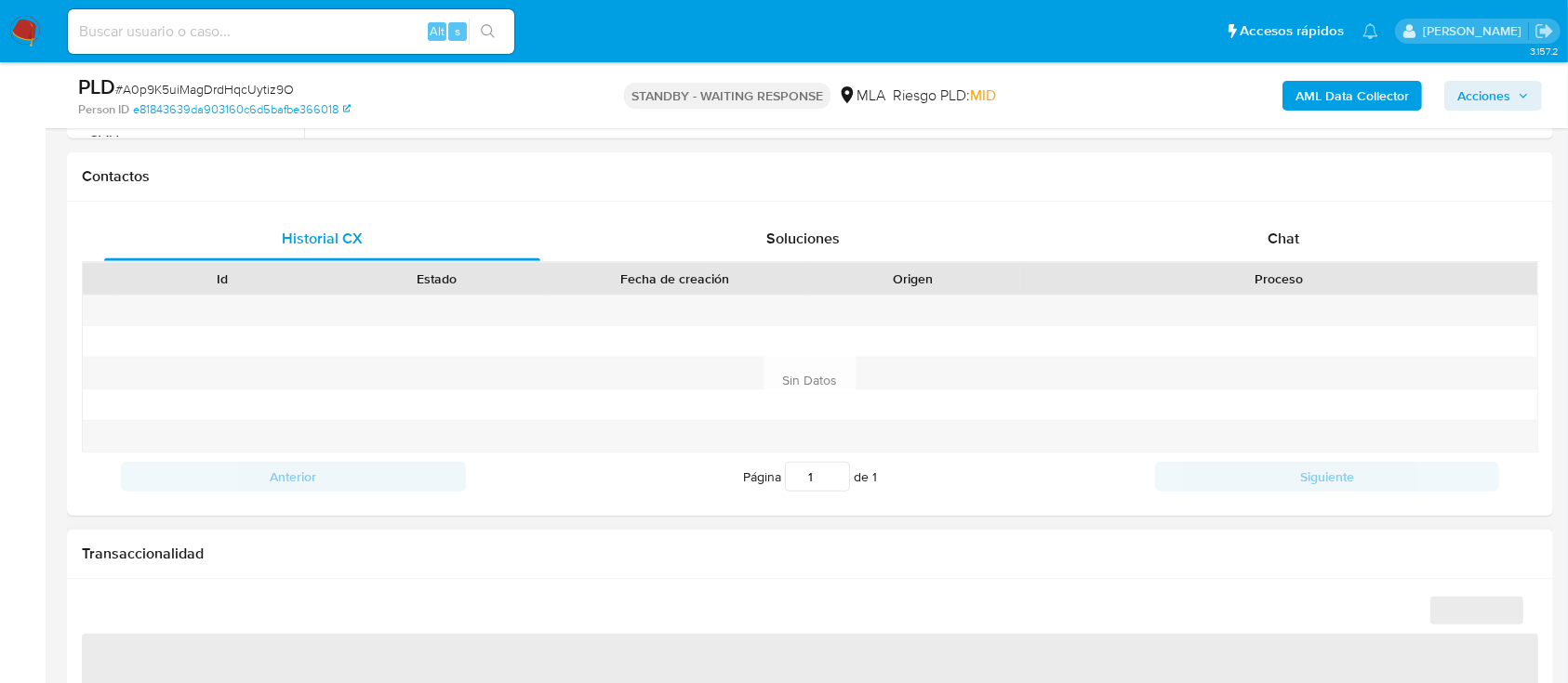
scroll to position [868, 0]
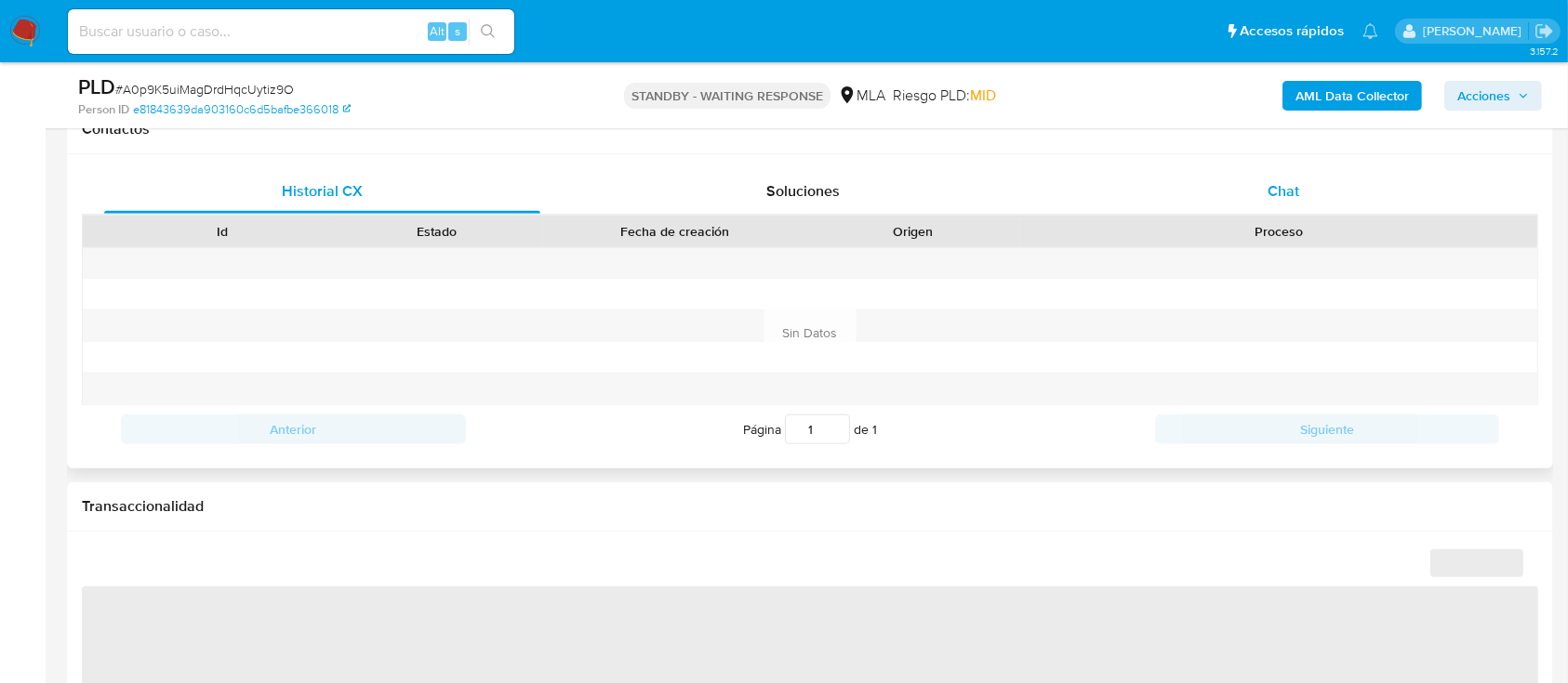
click at [1287, 186] on span "Chat" at bounding box center [1283, 191] width 32 height 22
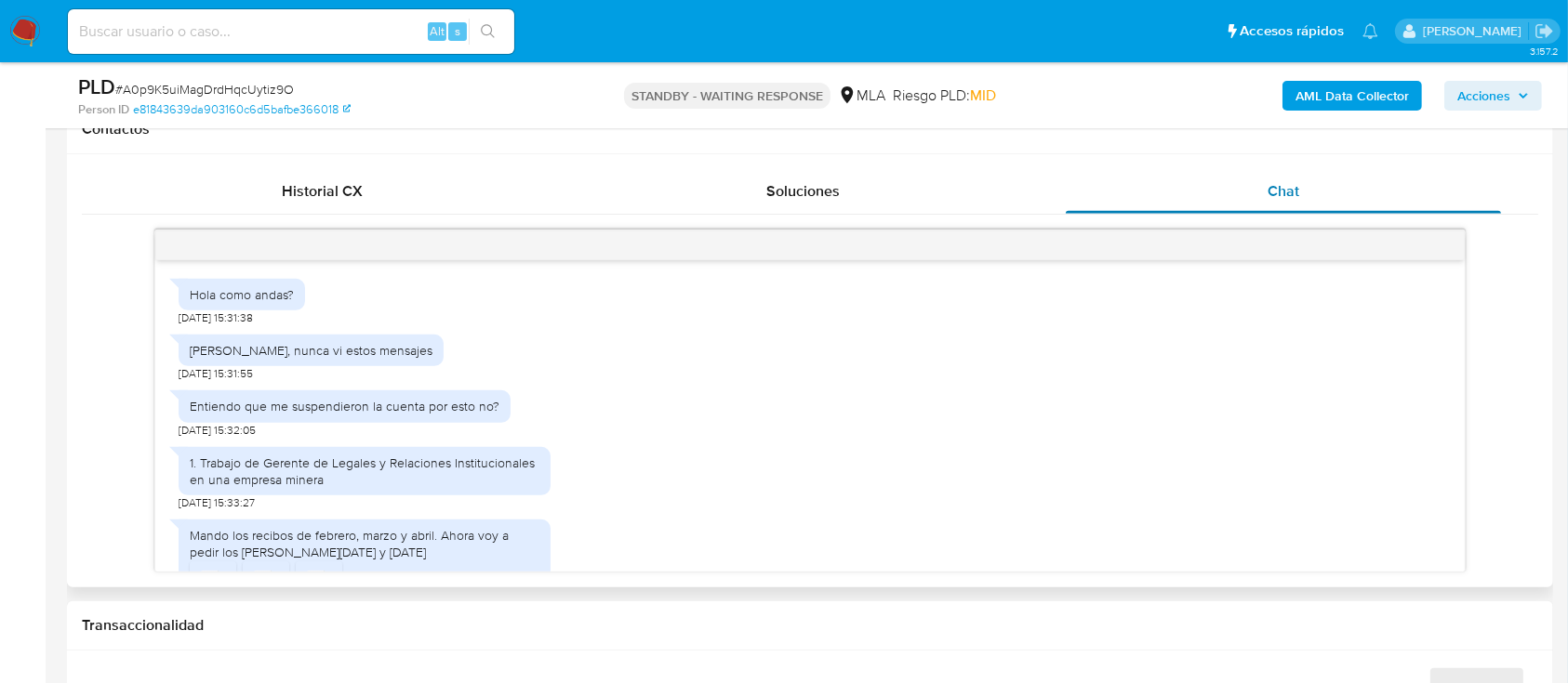
select select "10"
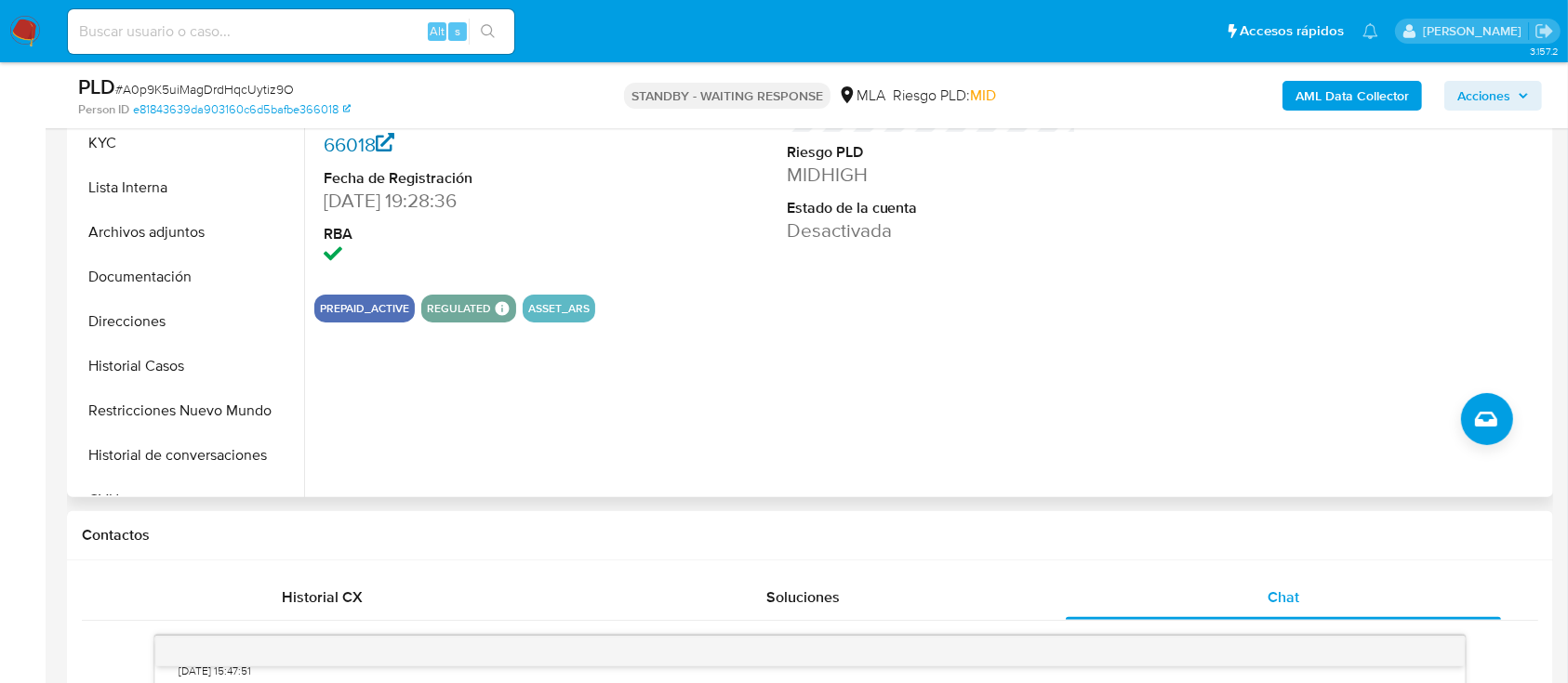
scroll to position [372, 0]
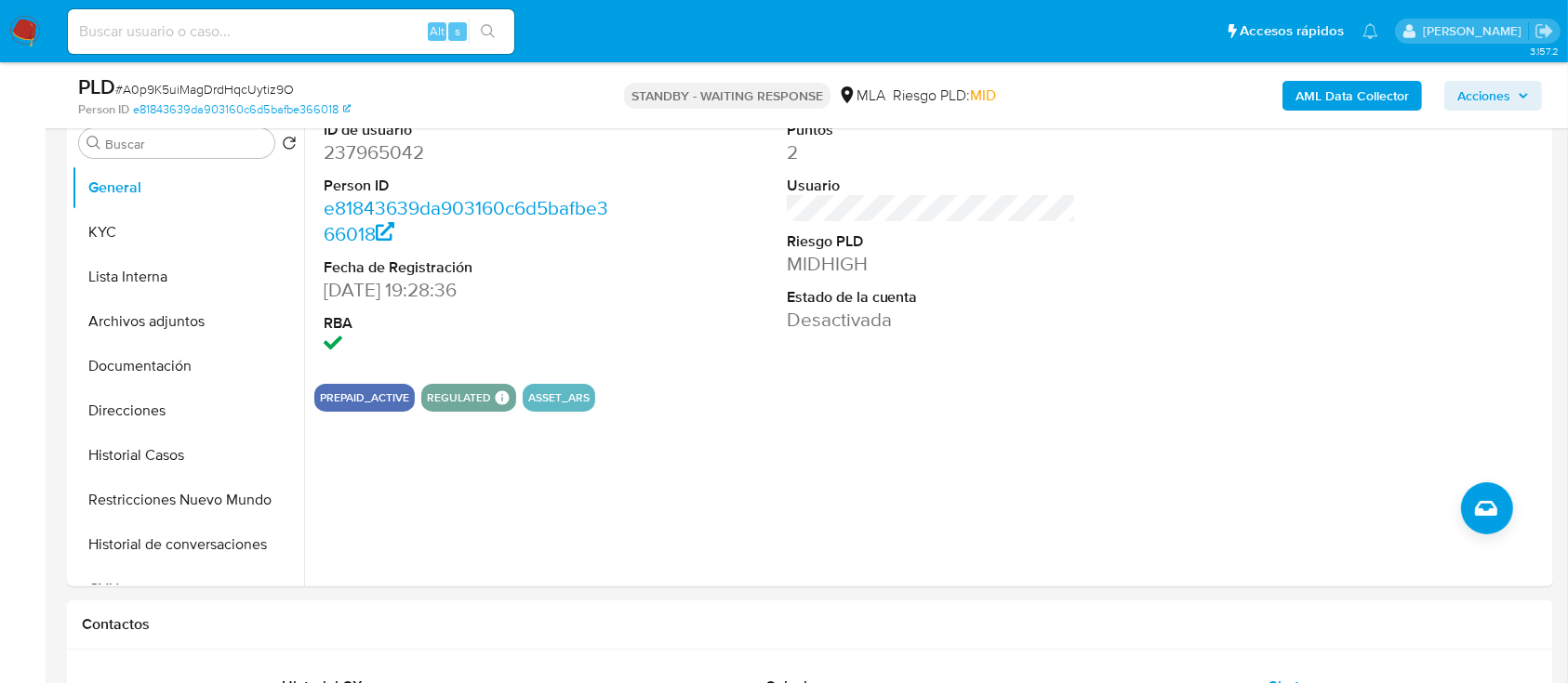
click at [303, 20] on input at bounding box center [291, 32] width 446 height 25
paste input "613631167"
type input "613631167"
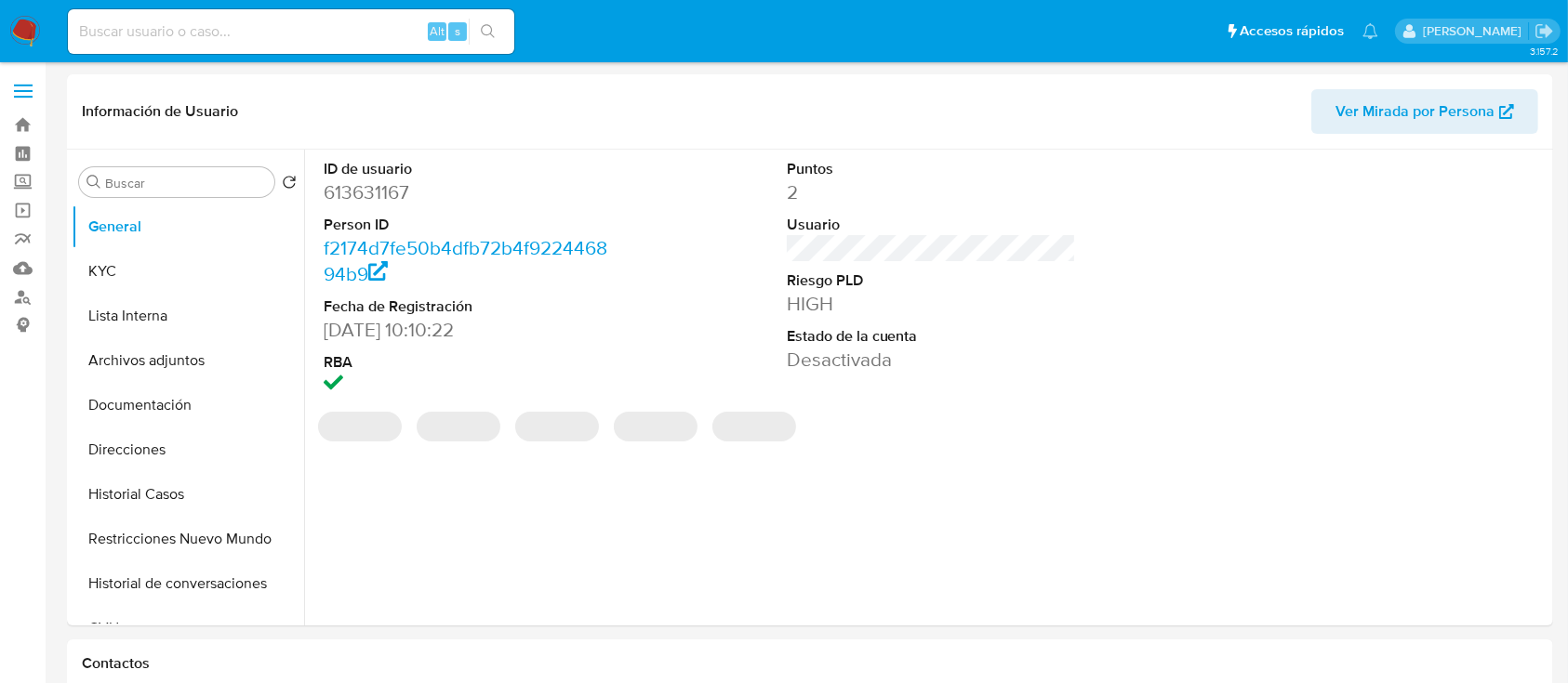
select select "10"
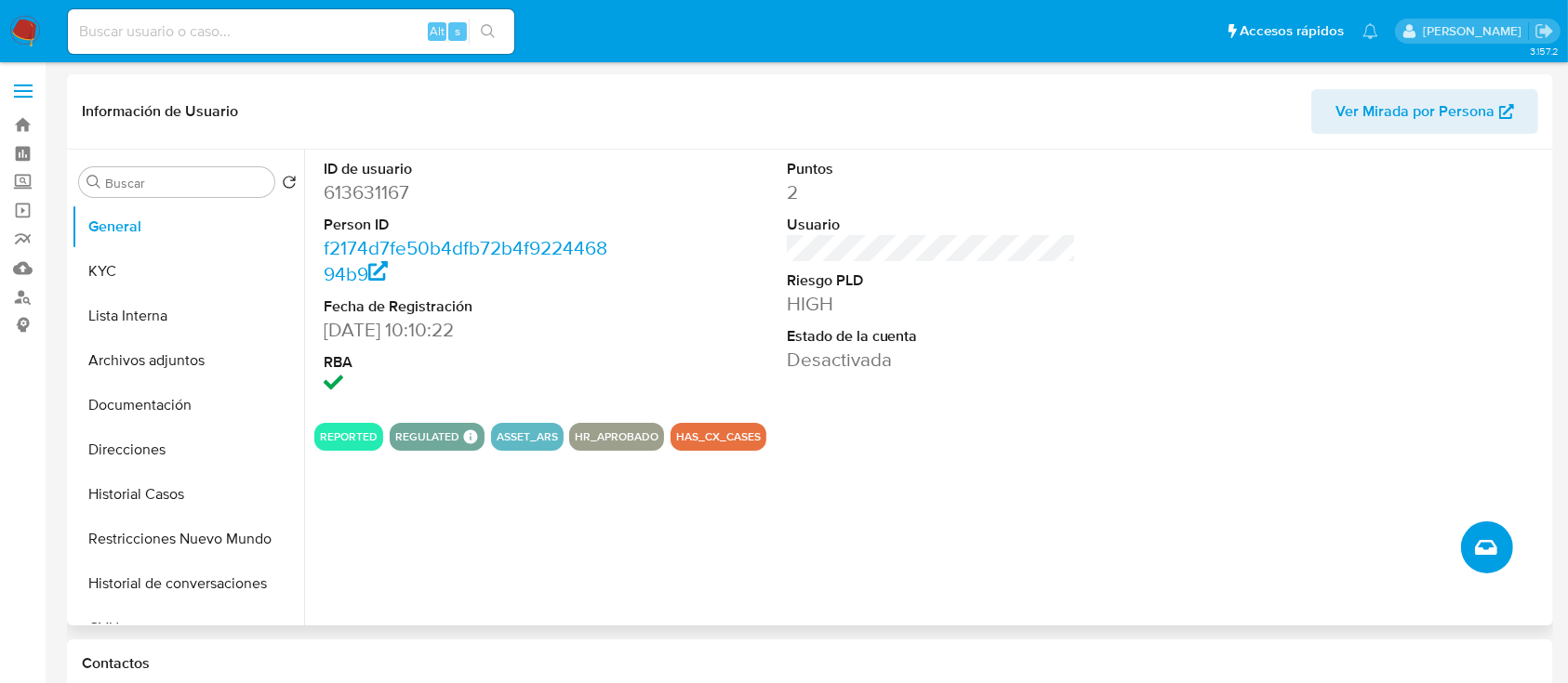
click at [1476, 541] on icon "Crear caso manual" at bounding box center [1486, 548] width 23 height 23
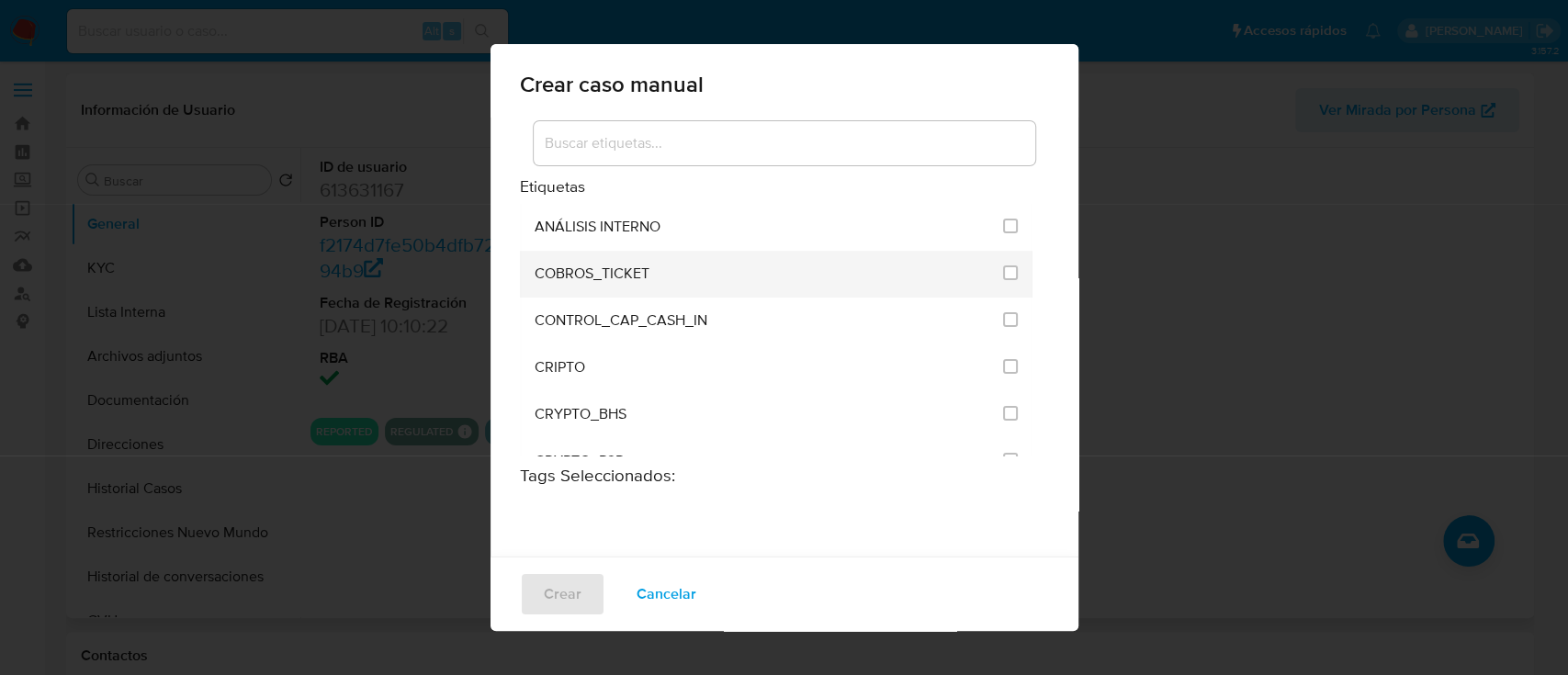
scroll to position [3663, 0]
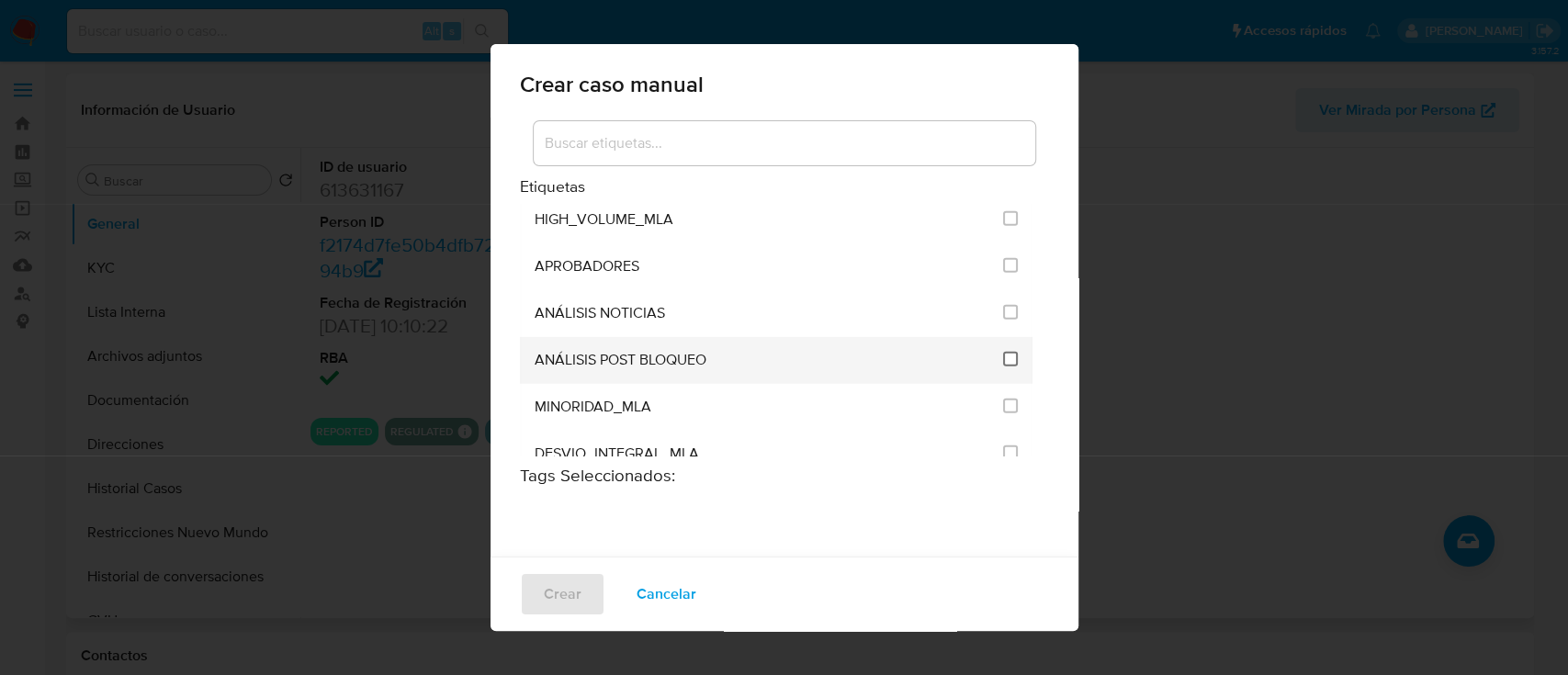
click at [1003, 351] on input "3249" at bounding box center [1011, 359] width 15 height 15
checkbox input "true"
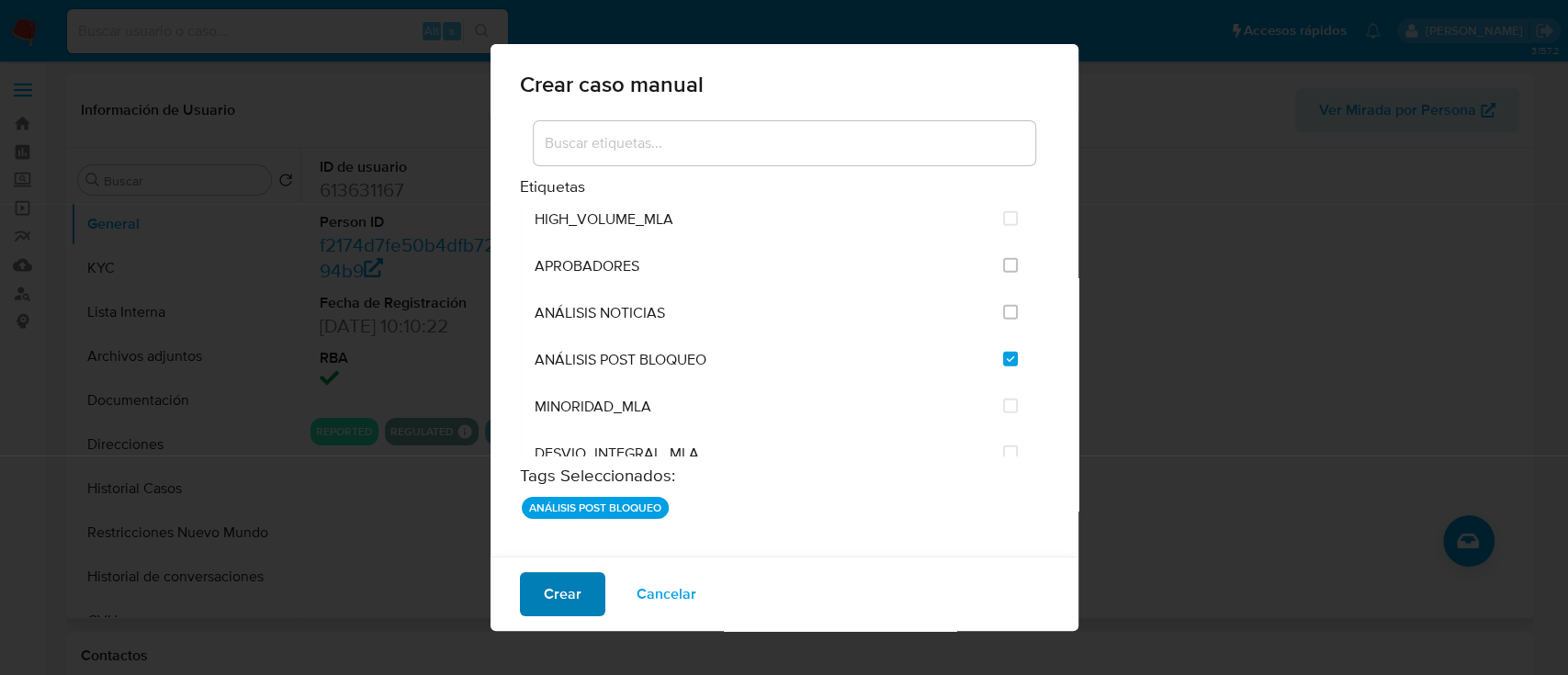
click at [558, 593] on span "Crear" at bounding box center [562, 594] width 37 height 40
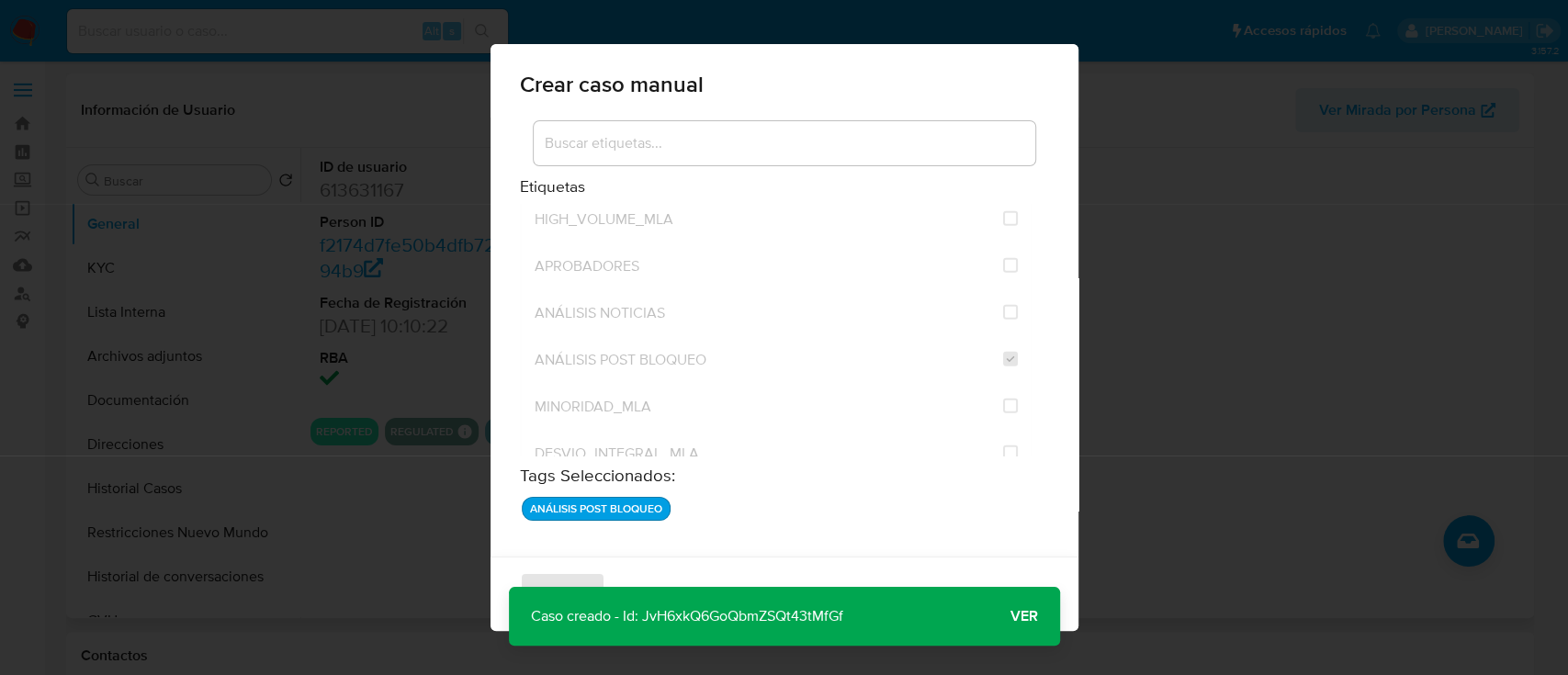
click at [1000, 607] on button "Ver" at bounding box center [1025, 616] width 72 height 44
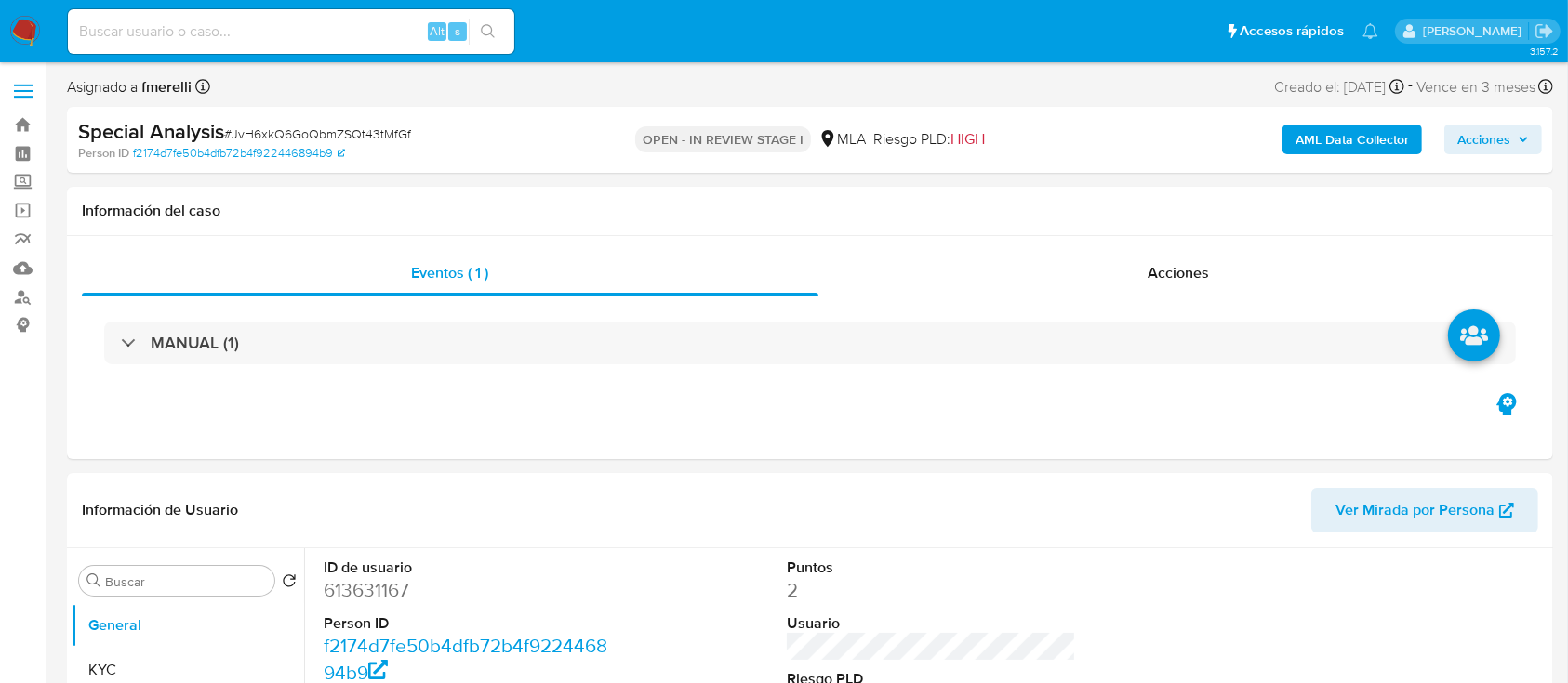
select select "10"
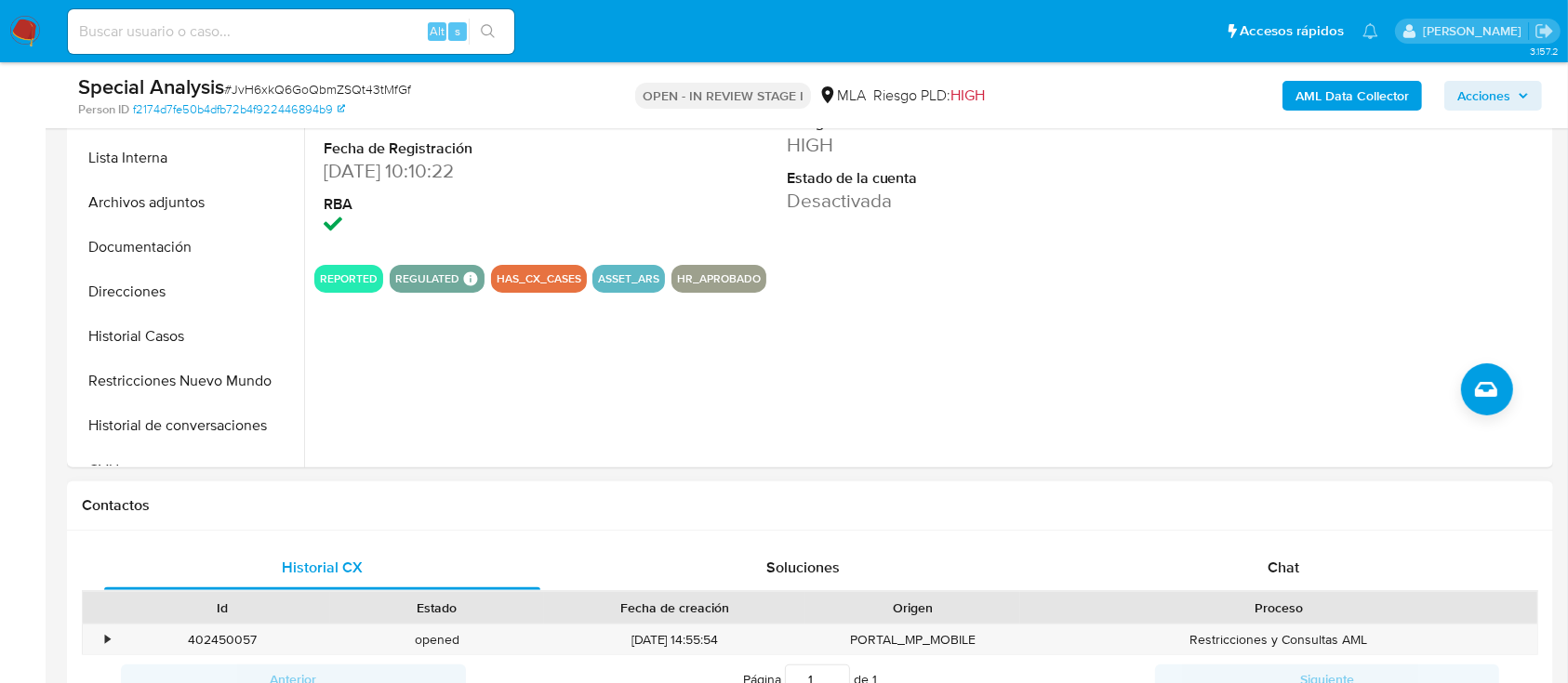
scroll to position [495, 0]
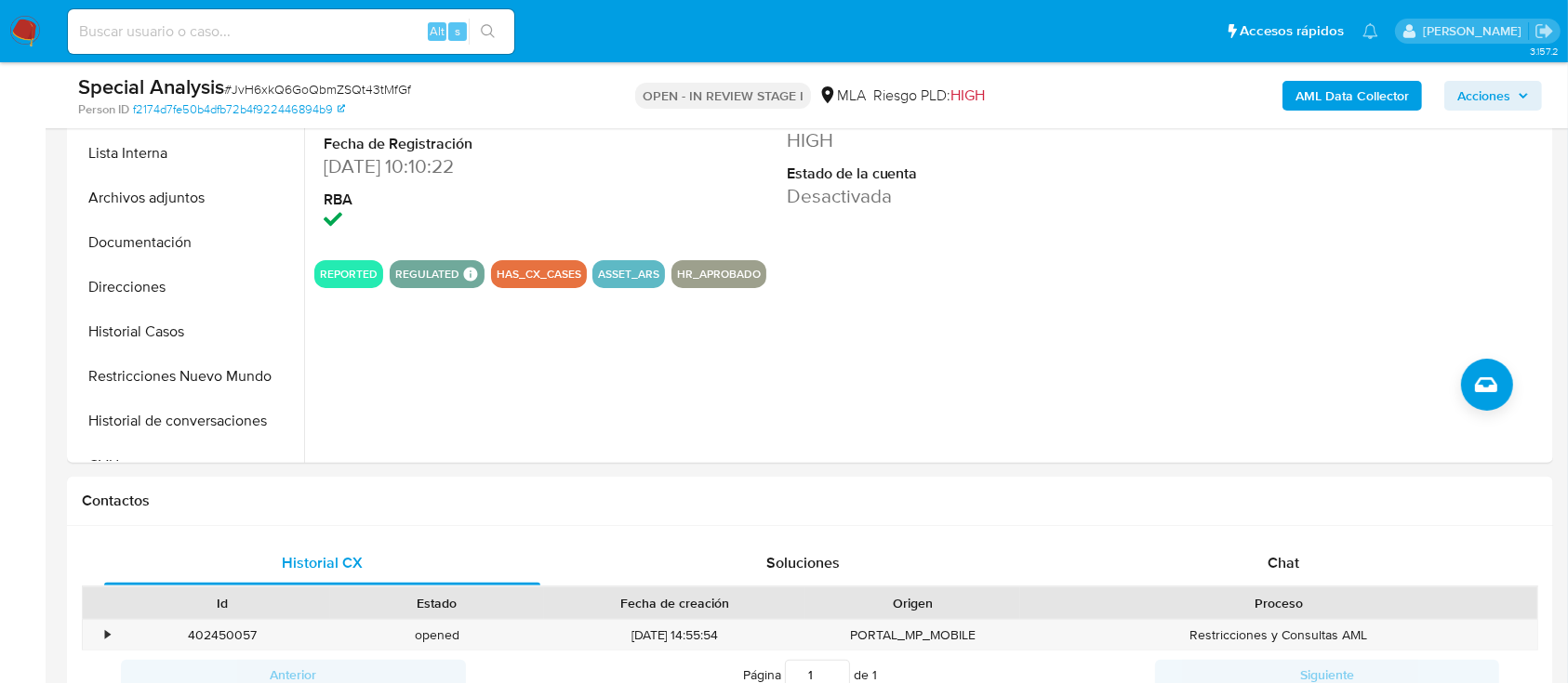
drag, startPoint x: 573, startPoint y: 532, endPoint x: 605, endPoint y: 465, distance: 74.2
click at [574, 525] on div "Contactos Historial CX Soluciones Chat Id Estado Fecha de creación Origen Proce…" at bounding box center [809, 619] width 1486 height 283
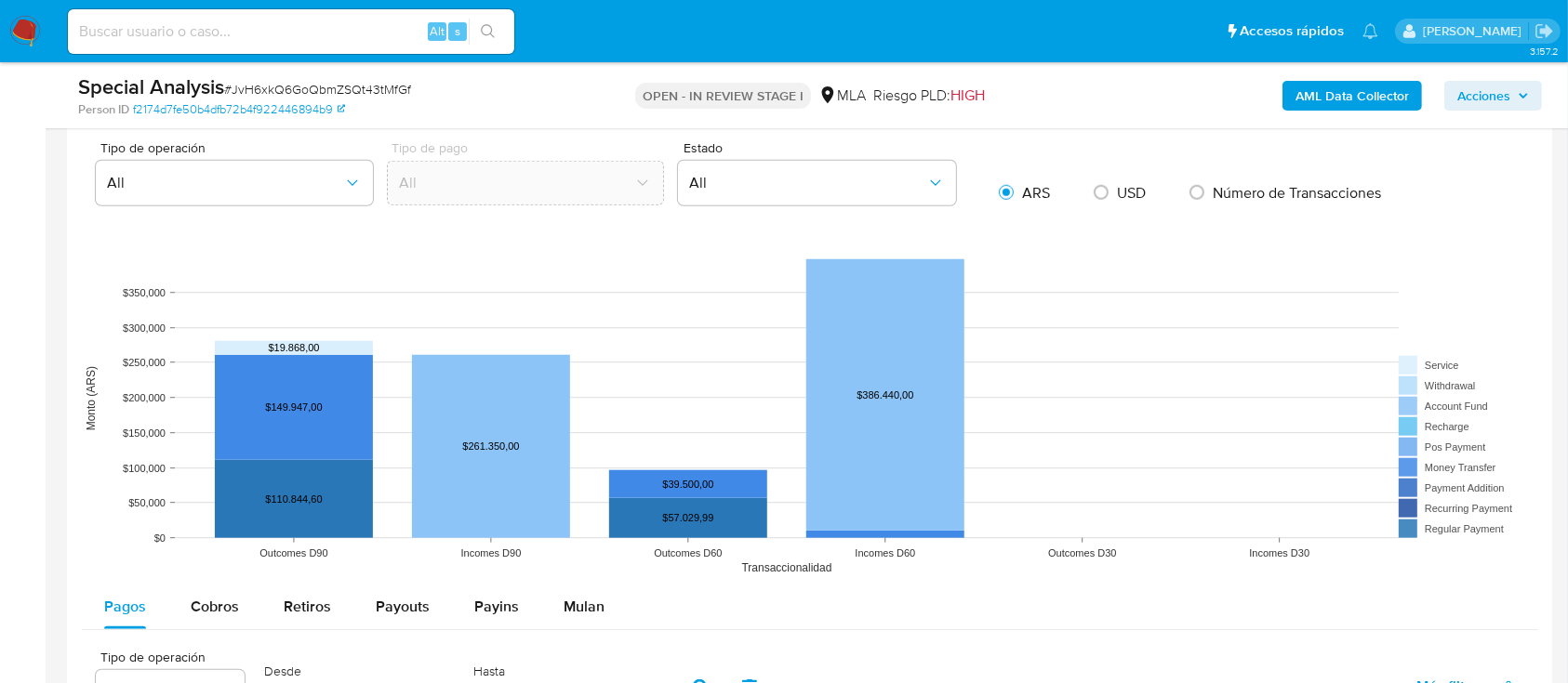
scroll to position [372, 0]
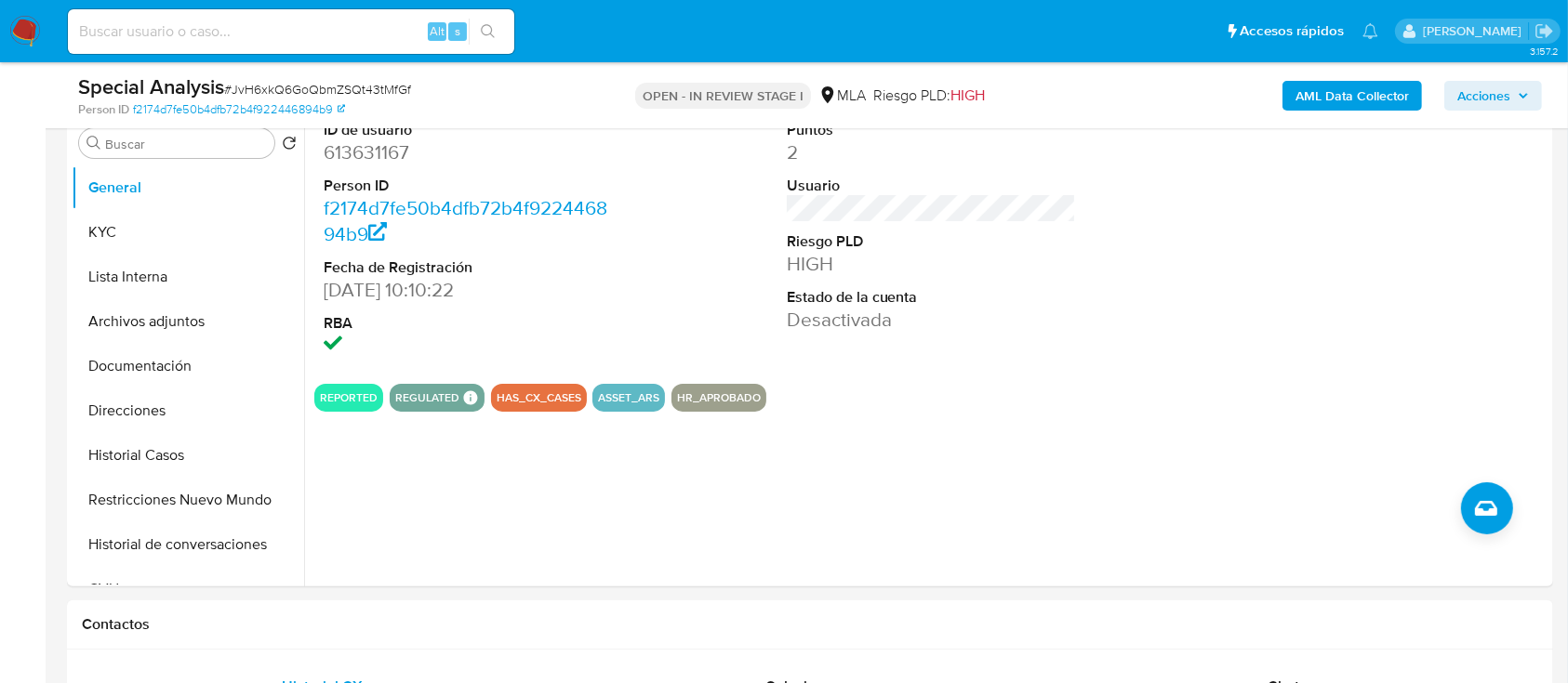
click at [379, 95] on span "# JvH6xkQ6GoQbmZSQt43tMfGf" at bounding box center [318, 90] width 187 height 19
click at [25, 43] on img at bounding box center [25, 32] width 32 height 32
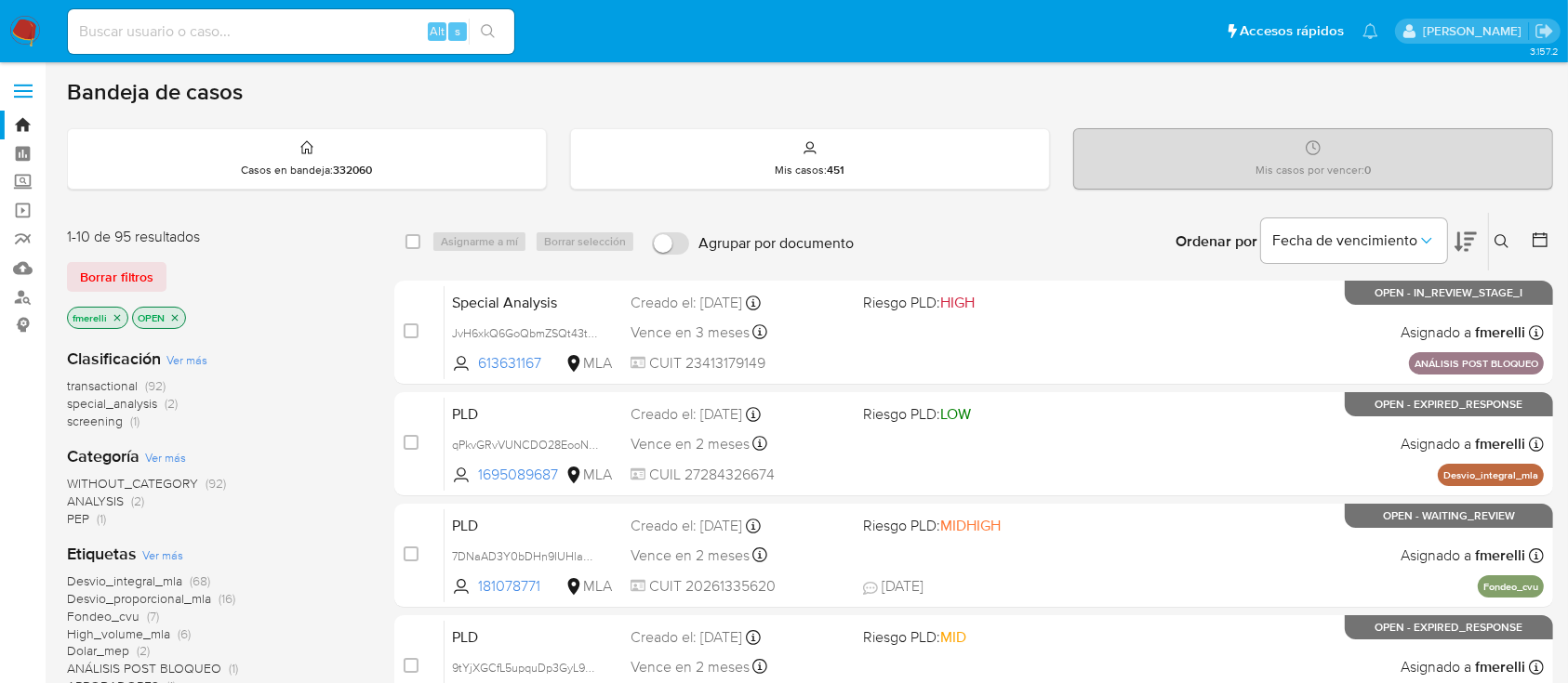
click at [136, 403] on span "special_analysis" at bounding box center [112, 404] width 91 height 19
click at [307, 26] on input at bounding box center [291, 32] width 446 height 25
paste input "A0p9K5uiMagDrdHqcUytiz9O"
type input "A0p9K5uiMagDrdHqcUytiz9O"
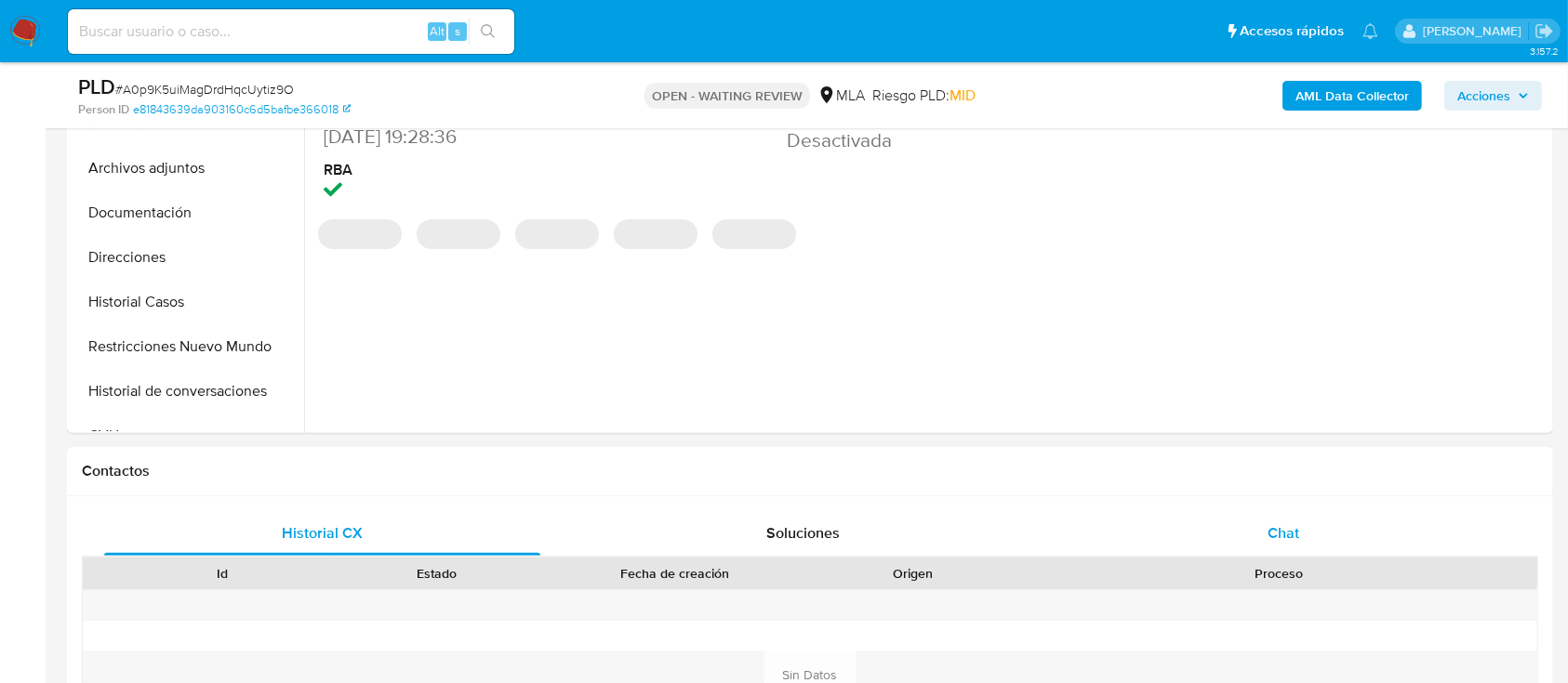
click at [1325, 511] on div "Chat" at bounding box center [1284, 533] width 436 height 44
select select "10"
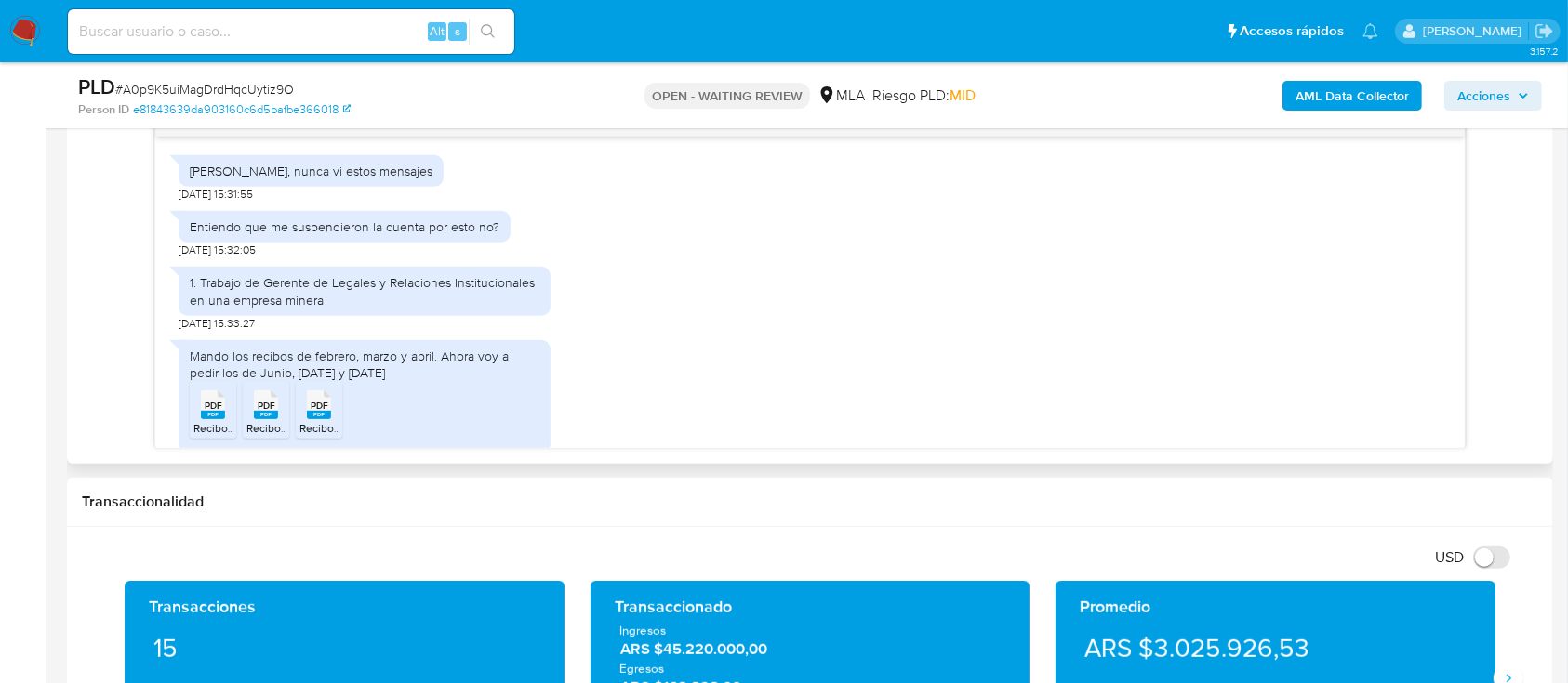
scroll to position [800, 0]
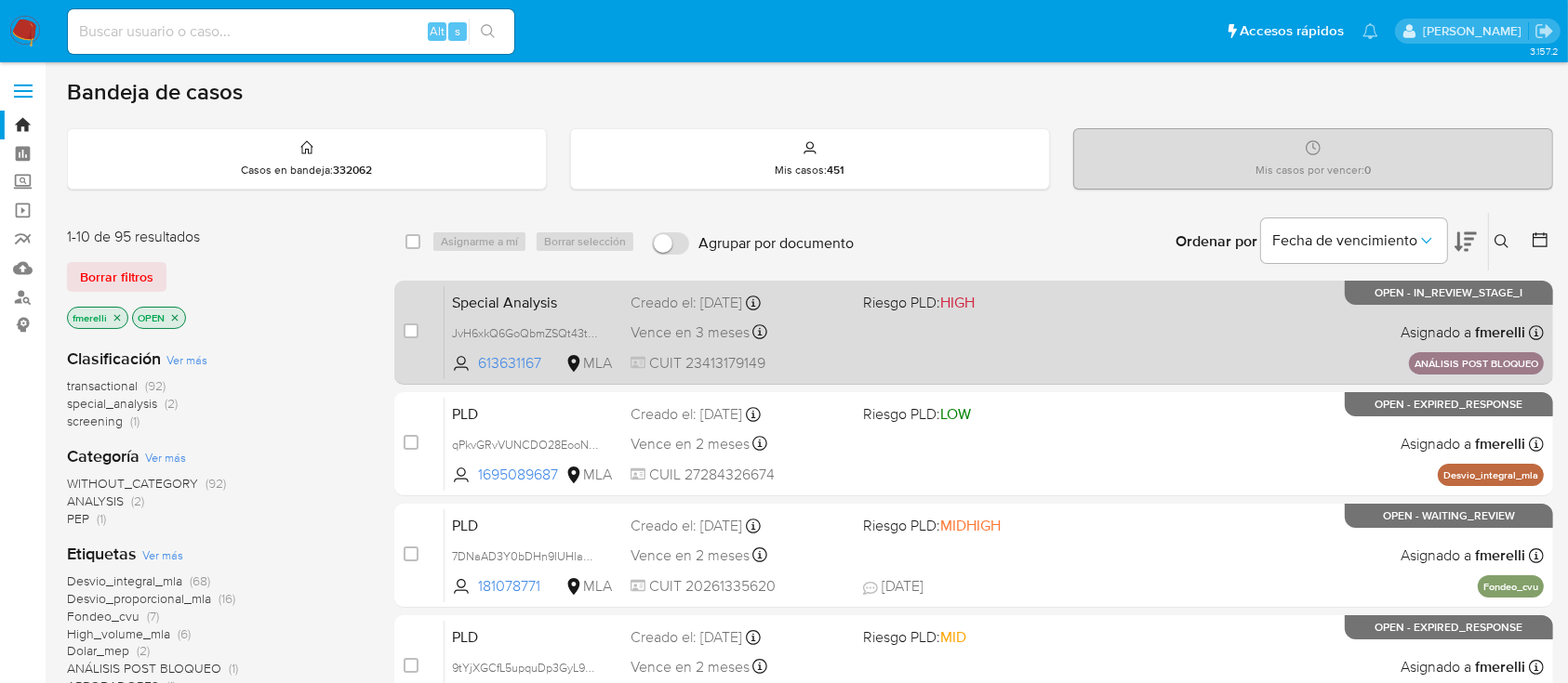
click at [1006, 324] on div "Special Analysis JvH6xkQ6GoQbmZSQt43tMfGf 613631167 MLA Riesgo PLD: HIGH Creado…" at bounding box center [993, 333] width 1099 height 94
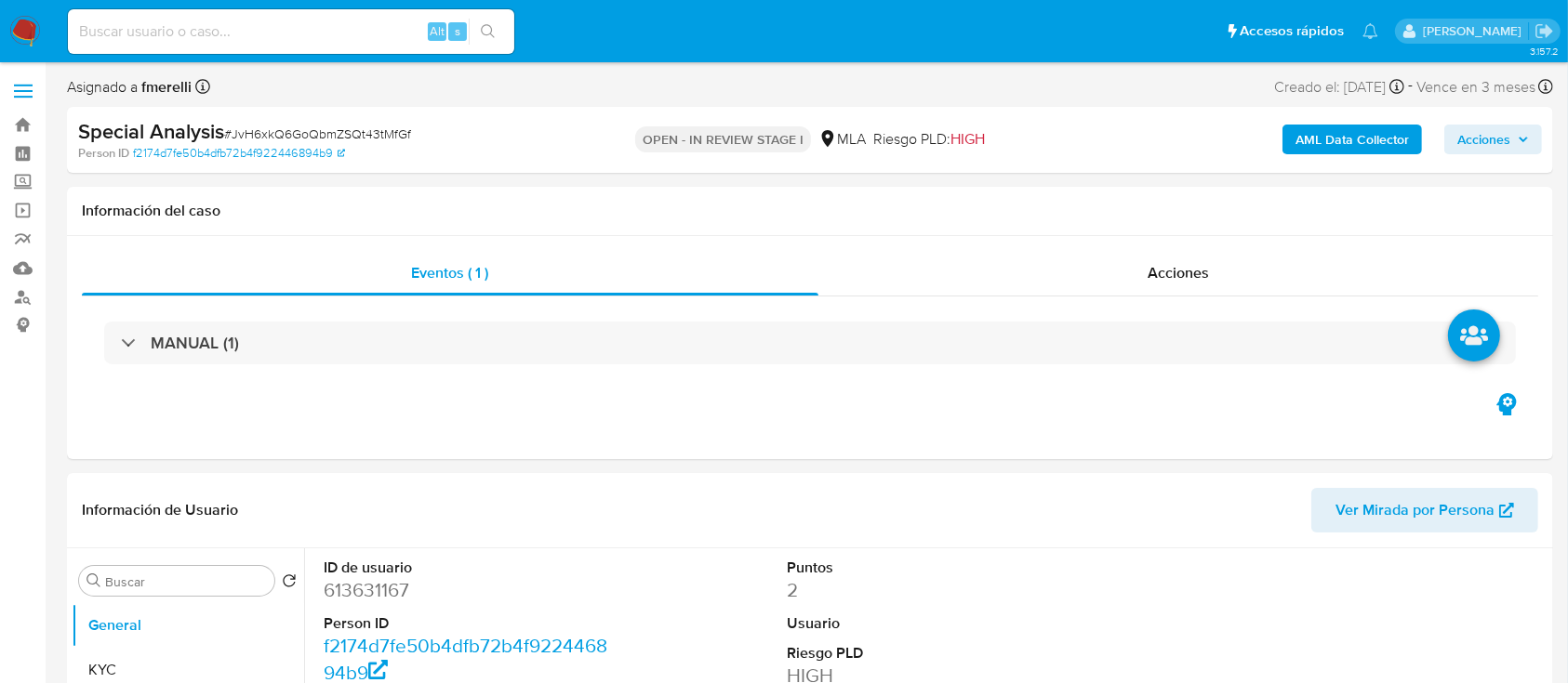
select select "10"
click at [92, 667] on button "KYC" at bounding box center [180, 670] width 218 height 44
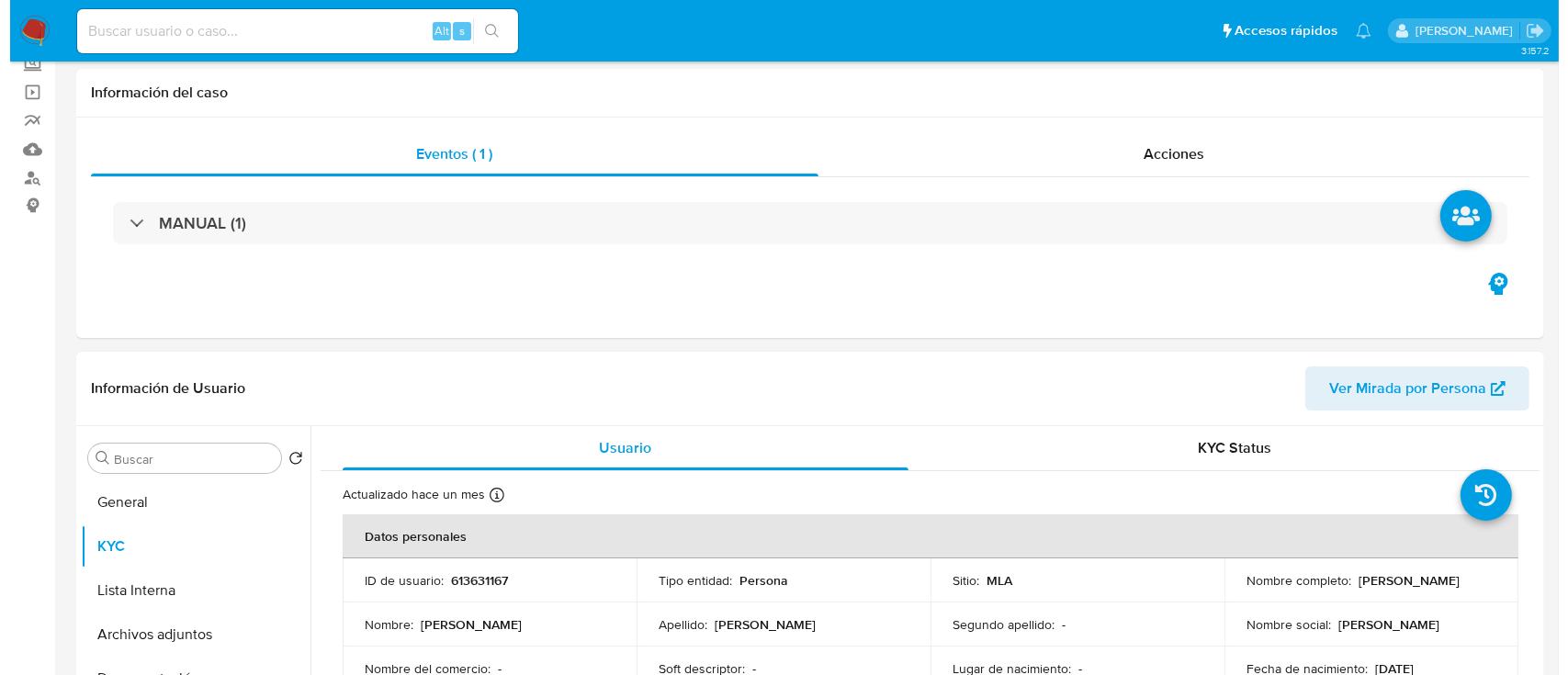
scroll to position [244, 0]
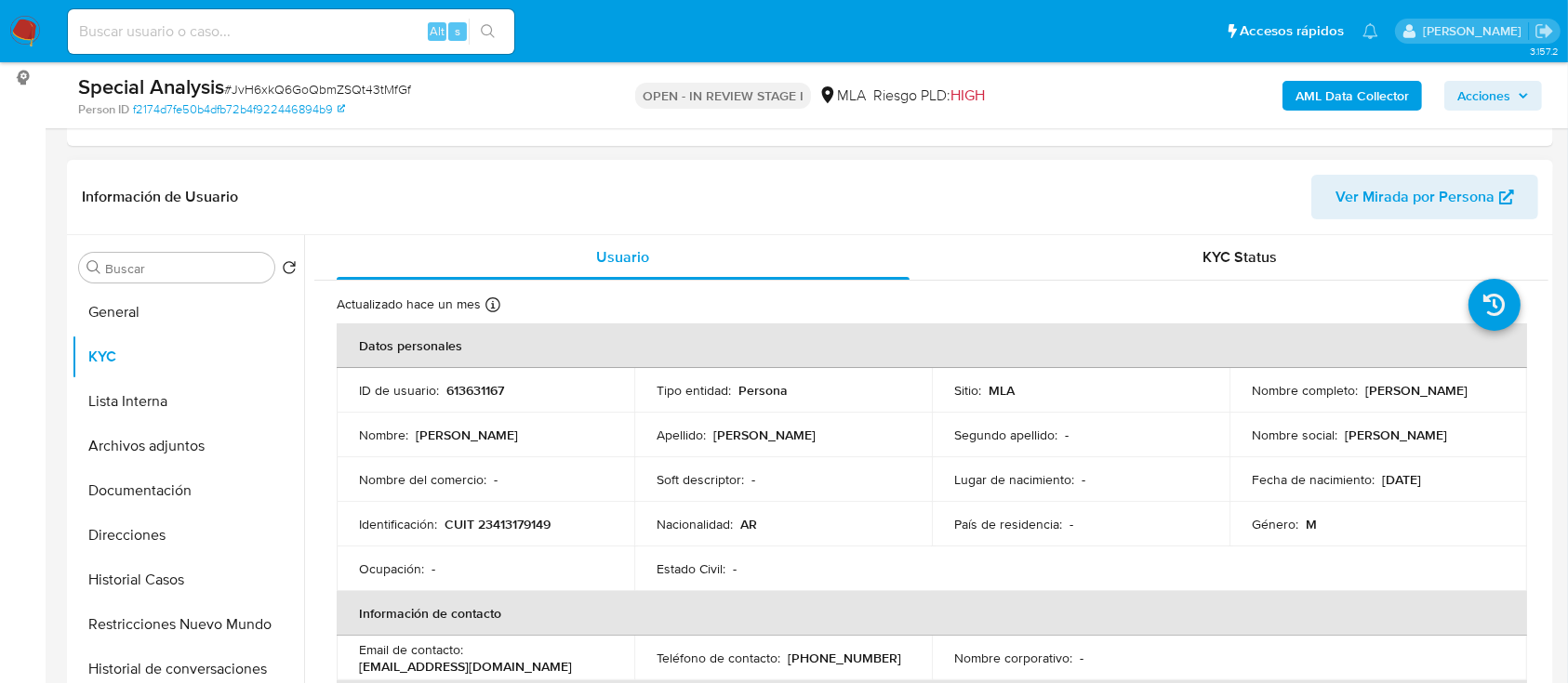
drag, startPoint x: 1246, startPoint y: 403, endPoint x: 1410, endPoint y: 406, distance: 164.0
click at [1410, 399] on div "Nombre completo : Franco Orellana Illanes" at bounding box center [1378, 391] width 253 height 17
copy p "[PERSON_NAME] [PERSON_NAME]"
click at [496, 522] on p "CUIT 23413179149" at bounding box center [497, 525] width 106 height 17
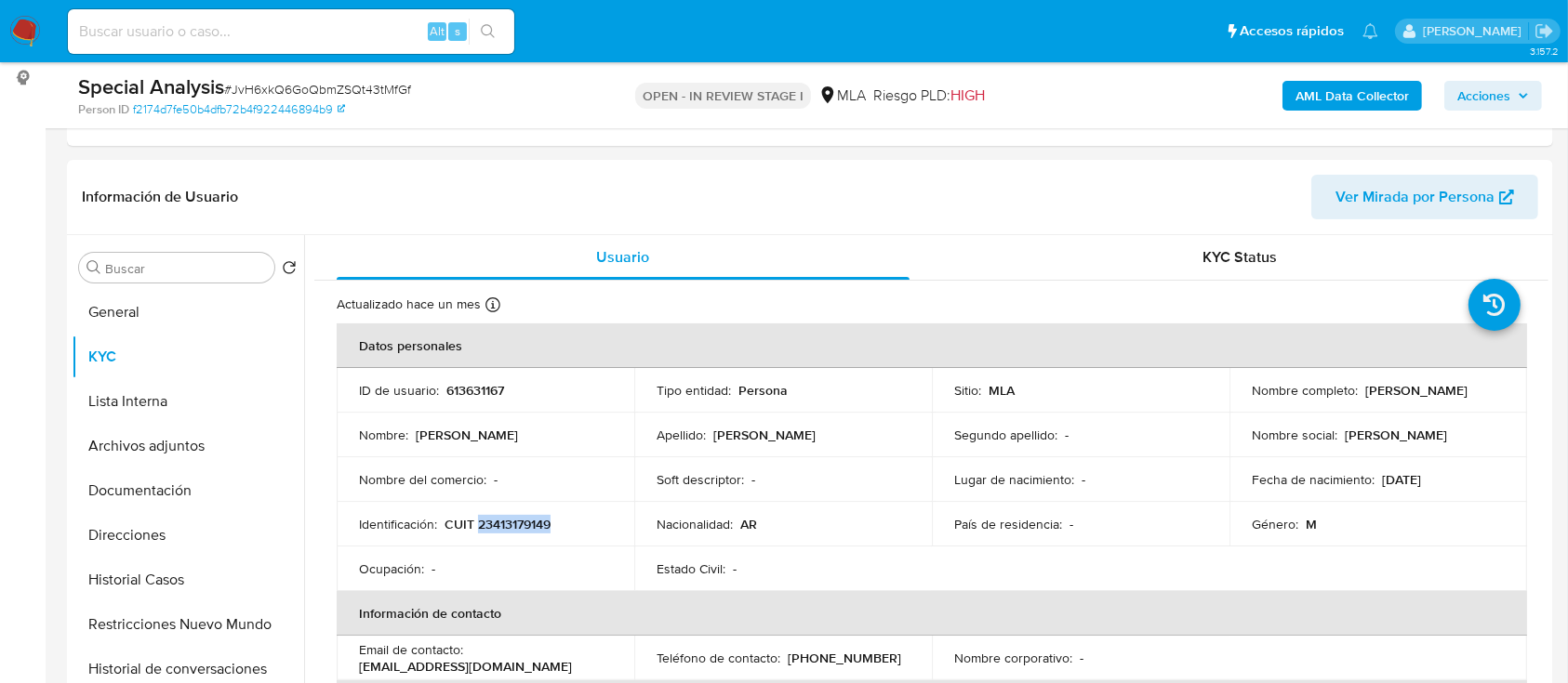
copy p "23413179149"
click at [499, 518] on p "CUIT 23413179149" at bounding box center [497, 525] width 106 height 17
copy p "23413179149"
click at [169, 443] on button "Archivos adjuntos" at bounding box center [180, 445] width 218 height 44
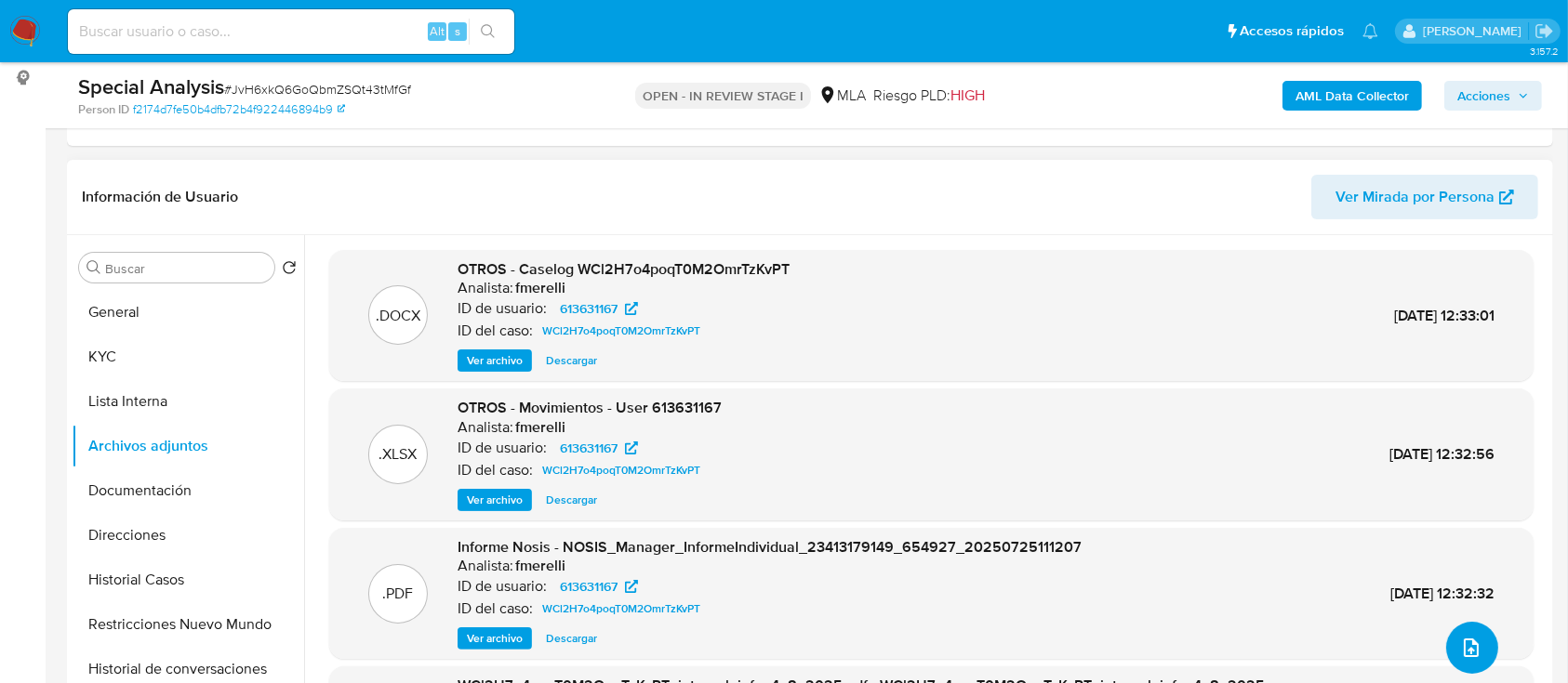
click at [1472, 648] on icon "upload-file" at bounding box center [1471, 648] width 23 height 23
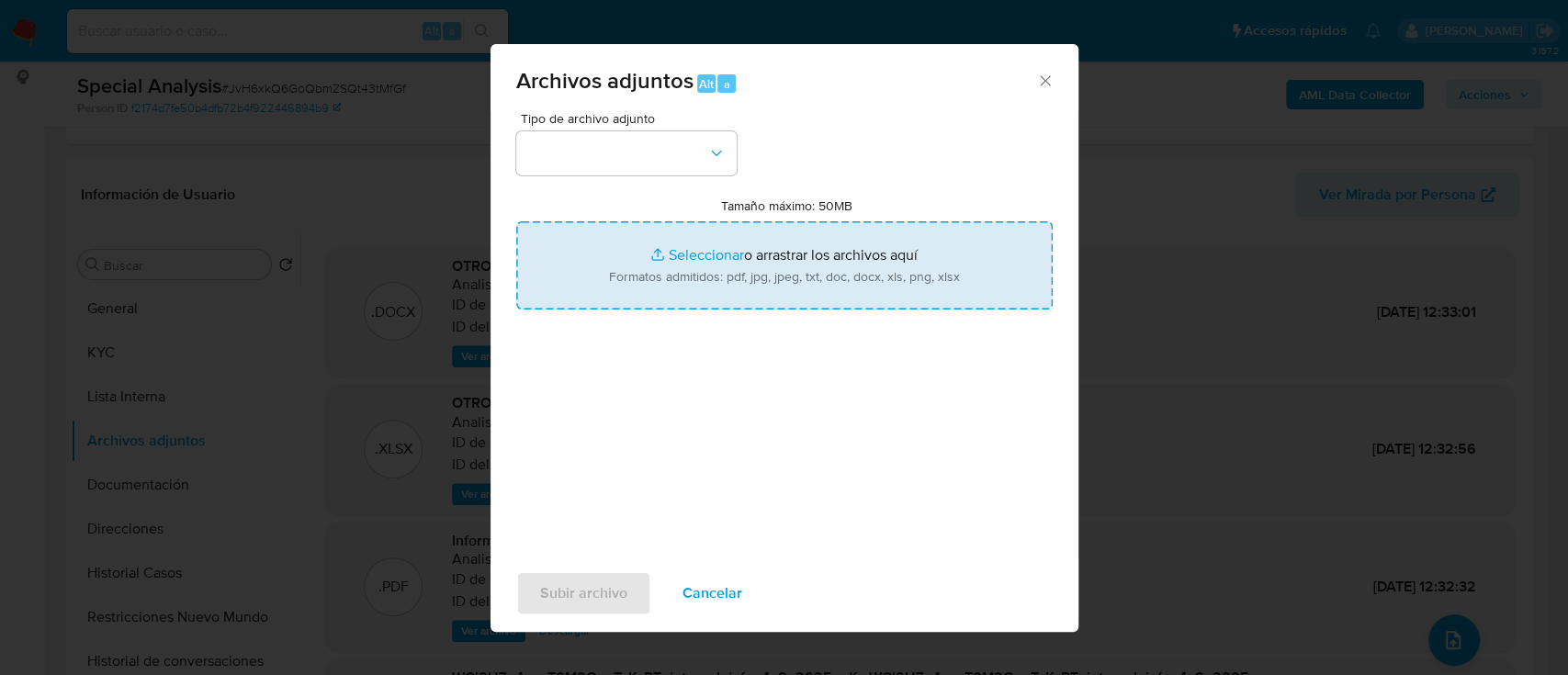
type input "C:\fakepath\1Q marzo.pdf"
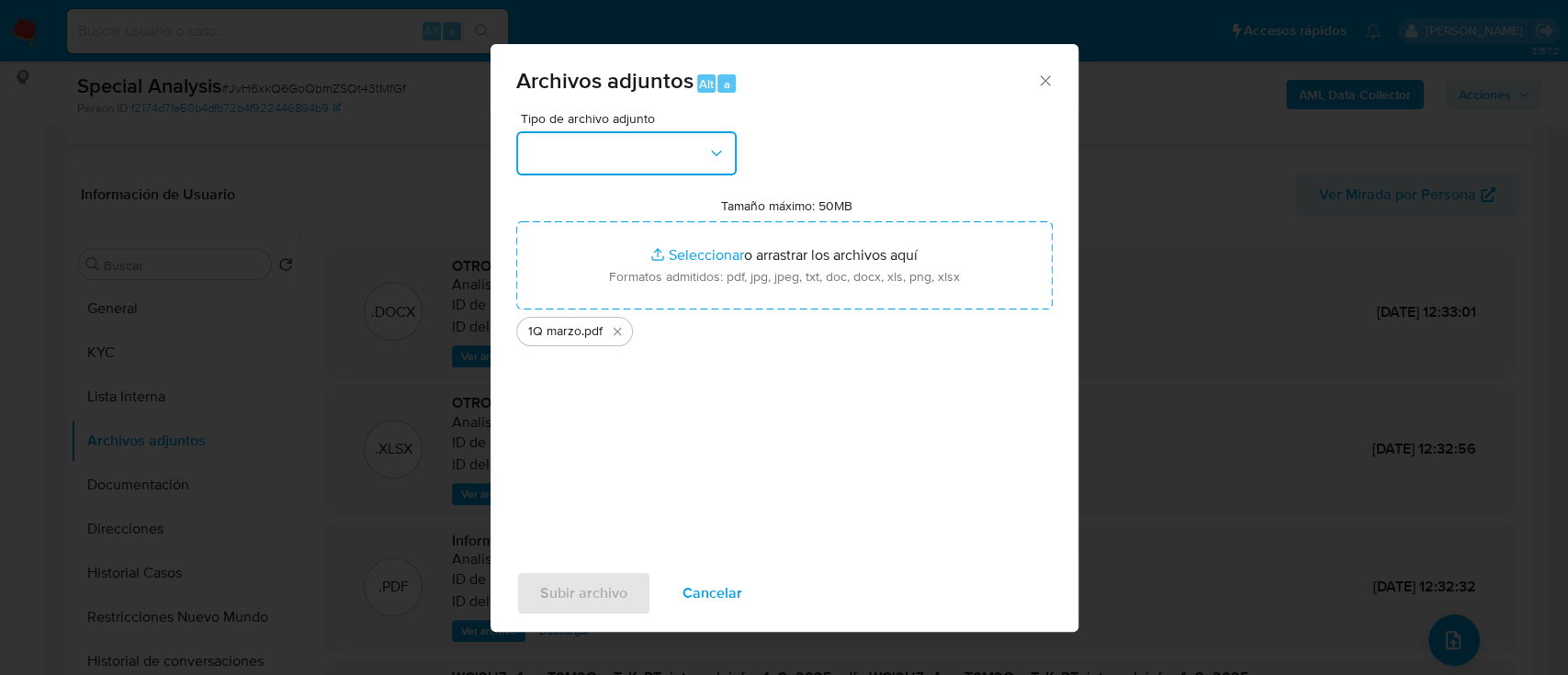
click at [629, 173] on button "button" at bounding box center [626, 153] width 221 height 44
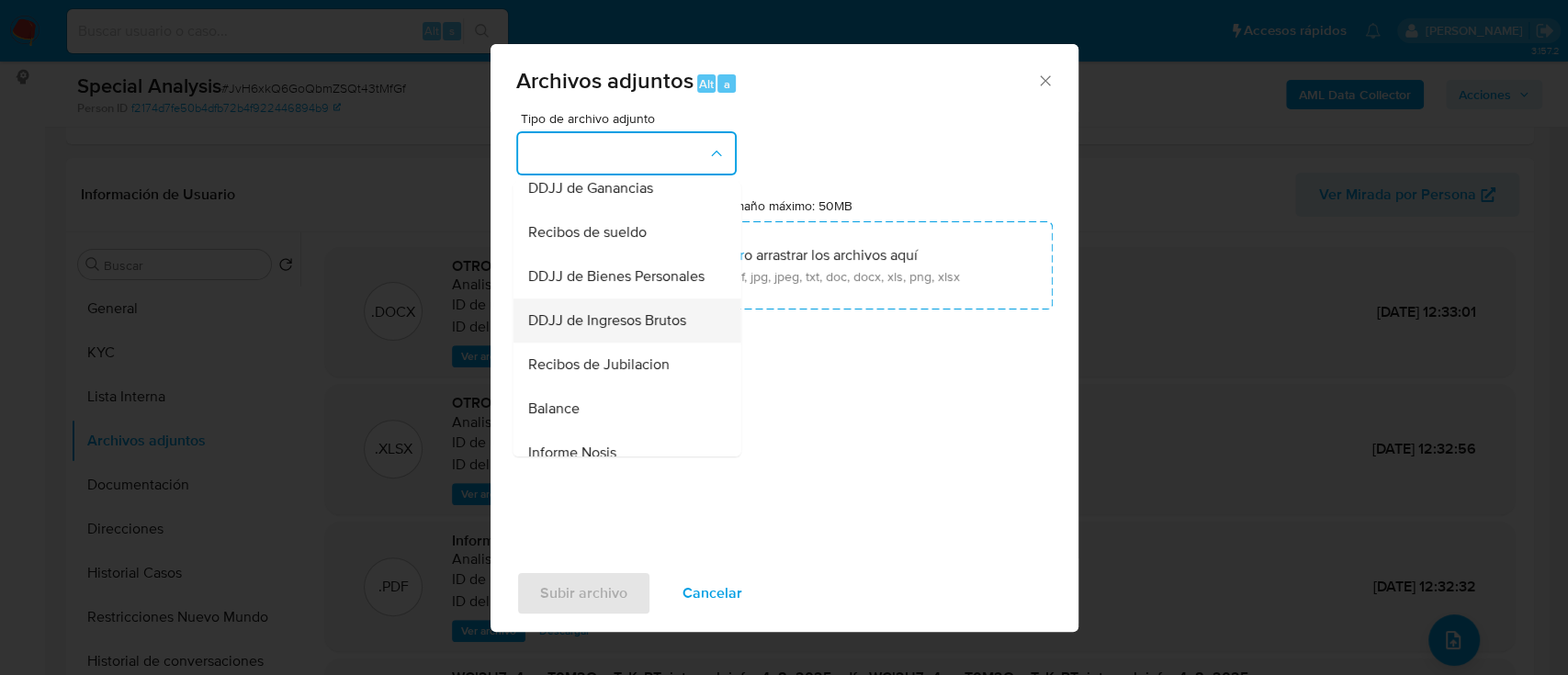
scroll to position [489, 0]
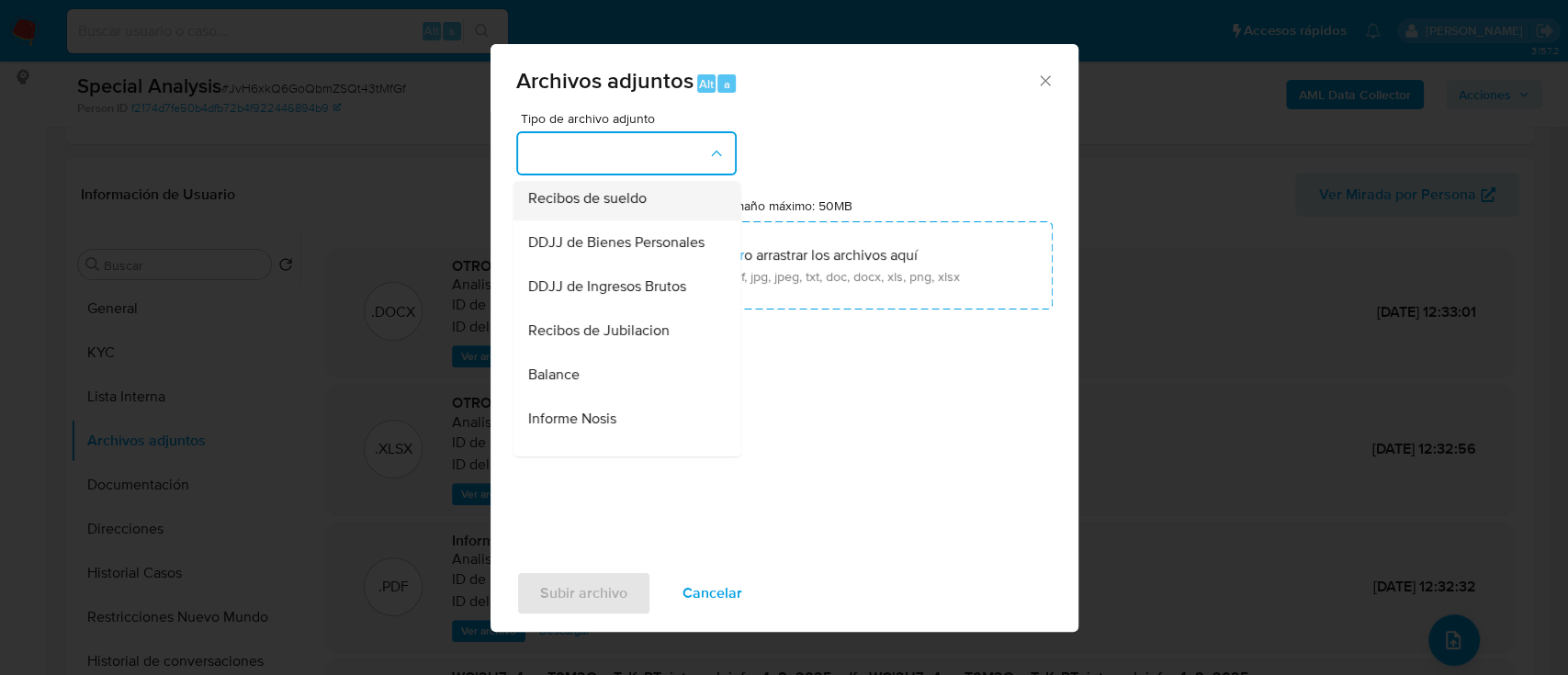
click at [646, 221] on div "Recibos de sueldo" at bounding box center [621, 198] width 187 height 44
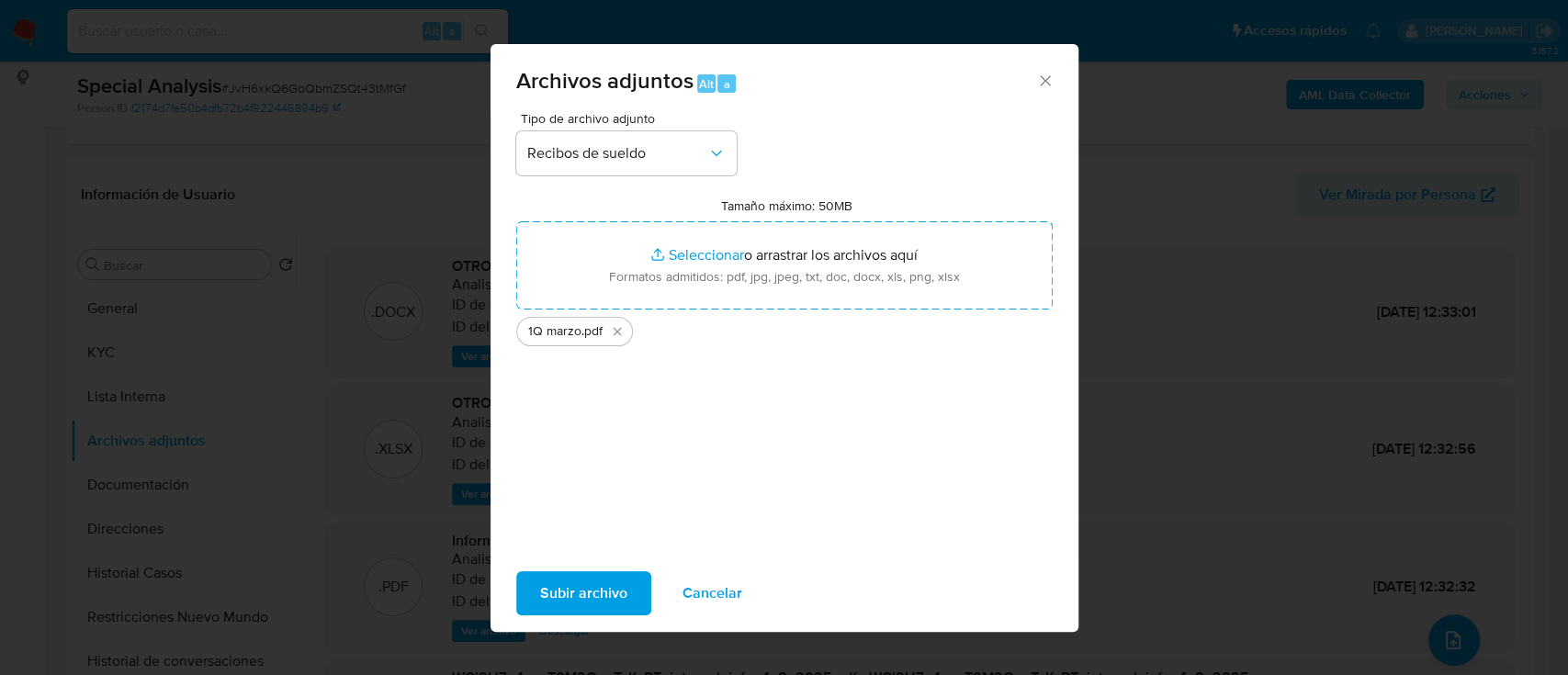
click at [571, 613] on span "Subir archivo" at bounding box center [585, 593] width 88 height 40
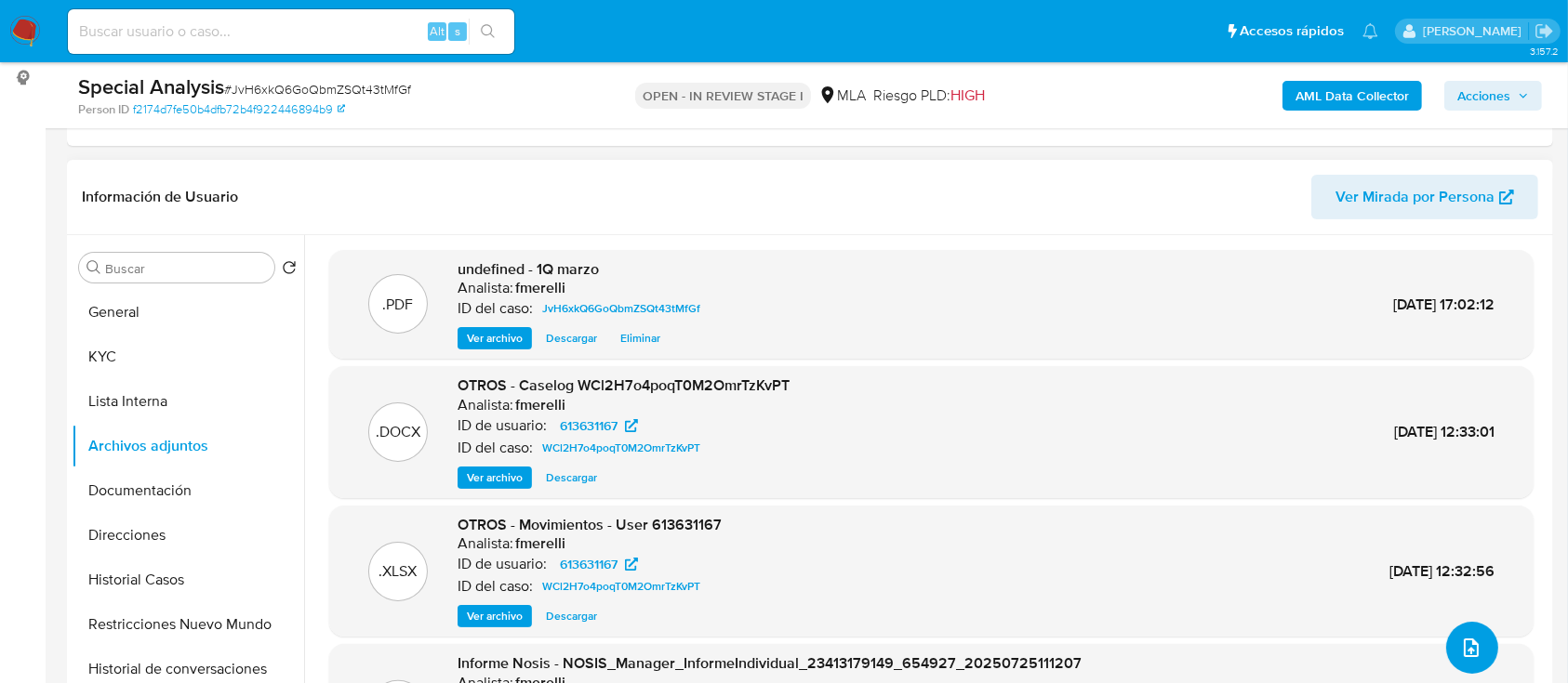
click at [1465, 647] on icon "upload-file" at bounding box center [1471, 648] width 23 height 23
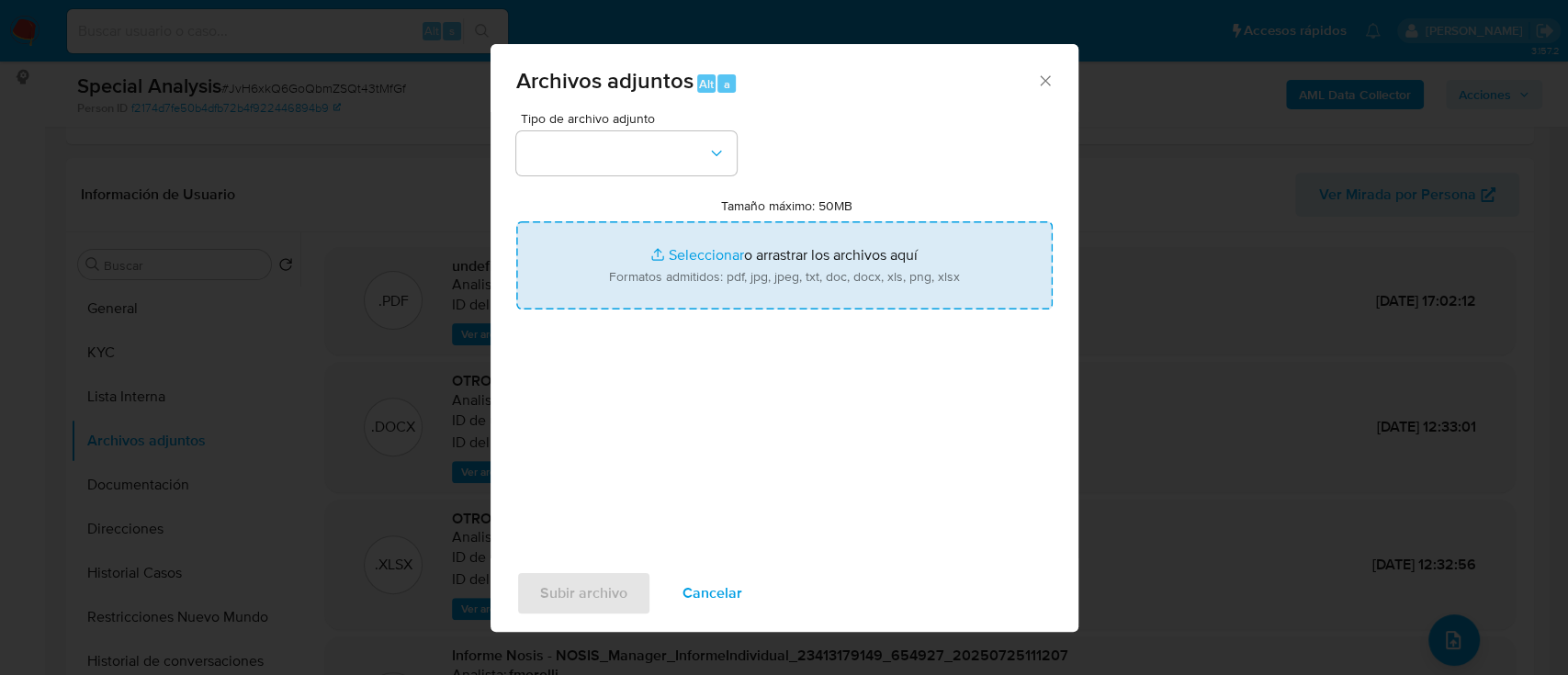
type input "C:\fakepath\Recibos quincenales - TORRICO RAFAEL ORELLANA.pdf"
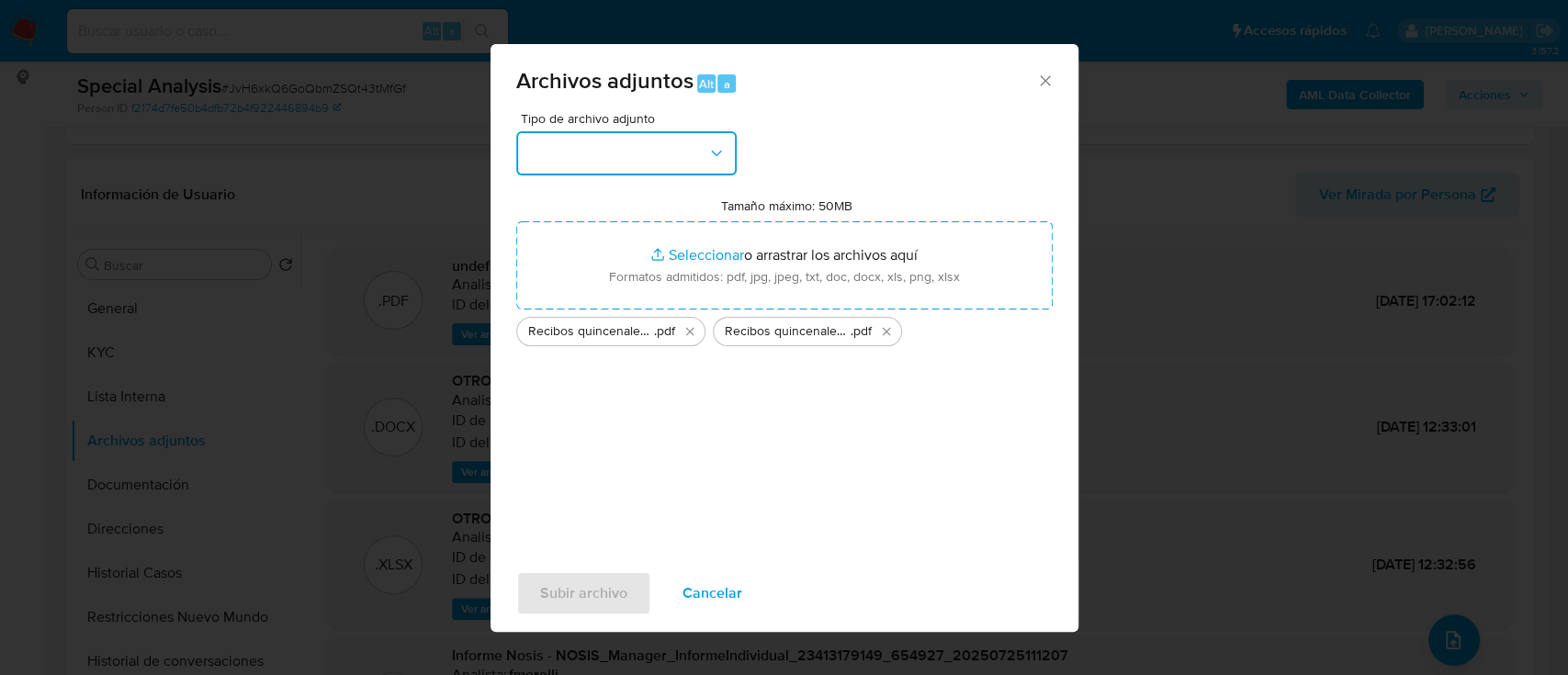
click at [641, 158] on button "button" at bounding box center [626, 153] width 221 height 44
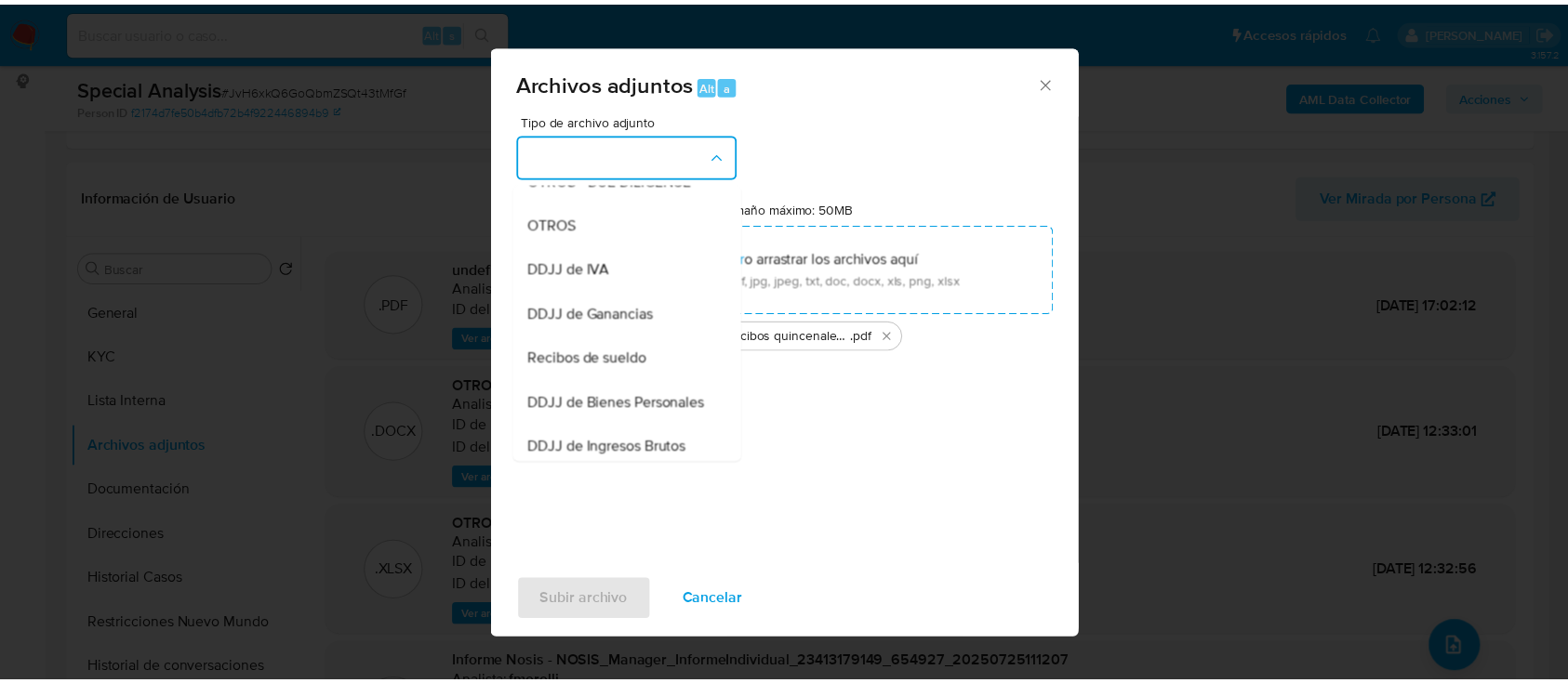
scroll to position [372, 0]
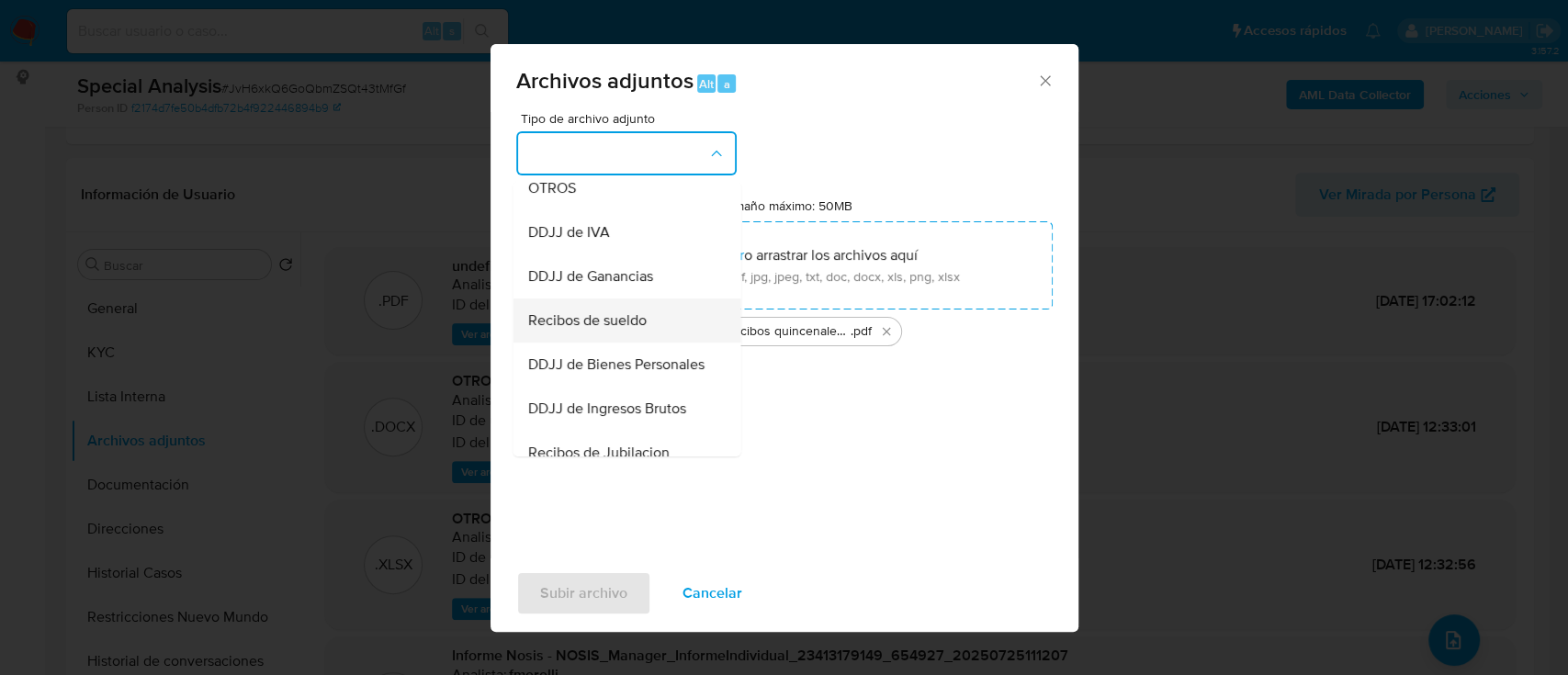
click at [618, 330] on span "Recibos de sueldo" at bounding box center [586, 321] width 118 height 19
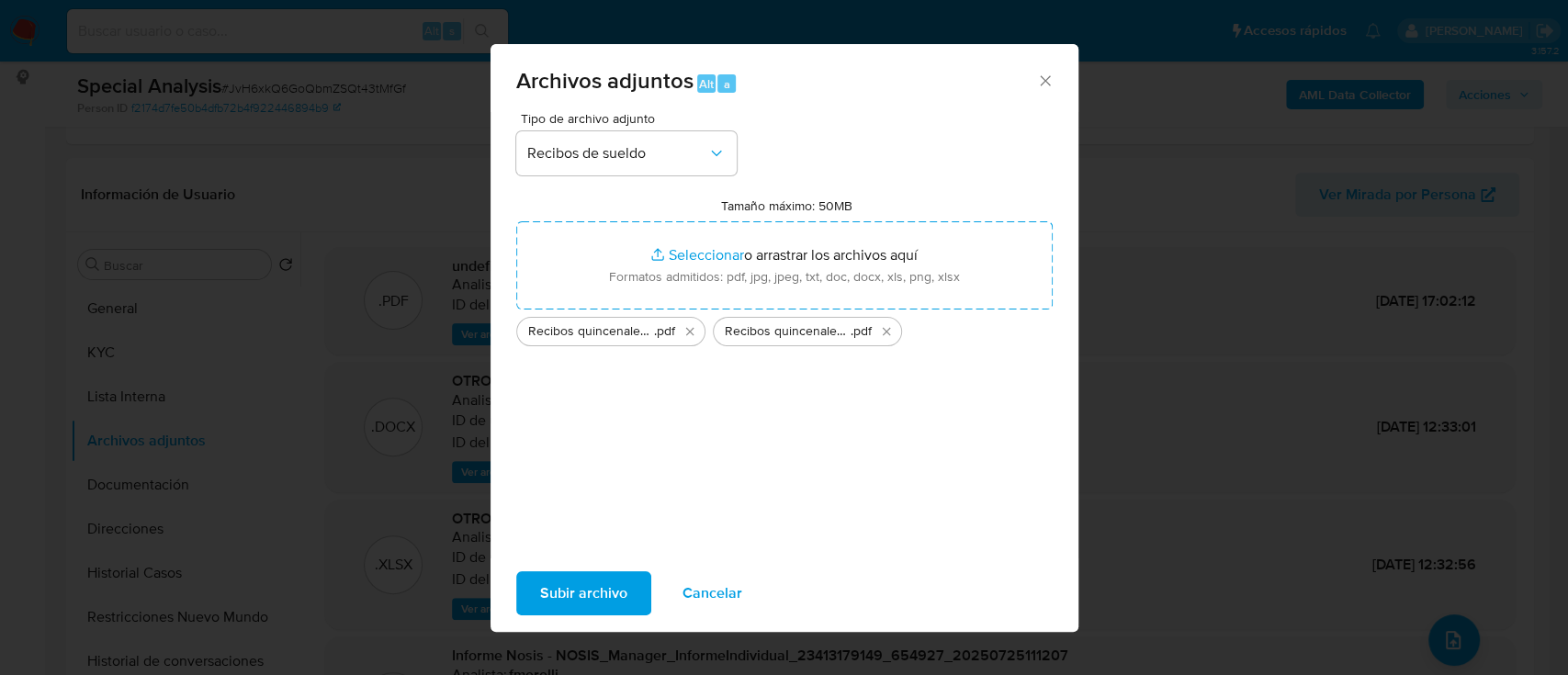
click at [598, 599] on span "Subir archivo" at bounding box center [585, 593] width 88 height 40
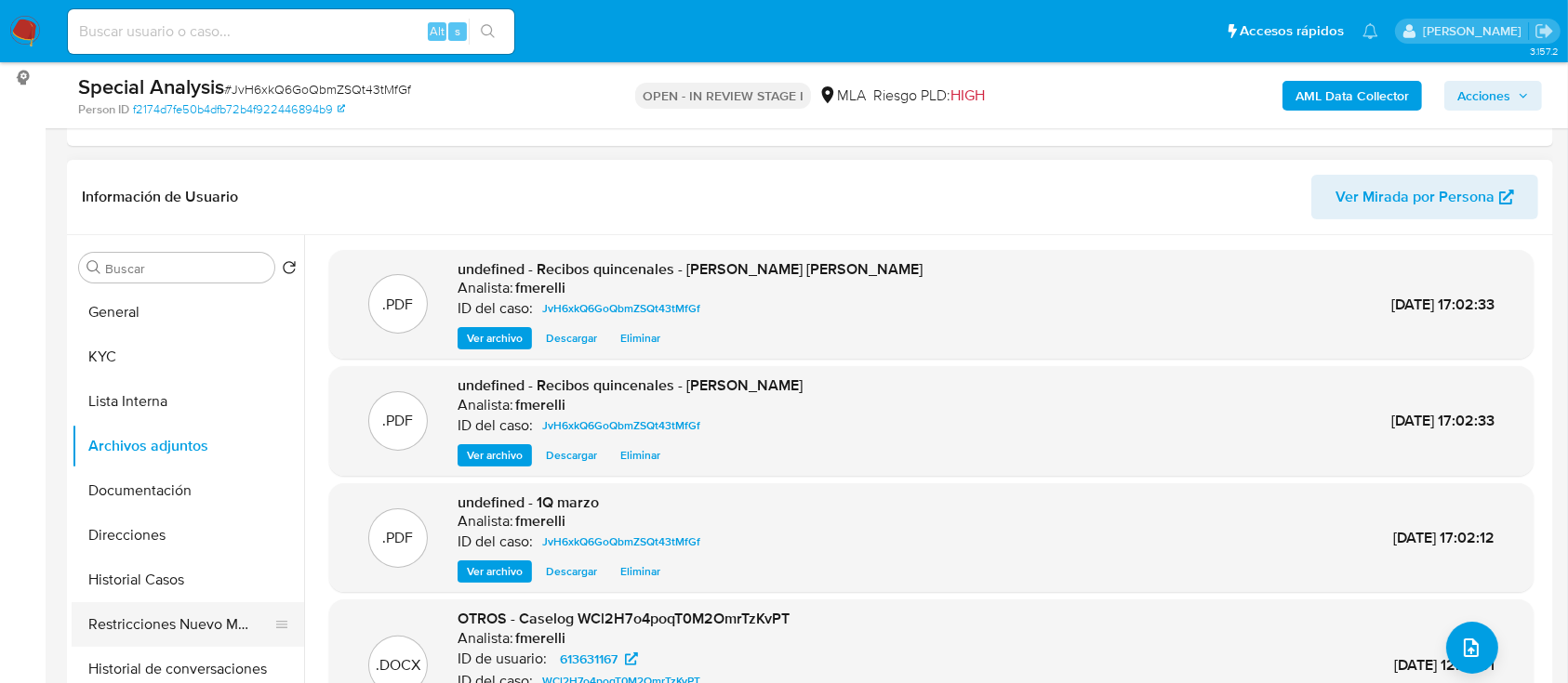
click at [90, 628] on button "Restricciones Nuevo Mundo" at bounding box center [180, 625] width 218 height 44
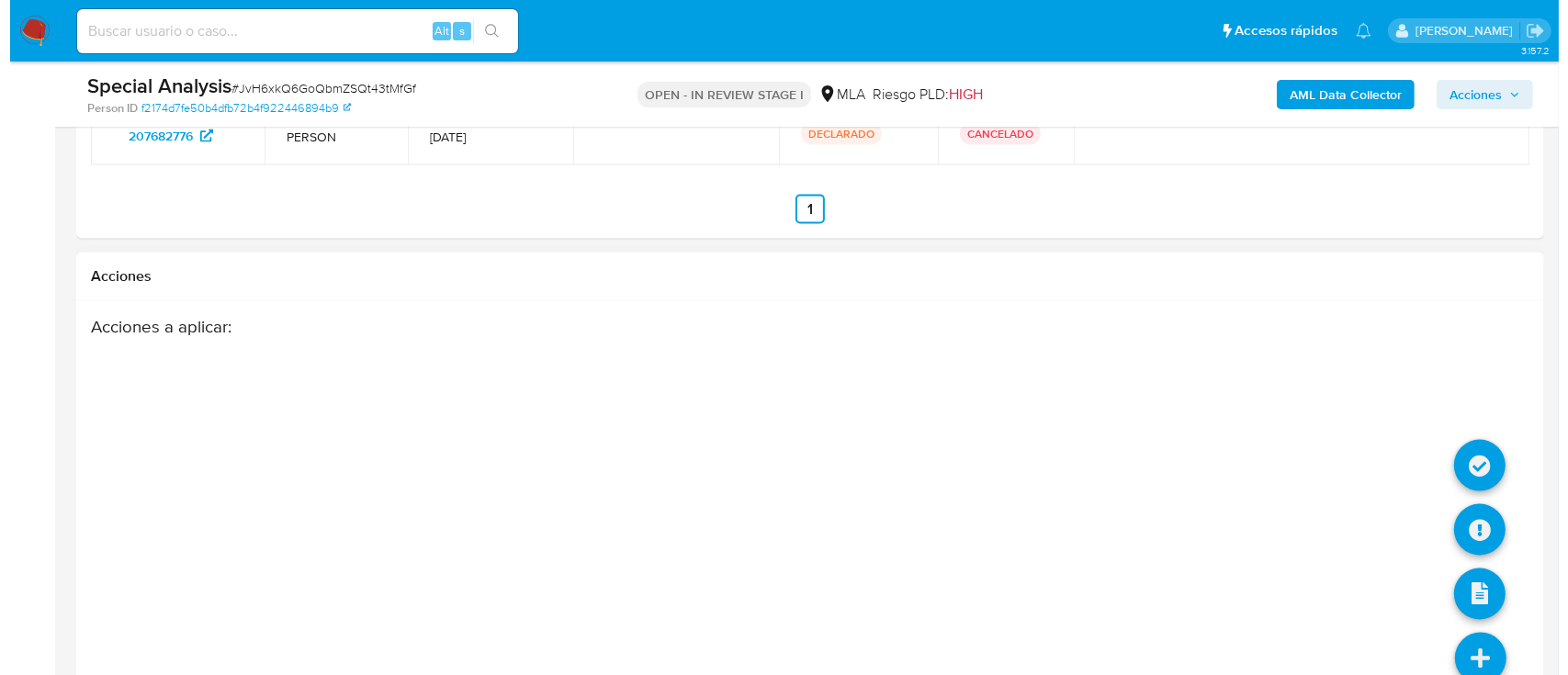
scroll to position [2969, 0]
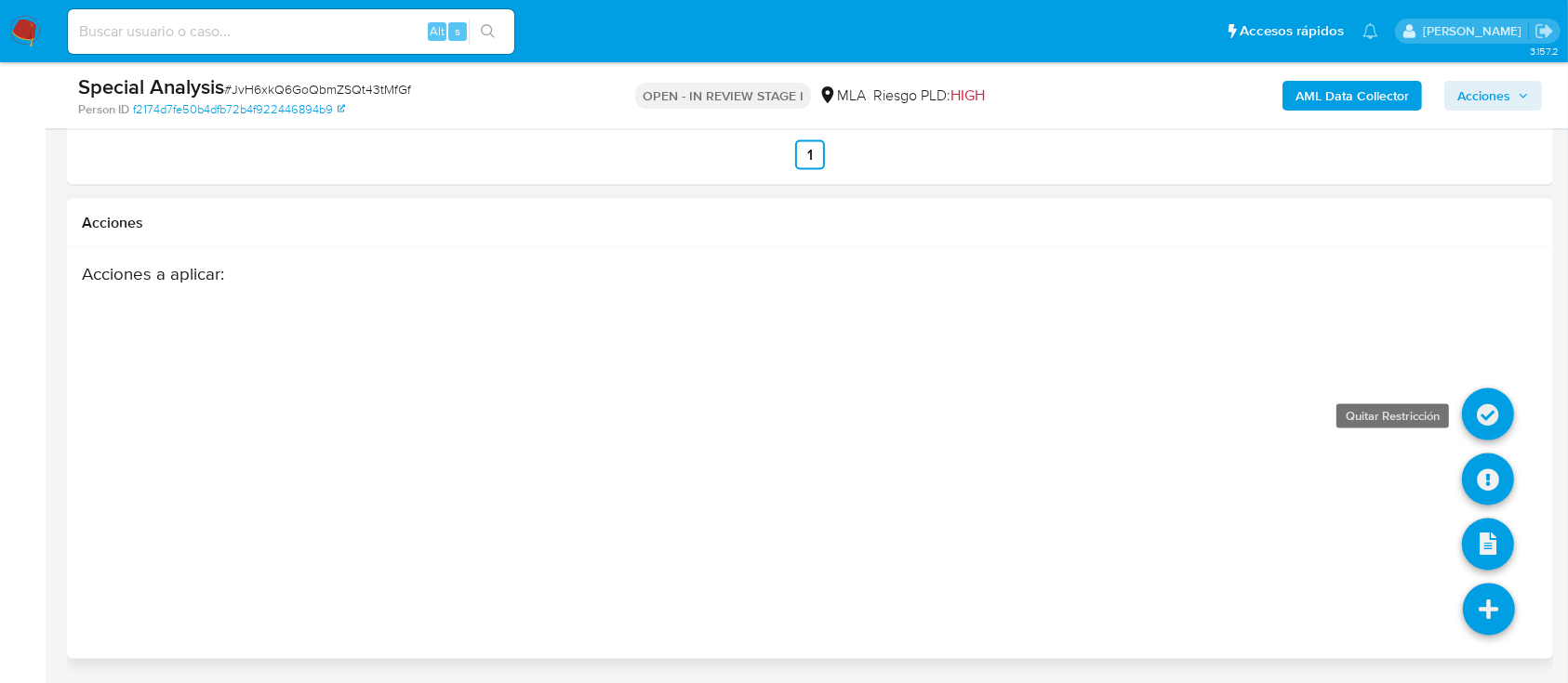
click at [1474, 413] on icon at bounding box center [1487, 414] width 52 height 52
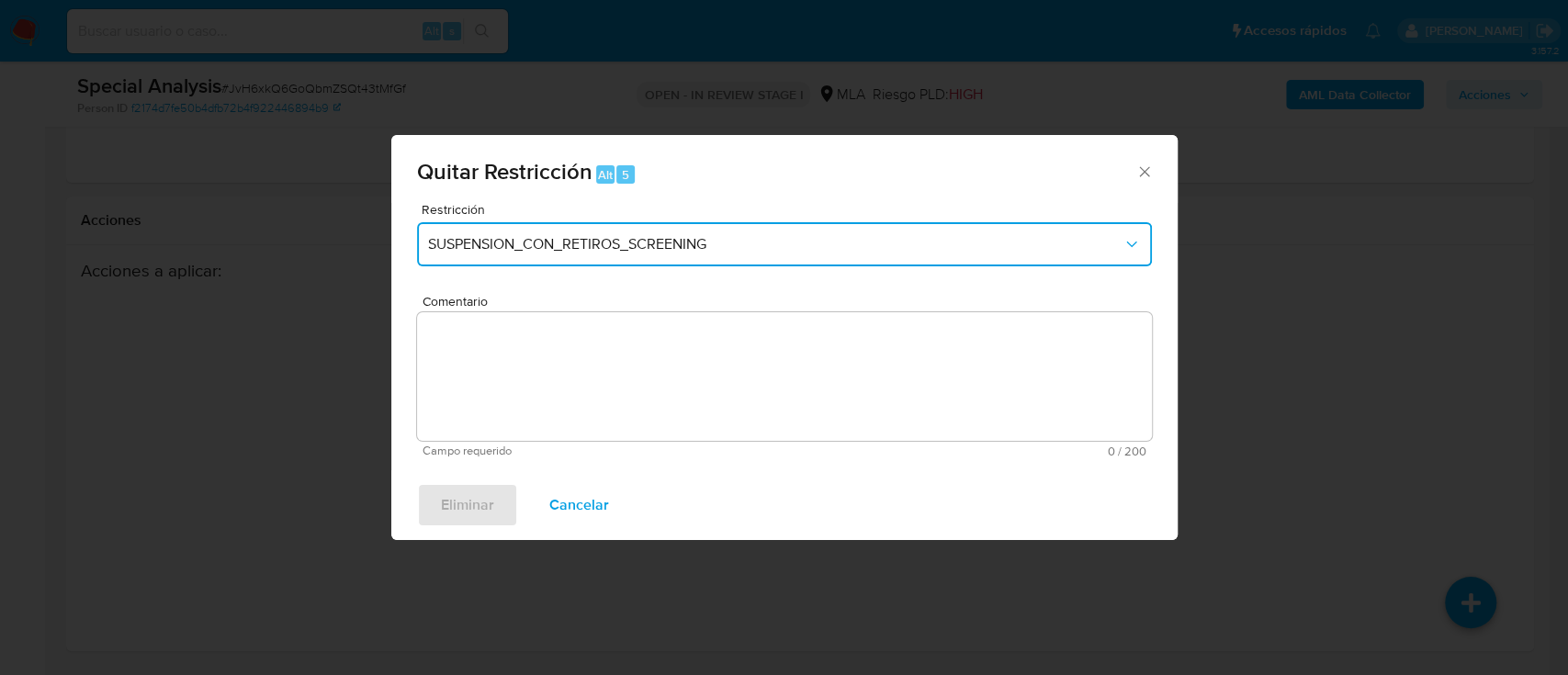
click at [513, 240] on span "SUSPENSION_CON_RETIROS_SCREENING" at bounding box center [775, 244] width 695 height 19
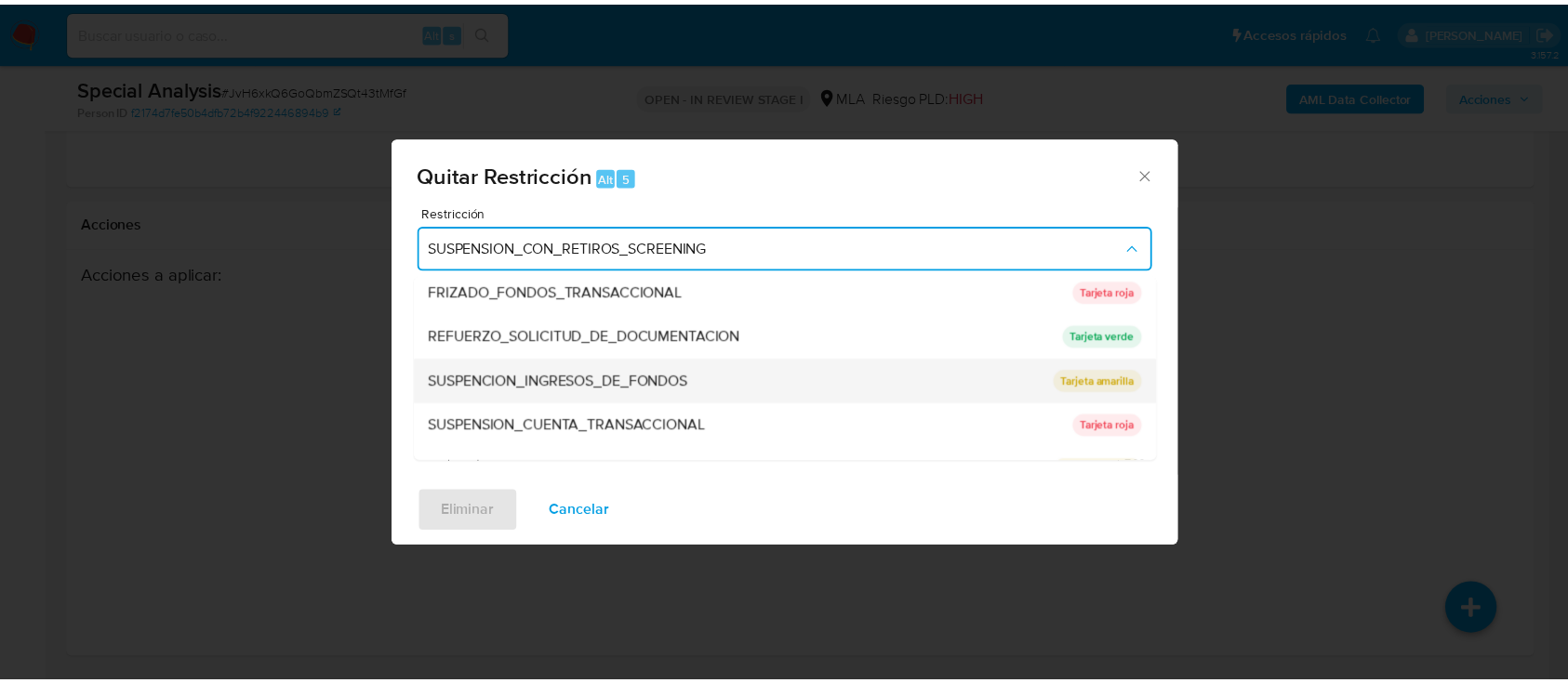
scroll to position [394, 0]
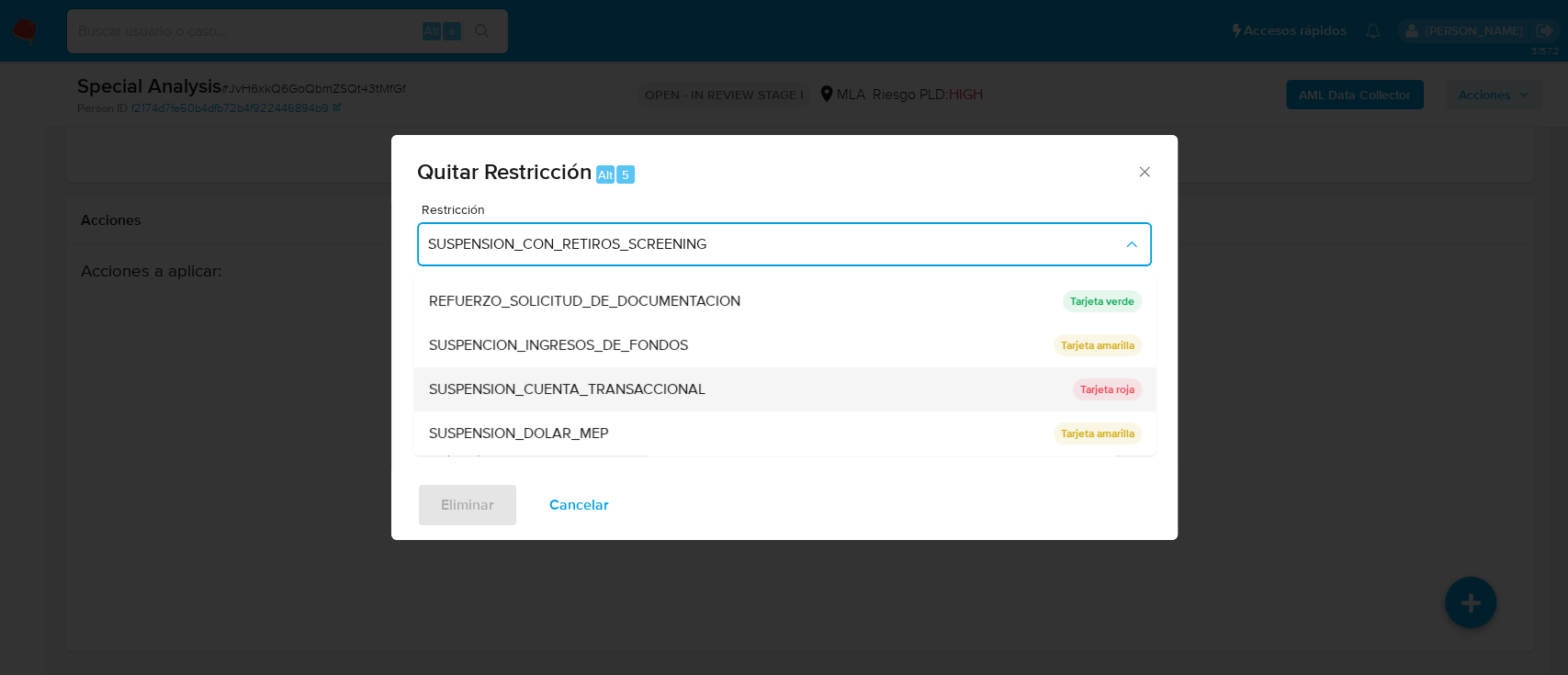
click at [634, 396] on span "SUSPENSION_CUENTA_TRANSACCIONAL" at bounding box center [566, 390] width 277 height 19
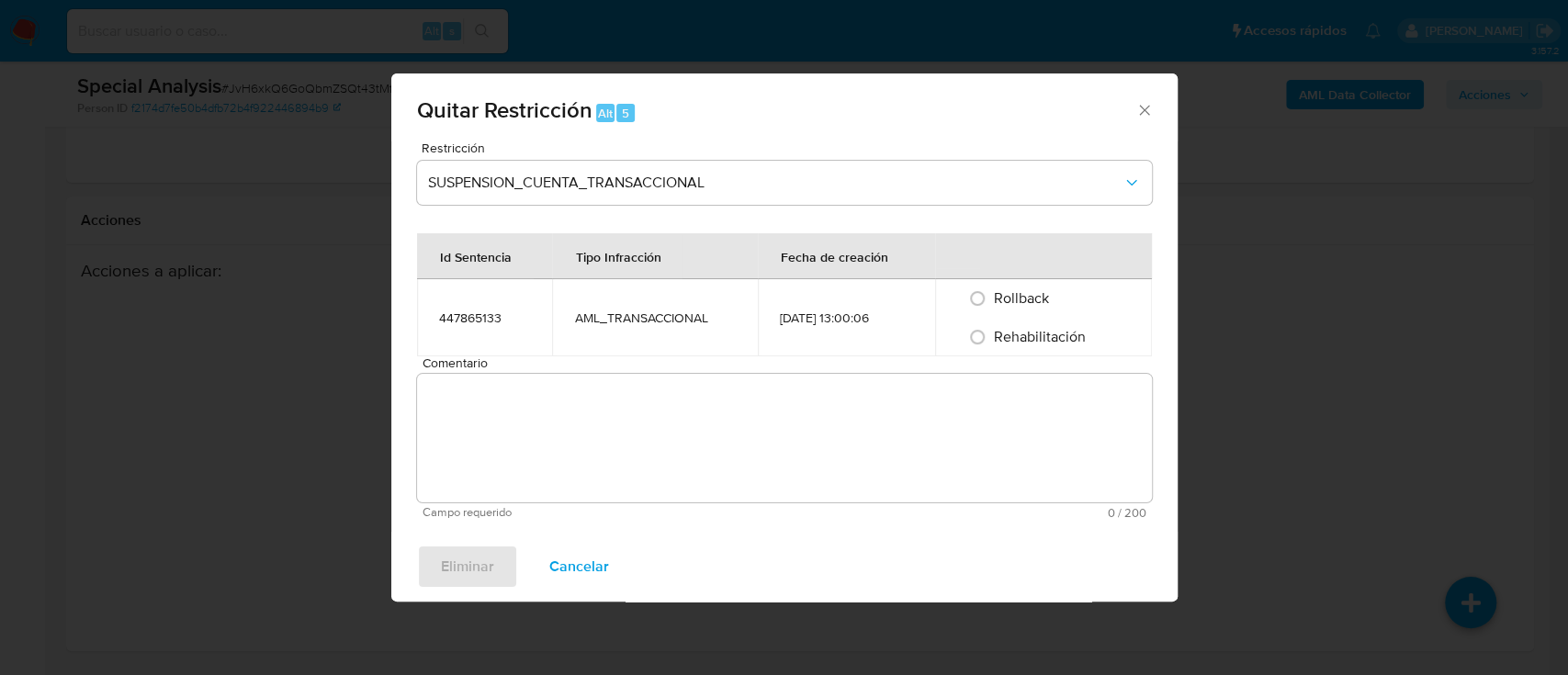
click at [999, 339] on span "Rehabilitación" at bounding box center [1039, 337] width 92 height 21
click at [992, 339] on input "Rehabilitación" at bounding box center [978, 338] width 30 height 30
radio input "true"
click at [942, 424] on textarea "Comentario" at bounding box center [784, 438] width 735 height 129
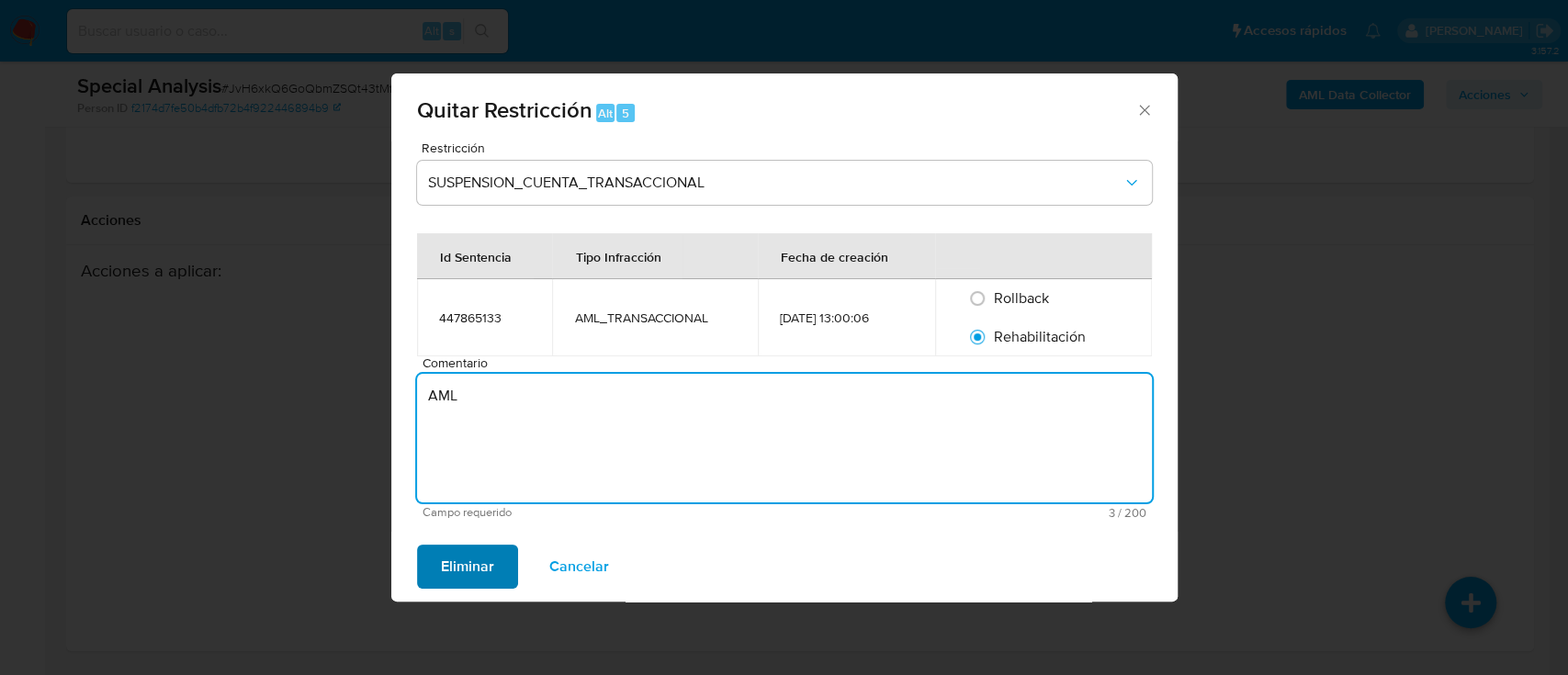
type textarea "AML"
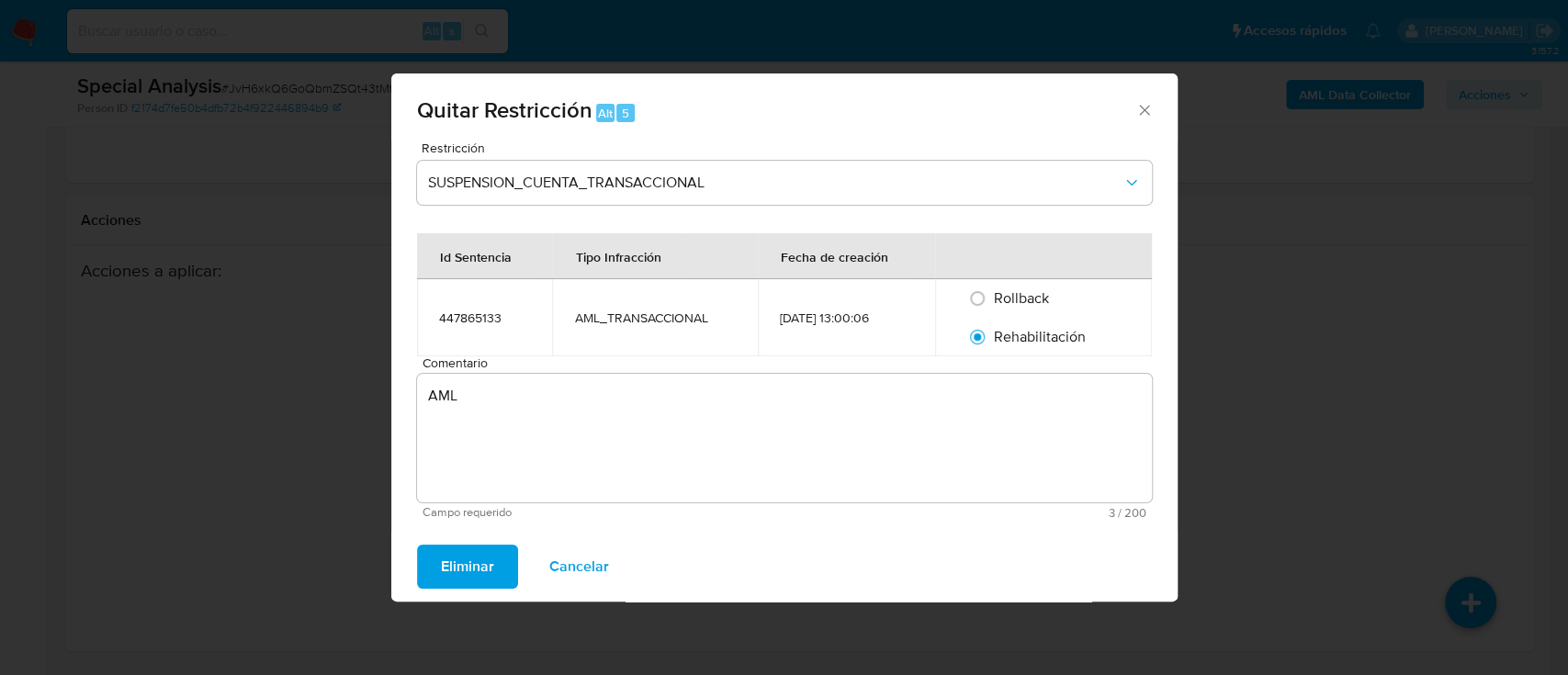
click at [456, 562] on span "Eliminar" at bounding box center [467, 566] width 53 height 40
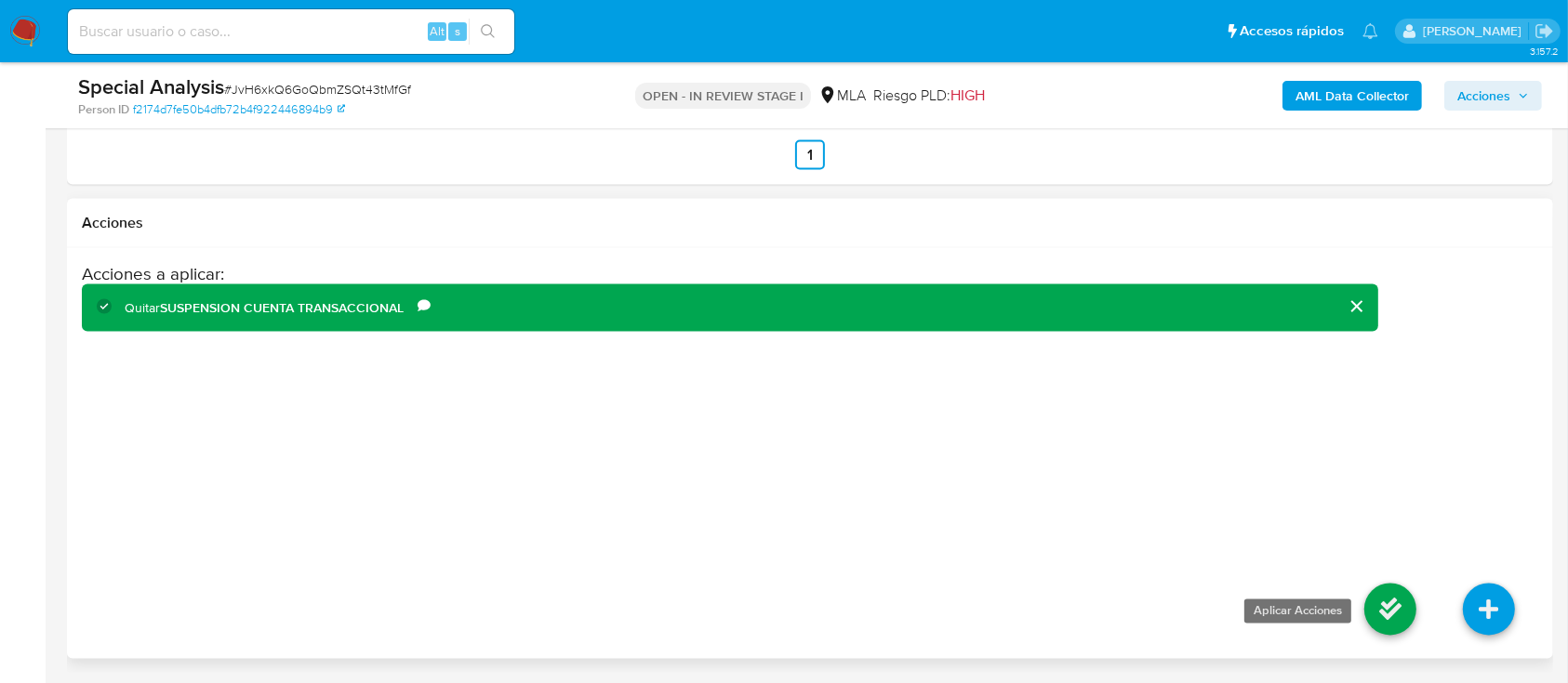
click at [1409, 609] on icon at bounding box center [1390, 609] width 52 height 52
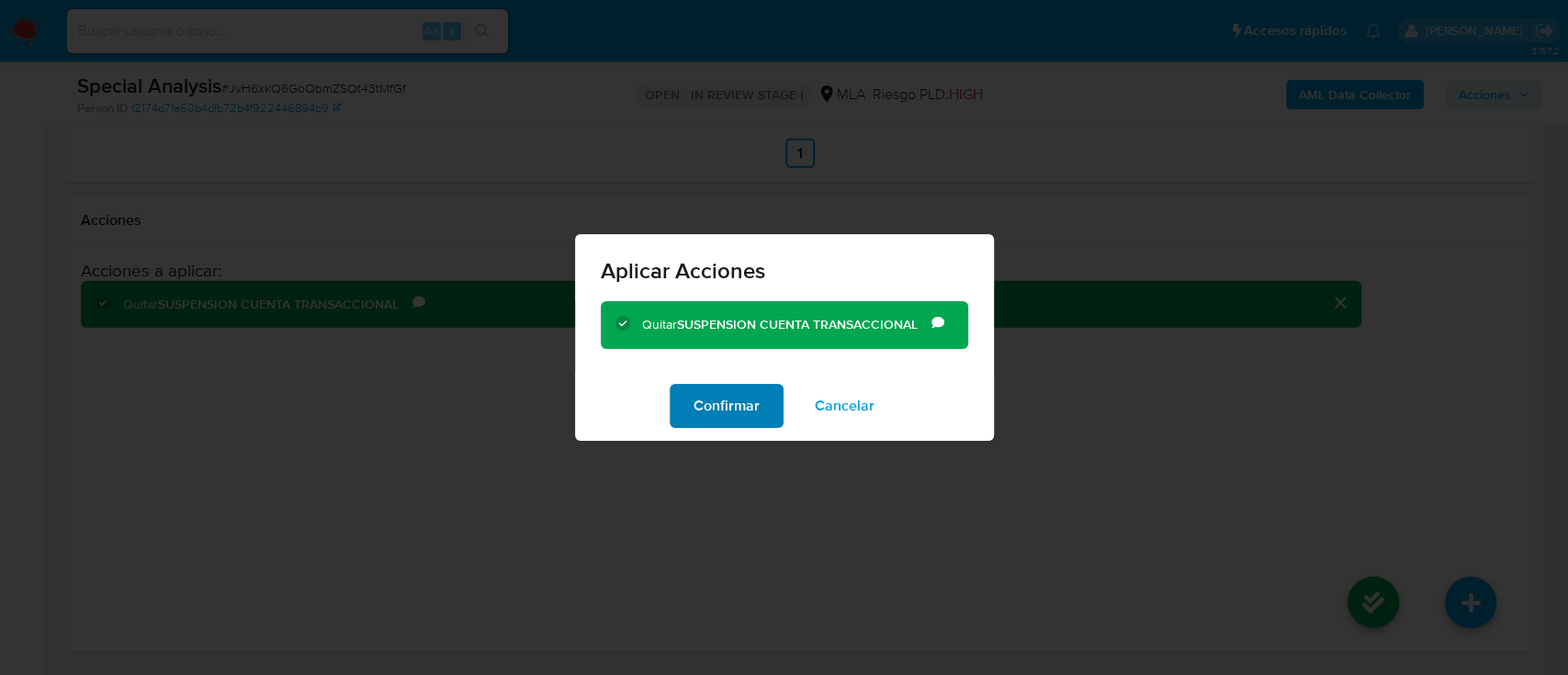
click at [723, 404] on span "Confirmar" at bounding box center [726, 406] width 66 height 40
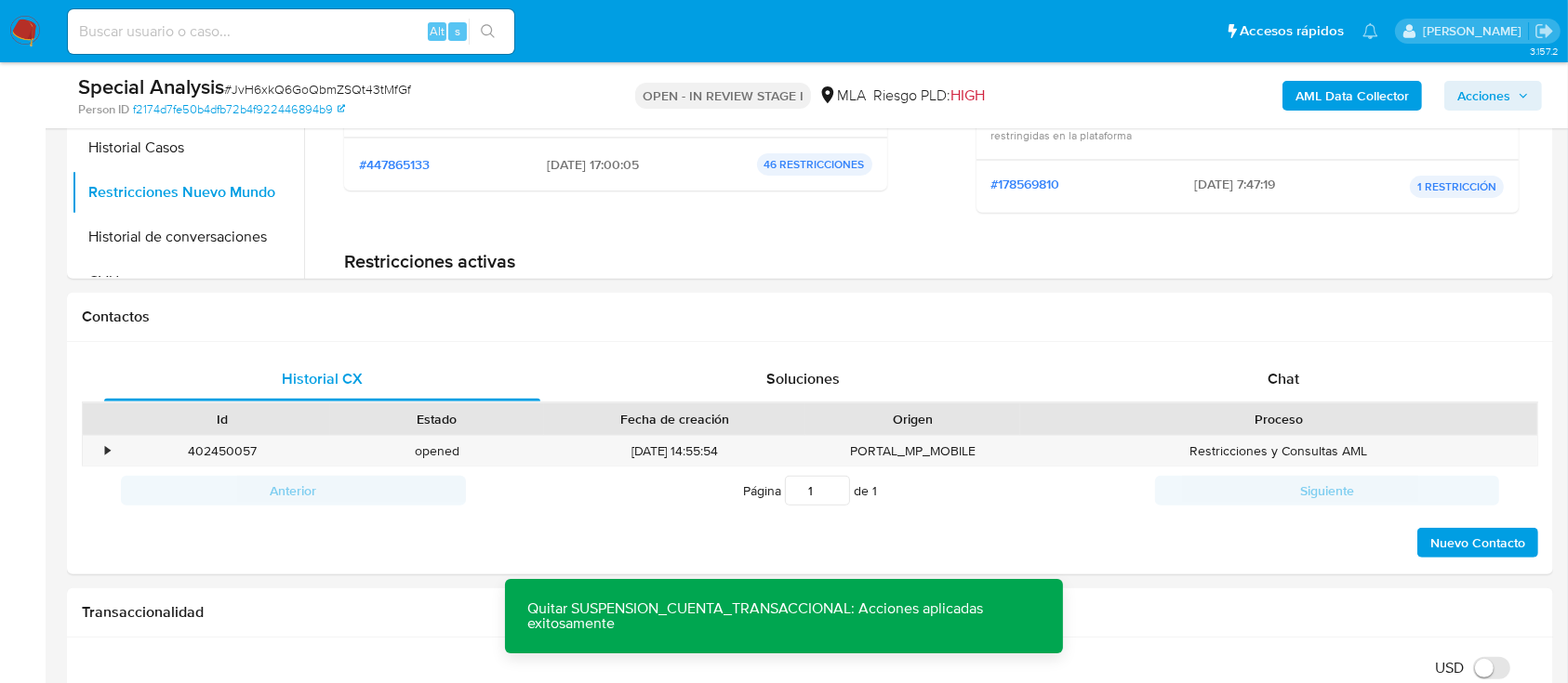
scroll to position [401, 0]
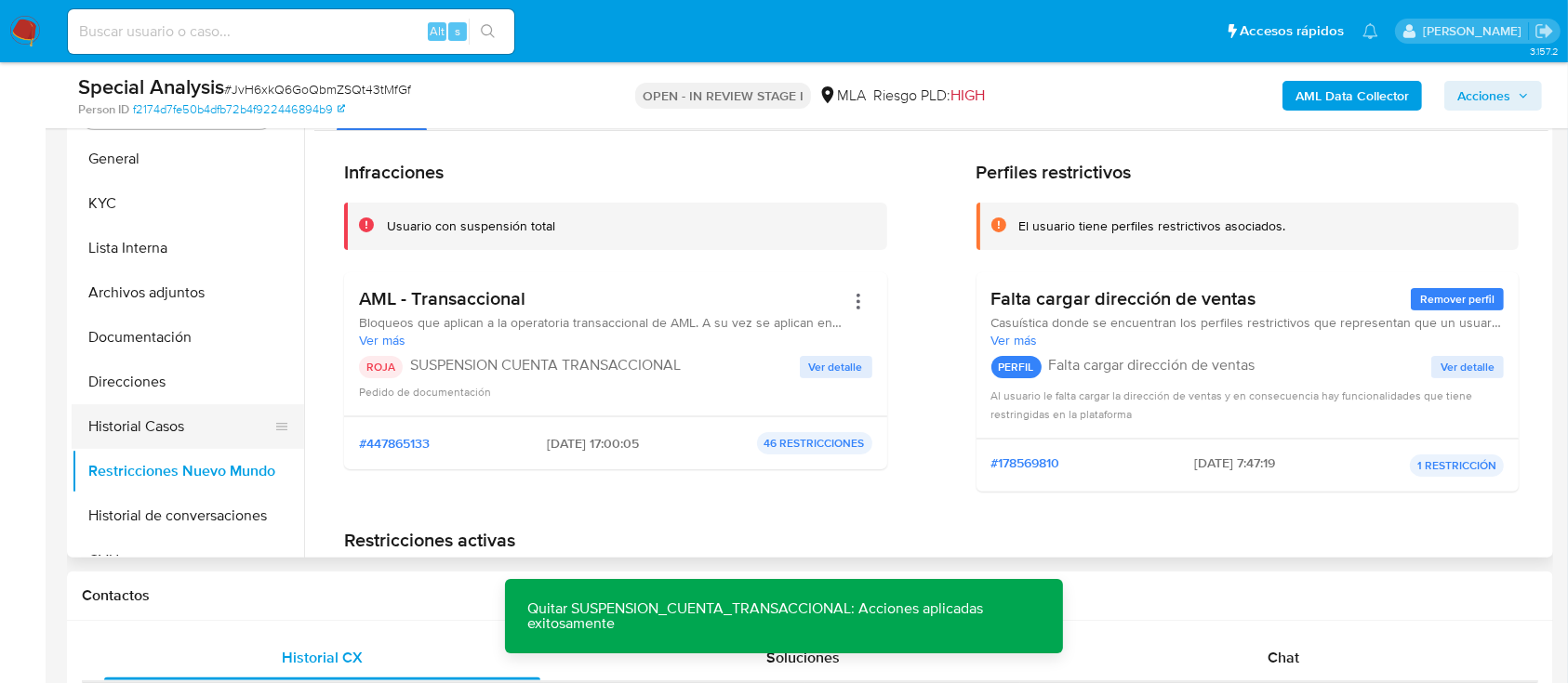
click at [221, 436] on button "Historial Casos" at bounding box center [180, 426] width 218 height 44
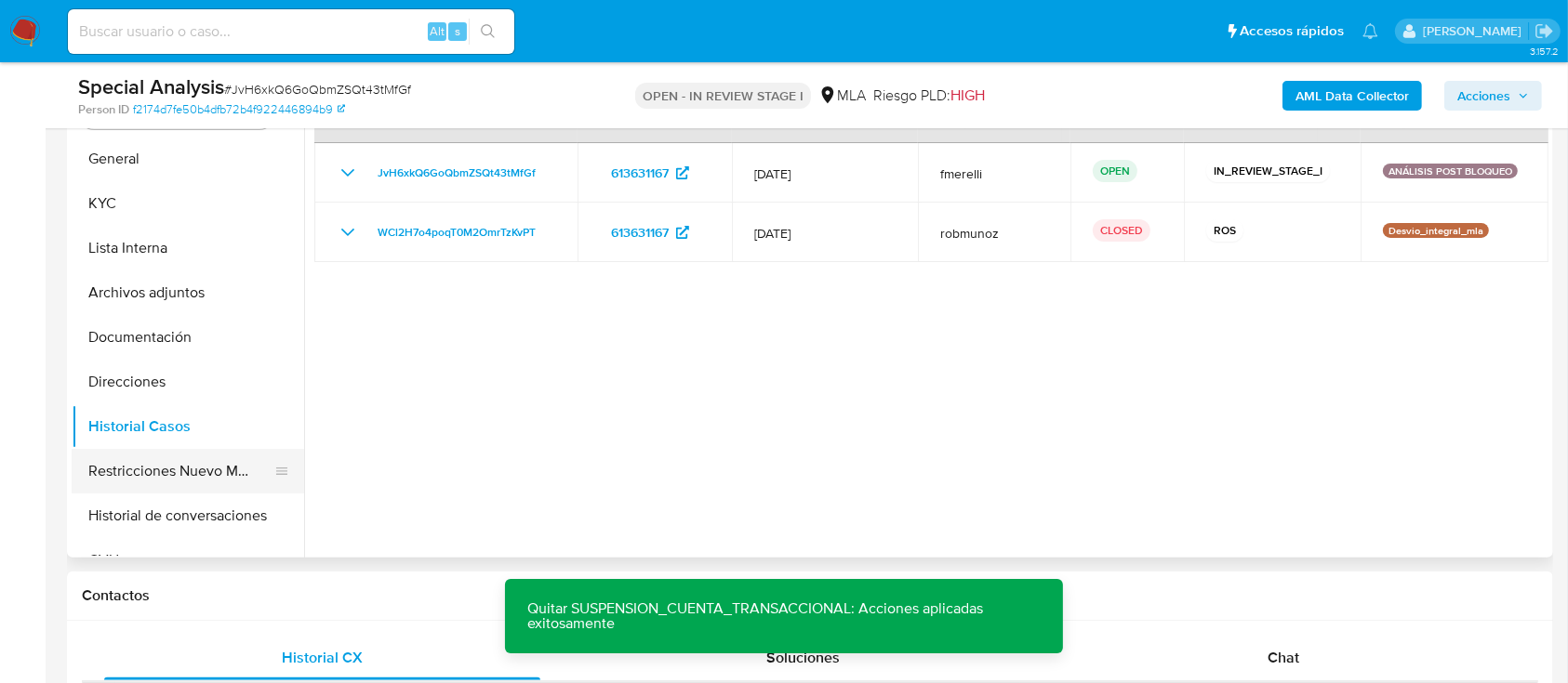
click at [188, 462] on button "Restricciones Nuevo Mundo" at bounding box center [180, 471] width 218 height 44
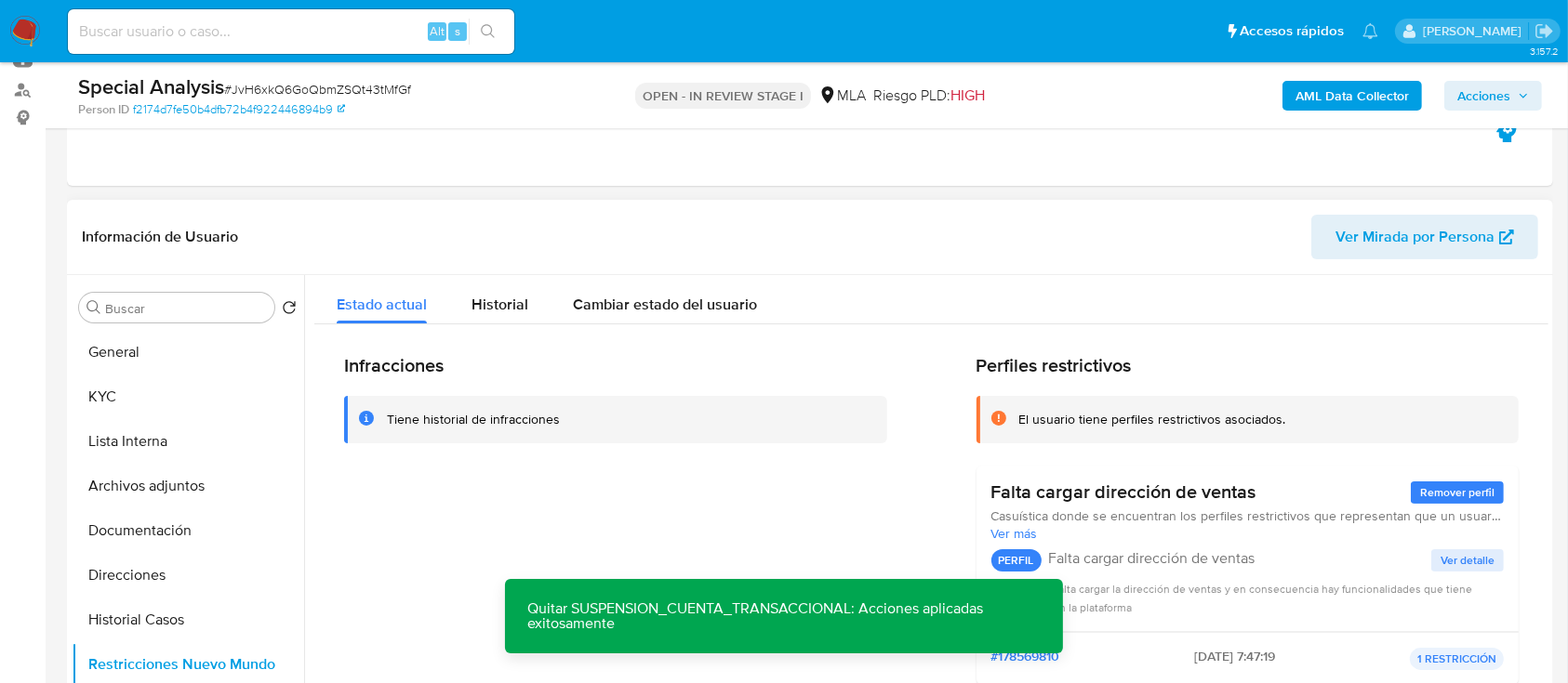
scroll to position [153, 0]
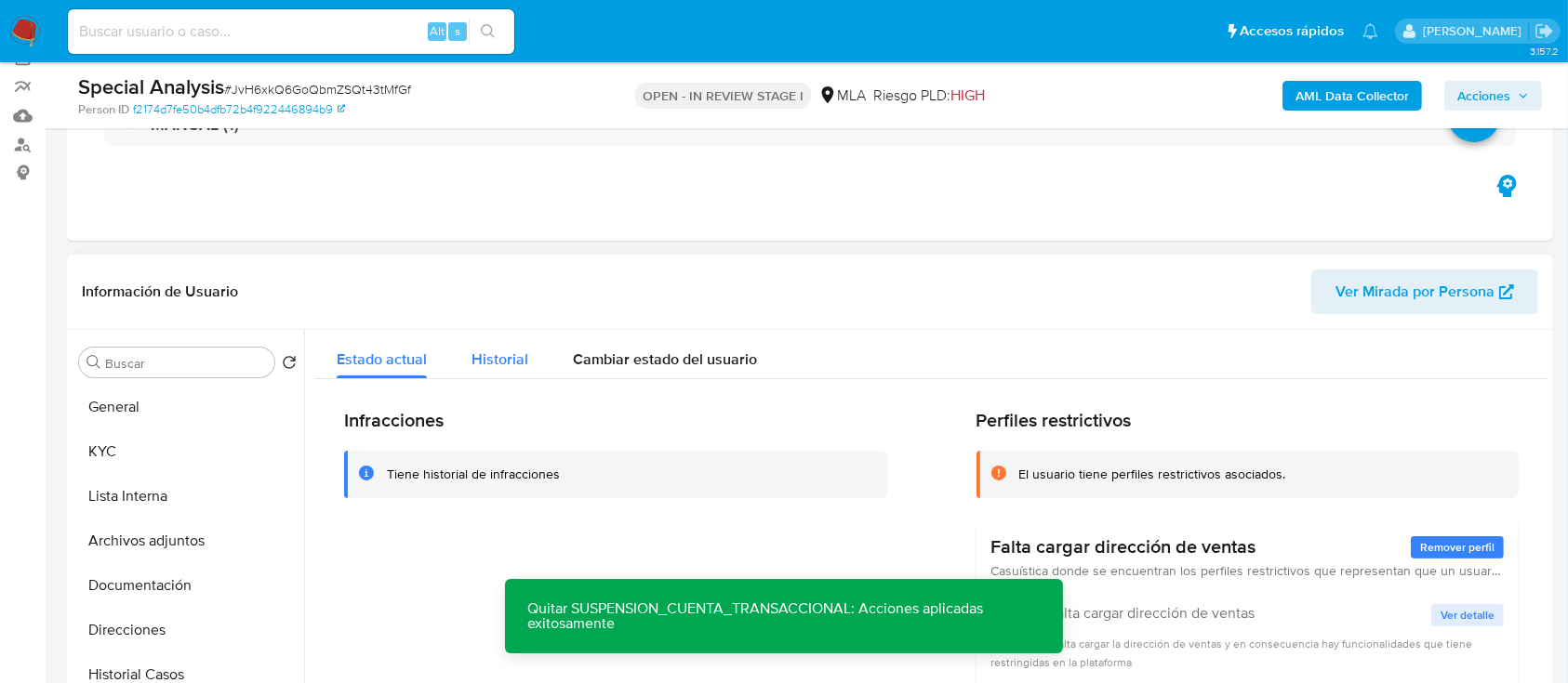
click at [511, 349] on span "Historial" at bounding box center [500, 359] width 57 height 22
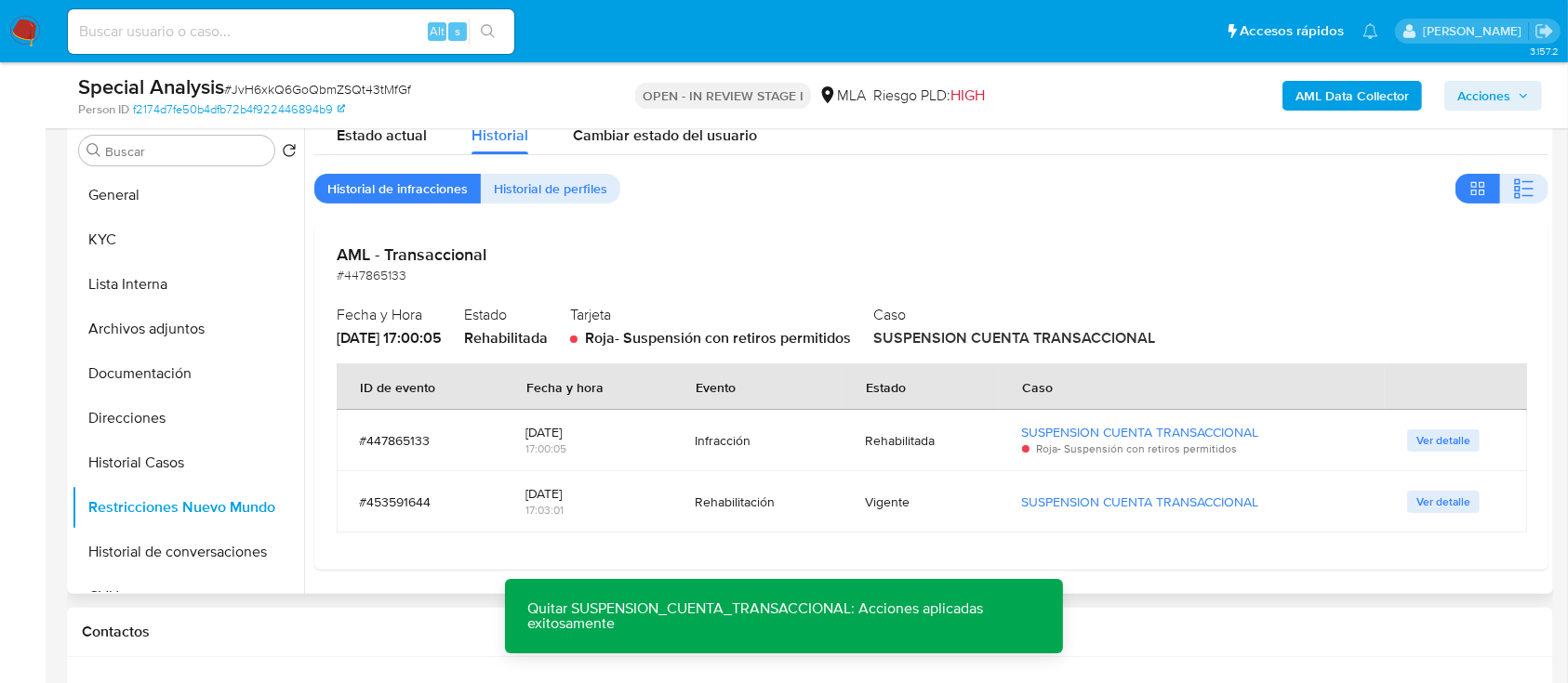
scroll to position [401, 0]
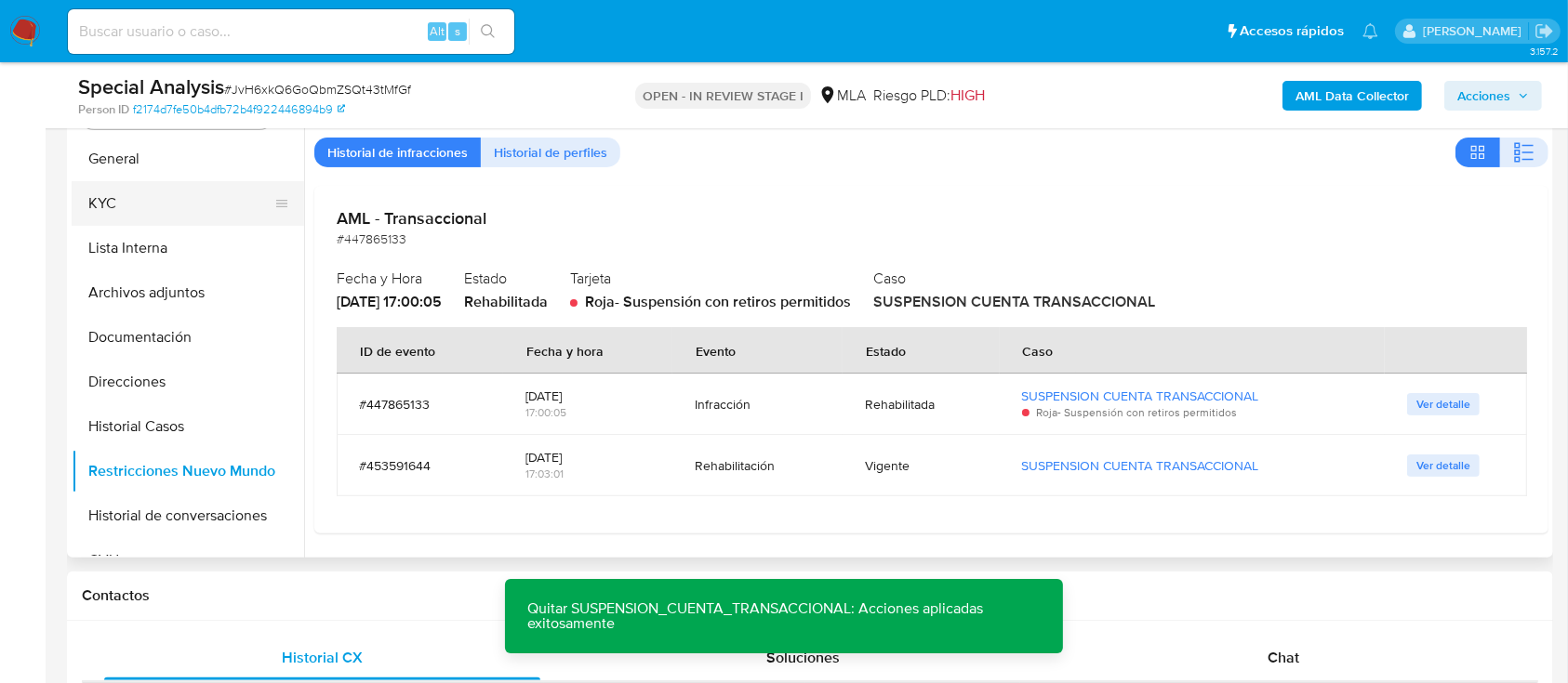
click at [158, 191] on button "KYC" at bounding box center [180, 203] width 218 height 44
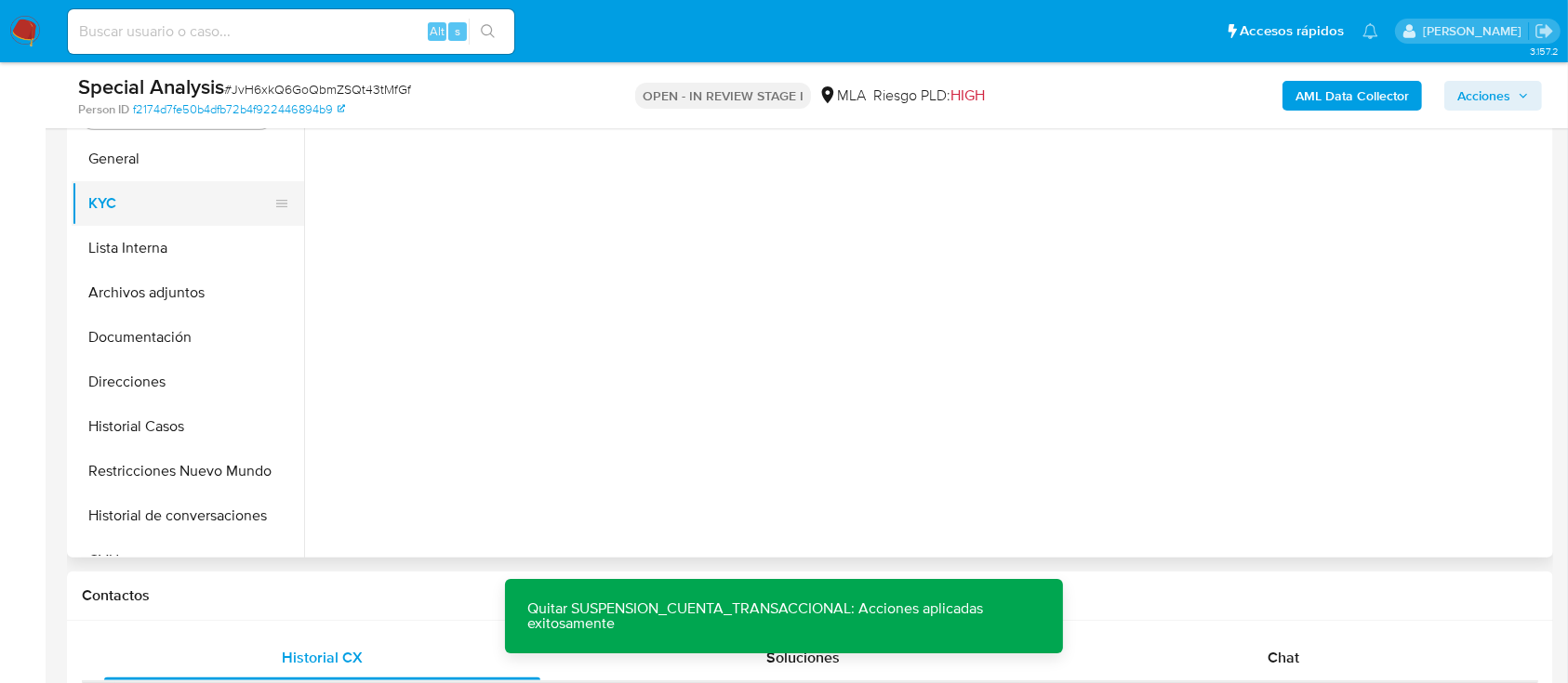
scroll to position [0, 0]
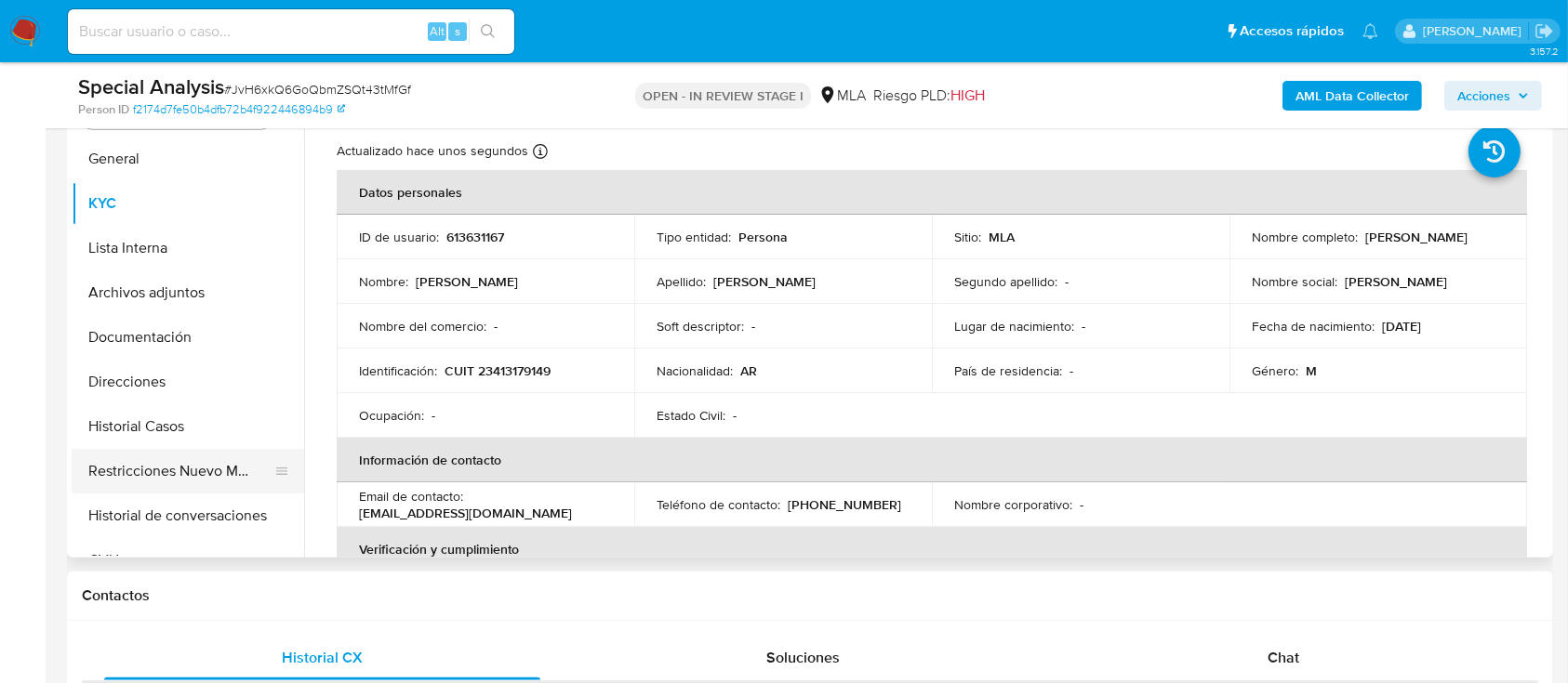
click at [184, 469] on button "Restricciones Nuevo Mundo" at bounding box center [180, 471] width 218 height 44
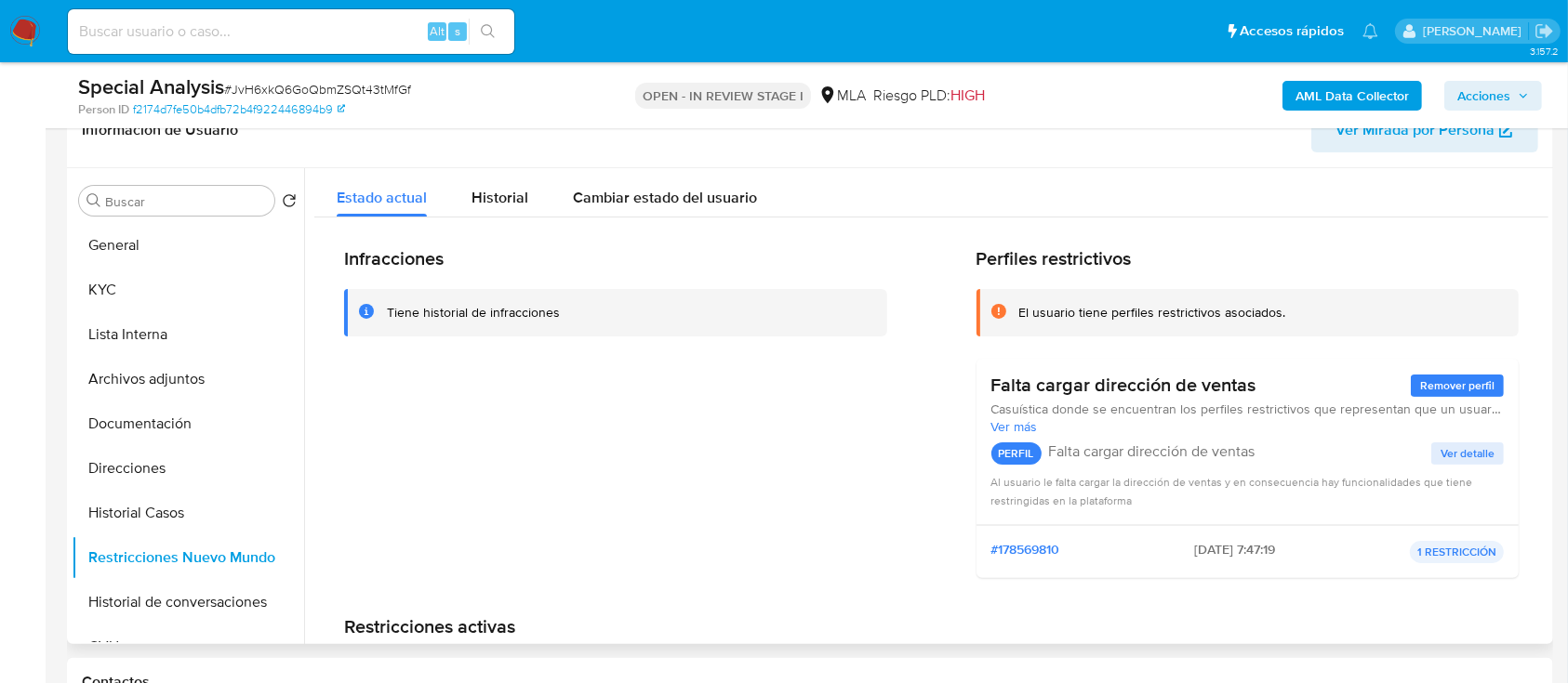
scroll to position [276, 0]
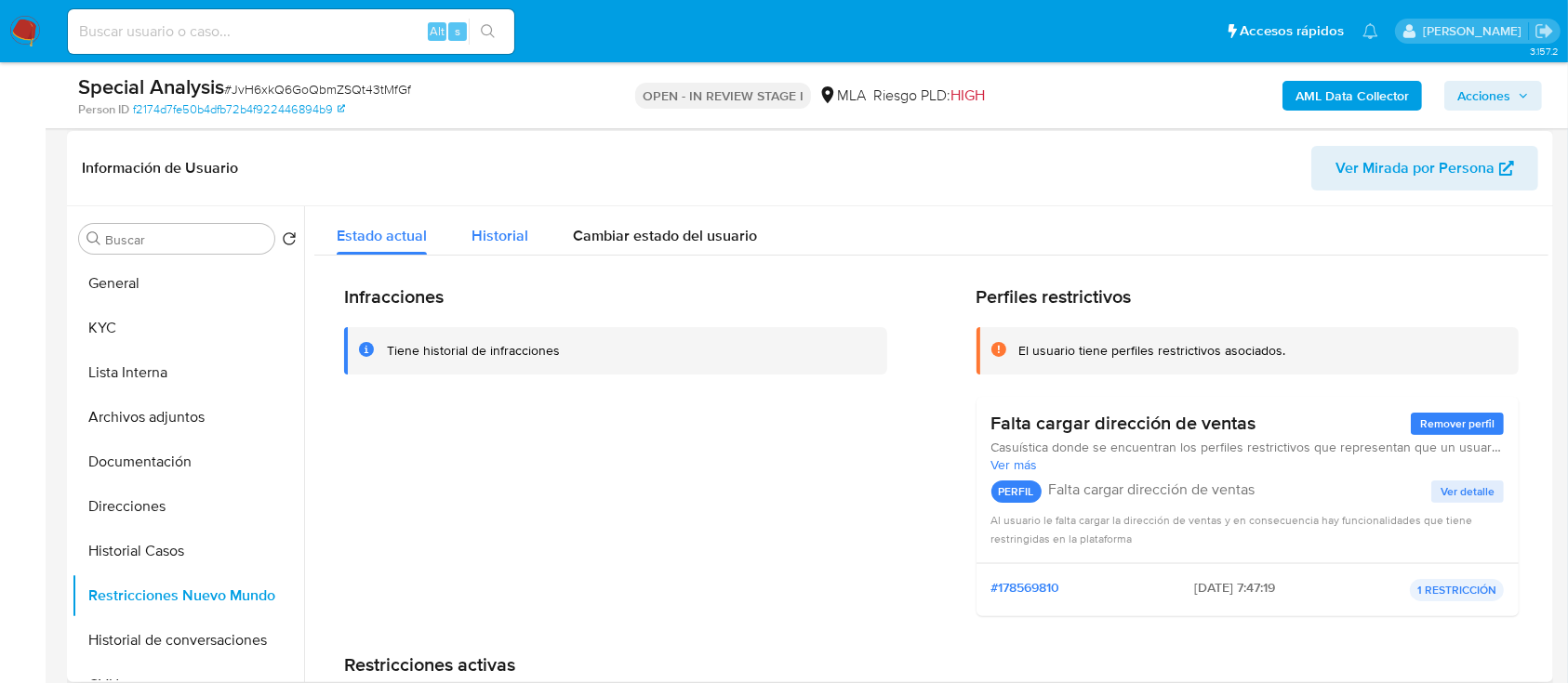
click at [506, 244] on div "Historial" at bounding box center [500, 231] width 57 height 49
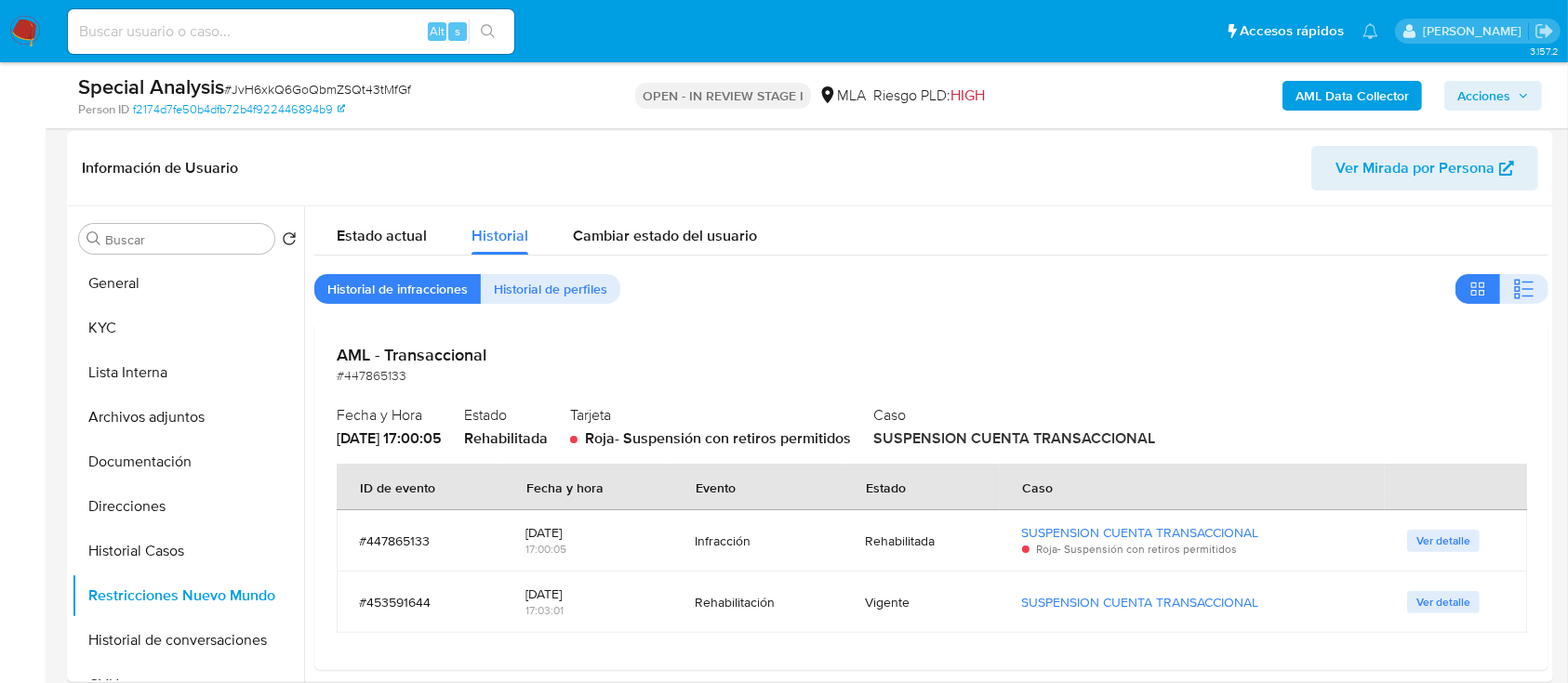
click at [1505, 103] on span "Acciones" at bounding box center [1483, 96] width 53 height 30
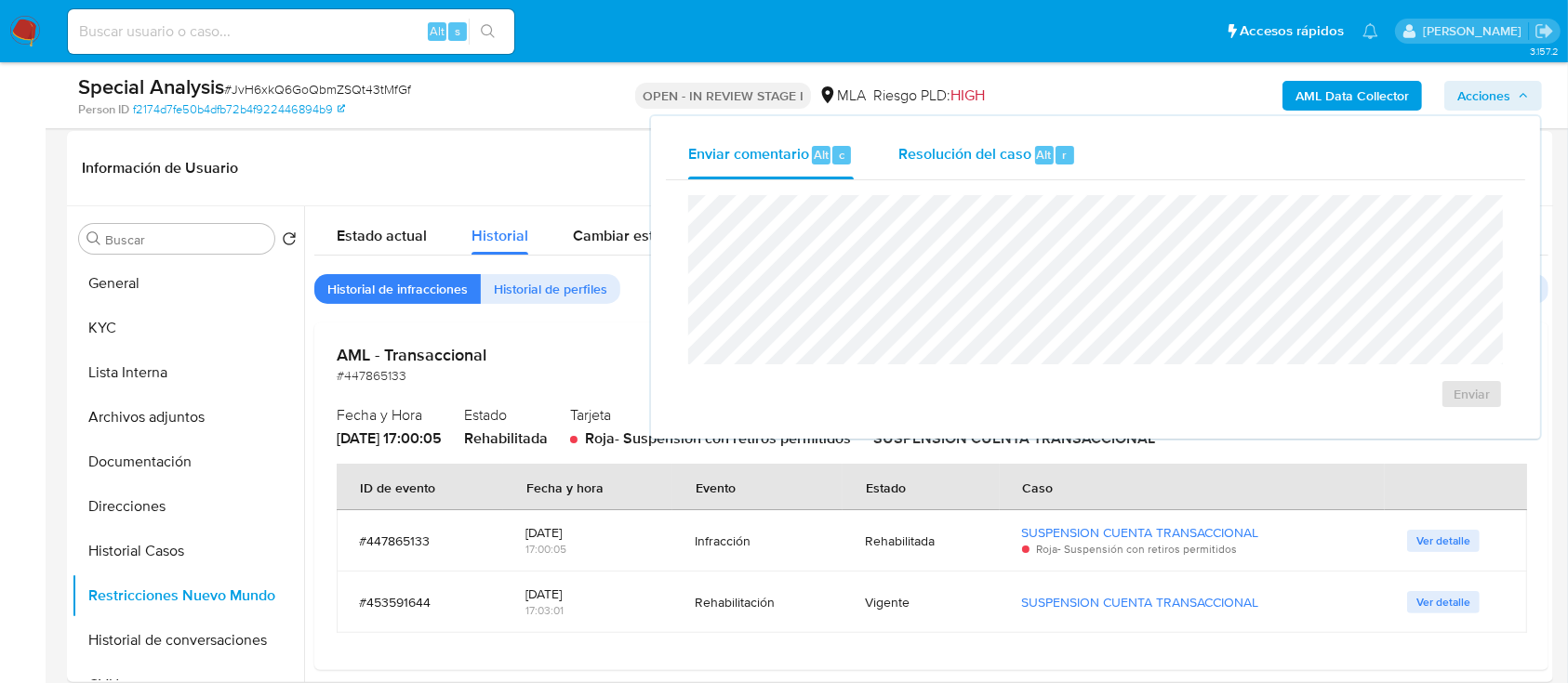
click at [1002, 151] on span "Resolución del caso" at bounding box center [964, 154] width 133 height 22
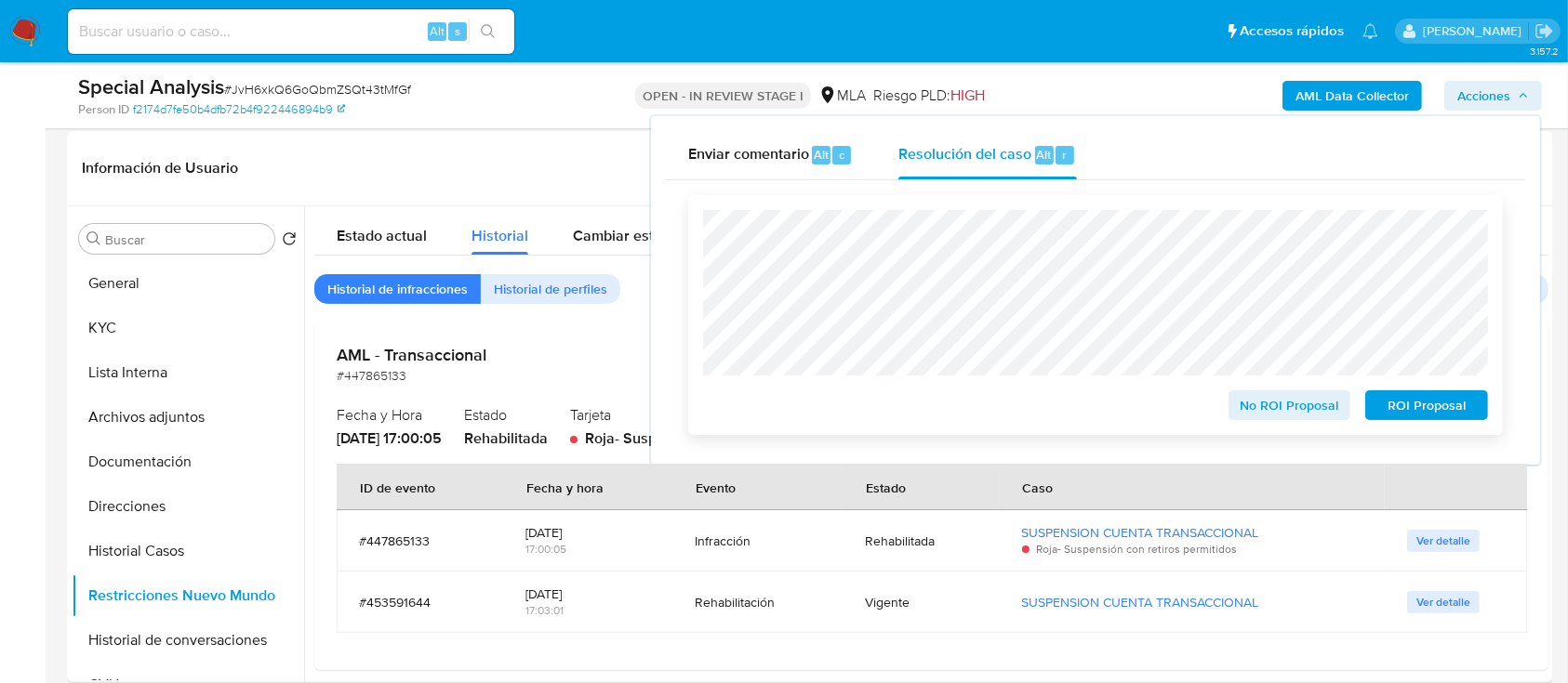
click at [1252, 406] on span "No ROI Proposal" at bounding box center [1290, 406] width 97 height 26
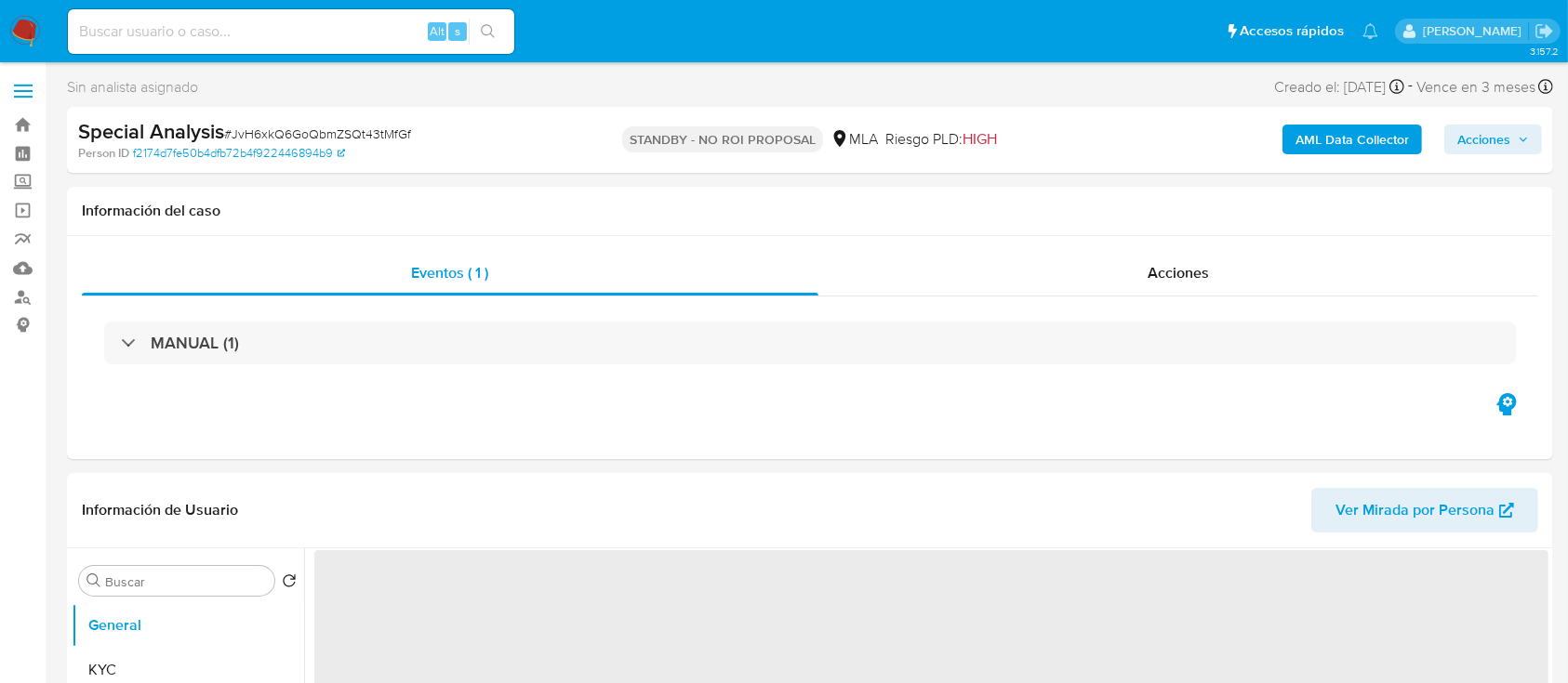
scroll to position [247, 0]
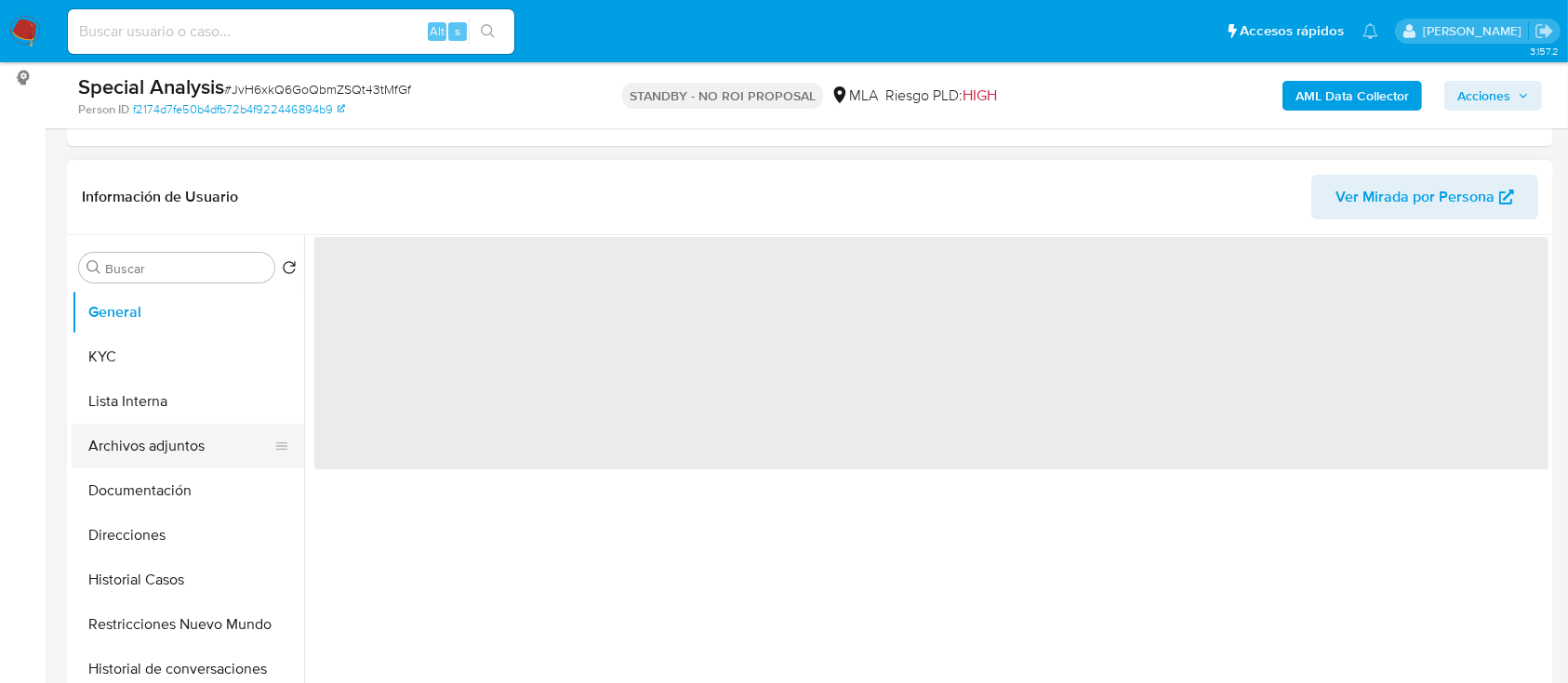
click at [219, 430] on button "Archivos adjuntos" at bounding box center [180, 445] width 218 height 44
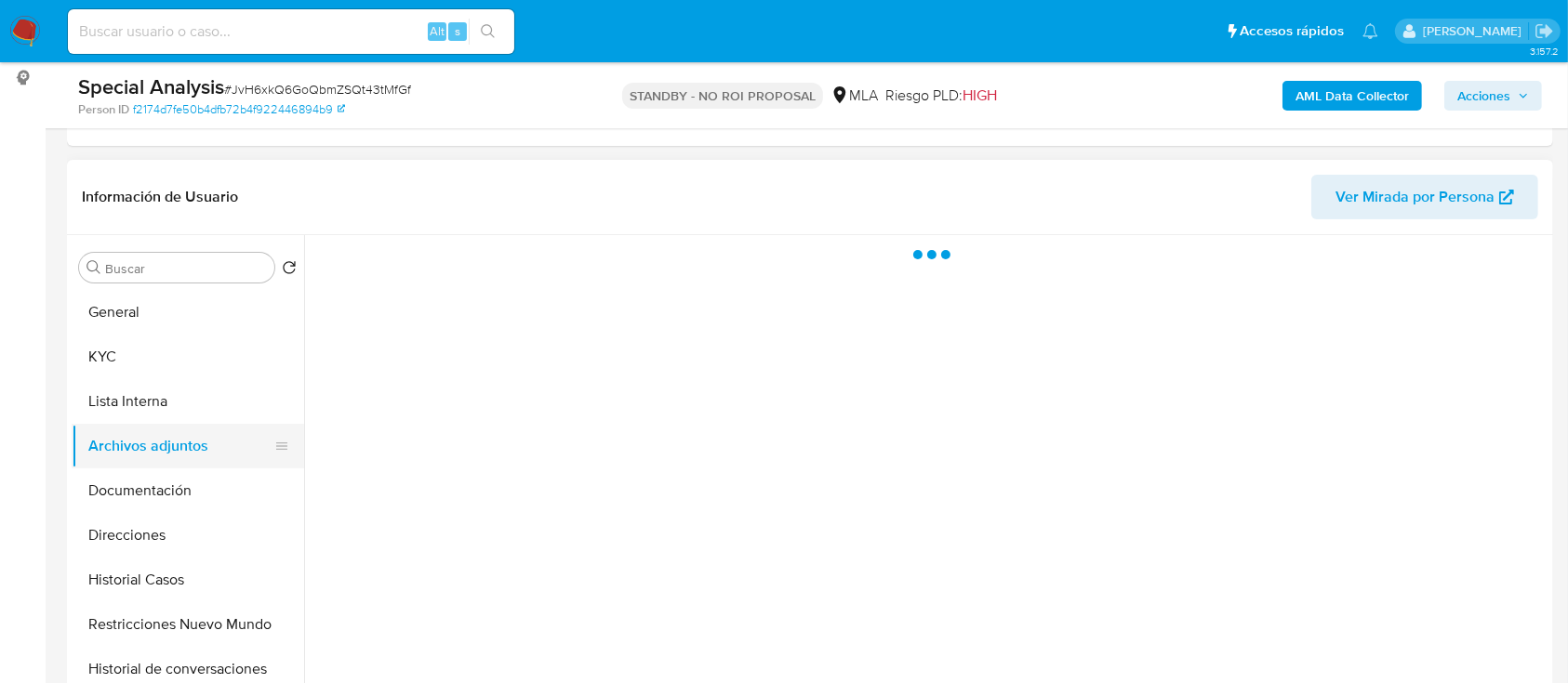
select select "10"
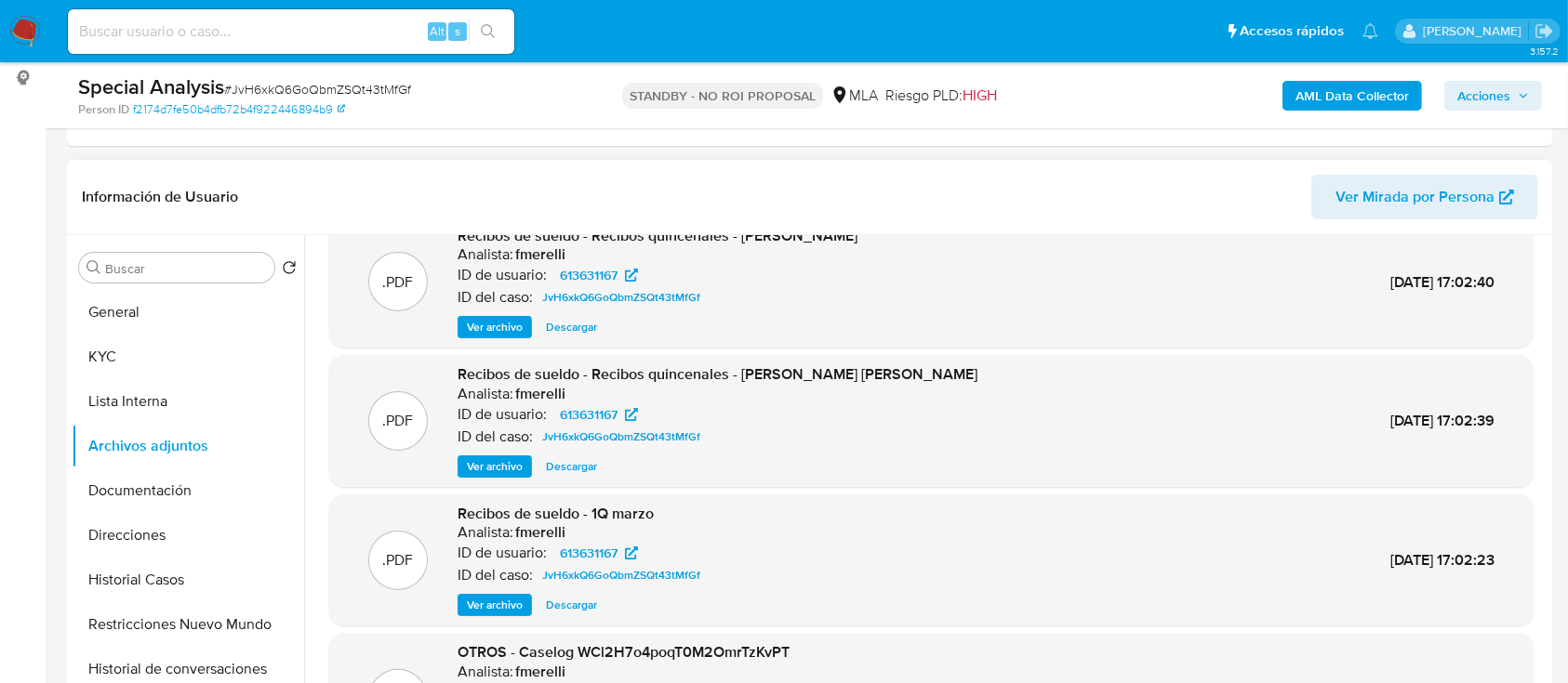
scroll to position [0, 0]
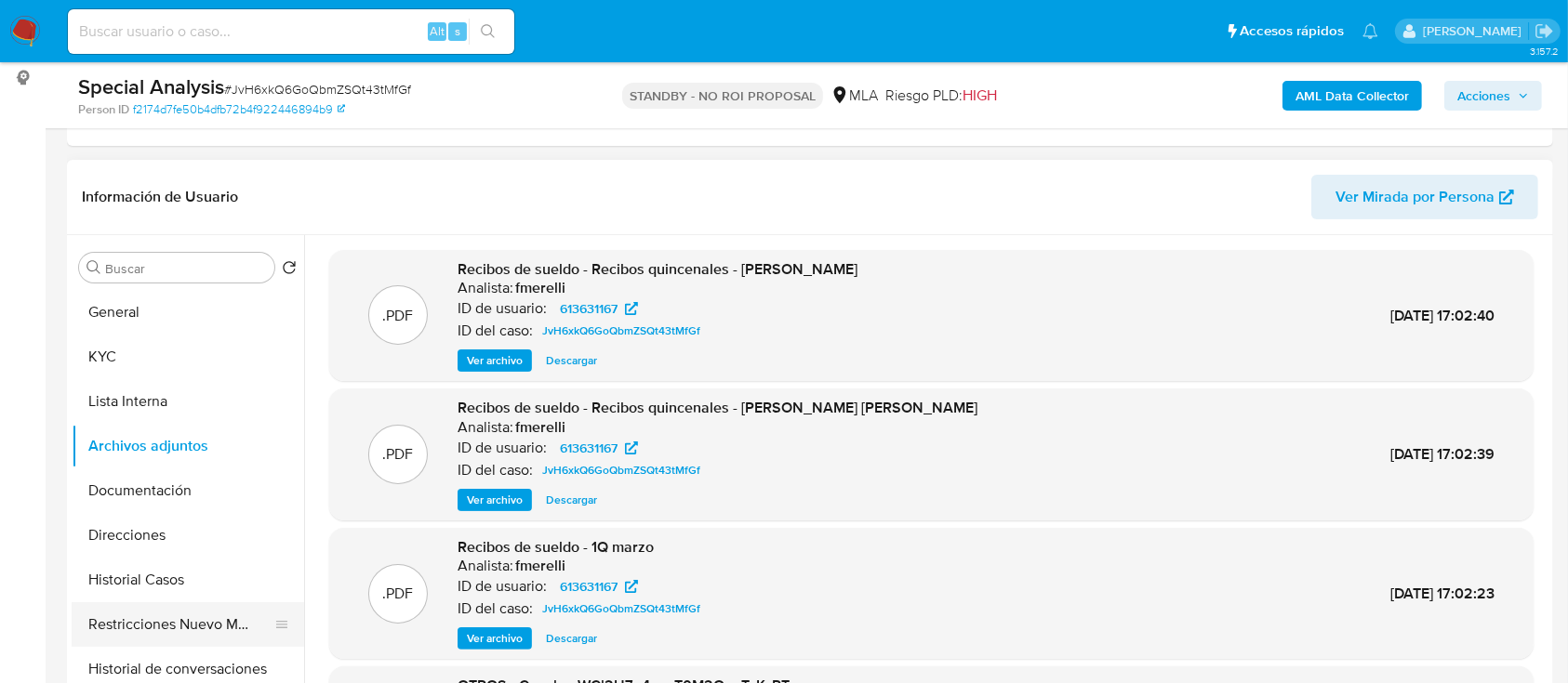
click at [158, 625] on button "Restricciones Nuevo Mundo" at bounding box center [180, 625] width 218 height 44
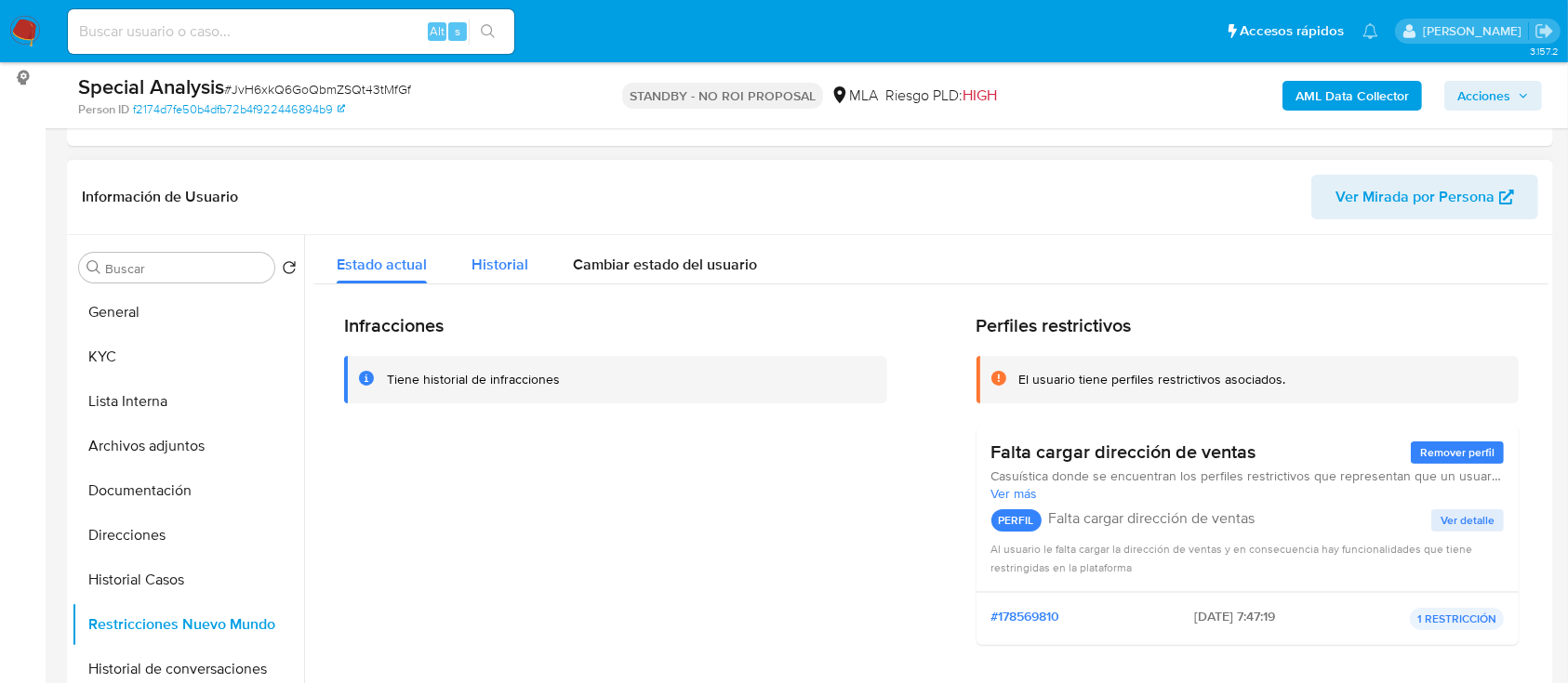
click at [506, 272] on span "Historial" at bounding box center [500, 264] width 57 height 22
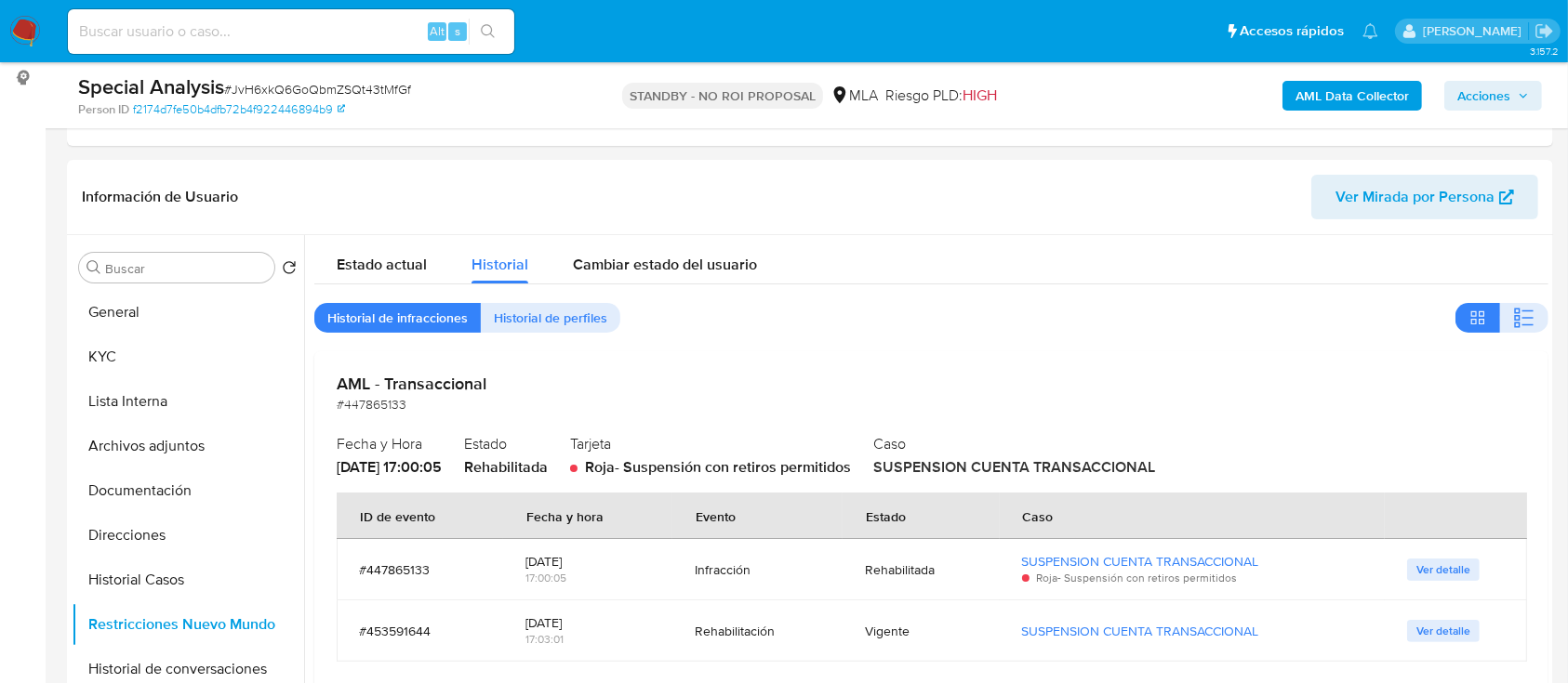
click at [367, 88] on span "# JvH6xkQ6GoQbmZSQt43tMfGf" at bounding box center [318, 90] width 187 height 19
copy span "JvH6xkQ6GoQbmZSQt43tMfGf"
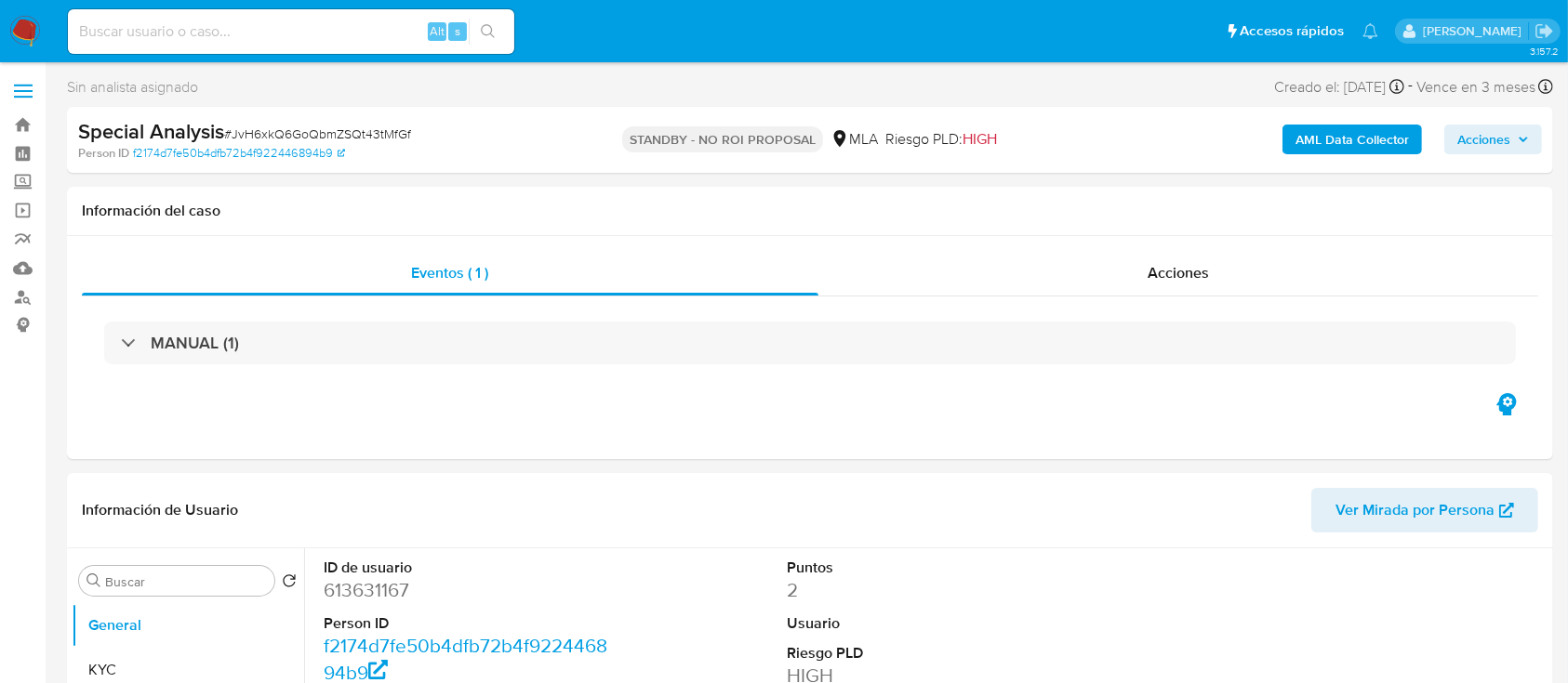
select select "10"
click at [345, 28] on input at bounding box center [291, 32] width 446 height 25
paste input "288752377"
type input "288752377"
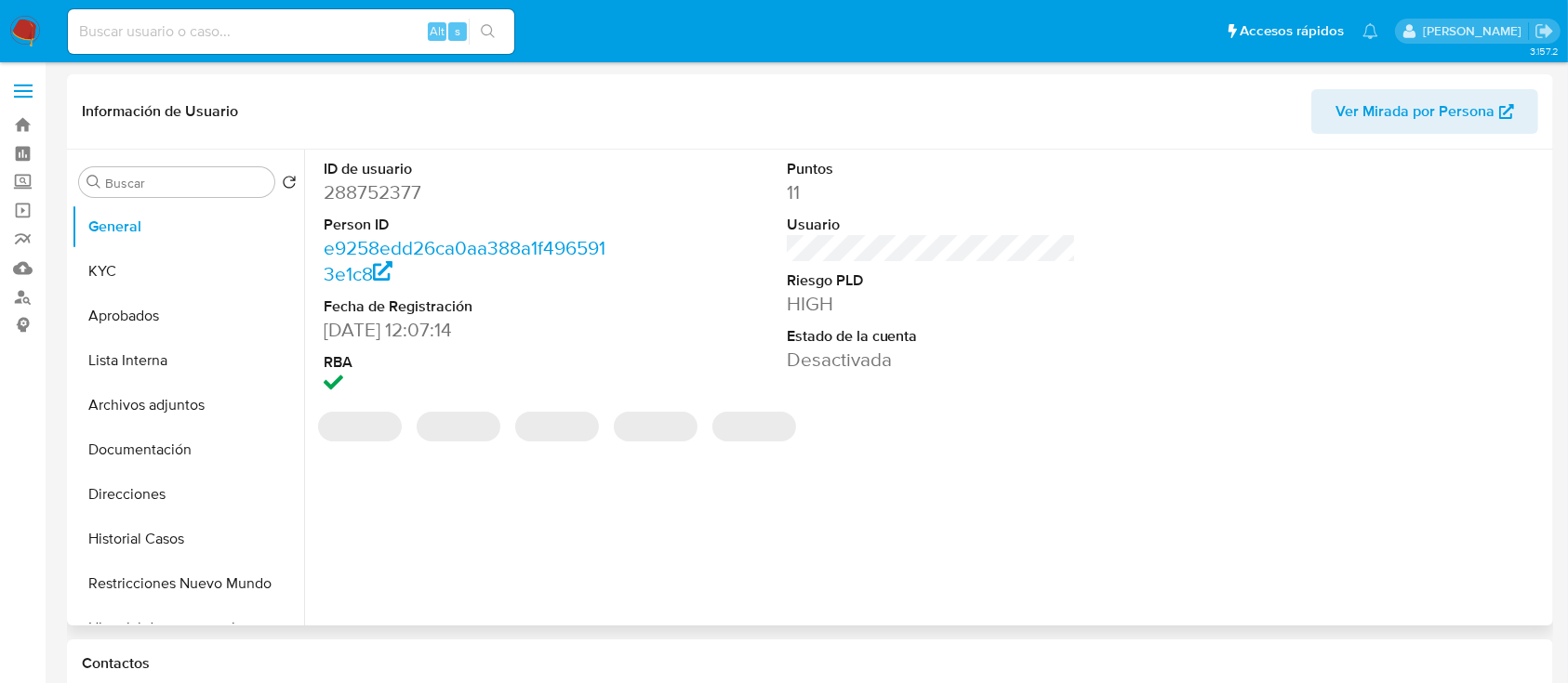
select select "10"
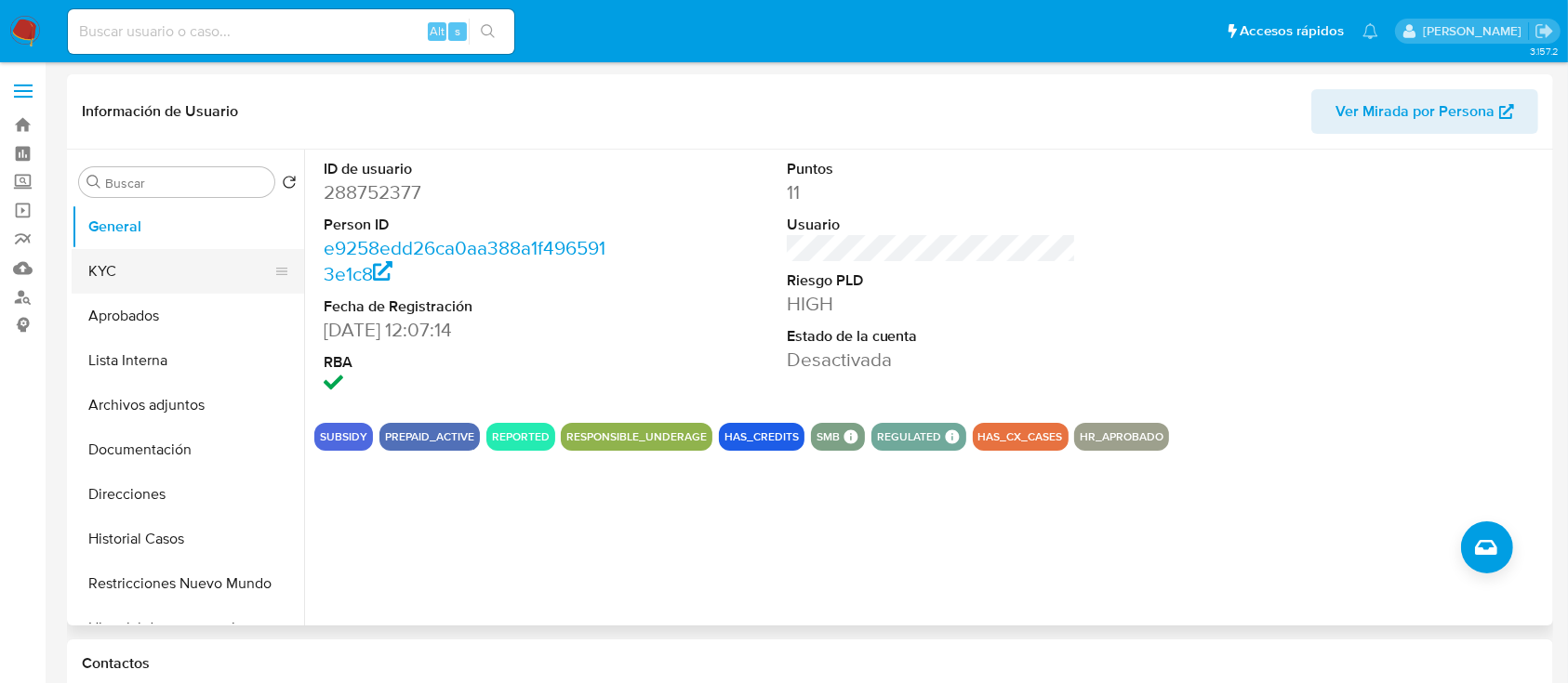
click at [178, 279] on button "KYC" at bounding box center [180, 271] width 218 height 44
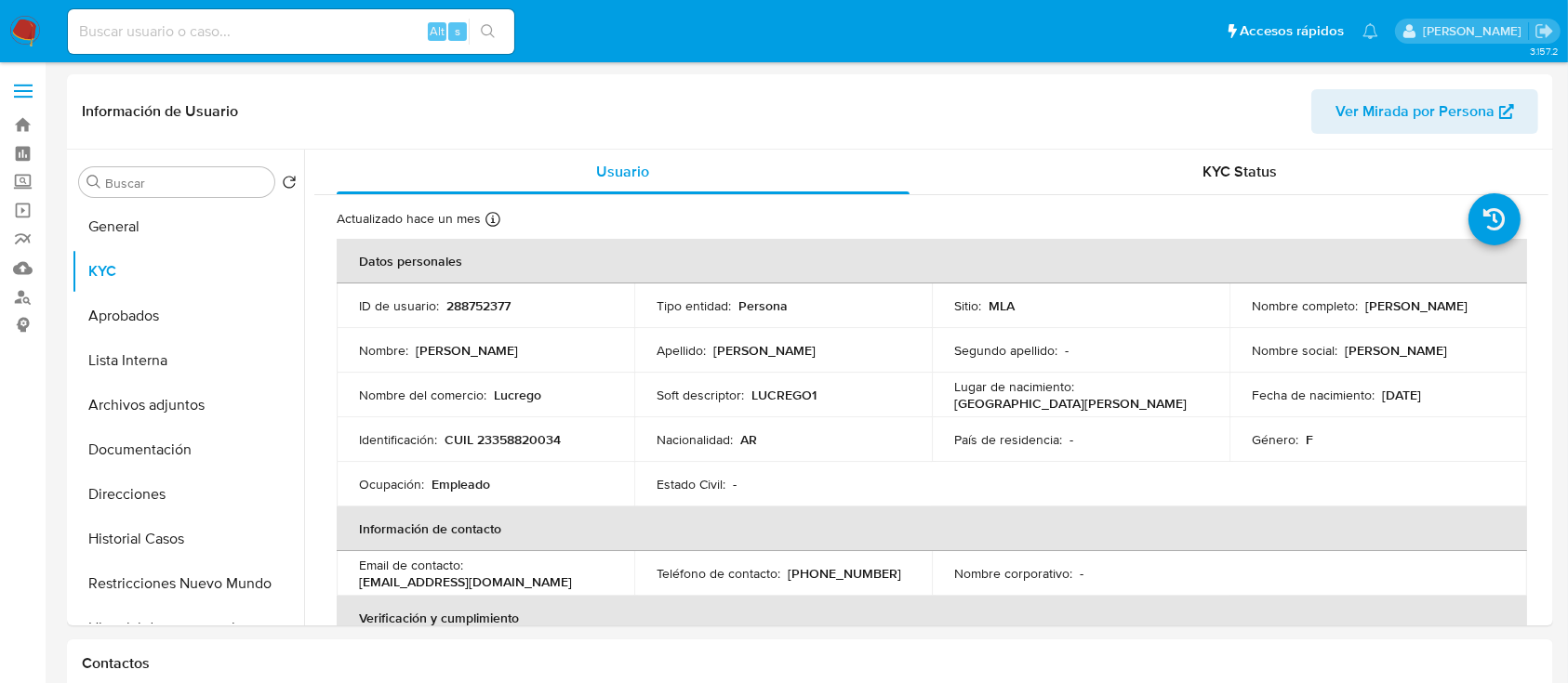
click at [34, 39] on img at bounding box center [25, 32] width 32 height 32
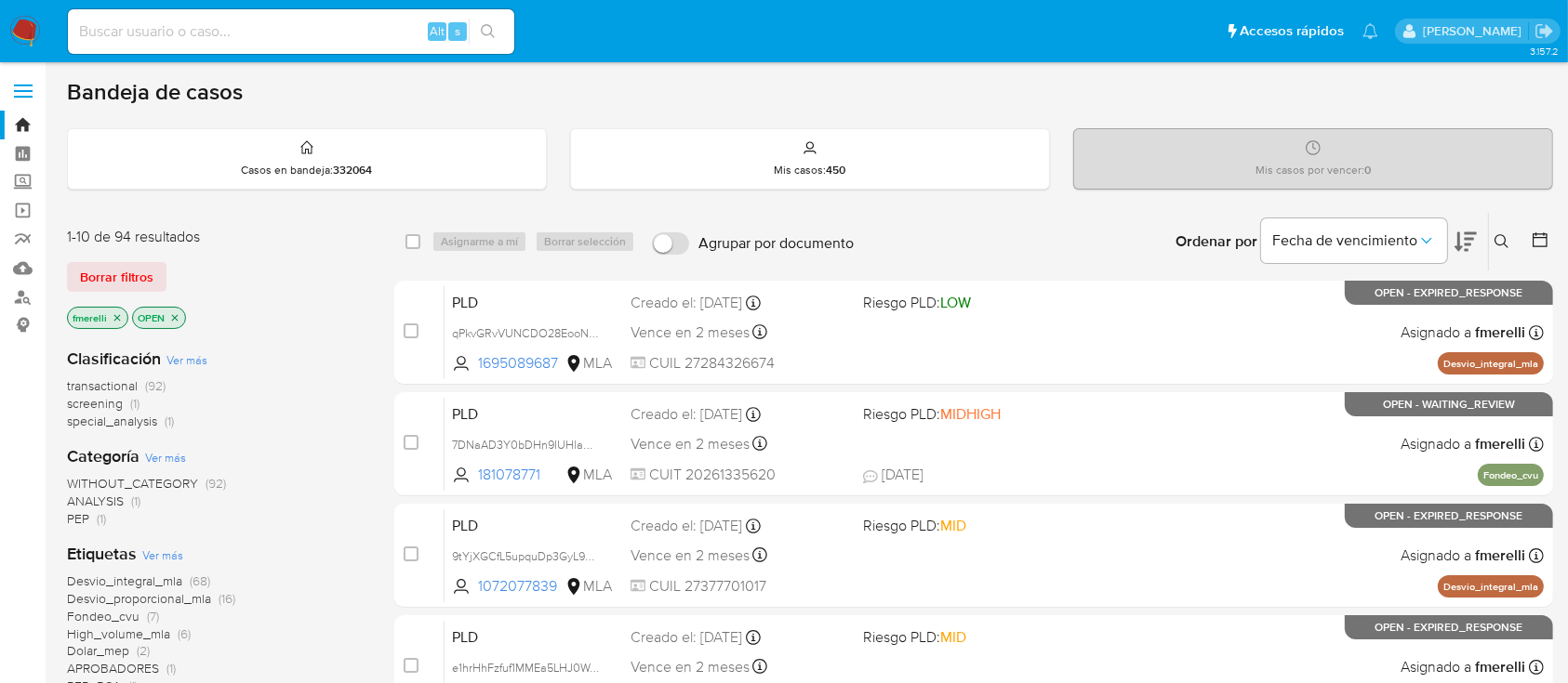
click at [1503, 242] on icon at bounding box center [1502, 242] width 15 height 15
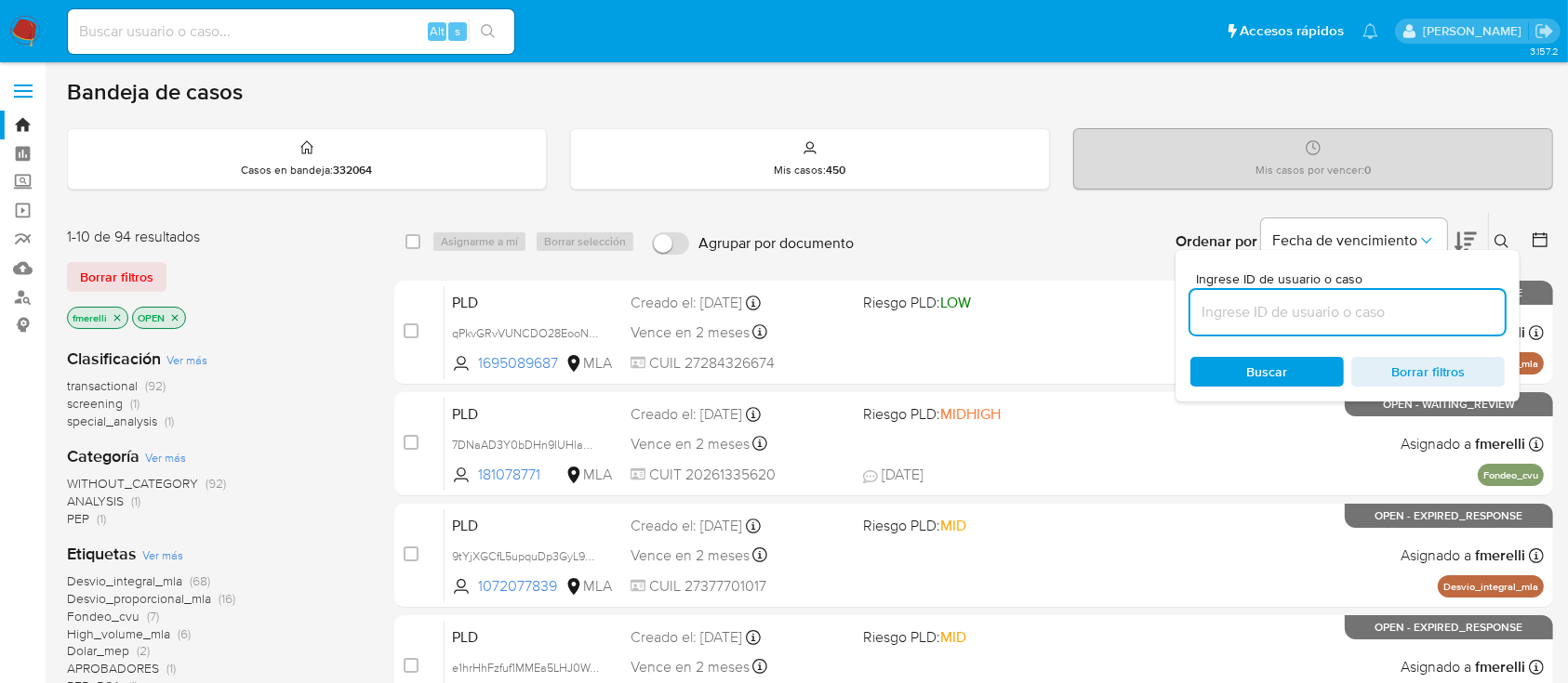
click at [1329, 317] on input at bounding box center [1347, 312] width 314 height 25
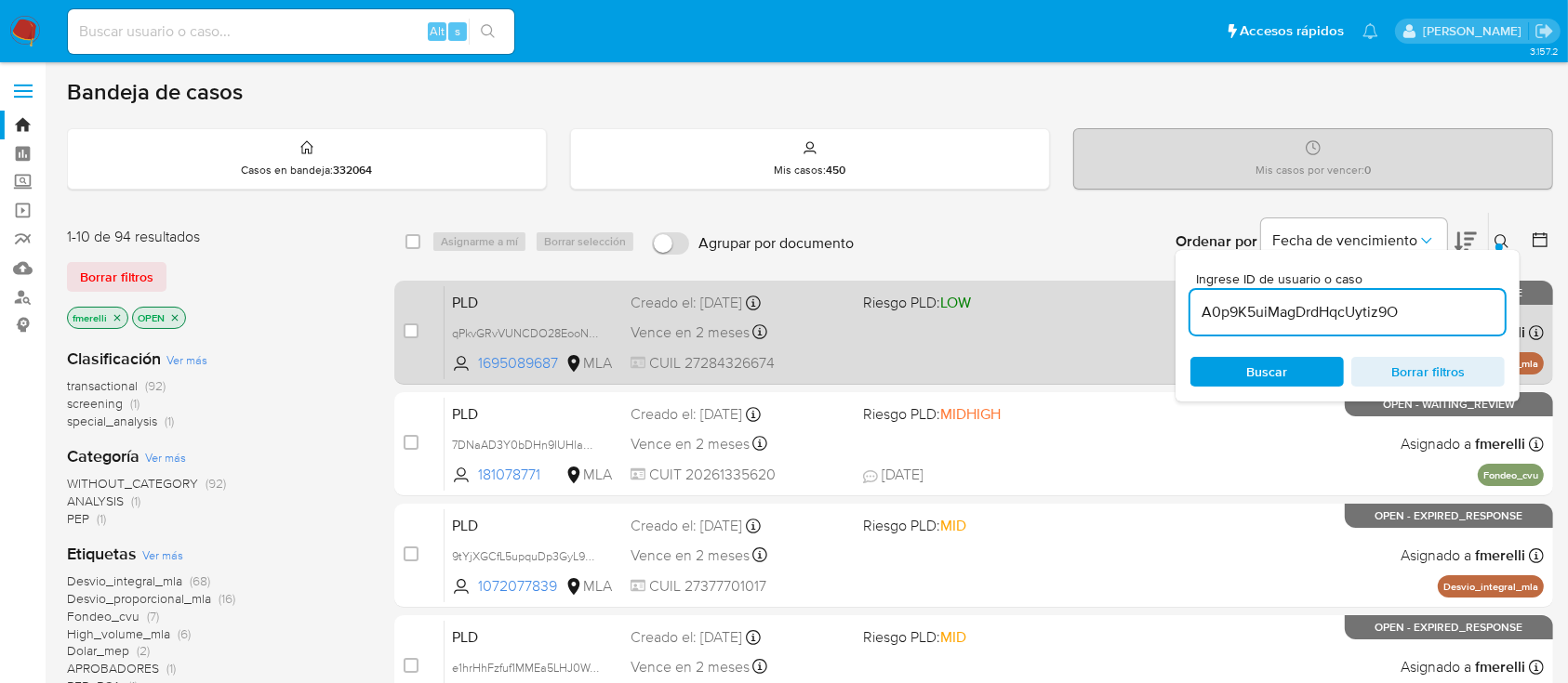
type input "A0p9K5uiMagDrdHqcUytiz9O"
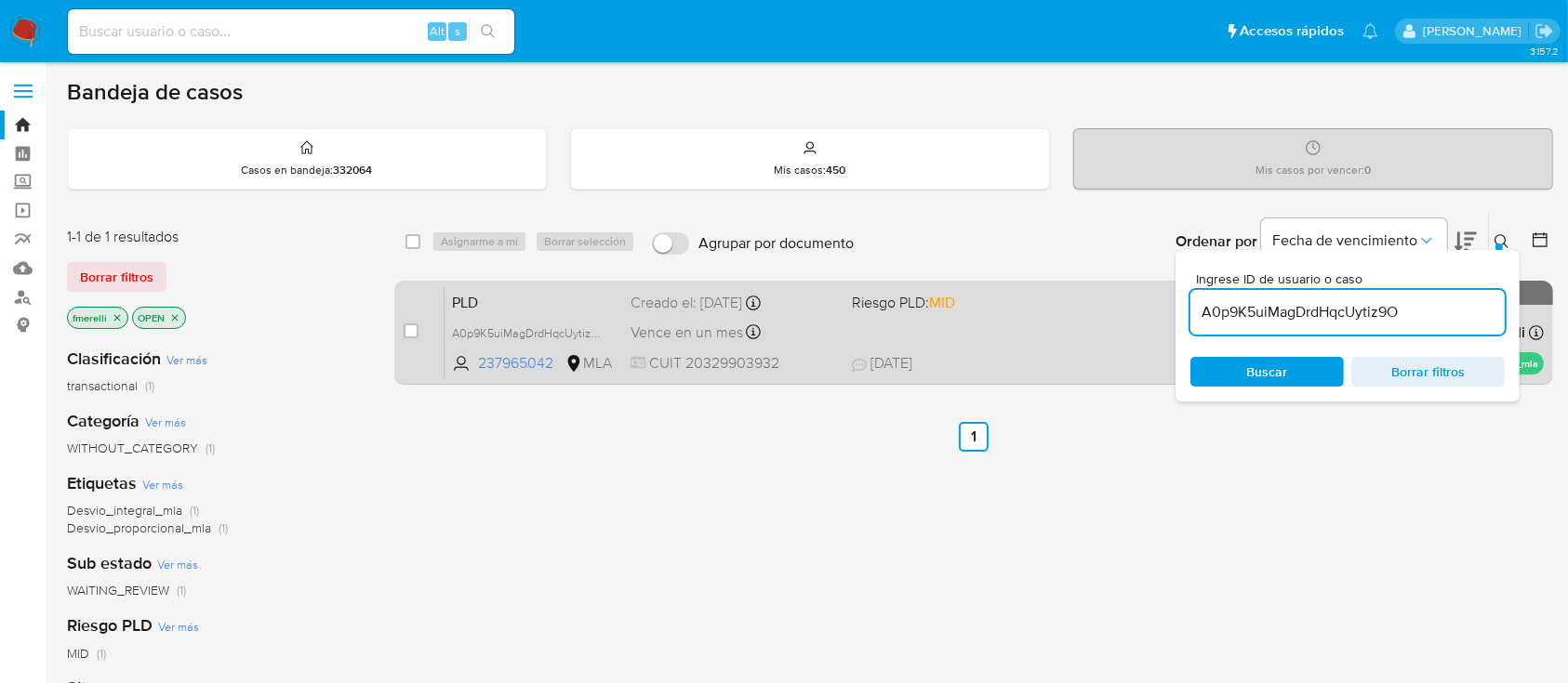
drag, startPoint x: 409, startPoint y: 326, endPoint x: 448, endPoint y: 301, distance: 46.3
click at [409, 325] on input "checkbox" at bounding box center [411, 331] width 15 height 15
checkbox input "true"
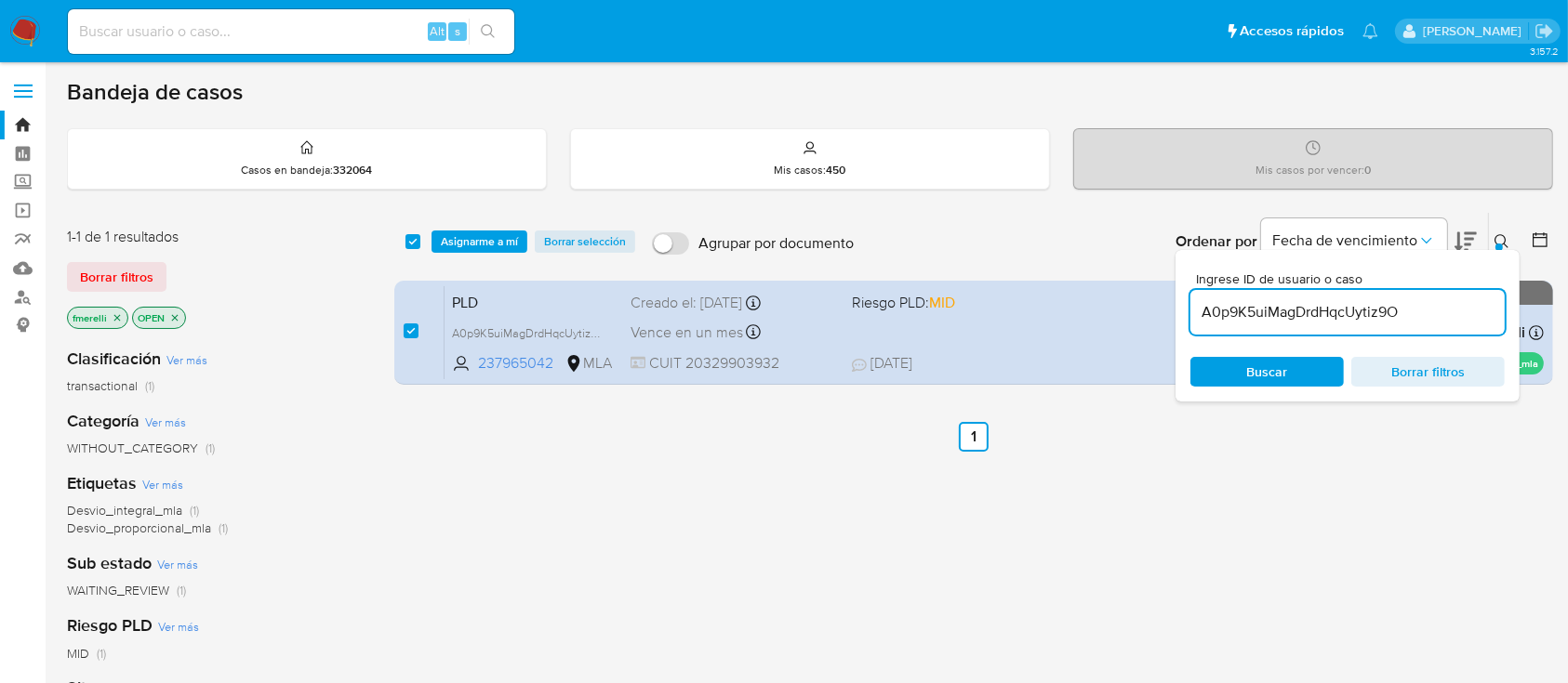
click at [512, 223] on div "select-all-cases-checkbox Asignarme a mí Borrar selección Agrupar por documento…" at bounding box center [974, 242] width 1159 height 58
click at [494, 239] on span "Asignarme a mí" at bounding box center [479, 242] width 77 height 19
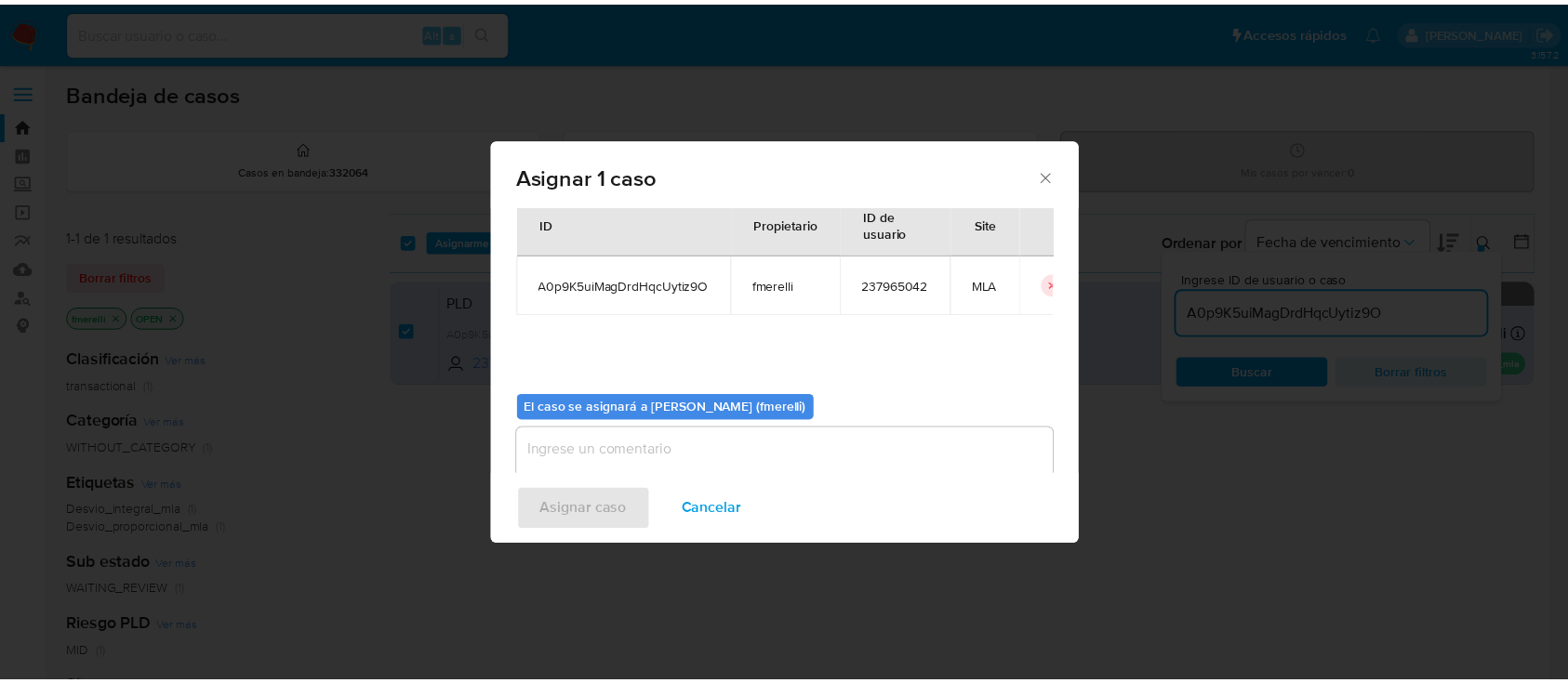
scroll to position [95, 0]
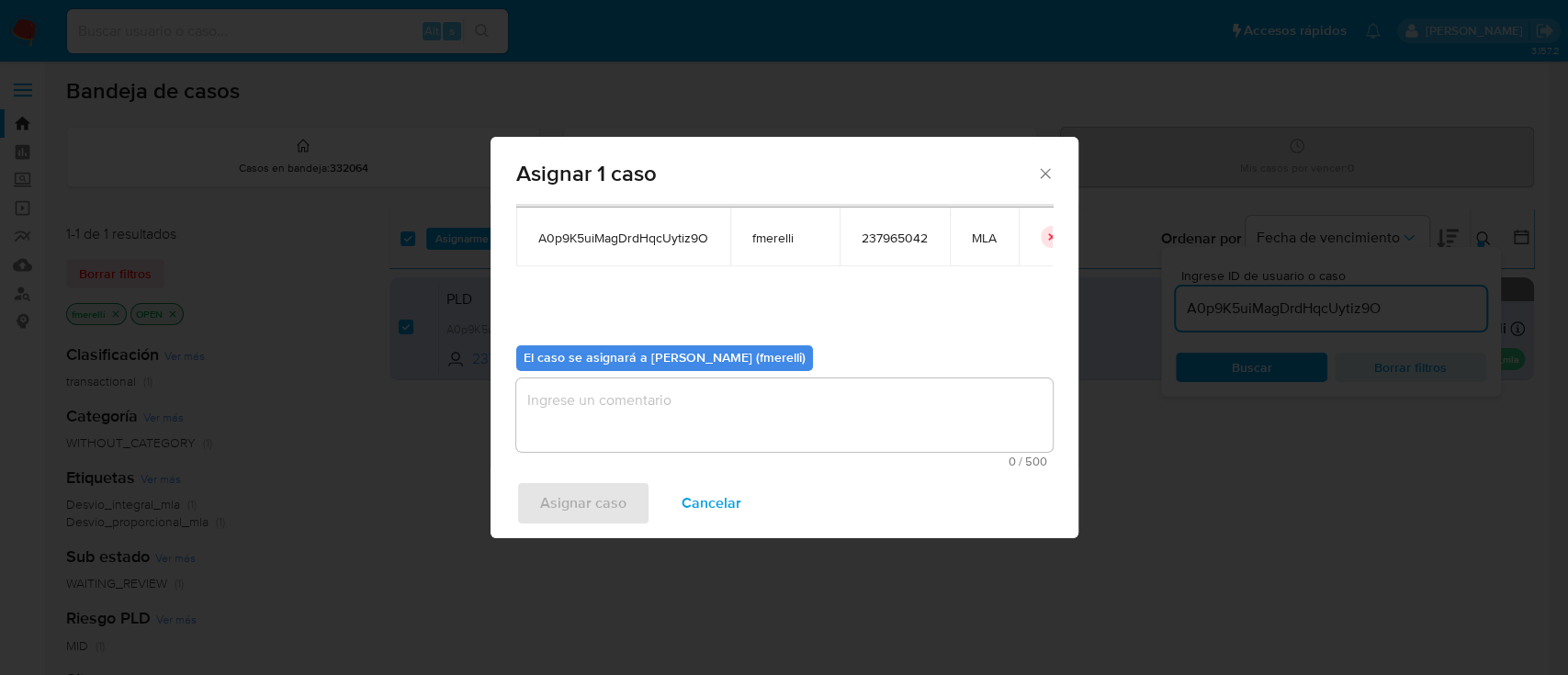
click at [743, 435] on textarea "assign-modal" at bounding box center [785, 415] width 537 height 74
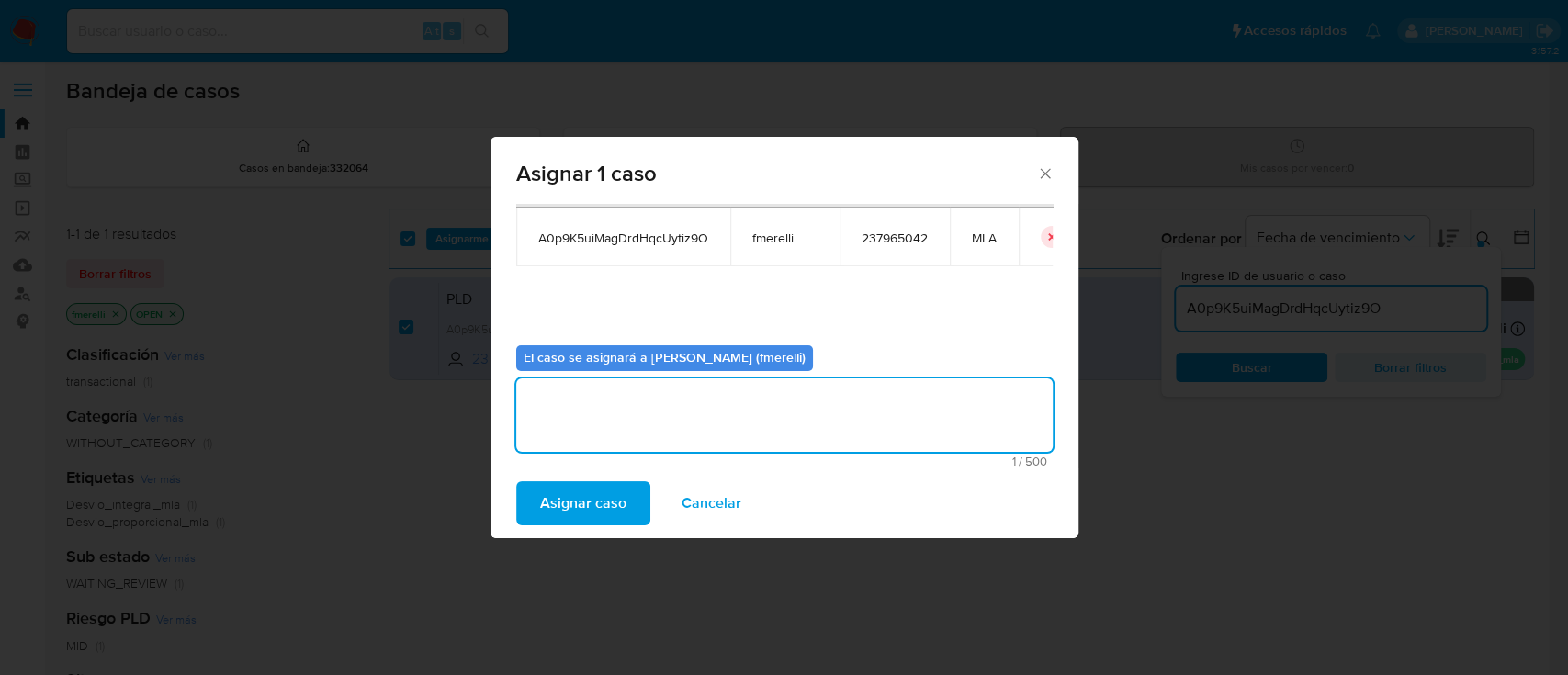
click at [573, 510] on span "Asignar caso" at bounding box center [584, 503] width 87 height 40
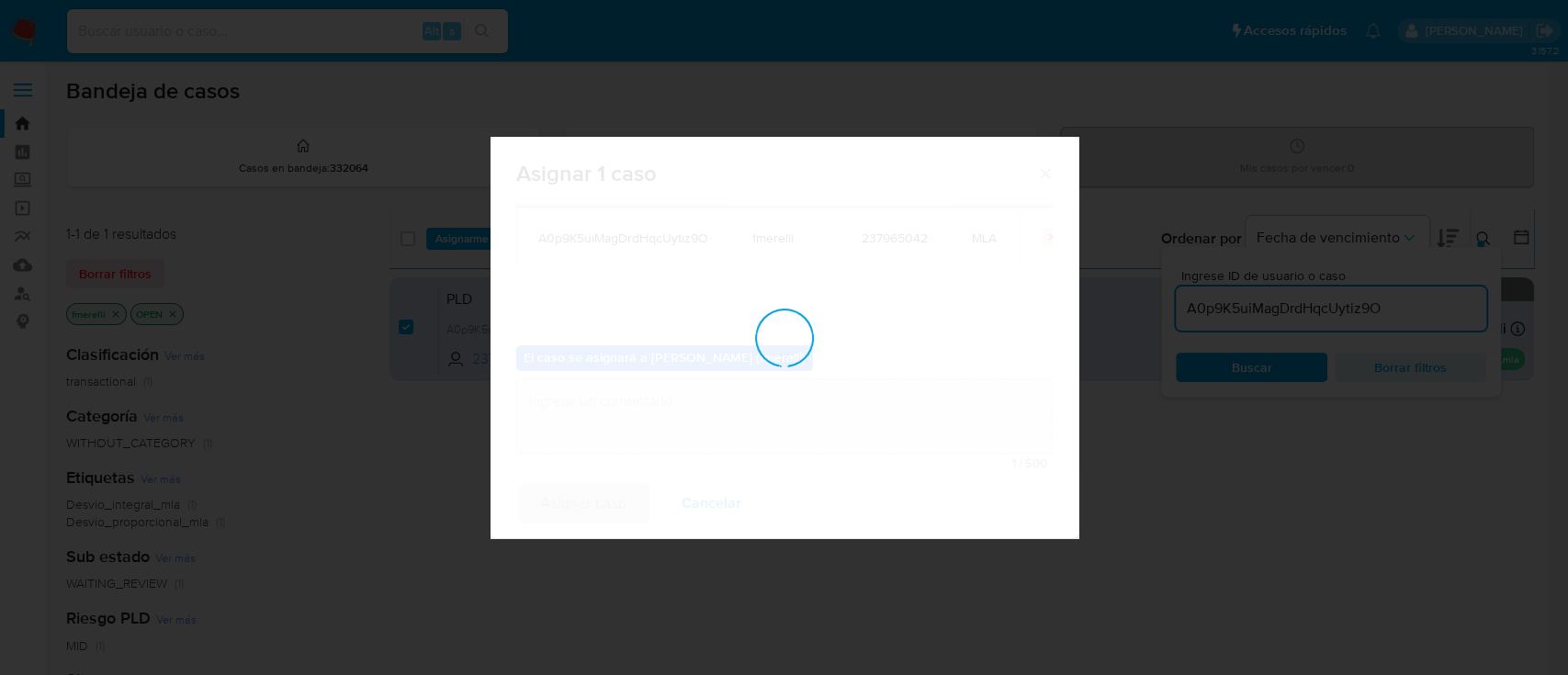
checkbox input "false"
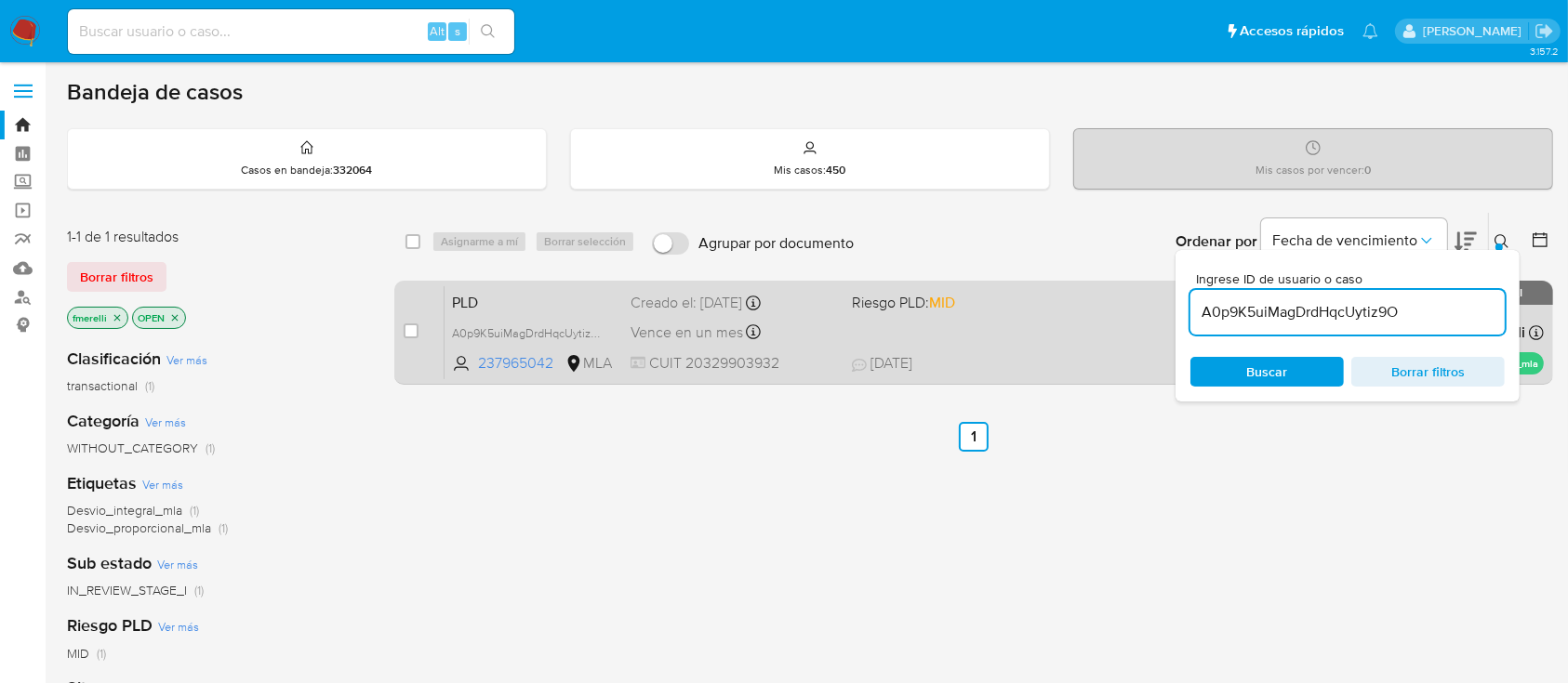
click at [855, 308] on span "Riesgo PLD: MID" at bounding box center [903, 302] width 103 height 21
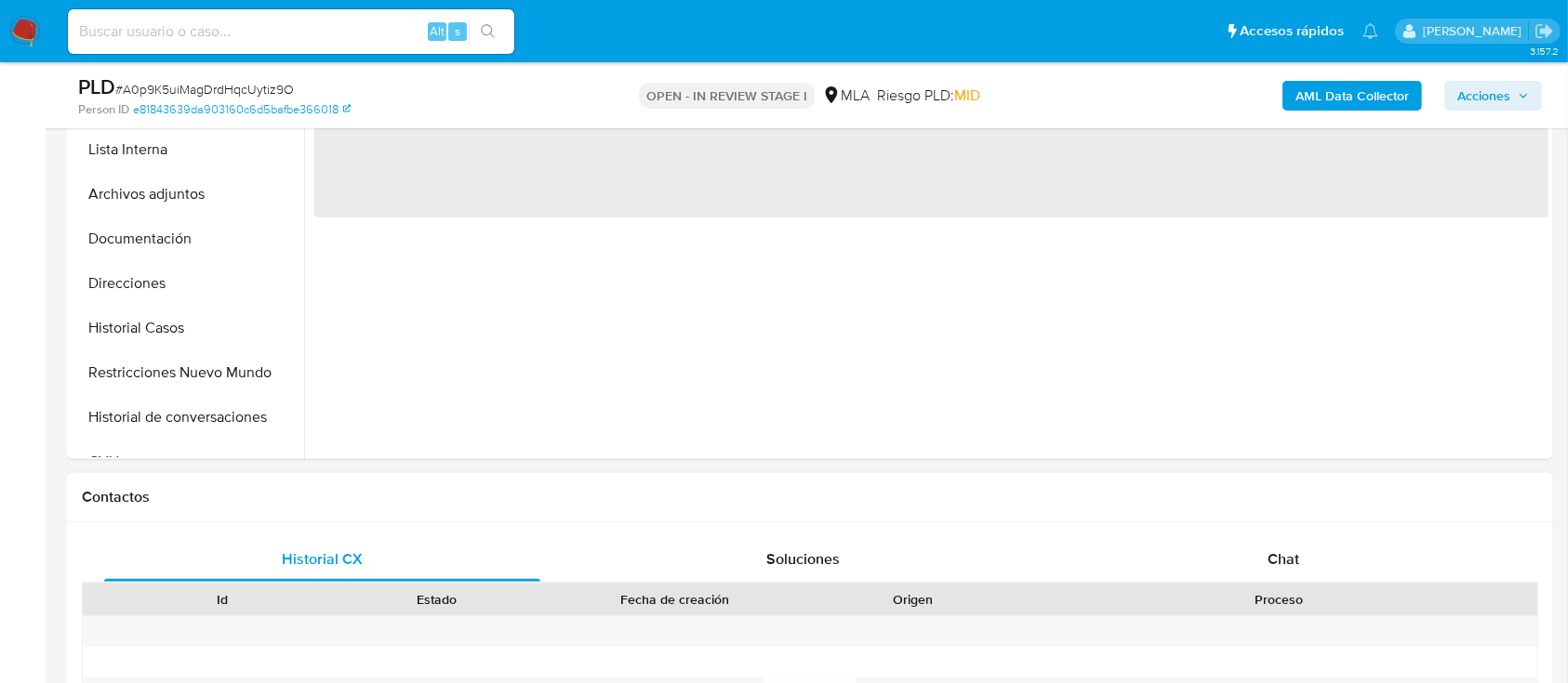
scroll to position [619, 0]
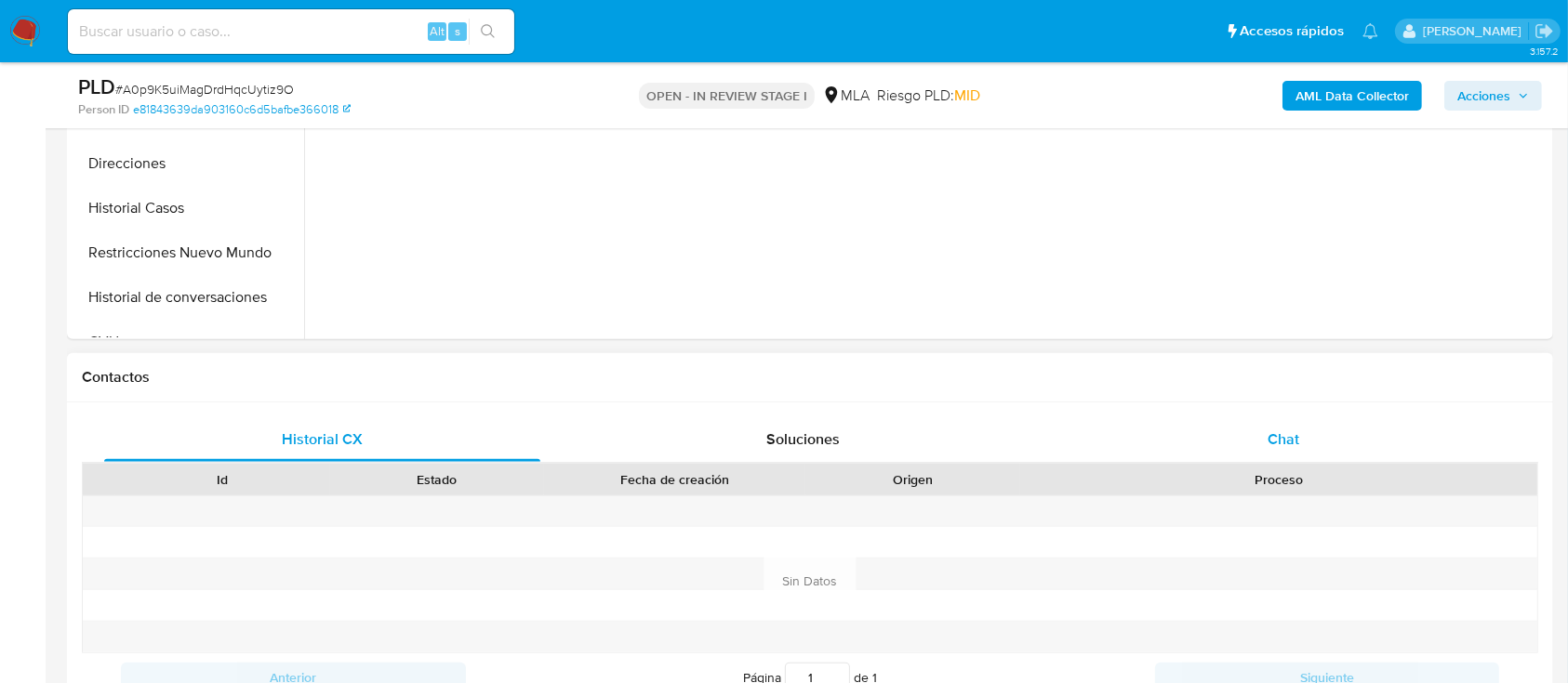
click at [1223, 419] on div "Chat" at bounding box center [1284, 440] width 436 height 44
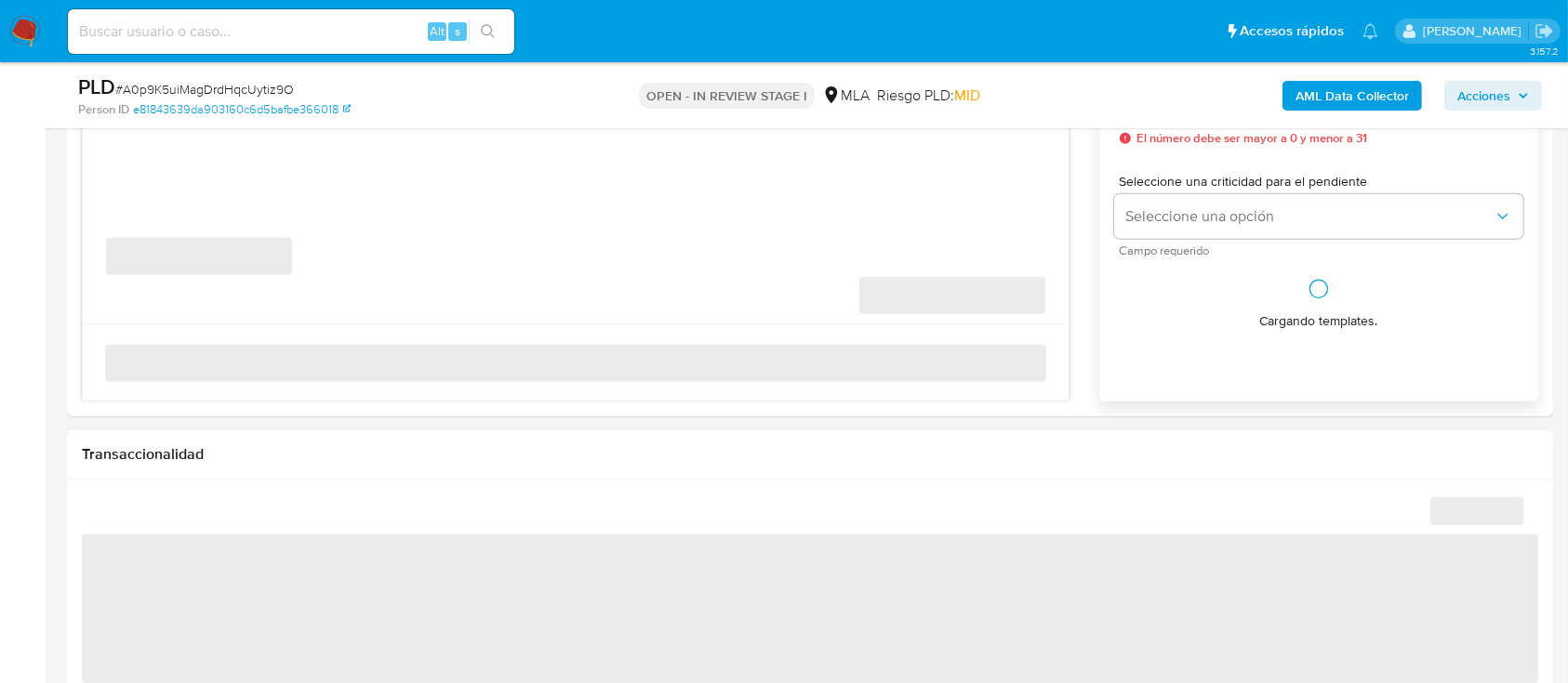
select select "10"
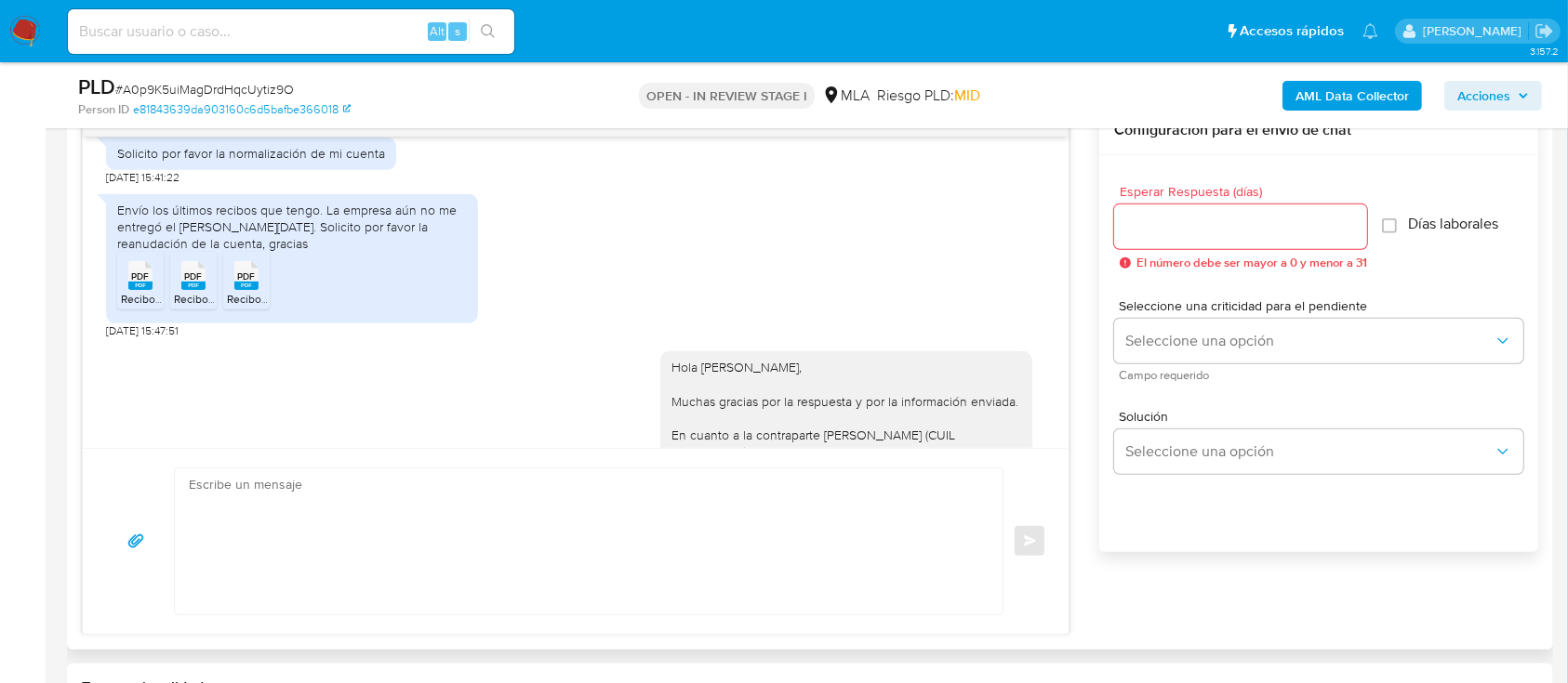
scroll to position [551, 0]
drag, startPoint x: 685, startPoint y: 355, endPoint x: 758, endPoint y: 343, distance: 74.0
click at [758, 360] on div "Hola [PERSON_NAME], Muchas gracias por la respuesta y por la información enviad…" at bounding box center [846, 487] width 350 height 254
drag, startPoint x: 682, startPoint y: 353, endPoint x: 774, endPoint y: 348, distance: 92.1
click at [774, 360] on div "Hola [PERSON_NAME], Muchas gracias por la respuesta y por la información enviad…" at bounding box center [846, 487] width 350 height 254
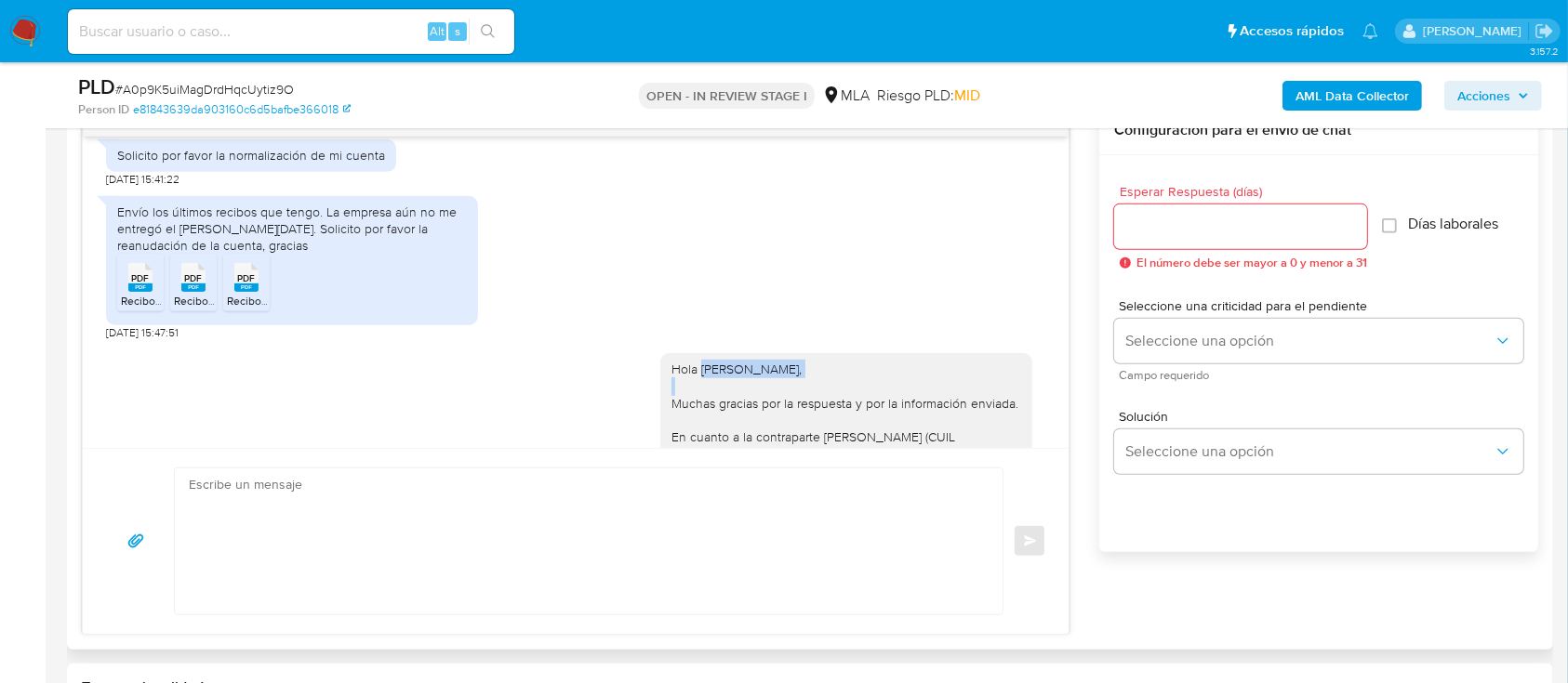
copy div "[PERSON_NAME]"
click at [692, 517] on textarea at bounding box center [584, 541] width 791 height 146
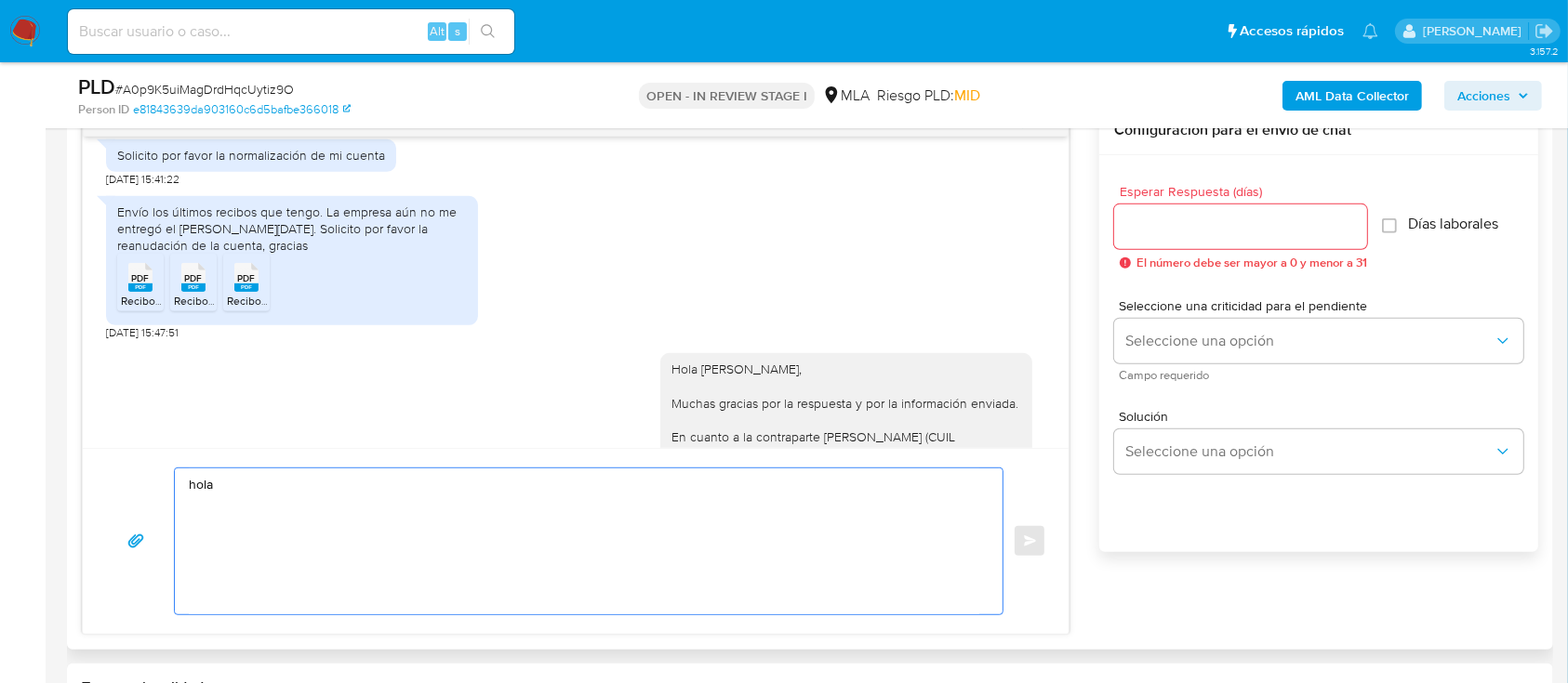
paste textarea "[PERSON_NAME]"
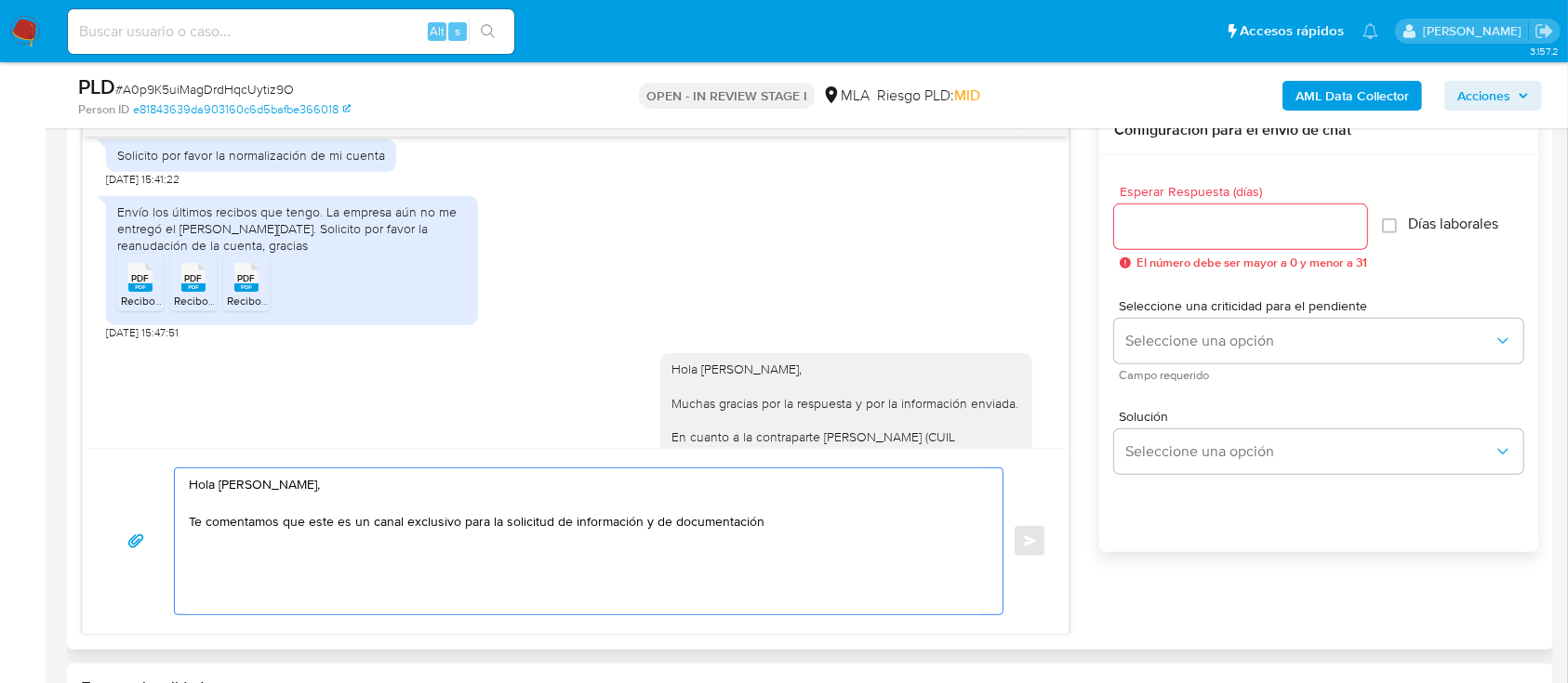
click at [550, 521] on textarea "Hola [PERSON_NAME], Te comentamos que este es un canal exclusivo para la solici…" at bounding box center [584, 541] width 791 height 146
click at [859, 525] on textarea "Hola [PERSON_NAME], Te comentamos que este es un canal exclusivo para la solici…" at bounding box center [584, 541] width 791 height 146
paste textarea "Te pedimos que por favor te pongas en contacto con nosotros a través de nuestro…"
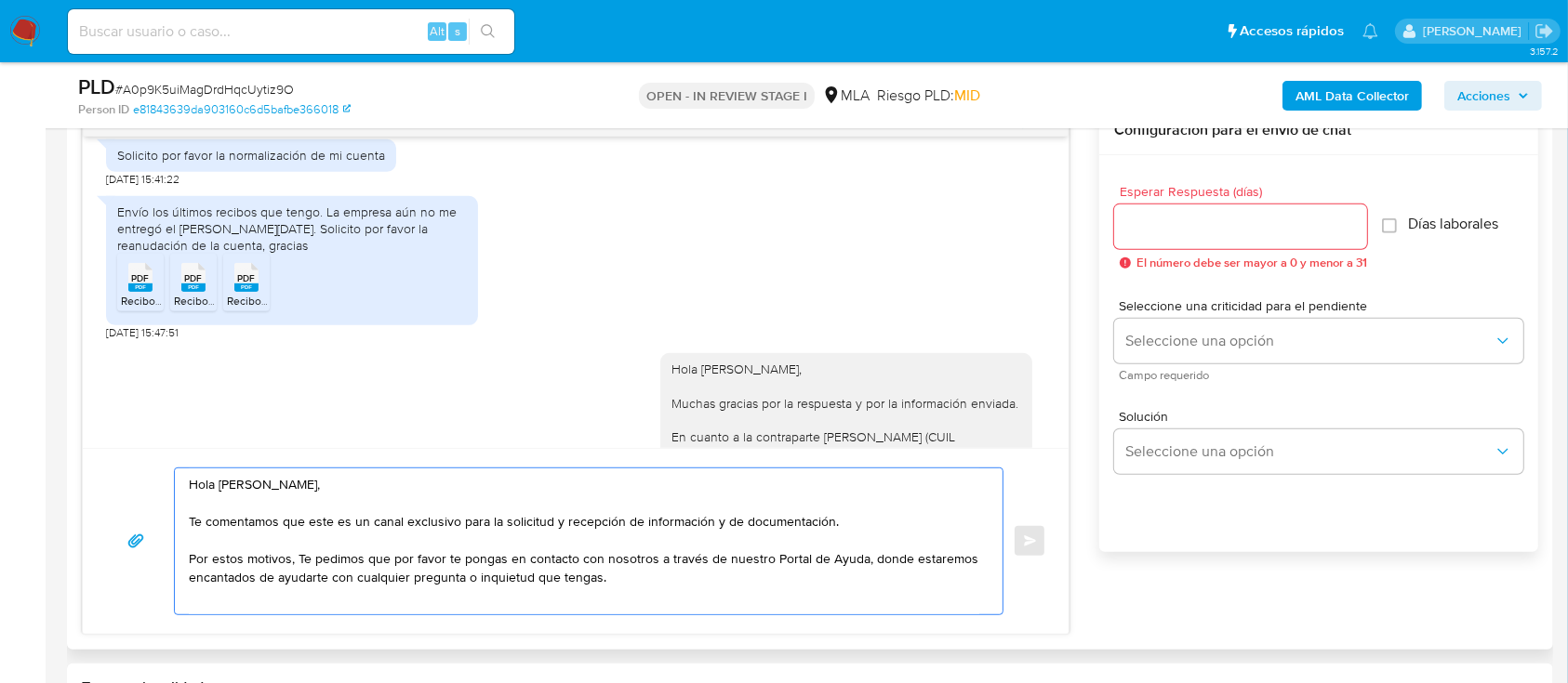
click at [303, 556] on textarea "Hola Juan Martín Gilly, Te comentamos que este es un canal exclusivo para la so…" at bounding box center [584, 541] width 791 height 146
drag, startPoint x: 308, startPoint y: 561, endPoint x: 675, endPoint y: 518, distance: 369.5
click at [730, 550] on textarea "Hola Juan Martín Gilly, Te comentamos que este es un canal exclusivo para la so…" at bounding box center [584, 541] width 791 height 146
click at [857, 554] on textarea "Hola Juan Martín Gilly, Te comentamos que este es un canal exclusivo para la so…" at bounding box center [584, 541] width 791 height 146
paste textarea "http://mercadolibre.com.ar/ayuda"
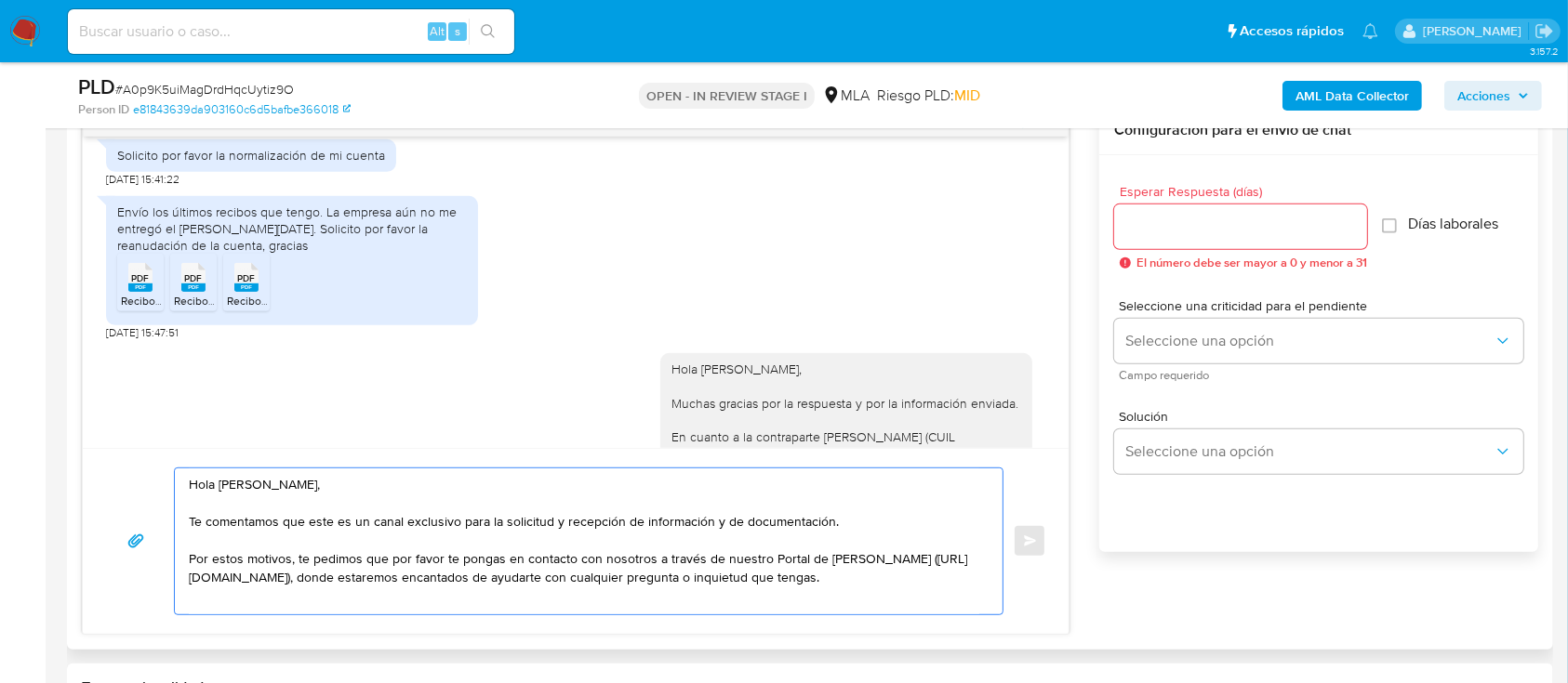
drag, startPoint x: 433, startPoint y: 581, endPoint x: 630, endPoint y: 586, distance: 197.1
click at [630, 586] on textarea "Hola Juan Martín Gilly, Te comentamos que este es un canal exclusivo para la so…" at bounding box center [584, 541] width 791 height 146
click at [832, 576] on textarea "Hola Juan Martín Gilly, Te comentamos que este es un canal exclusivo para la so…" at bounding box center [584, 541] width 791 height 146
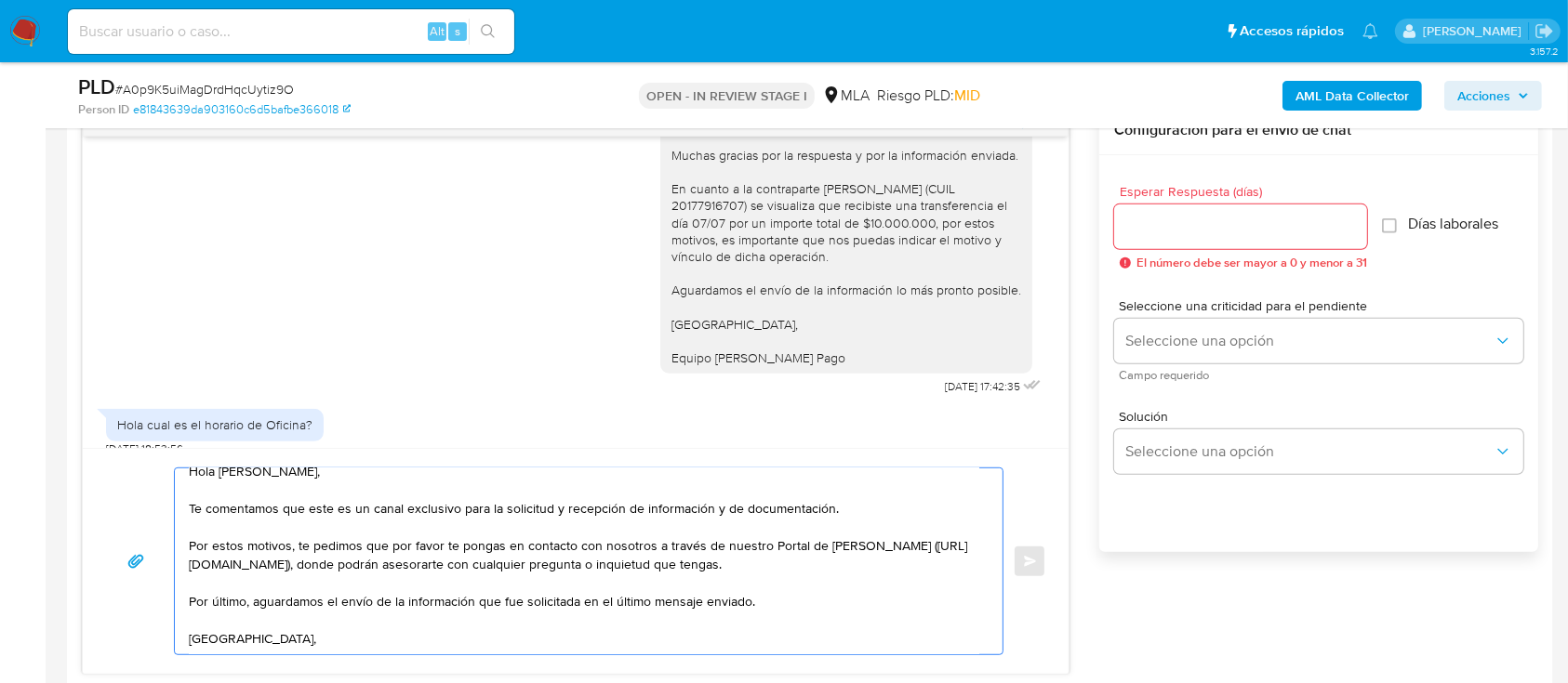
scroll to position [48, 0]
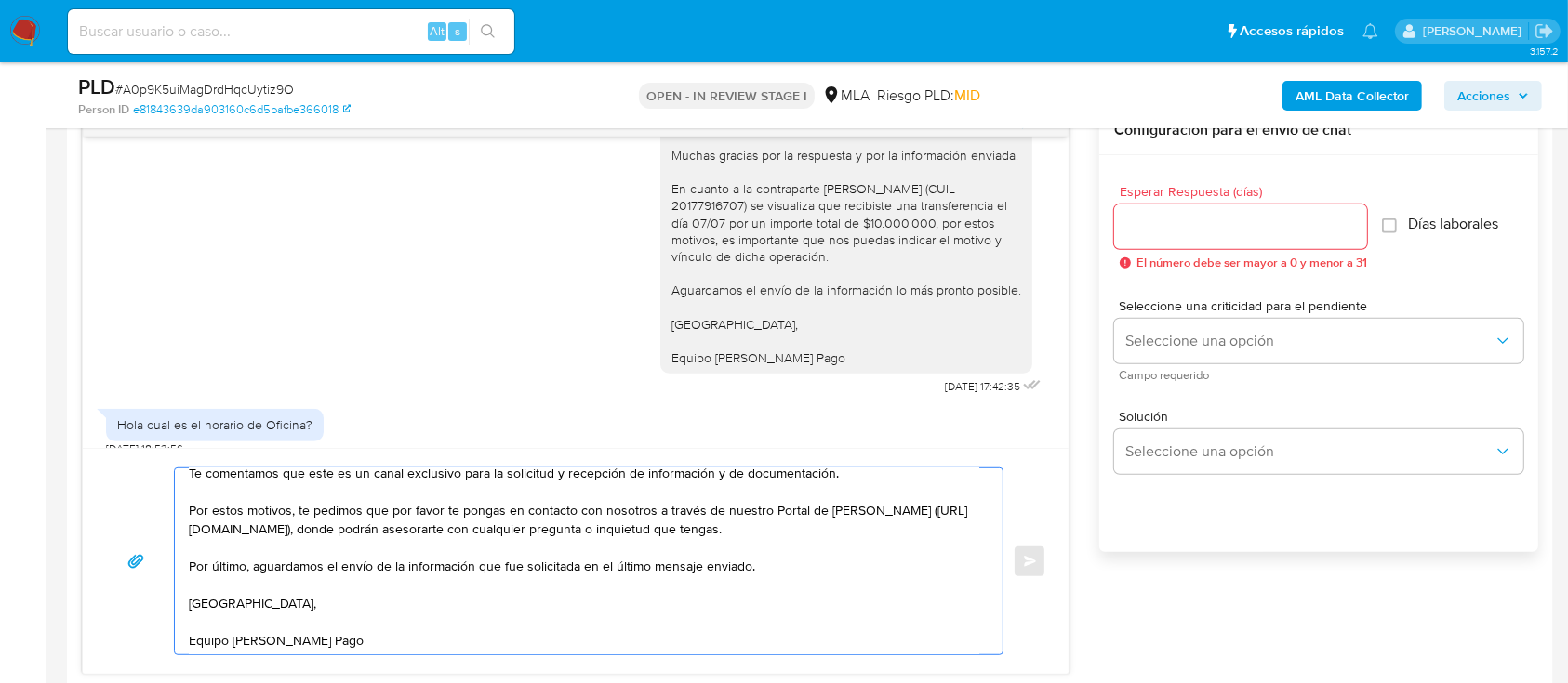
type textarea "Hola Juan Martín Gilly, Te comentamos que este es un canal exclusivo para la so…"
click at [1168, 232] on input "Esperar Respuesta (días)" at bounding box center [1241, 227] width 253 height 25
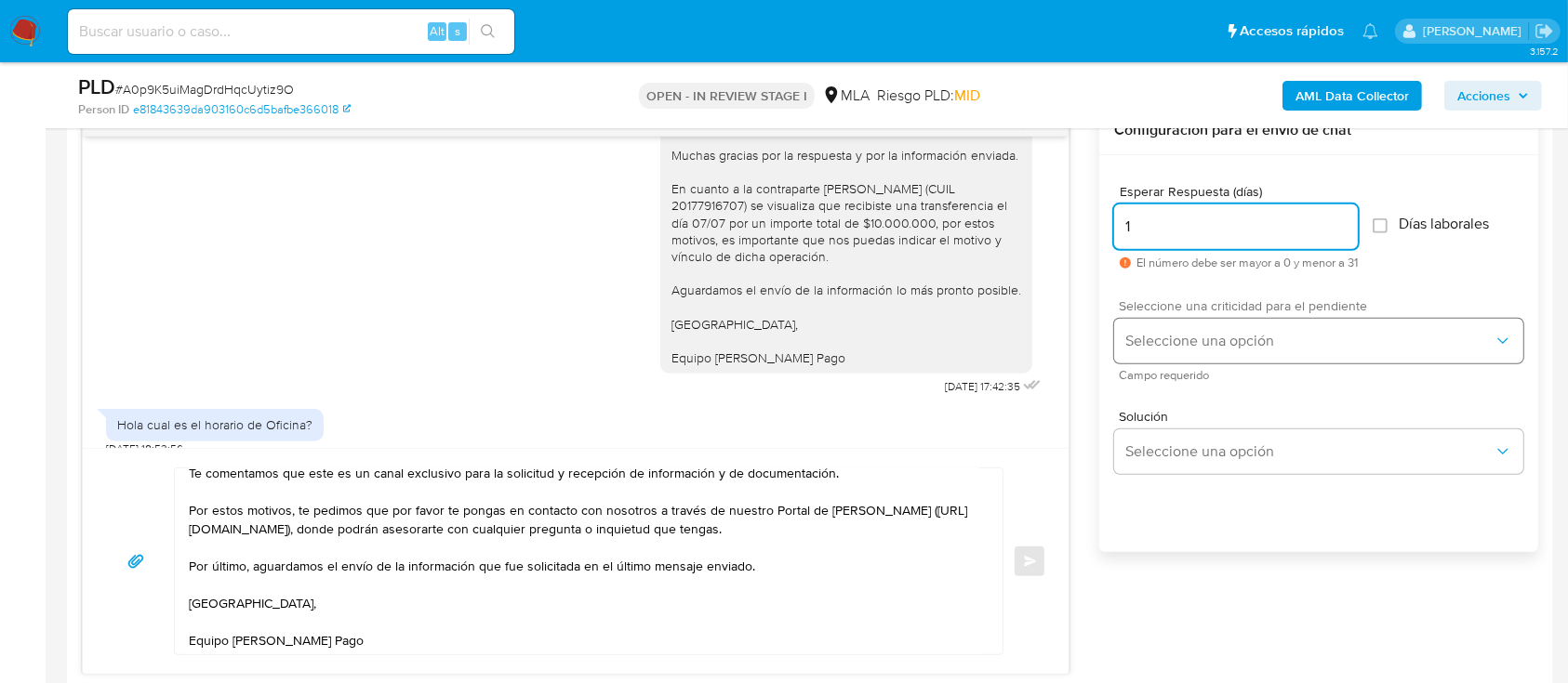
type input "1"
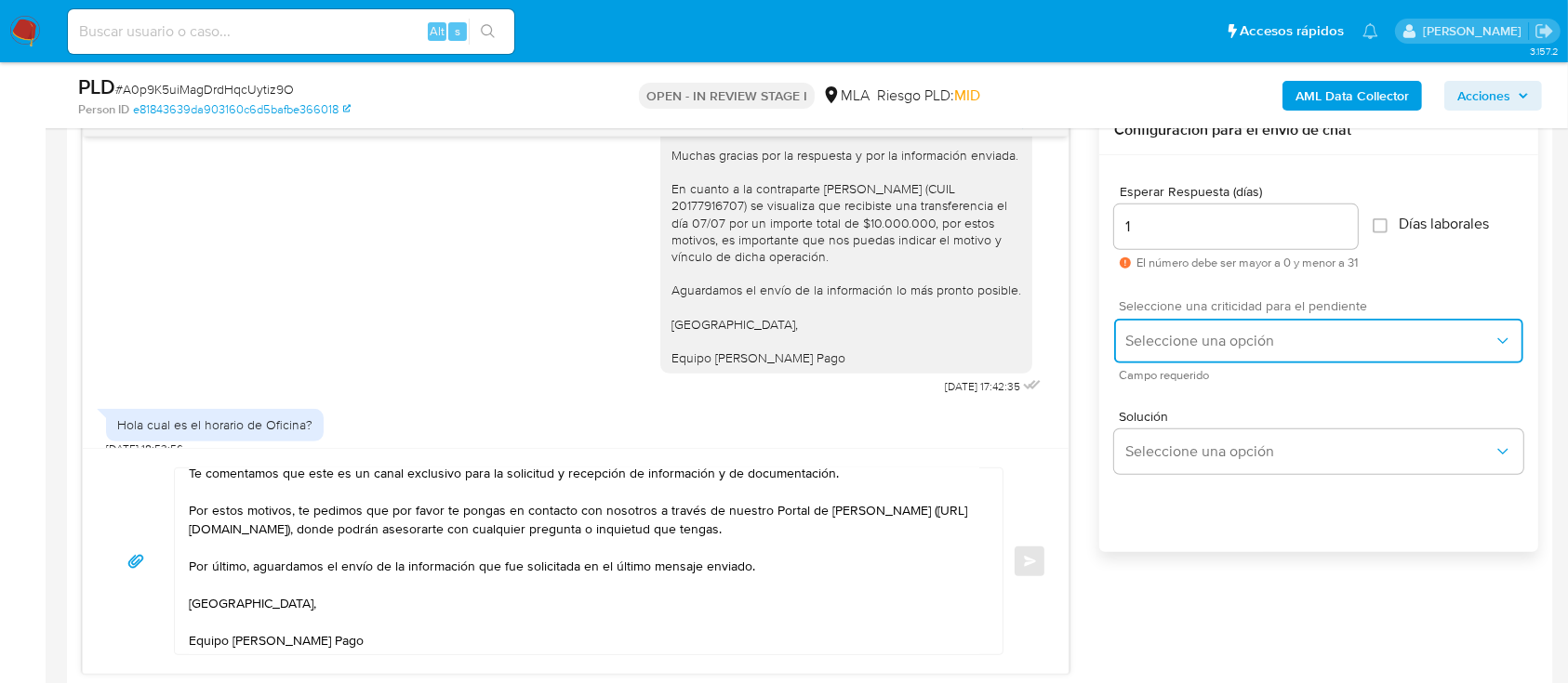
click at [1171, 339] on span "Seleccione una opción" at bounding box center [1309, 342] width 368 height 19
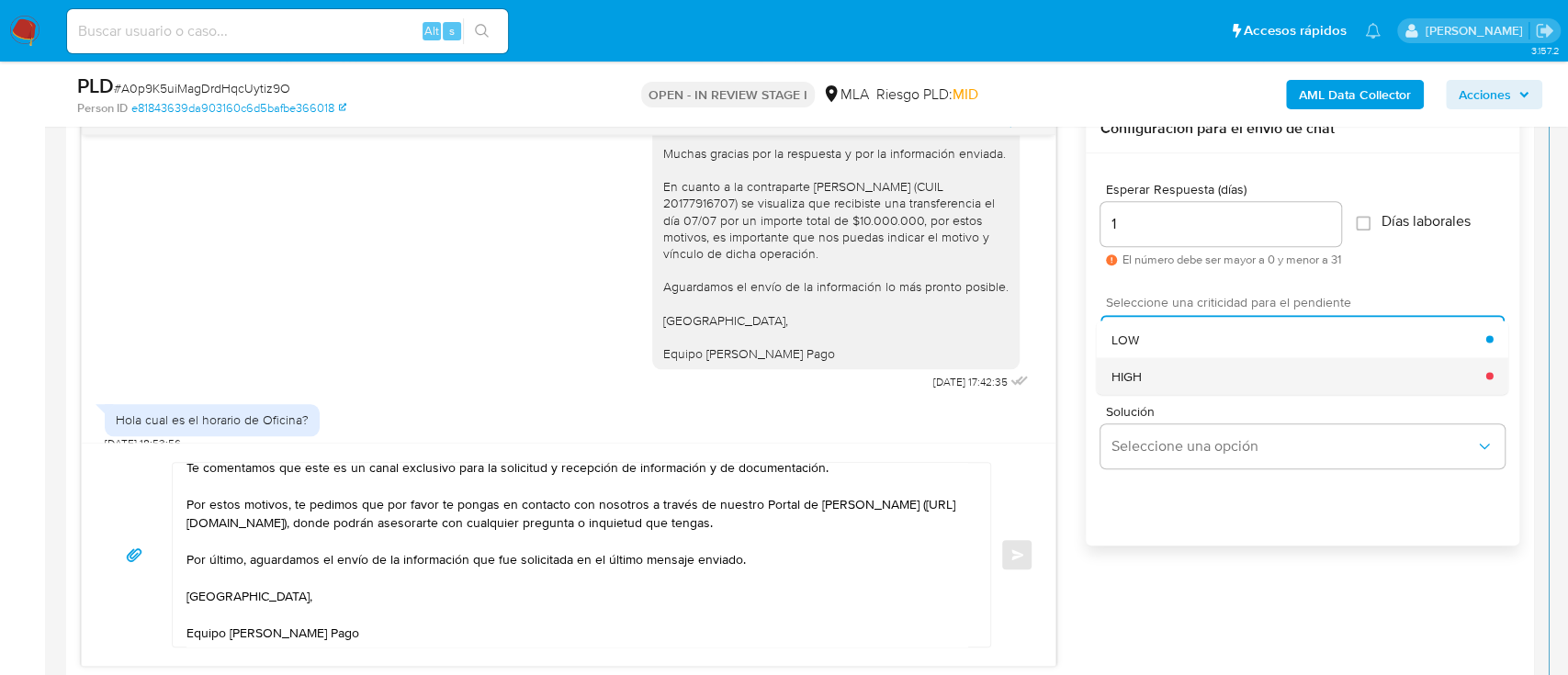
click at [1135, 379] on span "HIGH" at bounding box center [1127, 376] width 31 height 17
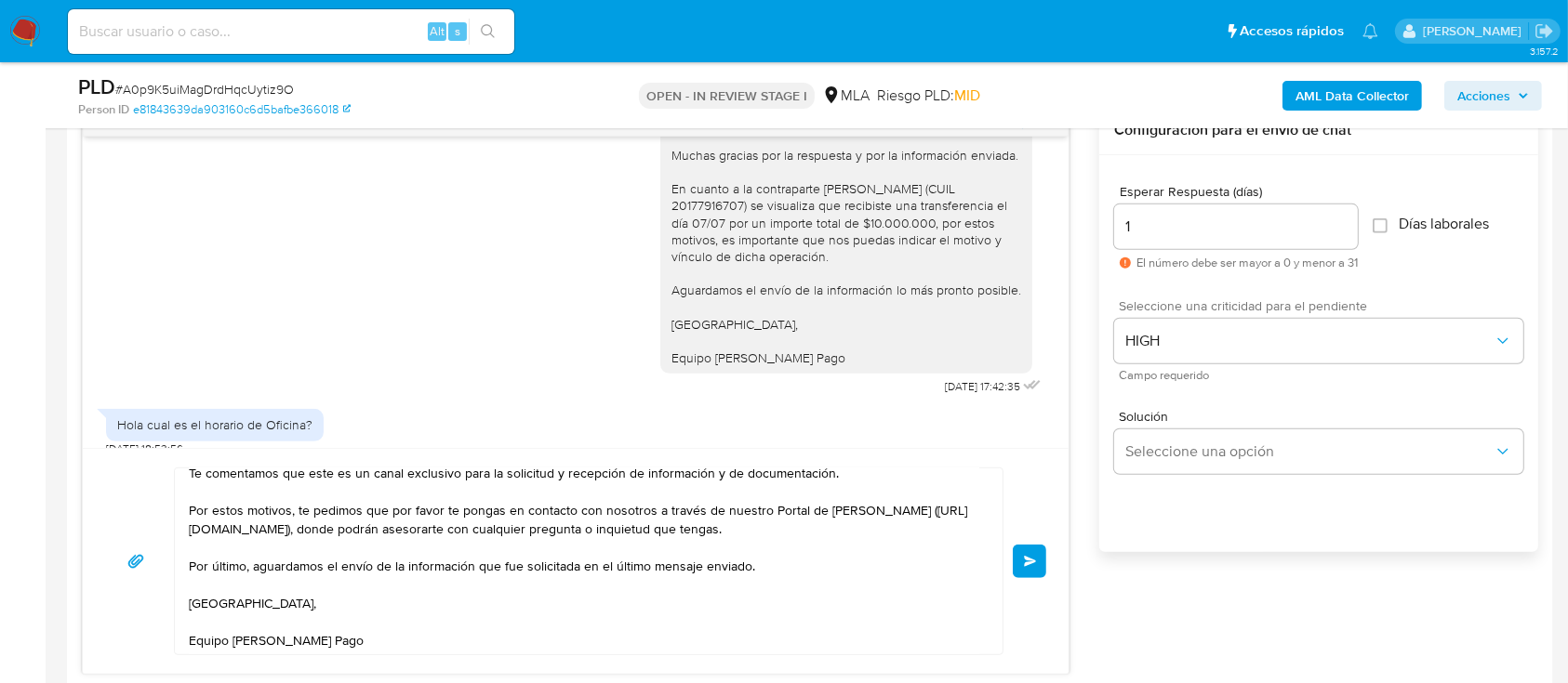
click at [1035, 562] on span "Enviar" at bounding box center [1030, 561] width 13 height 11
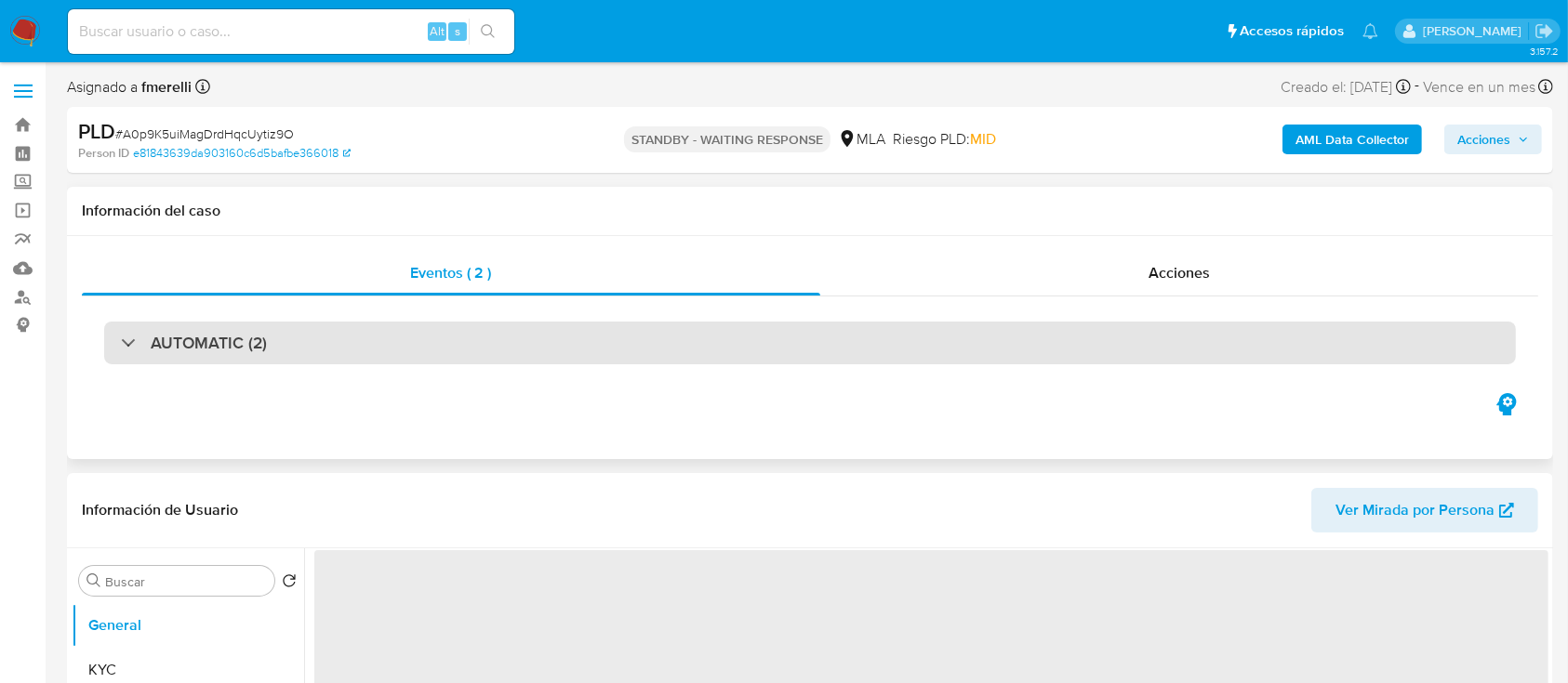
drag, startPoint x: 21, startPoint y: 33, endPoint x: 341, endPoint y: 344, distance: 446.2
click at [21, 33] on img at bounding box center [25, 32] width 32 height 32
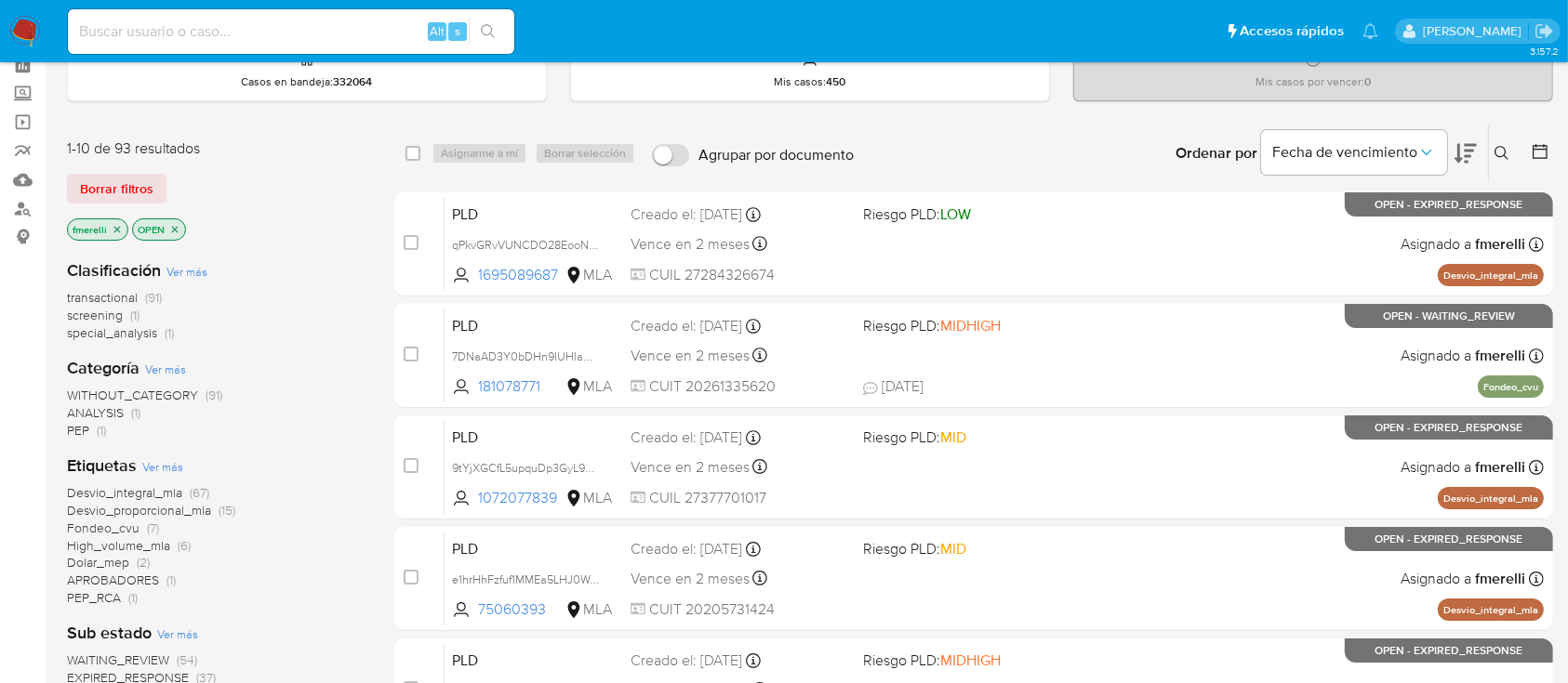
scroll to position [124, 0]
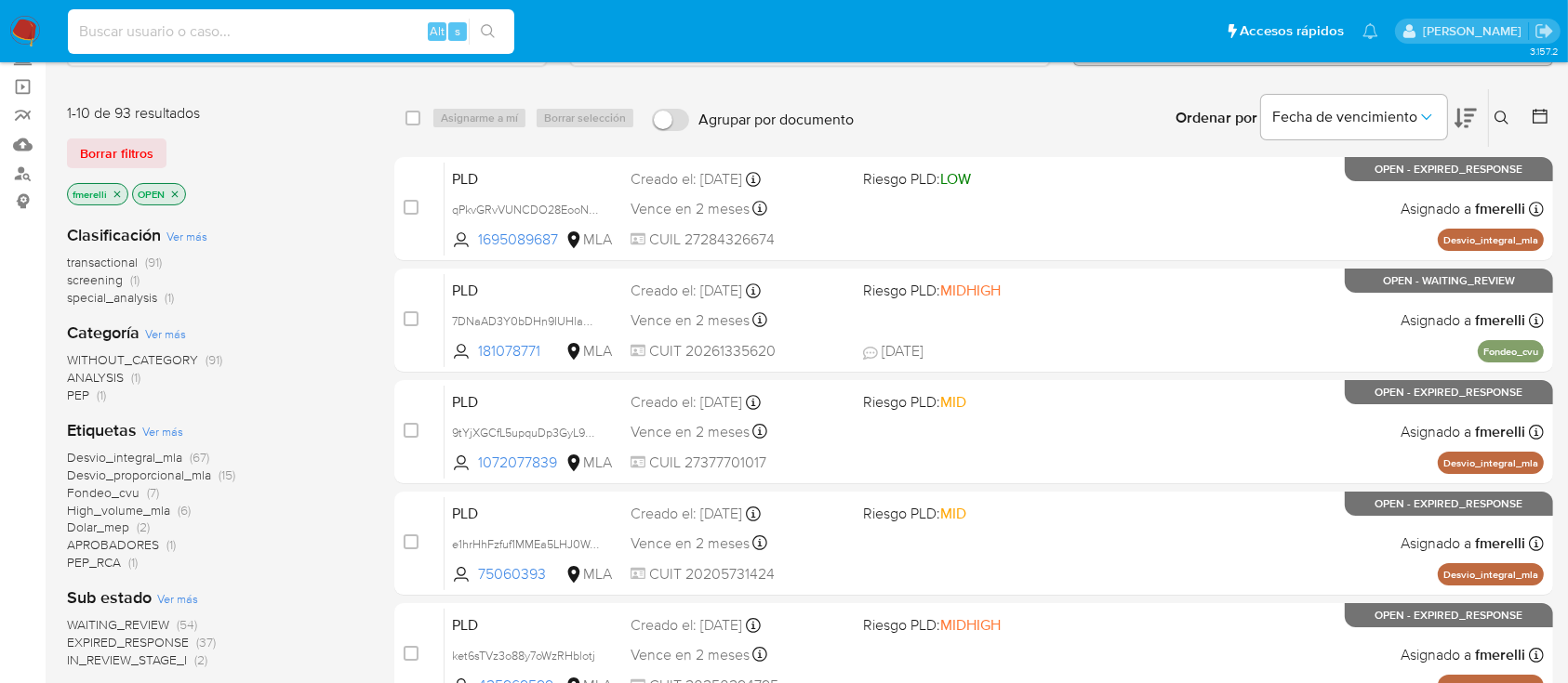
click at [343, 41] on input at bounding box center [291, 32] width 446 height 25
paste input "eGursSc3hq4CUWSt4dnzJT7t"
type input "eGursSc3hq4CUWSt4dnzJT7t"
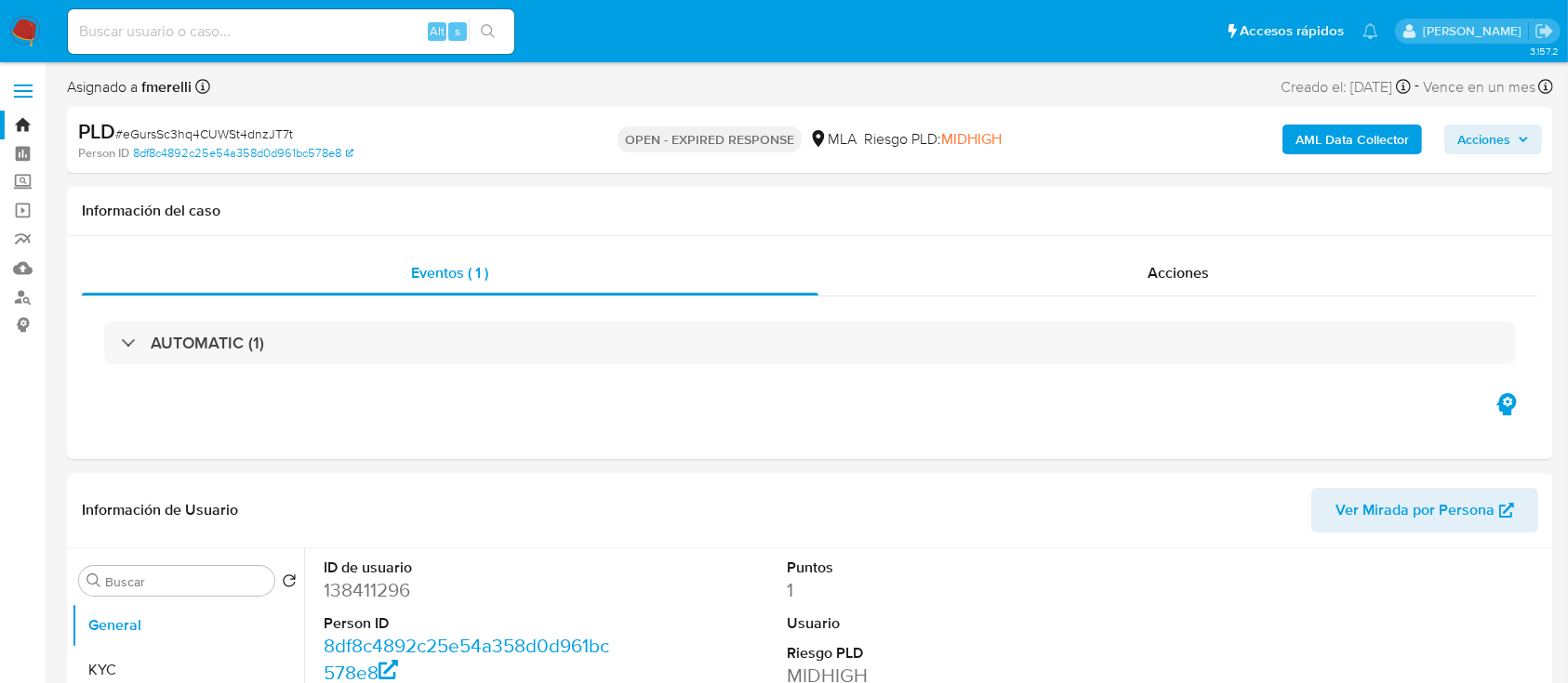
select select "10"
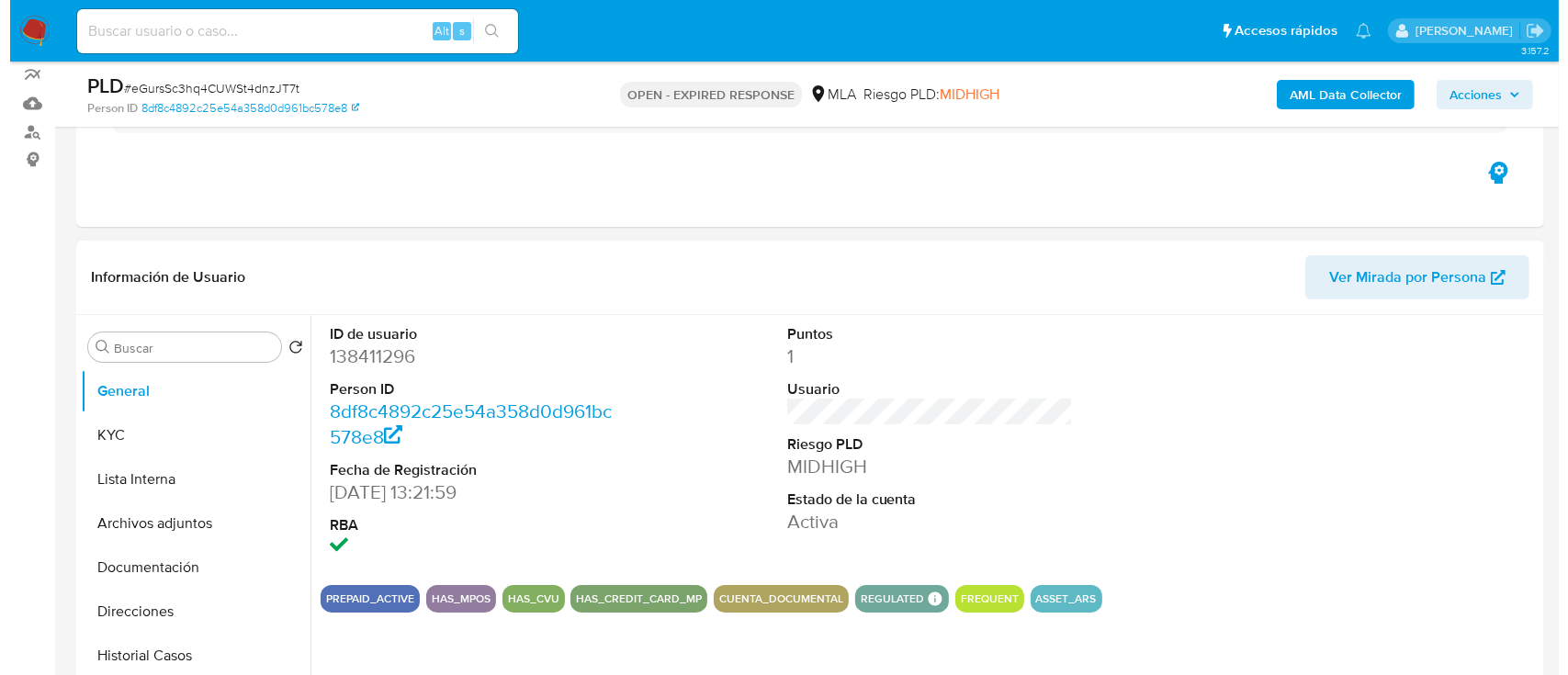
scroll to position [244, 0]
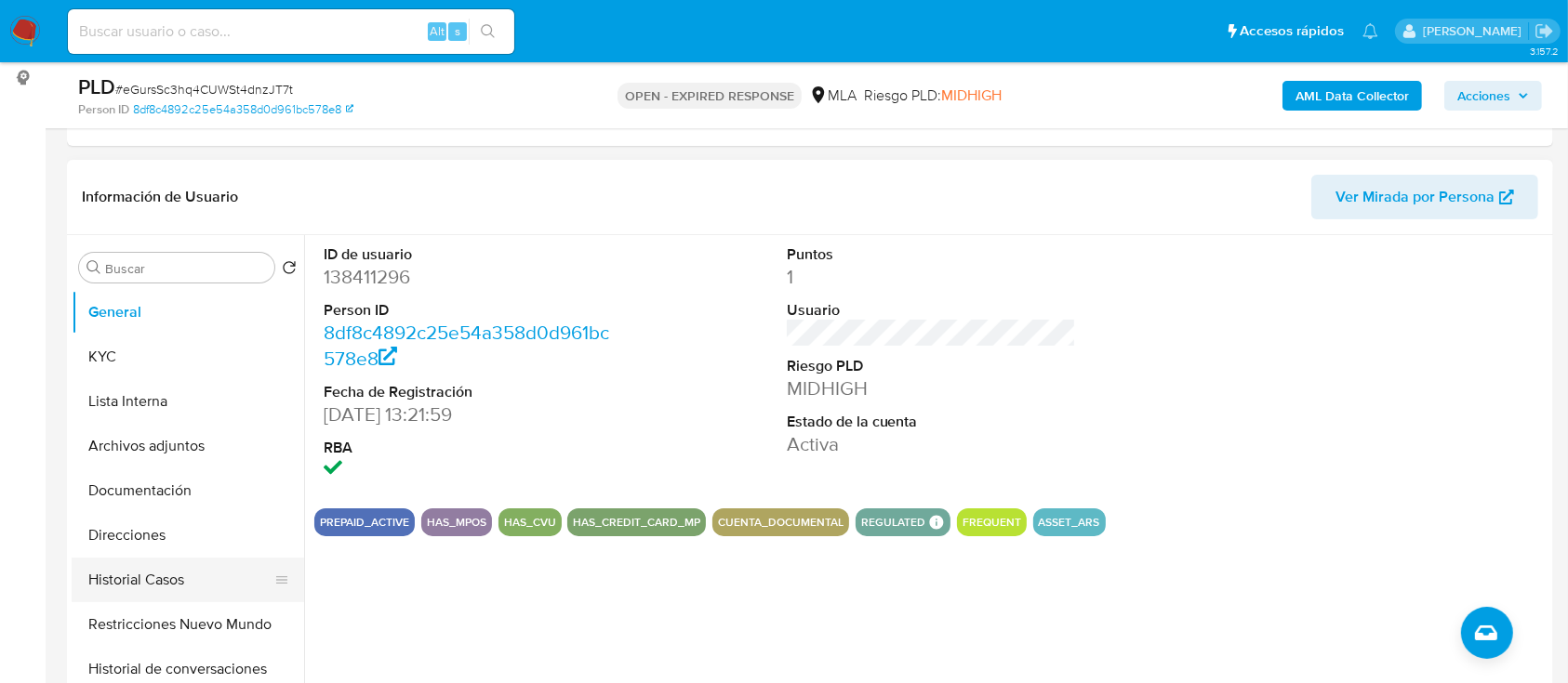
click at [160, 569] on button "Historial Casos" at bounding box center [180, 579] width 218 height 44
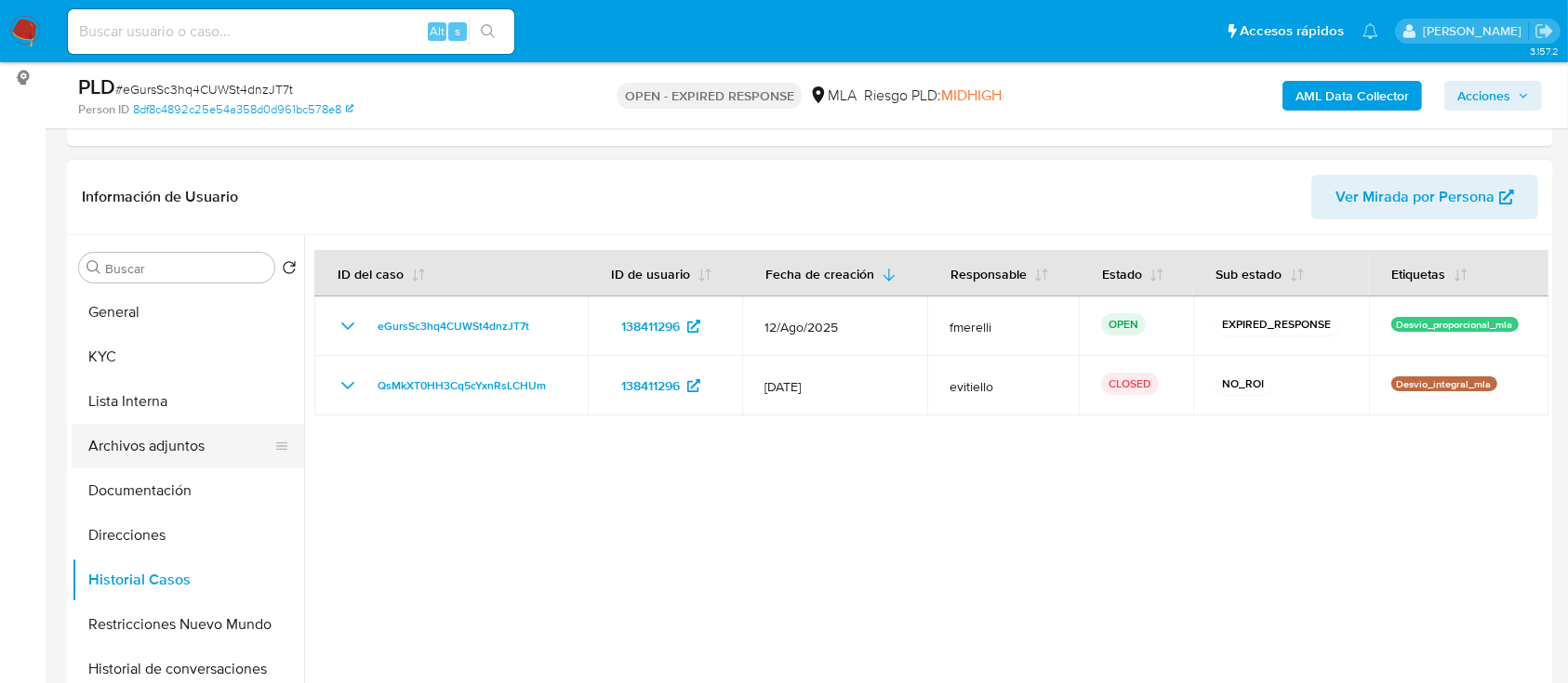
click at [186, 440] on button "Archivos adjuntos" at bounding box center [180, 445] width 218 height 44
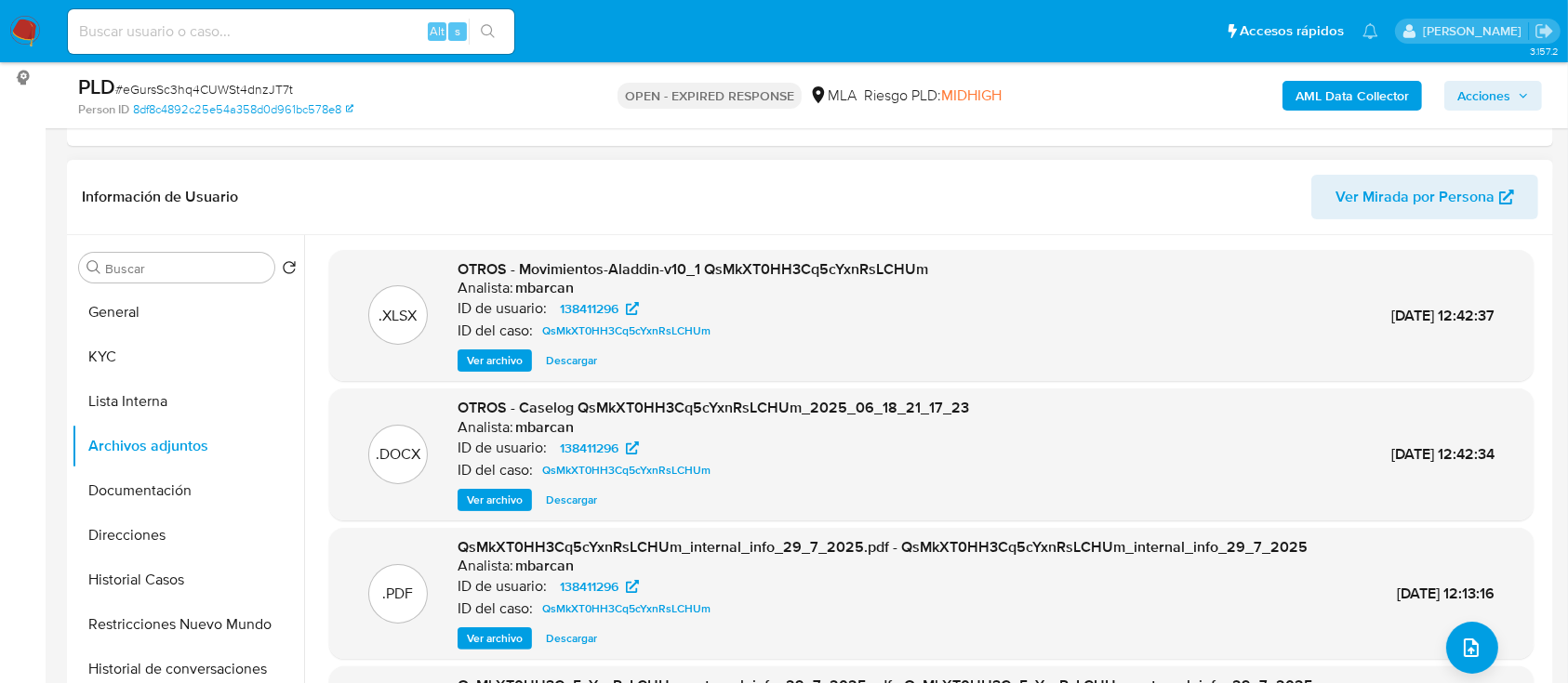
click at [500, 498] on span "Ver archivo" at bounding box center [494, 500] width 56 height 19
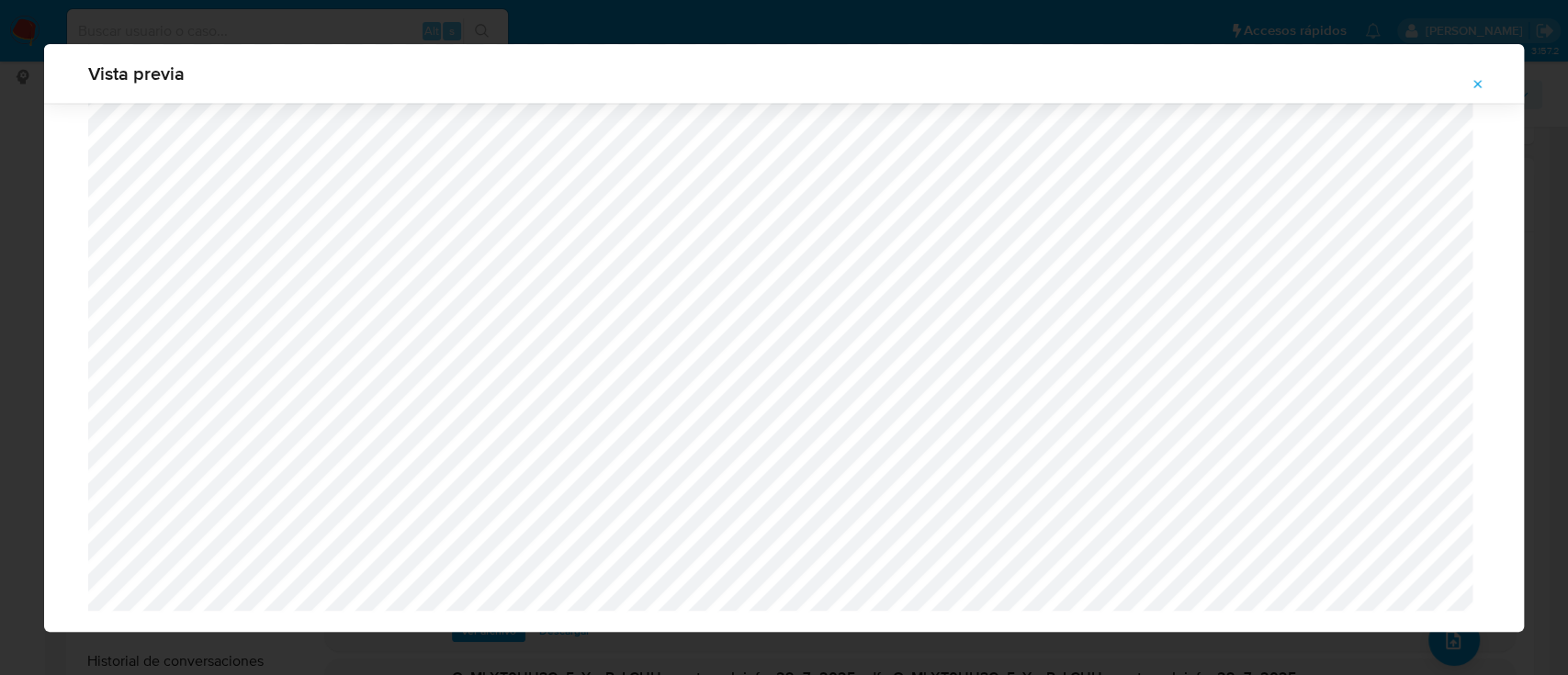
scroll to position [2250, 0]
click at [1491, 79] on button "Attachment preview" at bounding box center [1478, 85] width 40 height 30
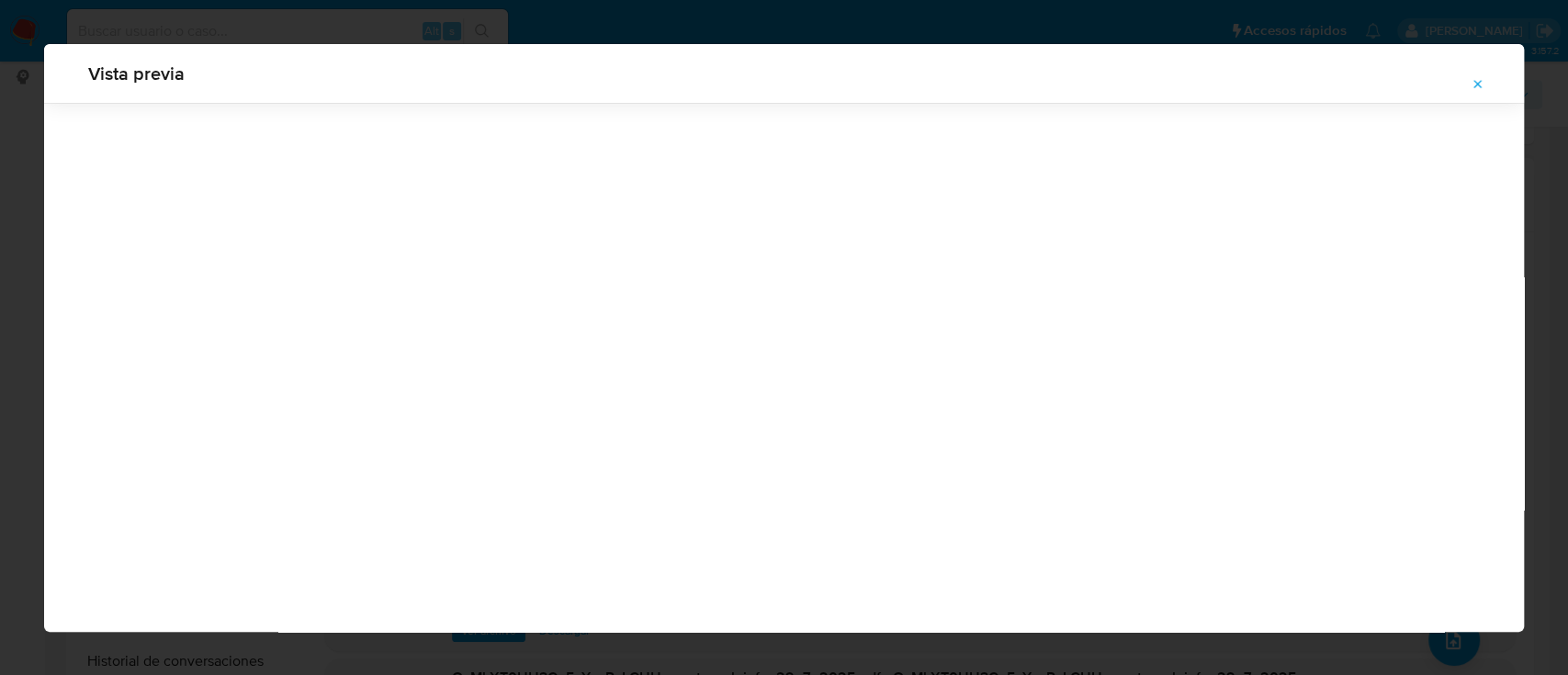
scroll to position [59, 0]
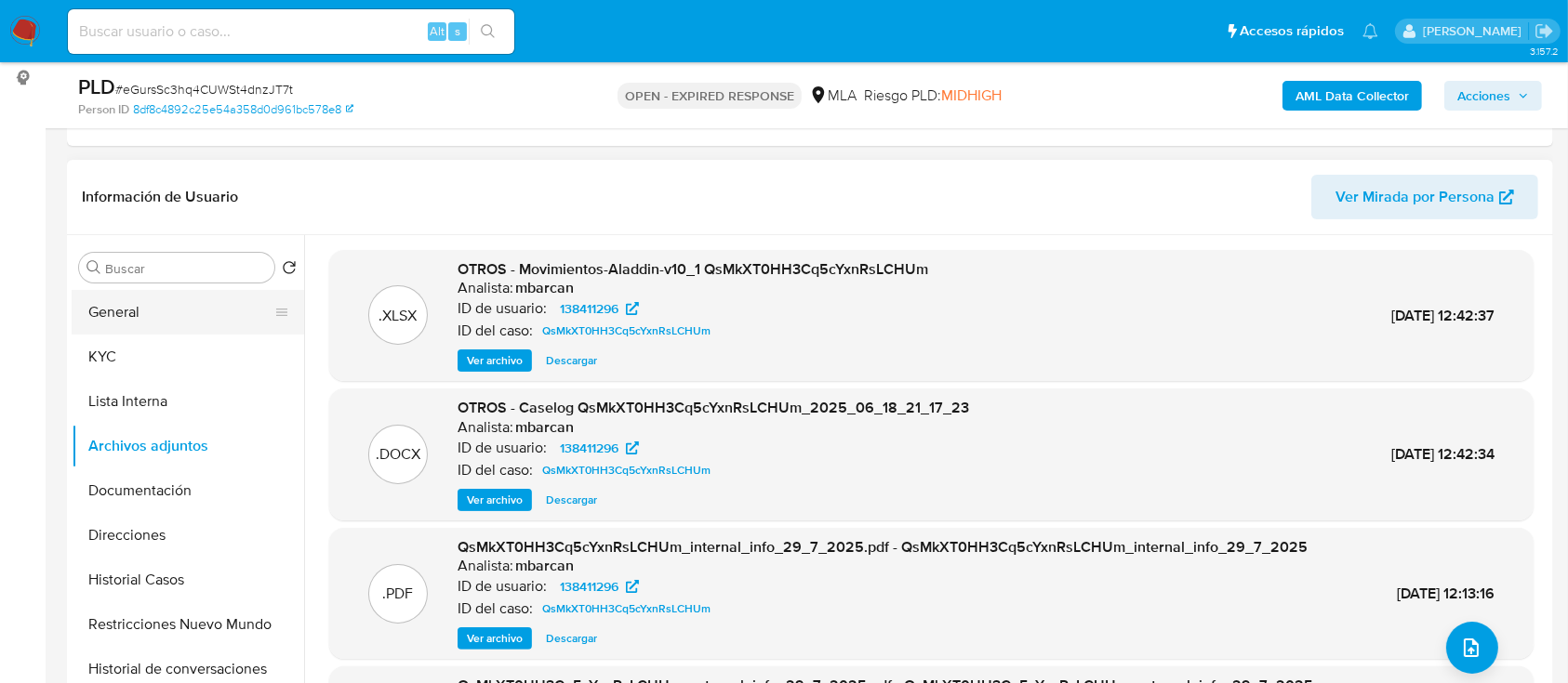
click at [185, 313] on button "General" at bounding box center [180, 312] width 218 height 44
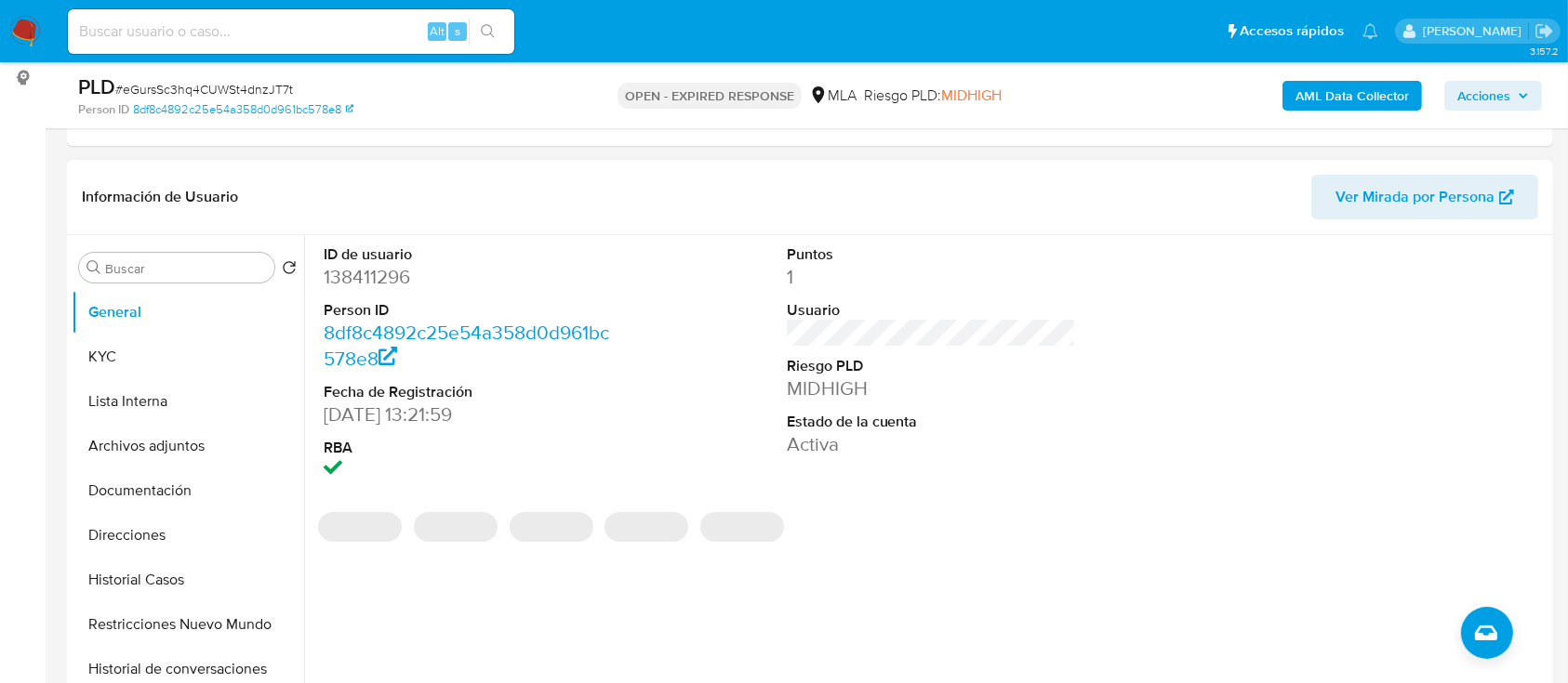
click at [377, 300] on dt "Person ID" at bounding box center [469, 310] width 291 height 21
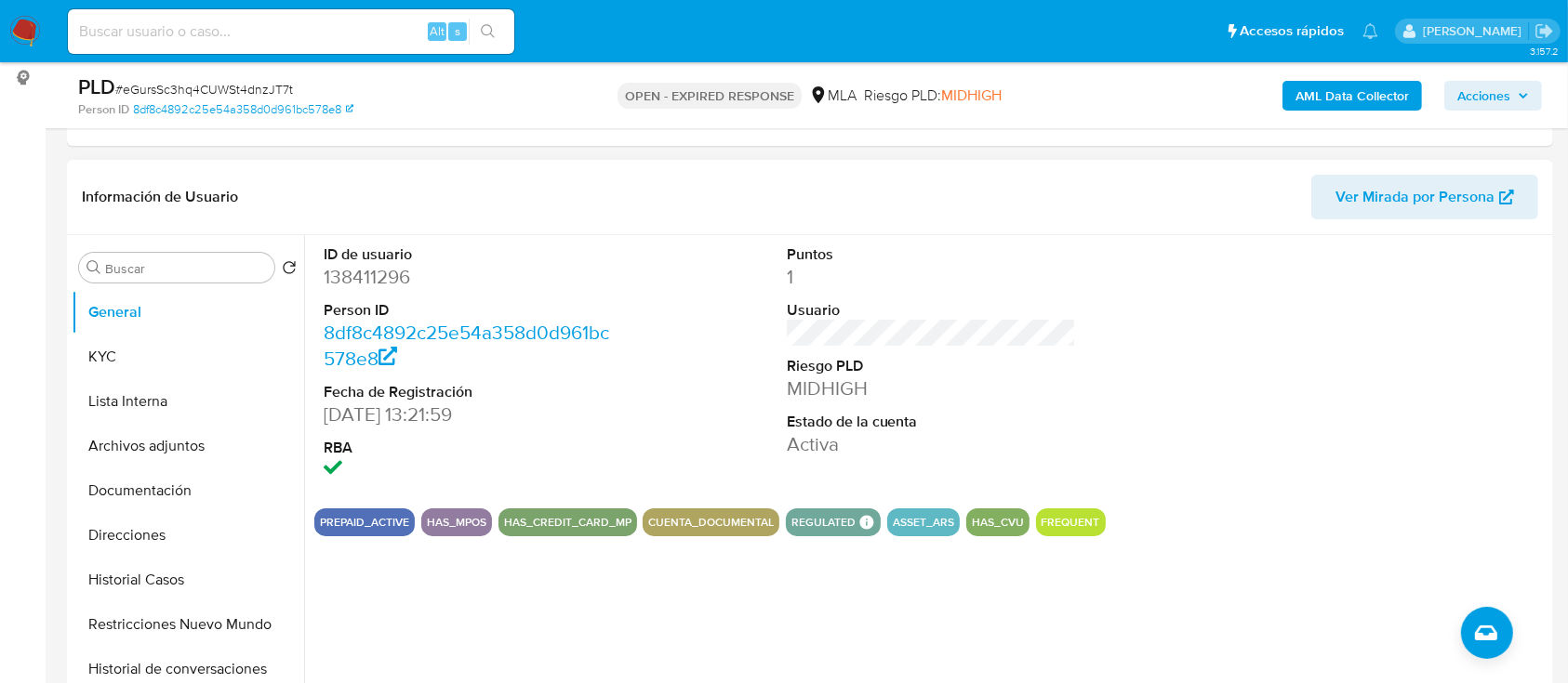
click at [352, 279] on dd "138411296" at bounding box center [469, 277] width 291 height 26
click at [351, 279] on dd "138411296" at bounding box center [469, 277] width 291 height 26
click at [367, 269] on dd "138411296" at bounding box center [469, 277] width 291 height 26
copy dd "138411296"
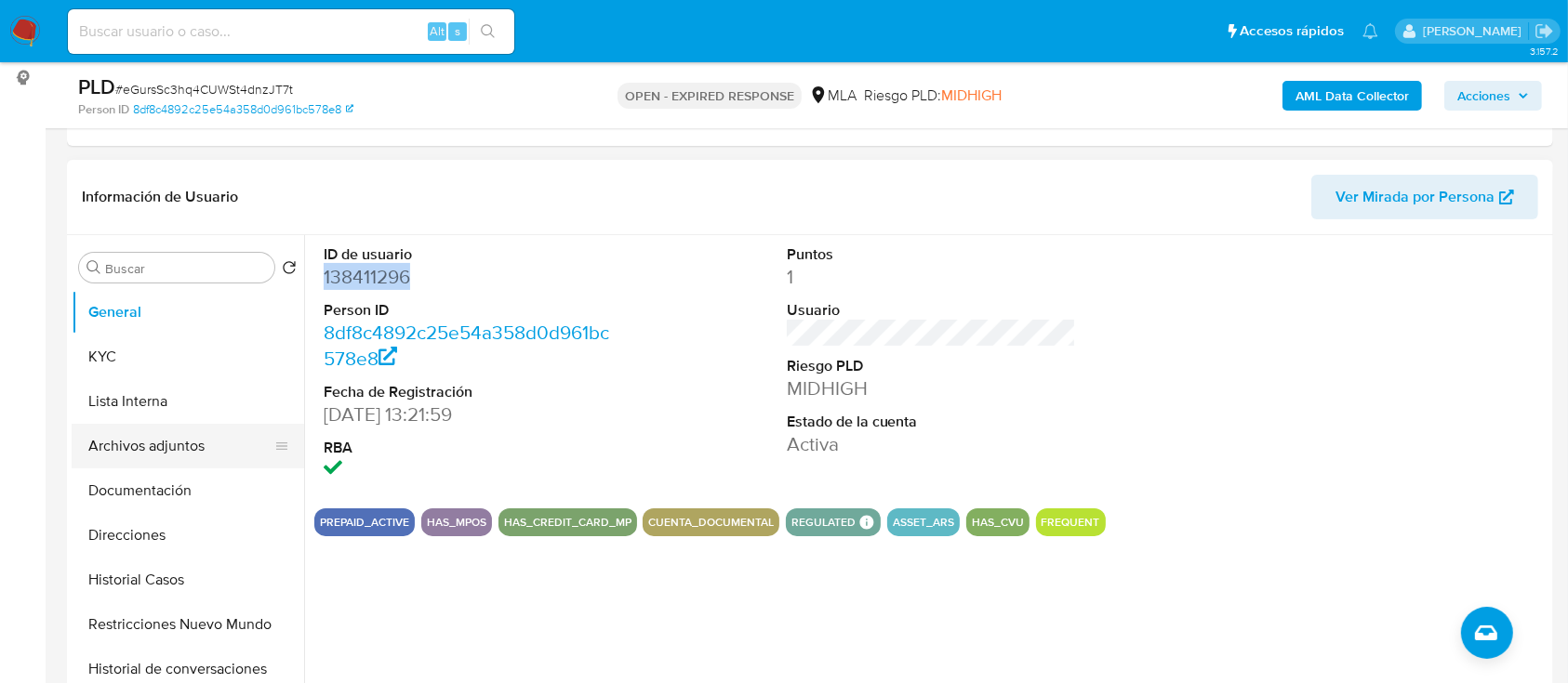
click at [139, 456] on button "Archivos adjuntos" at bounding box center [180, 445] width 218 height 44
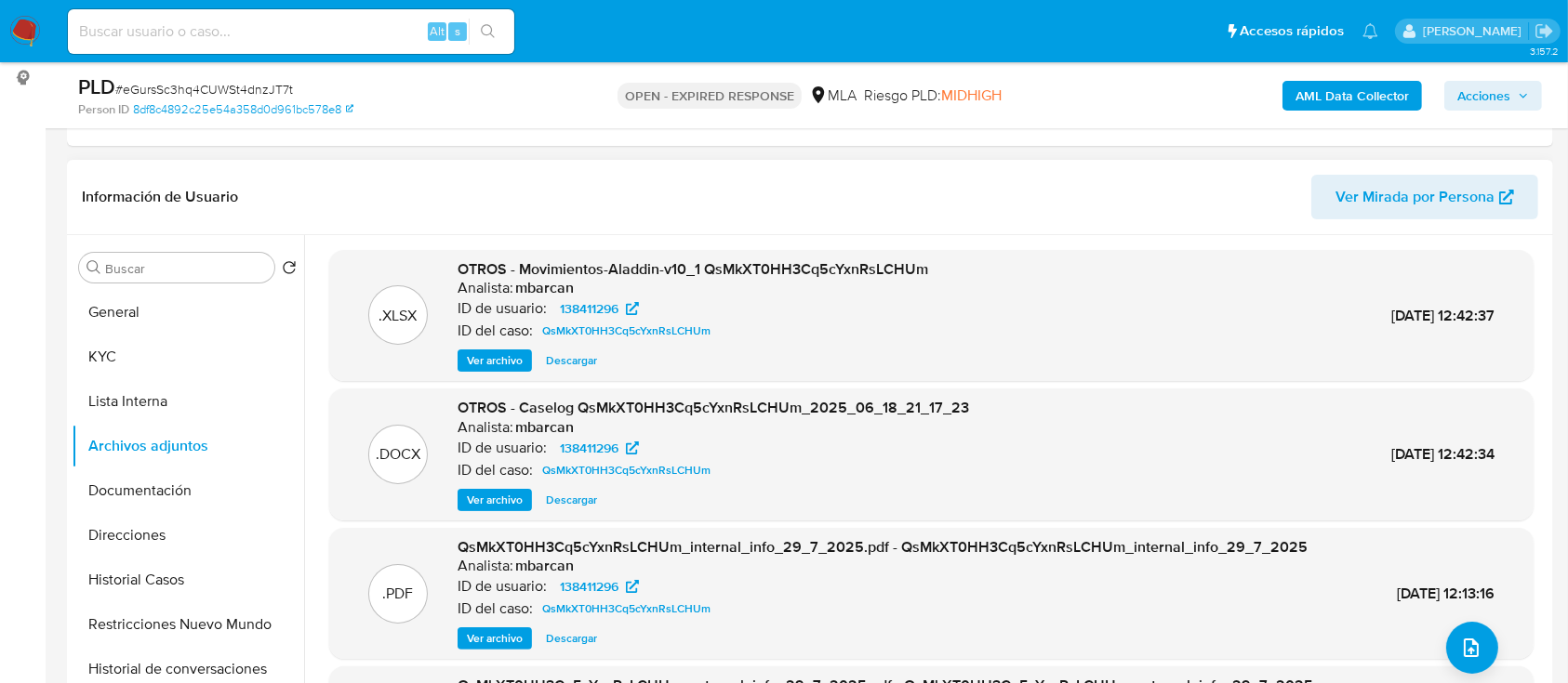
click at [485, 499] on span "Ver archivo" at bounding box center [494, 500] width 56 height 19
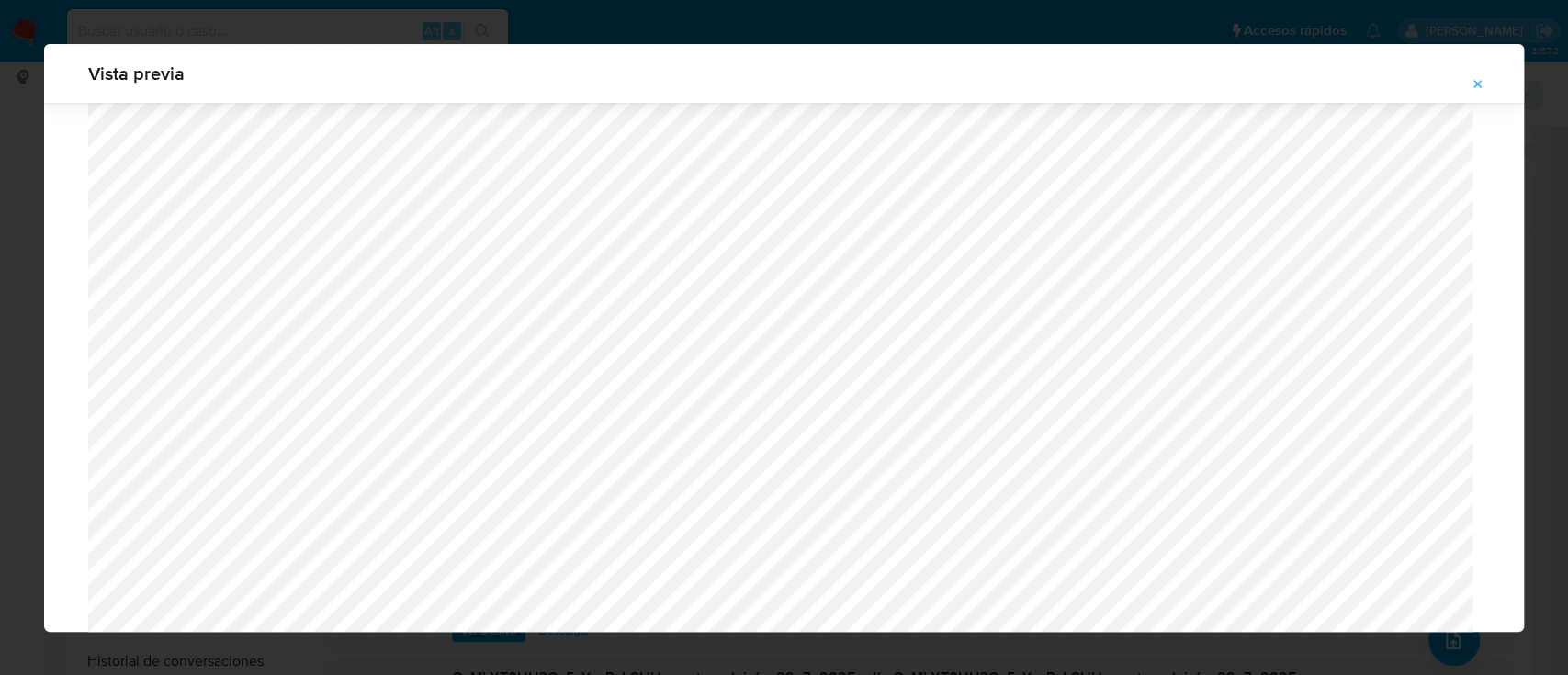
scroll to position [698, 0]
click at [1483, 88] on icon "Attachment preview" at bounding box center [1479, 85] width 15 height 15
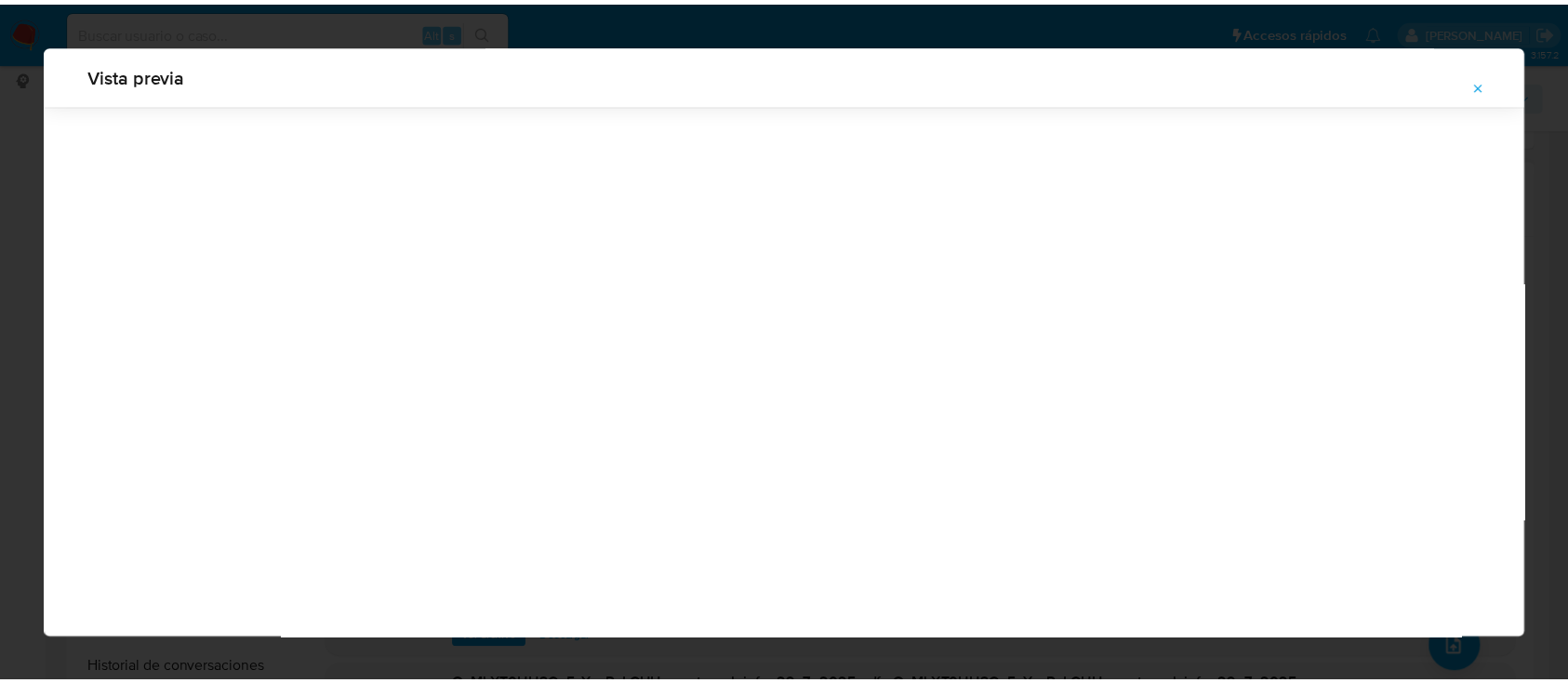
scroll to position [59, 0]
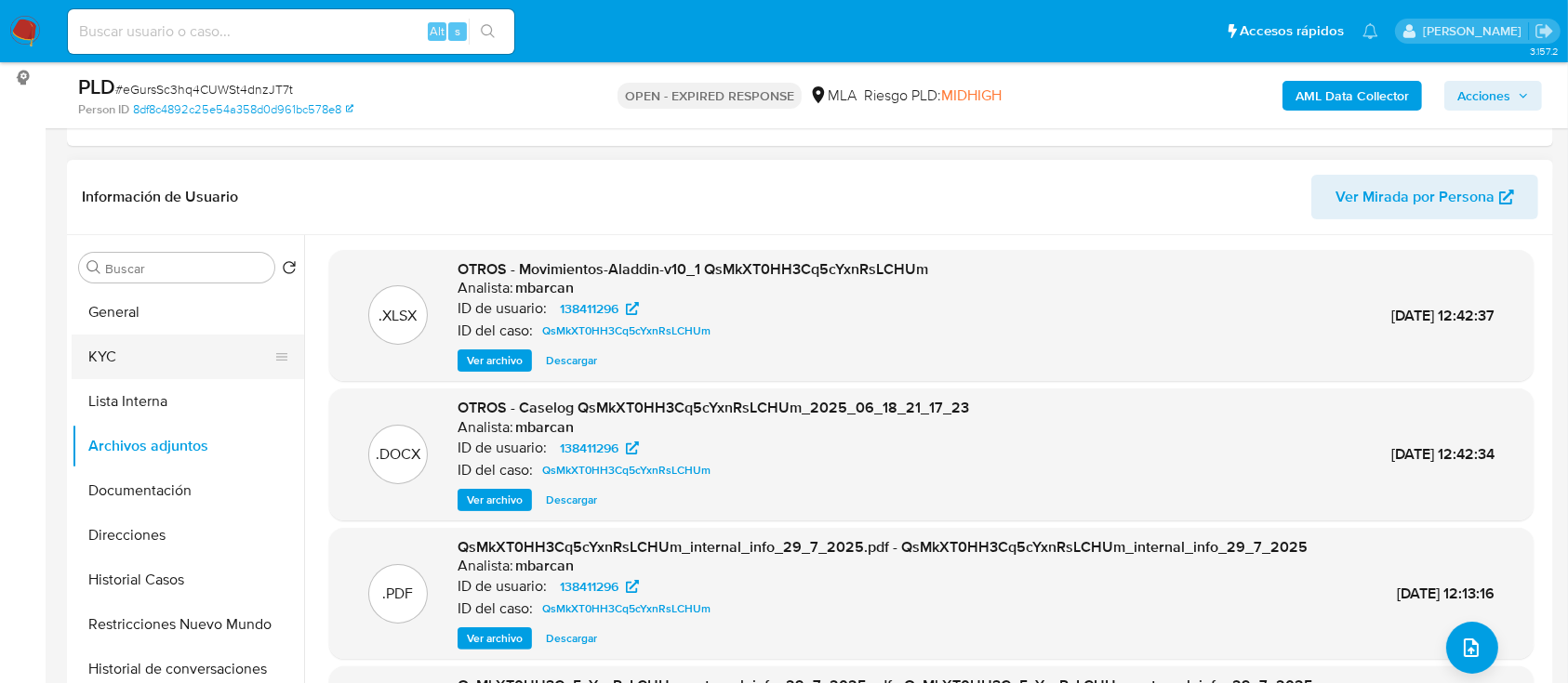
click at [135, 348] on button "KYC" at bounding box center [180, 357] width 218 height 44
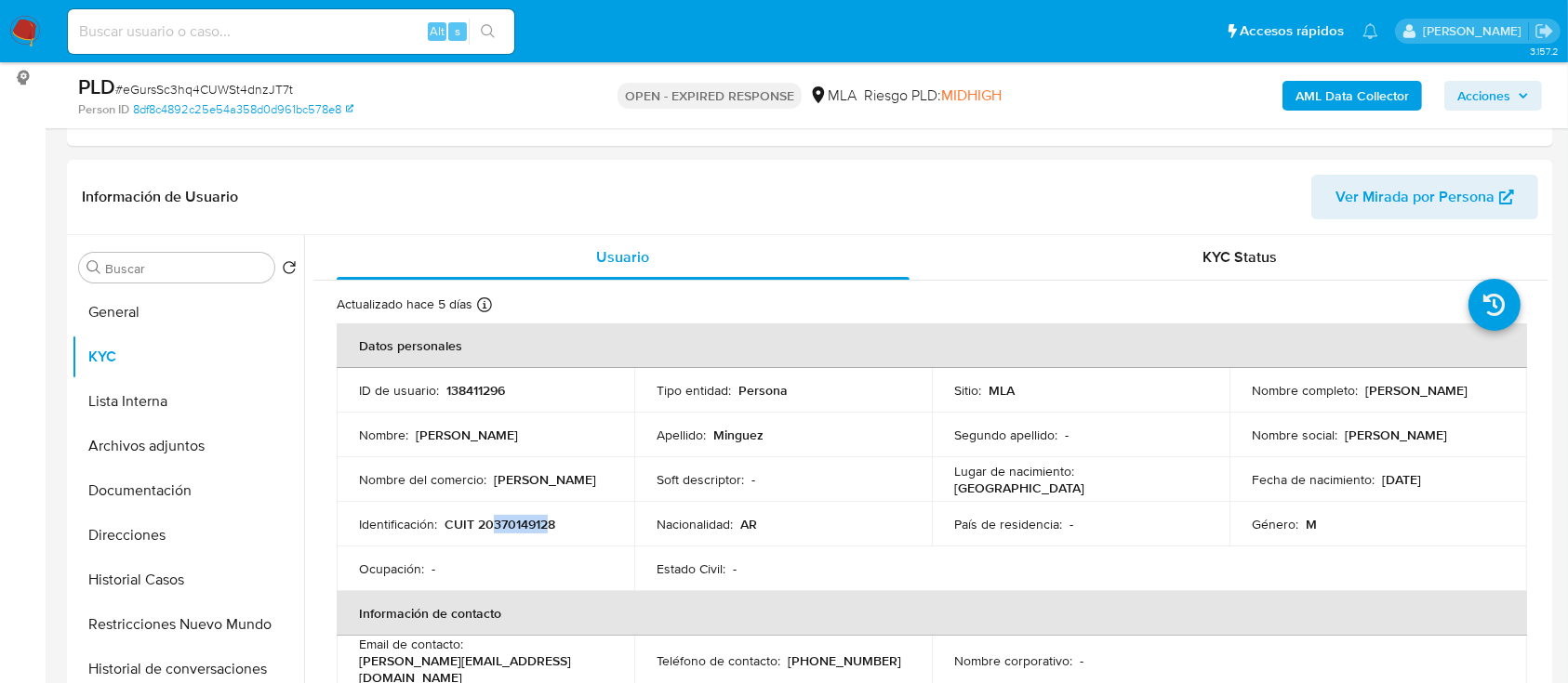
drag, startPoint x: 493, startPoint y: 518, endPoint x: 549, endPoint y: 525, distance: 56.4
click at [549, 525] on p "CUIT 20370149128" at bounding box center [499, 525] width 110 height 17
copy p "37014912"
click at [172, 482] on button "Documentación" at bounding box center [180, 491] width 218 height 44
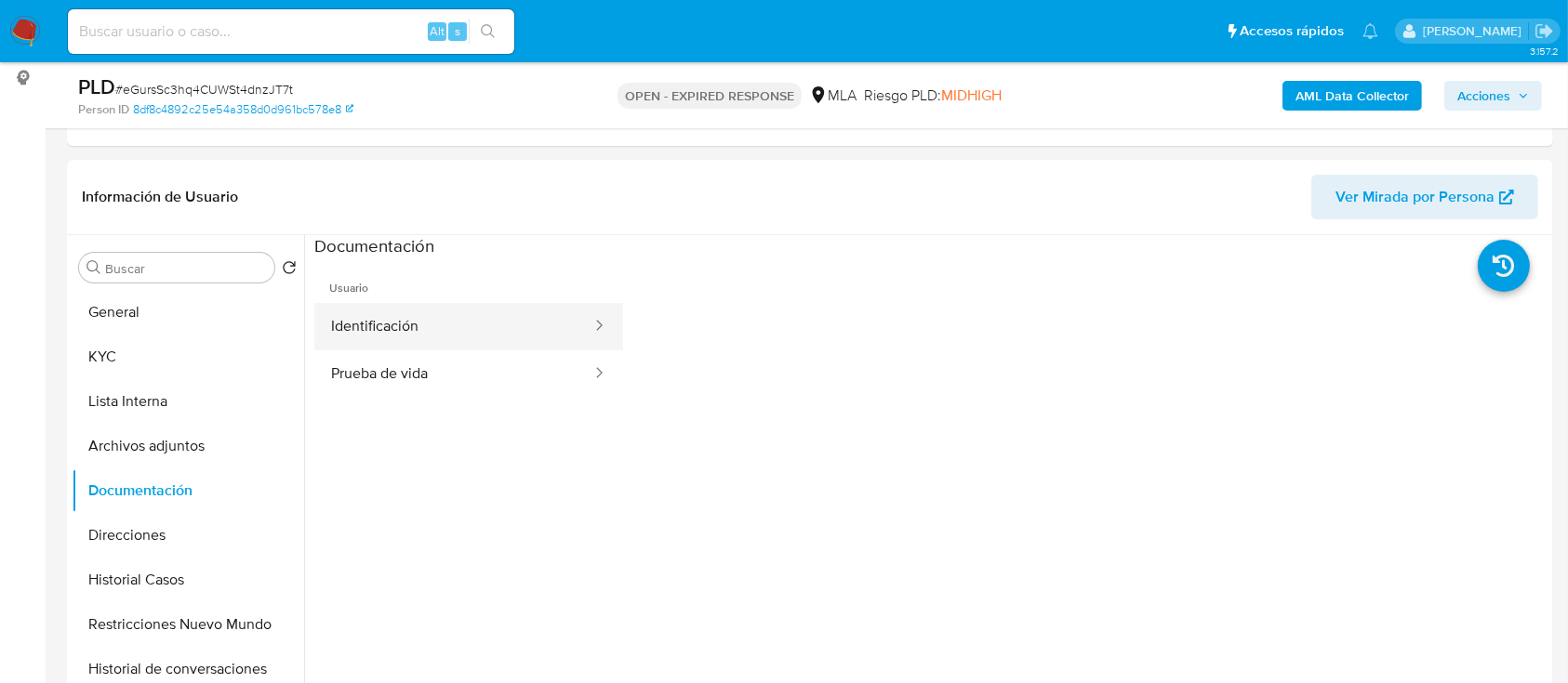
click at [409, 342] on button "Identificación" at bounding box center [454, 326] width 279 height 47
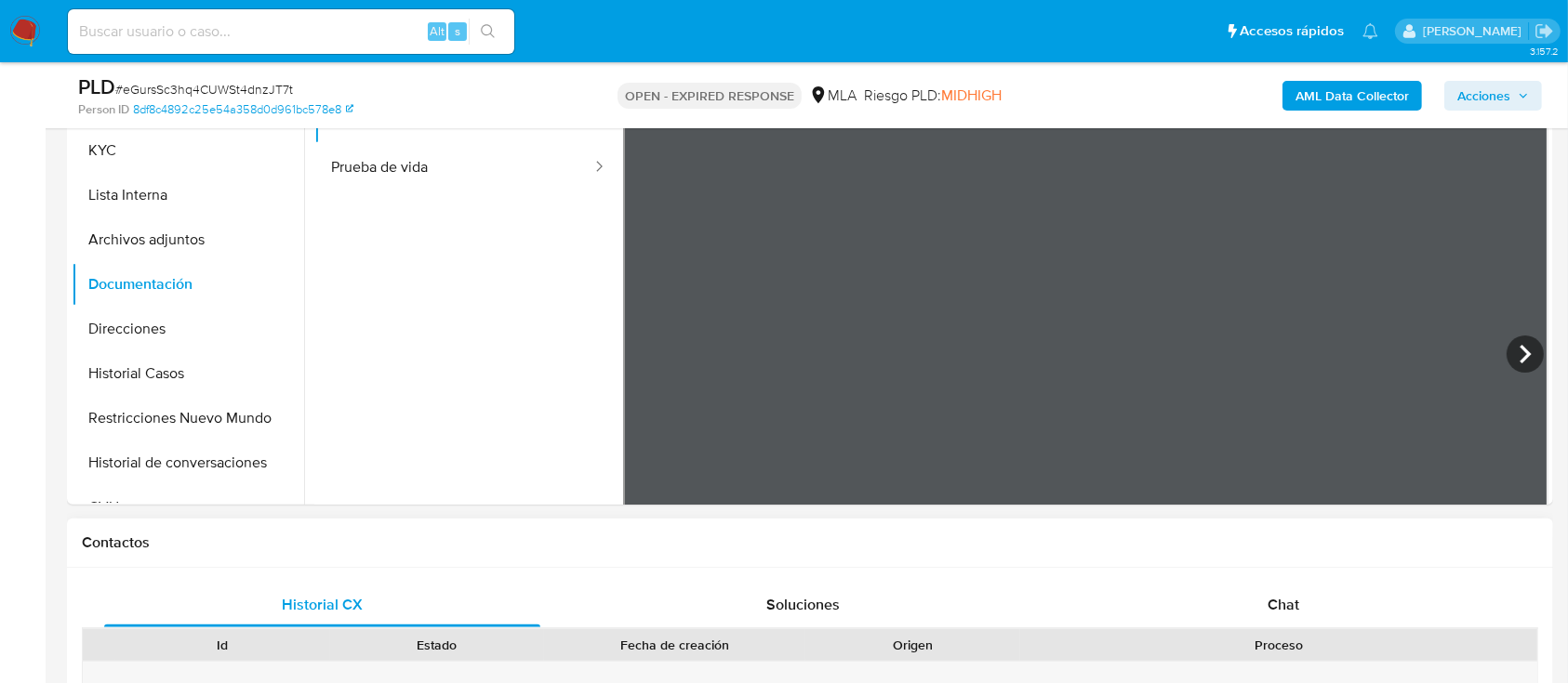
scroll to position [415, 0]
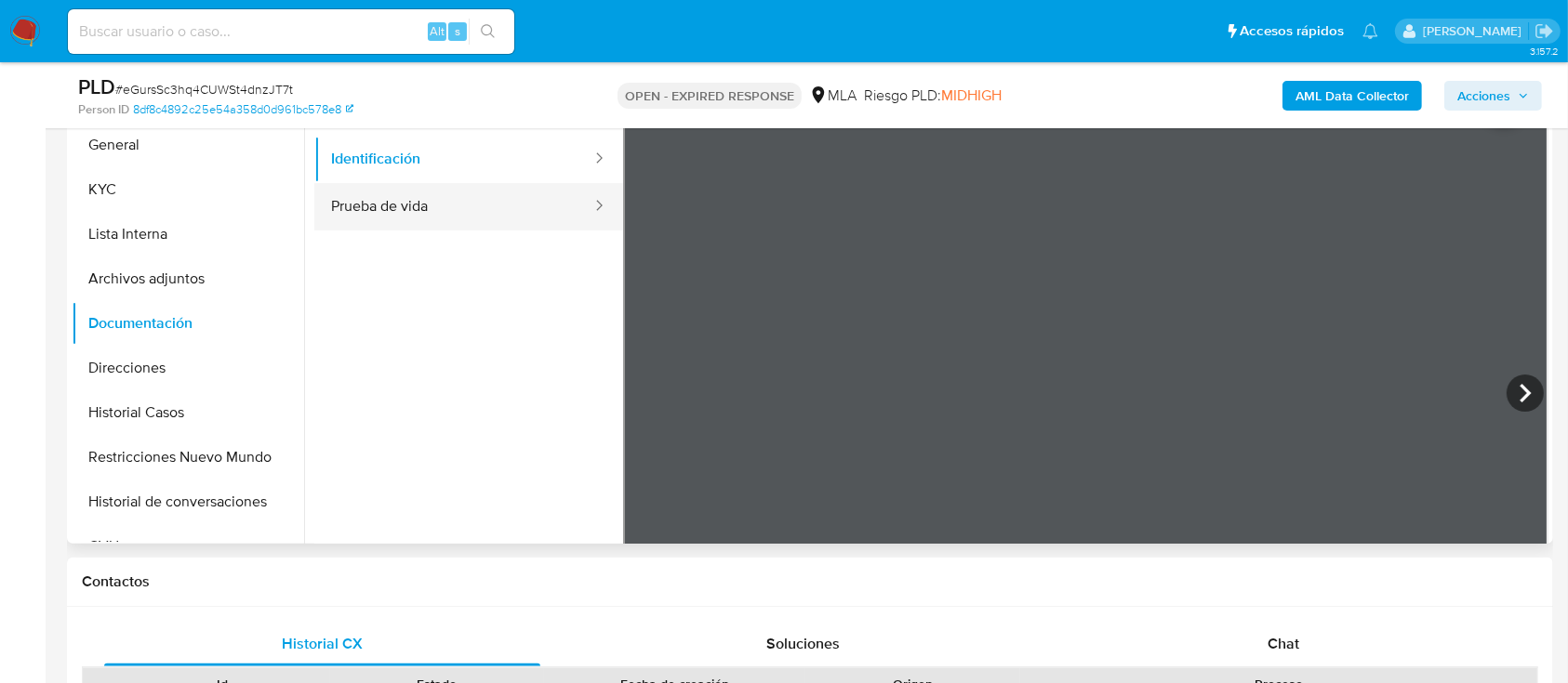
click at [371, 212] on button "Prueba de vida" at bounding box center [454, 207] width 279 height 47
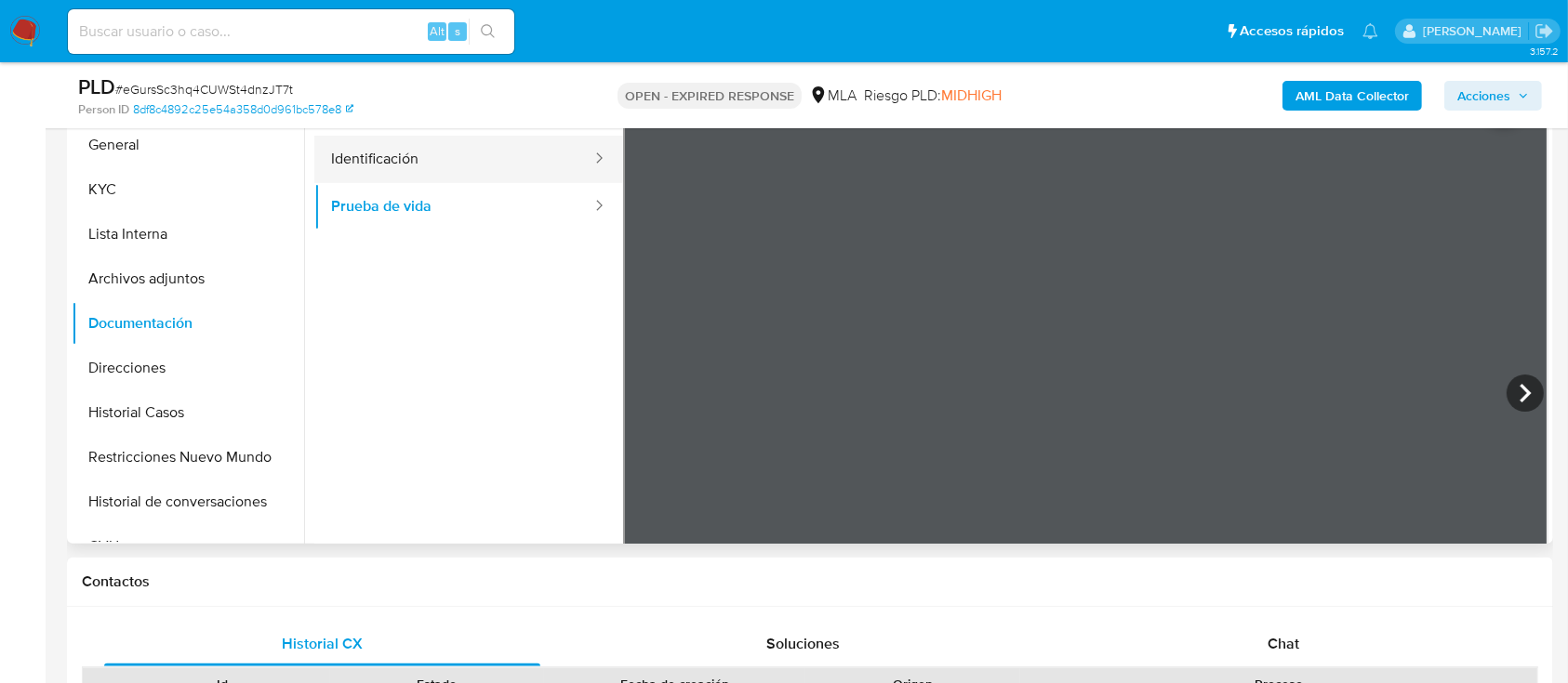
click at [385, 155] on button "Identificación" at bounding box center [454, 159] width 279 height 47
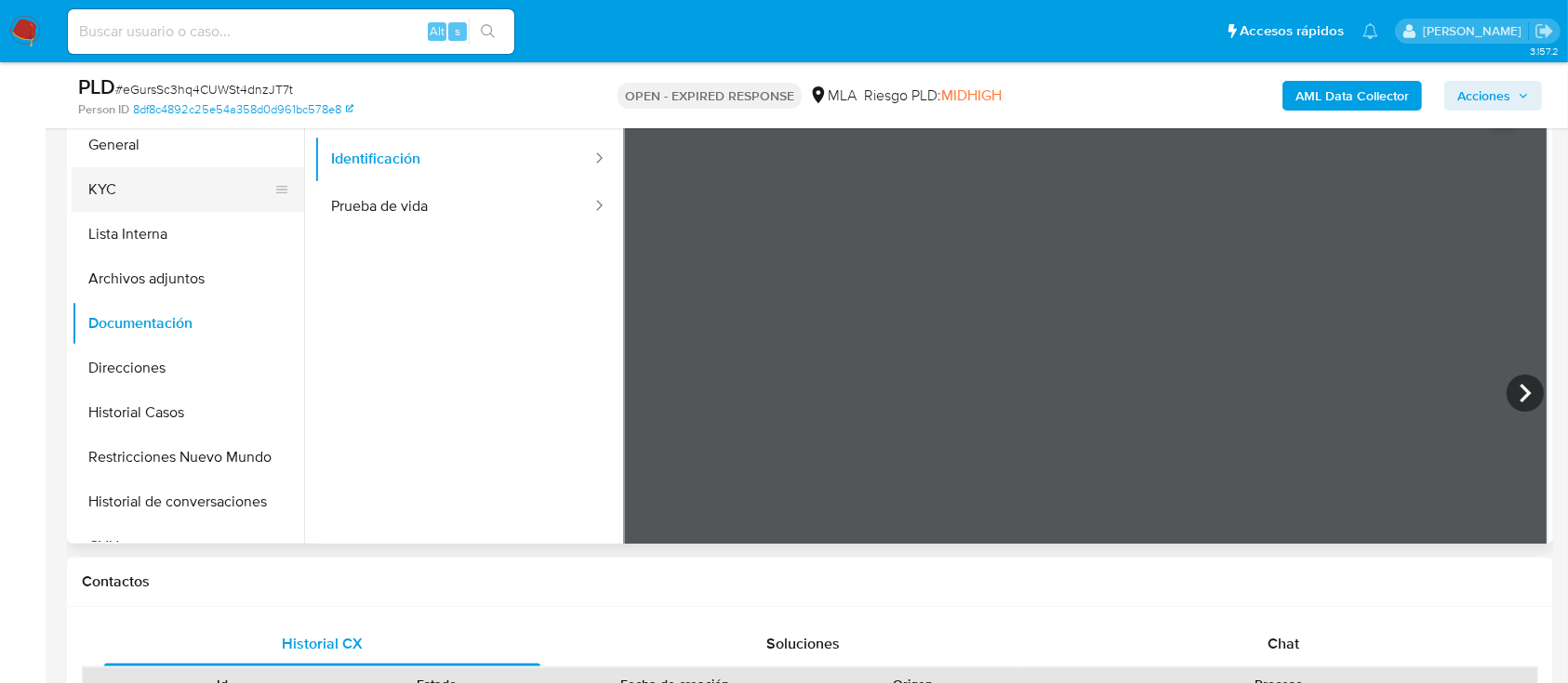
click at [200, 196] on button "KYC" at bounding box center [180, 189] width 218 height 44
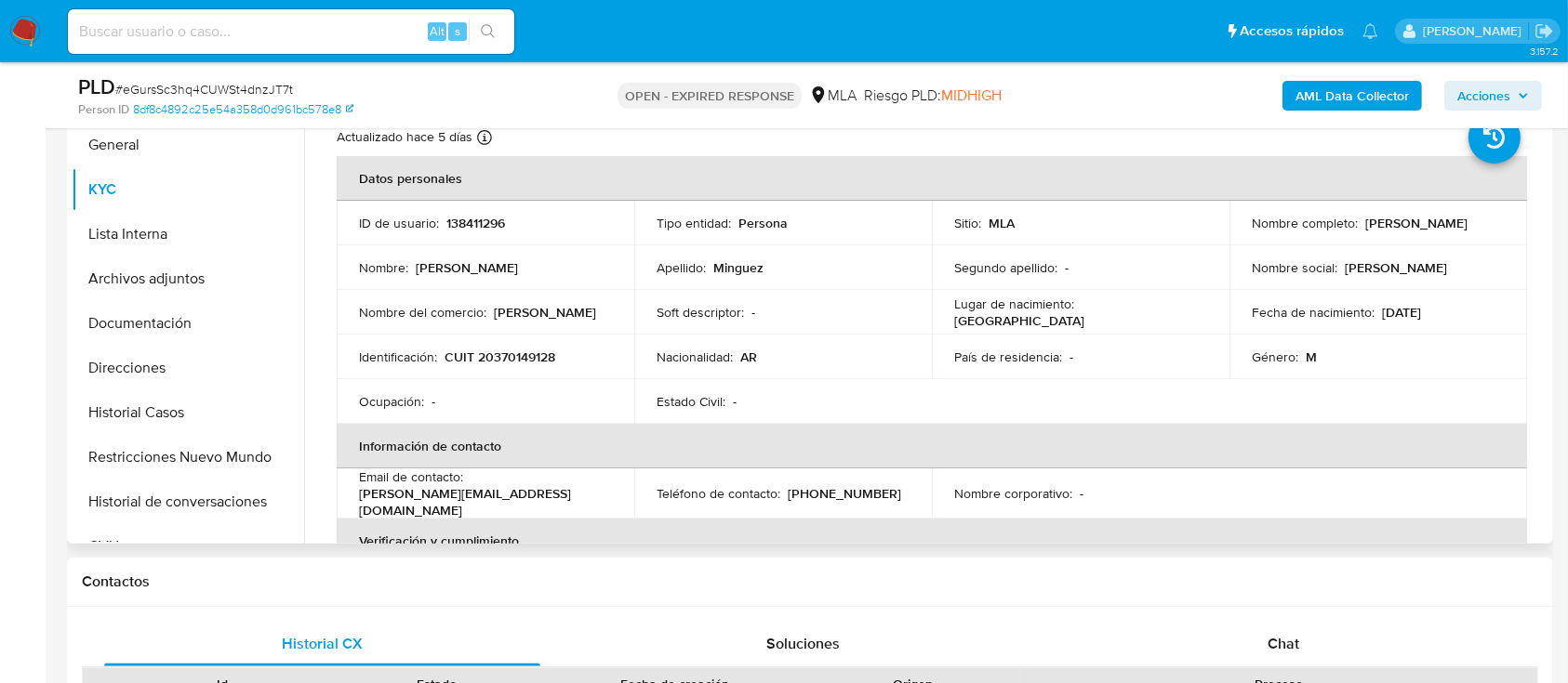
click at [530, 368] on td "Identificación : CUIT 20370149128" at bounding box center [485, 357] width 297 height 44
click at [517, 357] on p "CUIT 20370149128" at bounding box center [499, 358] width 110 height 17
copy p "20370149128"
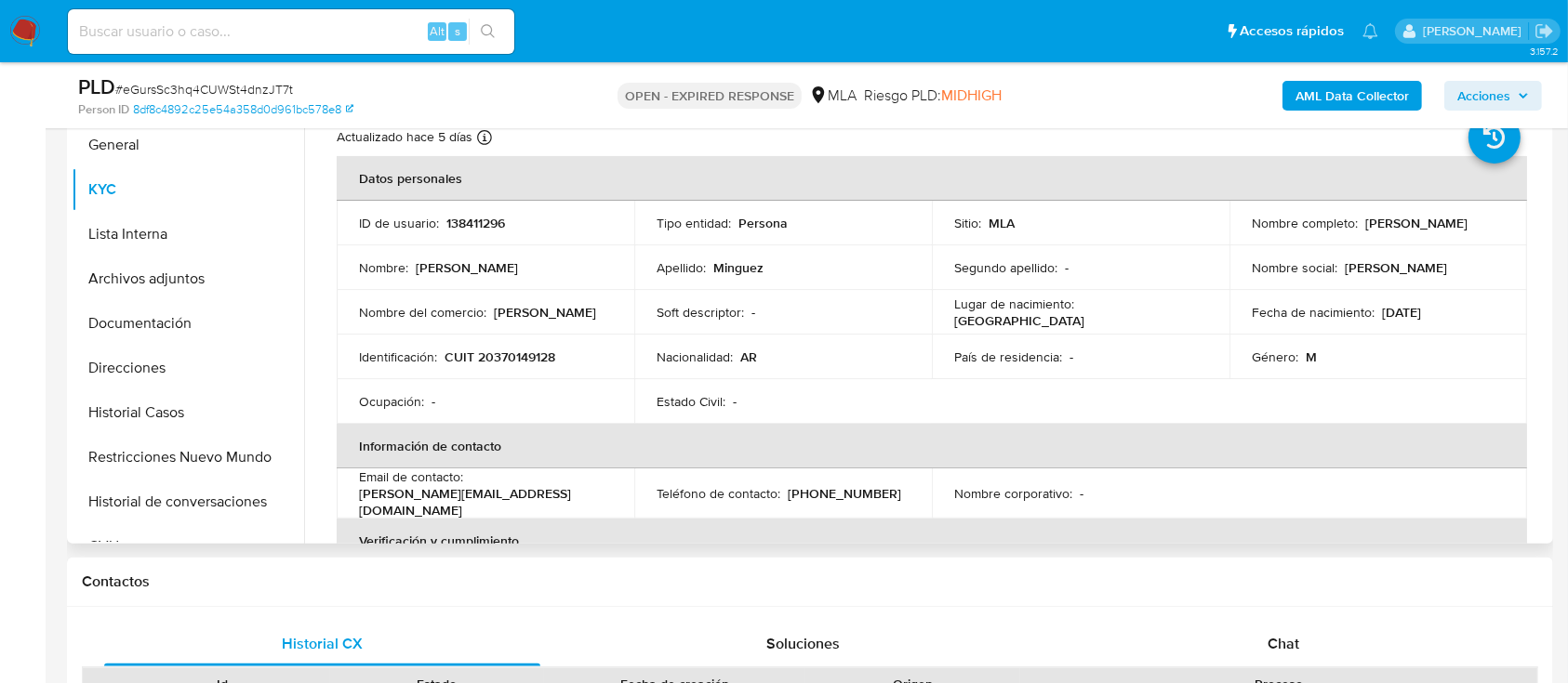
click at [479, 224] on p "138411296" at bounding box center [475, 224] width 58 height 17
click at [479, 223] on p "138411296" at bounding box center [475, 224] width 58 height 17
copy p "138411296"
click at [523, 359] on p "CUIT 20370149128" at bounding box center [499, 358] width 110 height 17
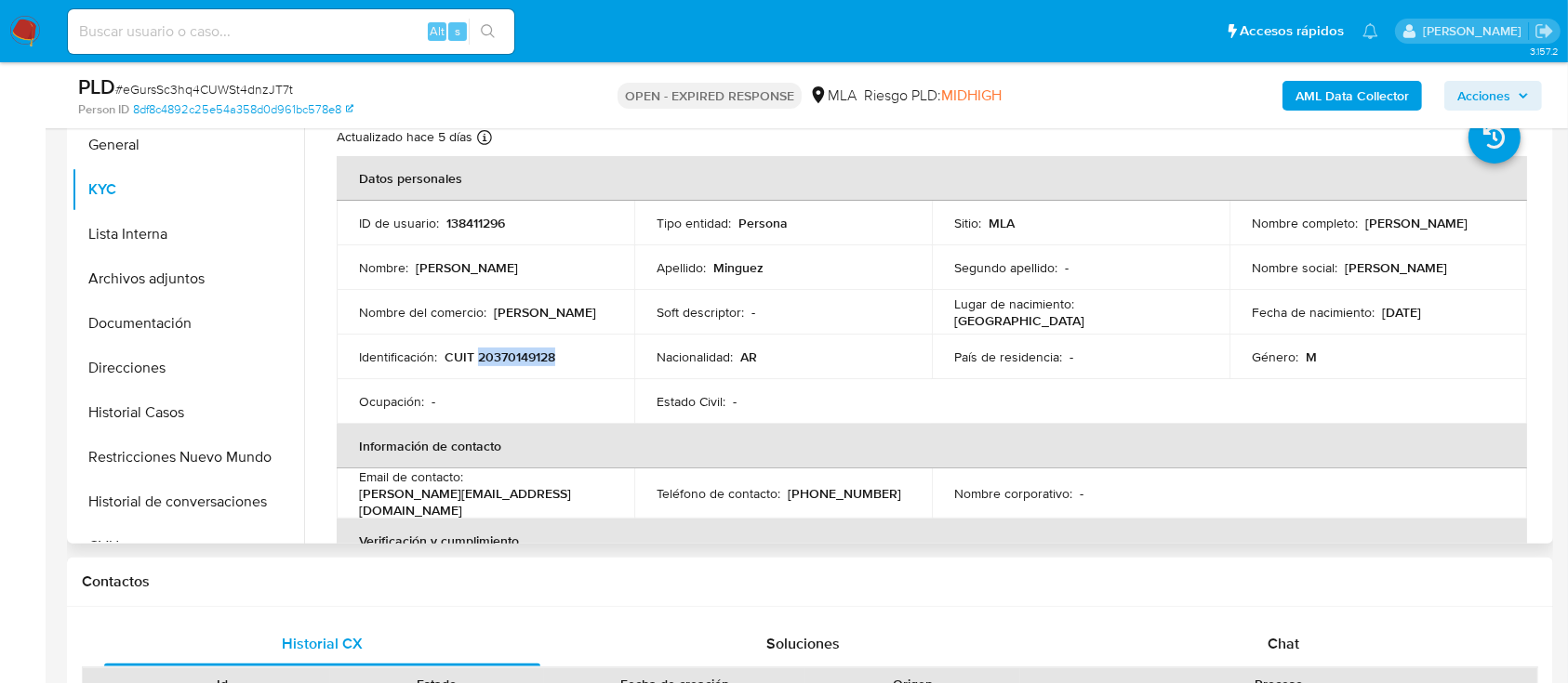
copy p "20370149128"
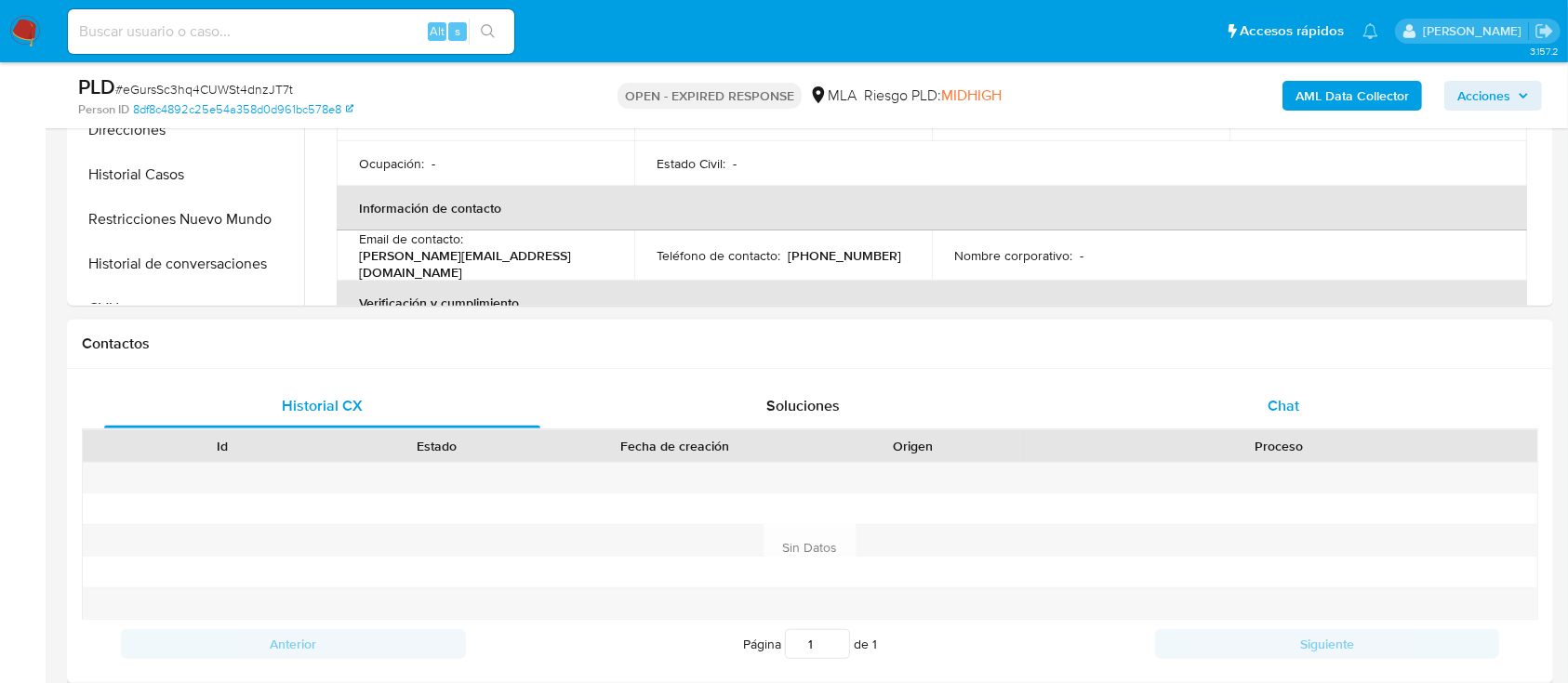
scroll to position [662, 0]
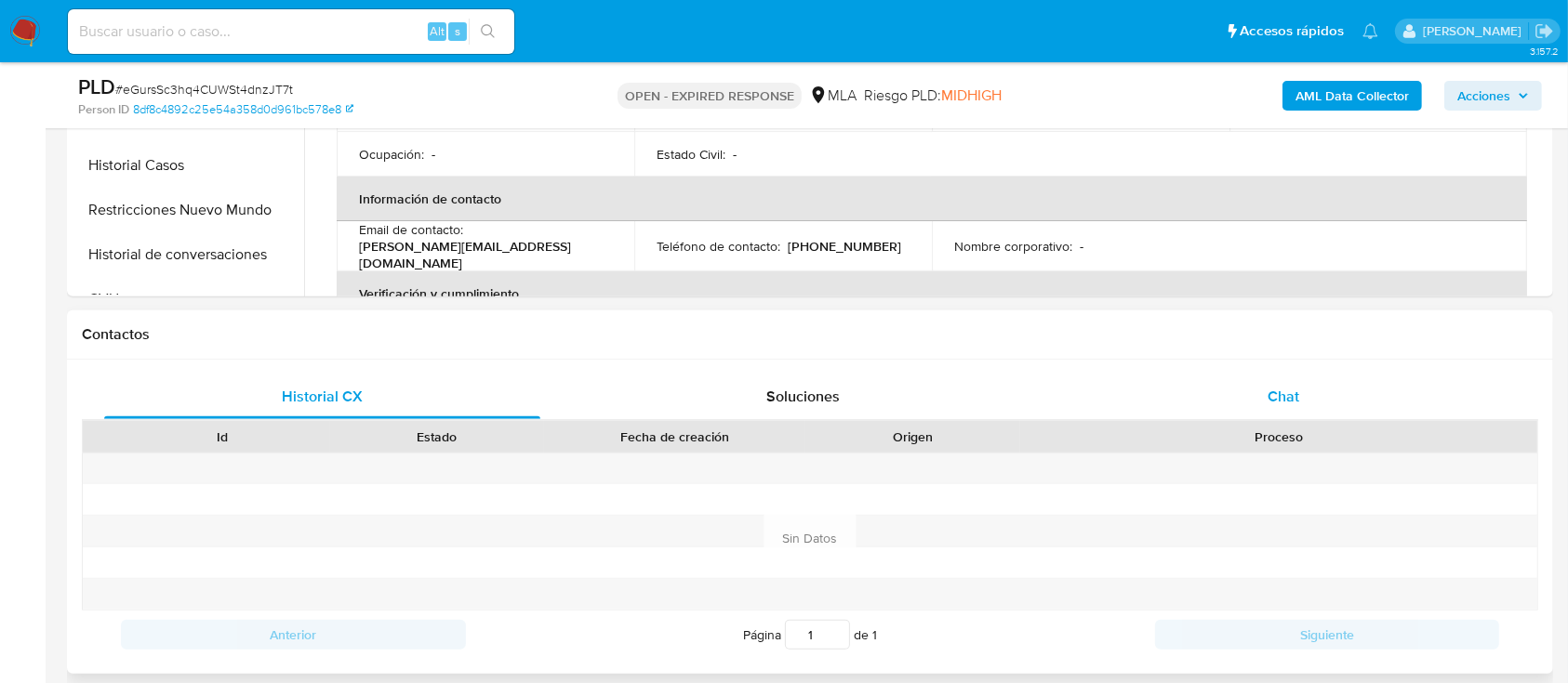
click at [1307, 406] on div "Chat" at bounding box center [1284, 396] width 436 height 44
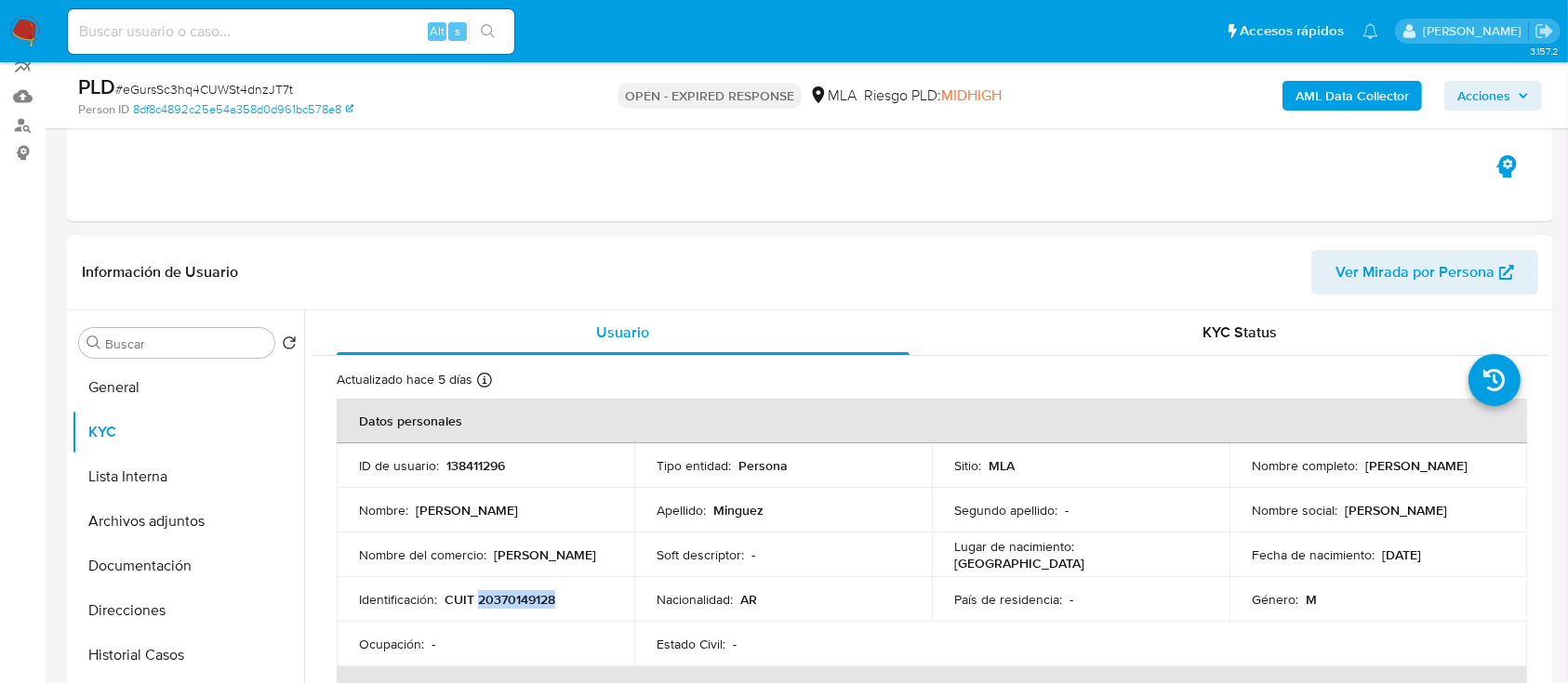
scroll to position [166, 0]
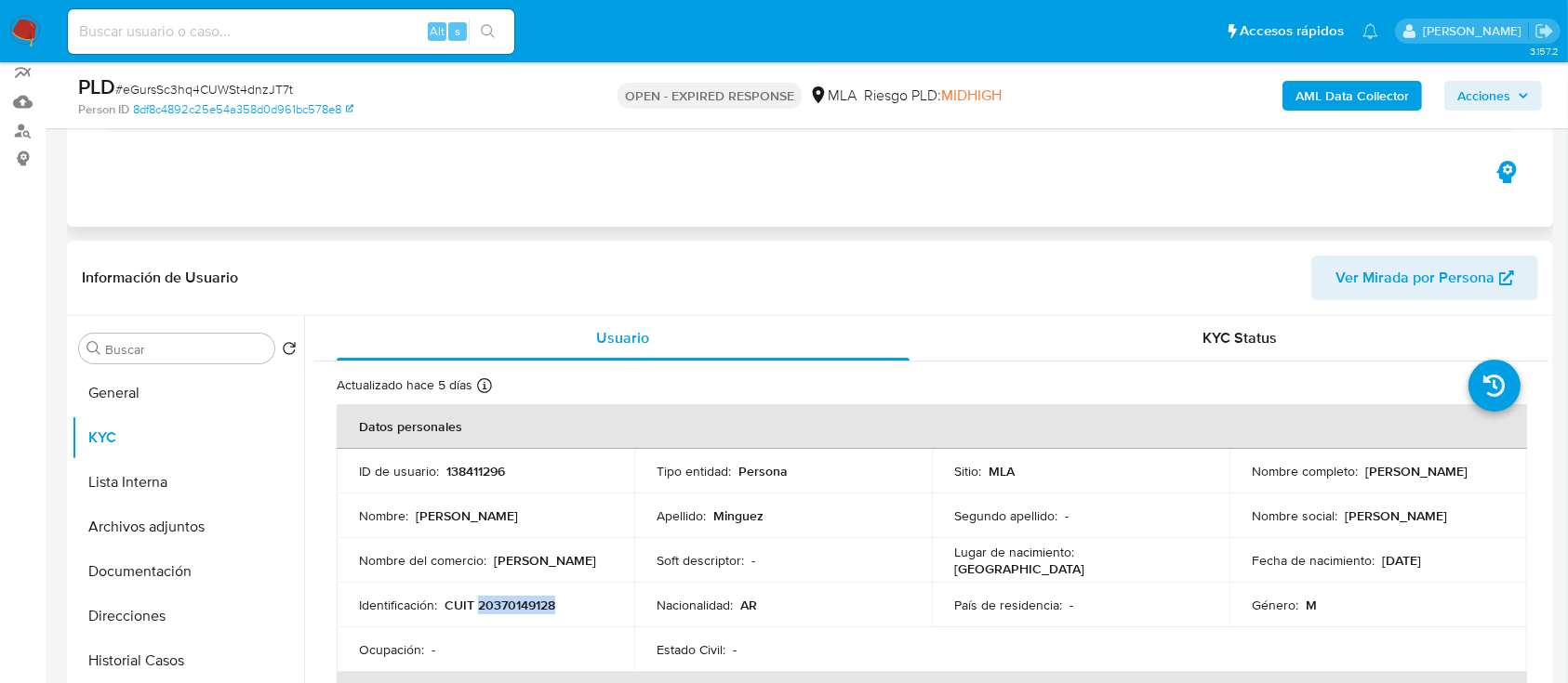
click at [31, 39] on img at bounding box center [25, 32] width 32 height 32
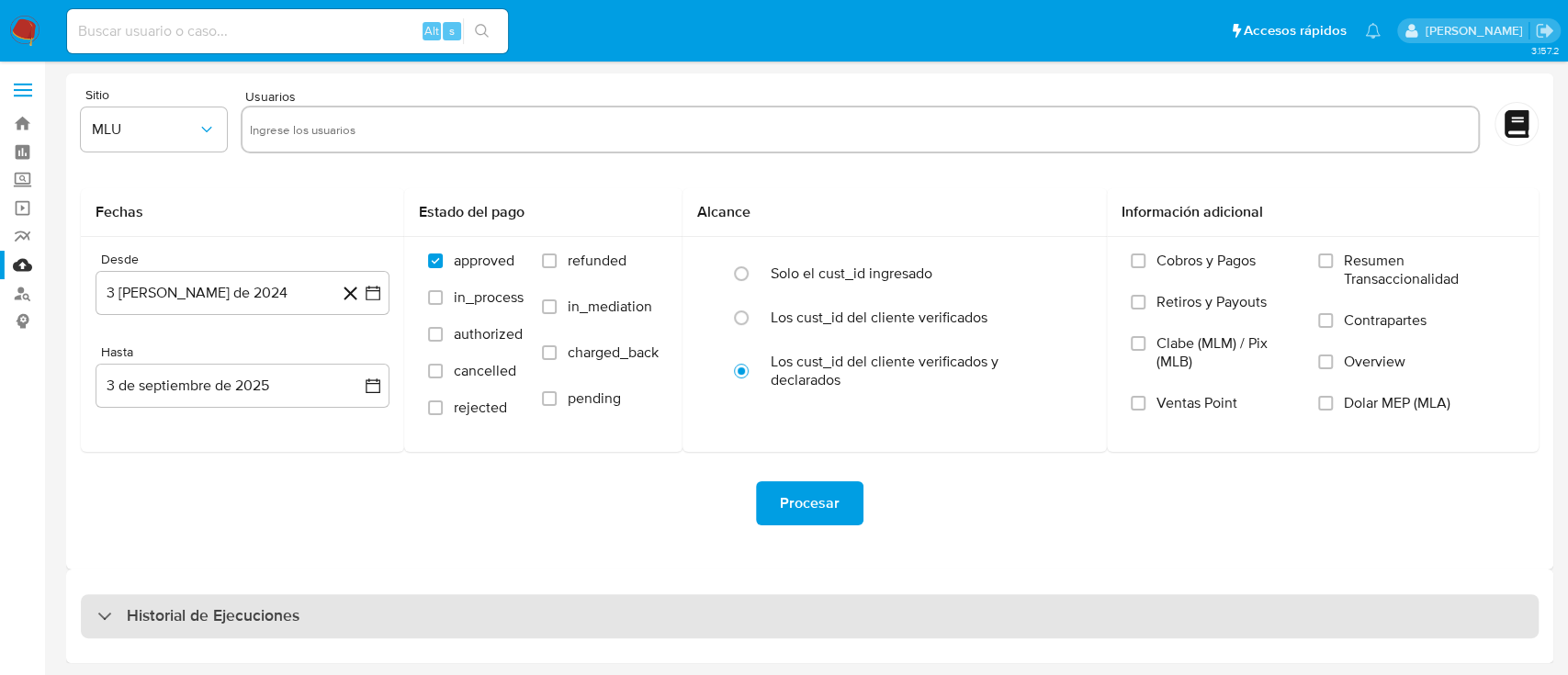
click at [117, 607] on div "Historial de Ejecuciones" at bounding box center [198, 617] width 202 height 22
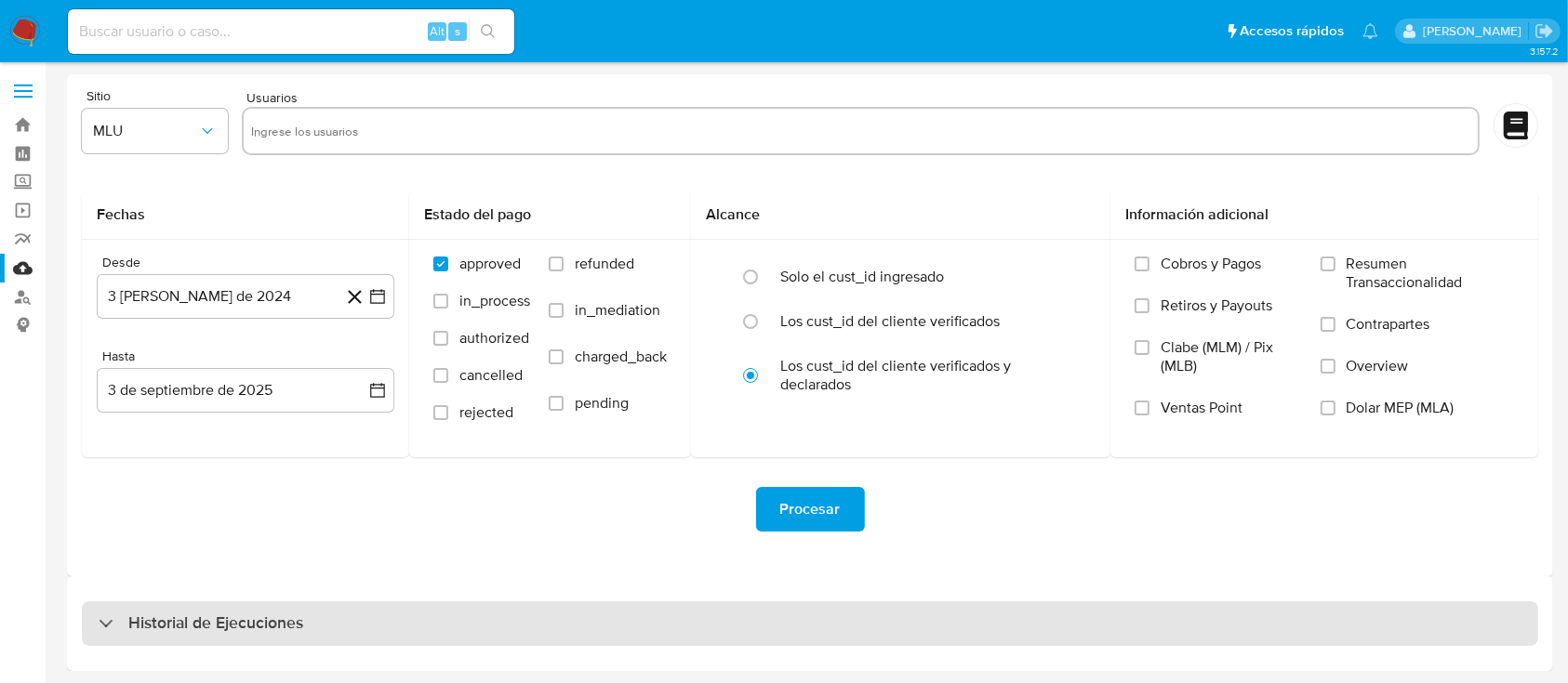
select select "10"
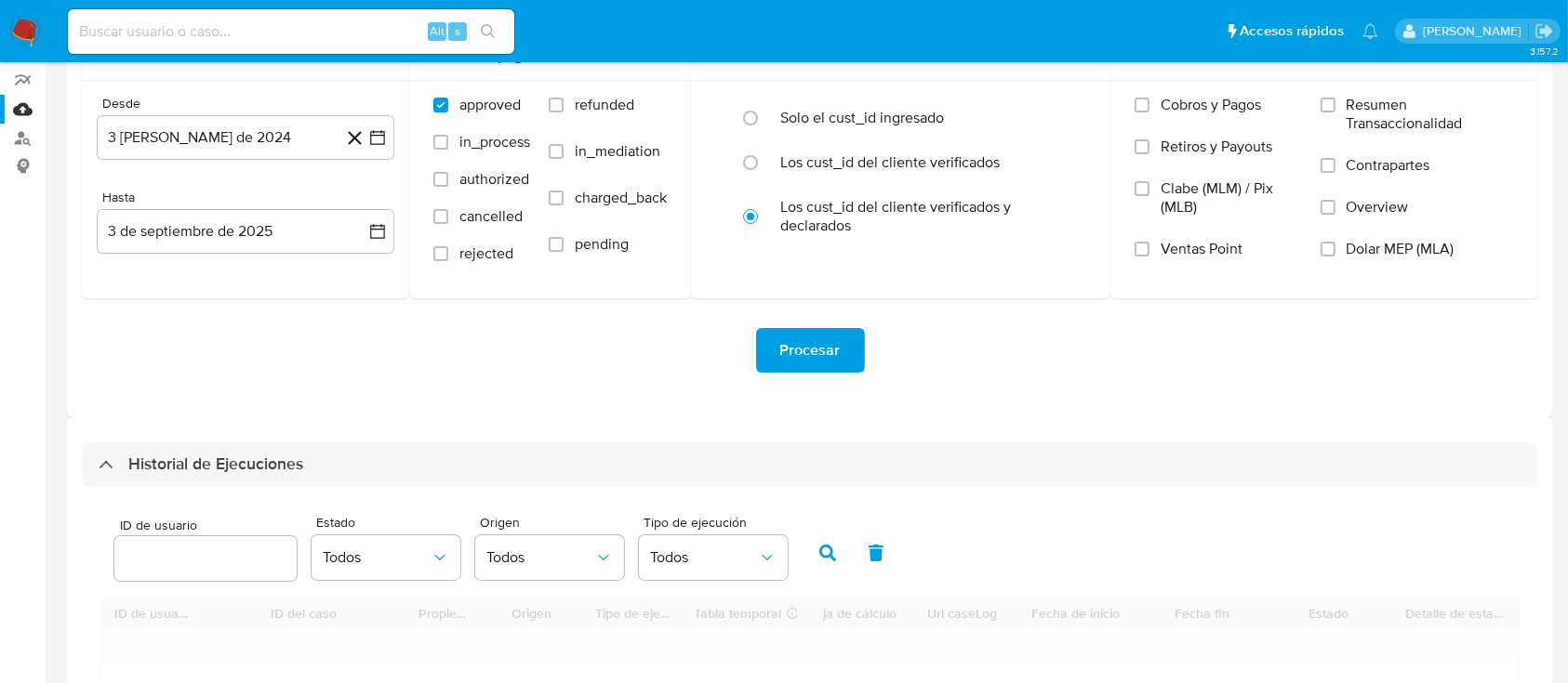
scroll to position [372, 0]
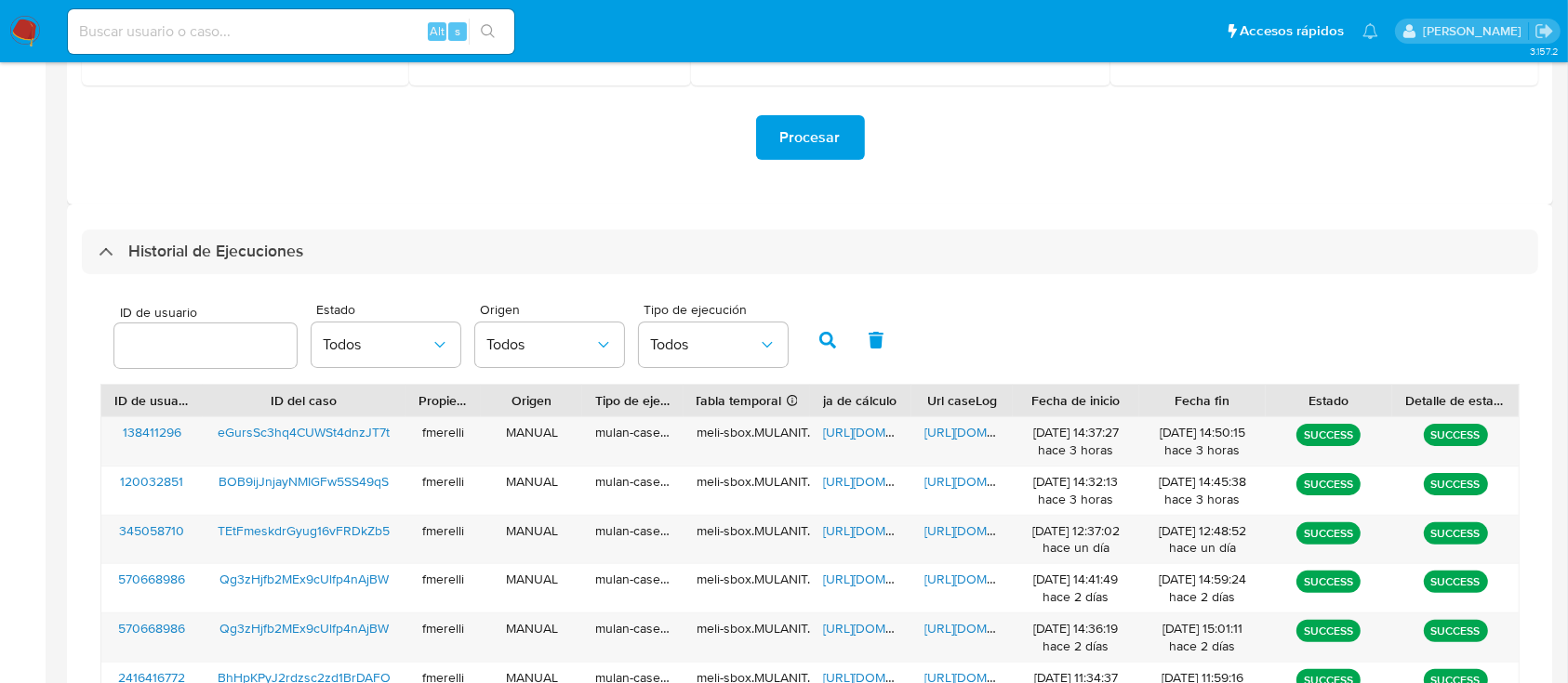
click at [186, 327] on div at bounding box center [205, 345] width 182 height 44
click at [171, 334] on input "number" at bounding box center [205, 346] width 182 height 25
paste input "138411296"
click at [820, 336] on icon "button" at bounding box center [827, 341] width 17 height 17
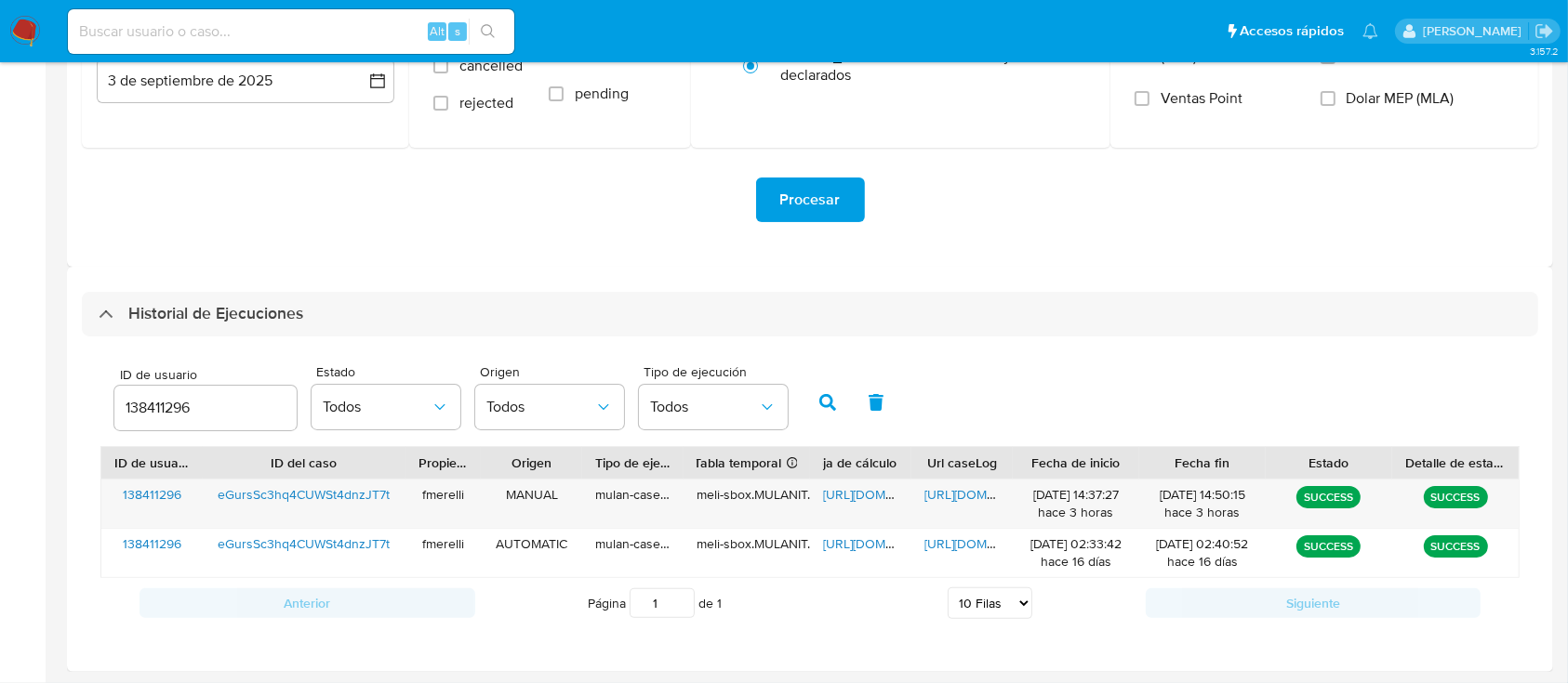
scroll to position [309, 0]
click at [966, 494] on span "[URL][DOMAIN_NAME]" at bounding box center [989, 494] width 128 height 19
click at [850, 491] on span "https://docs.google.com/spreadsheets/d/143y9957sCnmE6M_nM5t2gmOqRiJ7E0_2RiBF895…" at bounding box center [887, 494] width 128 height 19
click at [175, 398] on input "138411296" at bounding box center [205, 408] width 182 height 25
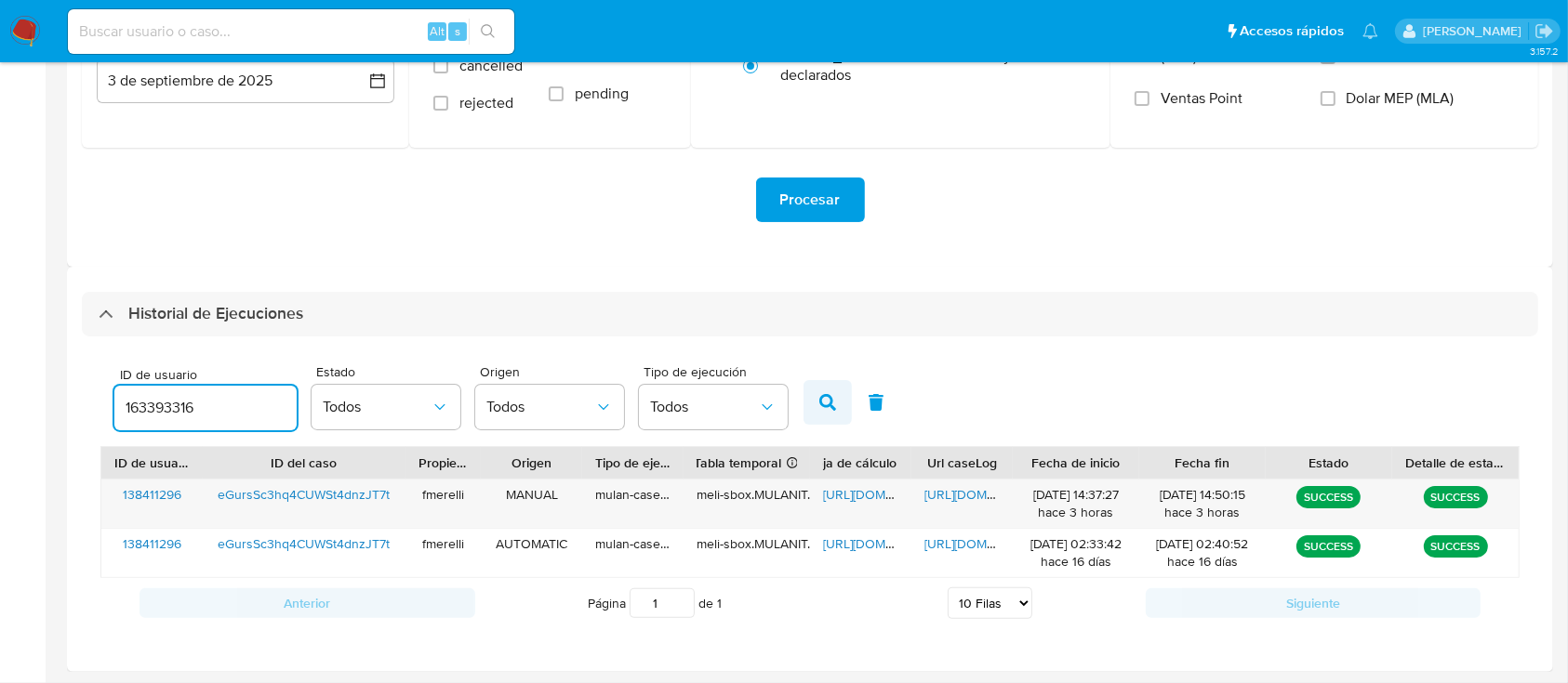
type input "163393316"
click at [828, 397] on icon "button" at bounding box center [827, 403] width 17 height 17
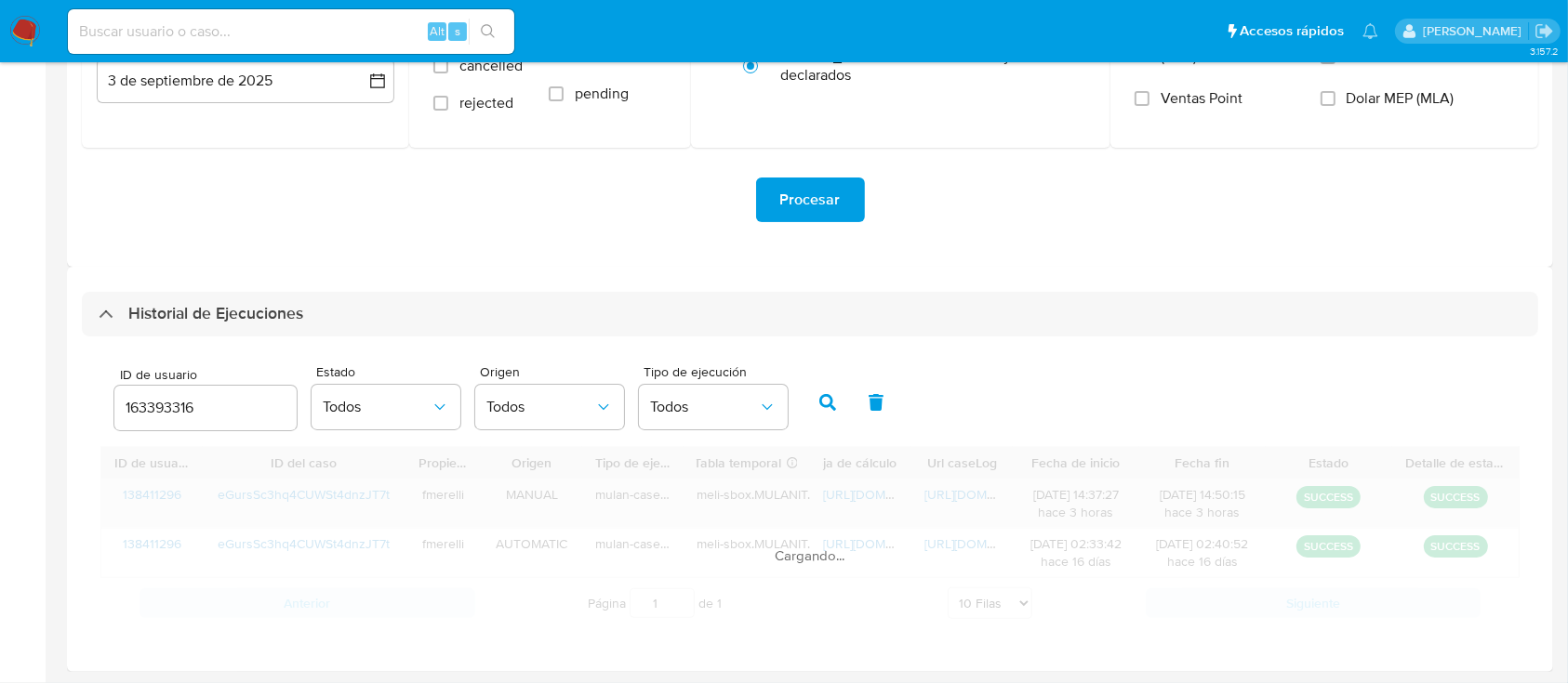
scroll to position [260, 0]
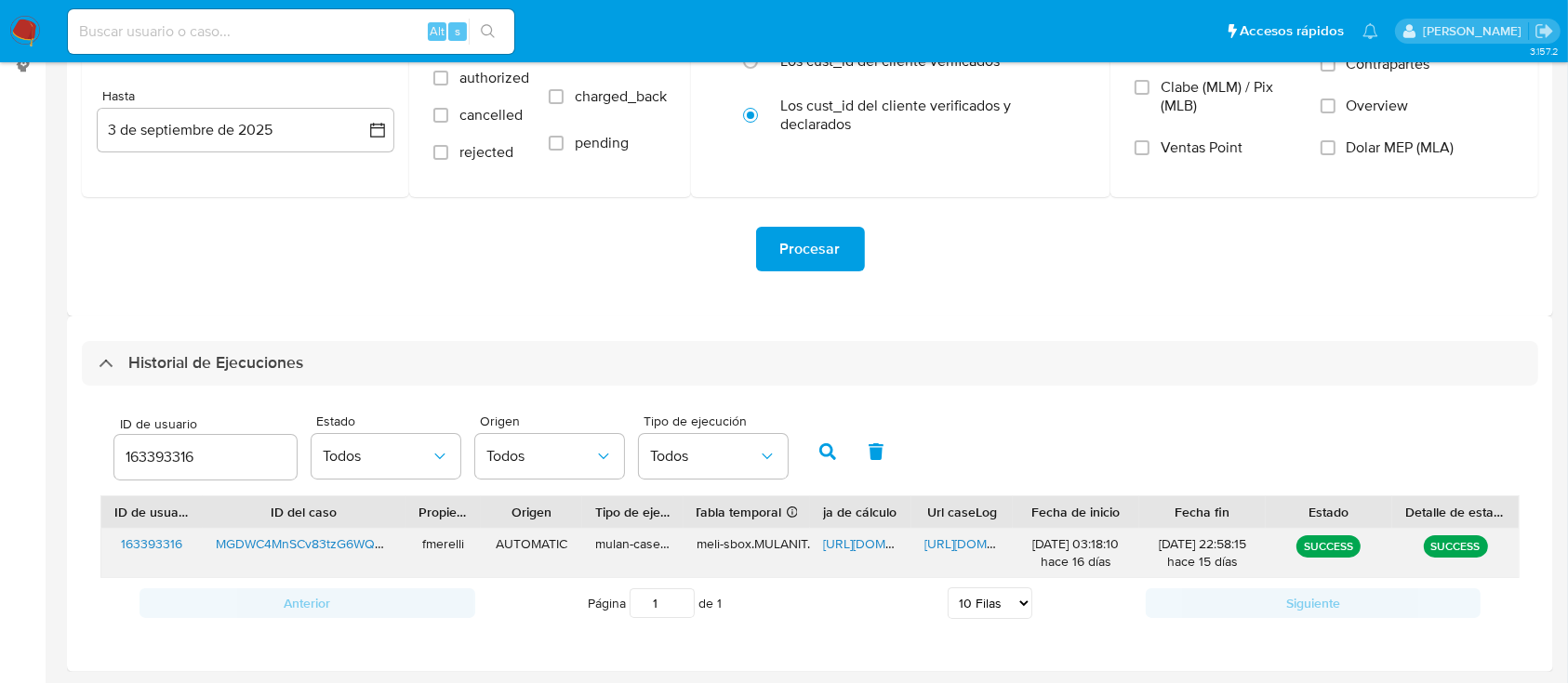
click at [970, 549] on span "https://docs.google.com/document/d/13VaJaXf3D9-bjjgB_uAsJ9RXhPktCfkEq3md1mVisvI…" at bounding box center [989, 544] width 128 height 19
click at [856, 544] on span "https://docs.google.com/spreadsheets/d/1c0ayzEjE0Axjs4-Cm7tqsdXhgqOxIW8SDWuRogE…" at bounding box center [887, 544] width 128 height 19
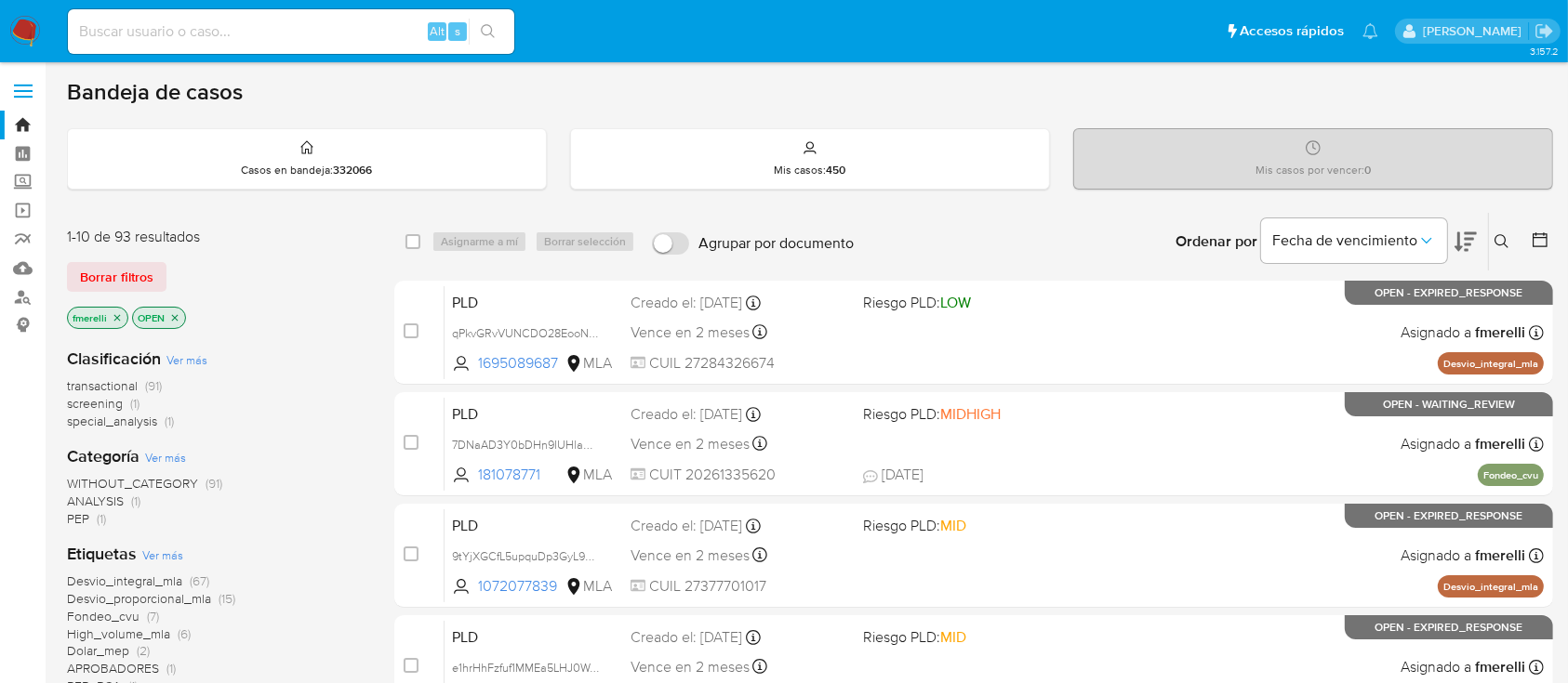
click at [1510, 242] on icon at bounding box center [1502, 242] width 15 height 15
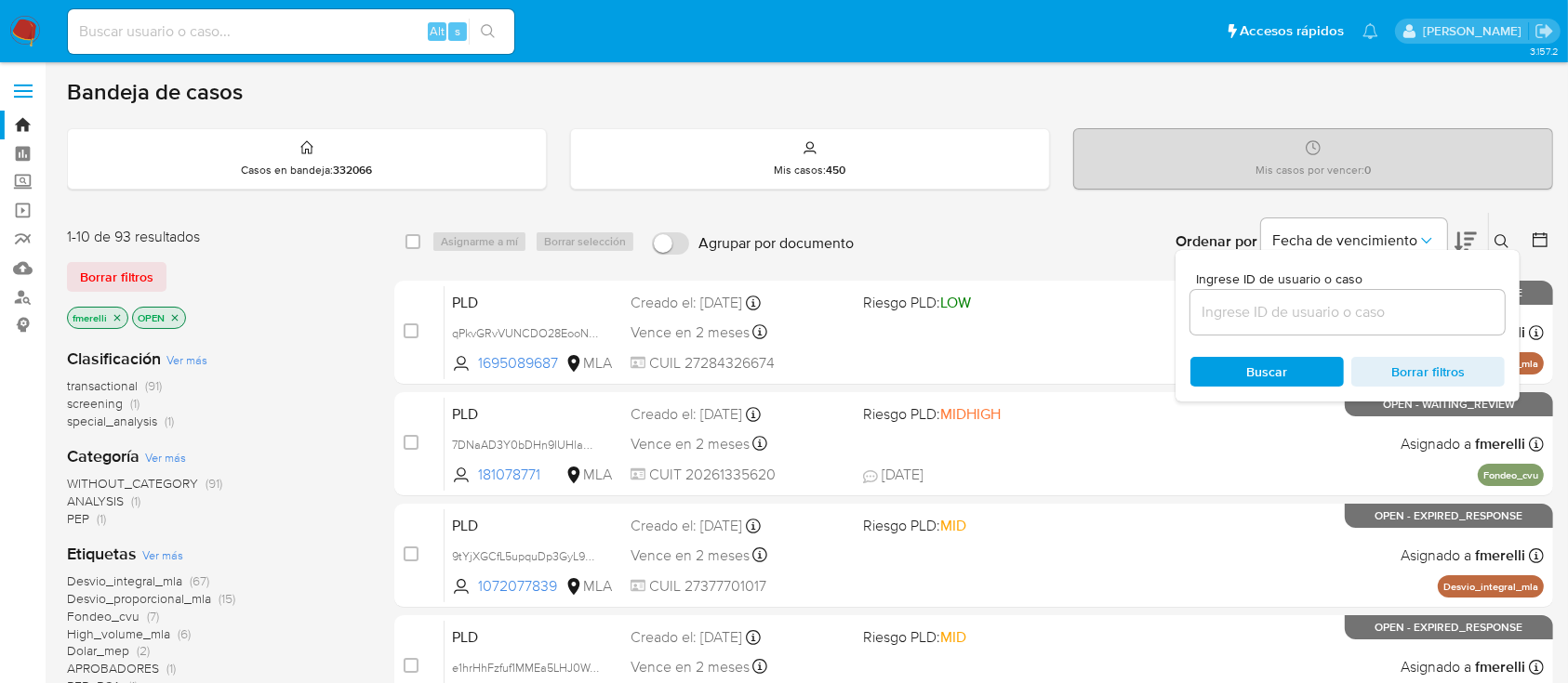
click at [1359, 321] on input at bounding box center [1347, 312] width 314 height 25
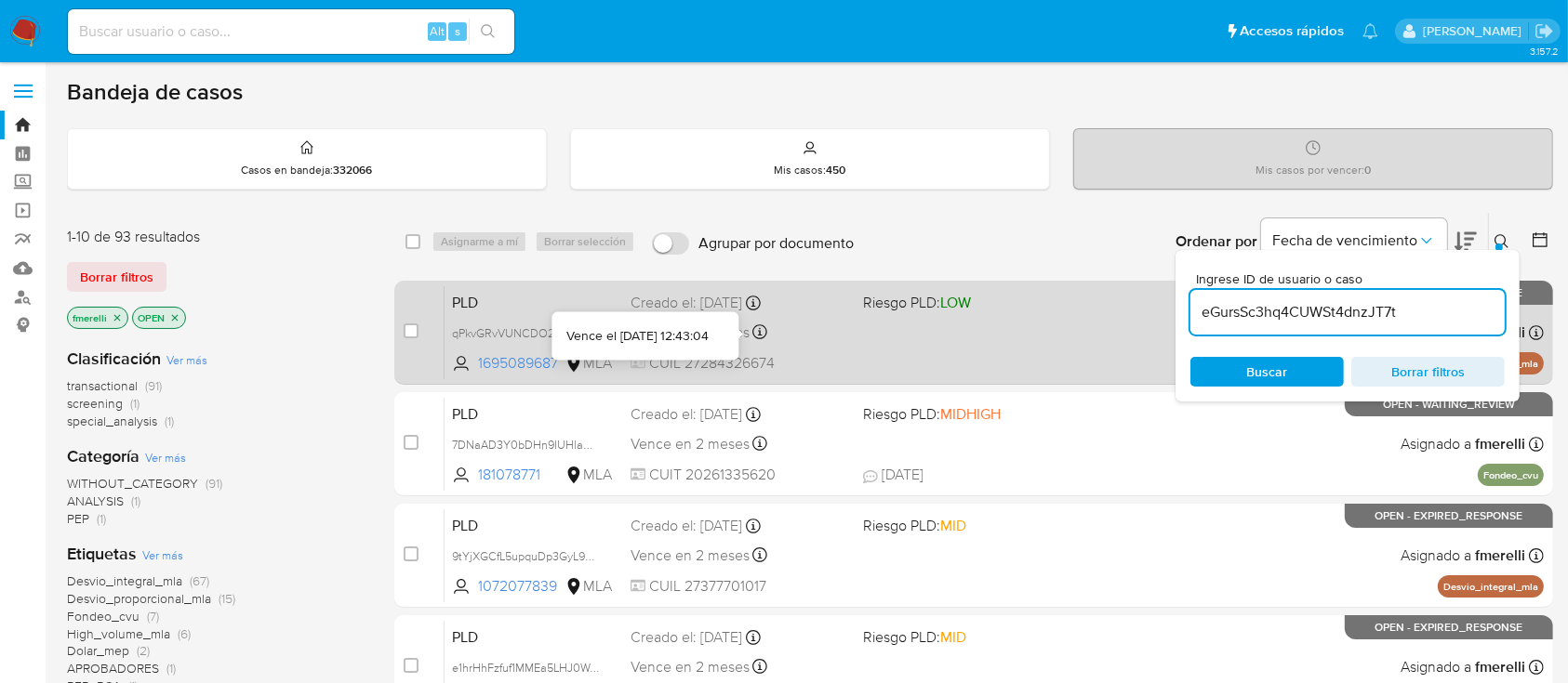
type input "eGursSc3hq4CUWSt4dnzJT7t"
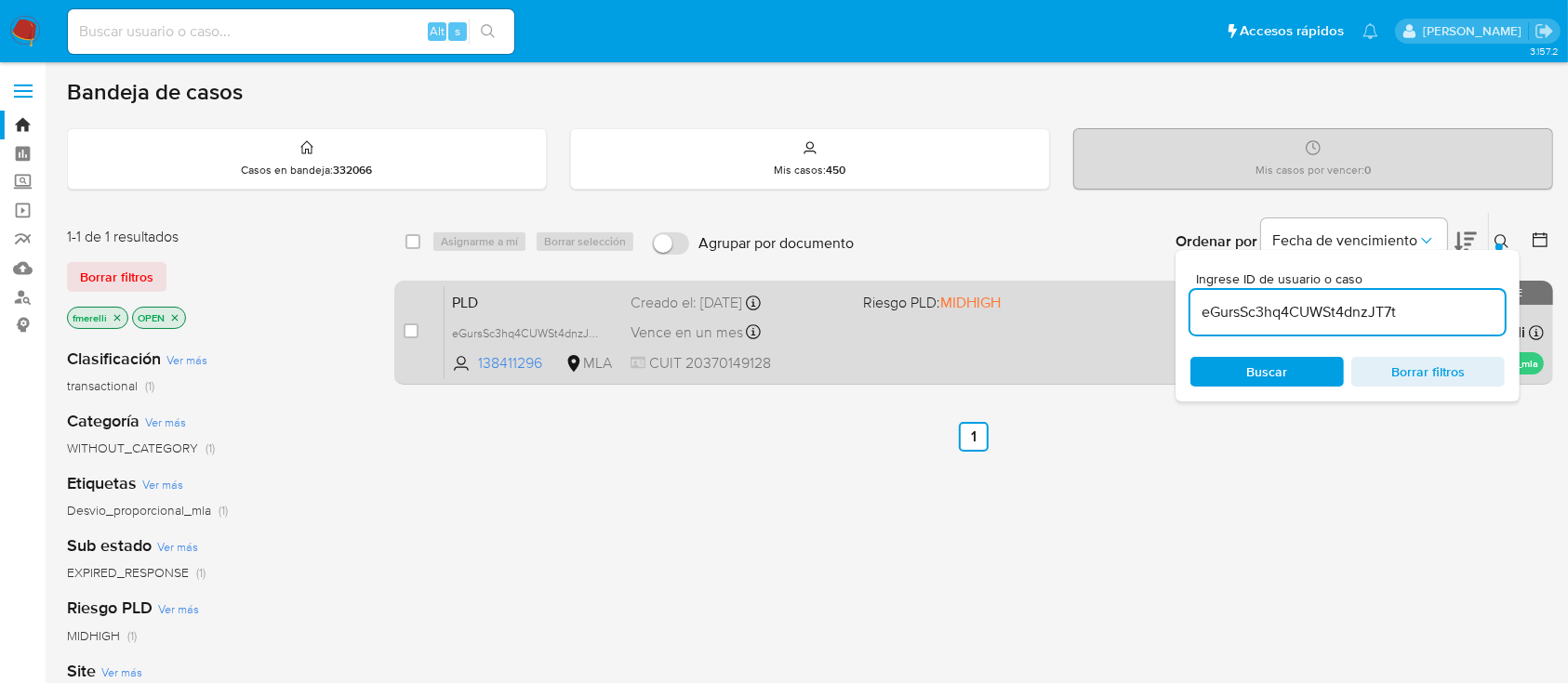
drag, startPoint x: 417, startPoint y: 337, endPoint x: 452, endPoint y: 288, distance: 60.2
click at [417, 332] on input "checkbox" at bounding box center [411, 331] width 15 height 15
checkbox input "true"
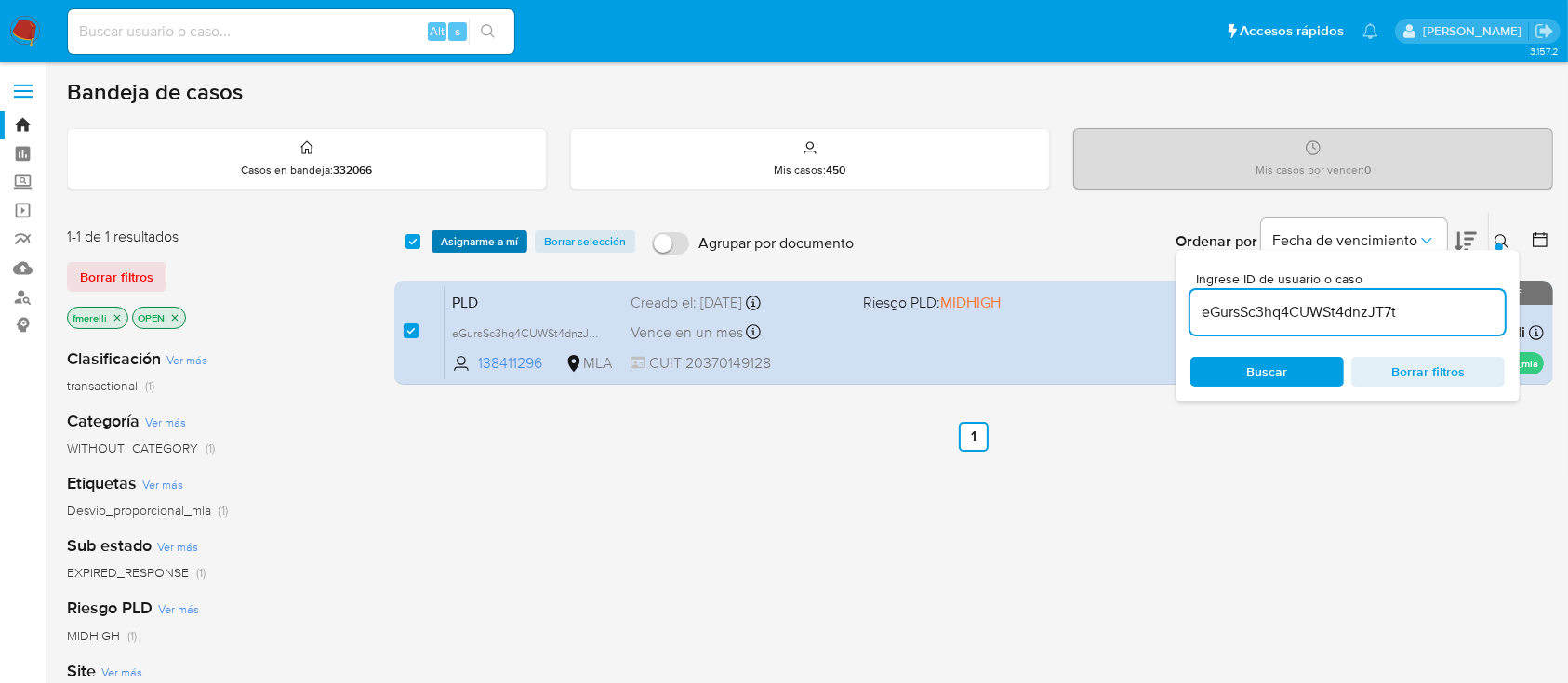
click at [491, 240] on span "Asignarme a mí" at bounding box center [479, 242] width 77 height 19
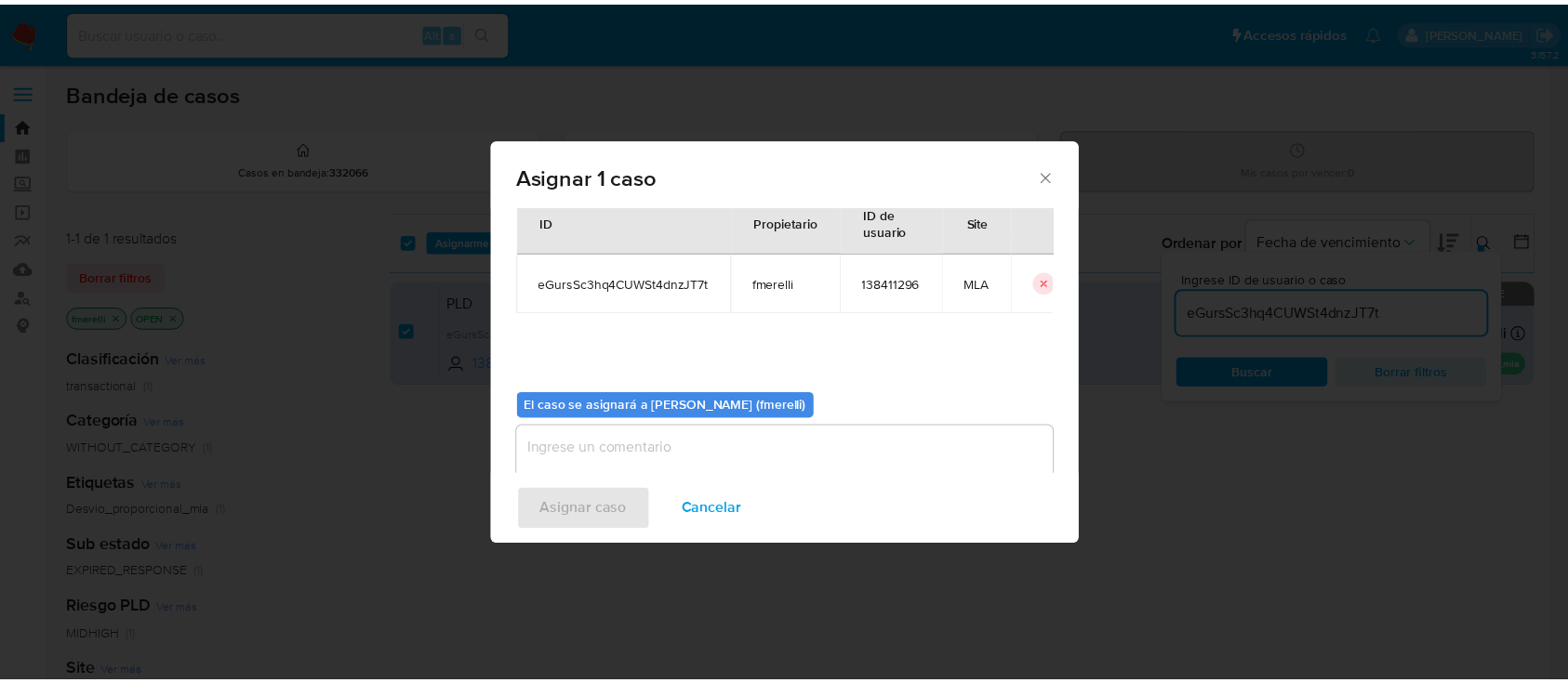
scroll to position [95, 0]
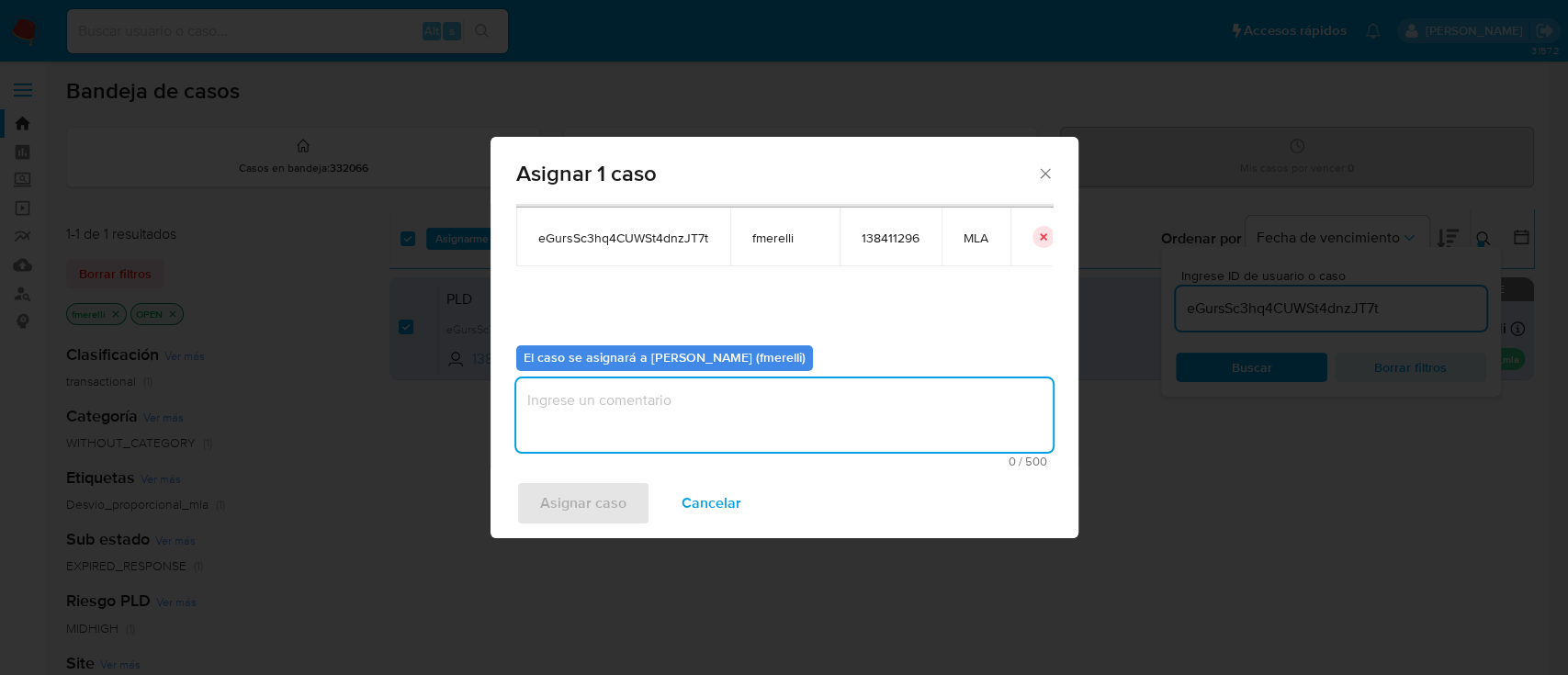
click at [712, 434] on textarea "assign-modal" at bounding box center [785, 415] width 537 height 74
click at [578, 504] on span "Asignar caso" at bounding box center [584, 503] width 87 height 40
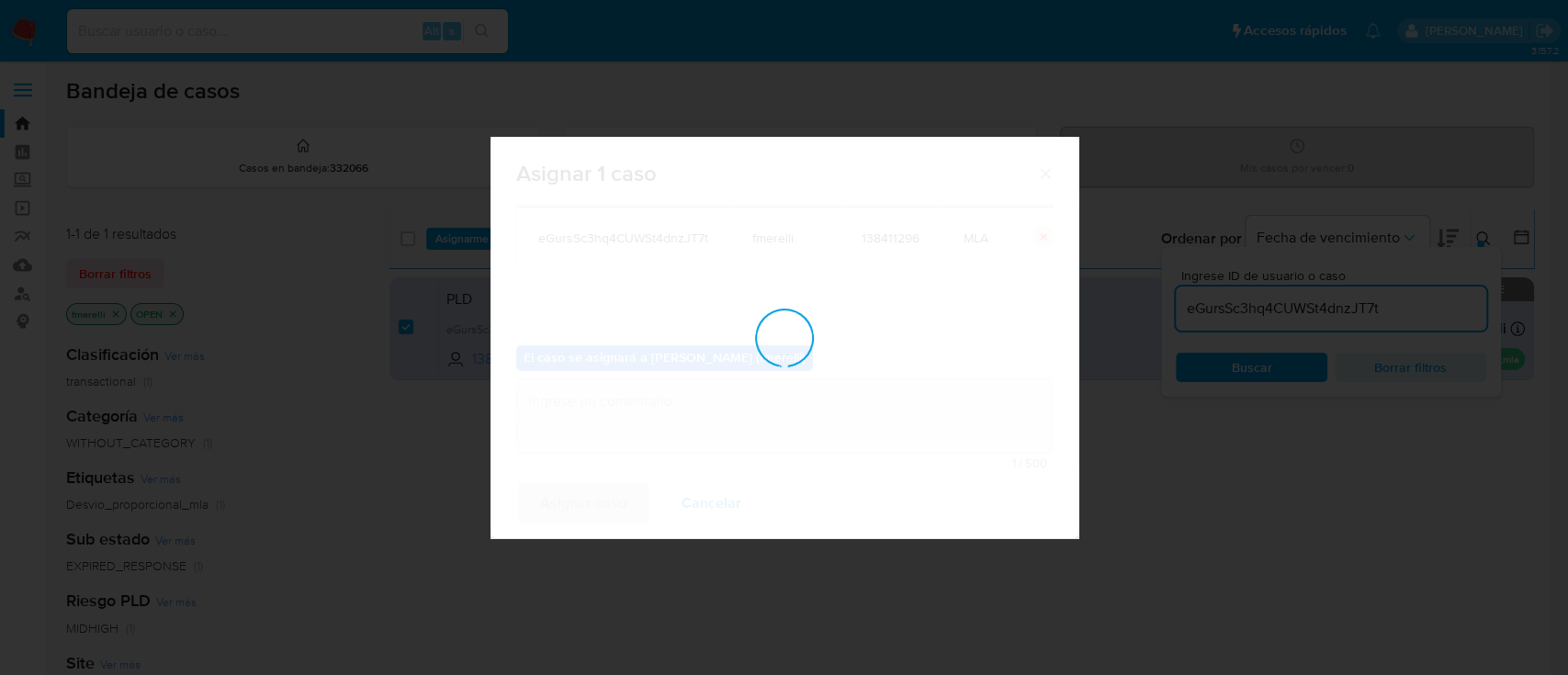
checkbox input "false"
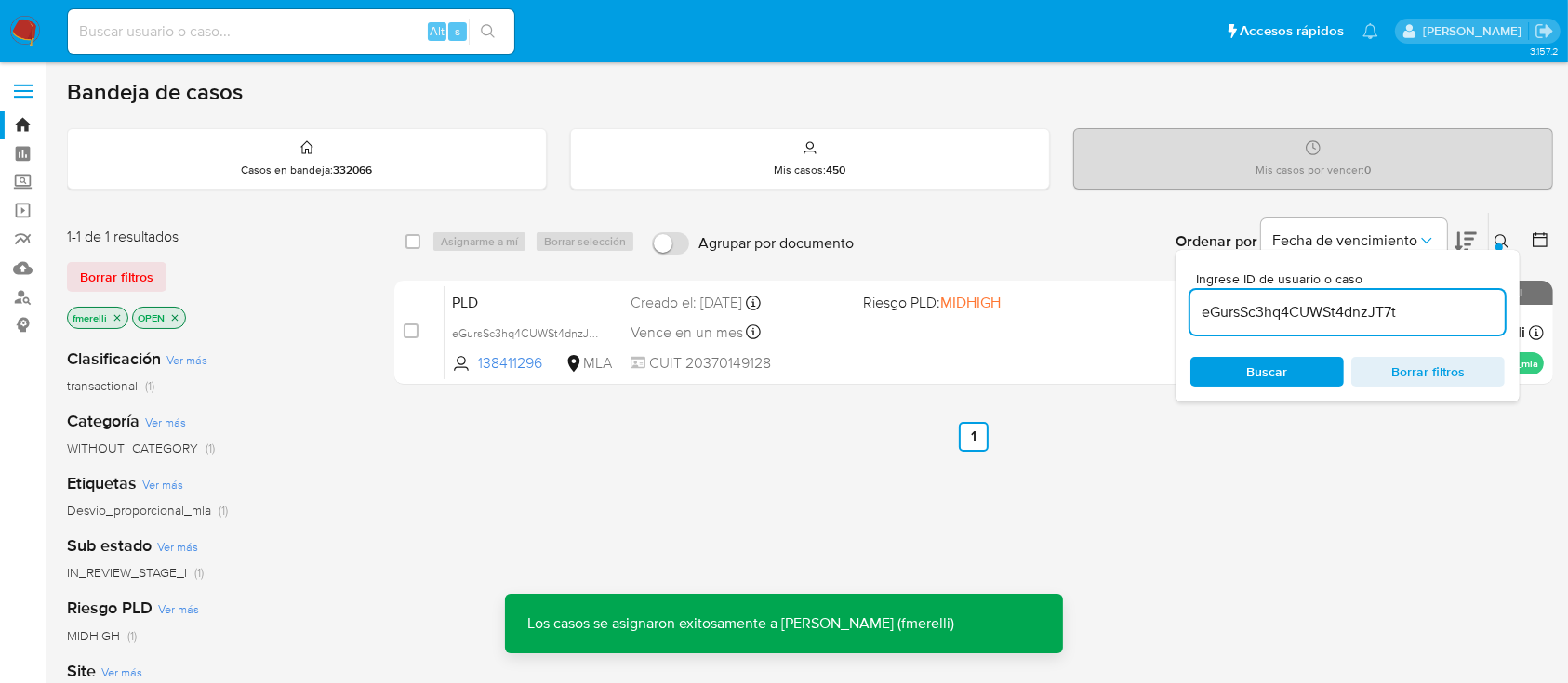
click at [851, 316] on div "PLD eGursSc3hq4CUWSt4dnzJT7t 138411296 MLA Riesgo PLD: MIDHIGH Creado el: 12/08…" at bounding box center [993, 333] width 1099 height 94
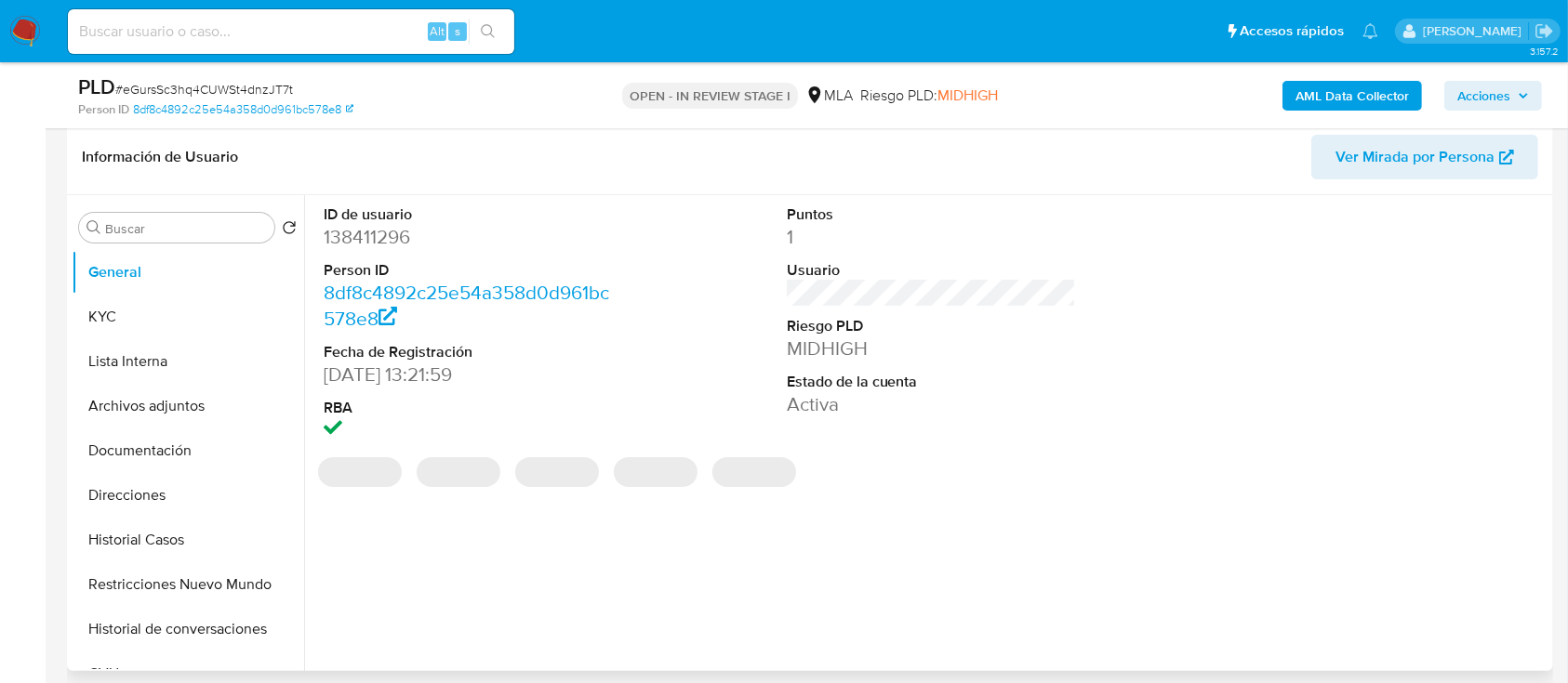
scroll to position [495, 0]
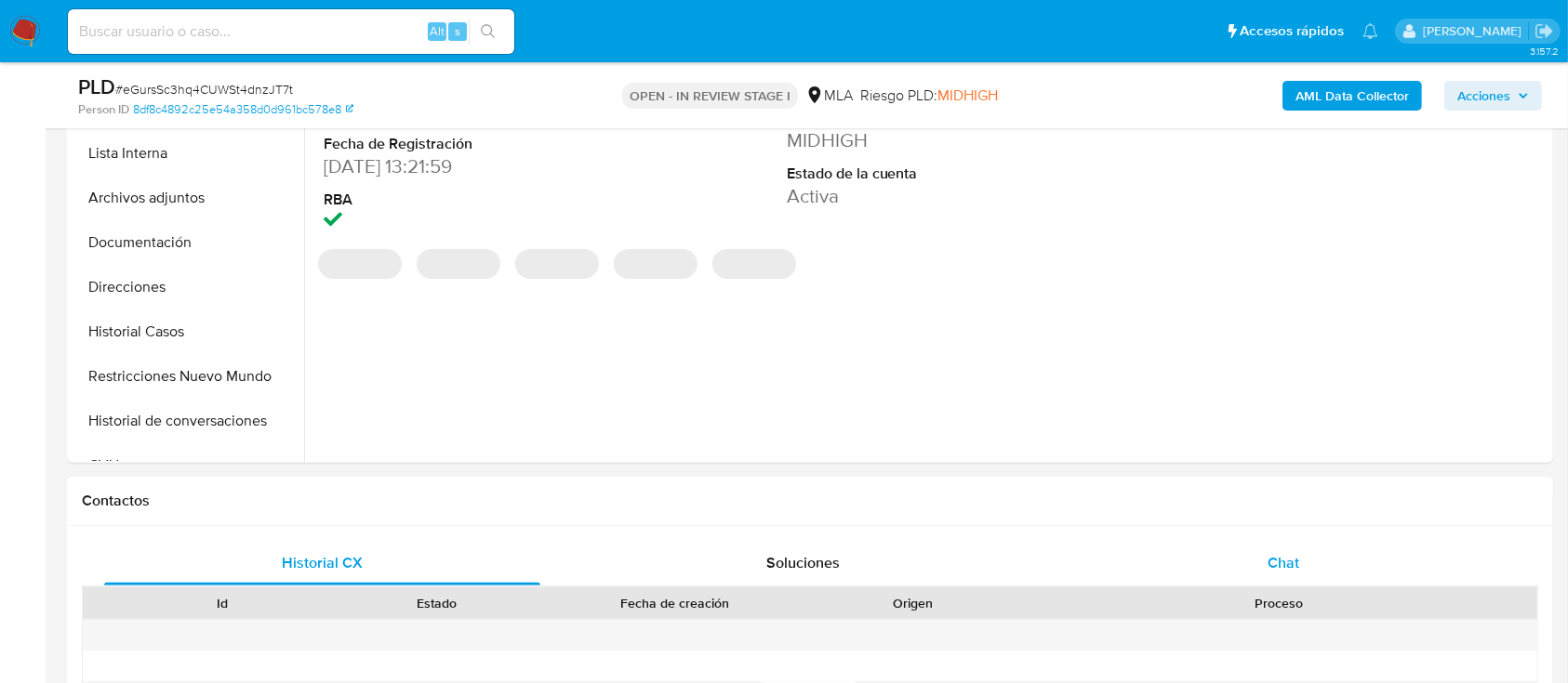
click at [1202, 554] on div "Chat" at bounding box center [1284, 563] width 436 height 44
select select "10"
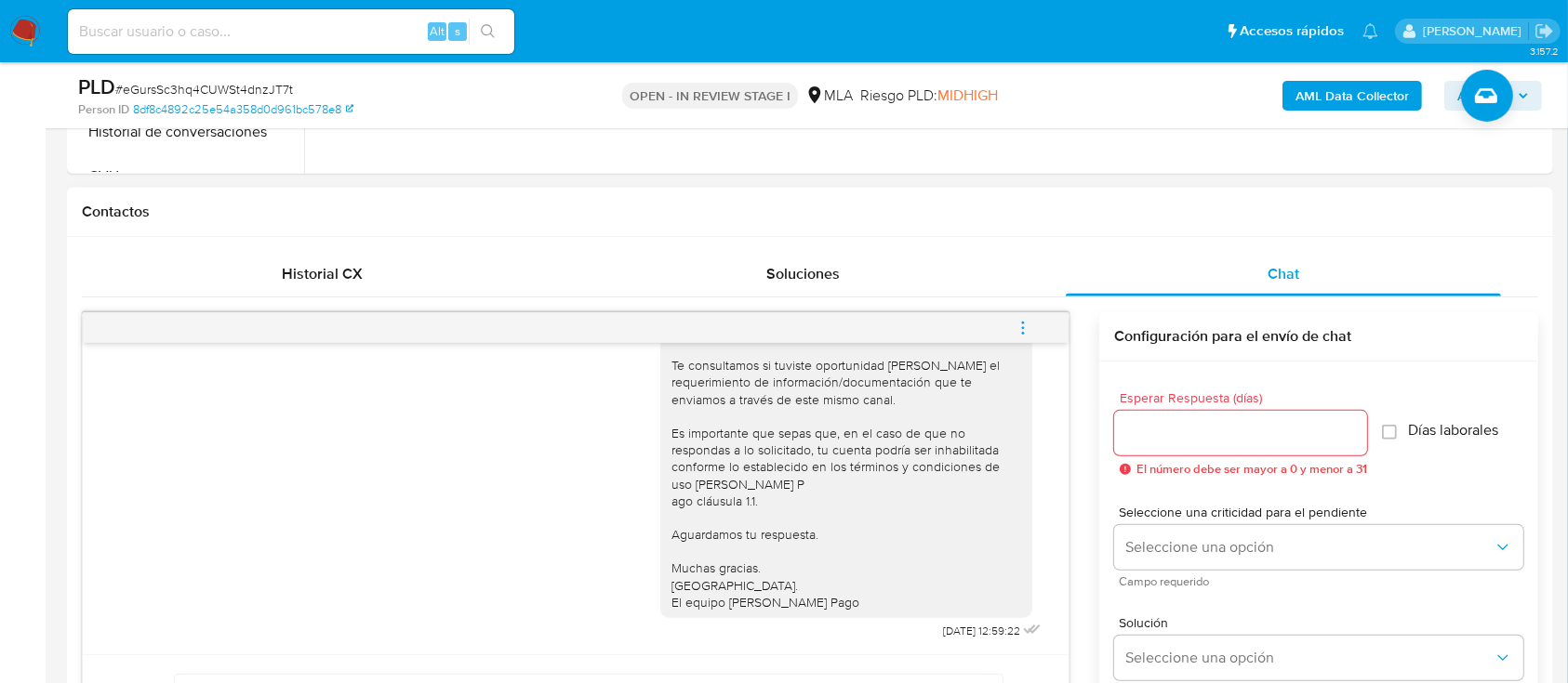
scroll to position [991, 0]
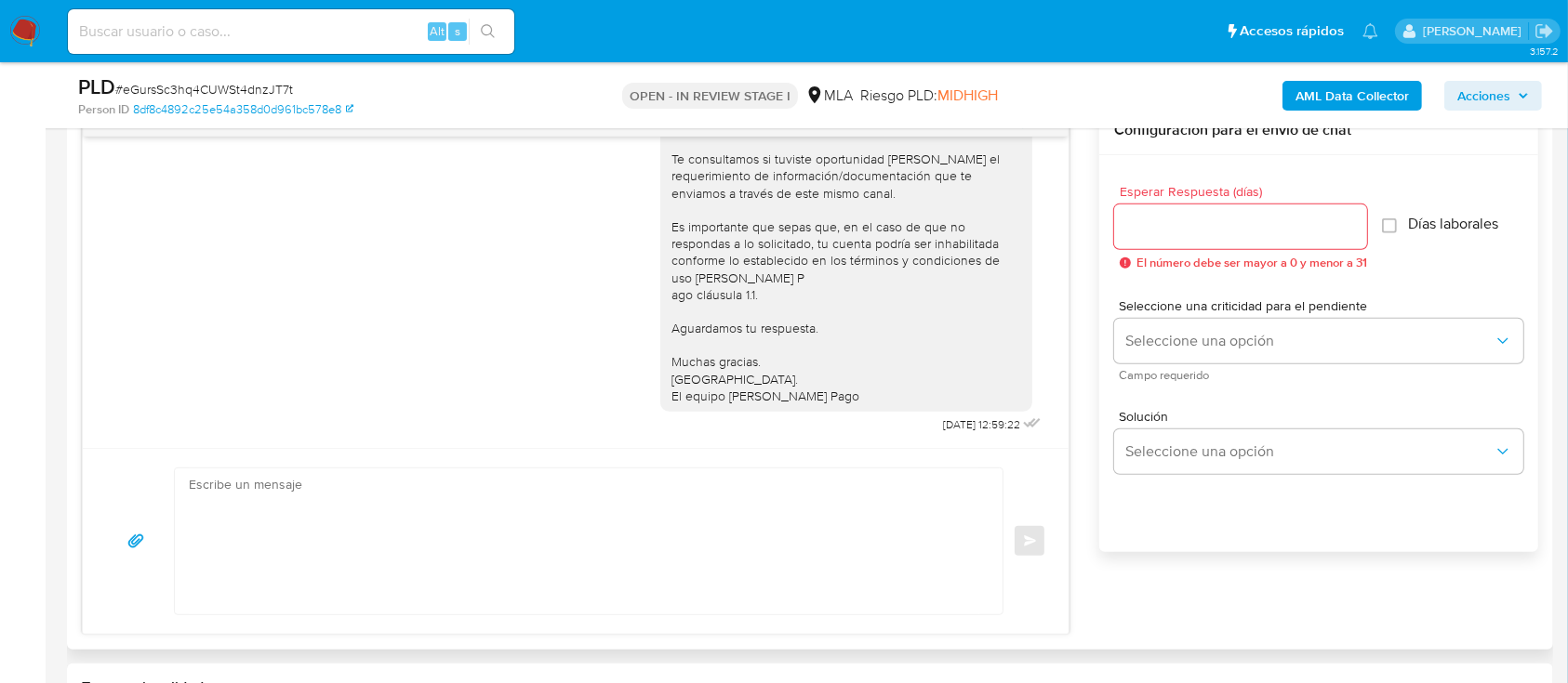
click at [583, 569] on textarea at bounding box center [584, 541] width 791 height 146
paste textarea "Hola , En función de las operaciones registradas en tu cuenta de Mercado Pago, …"
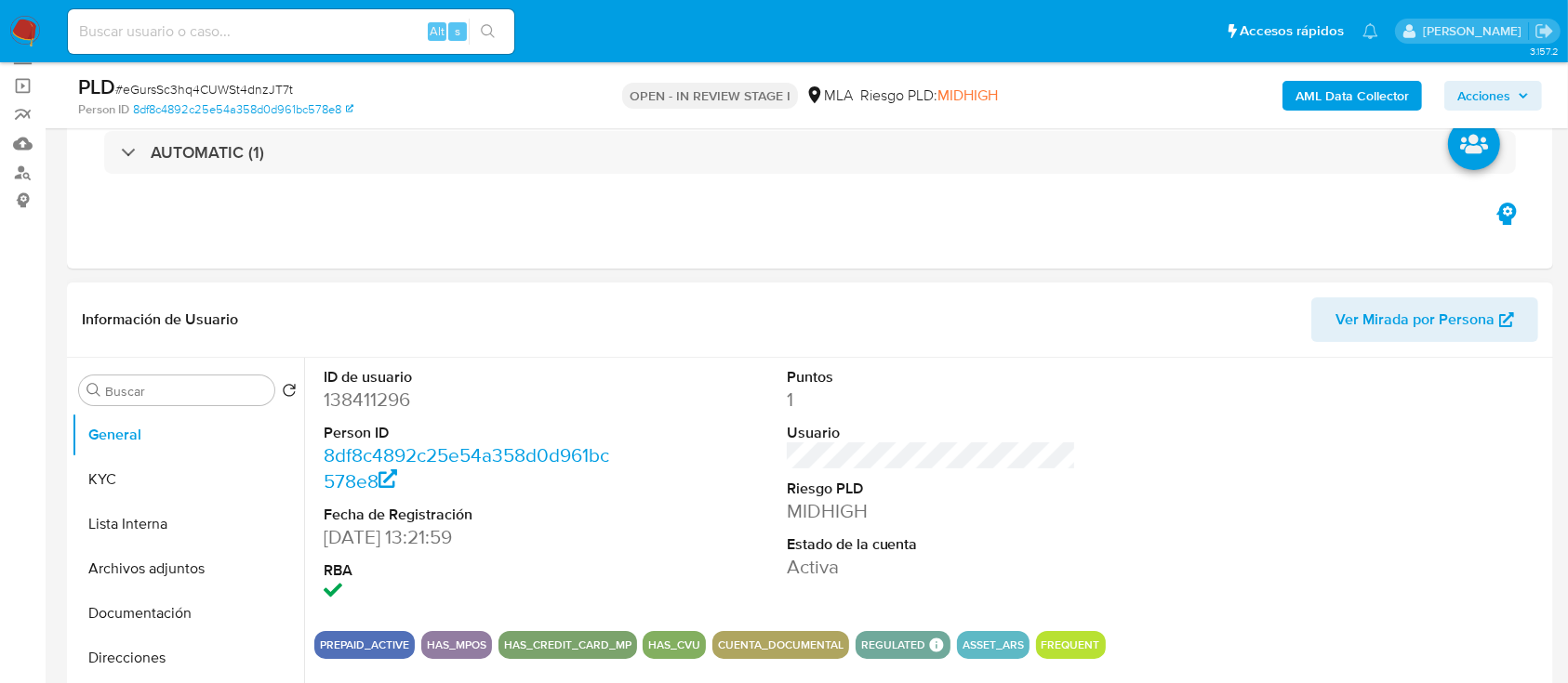
scroll to position [124, 0]
click at [114, 490] on button "KYC" at bounding box center [180, 480] width 218 height 44
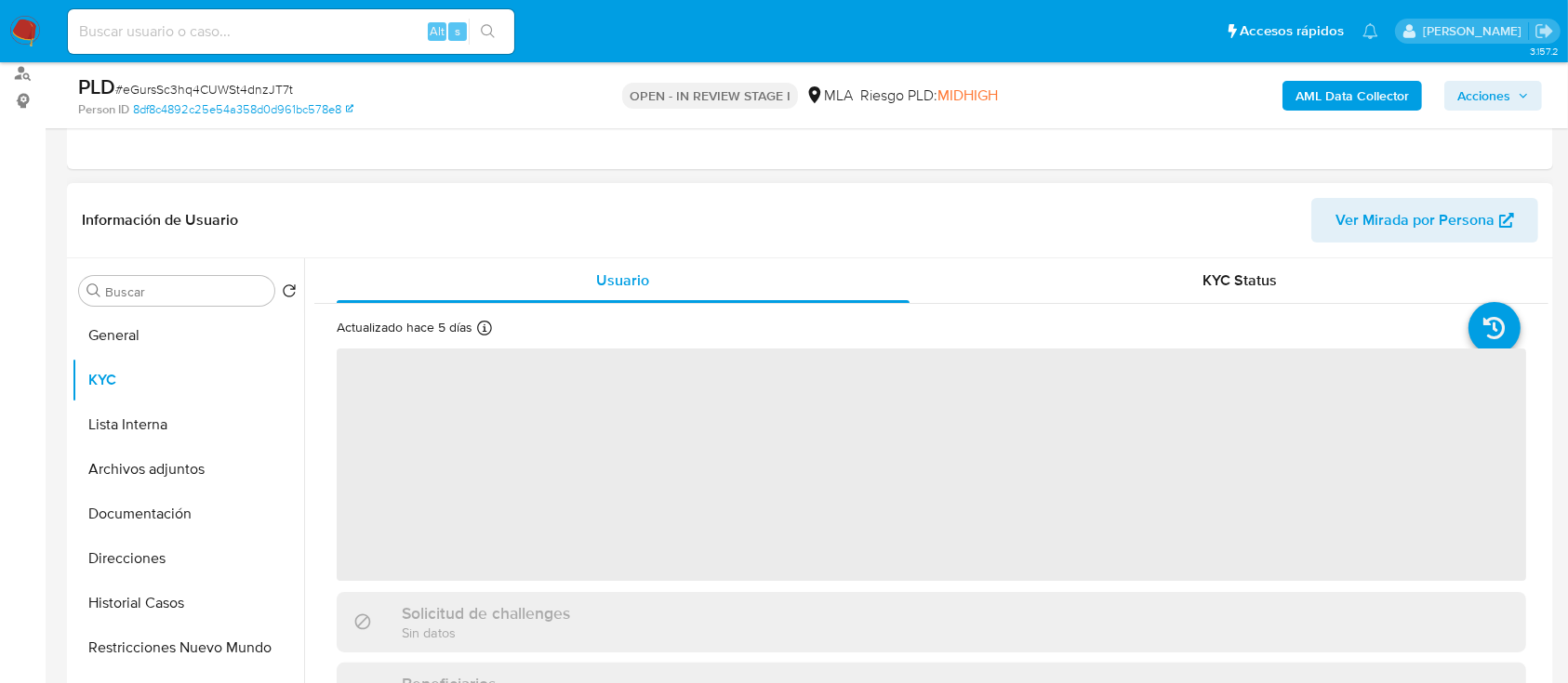
scroll to position [247, 0]
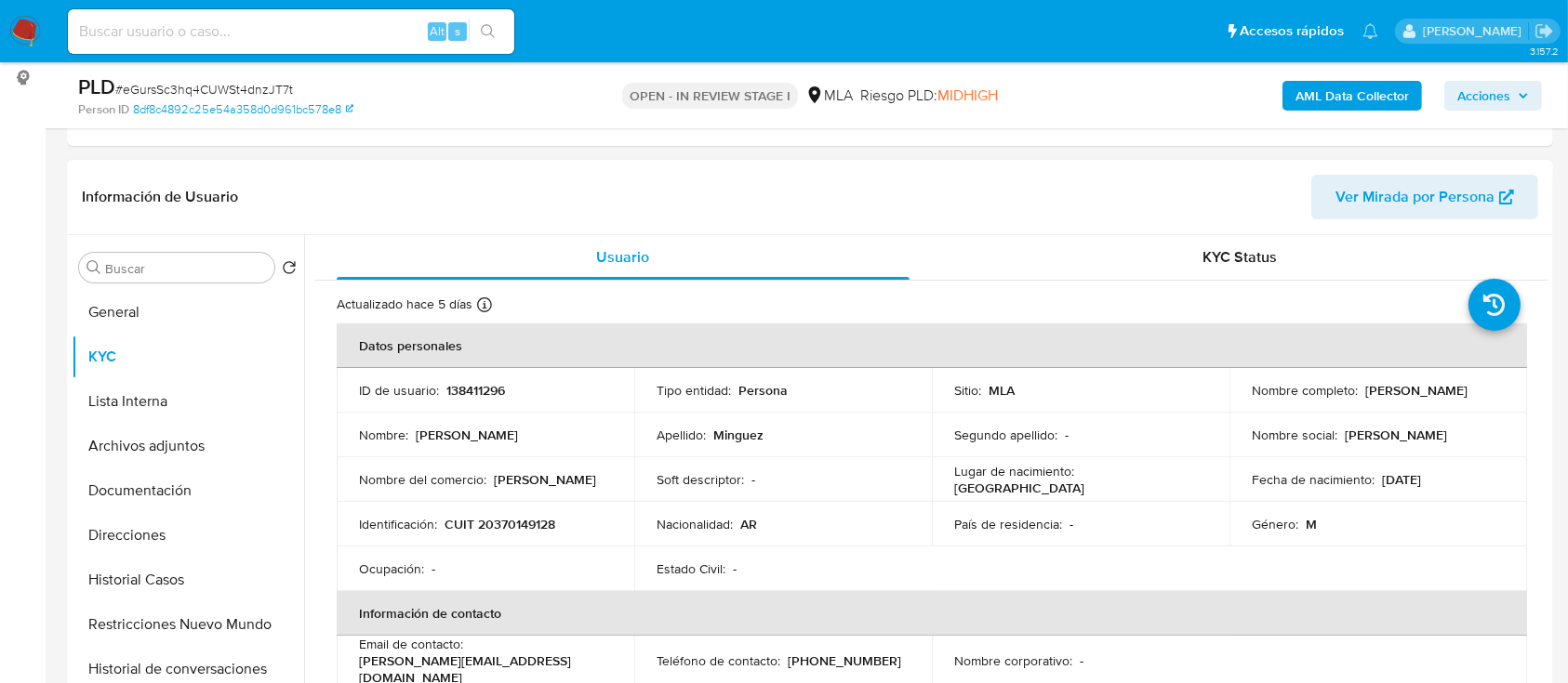
drag, startPoint x: 1358, startPoint y: 392, endPoint x: 1458, endPoint y: 390, distance: 100.0
click at [1458, 390] on div "Nombre completo : Ignacio Minguez" at bounding box center [1378, 391] width 253 height 17
copy p "Ignacio Minguez"
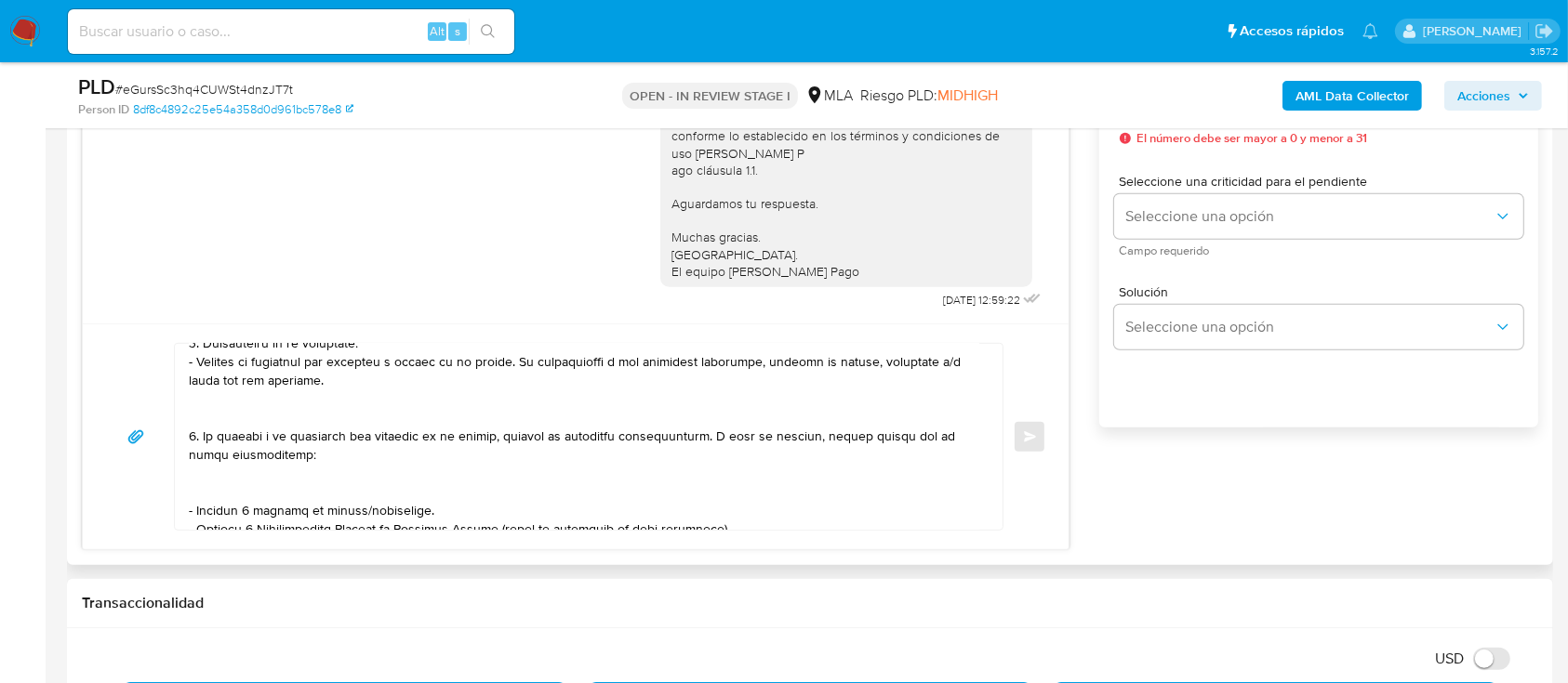
scroll to position [0, 0]
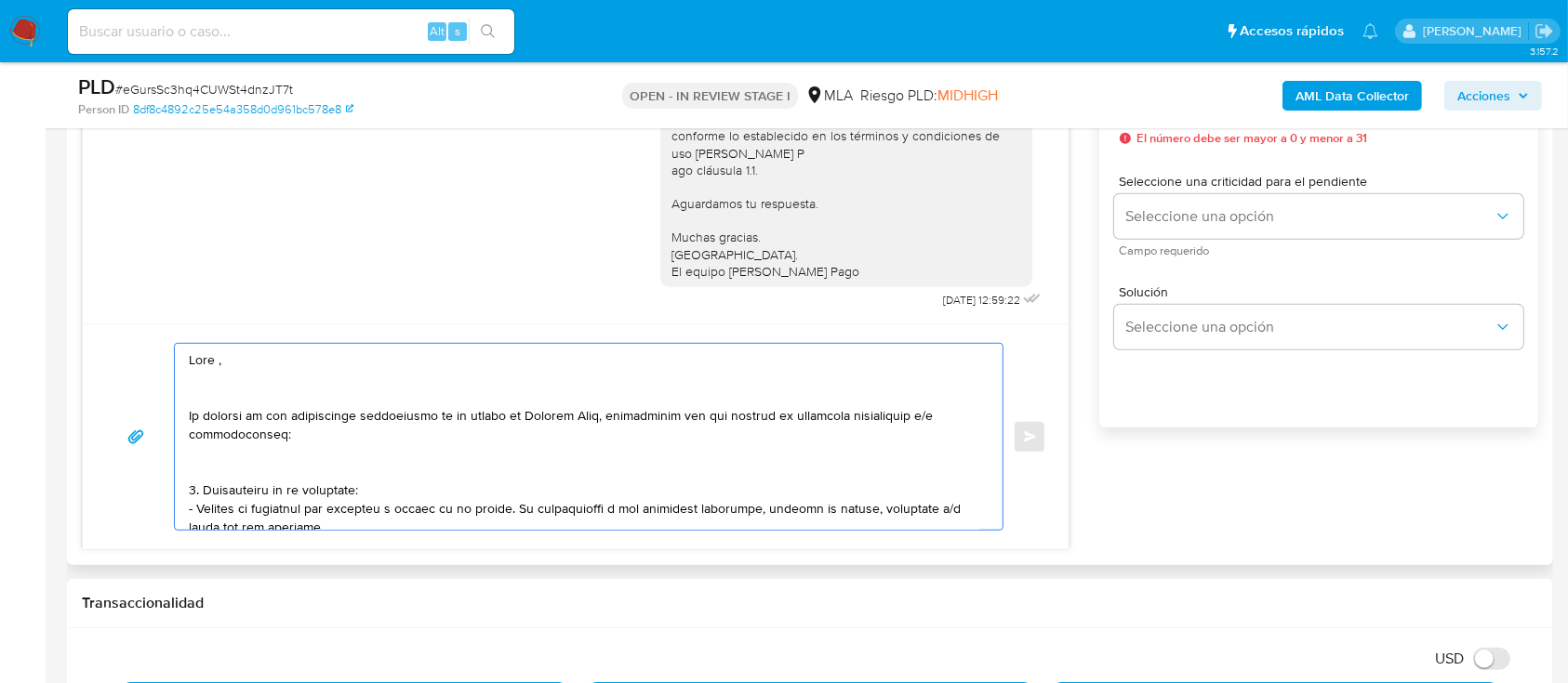
click at [270, 368] on textarea at bounding box center [584, 437] width 791 height 186
click at [277, 358] on textarea at bounding box center [584, 437] width 791 height 186
paste textarea "Ignacio Minguez"
click at [315, 410] on textarea at bounding box center [584, 437] width 791 height 186
click at [330, 400] on textarea at bounding box center [584, 437] width 791 height 186
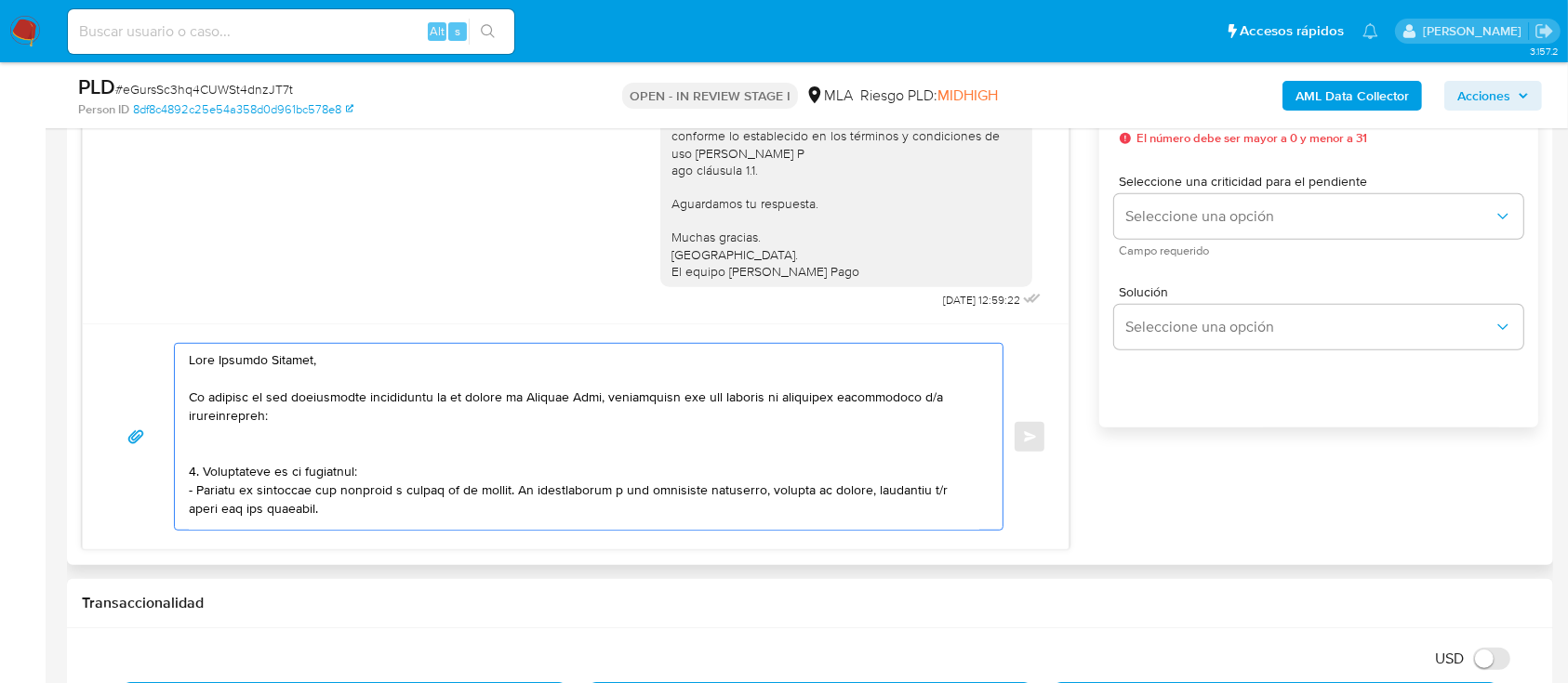
click at [275, 458] on textarea at bounding box center [584, 437] width 791 height 186
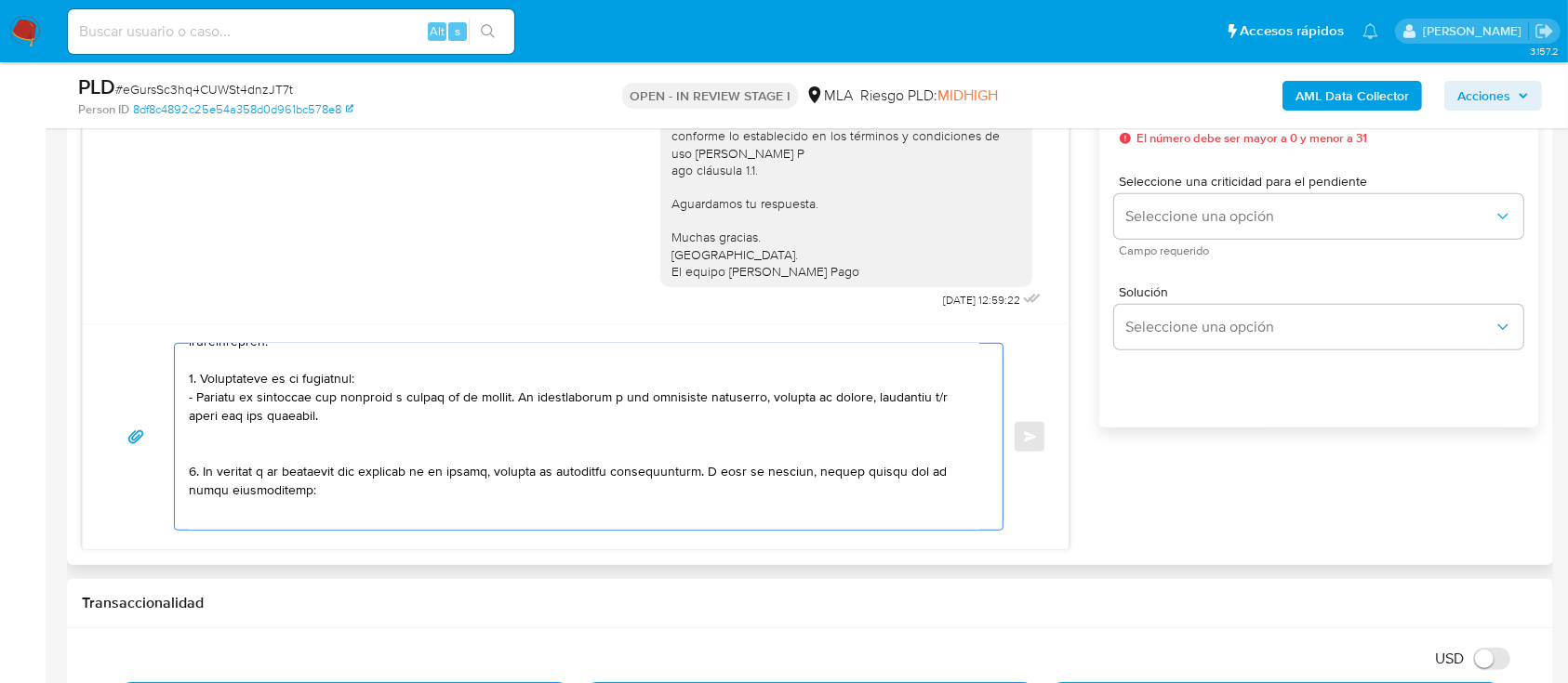
scroll to position [124, 0]
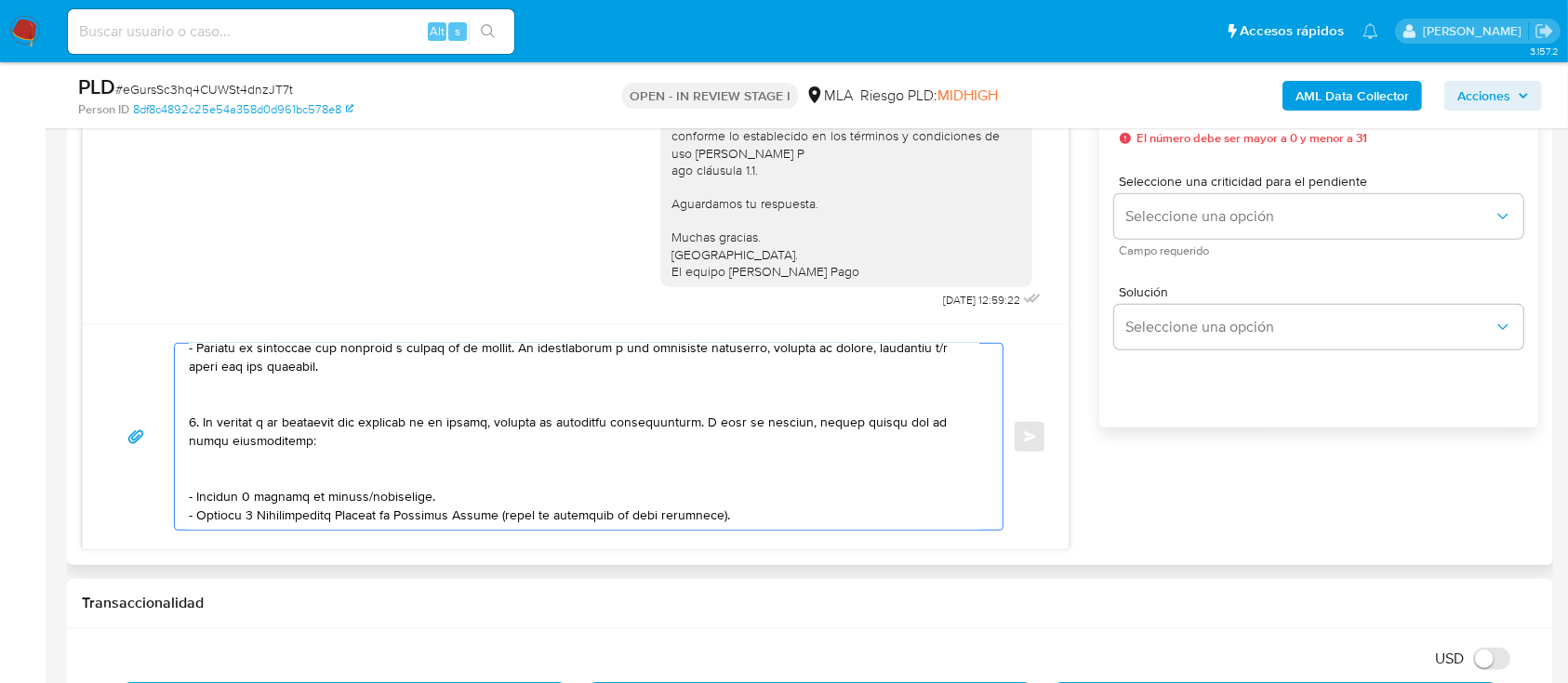
click at [307, 406] on textarea at bounding box center [584, 437] width 791 height 186
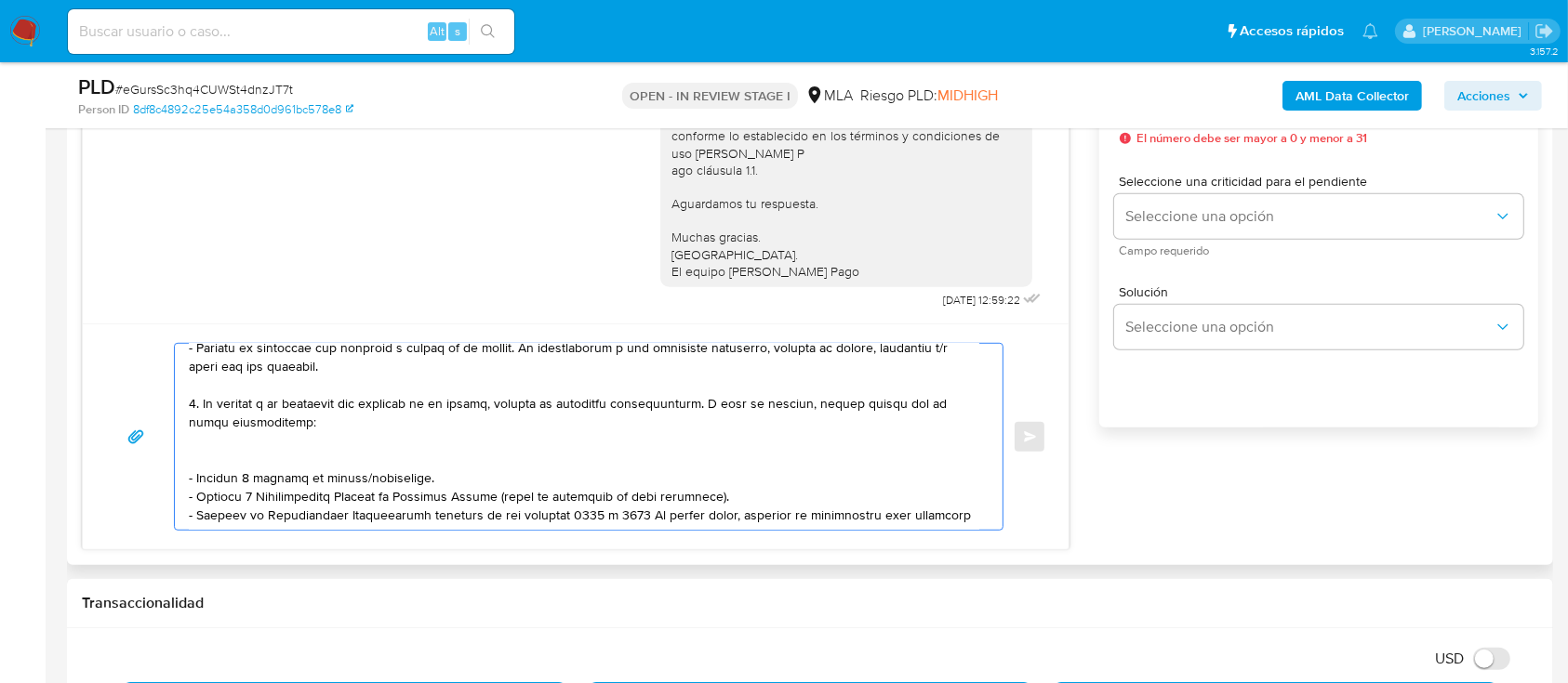
click at [264, 458] on textarea at bounding box center [584, 437] width 791 height 186
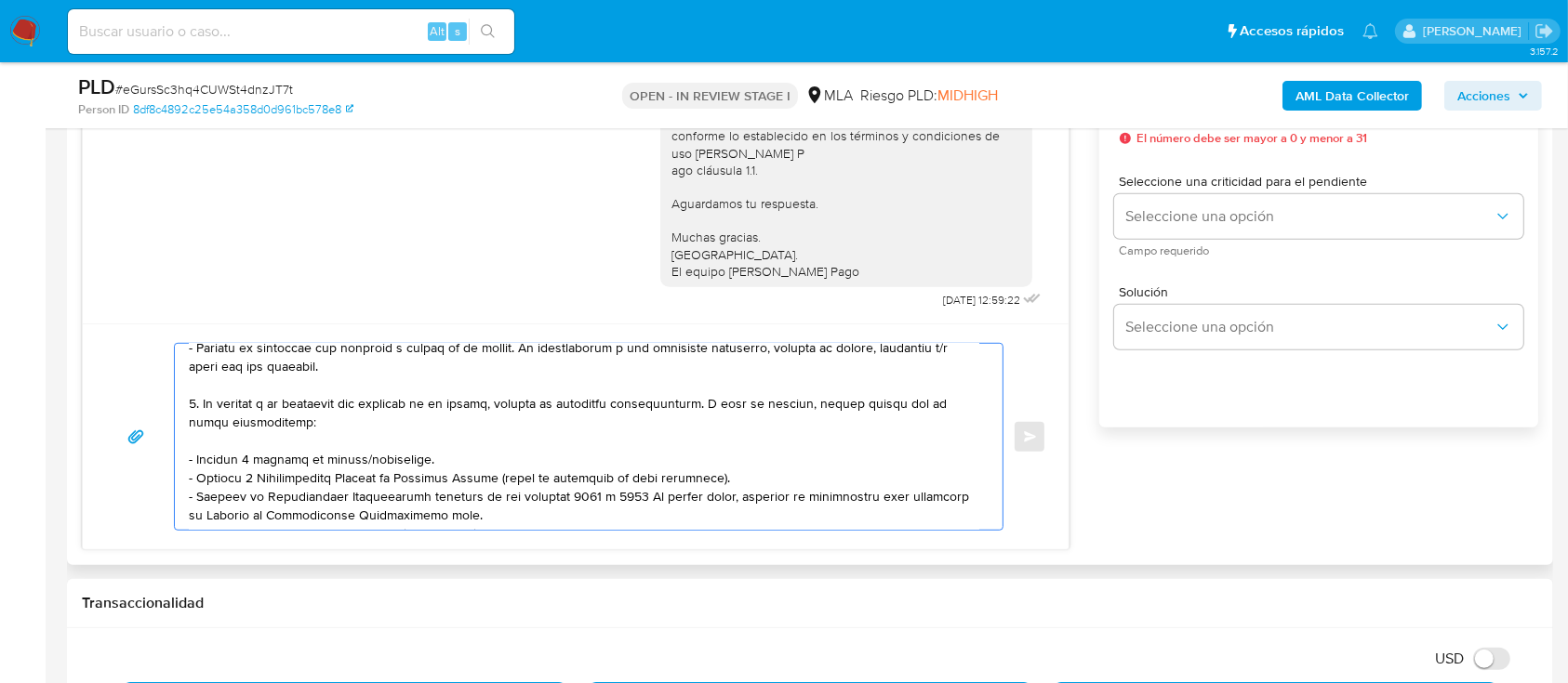
click at [273, 465] on textarea at bounding box center [584, 437] width 791 height 186
click at [273, 464] on textarea at bounding box center [584, 437] width 791 height 186
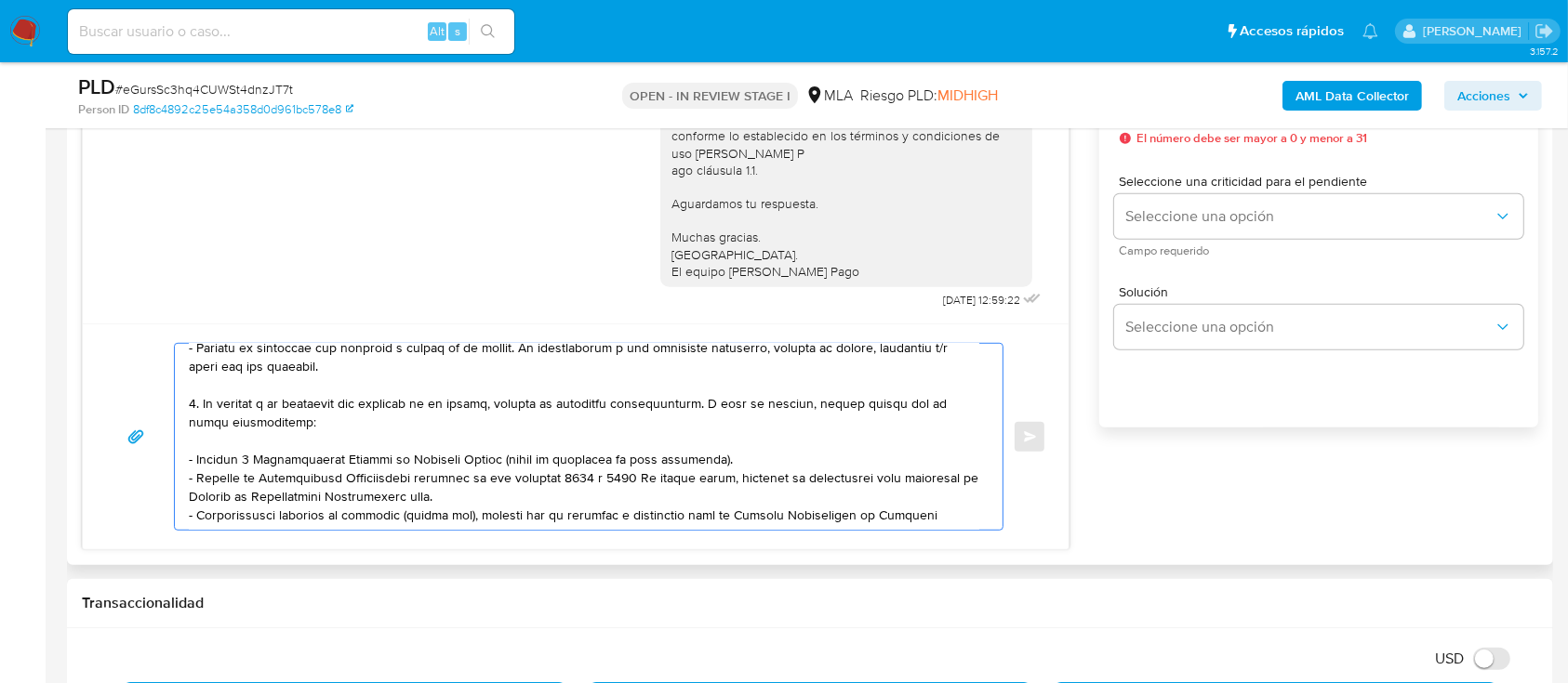
click at [504, 487] on textarea at bounding box center [584, 437] width 791 height 186
paste textarea "https://www.mercadopago.com.ar/ayuda/30181"
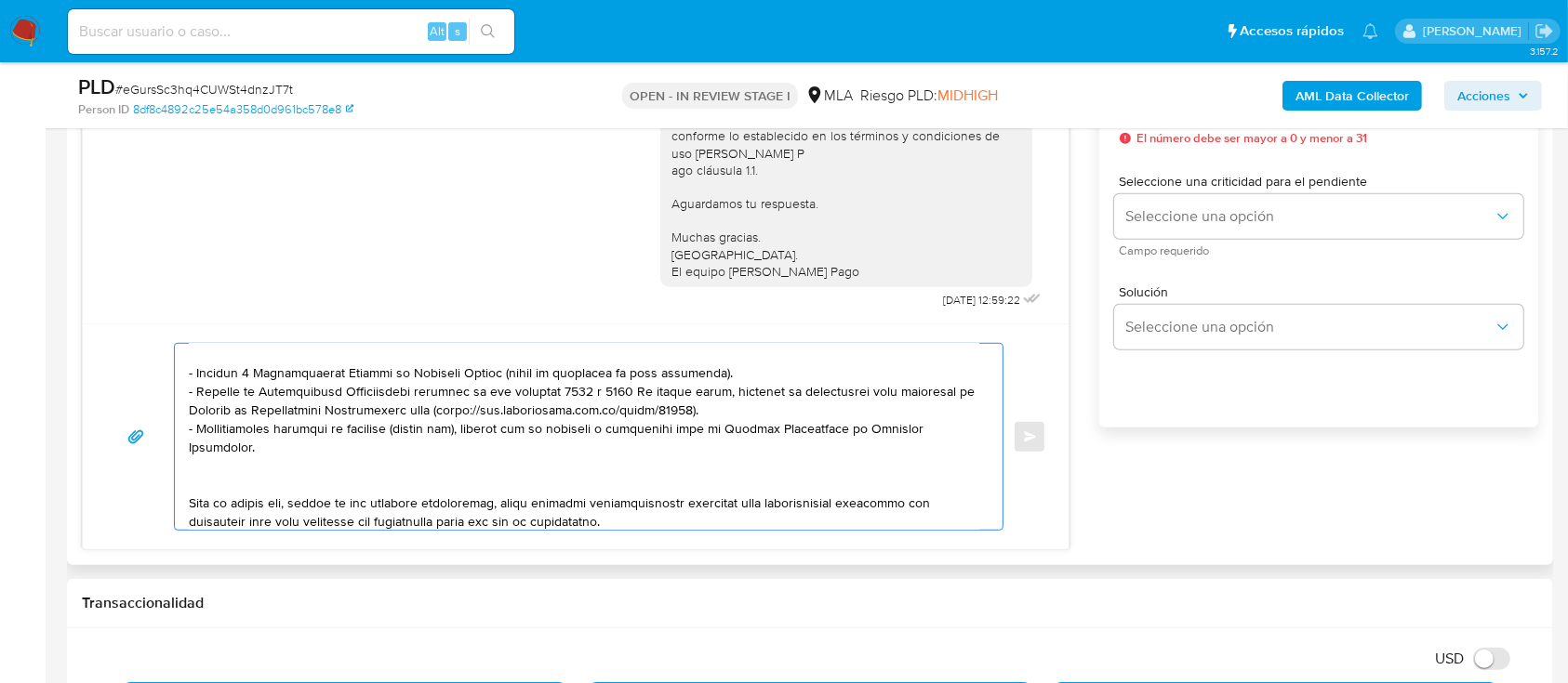
scroll to position [247, 0]
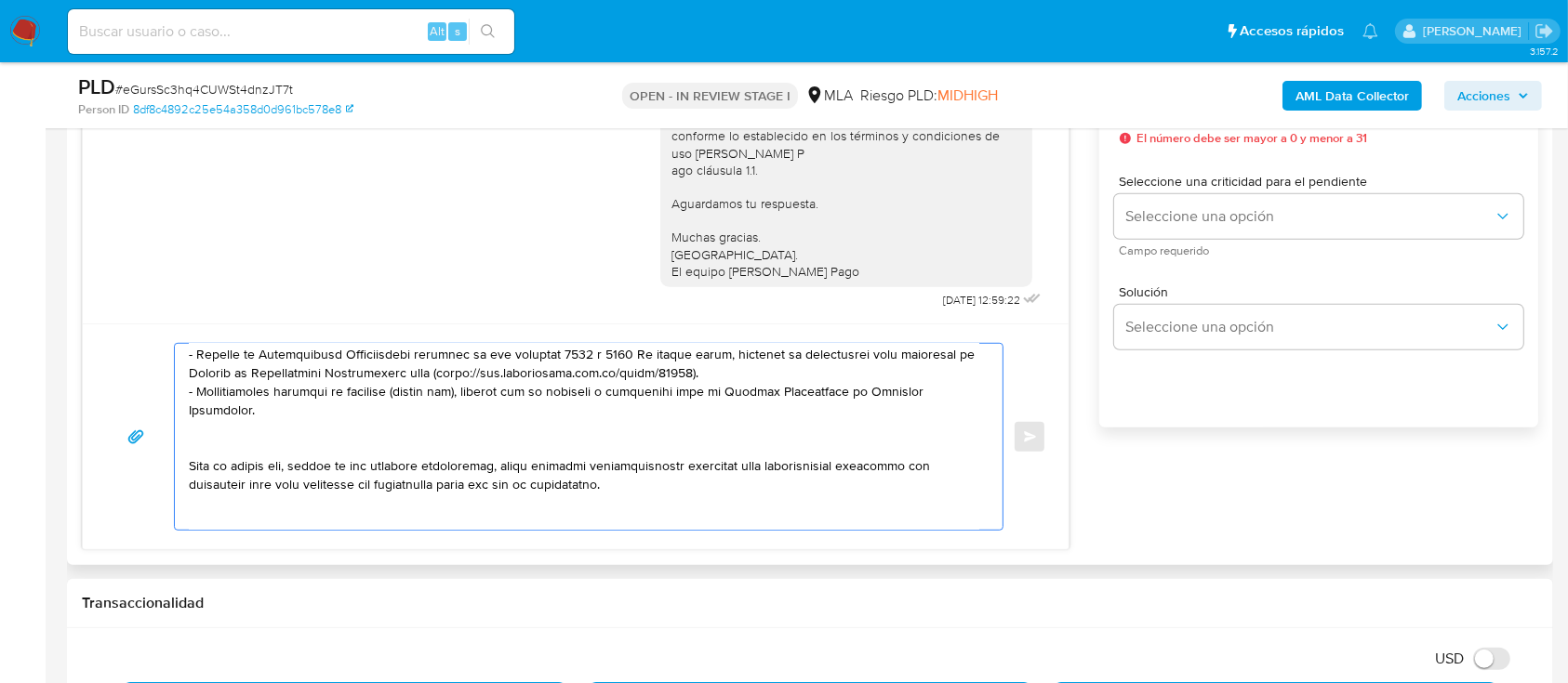
click at [360, 429] on textarea at bounding box center [584, 437] width 791 height 186
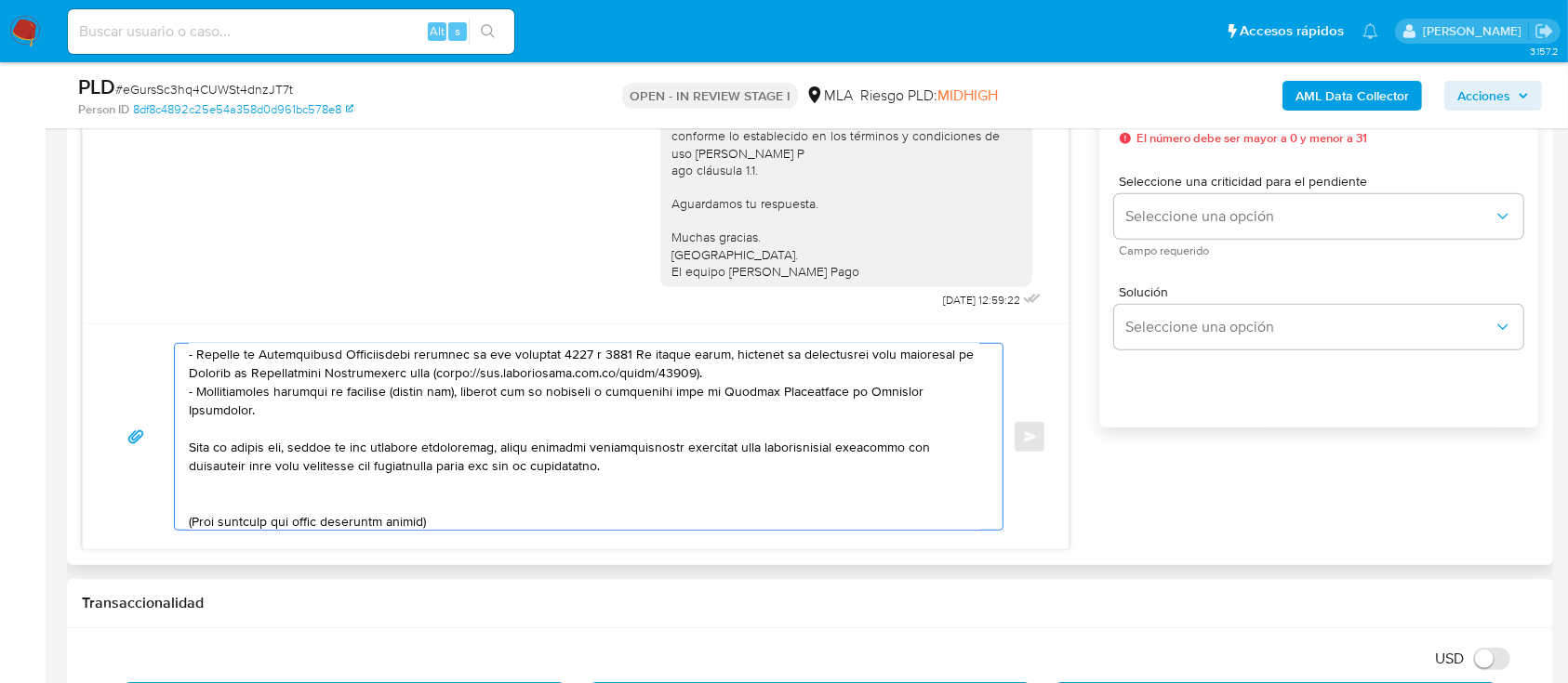
click at [294, 504] on textarea at bounding box center [584, 437] width 791 height 186
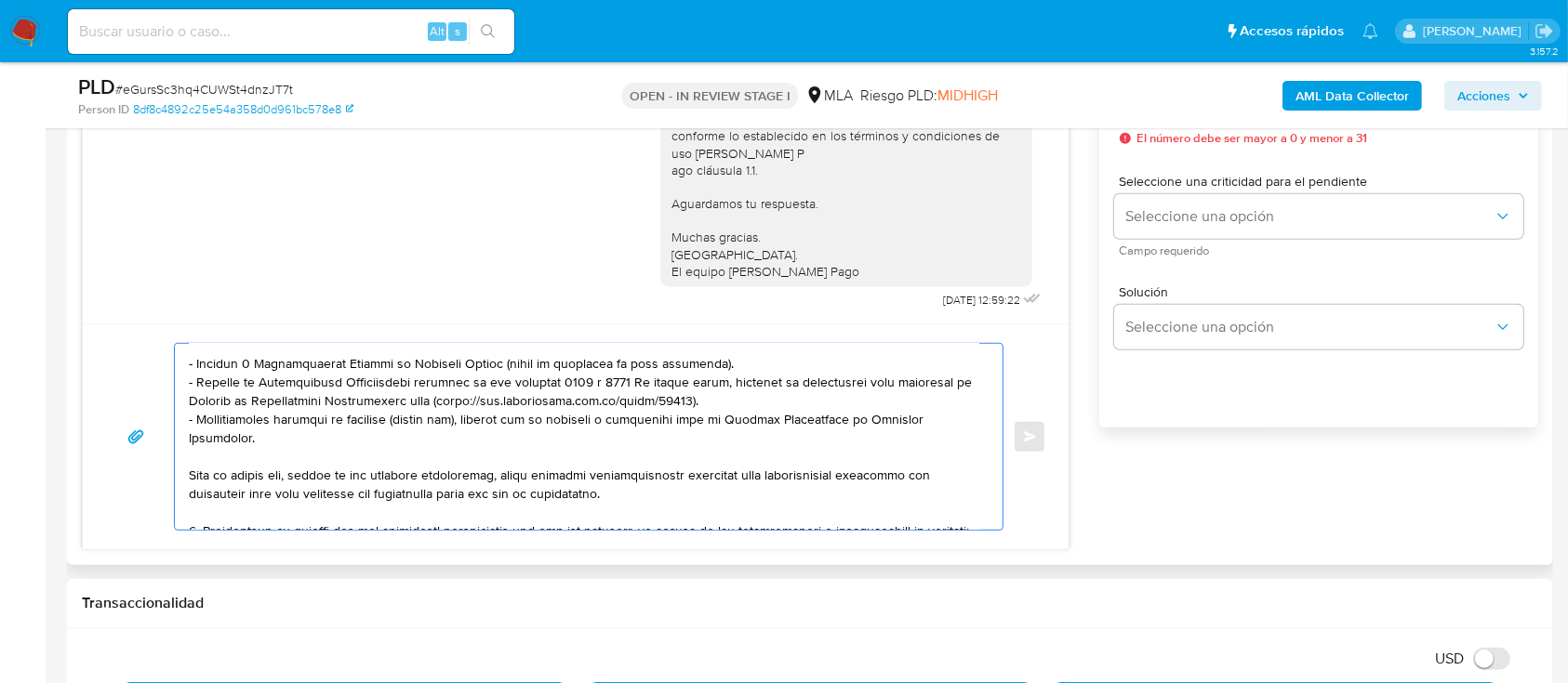
scroll to position [238, 0]
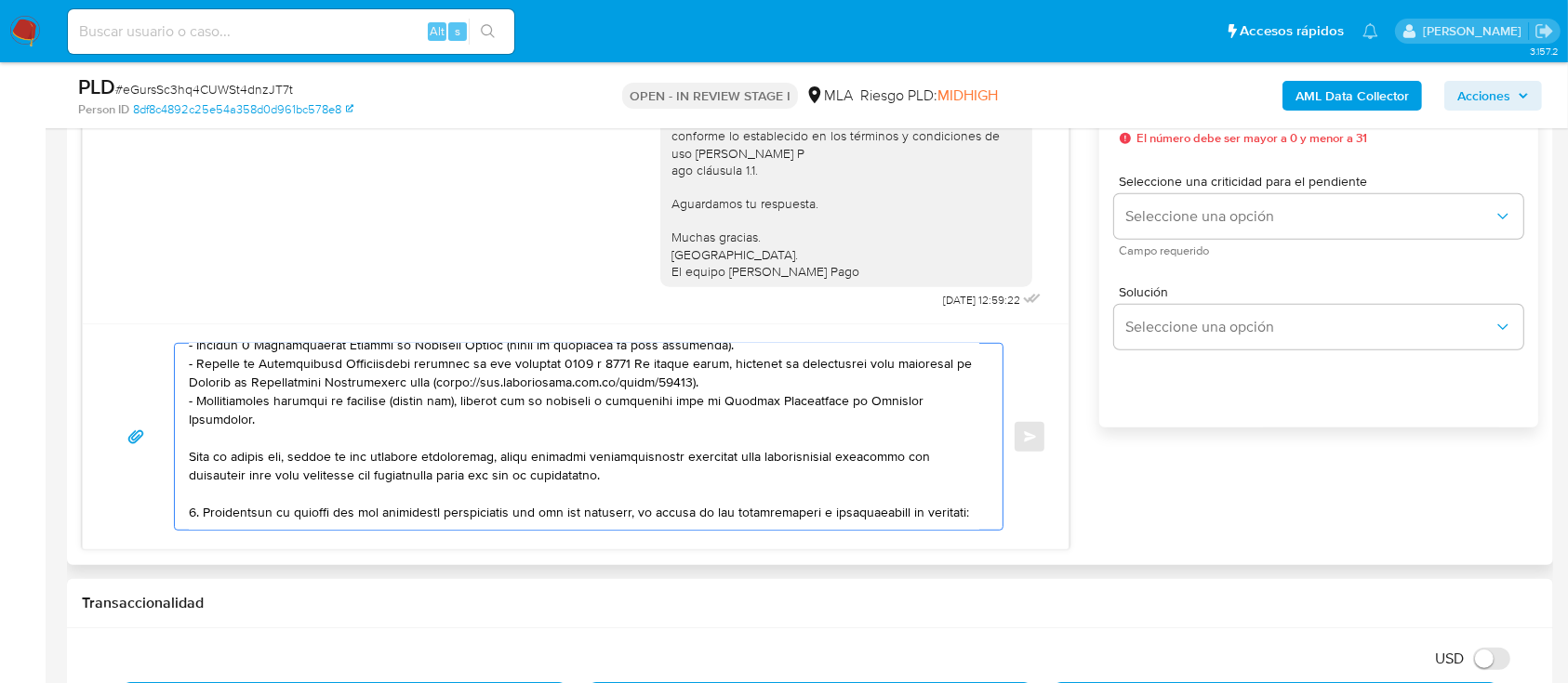
click at [394, 524] on textarea at bounding box center [584, 437] width 791 height 186
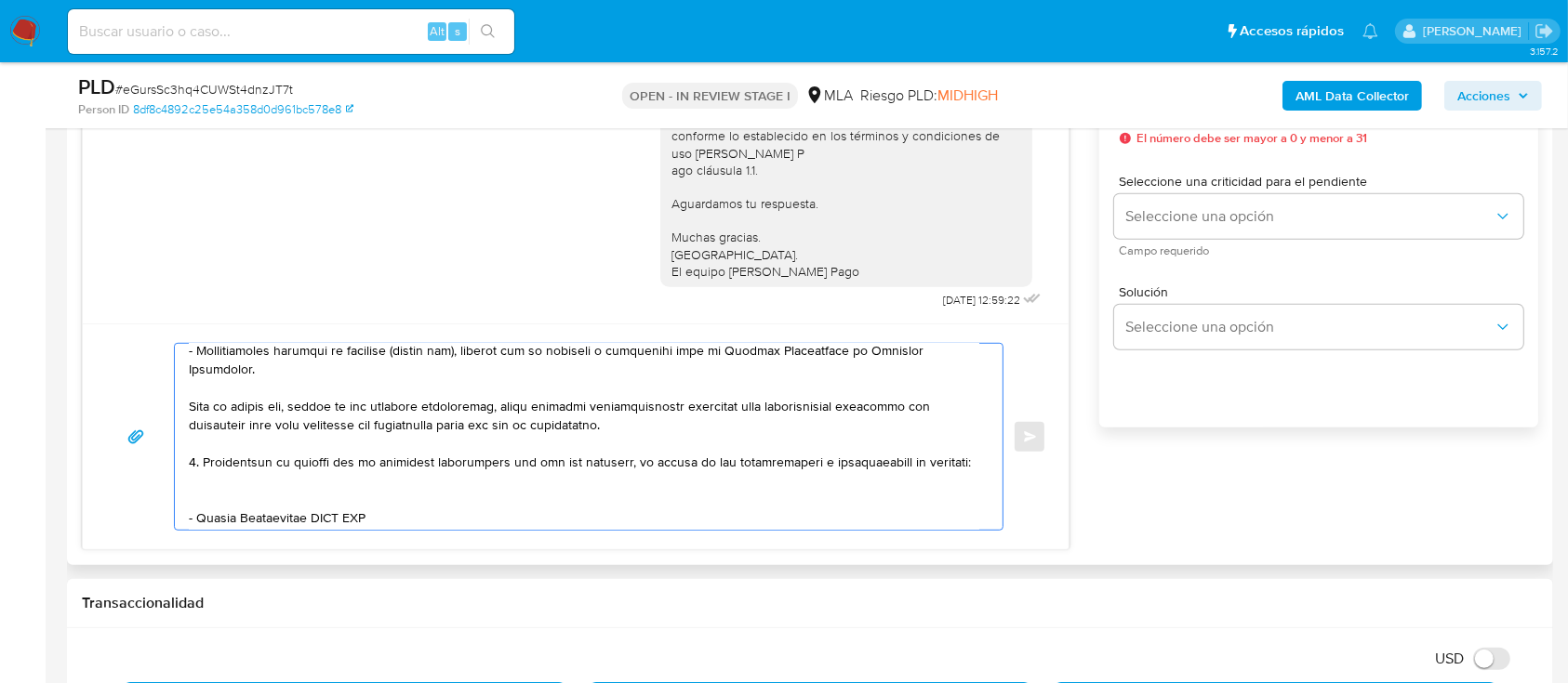
scroll to position [362, 0]
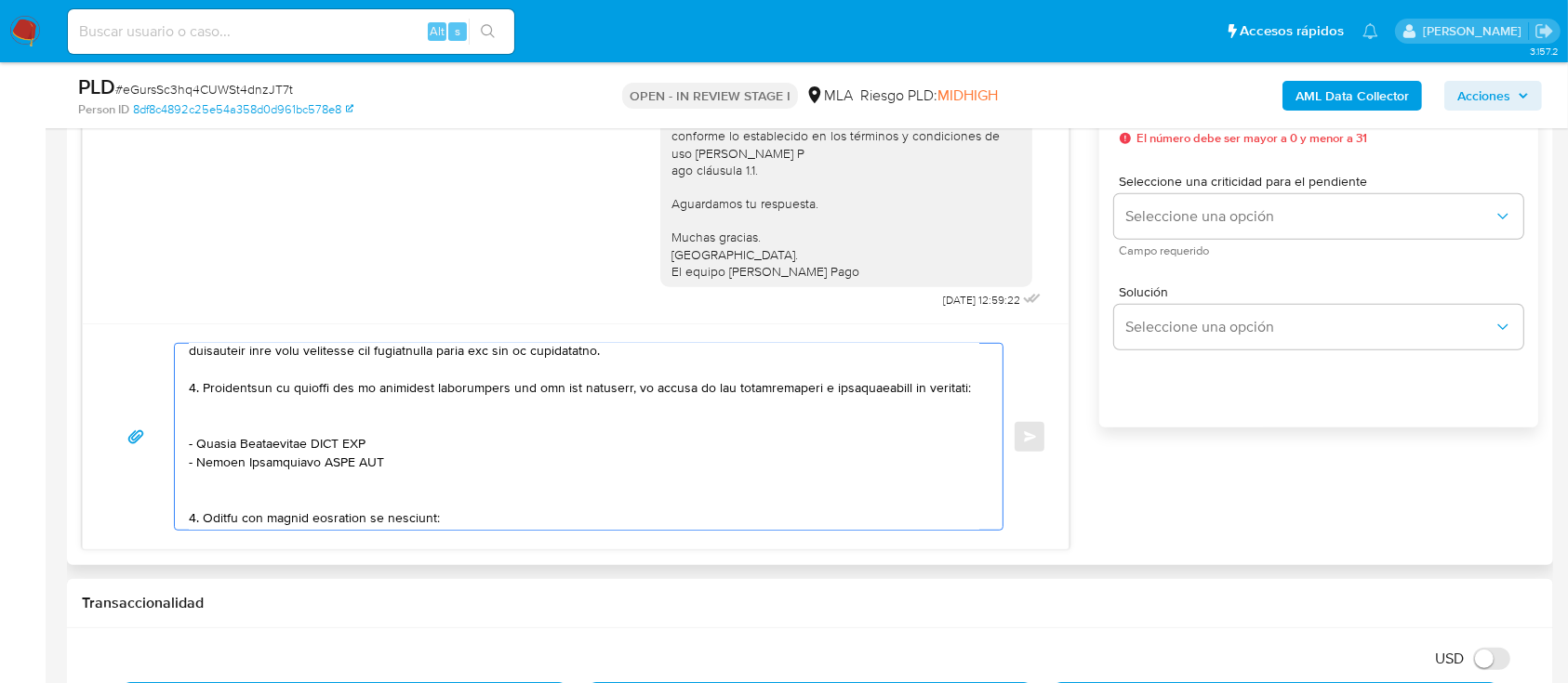
click at [619, 391] on textarea at bounding box center [584, 437] width 791 height 186
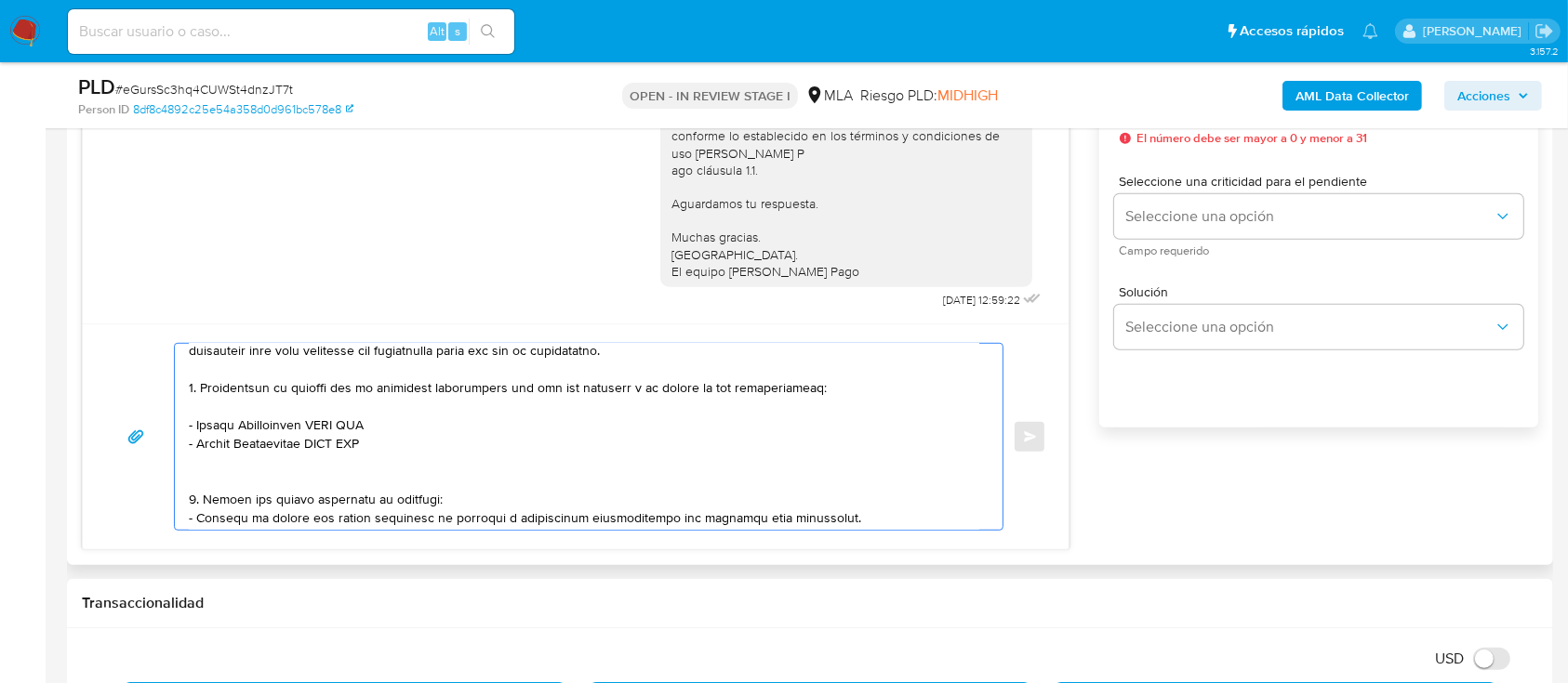
drag, startPoint x: 196, startPoint y: 434, endPoint x: 417, endPoint y: 437, distance: 221.0
click at [417, 437] on textarea at bounding box center [584, 437] width 791 height 186
paste textarea "Deborah Melina Beguiristain"
paste textarea "27302400372"
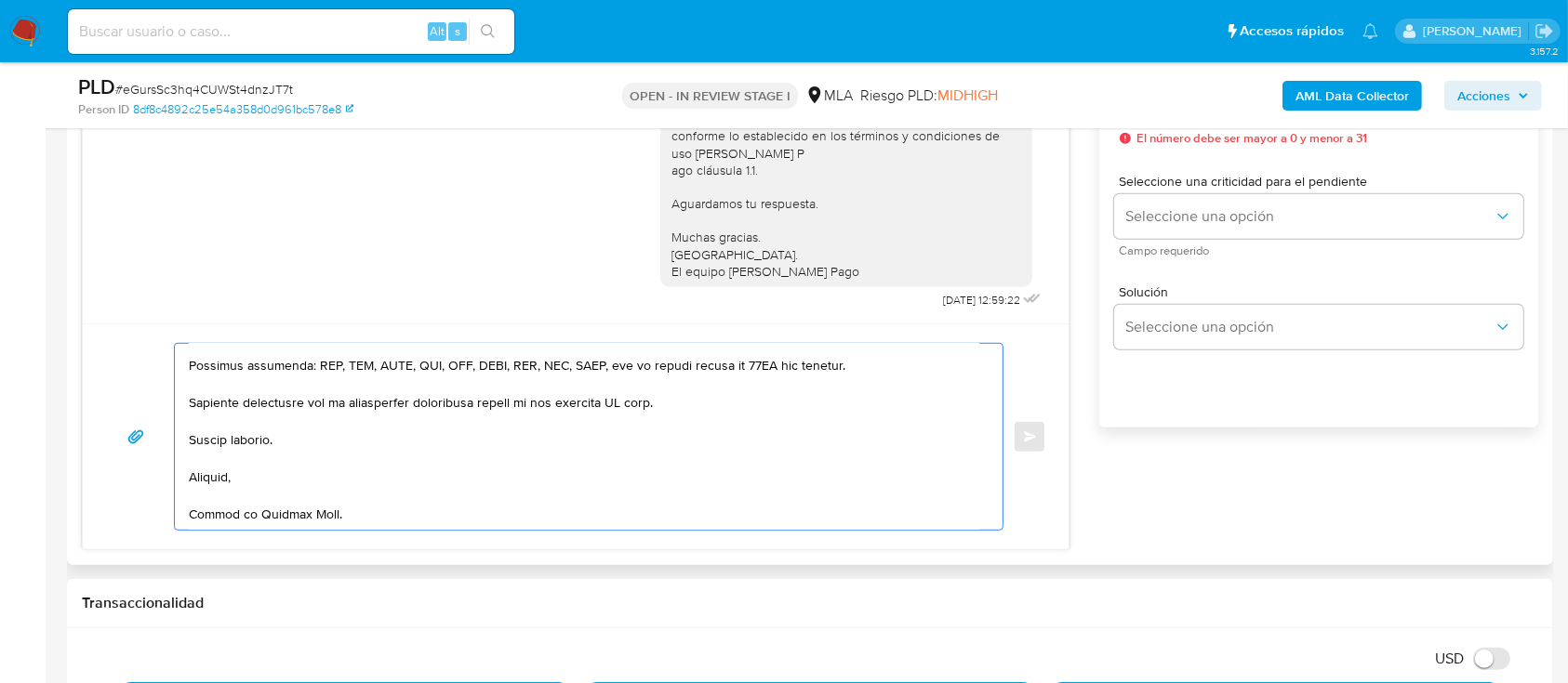
scroll to position [530, 0]
drag, startPoint x: 491, startPoint y: 398, endPoint x: 687, endPoint y: 415, distance: 196.7
click at [685, 415] on textarea at bounding box center [584, 437] width 791 height 186
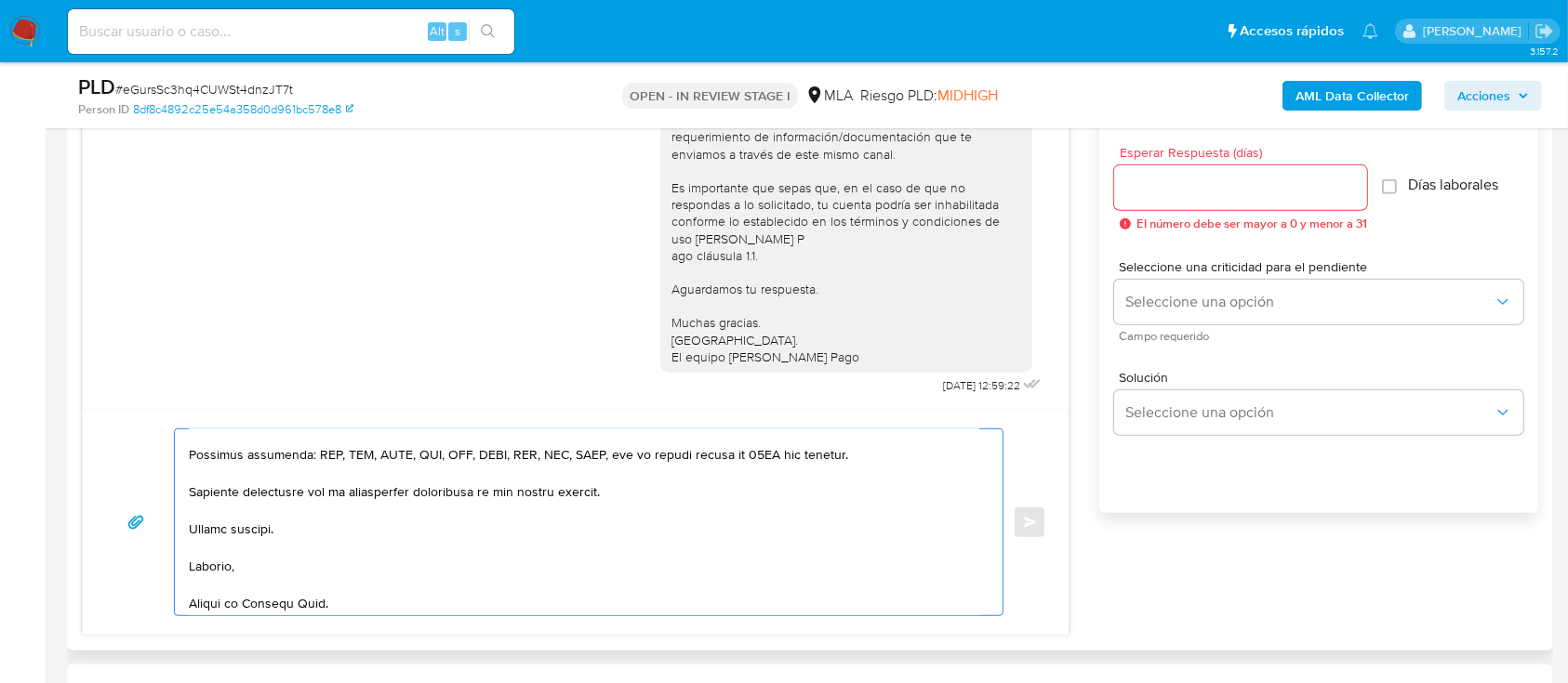
scroll to position [991, 0]
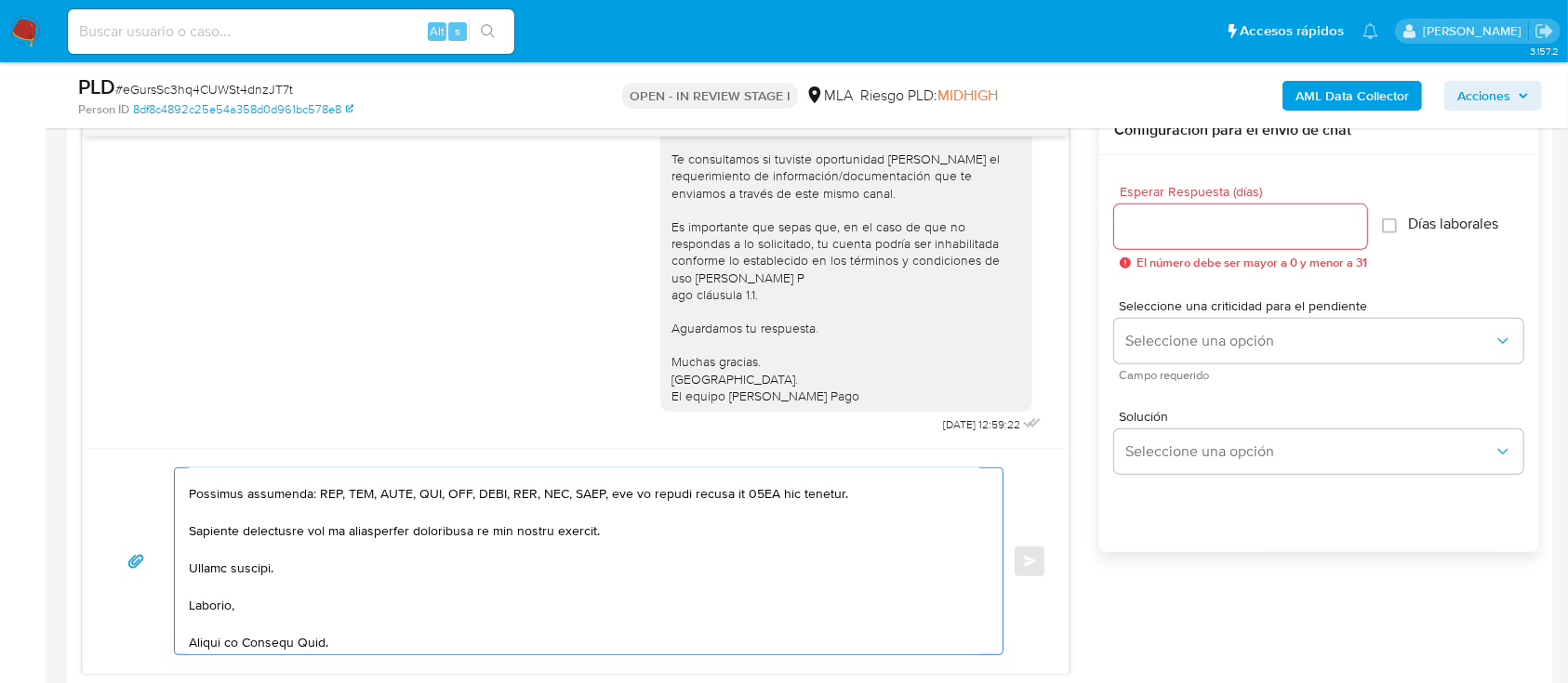
type textarea "Hola Ignacio Minguez, En función de las operaciones registradas en tu cuenta de…"
click at [1236, 210] on div at bounding box center [1241, 226] width 253 height 44
click at [1241, 225] on input "Esperar Respuesta (días)" at bounding box center [1241, 227] width 253 height 25
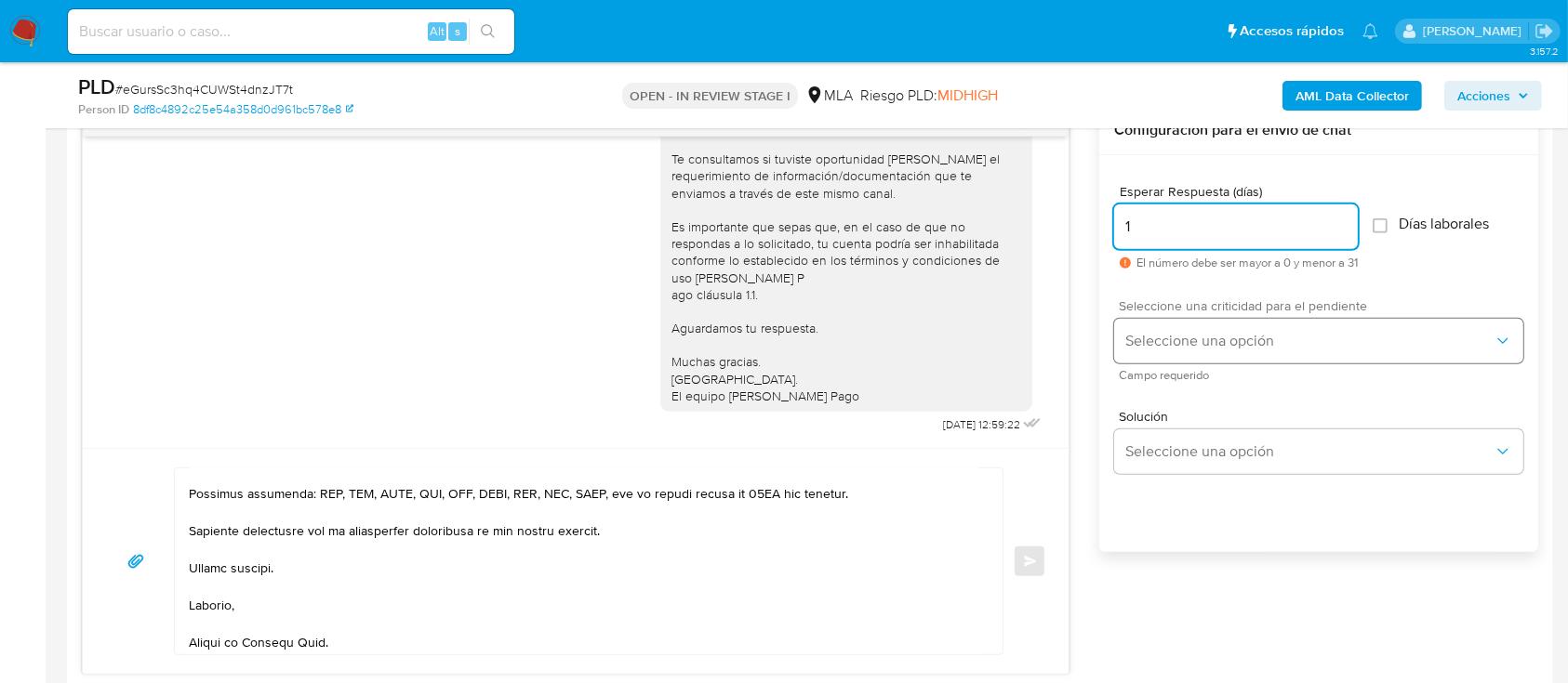
type input "1"
click at [1175, 321] on button "Seleccione una opción" at bounding box center [1319, 341] width 409 height 44
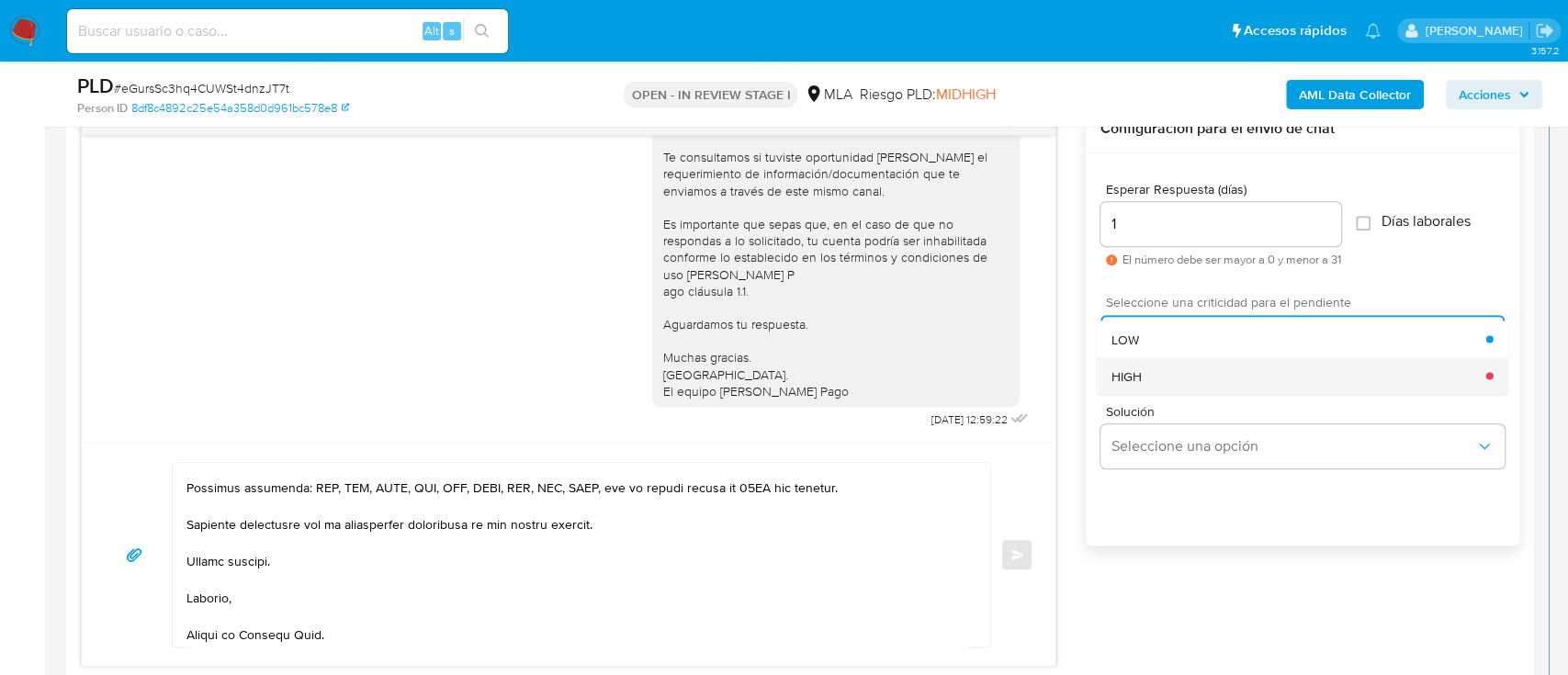
click at [1170, 357] on div "HIGH" at bounding box center [1300, 375] width 375 height 36
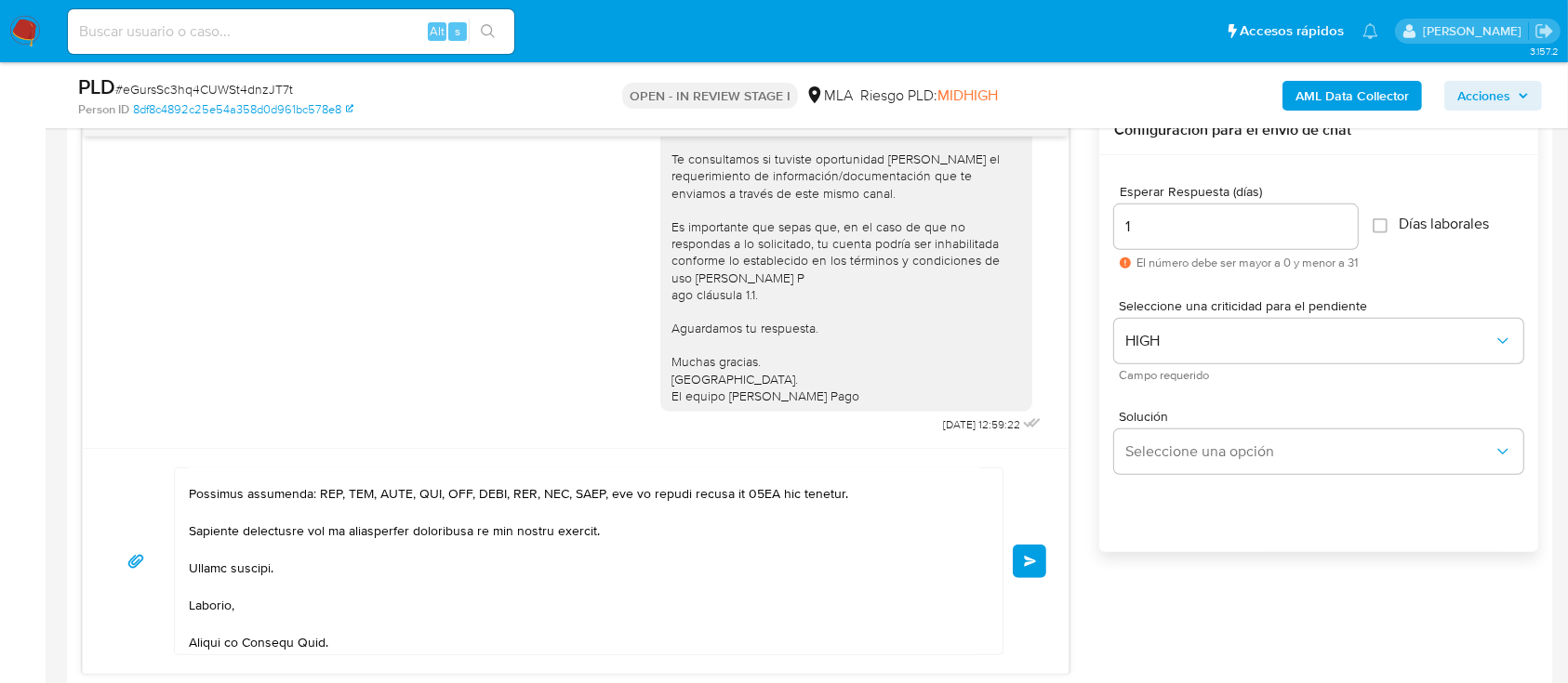
click at [1027, 546] on button "Enviar" at bounding box center [1028, 561] width 33 height 33
click at [1040, 557] on button "Enviar" at bounding box center [1028, 561] width 33 height 33
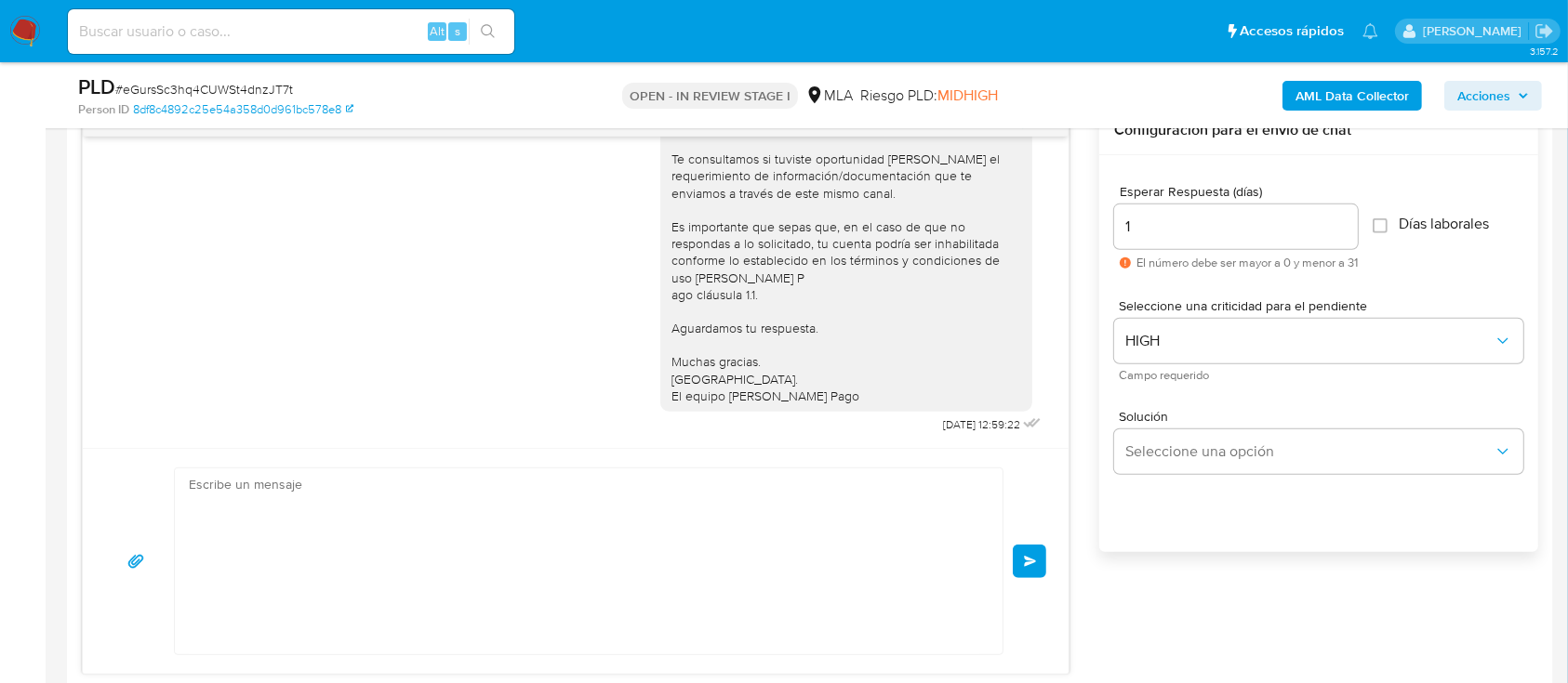
scroll to position [0, 0]
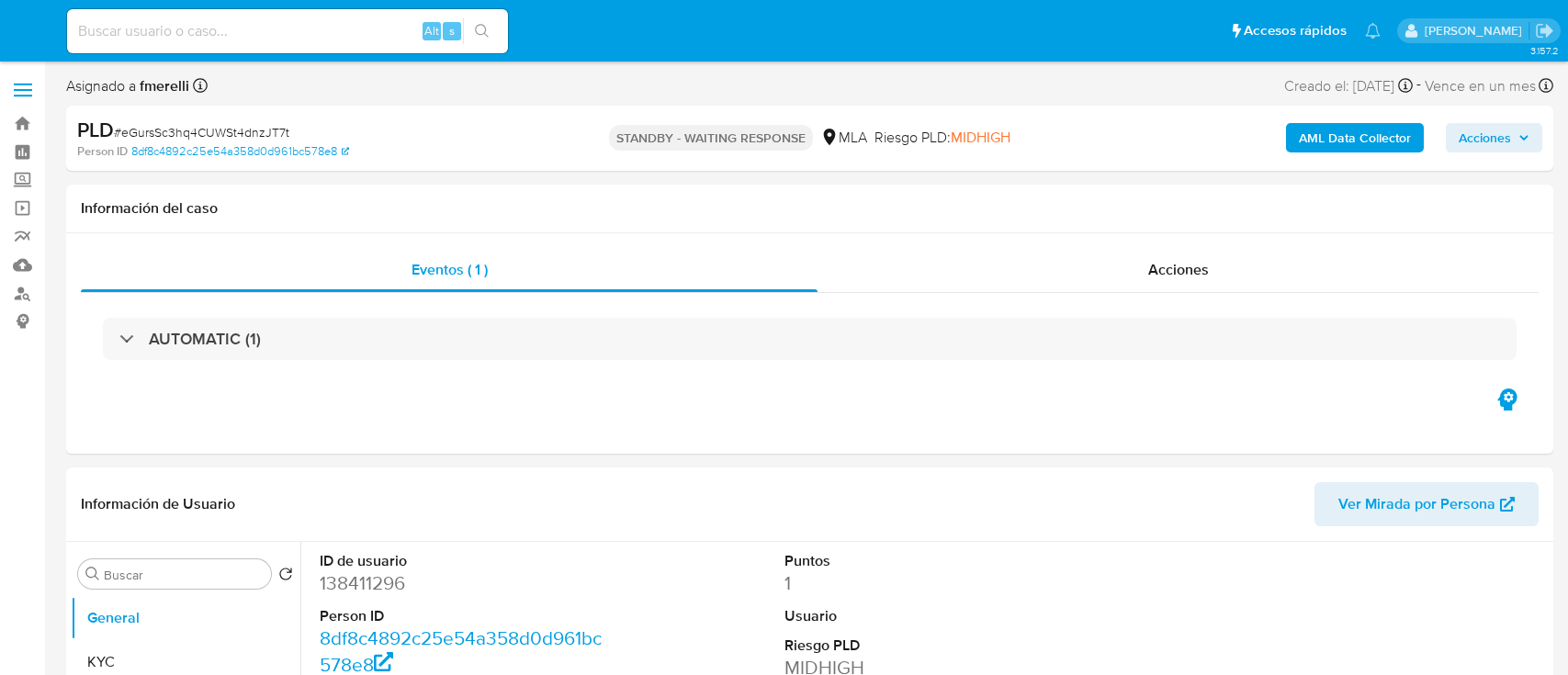
select select "10"
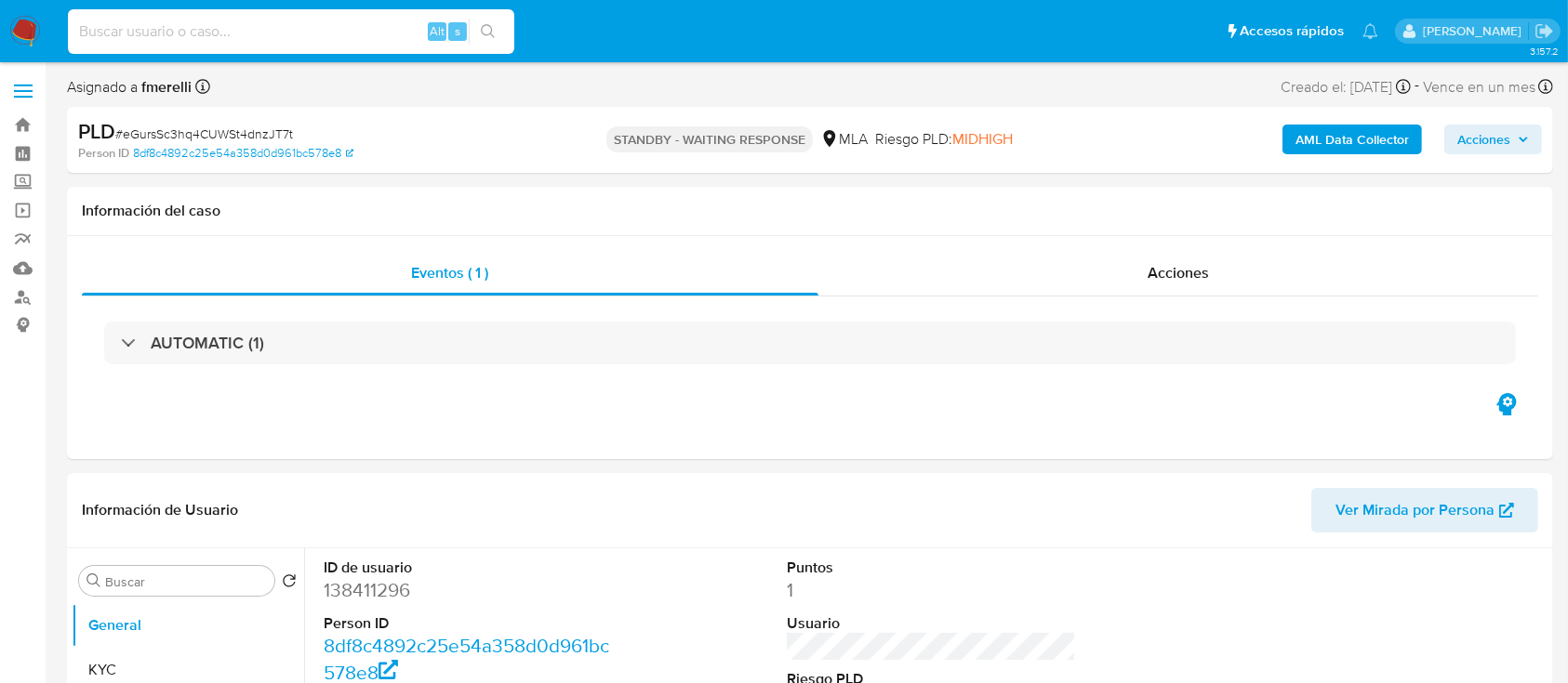
click at [342, 25] on input at bounding box center [291, 32] width 446 height 25
paste input "MGDWC4MnSCv83tzG6WQ0diHG"
type input "MGDWC4MnSCv83tzG6WQ0diHG"
select select "10"
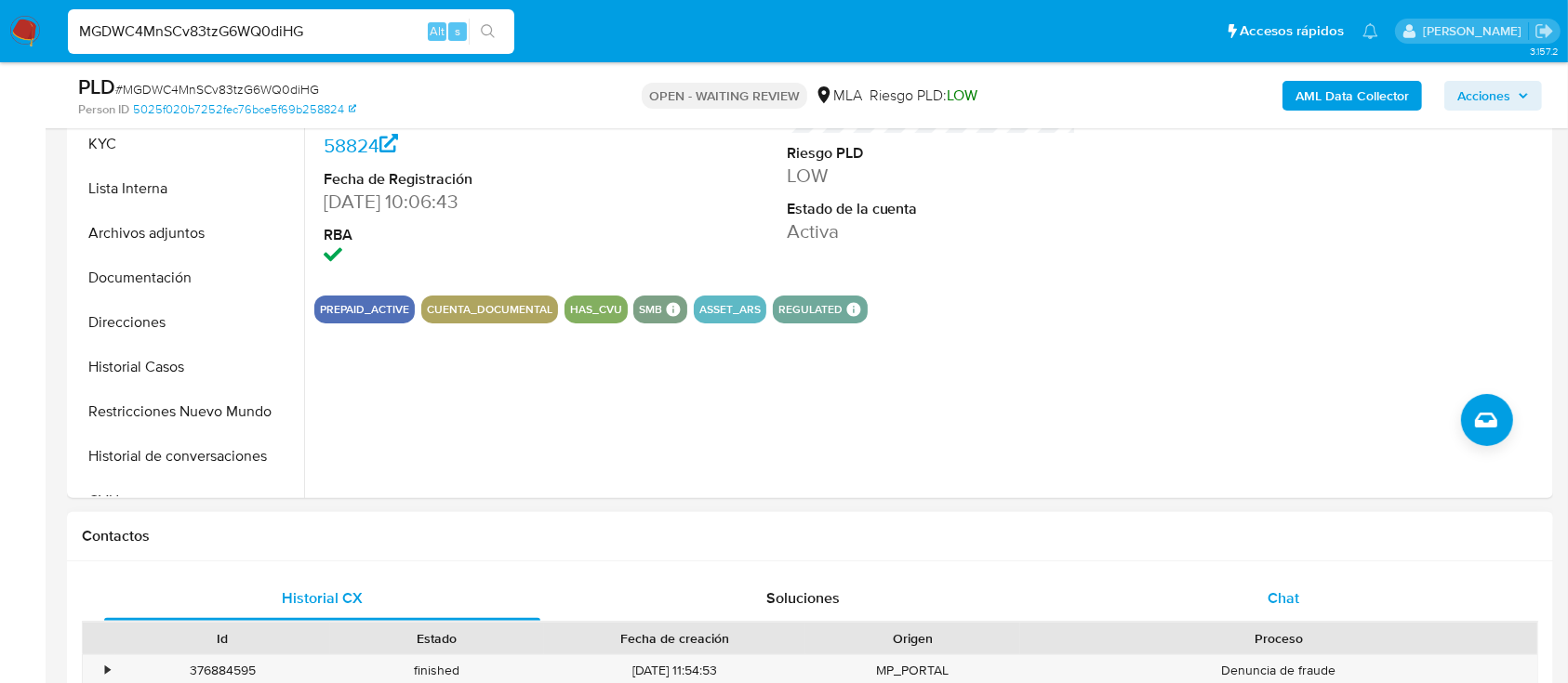
scroll to position [495, 0]
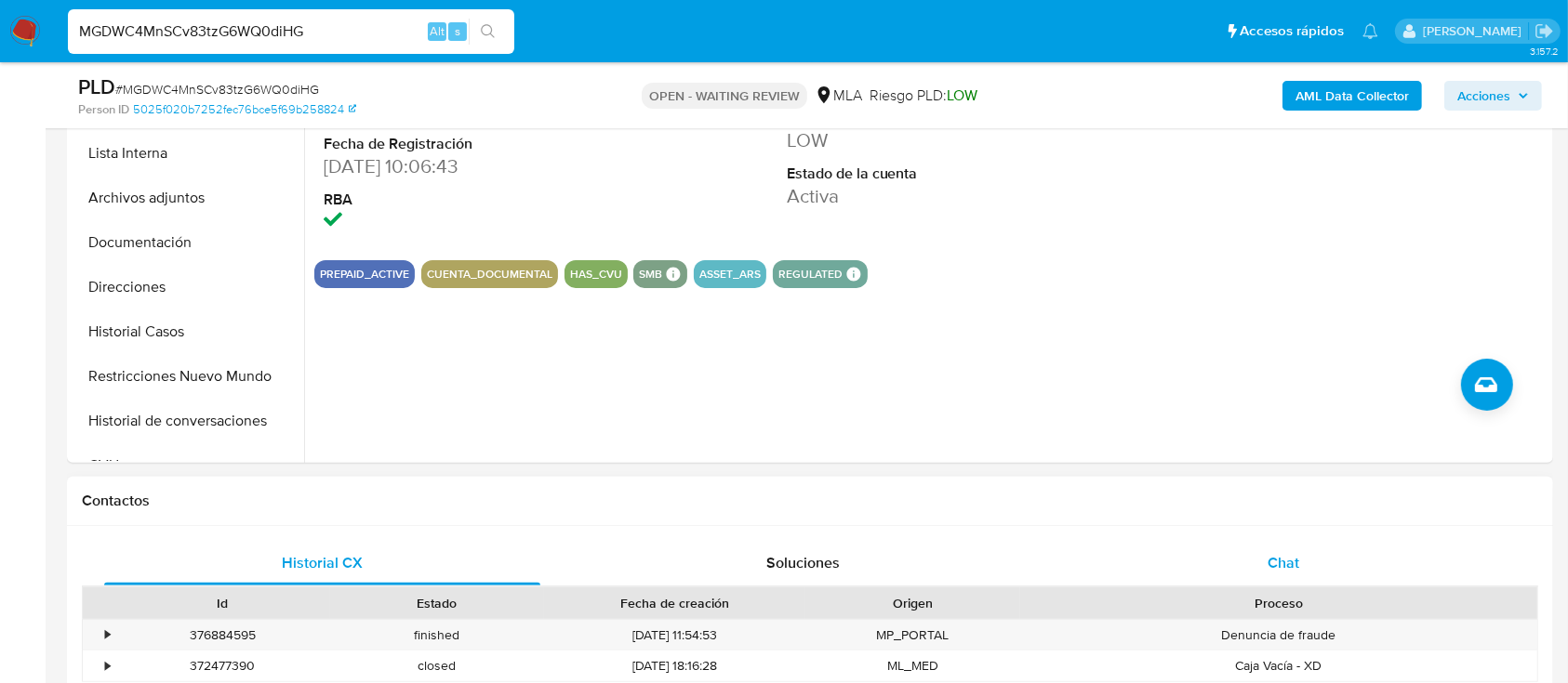
click at [1227, 558] on div "Chat" at bounding box center [1284, 563] width 436 height 44
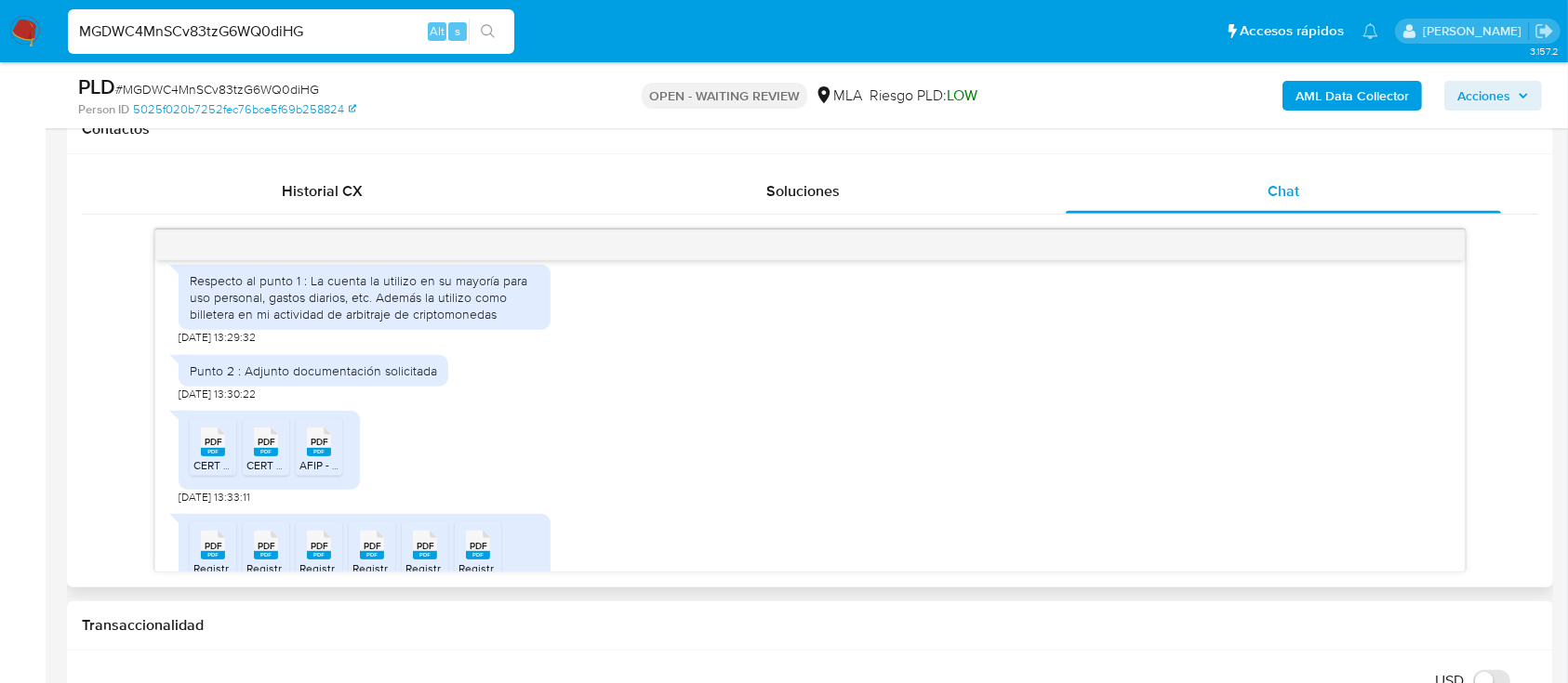
scroll to position [1181, 0]
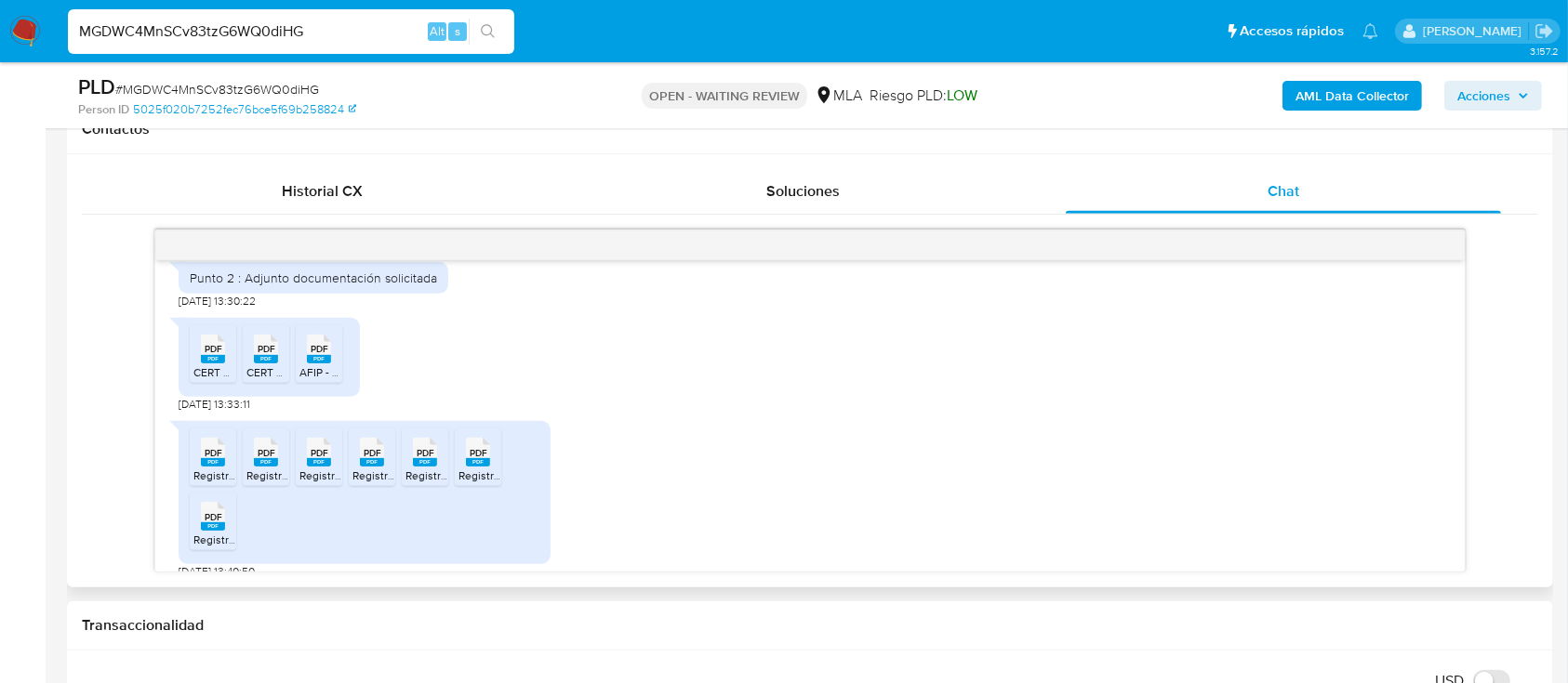
click at [209, 365] on icon "PDF" at bounding box center [213, 349] width 25 height 32
click at [251, 365] on div "PDF PDF" at bounding box center [265, 347] width 39 height 36
click at [321, 363] on rect at bounding box center [319, 359] width 25 height 8
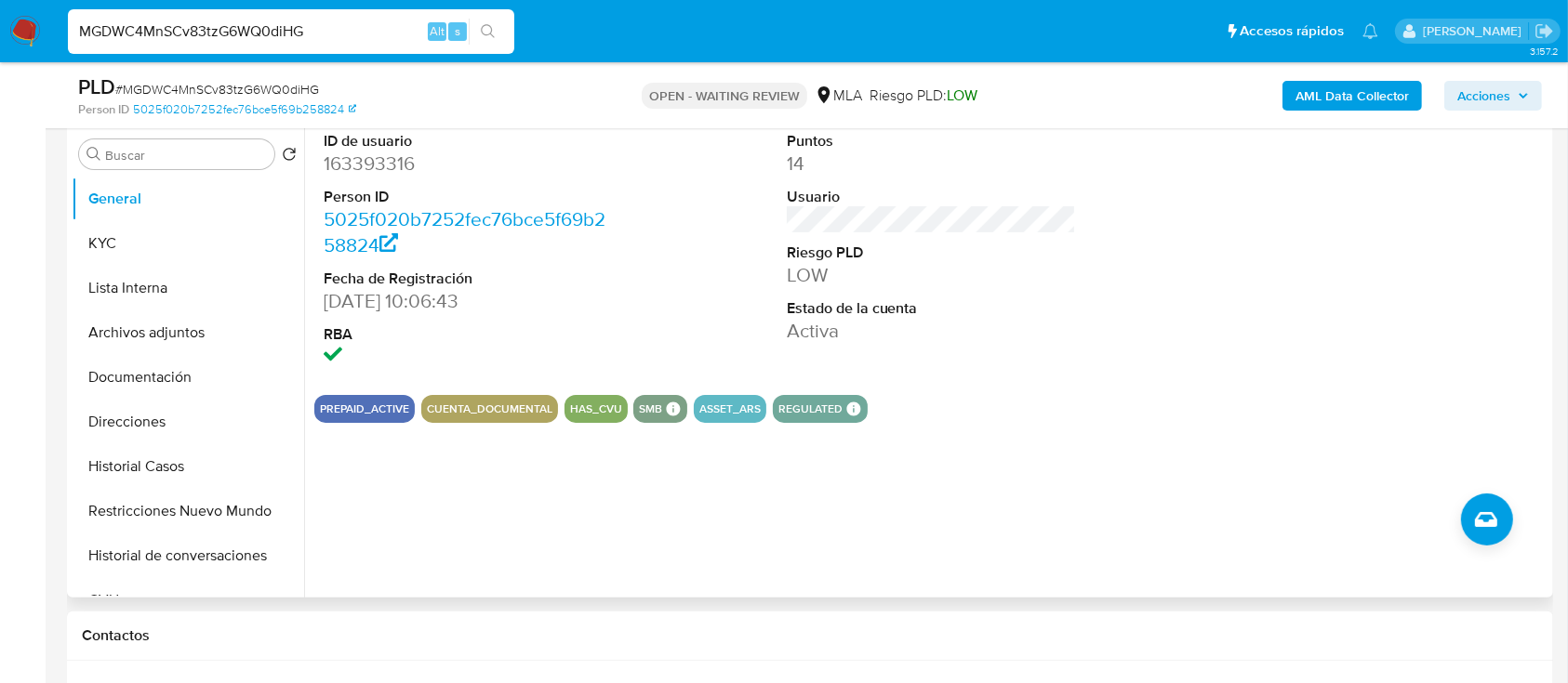
scroll to position [247, 0]
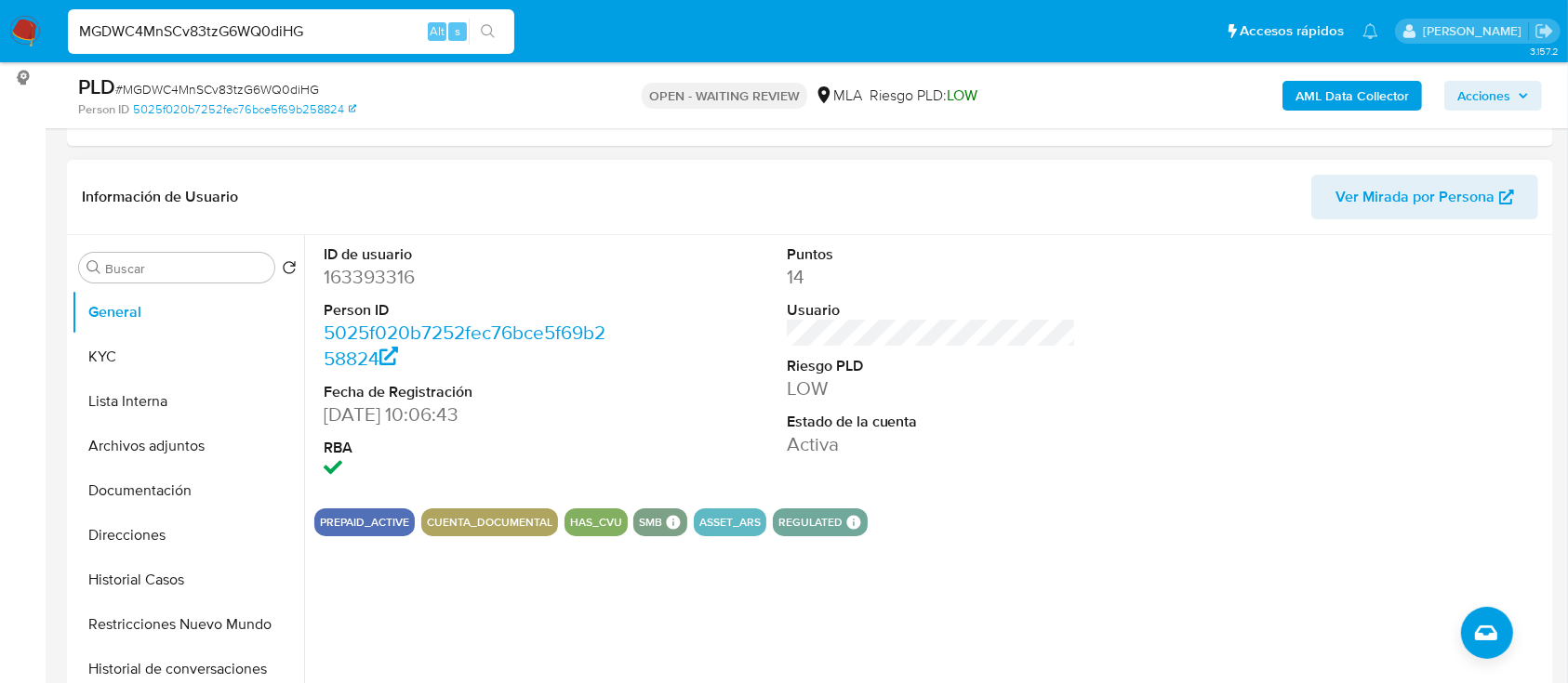
click at [382, 268] on dd "163393316" at bounding box center [469, 277] width 291 height 26
copy dd "163393316"
click at [203, 364] on button "KYC" at bounding box center [180, 357] width 218 height 44
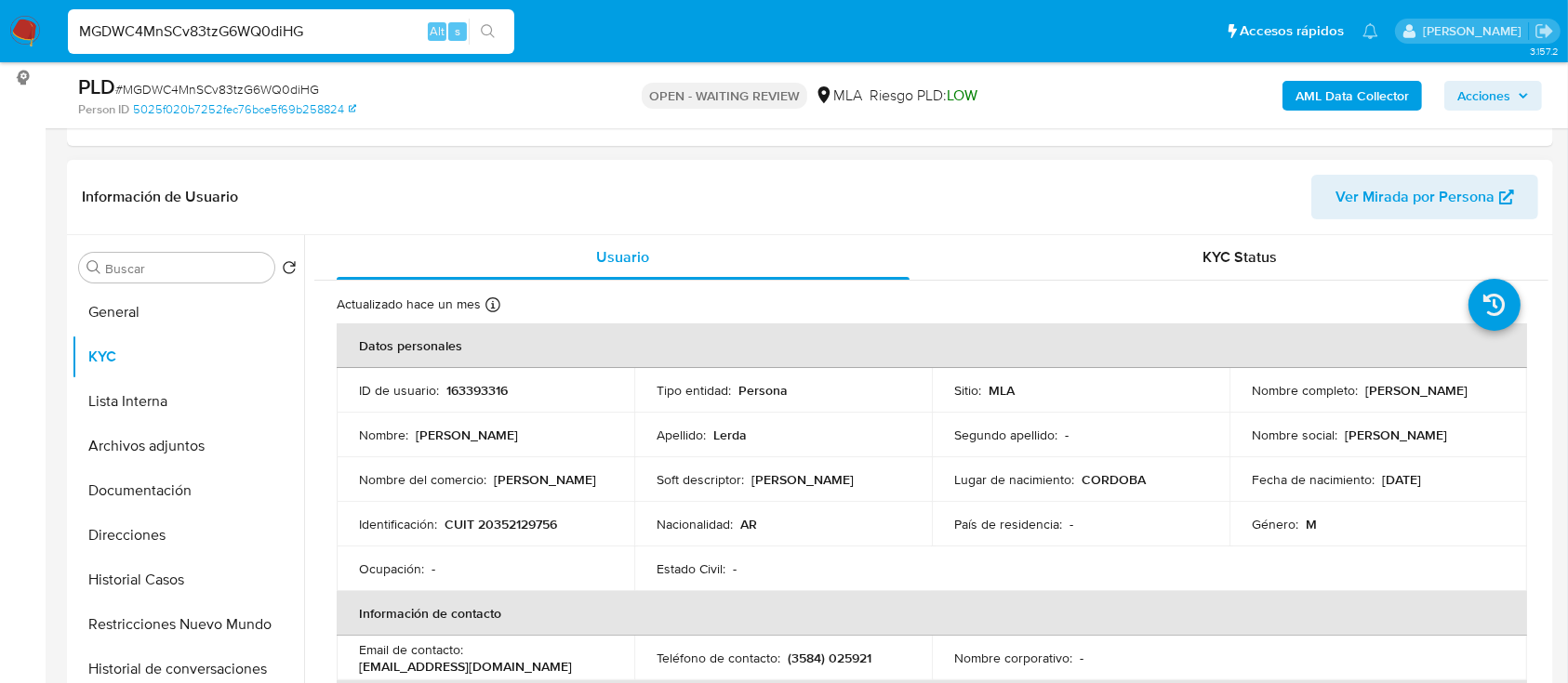
click at [501, 527] on p "CUIT 20352129756" at bounding box center [500, 525] width 112 height 17
click at [501, 526] on p "CUIT 20352129756" at bounding box center [500, 525] width 112 height 17
copy p "20352129756"
click at [503, 517] on p "CUIT 20352129756" at bounding box center [500, 525] width 112 height 17
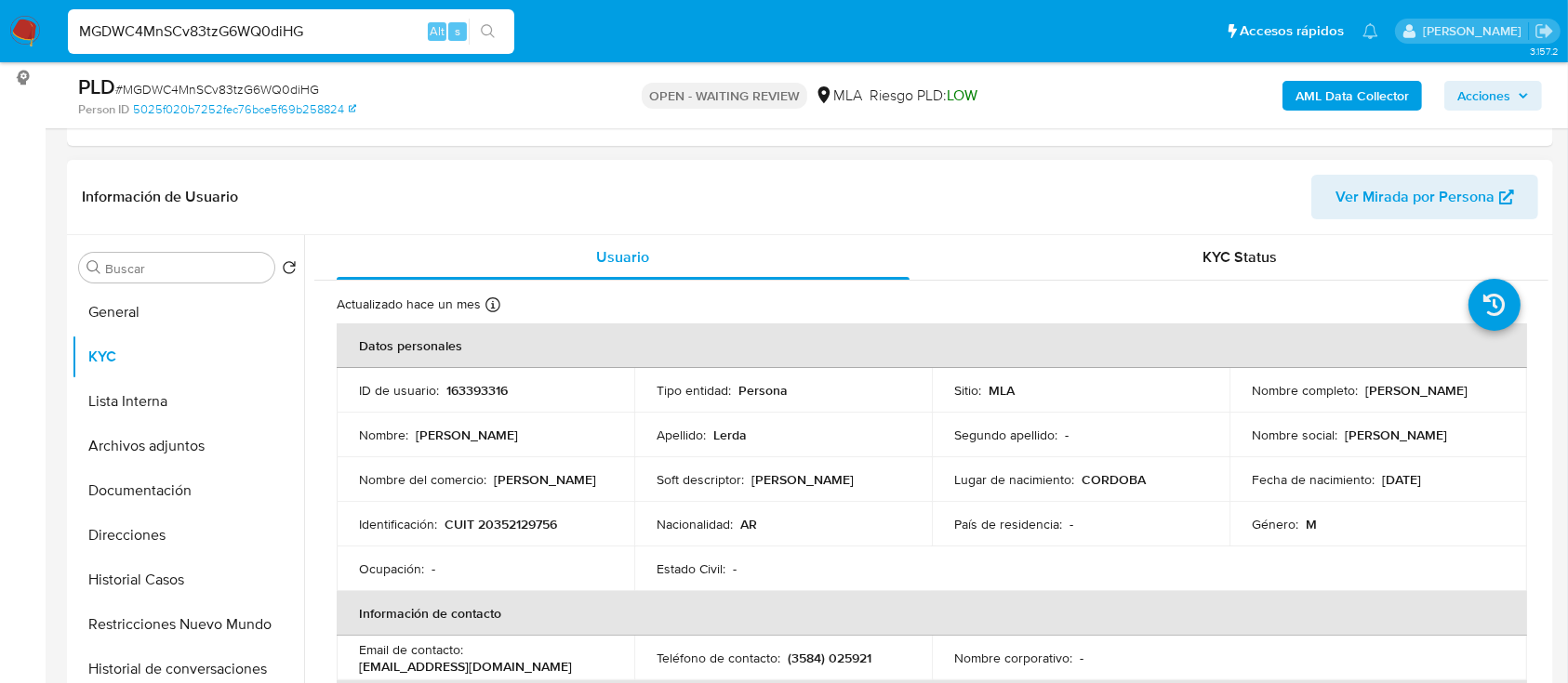
click at [489, 401] on td "ID de usuario : 163393316" at bounding box center [485, 390] width 297 height 44
click at [488, 398] on p "163393316" at bounding box center [476, 391] width 61 height 17
click at [487, 396] on p "163393316" at bounding box center [476, 391] width 61 height 17
copy p "163393316"
click at [534, 519] on p "CUIT 20352129756" at bounding box center [500, 525] width 112 height 17
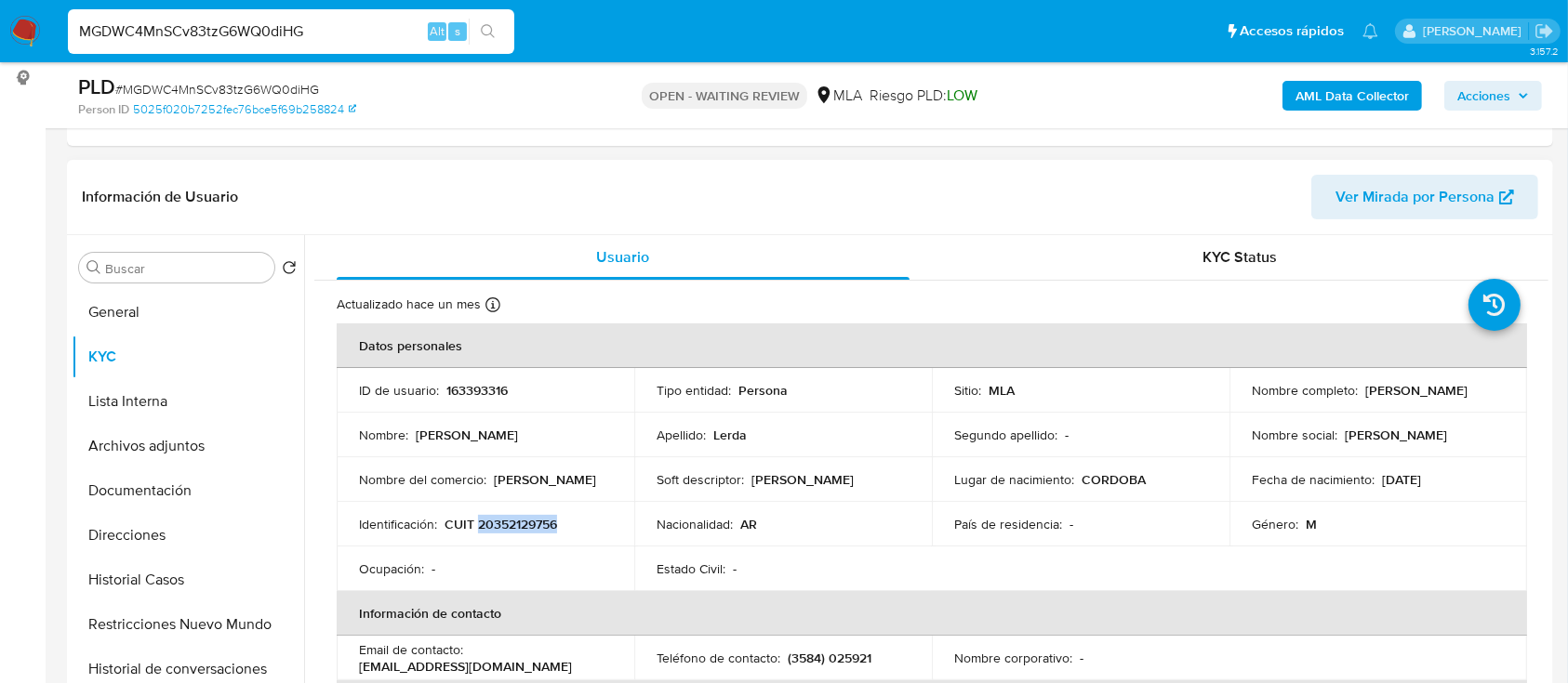
click at [534, 519] on p "CUIT 20352129756" at bounding box center [500, 525] width 112 height 17
copy p "20352129756"
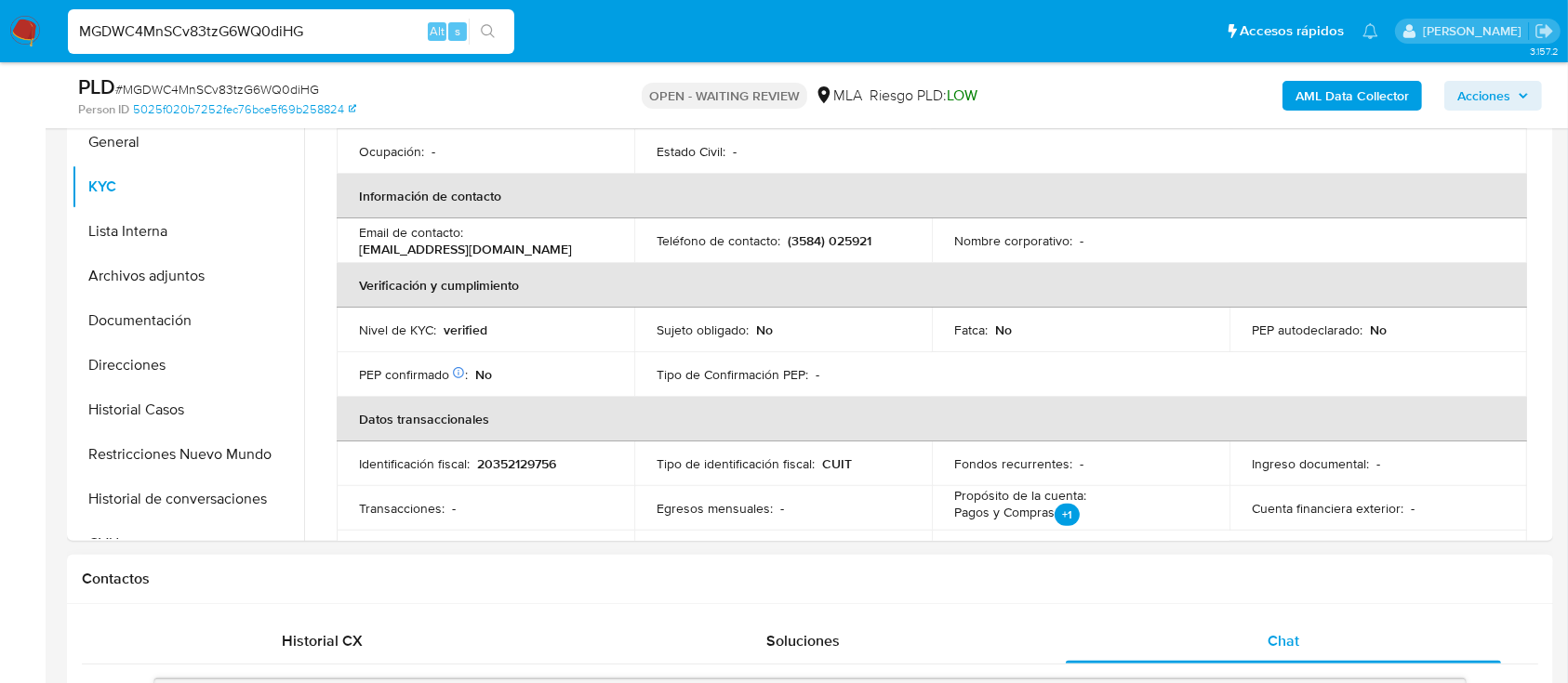
scroll to position [743, 0]
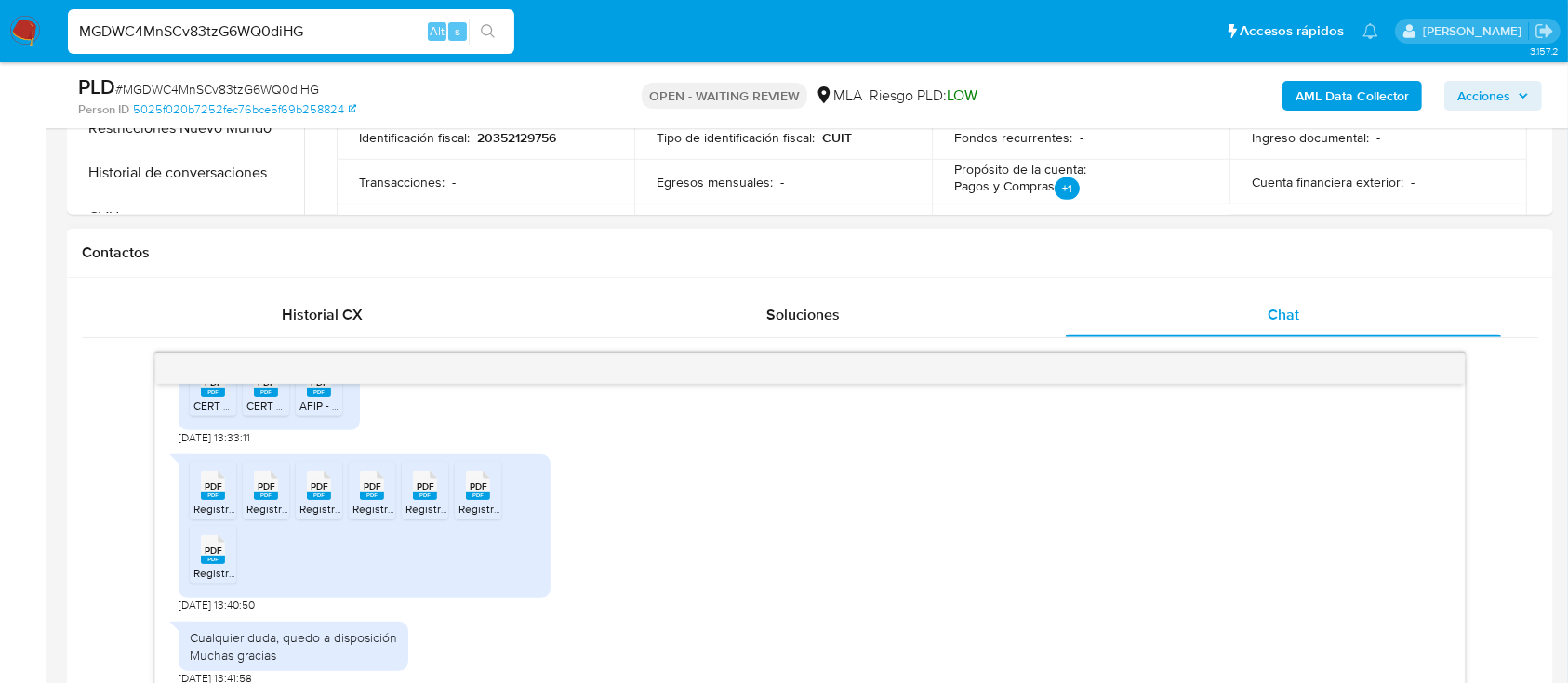
click at [213, 504] on span "Registro arbitraje (USDT) - Marzo 2025 (certif) - Hojas de cálculo de Google.pdf" at bounding box center [375, 508] width 364 height 16
click at [267, 508] on span "Registro arbitraje (USDT) - Febrero 2025 (Certif) - Hojas de cálculo de Google.…" at bounding box center [429, 508] width 366 height 16
click at [317, 499] on rect at bounding box center [319, 495] width 25 height 8
click at [377, 494] on rect at bounding box center [372, 495] width 25 height 8
drag, startPoint x: 419, startPoint y: 494, endPoint x: 454, endPoint y: 496, distance: 35.1
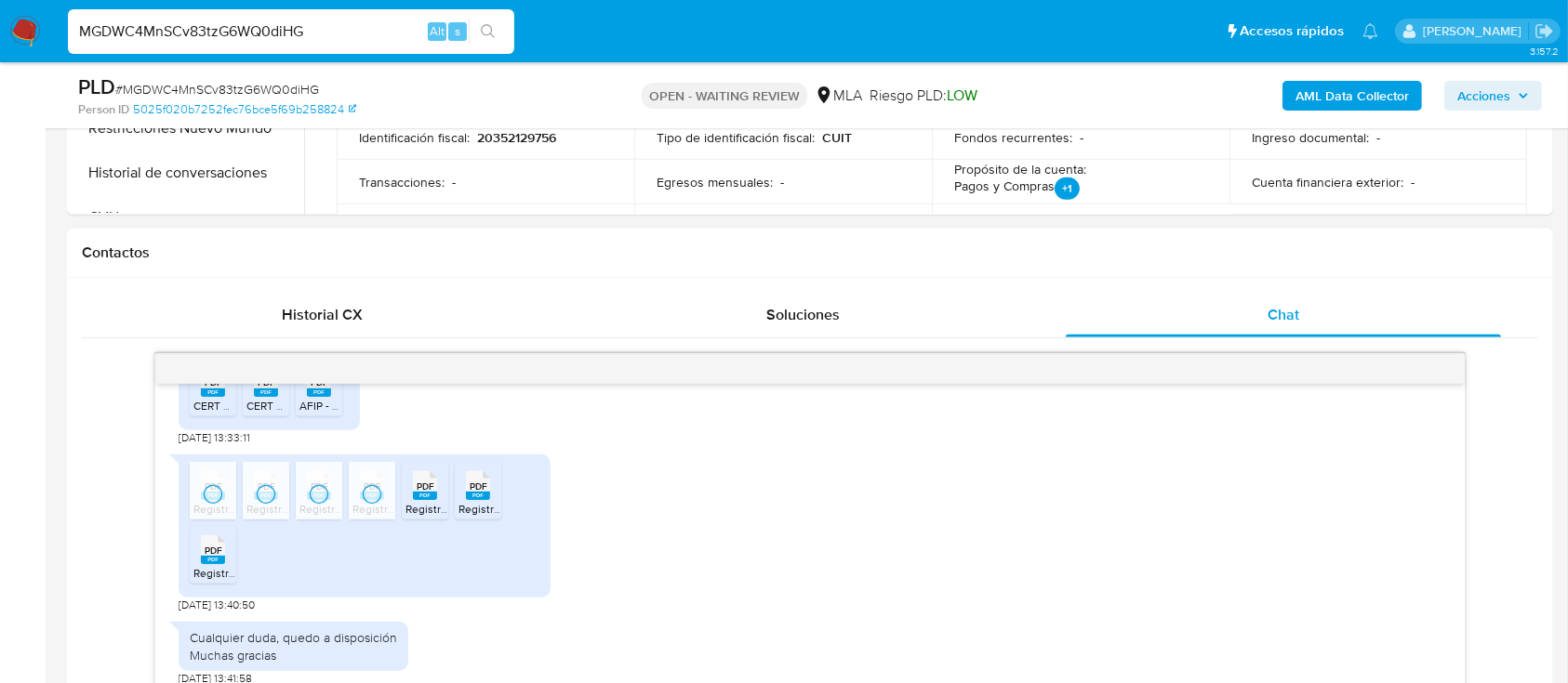
click at [420, 493] on rect at bounding box center [425, 495] width 25 height 8
click at [481, 496] on rect at bounding box center [478, 495] width 25 height 8
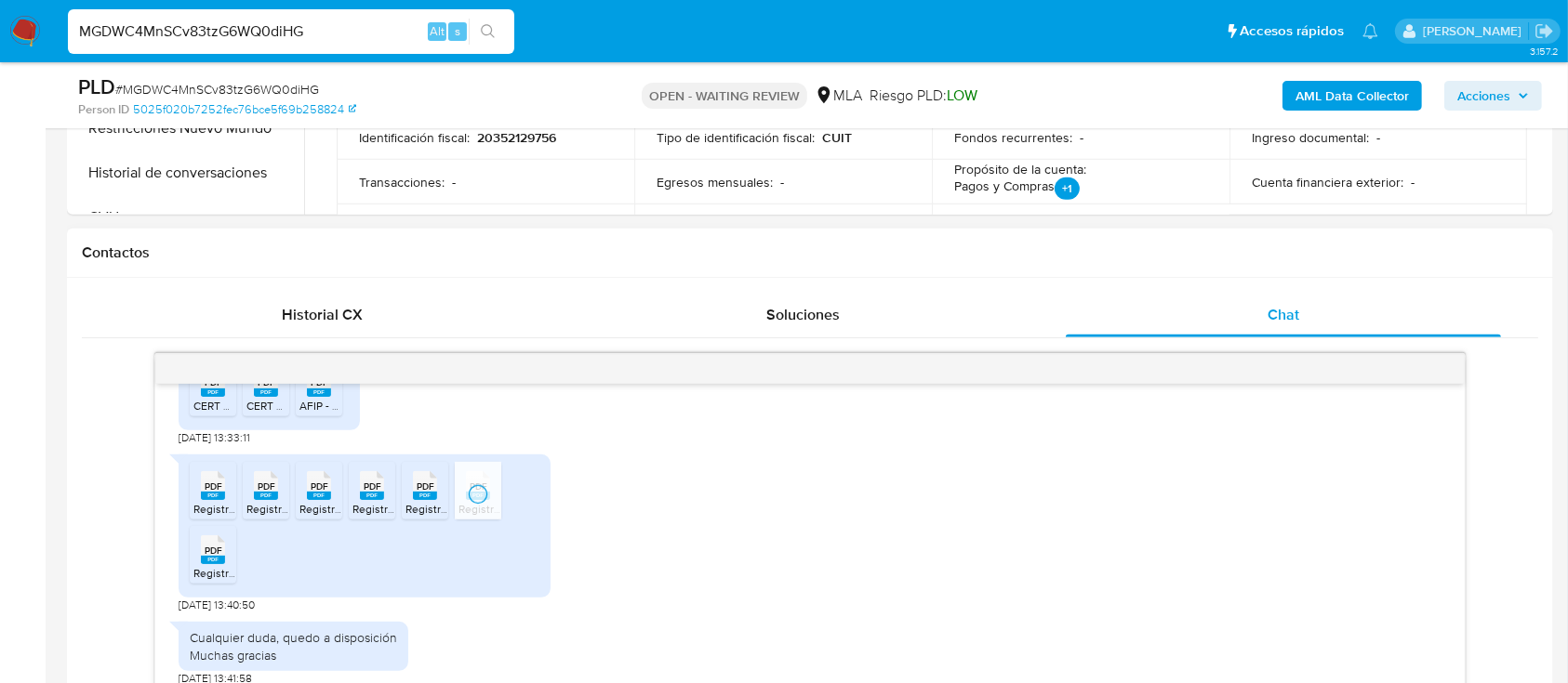
click at [191, 560] on li "PDF PDF Registro arbitraje (USDT) - Julio 2025 (Certif) - Hojas de cálculo de G…" at bounding box center [212, 555] width 46 height 58
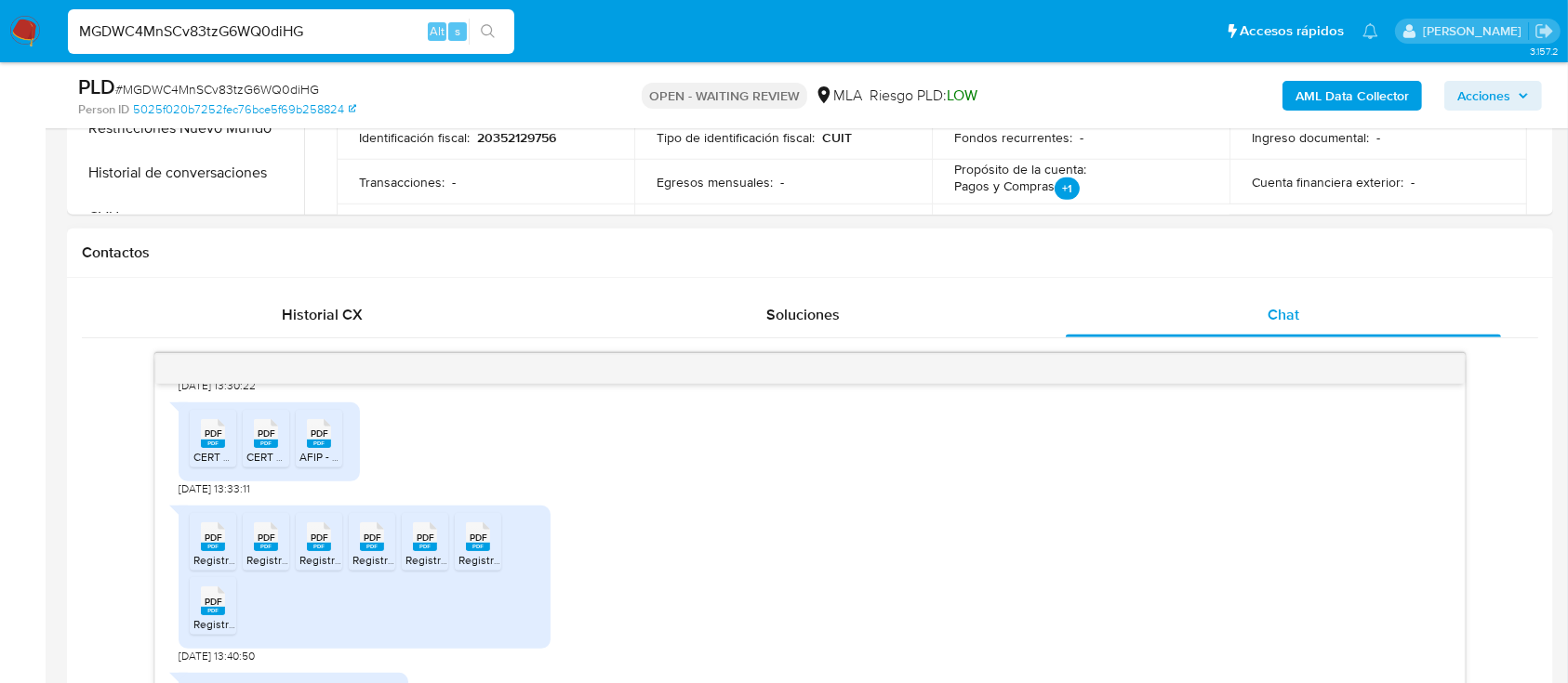
scroll to position [1181, 0]
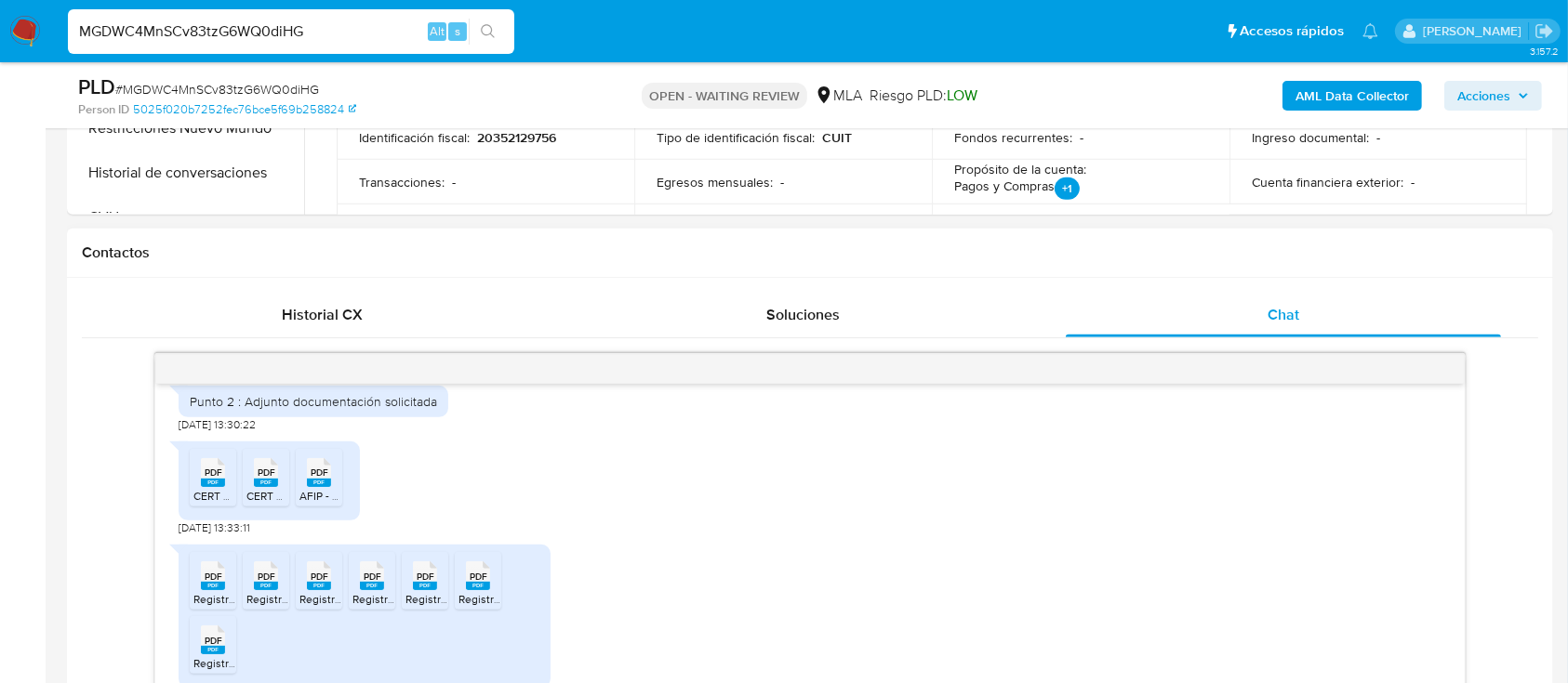
click at [213, 487] on rect at bounding box center [213, 483] width 25 height 8
click at [253, 489] on div "PDF PDF" at bounding box center [265, 471] width 39 height 36
click at [225, 487] on icon at bounding box center [213, 473] width 25 height 29
click at [275, 23] on input "MGDWC4MnSCv83tzG6WQ0diHG" at bounding box center [291, 32] width 446 height 25
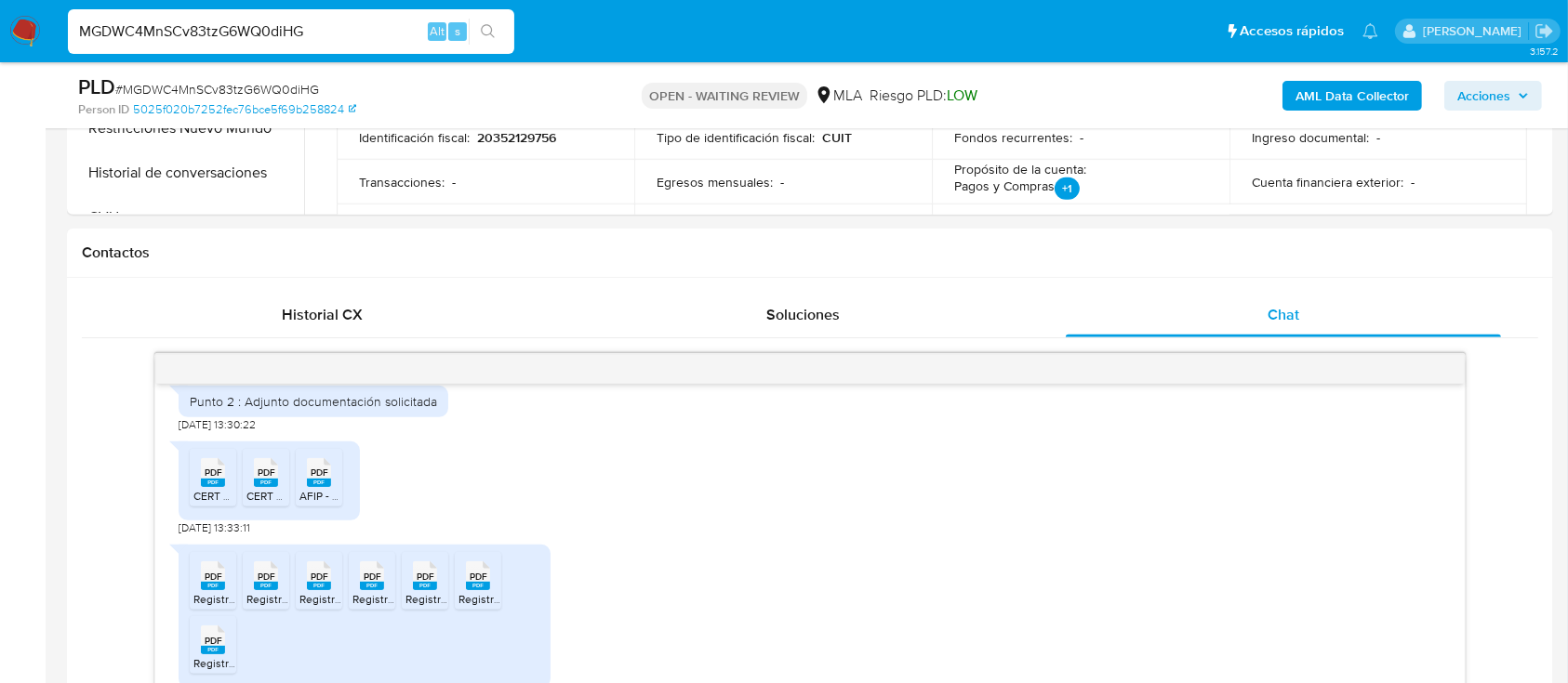
paste input "A0p9K5uiMagDrdHqcUytiz9O"
type input "A0p9K5uiMagDrdHqcUytiz9O"
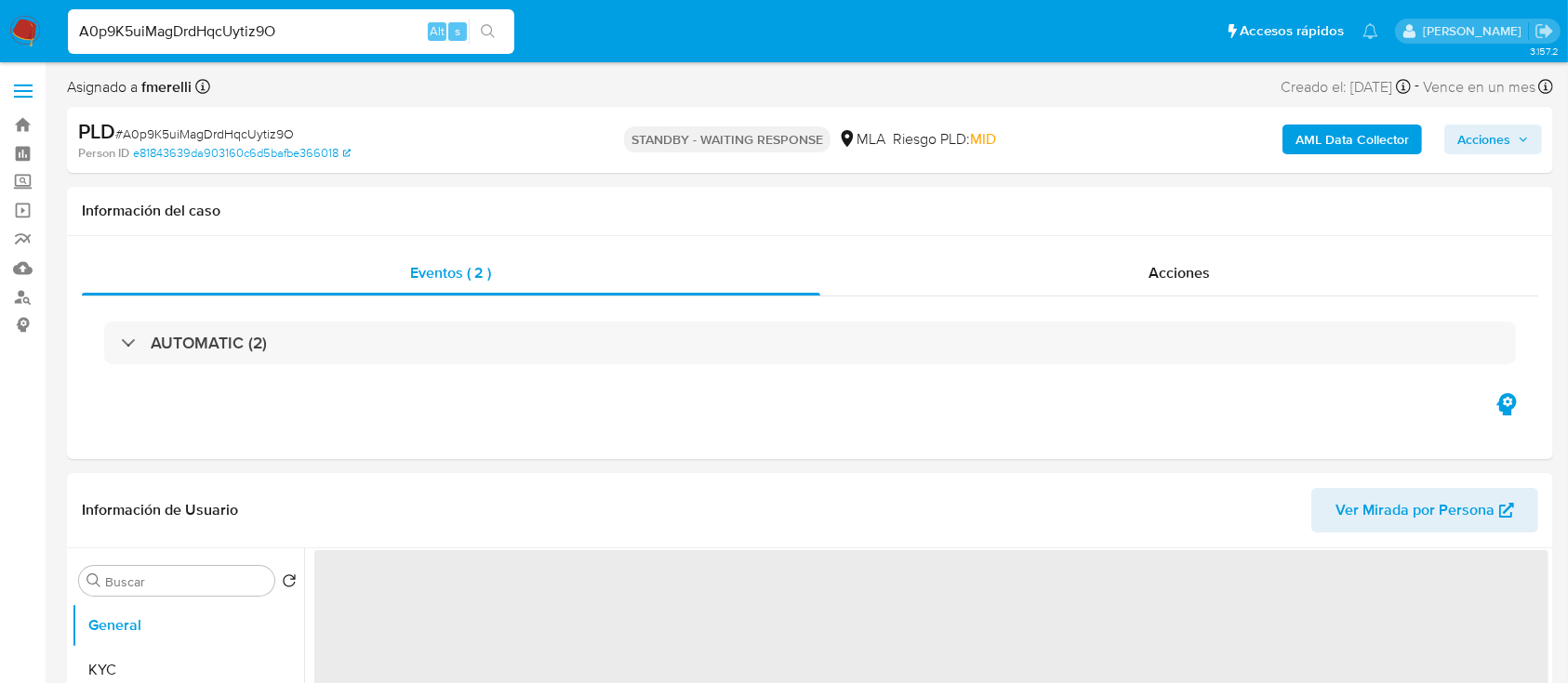
click at [23, 26] on img at bounding box center [25, 32] width 32 height 32
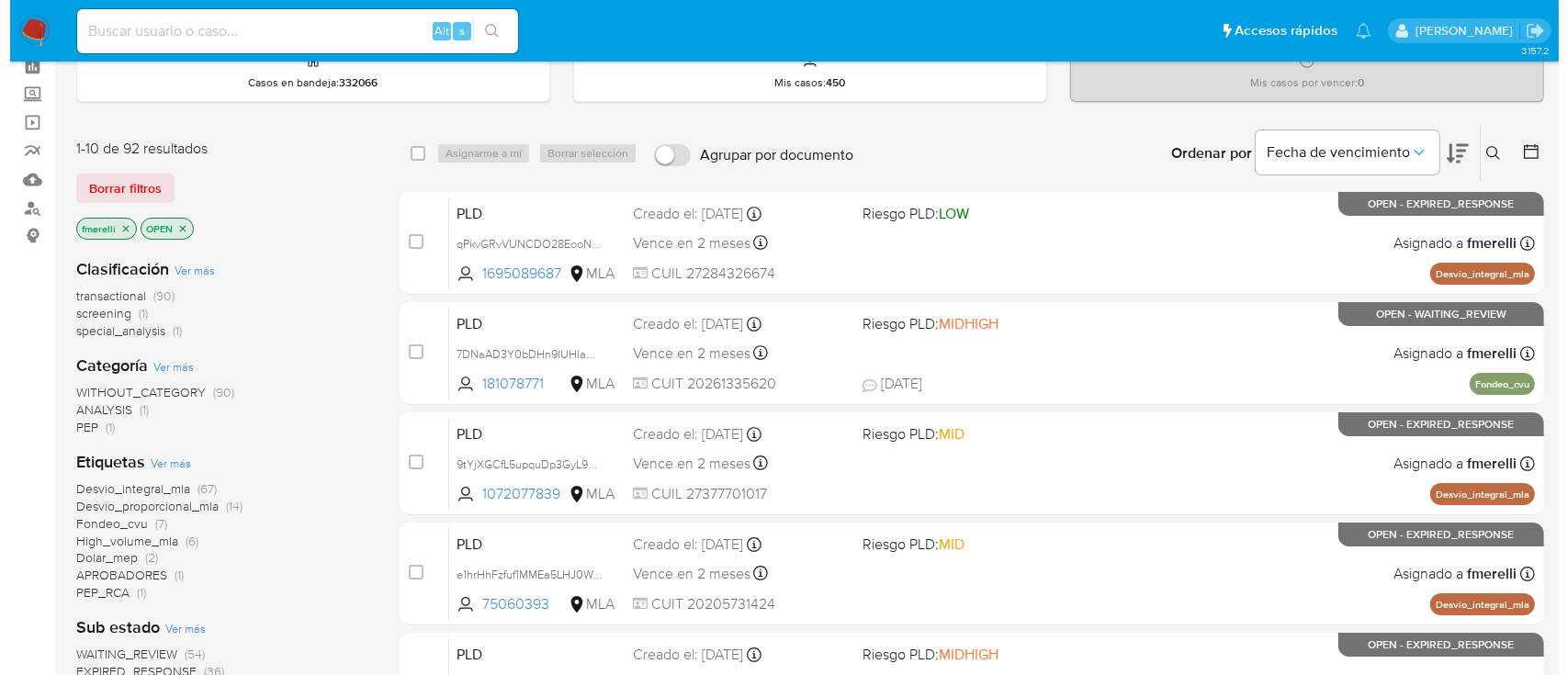
scroll to position [122, 0]
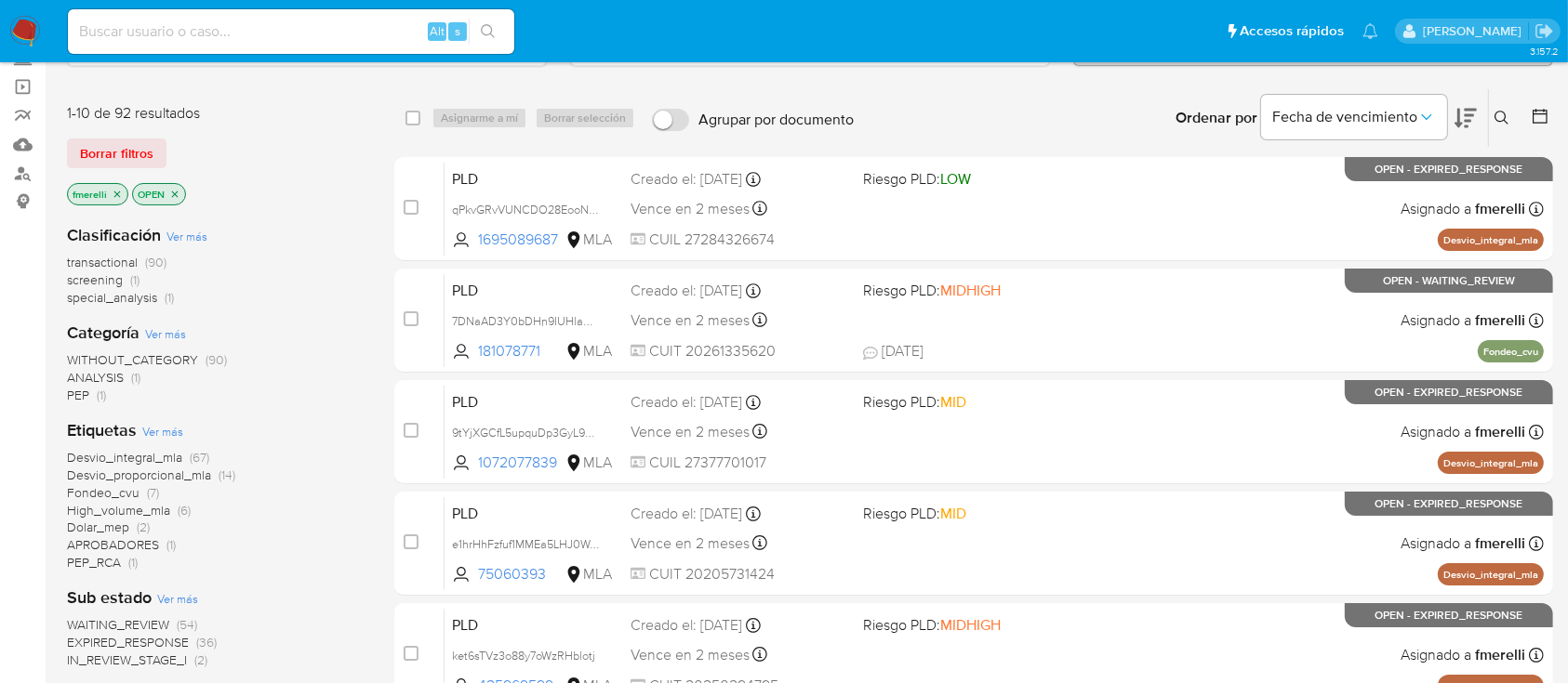
click at [145, 542] on span "APROBADORES" at bounding box center [113, 545] width 92 height 19
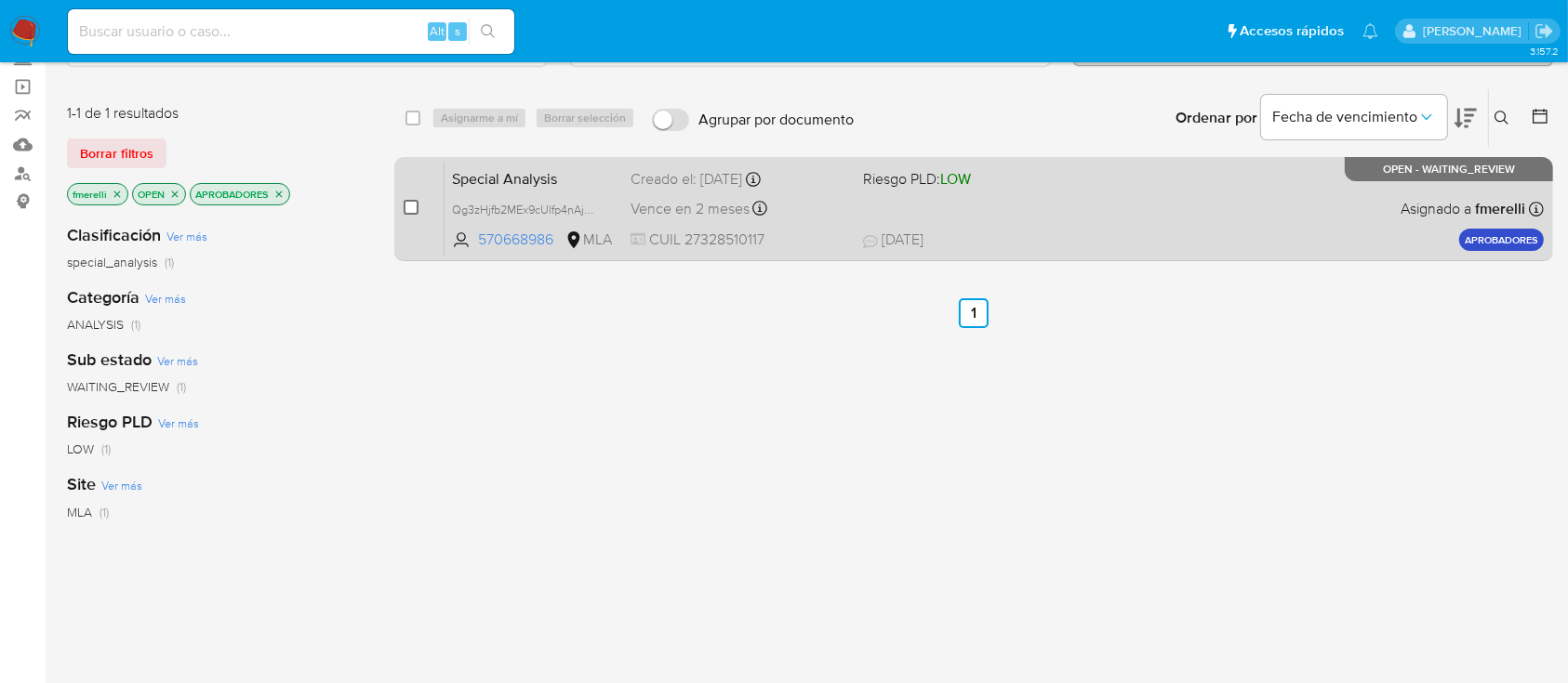
click at [410, 201] on input "checkbox" at bounding box center [411, 208] width 15 height 15
checkbox input "true"
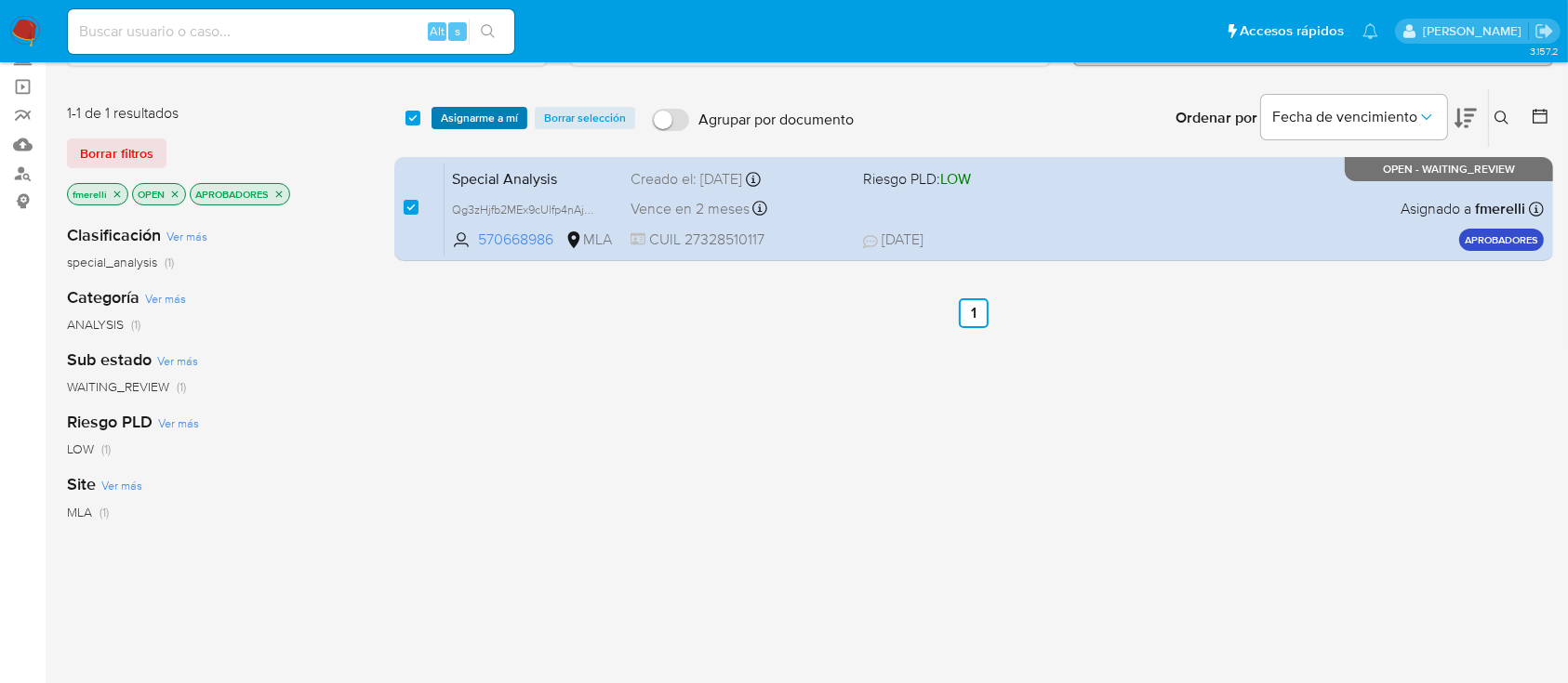
drag, startPoint x: 476, startPoint y: 108, endPoint x: 484, endPoint y: 122, distance: 16.1
click at [476, 108] on span "Asignarme a mí" at bounding box center [479, 118] width 77 height 19
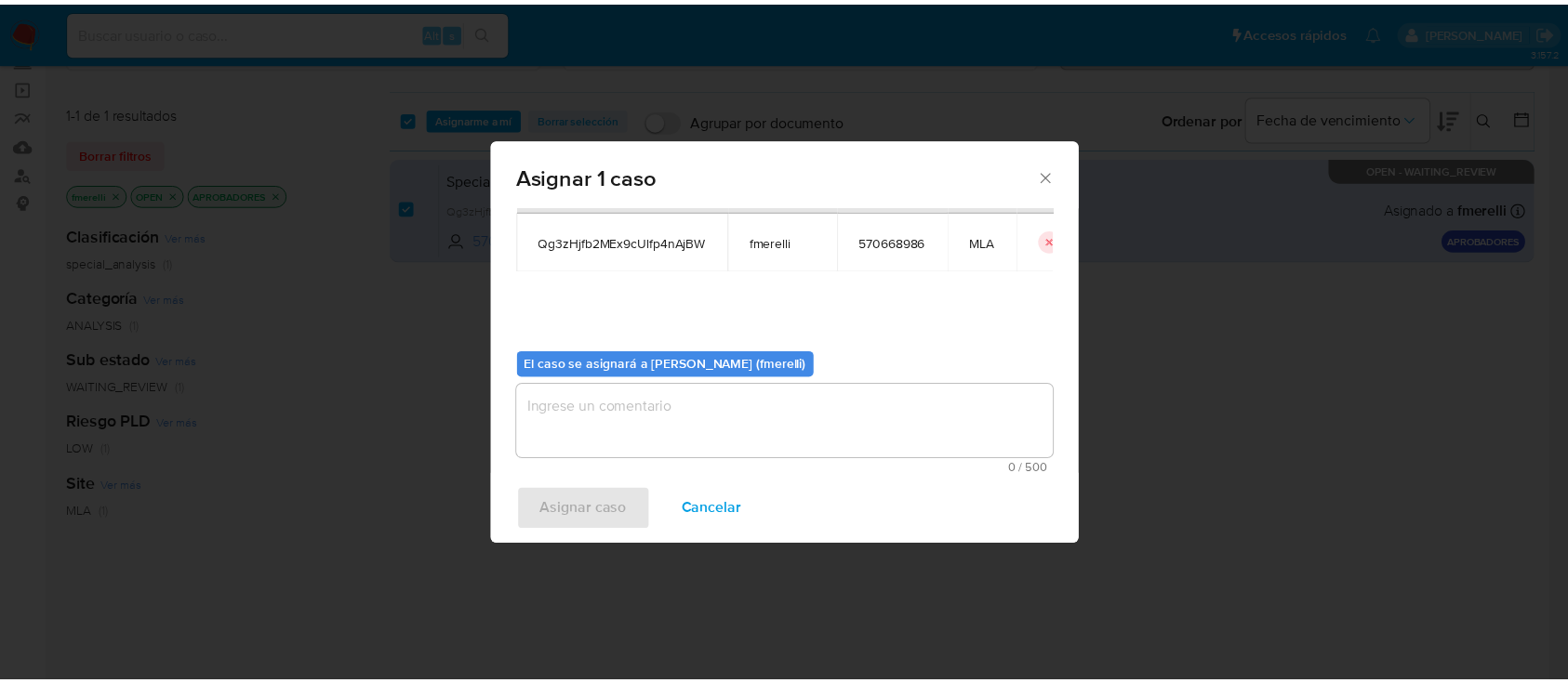
scroll to position [95, 0]
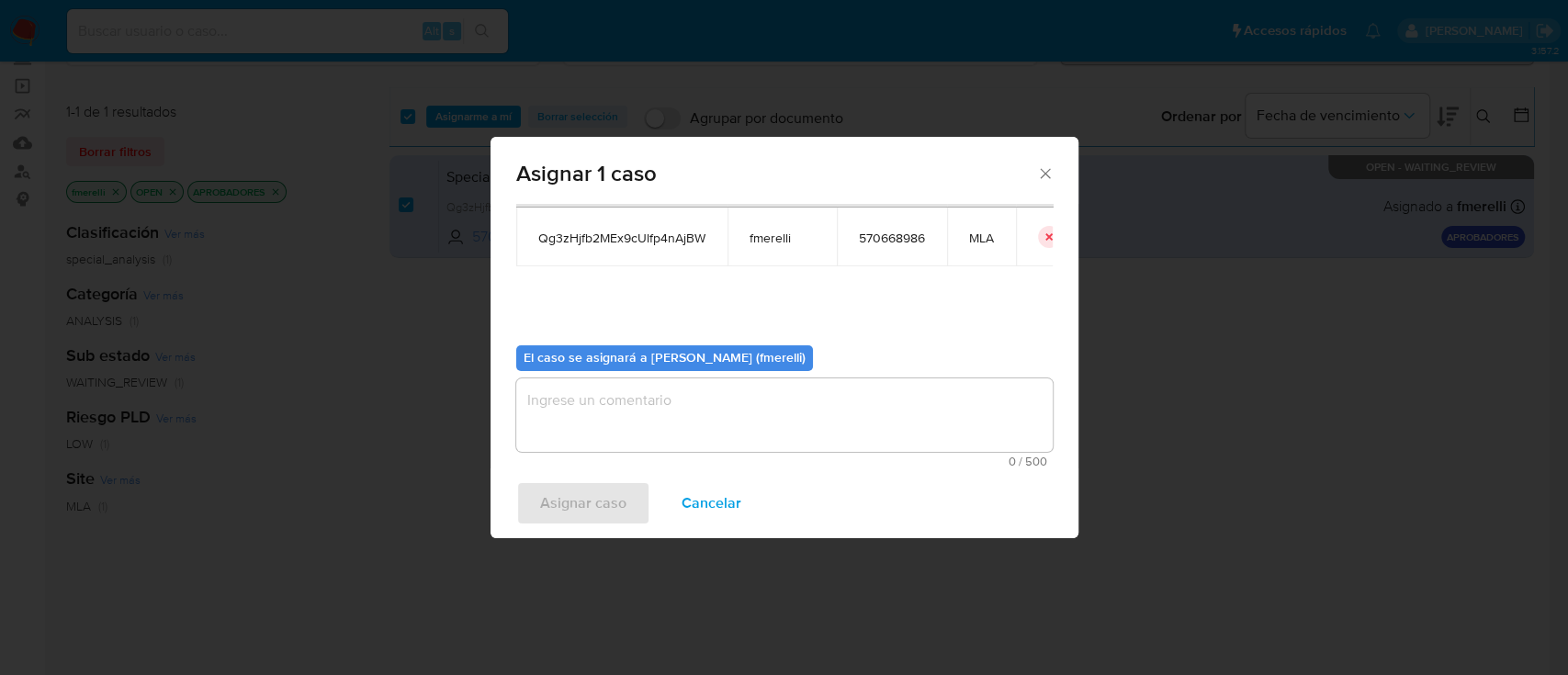
drag, startPoint x: 654, startPoint y: 387, endPoint x: 649, endPoint y: 404, distance: 17.7
click at [654, 386] on textarea "assign-modal" at bounding box center [785, 415] width 537 height 74
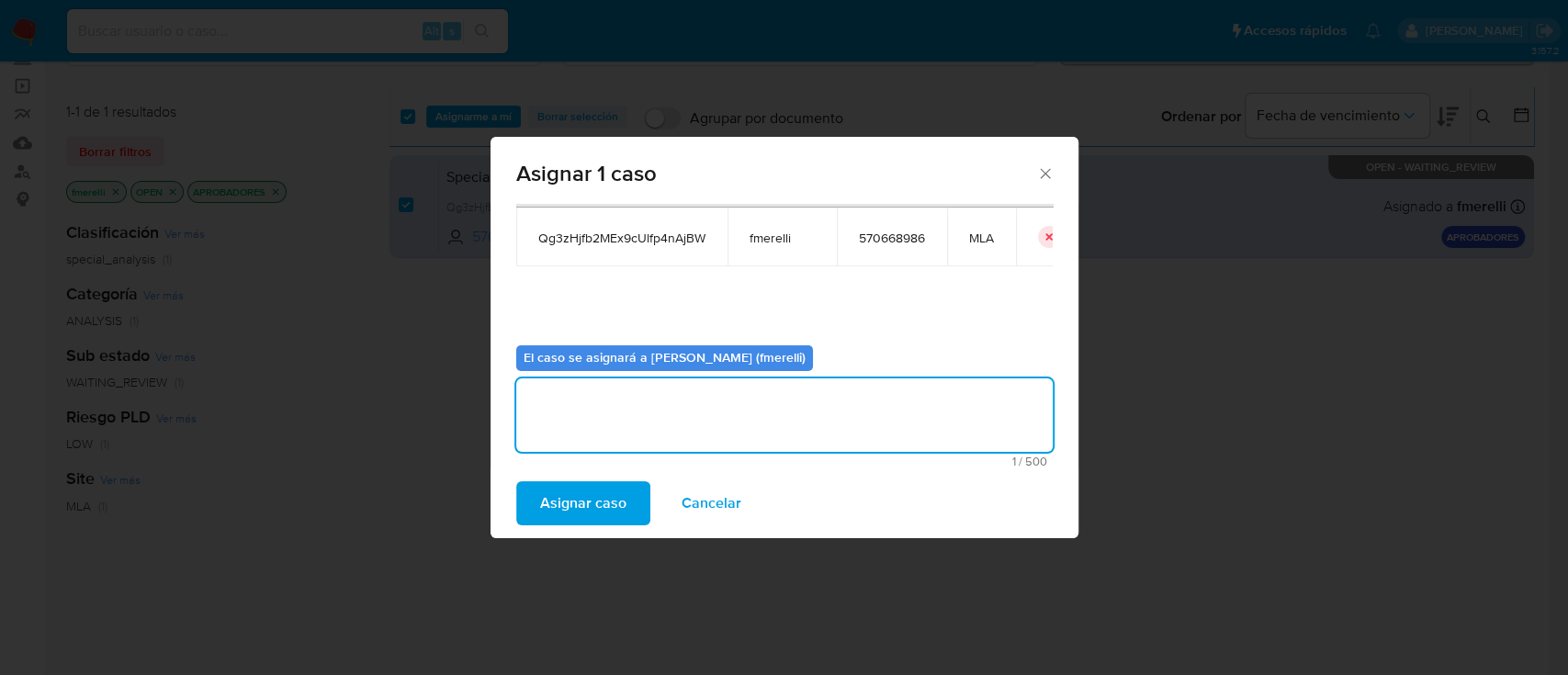
click at [578, 492] on span "Asignar caso" at bounding box center [584, 503] width 87 height 40
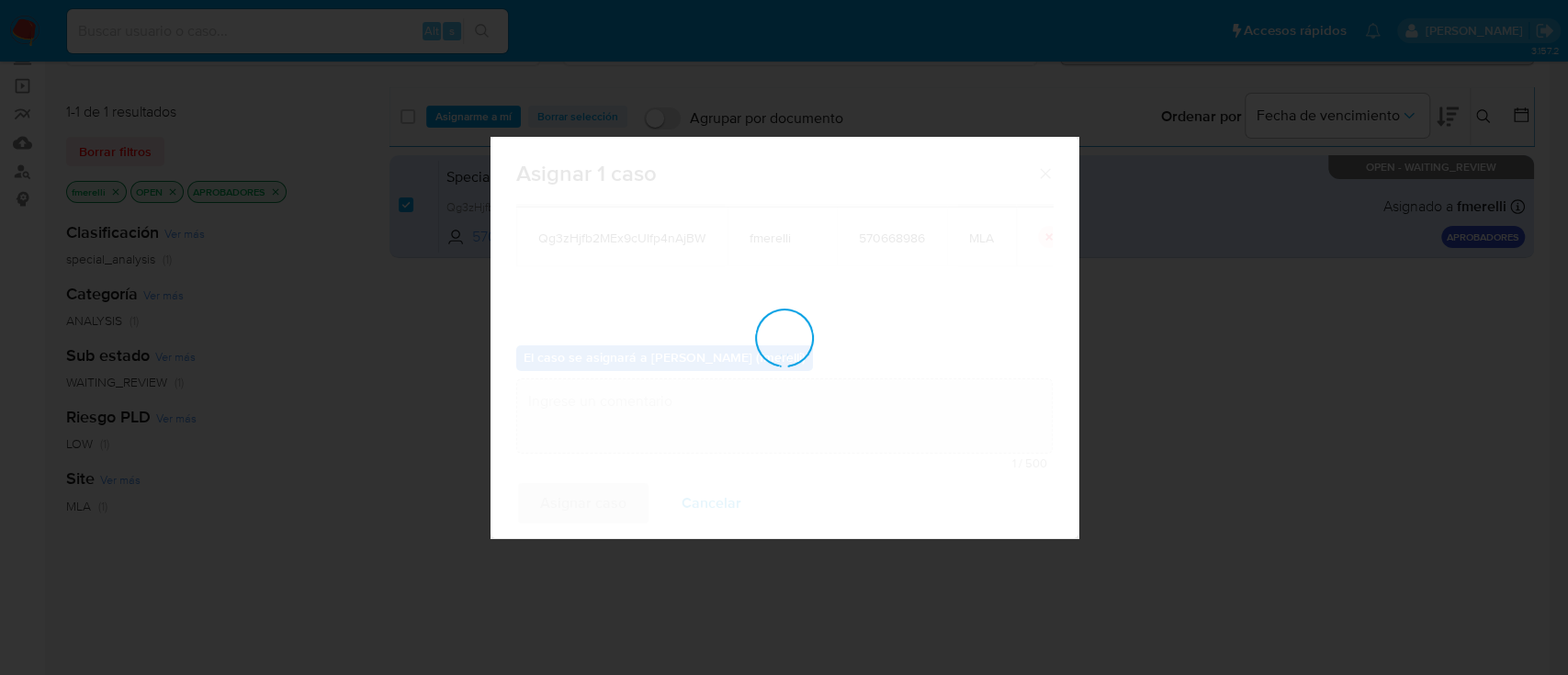
checkbox input "false"
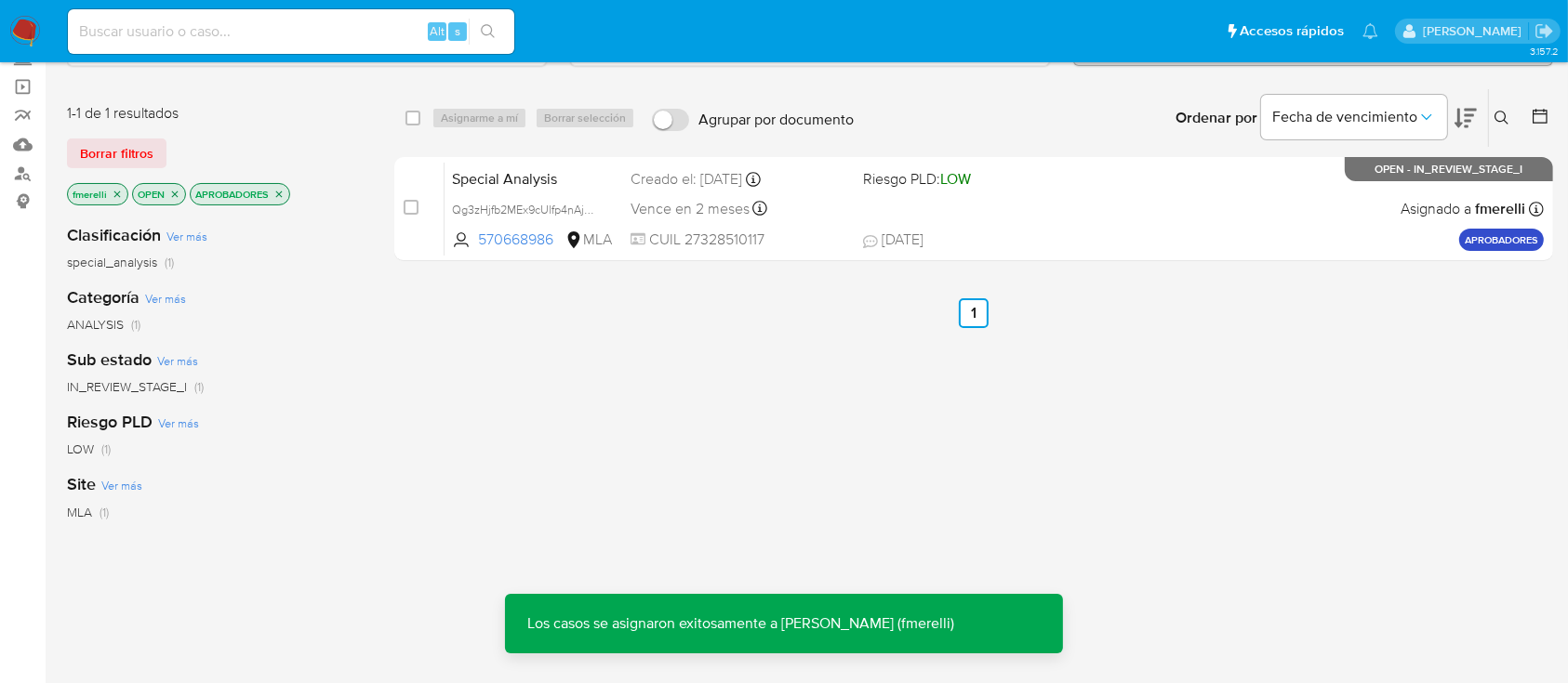
click at [785, 238] on span "CUIL 27328510117" at bounding box center [739, 240] width 217 height 21
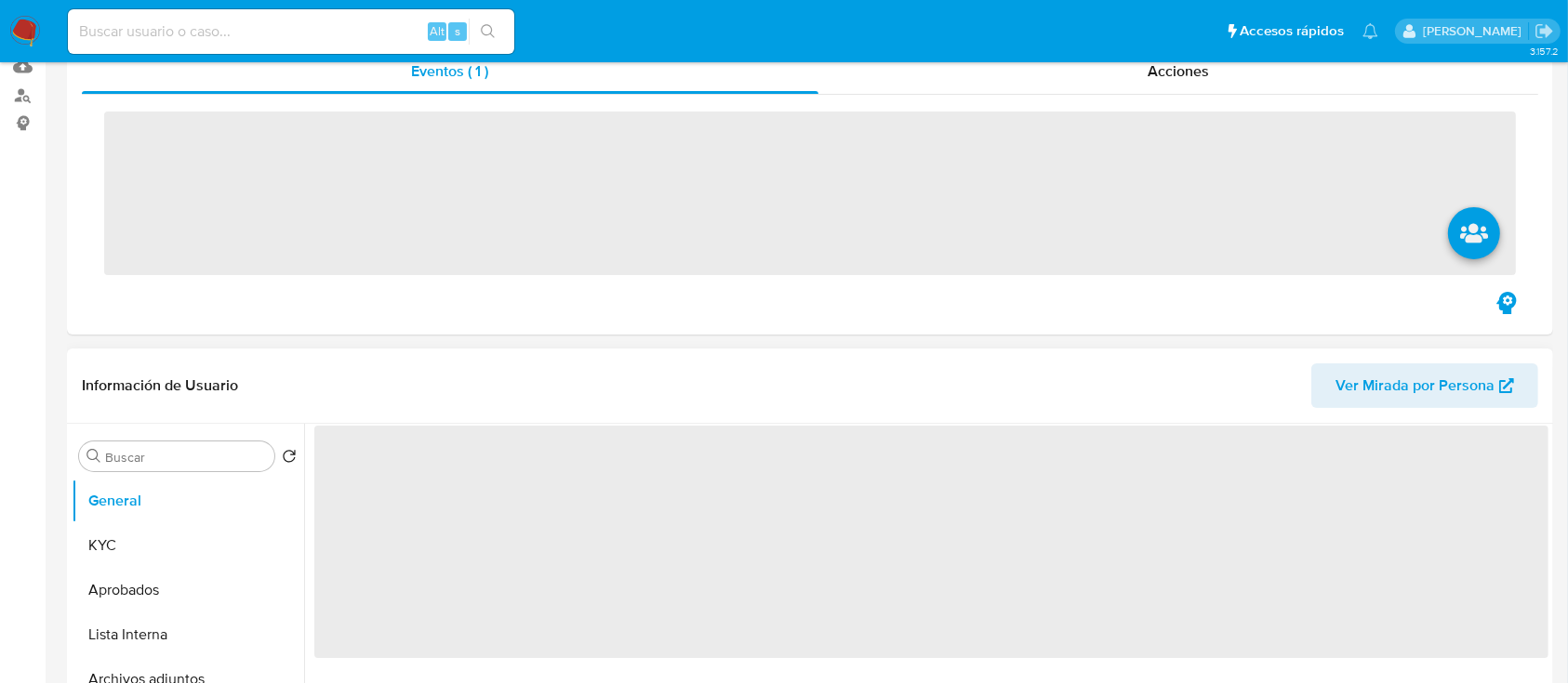
scroll to position [495, 0]
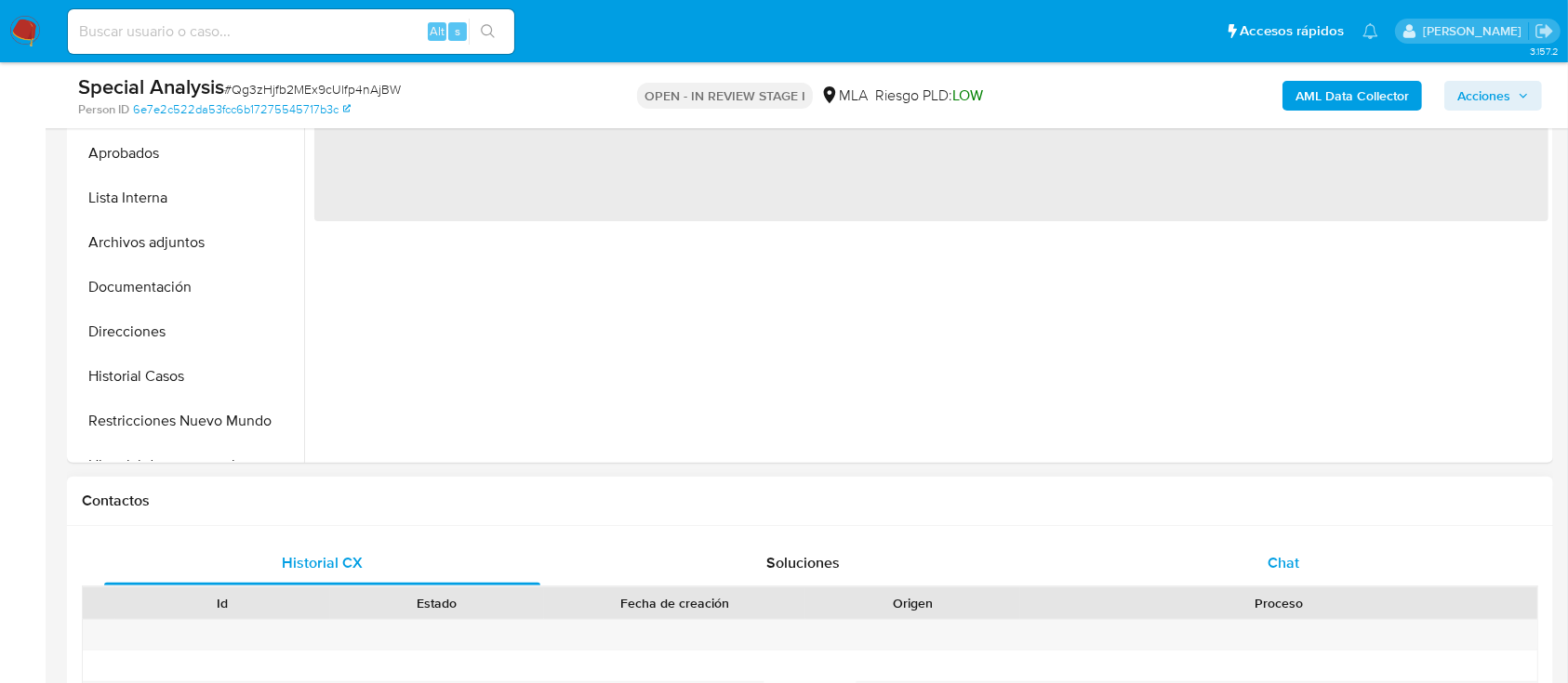
click at [1201, 572] on div "Chat" at bounding box center [1284, 563] width 436 height 44
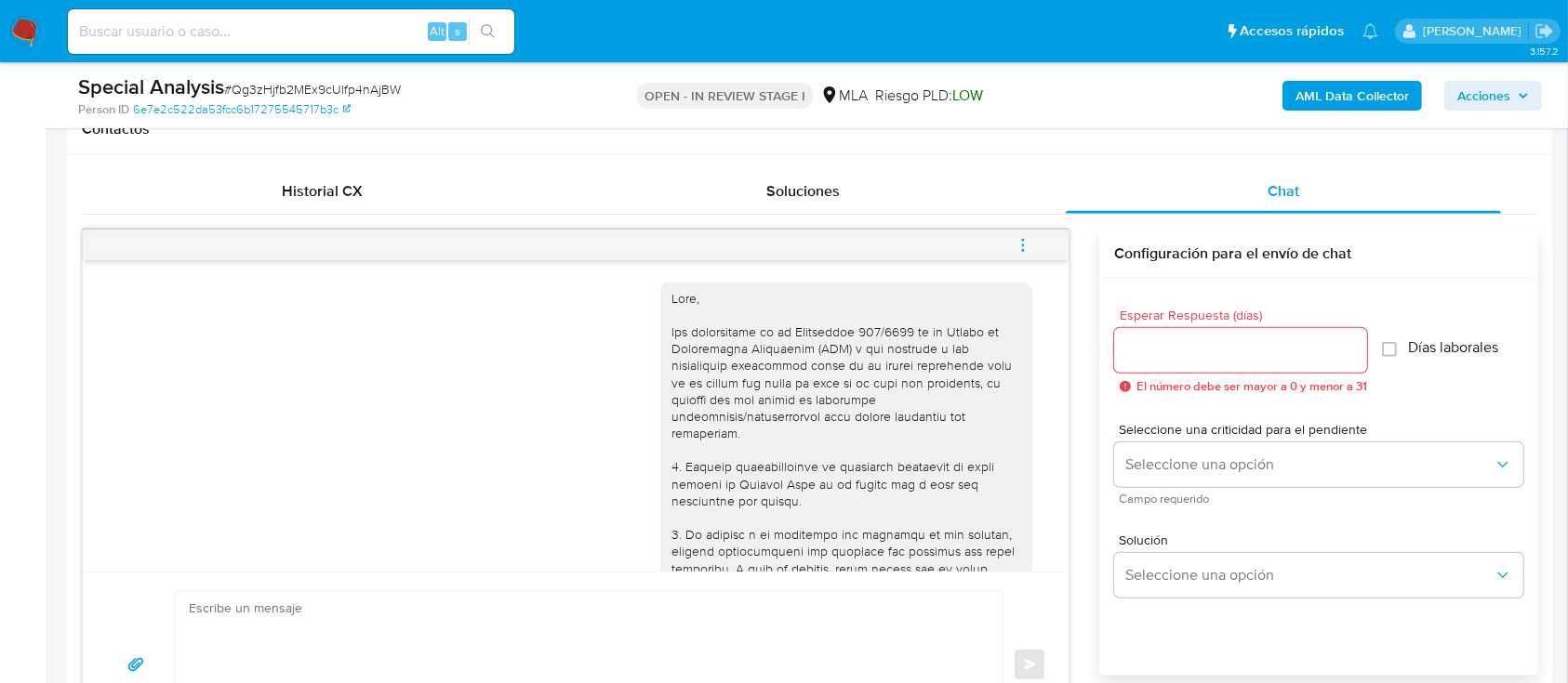
scroll to position [2477, 0]
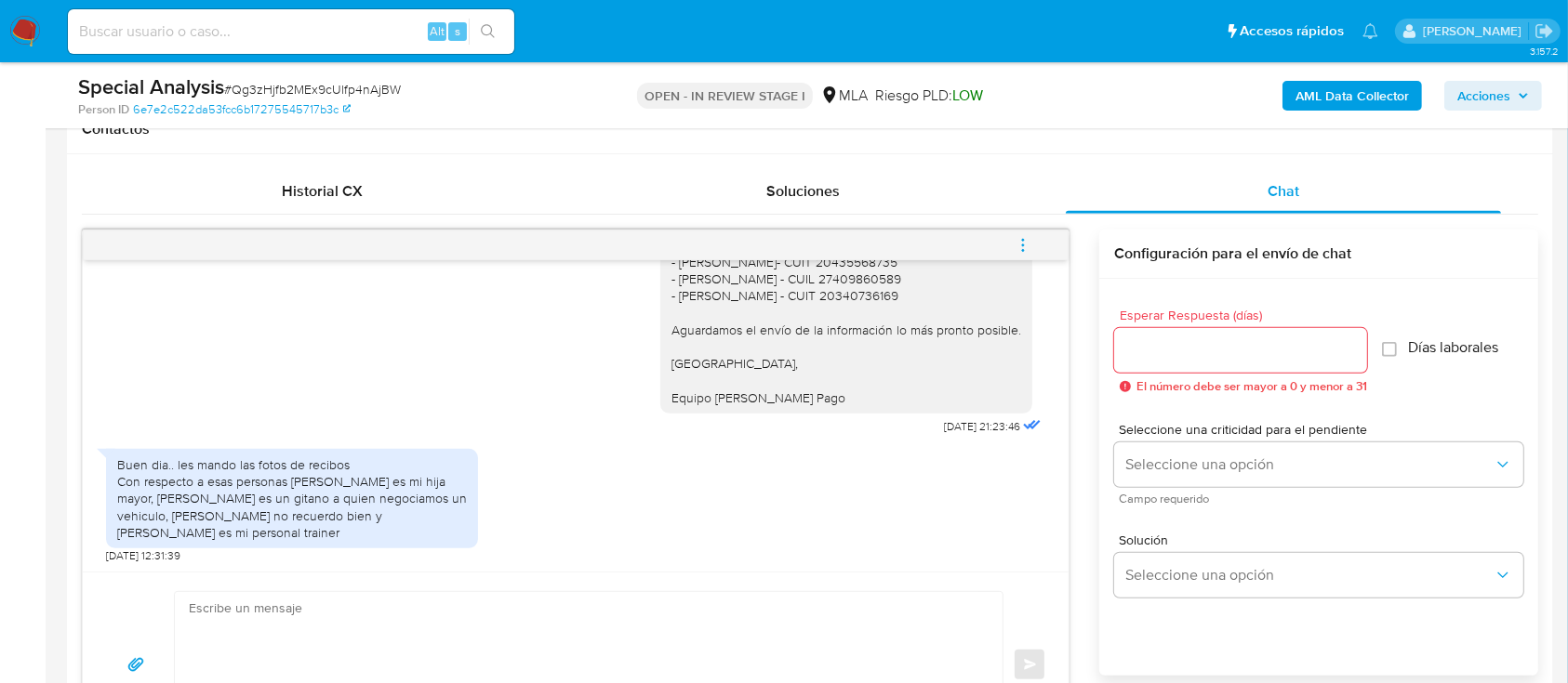
select select "10"
drag, startPoint x: 408, startPoint y: 608, endPoint x: 666, endPoint y: 338, distance: 373.4
click at [406, 608] on textarea at bounding box center [584, 665] width 791 height 146
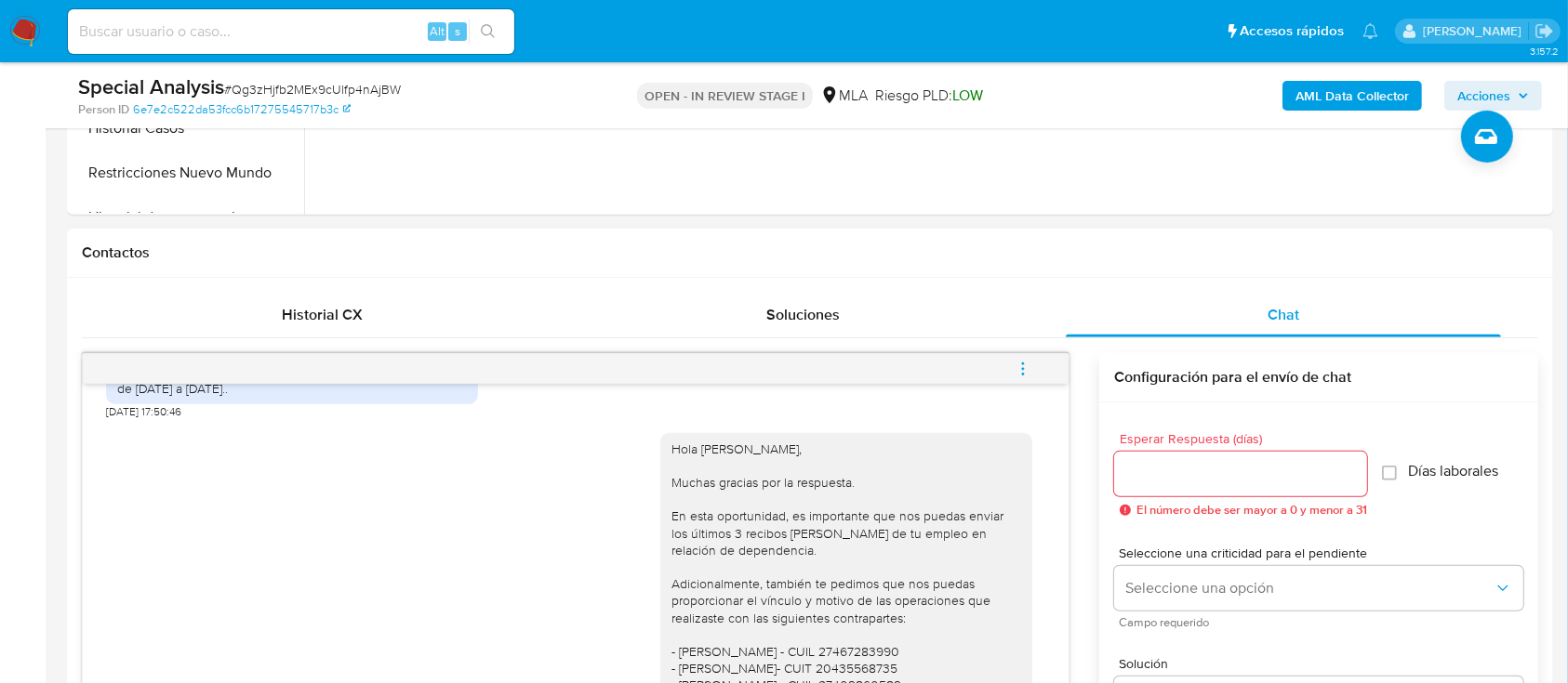
scroll to position [2105, 0]
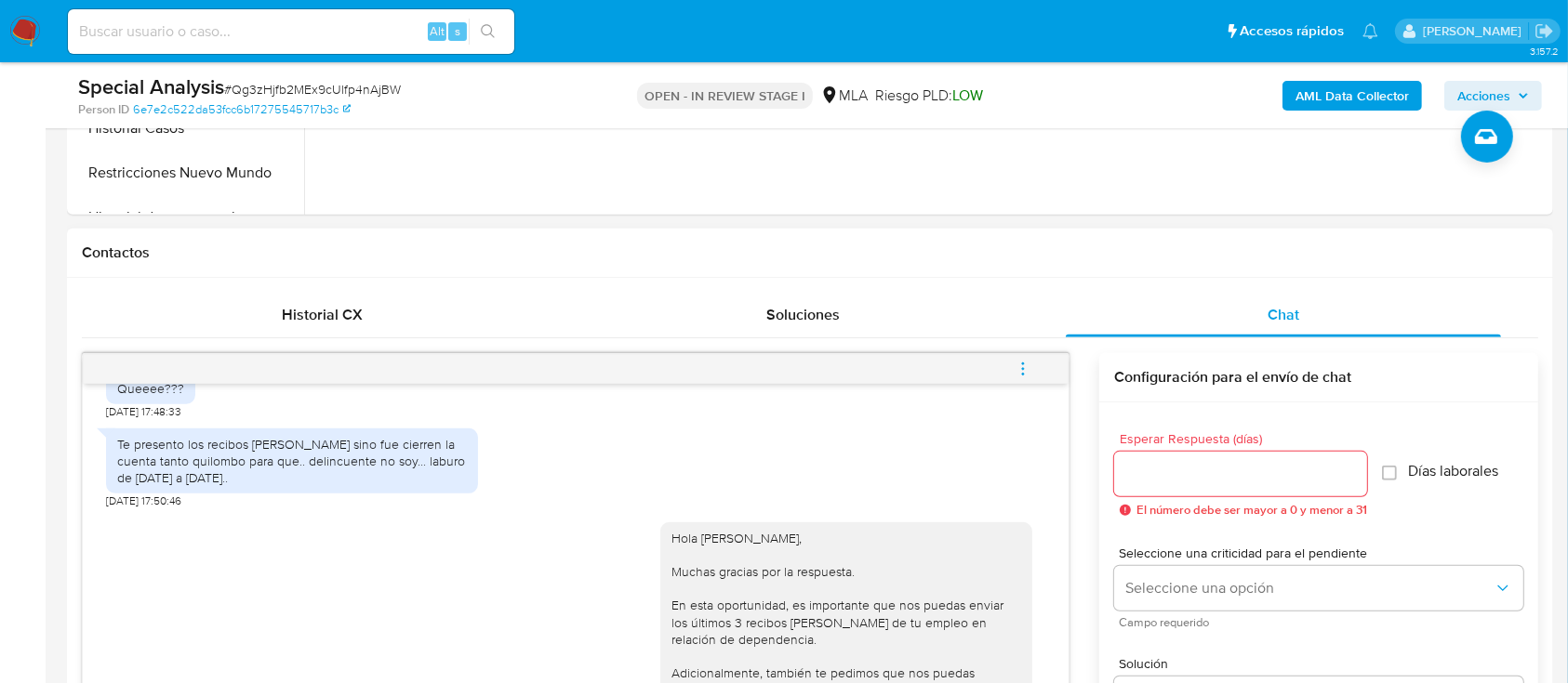
copy div "Hola Cinthia,"
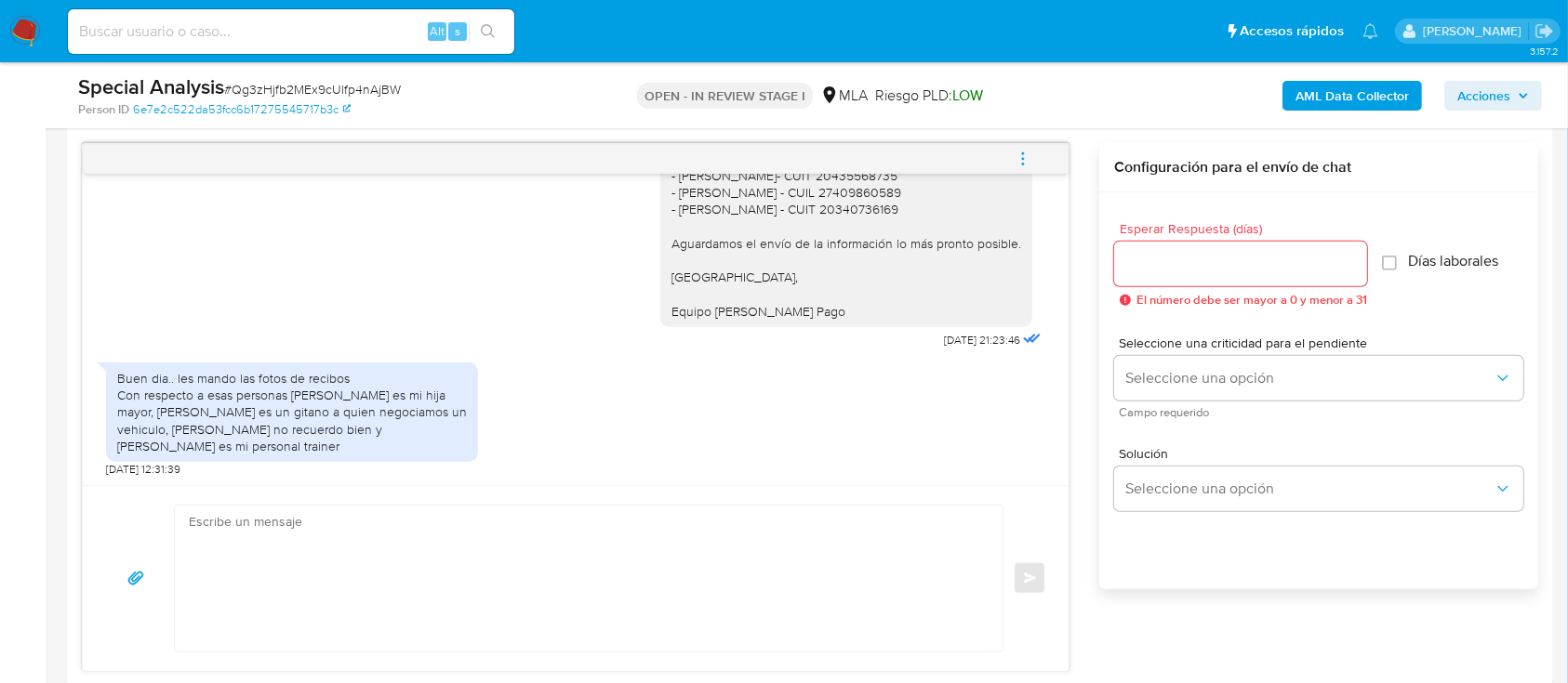
scroll to position [1116, 0]
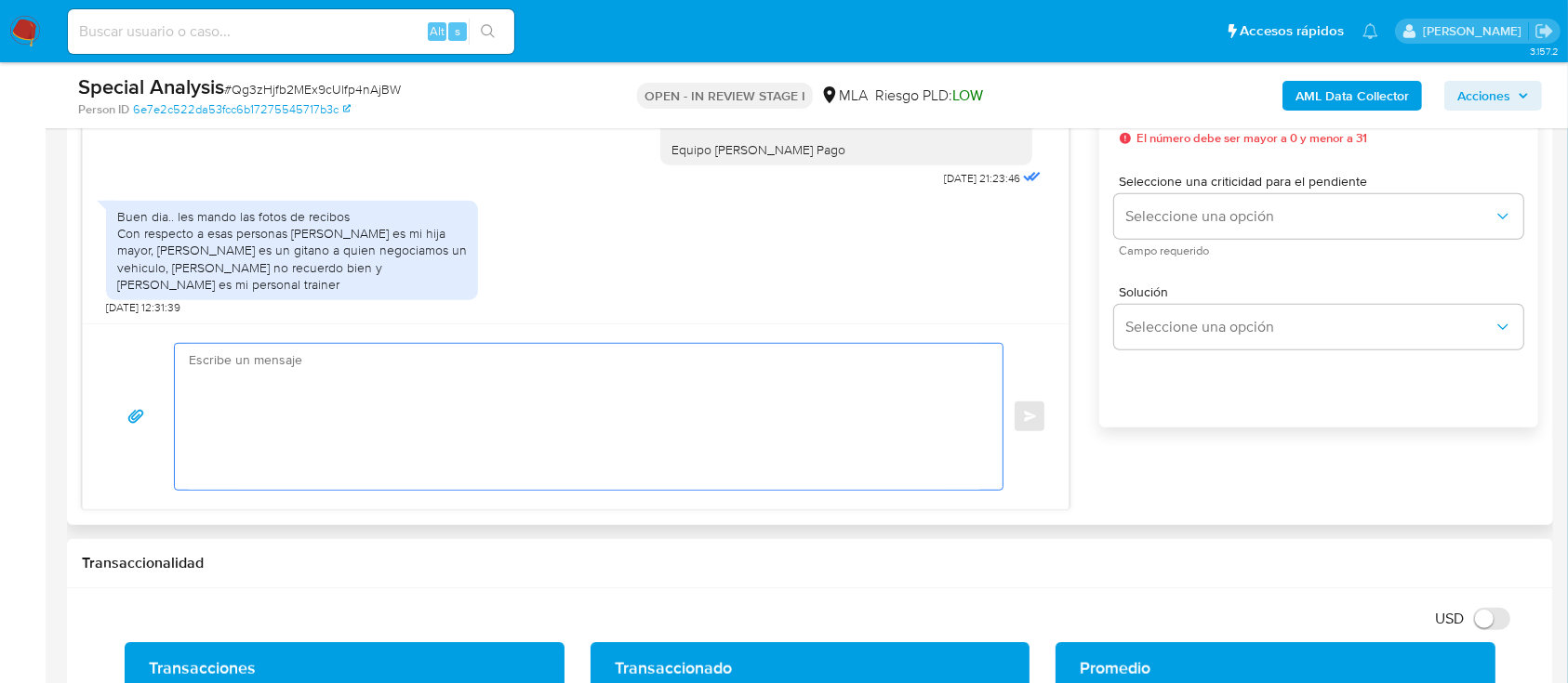
click at [521, 478] on textarea at bounding box center [584, 417] width 791 height 146
paste textarea "Hola Cinthia,"
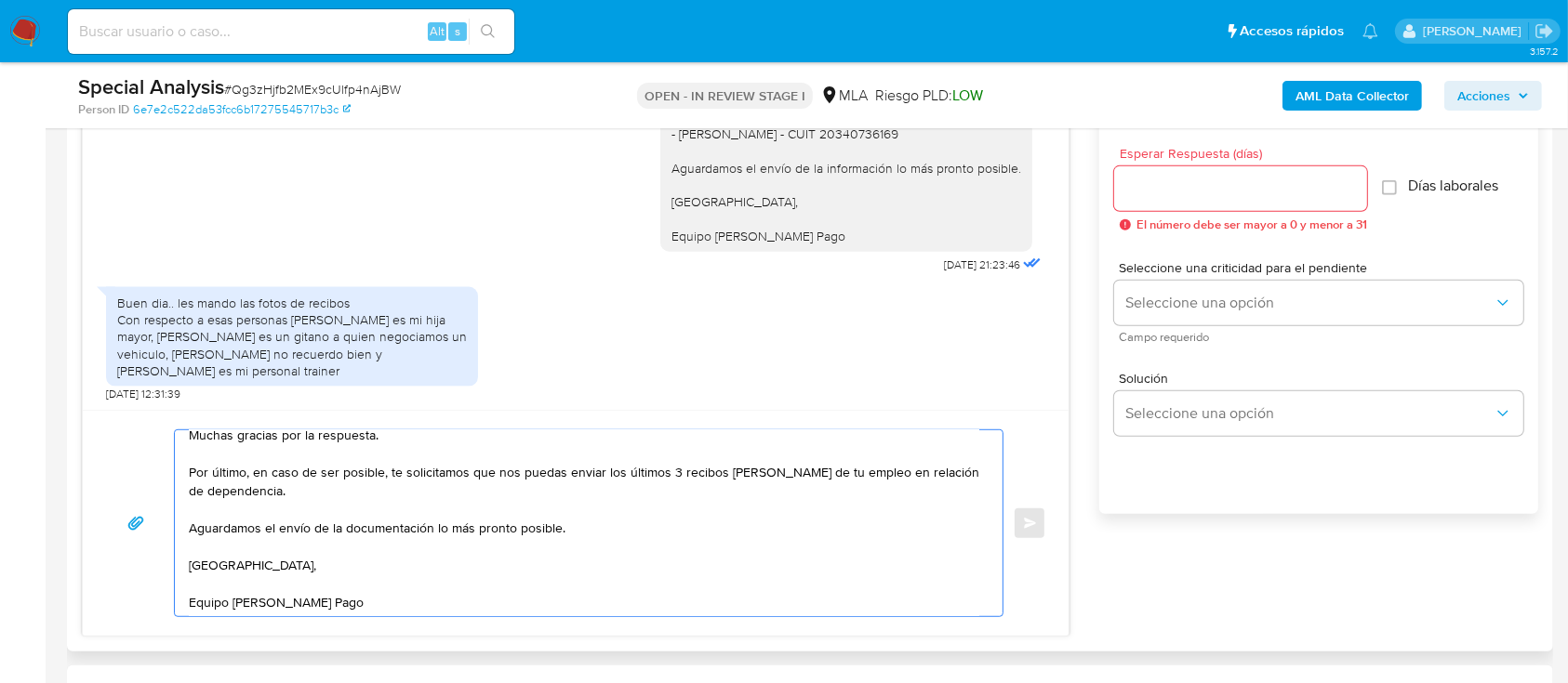
scroll to position [991, 0]
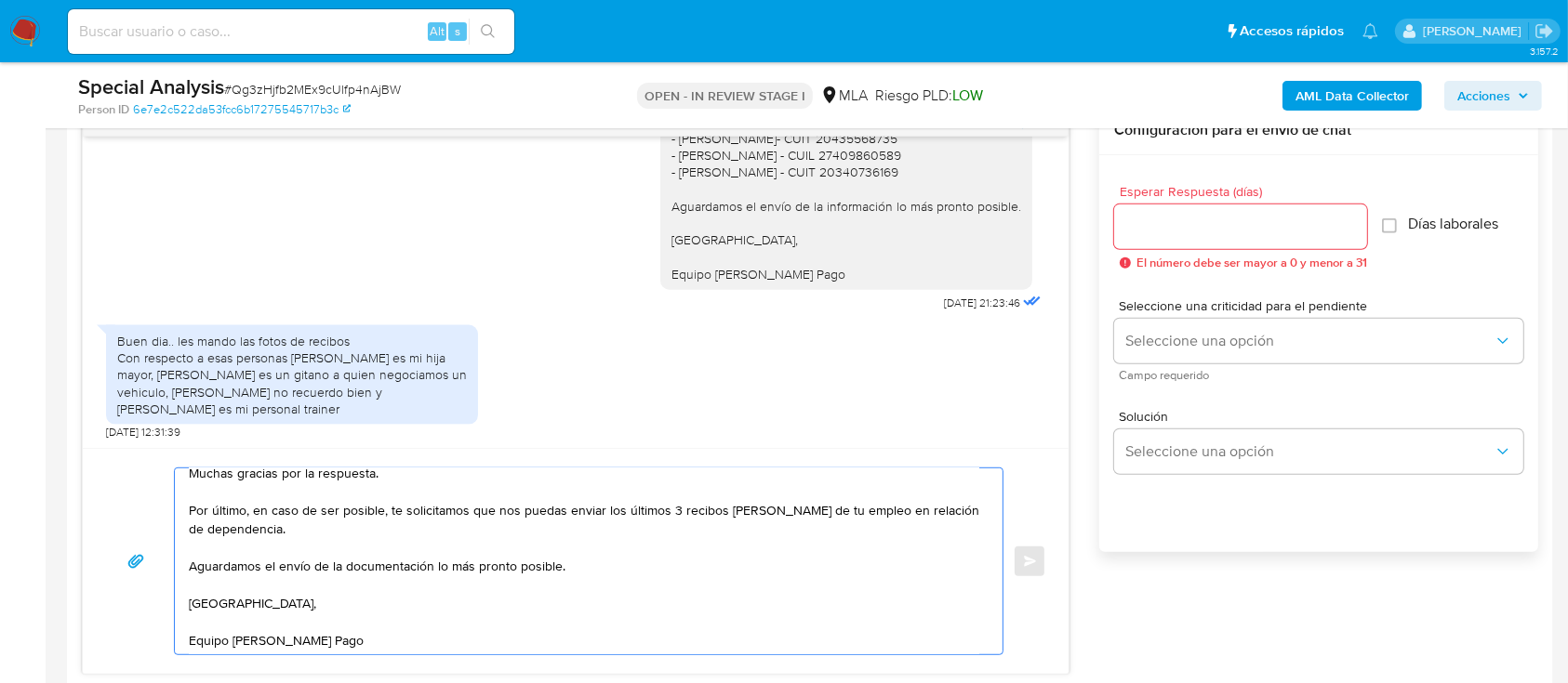
type textarea "Hola Cinthia, Muchas gracias por la respuesta. Por último, en caso de ser posib…"
click at [1214, 229] on input "Esperar Respuesta (días)" at bounding box center [1241, 227] width 253 height 25
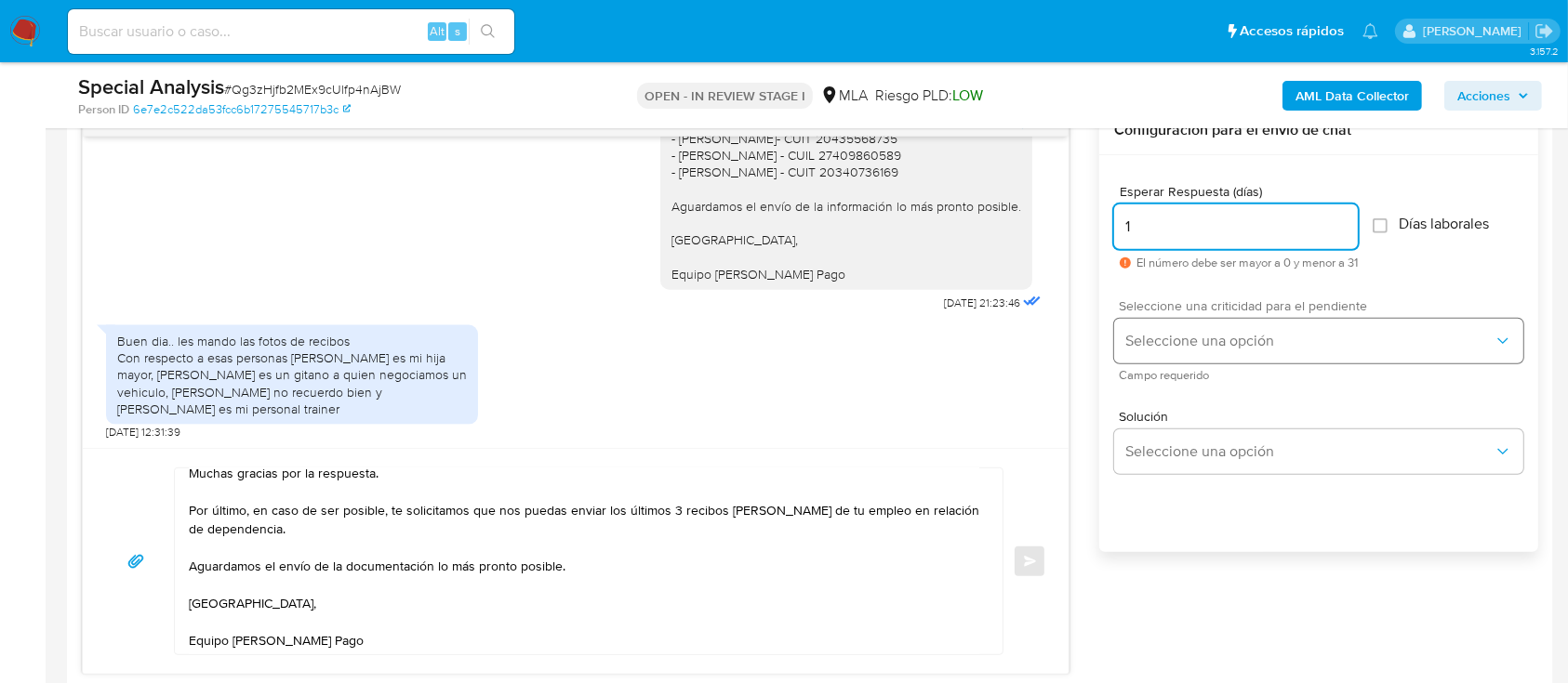
type input "1"
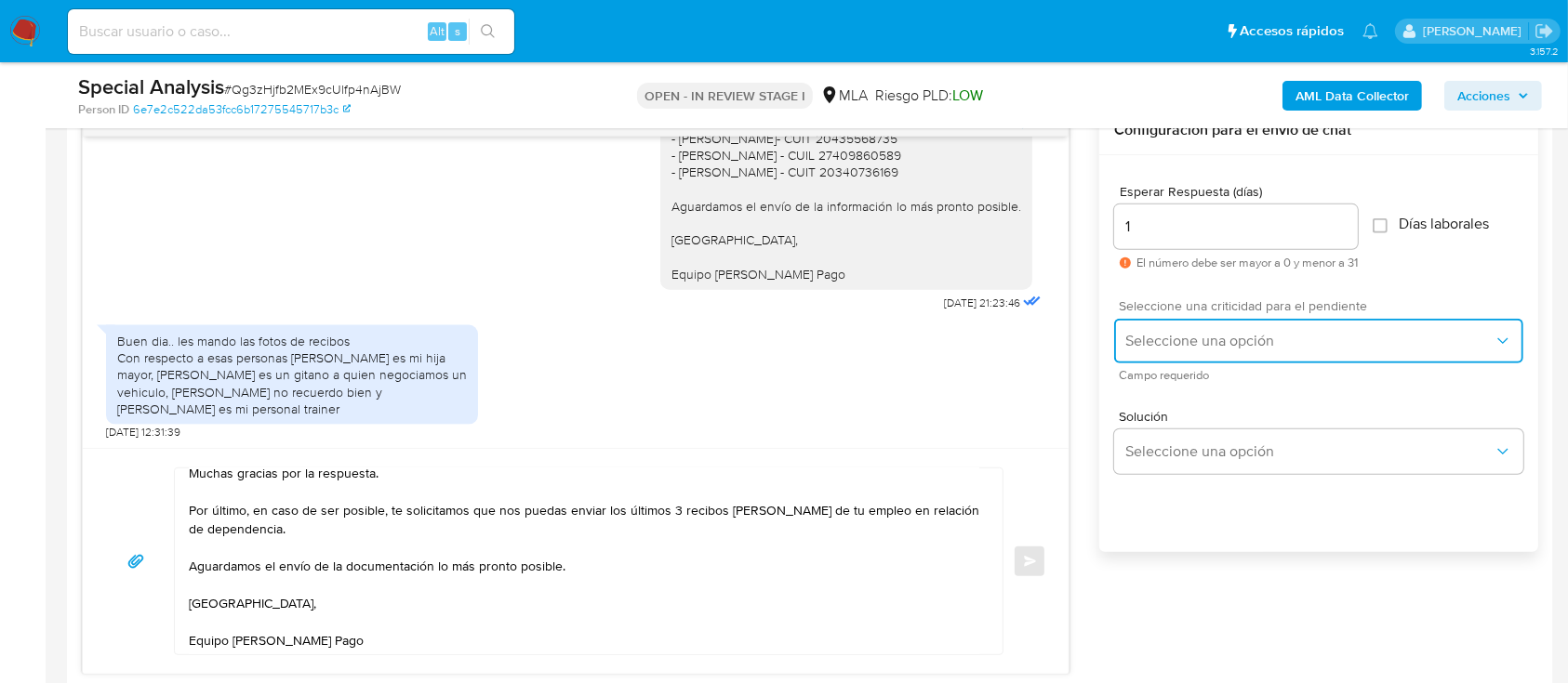
click at [1208, 351] on button "Seleccione una opción" at bounding box center [1319, 341] width 409 height 44
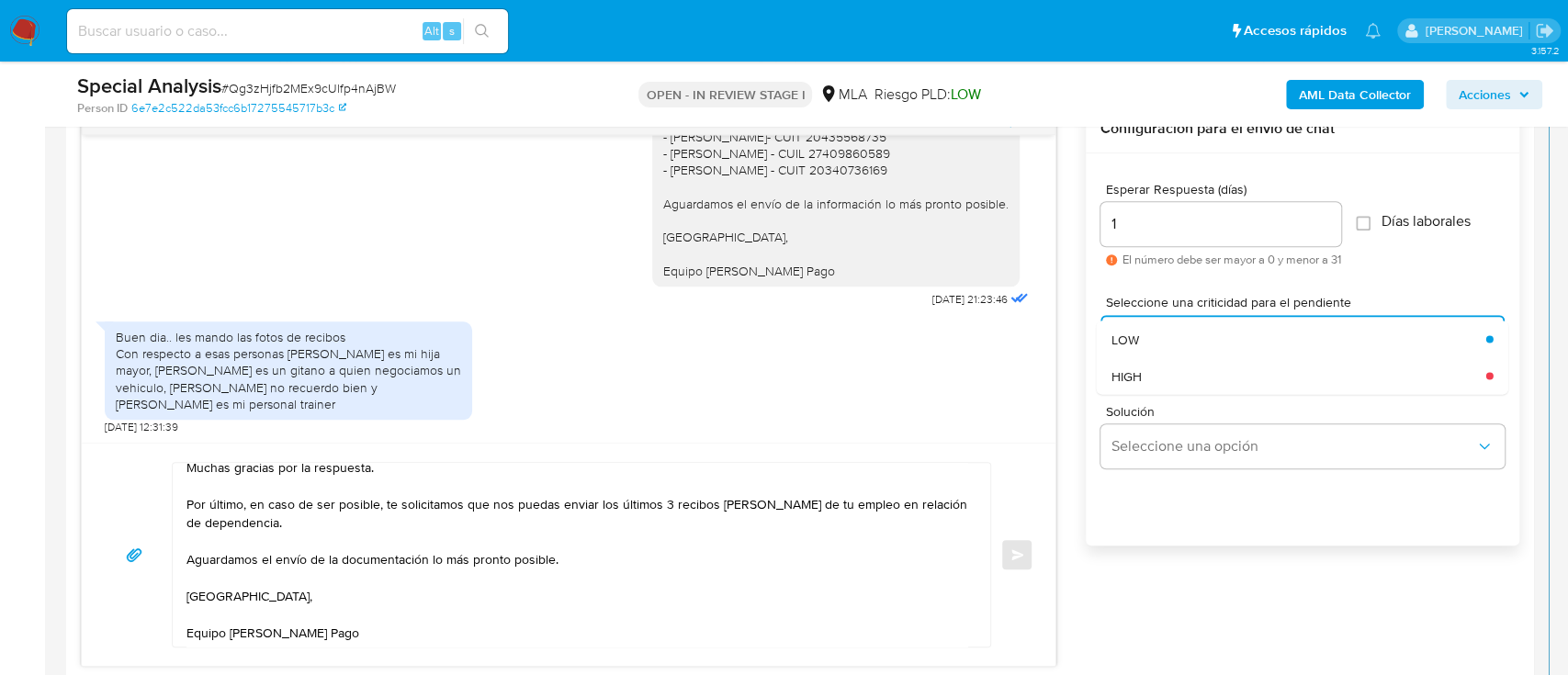
click at [1191, 367] on div "HIGH" at bounding box center [1300, 375] width 375 height 36
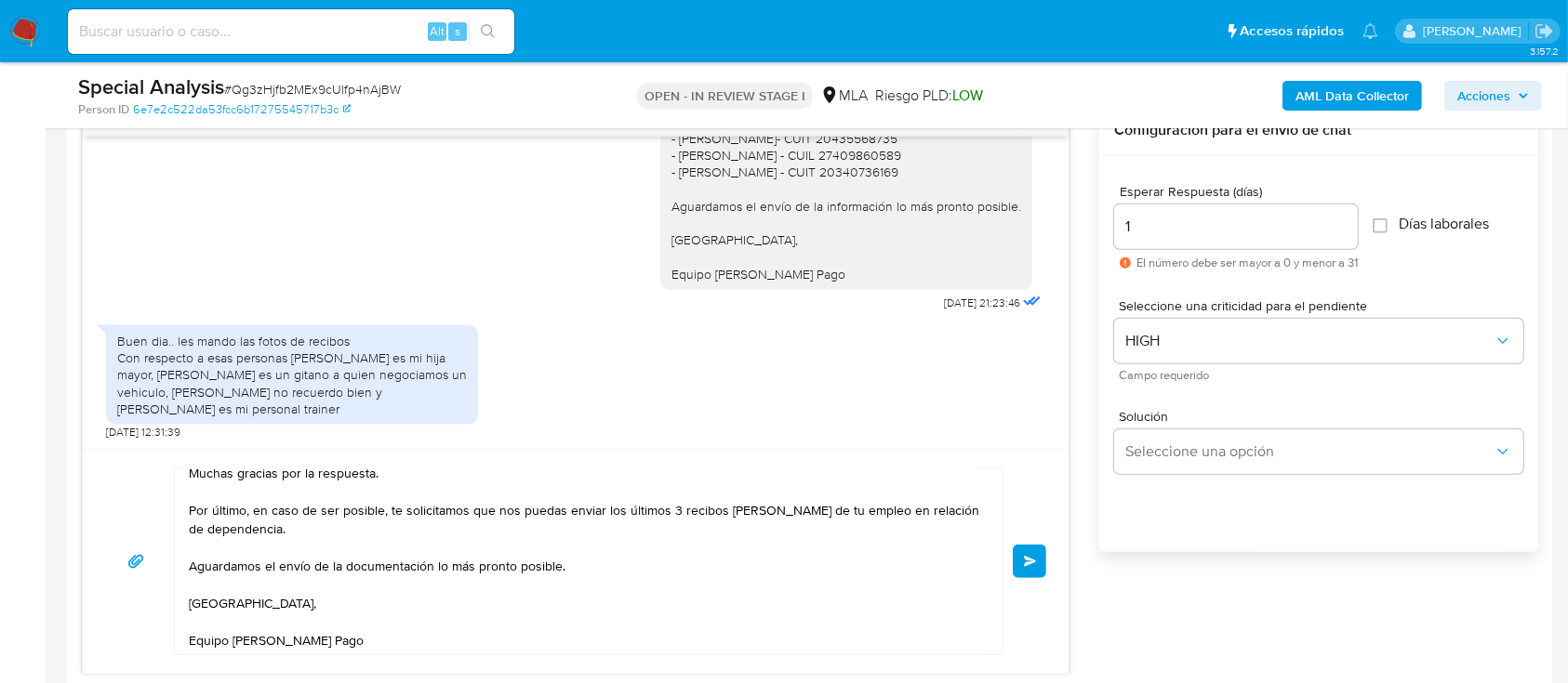
click at [1049, 554] on div "Hola Cinthia, Muchas gracias por la respuesta. Por último, en caso de ser posib…" at bounding box center [575, 561] width 986 height 226
click at [1034, 564] on span "Enviar" at bounding box center [1030, 561] width 13 height 11
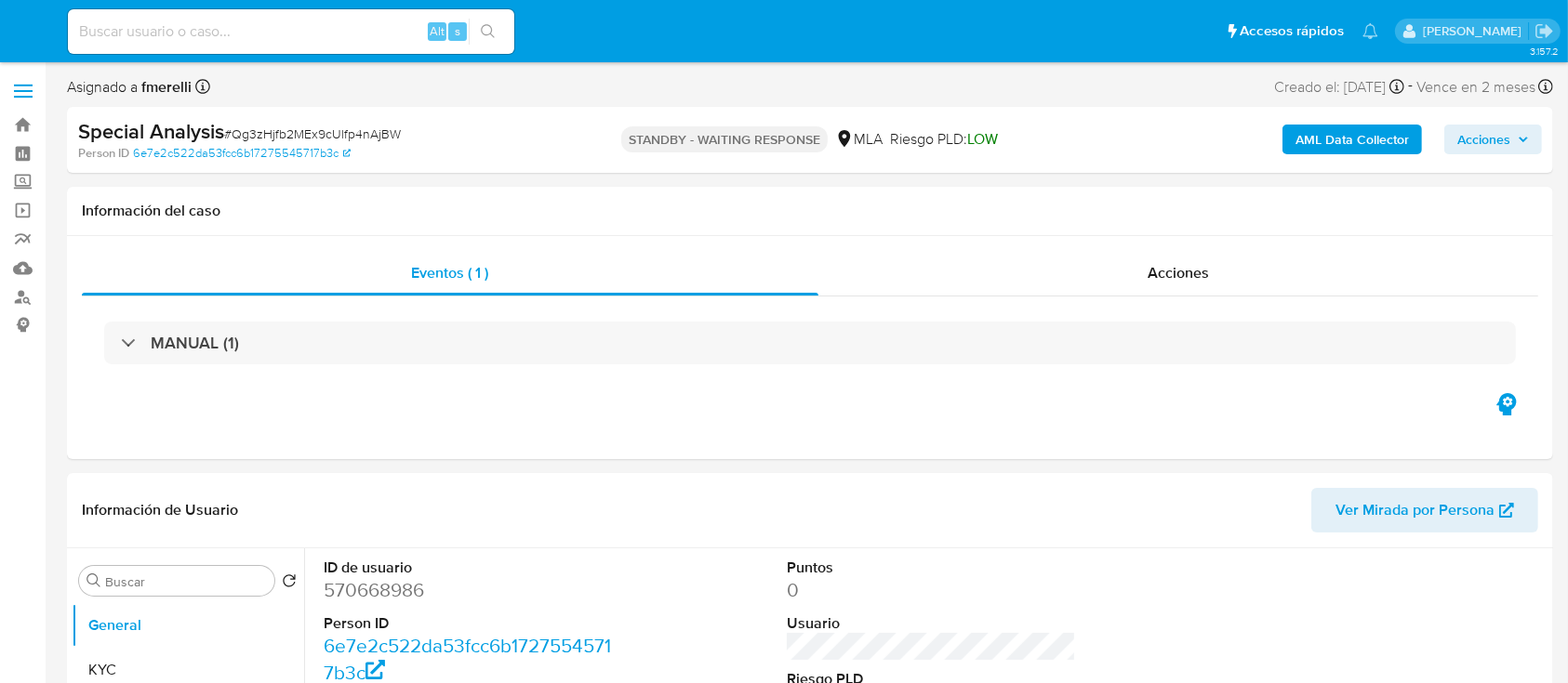
click at [394, 43] on div "Alt s" at bounding box center [291, 31] width 446 height 44
select select "10"
click at [396, 39] on input at bounding box center [291, 32] width 446 height 25
paste input "wZ62F4SXZ990rIVL5x4WwLPA"
type input "wZ62F4SXZ990rIVL5x4WwLPA"
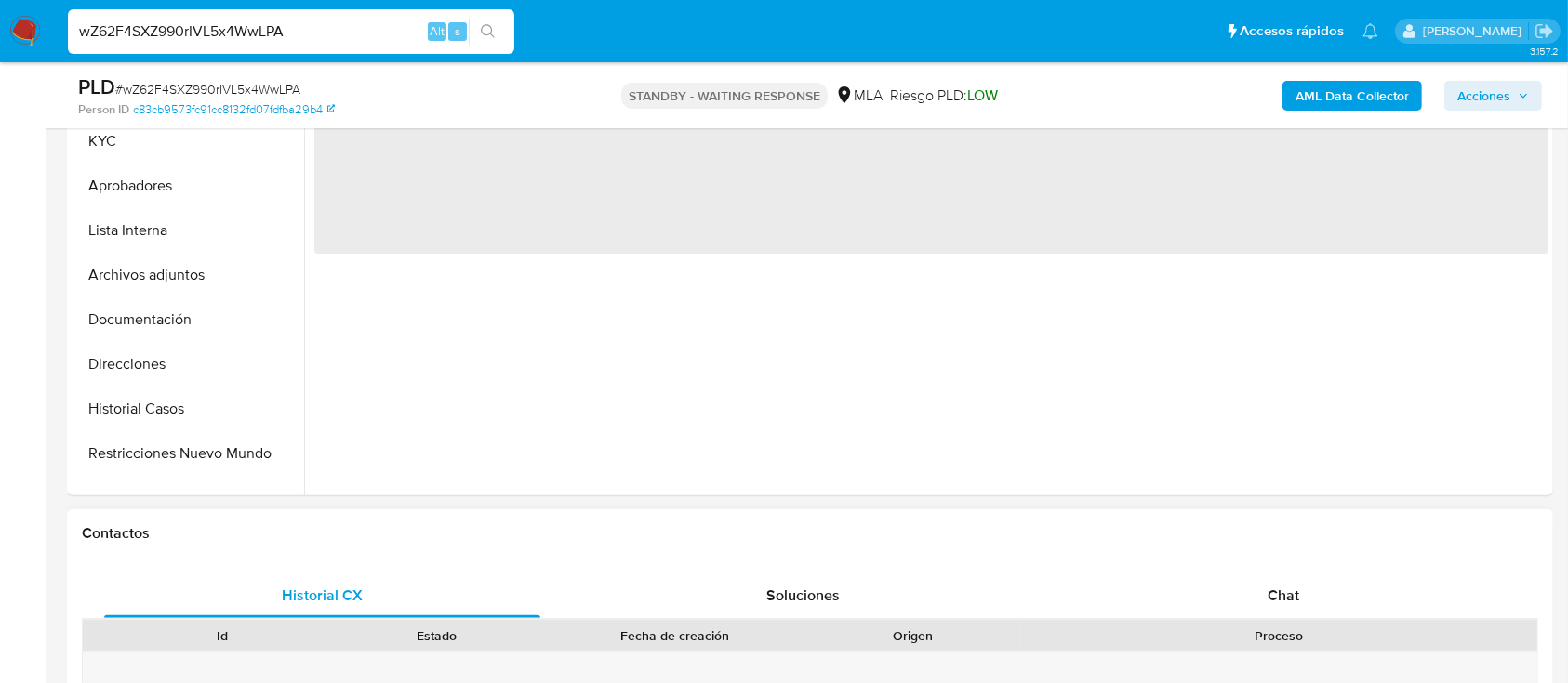
scroll to position [743, 0]
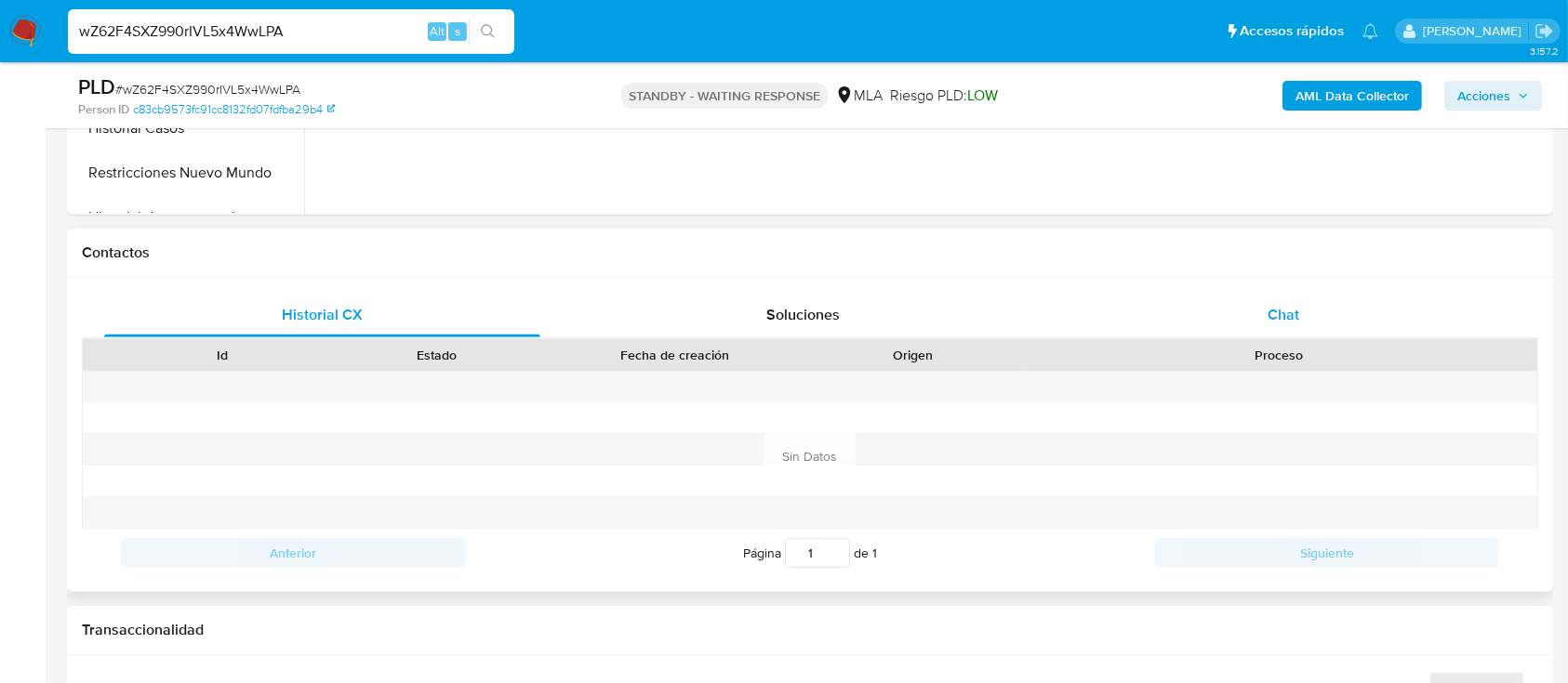
click at [1264, 304] on div "Chat" at bounding box center [1284, 314] width 436 height 44
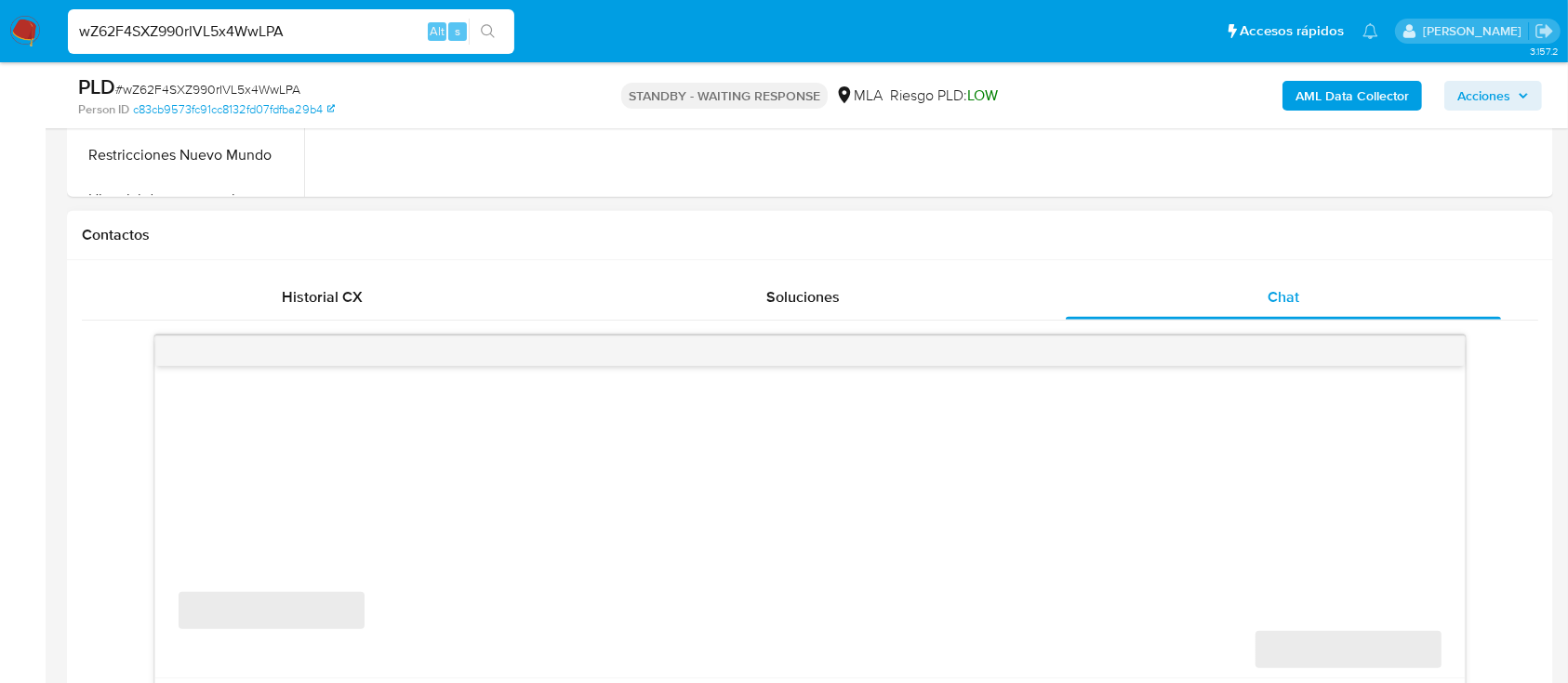
scroll to position [991, 0]
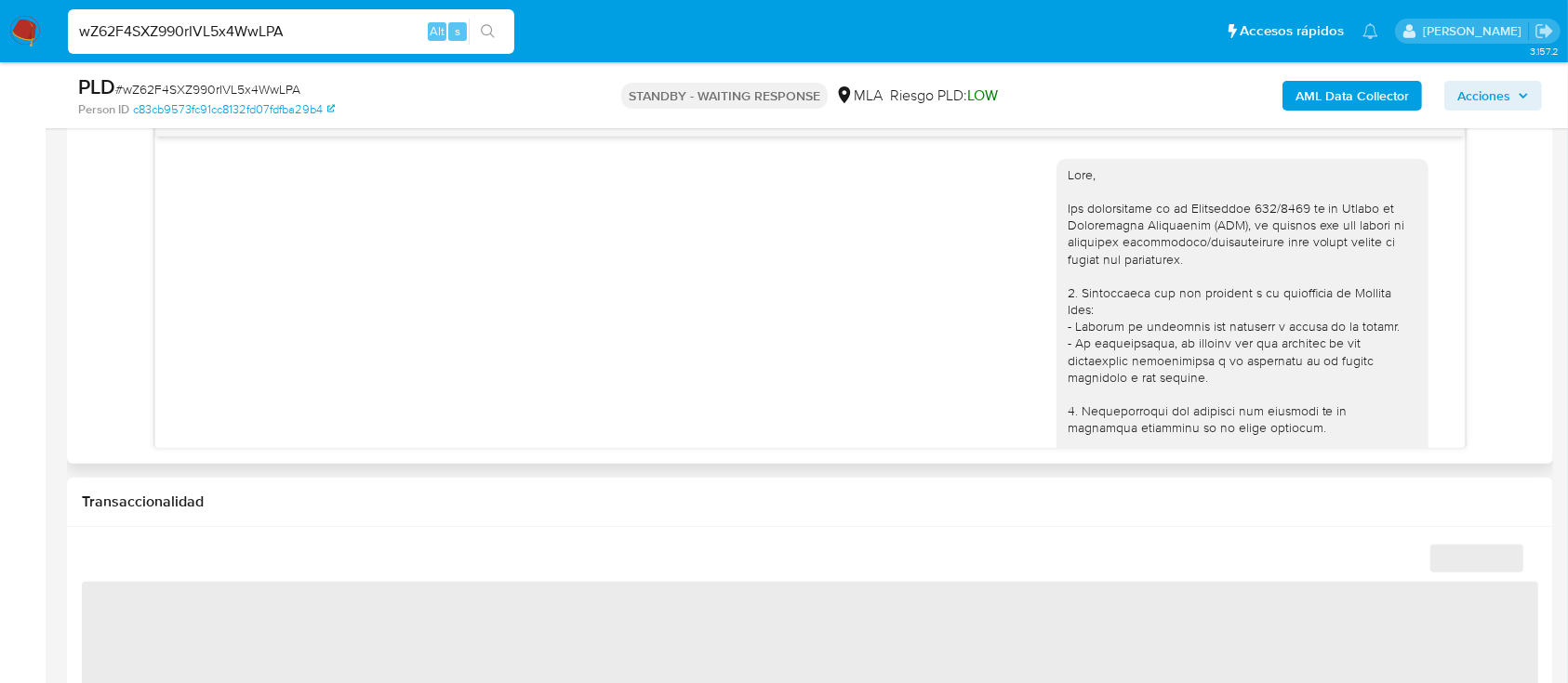
select select "10"
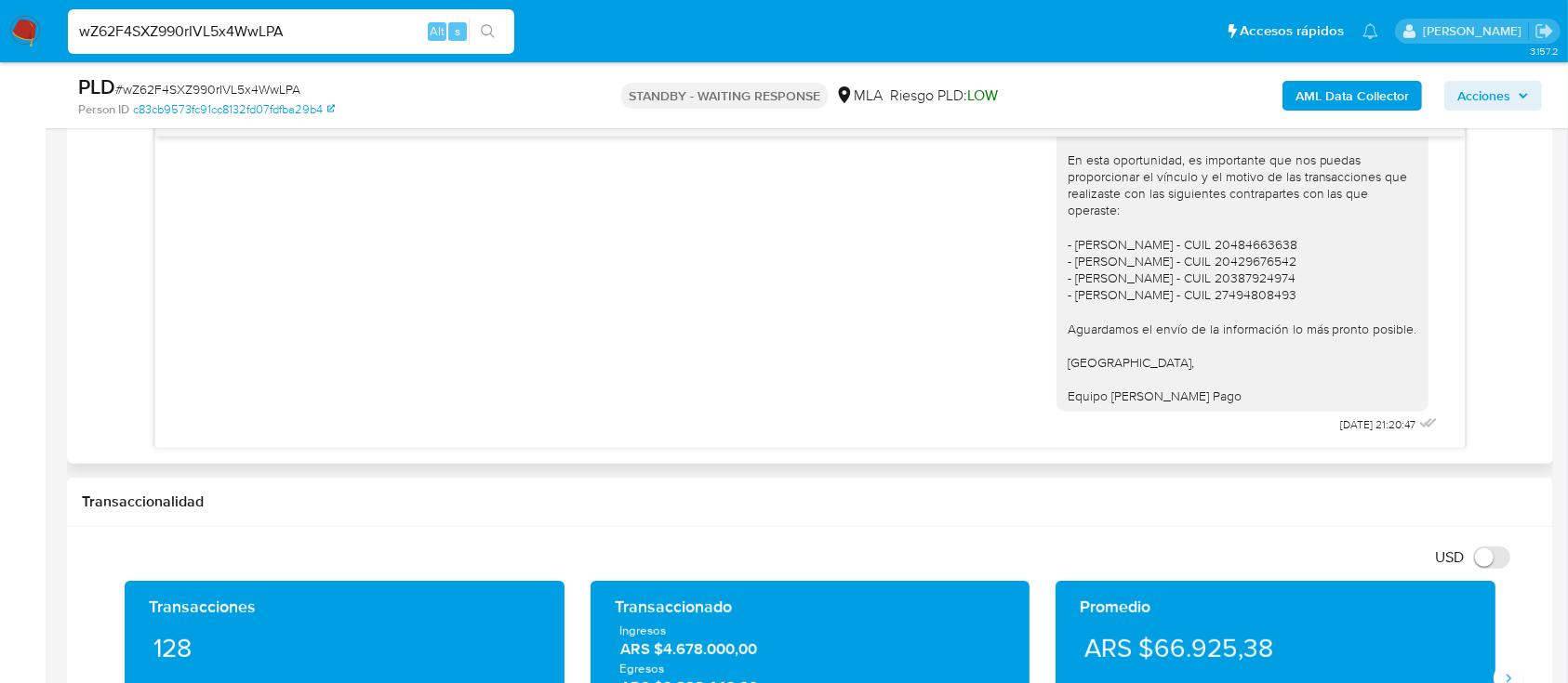
scroll to position [1890, 0]
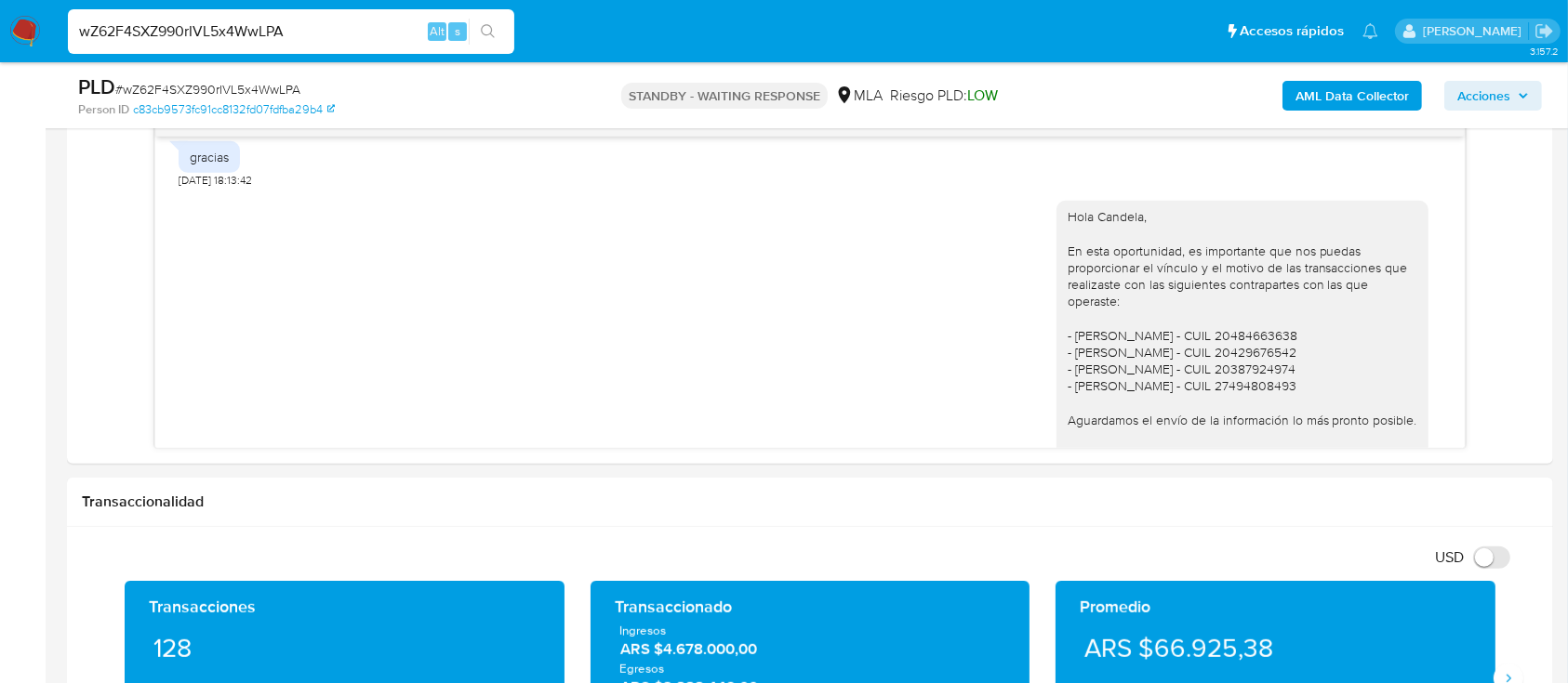
click at [33, 27] on img at bounding box center [25, 32] width 32 height 32
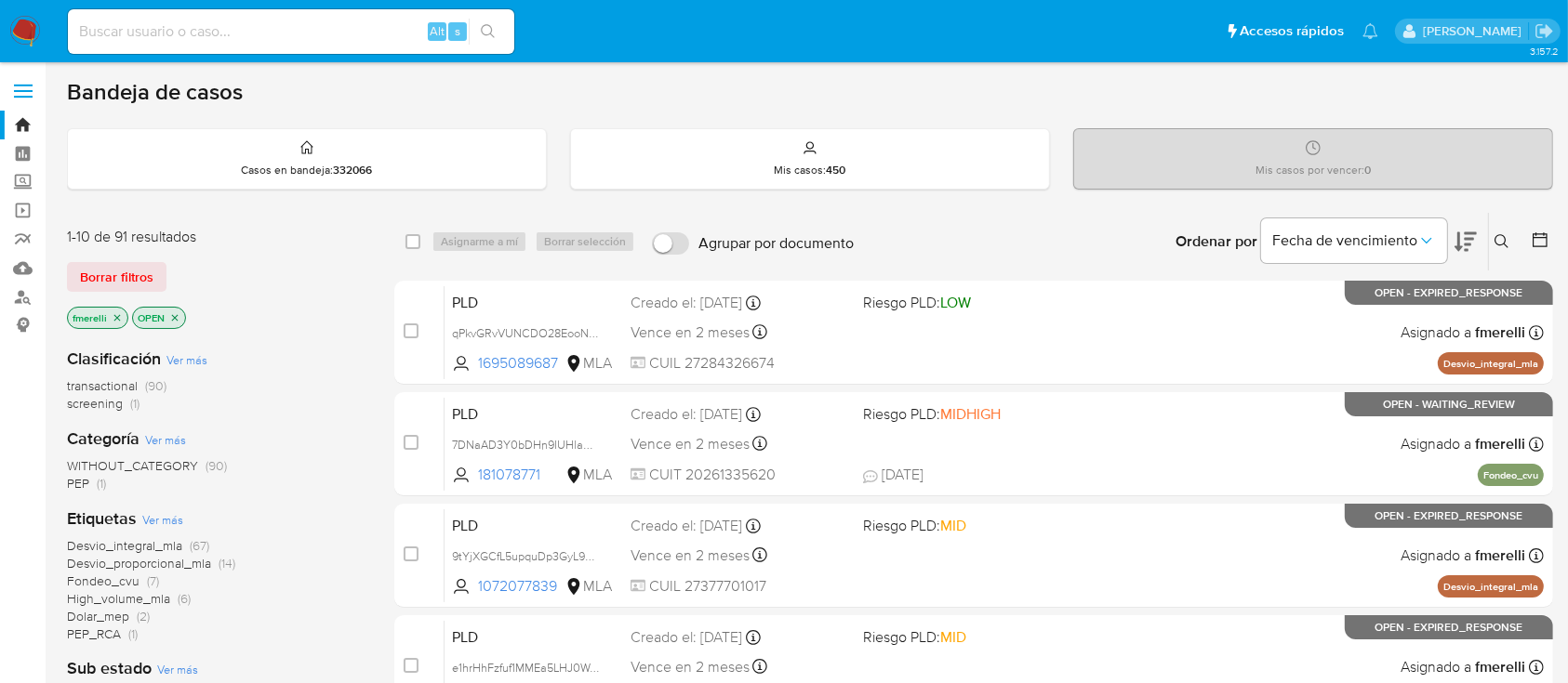
click at [350, 26] on input at bounding box center [291, 32] width 446 height 25
paste input "Jbf3XrZBNMBjmfDLtgfJ64dG"
type input "Jbf3XrZBNMBjmfDLtgfJ64dG"
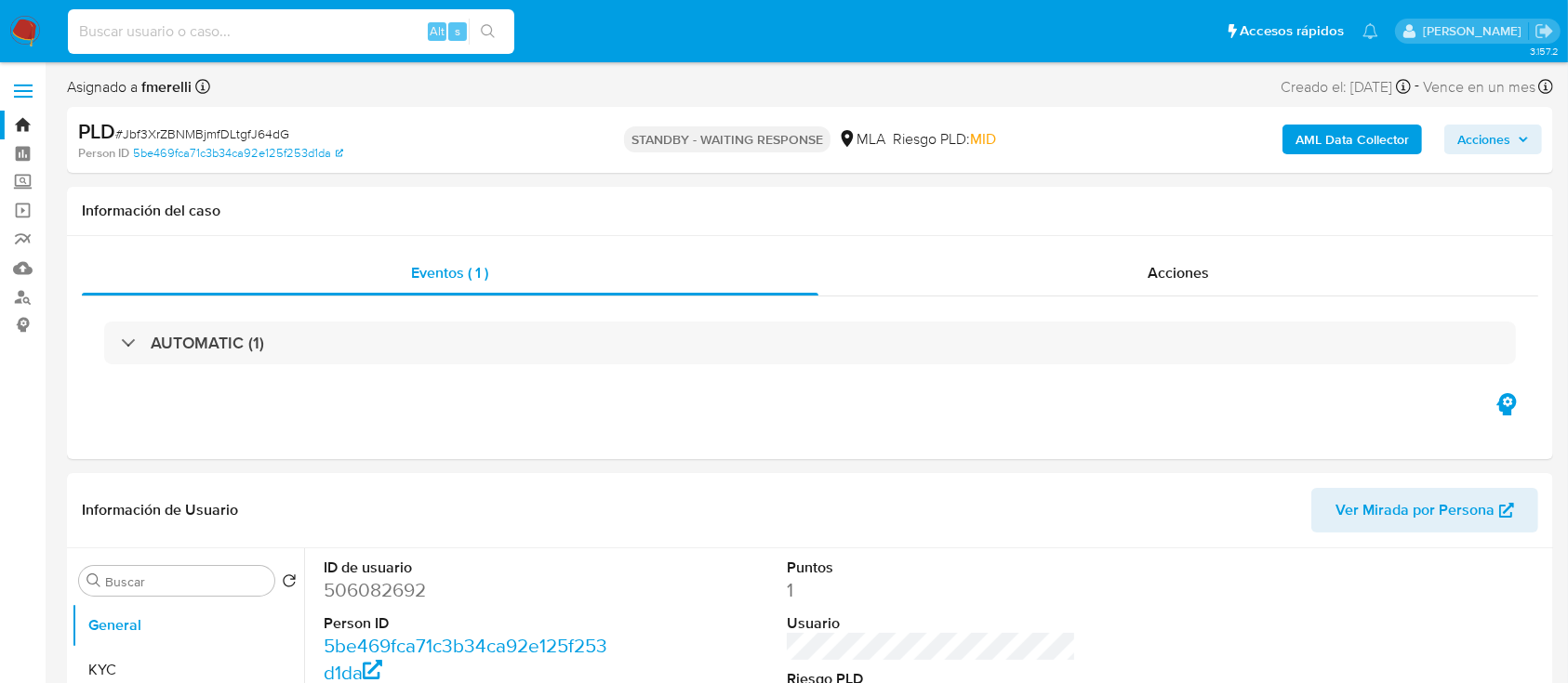
click at [300, 31] on input at bounding box center [291, 32] width 446 height 25
paste input "qUr7sUAuOBxtS8mX7TjSdbf9"
type input "qUr7sUAuOBxtS8mX7TjSdbf9"
select select "10"
click at [305, 33] on input "qUr7sUAuOBxtS8mX7TjSdbf9" at bounding box center [291, 32] width 446 height 25
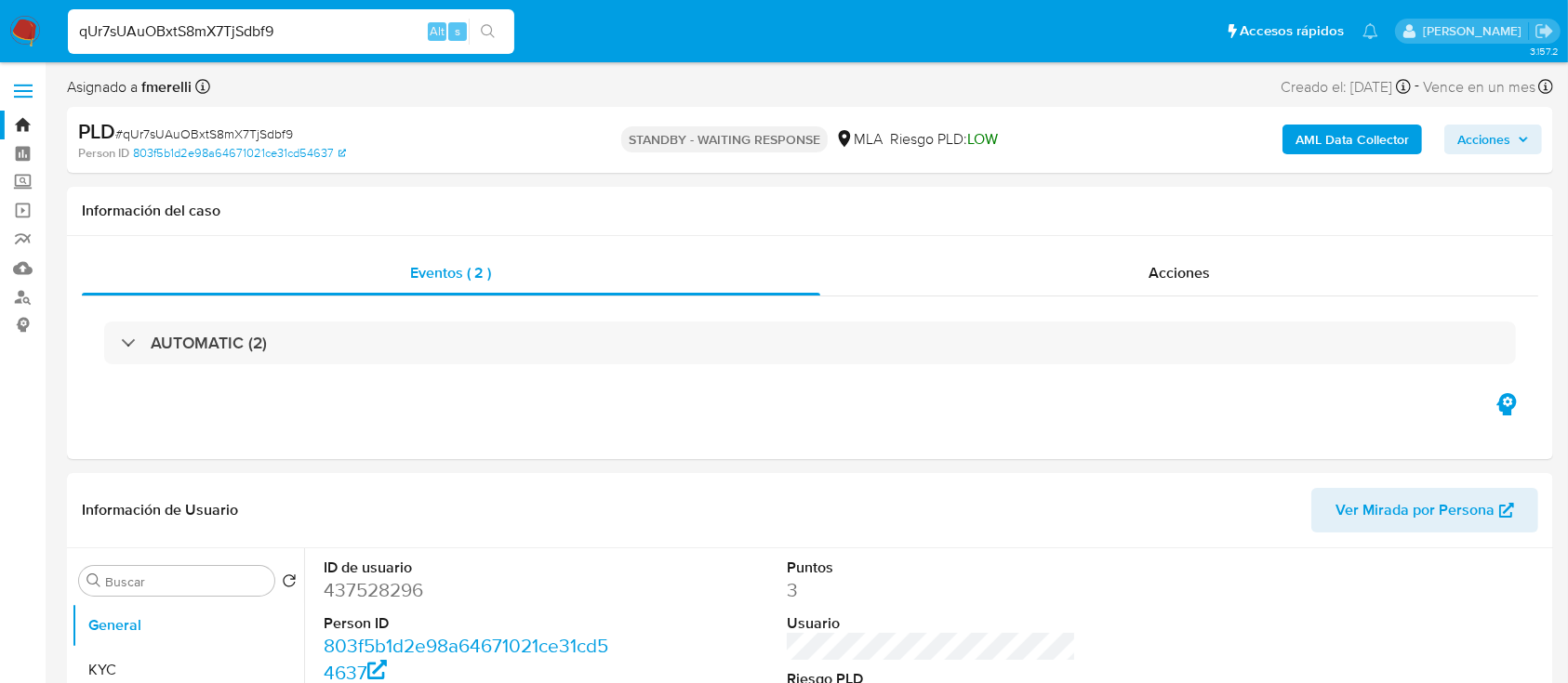
select select "10"
click at [305, 32] on input "qUr7sUAuOBxtS8mX7TjSdbf9" at bounding box center [291, 32] width 446 height 25
paste input "n3vs8nW4eql19Q9jF349J2YZ"
type input "n3vs8nW4eql19Q9jF349J2YZ"
click at [242, 25] on input "n3vs8nW4eql19Q9jF349J2YZ" at bounding box center [291, 32] width 446 height 25
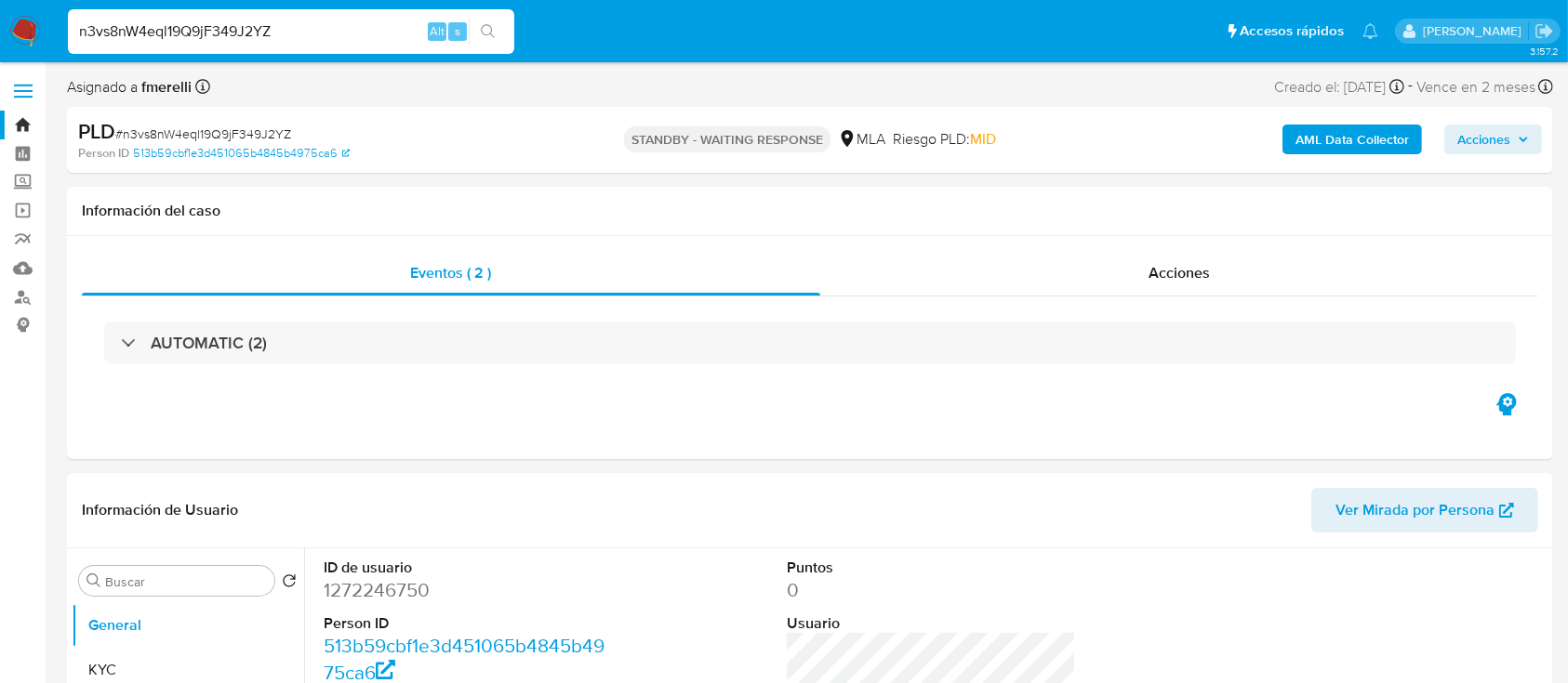
select select "10"
click at [242, 25] on input "n3vs8nW4eql19Q9jF349J2YZ" at bounding box center [291, 32] width 446 height 25
paste input "XjROEzLCl1xR9KZNRpPvw8rA"
type input "XjROEzLCl1xR9KZNRpPvw8rA"
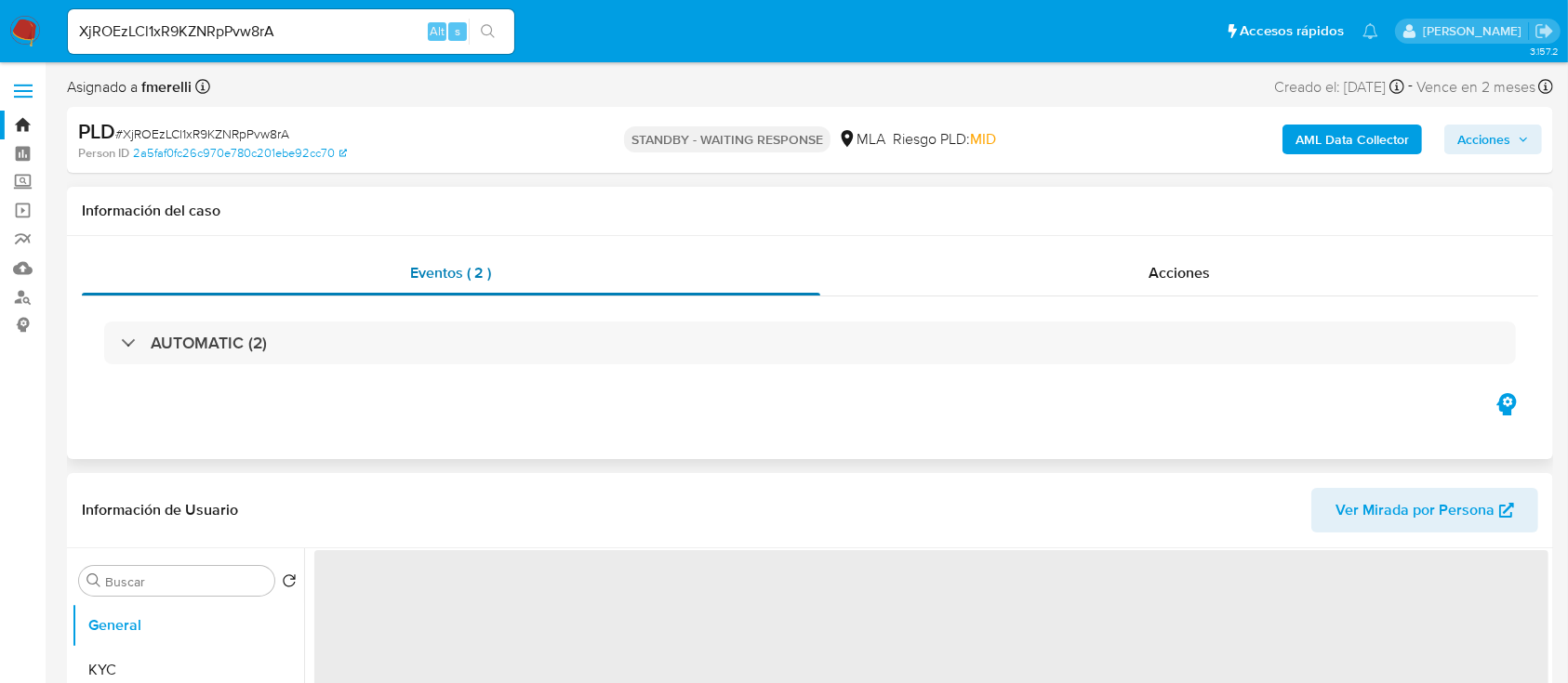
select select "10"
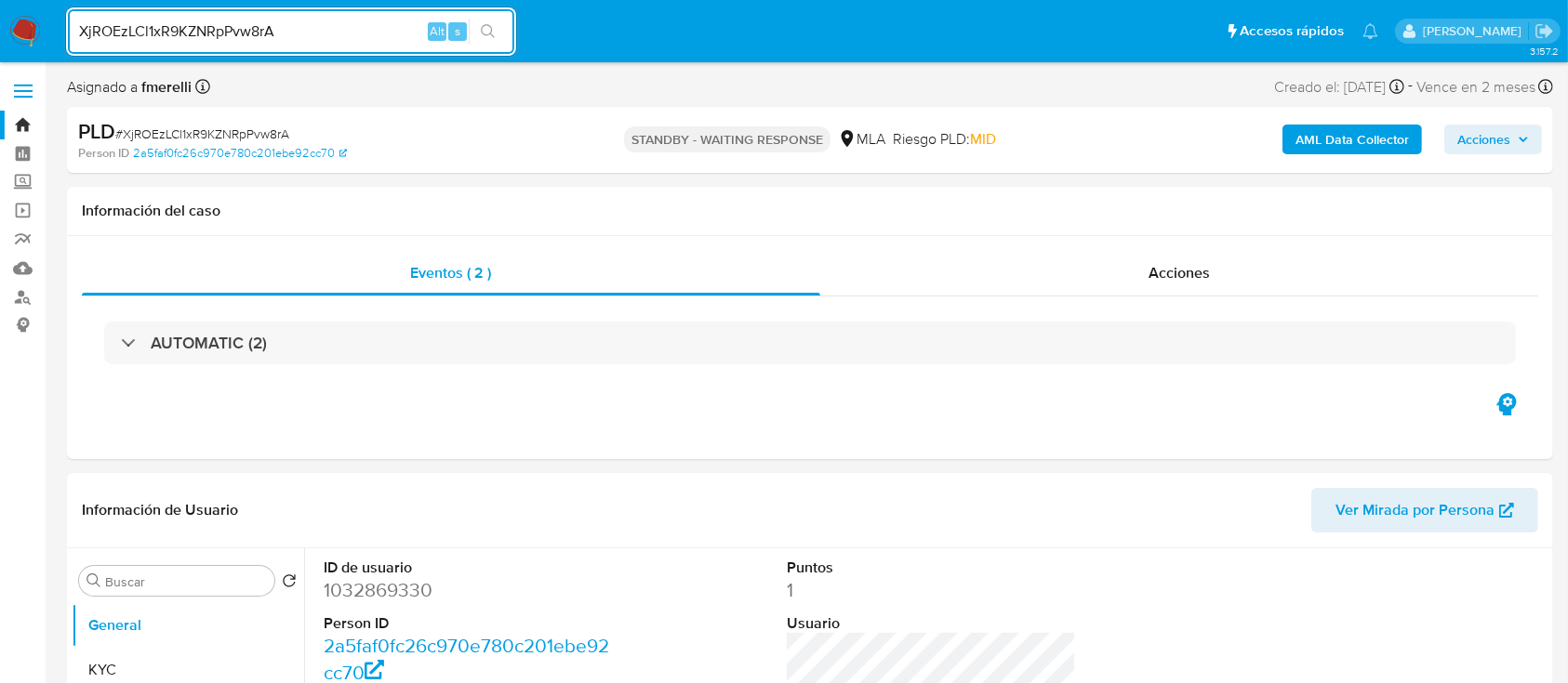
click at [374, 32] on input "XjROEzLCl1xR9KZNRpPvw8rA" at bounding box center [291, 32] width 446 height 25
paste input "1iMNxvilfkrDP3snSvArtroZ"
type input "1iMNxvilfkrDP3snSvArtroZ"
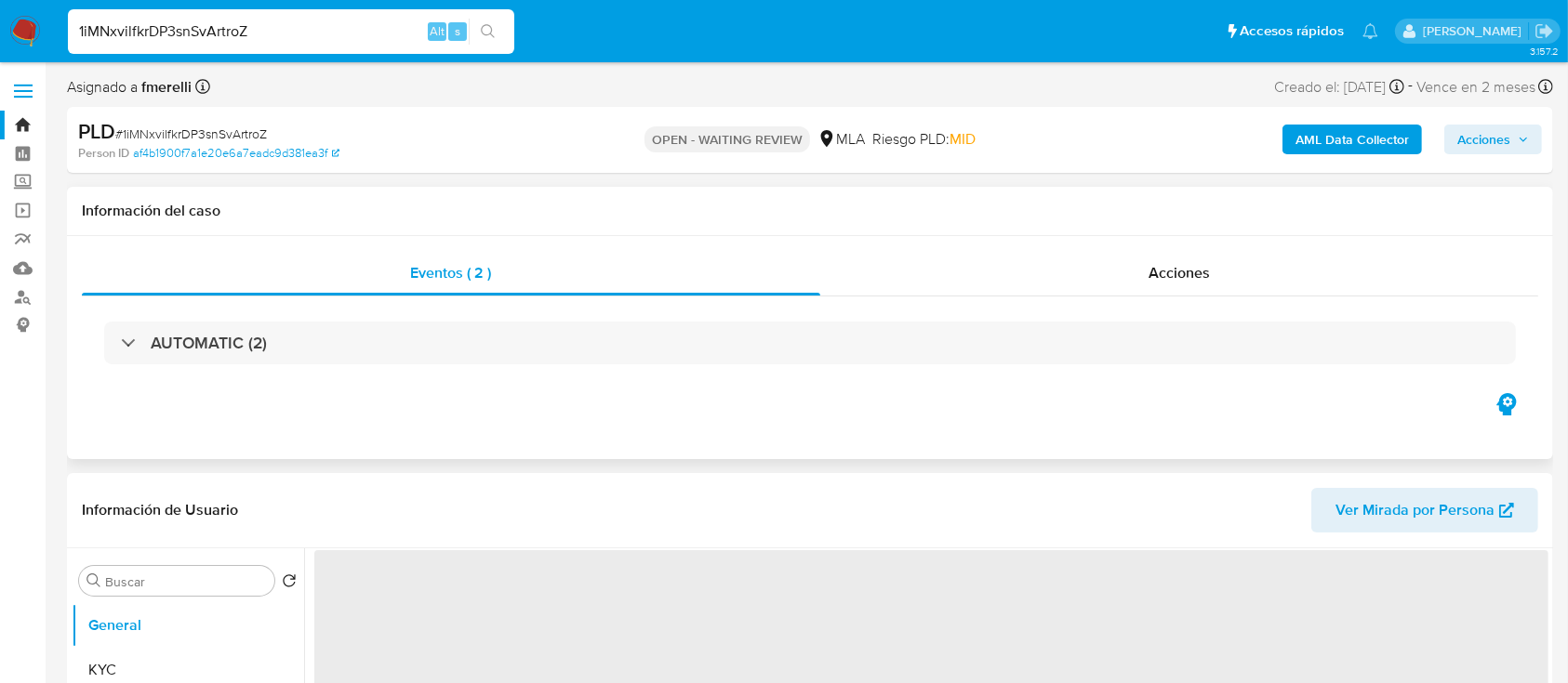
select select "10"
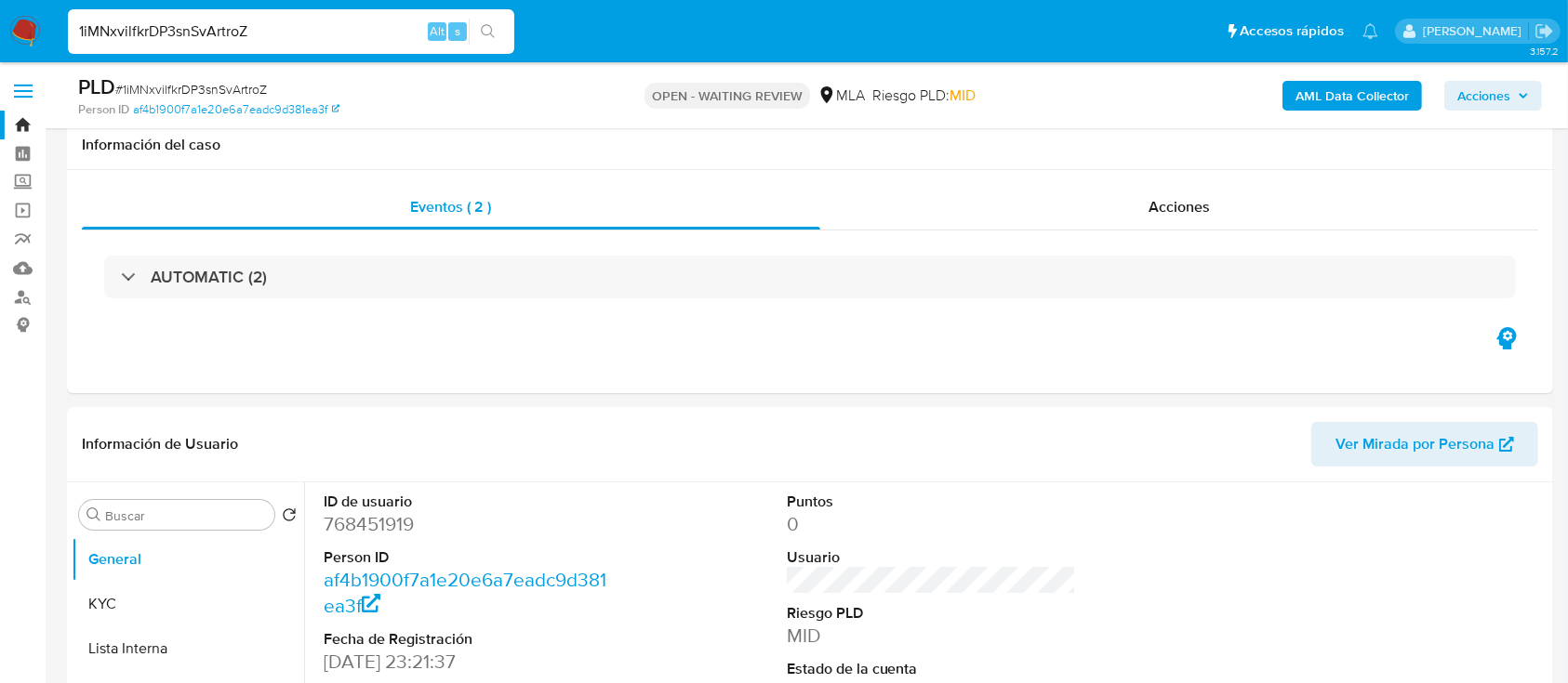
scroll to position [372, 0]
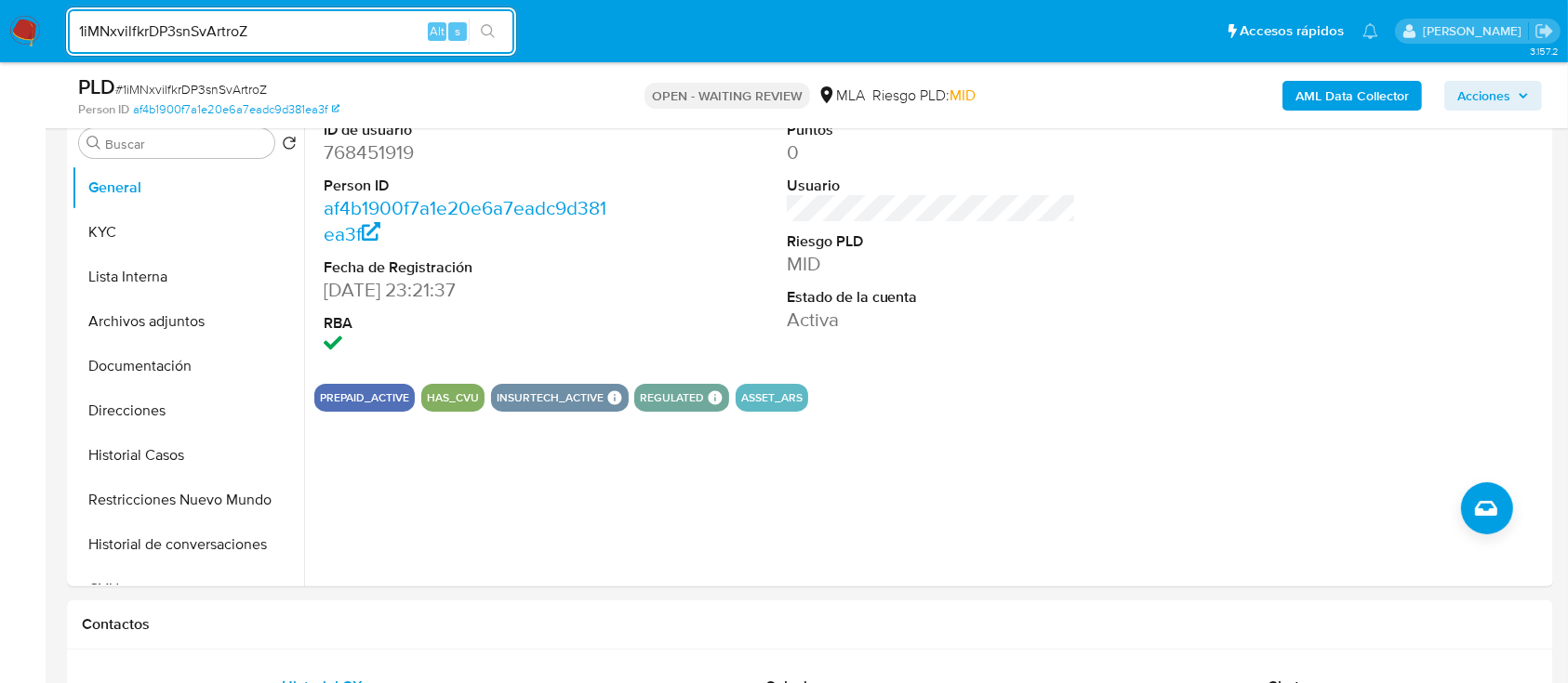
drag, startPoint x: 29, startPoint y: 36, endPoint x: 158, endPoint y: 23, distance: 129.7
click at [28, 35] on img at bounding box center [25, 32] width 32 height 32
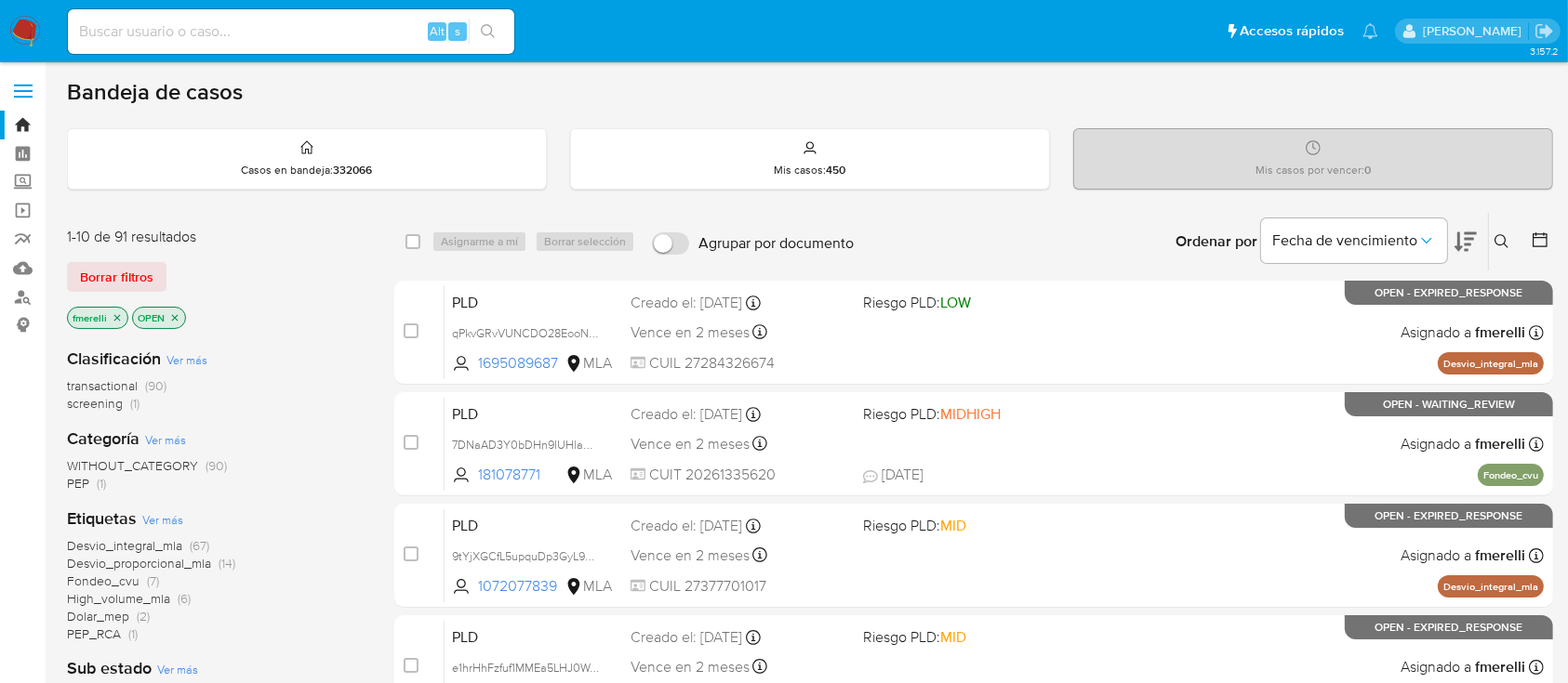
click at [117, 317] on icon "close-filter" at bounding box center [117, 318] width 11 height 11
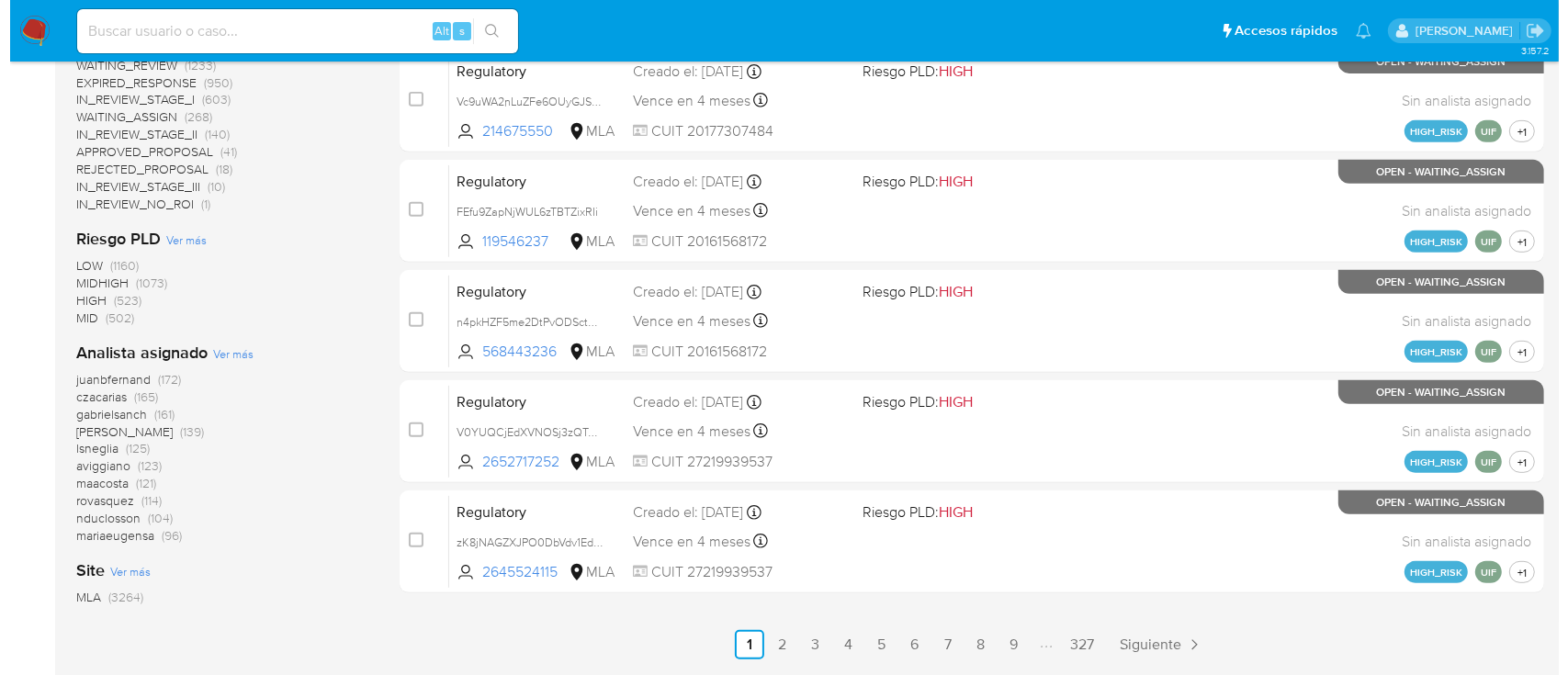
scroll to position [808, 0]
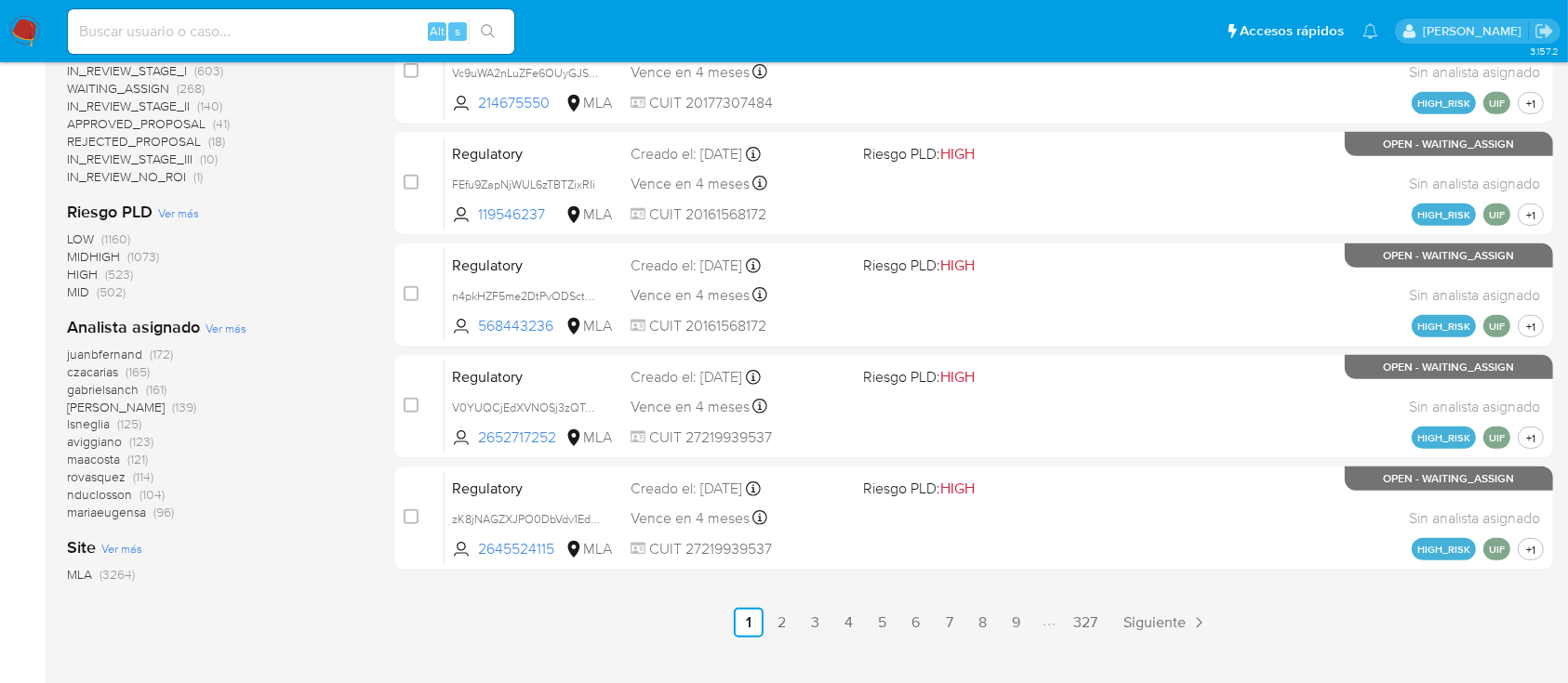
click at [232, 332] on span "Ver más" at bounding box center [225, 328] width 41 height 17
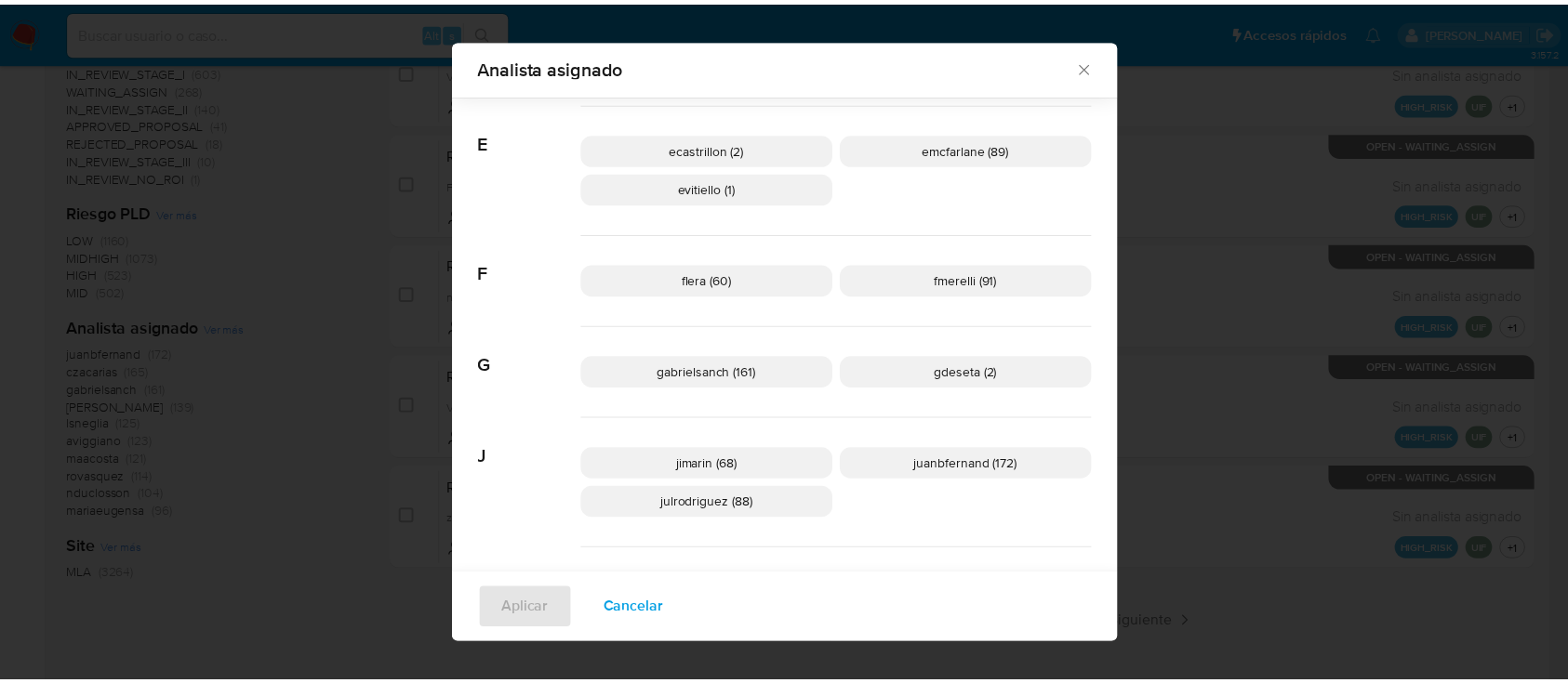
scroll to position [358, 0]
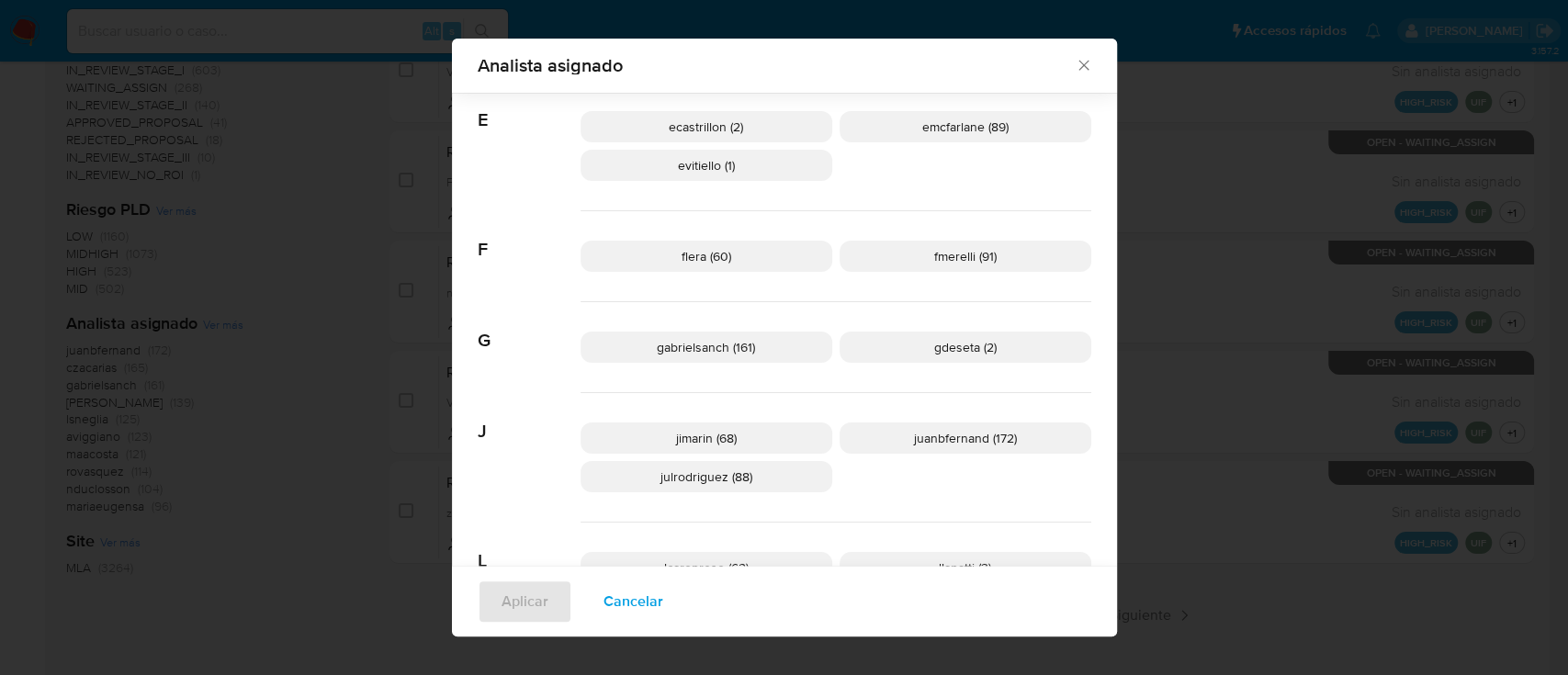
click at [1075, 66] on icon "Cerrar" at bounding box center [1084, 65] width 19 height 19
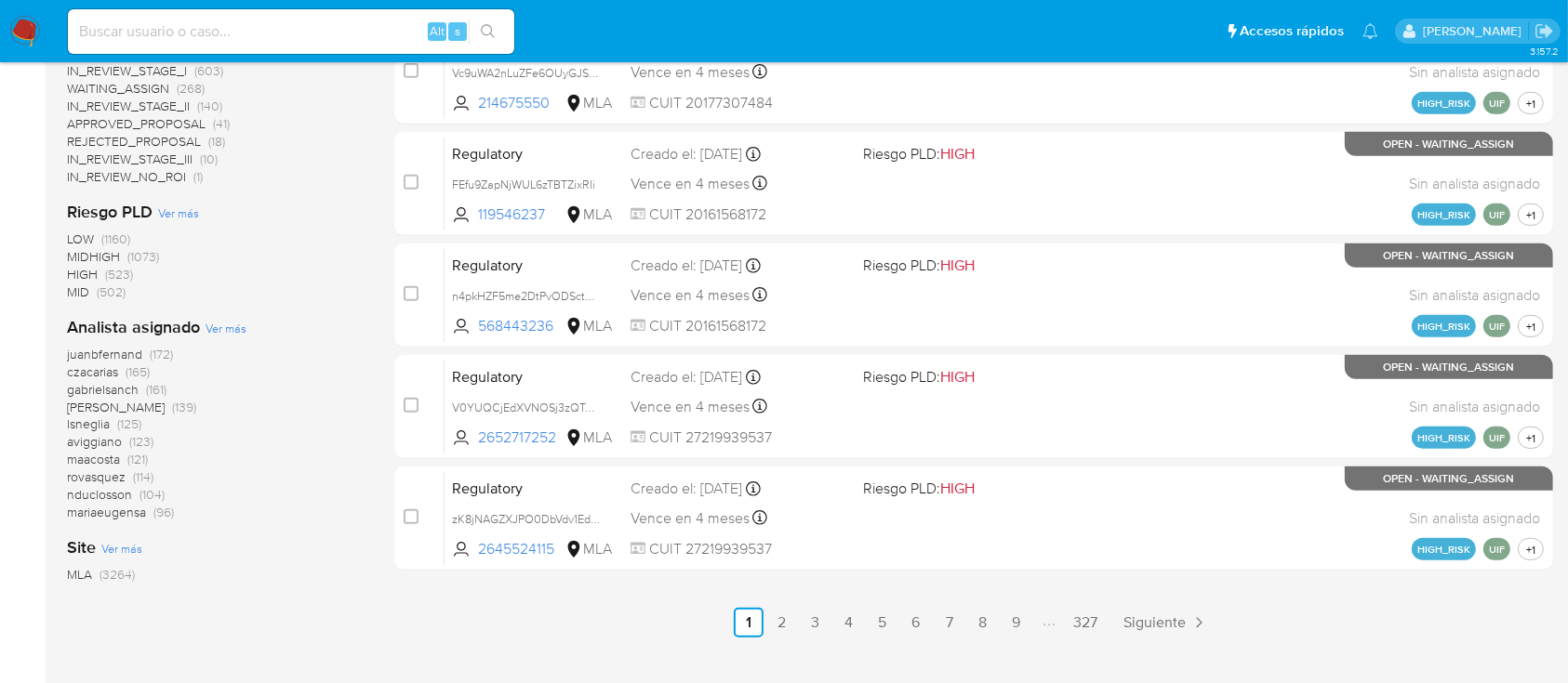
click at [392, 36] on input at bounding box center [291, 32] width 446 height 25
paste input "cCUgn0I6dGWHk0b72uLePzcr"
type input "cCUgn0I6dGWHk0b72uLePzcr"
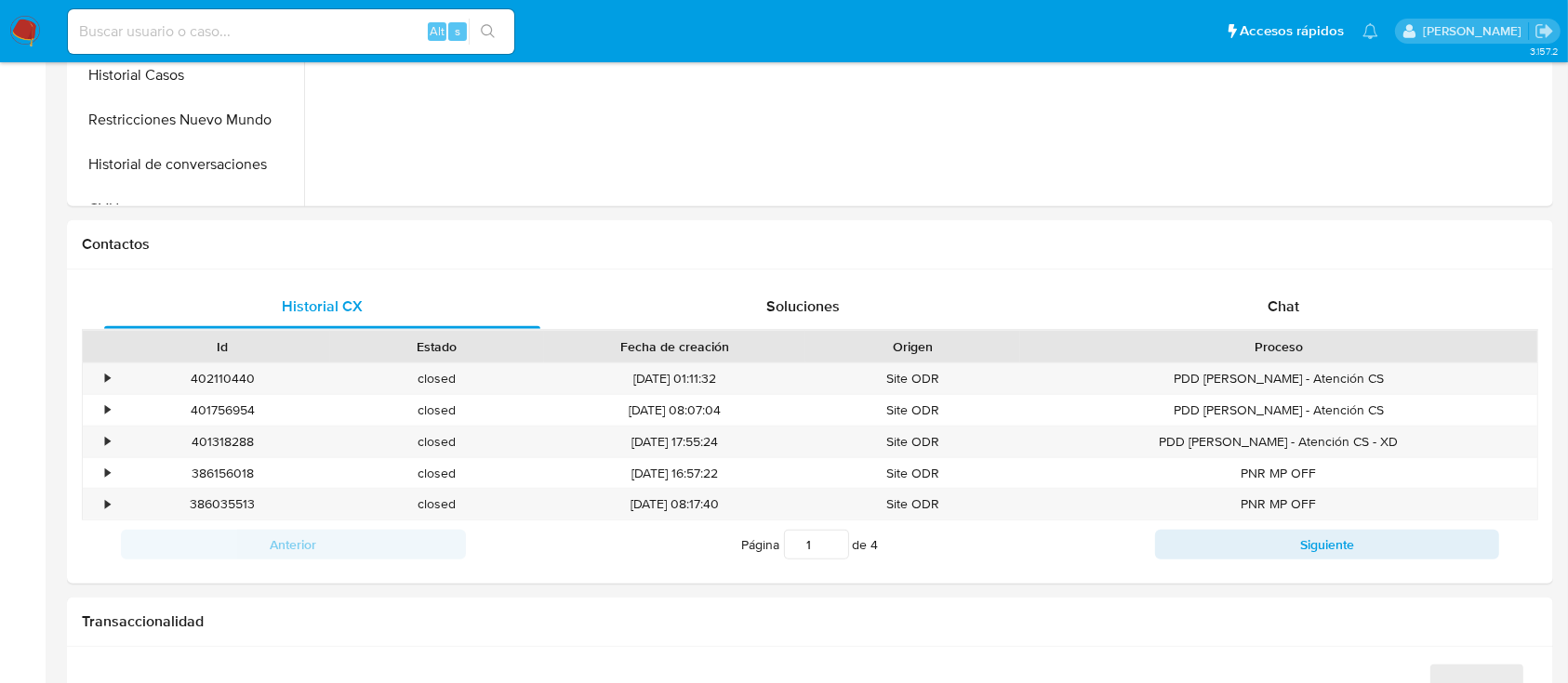
select select "10"
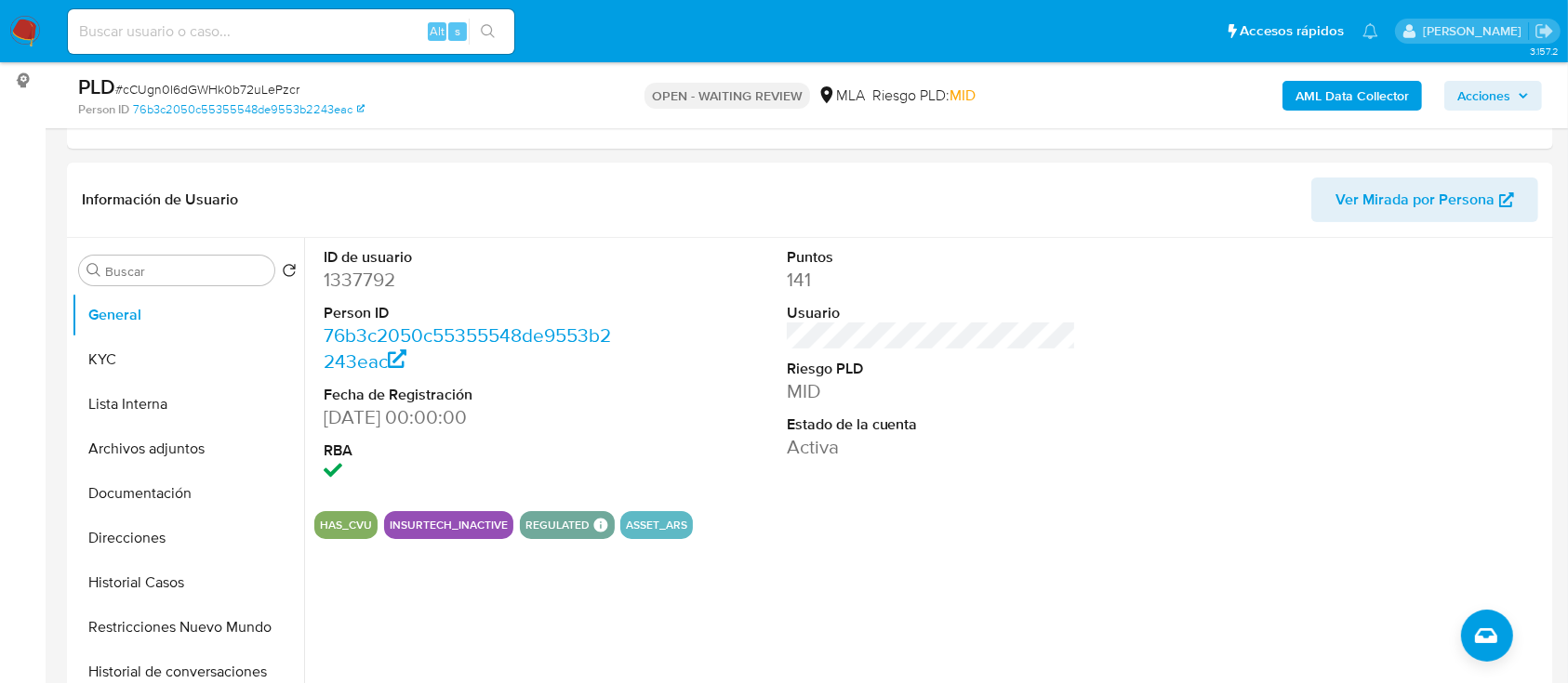
scroll to position [619, 0]
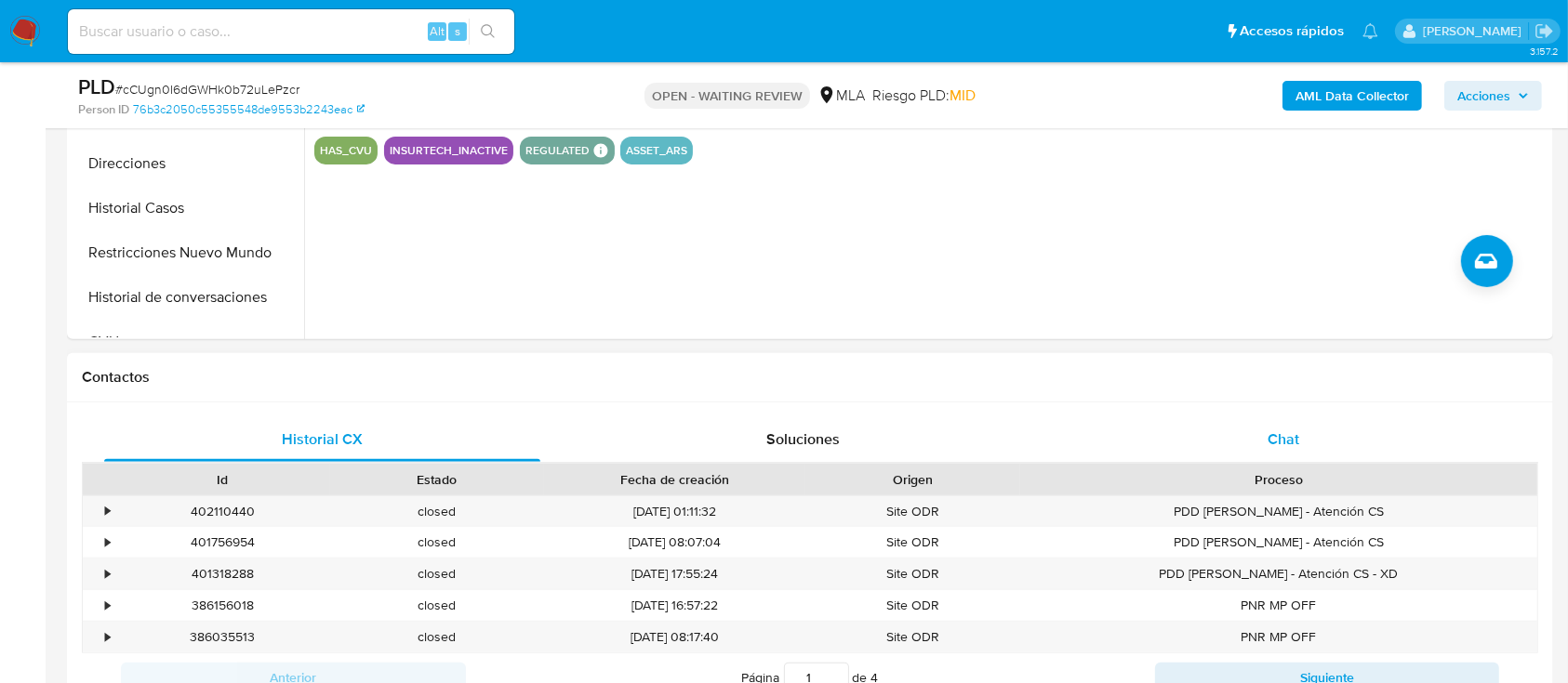
click at [1251, 445] on div "Chat" at bounding box center [1284, 440] width 436 height 44
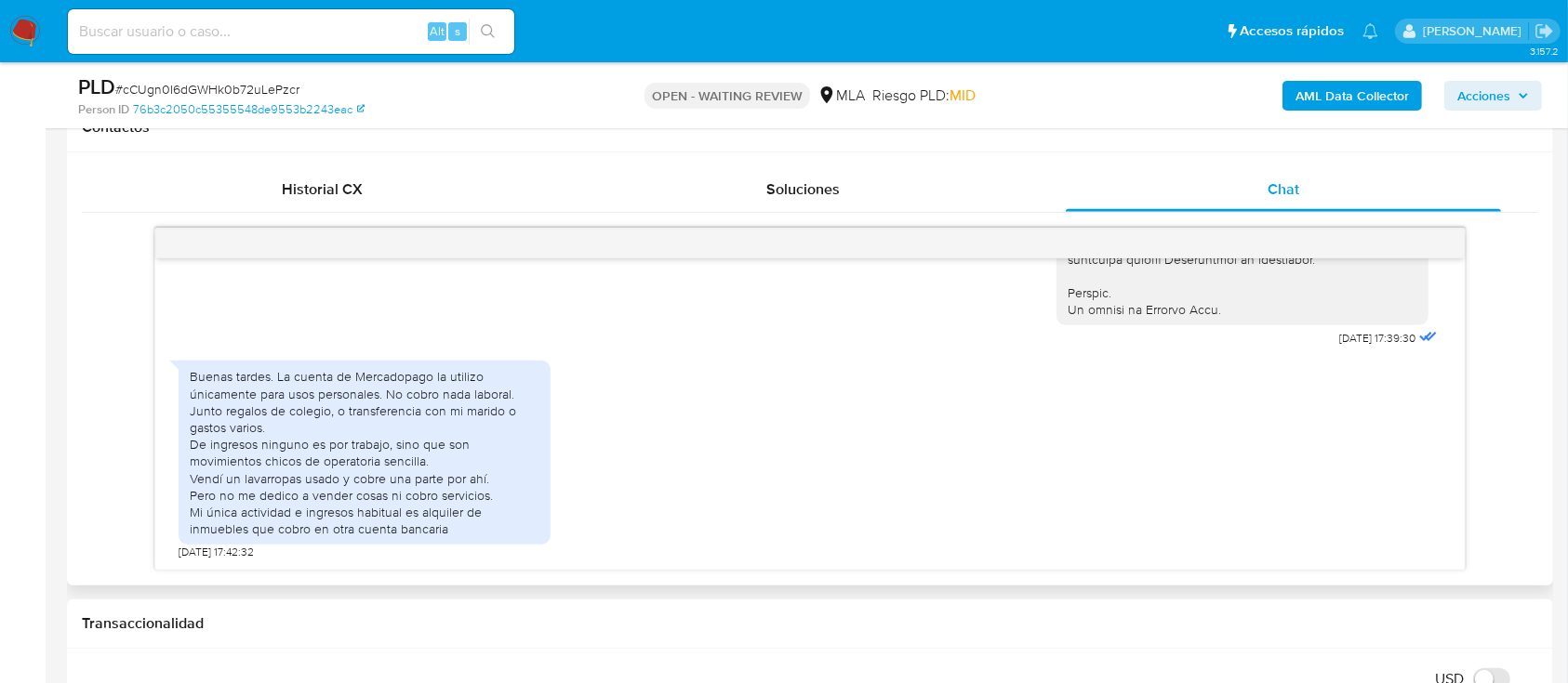
scroll to position [868, 0]
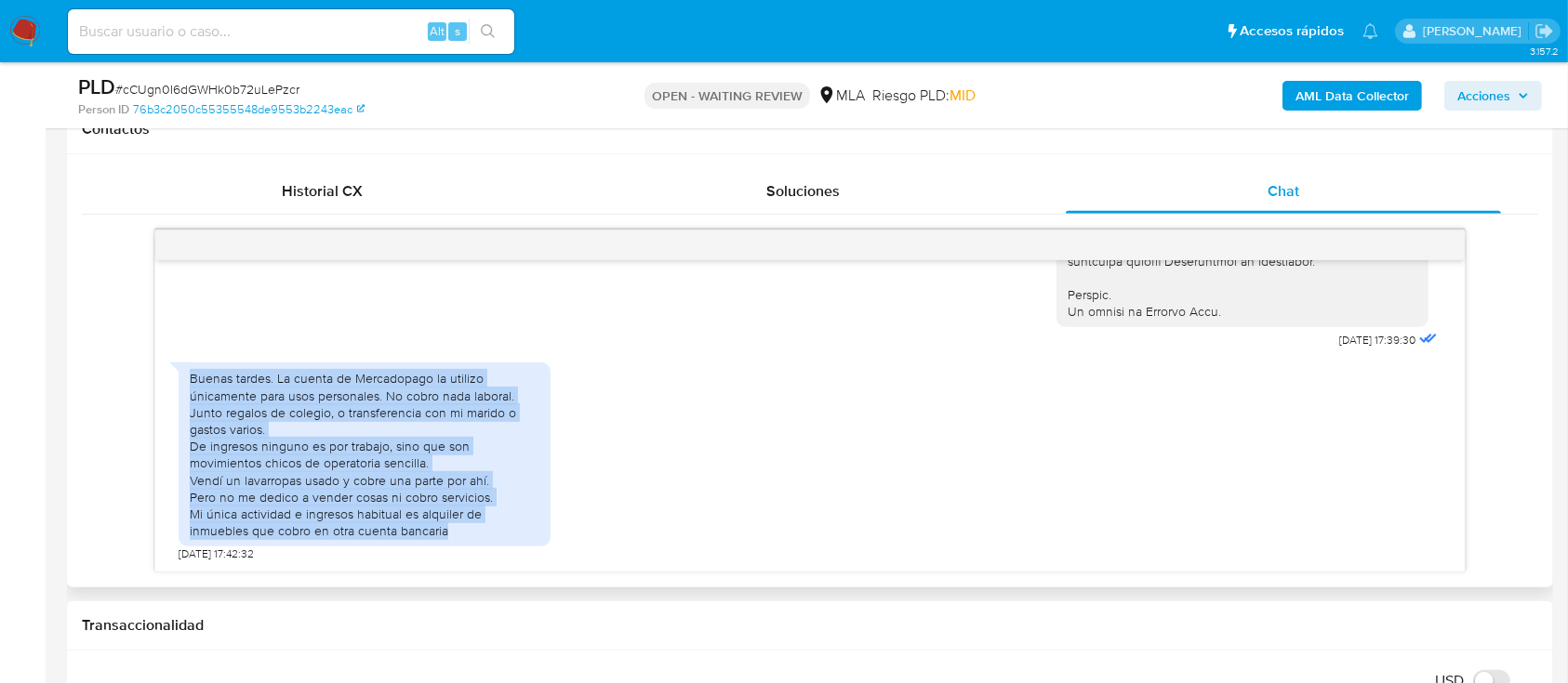
drag, startPoint x: 303, startPoint y: 378, endPoint x: 532, endPoint y: 497, distance: 258.1
click at [497, 540] on div "Buenas tardes. La cuenta de Mercadopago la utilizo únicamente para usos persona…" at bounding box center [364, 454] width 372 height 184
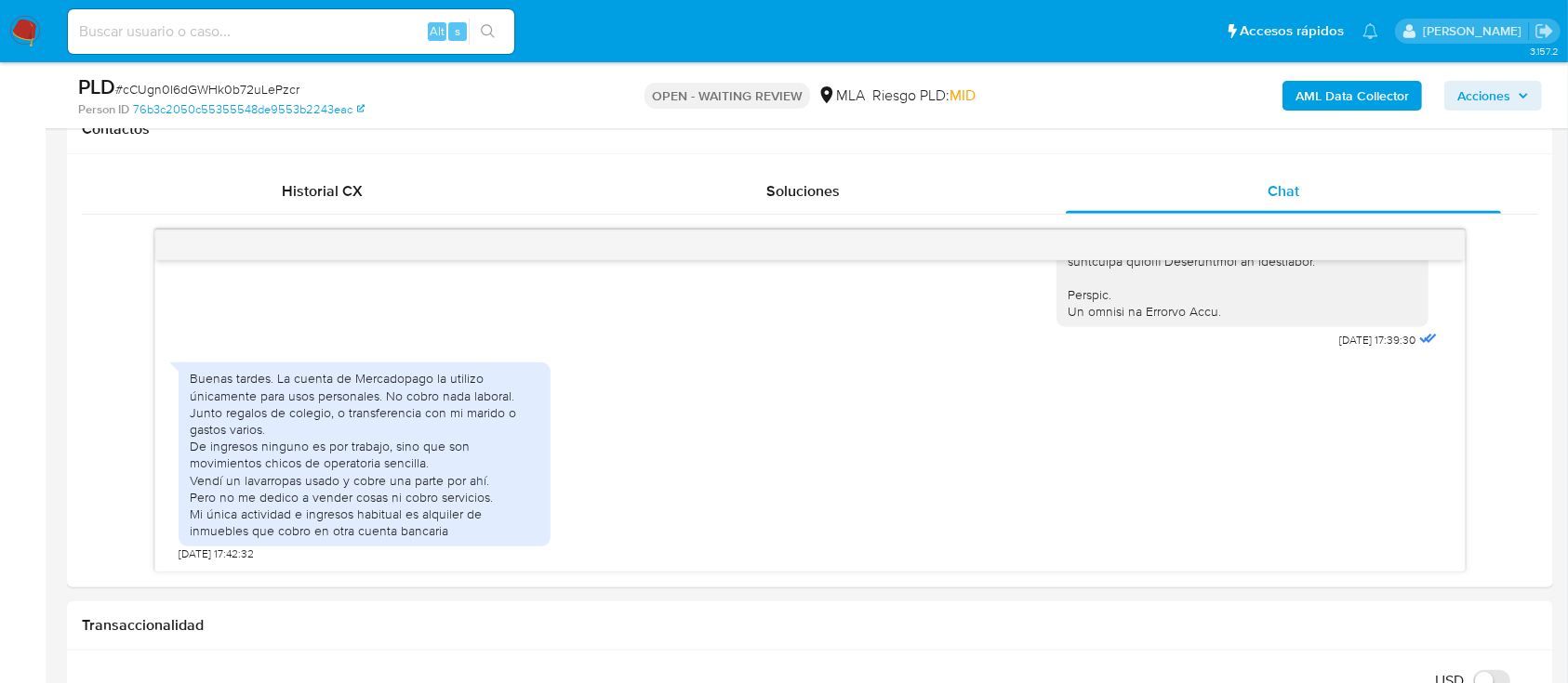
click at [338, 44] on div "Alt s" at bounding box center [291, 31] width 446 height 44
click at [346, 37] on input at bounding box center [291, 32] width 446 height 25
paste input "1FqFliNFUzpul8W7edIVxHWI"
type input "1FqFliNFUzpul8W7edIVxHWI"
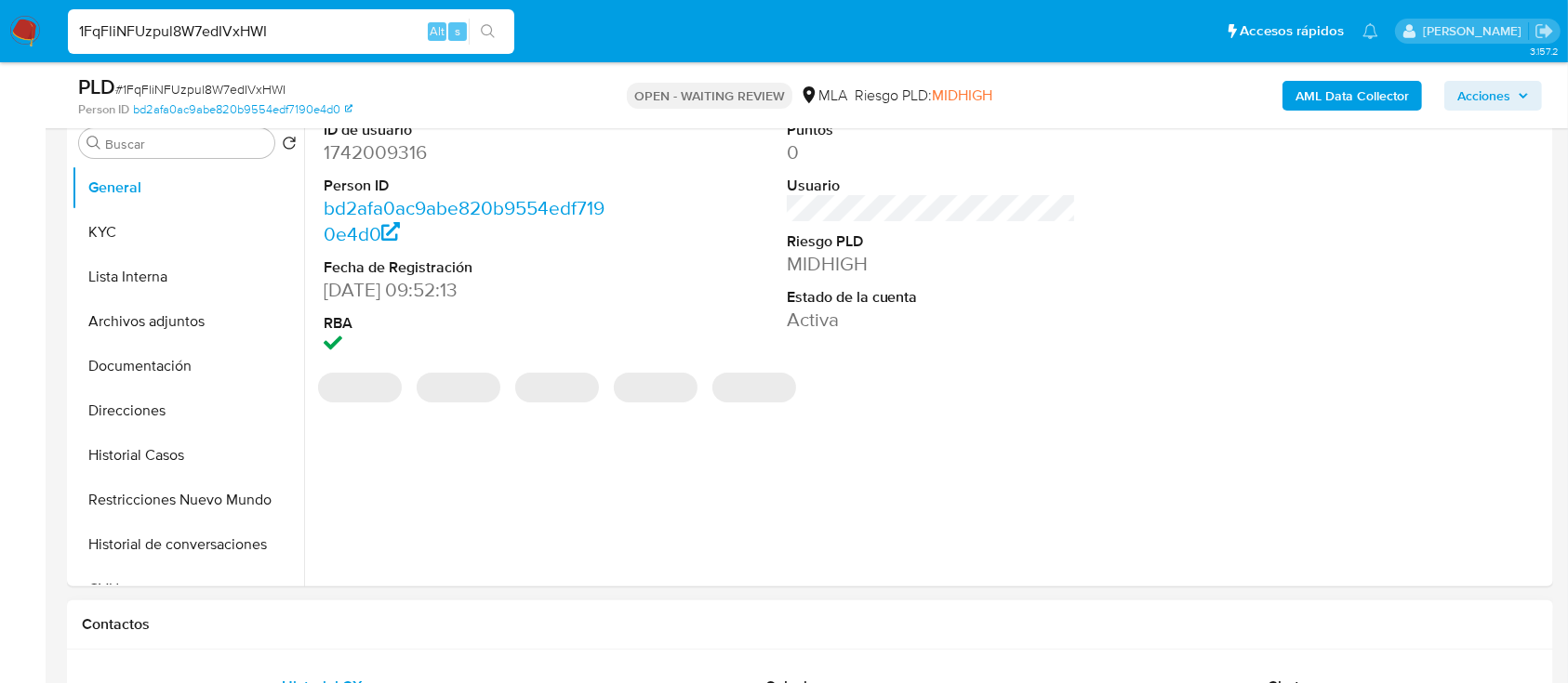
select select "10"
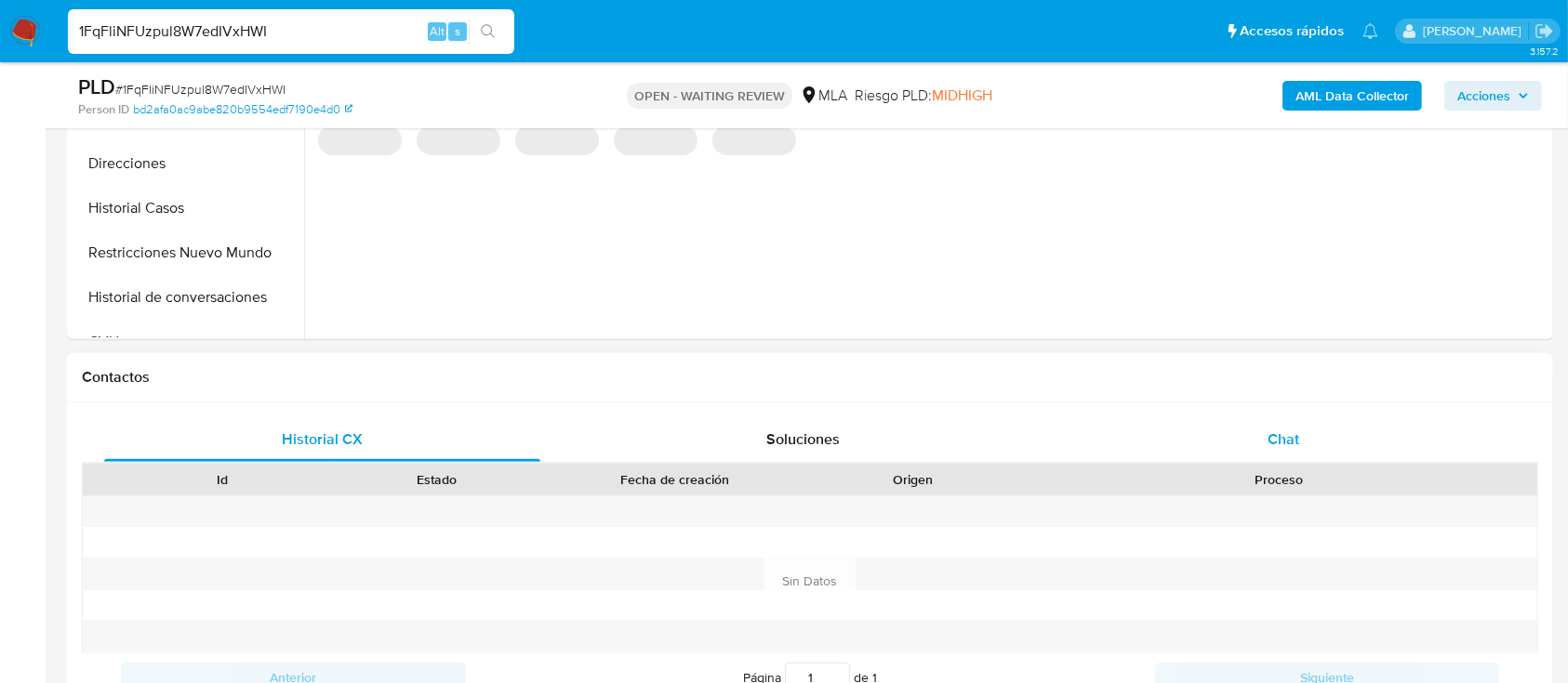
click at [1273, 451] on div "Chat" at bounding box center [1284, 440] width 436 height 44
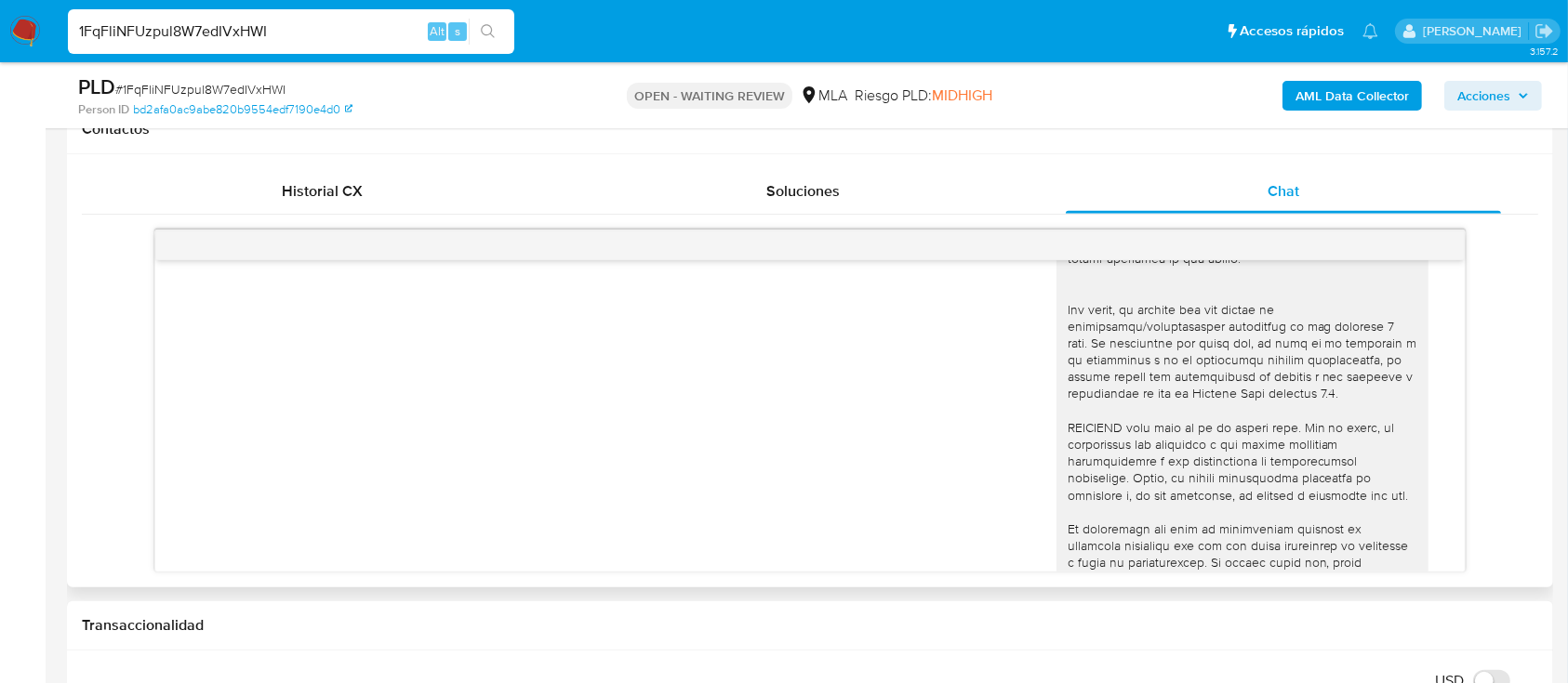
scroll to position [1110, 0]
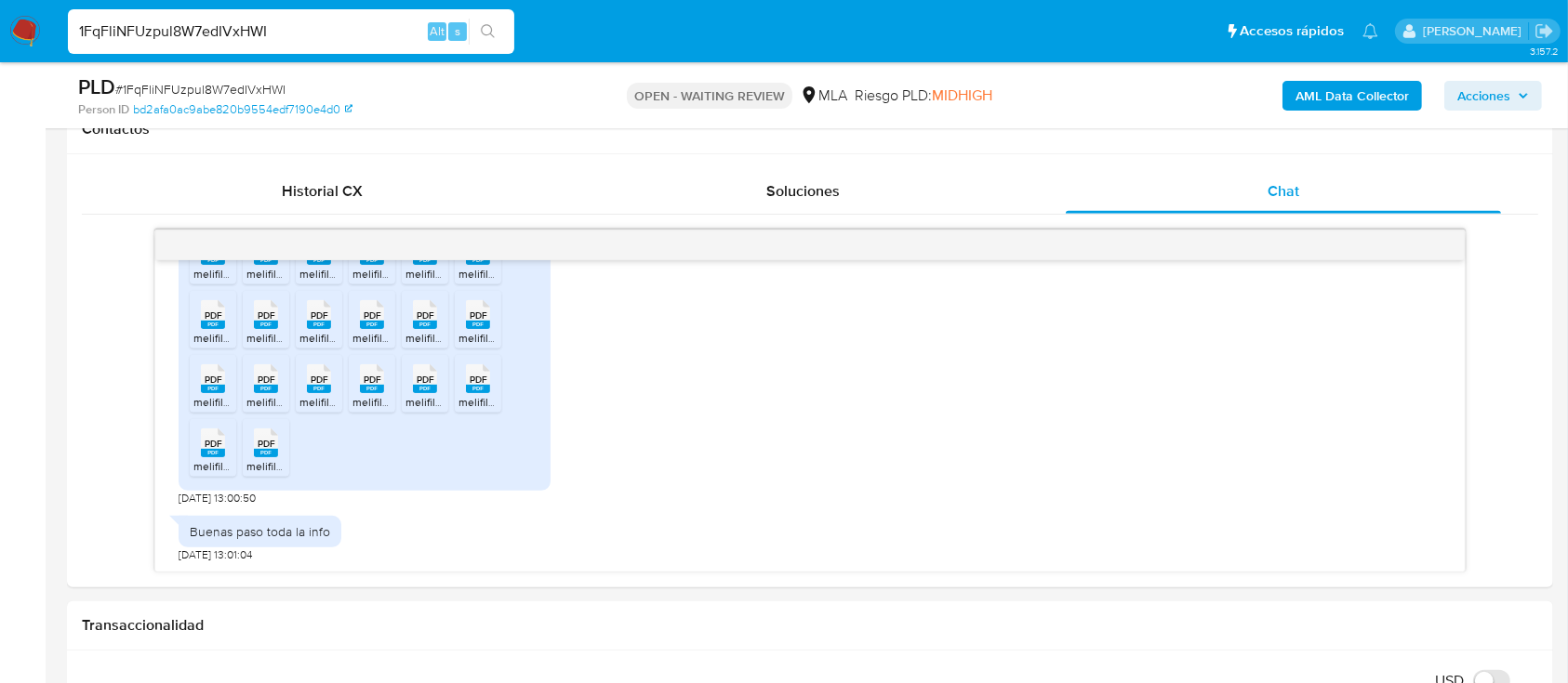
click at [334, 40] on input "1FqFliNFUzpul8W7edIVxHWI" at bounding box center [291, 32] width 446 height 25
paste input "PBKkybpWm1BtqGpB8cEGuCTN"
type input "PBKkybpWm1BtqGpB8cEGuCTN"
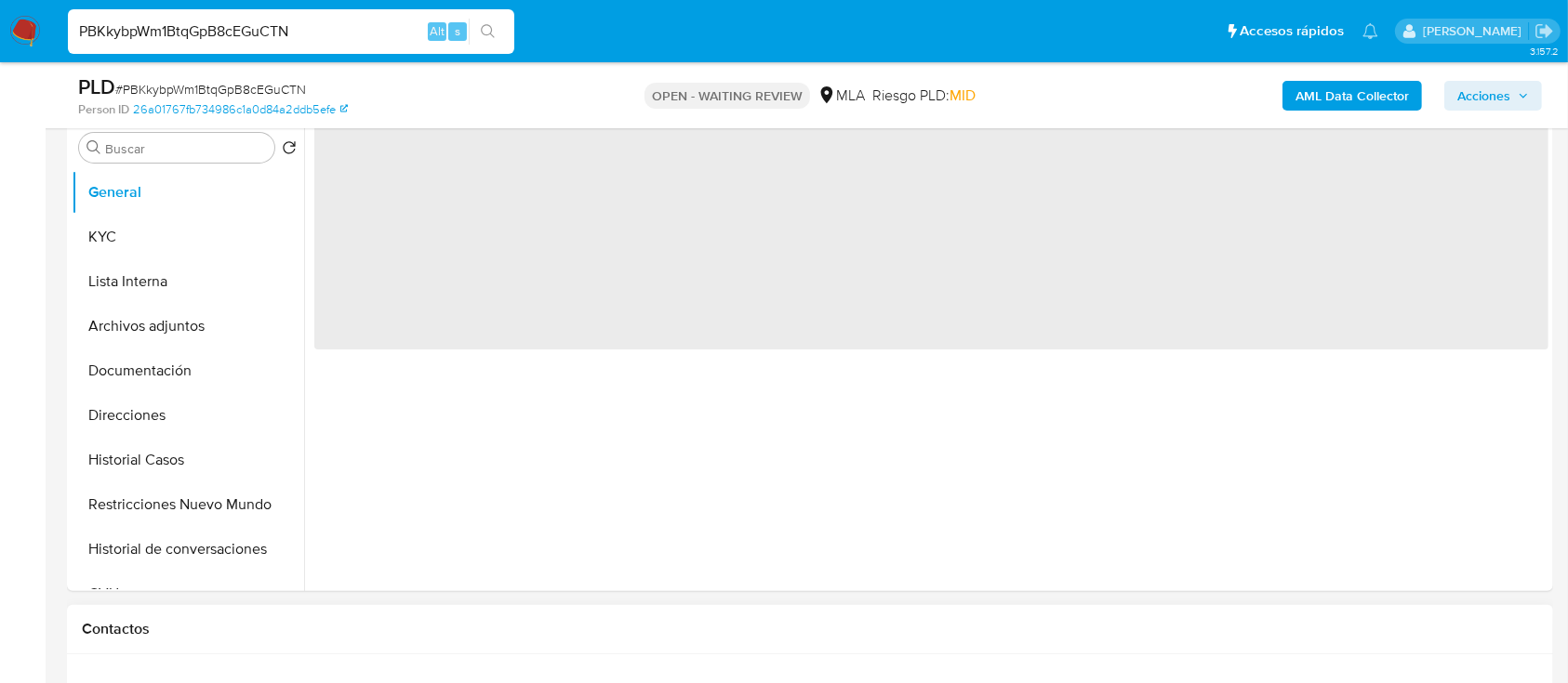
scroll to position [743, 0]
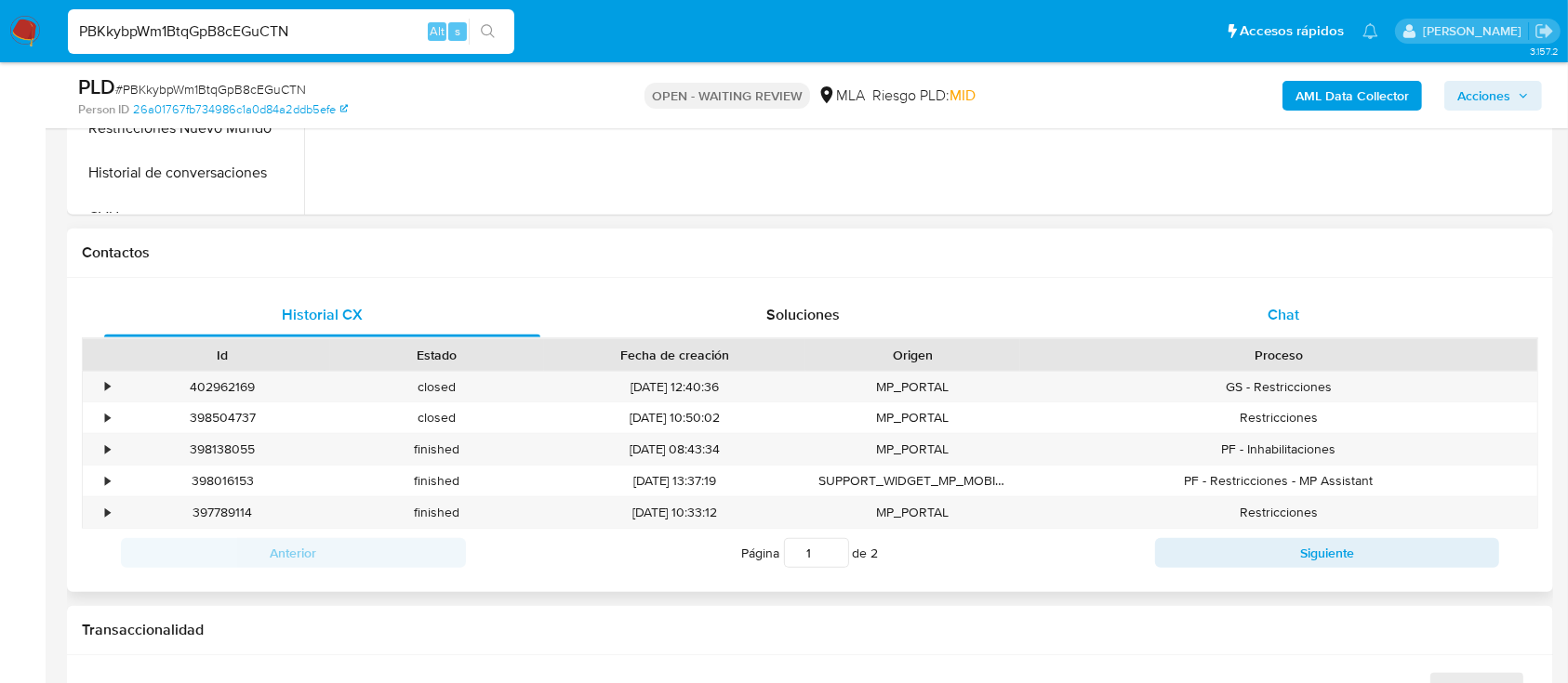
drag, startPoint x: 1288, startPoint y: 316, endPoint x: 1268, endPoint y: 320, distance: 20.4
click at [1289, 315] on span "Chat" at bounding box center [1283, 314] width 32 height 22
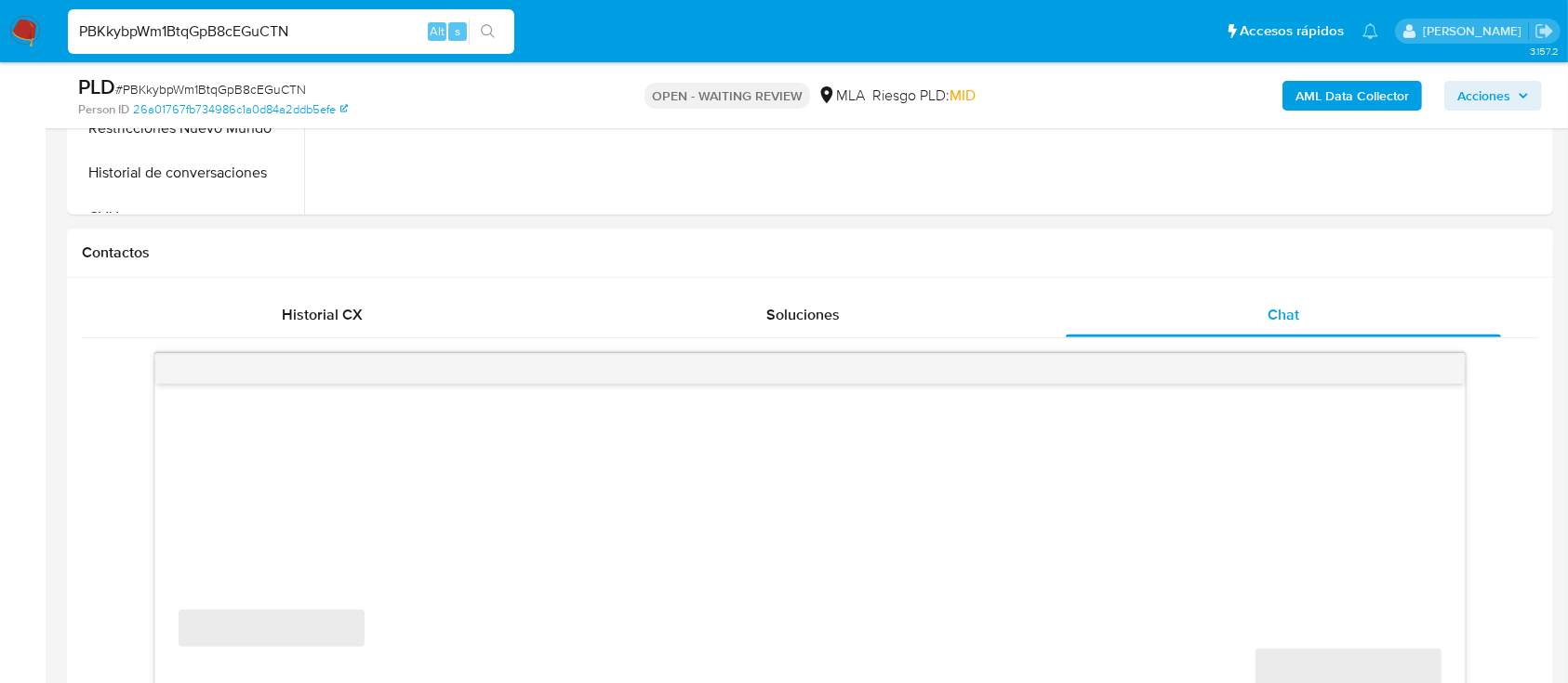
select select "10"
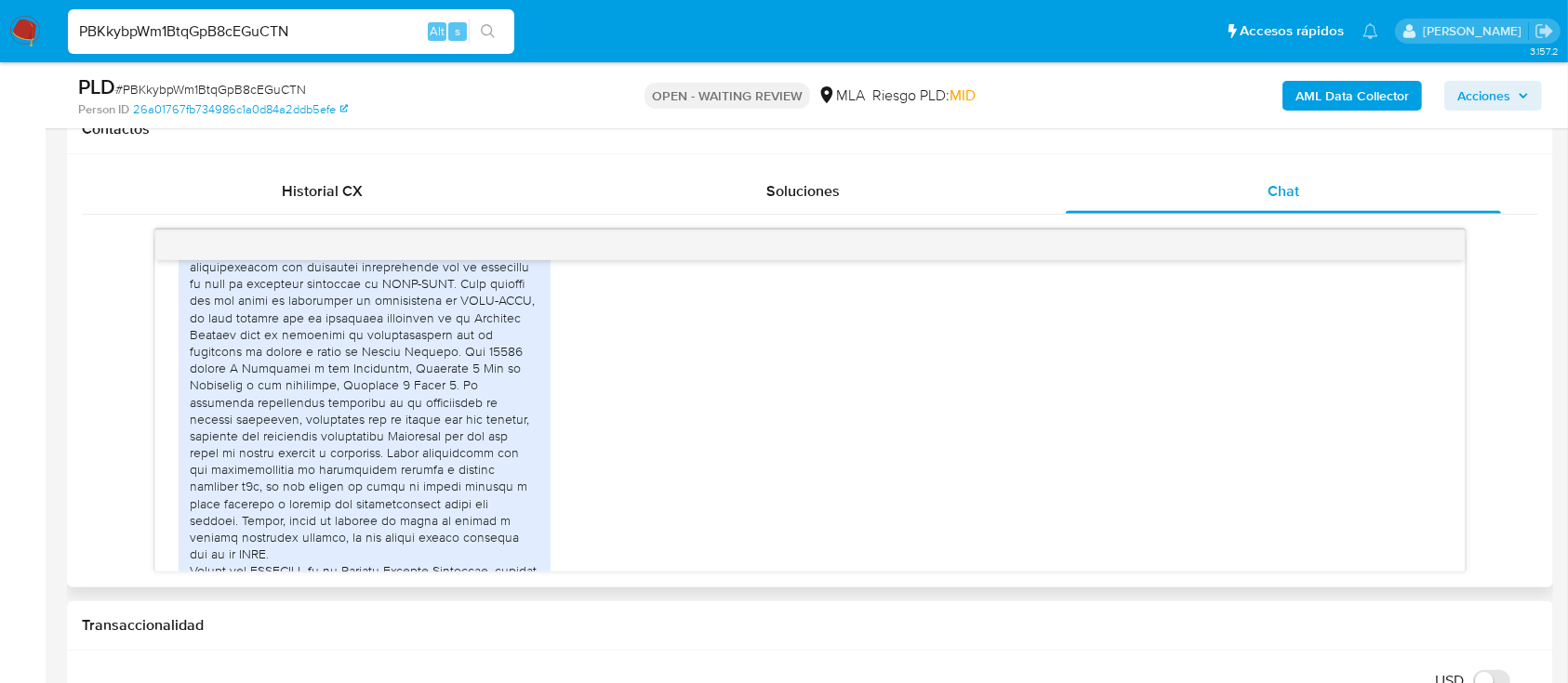
scroll to position [1064, 0]
